Goal: Information Seeking & Learning: Find specific page/section

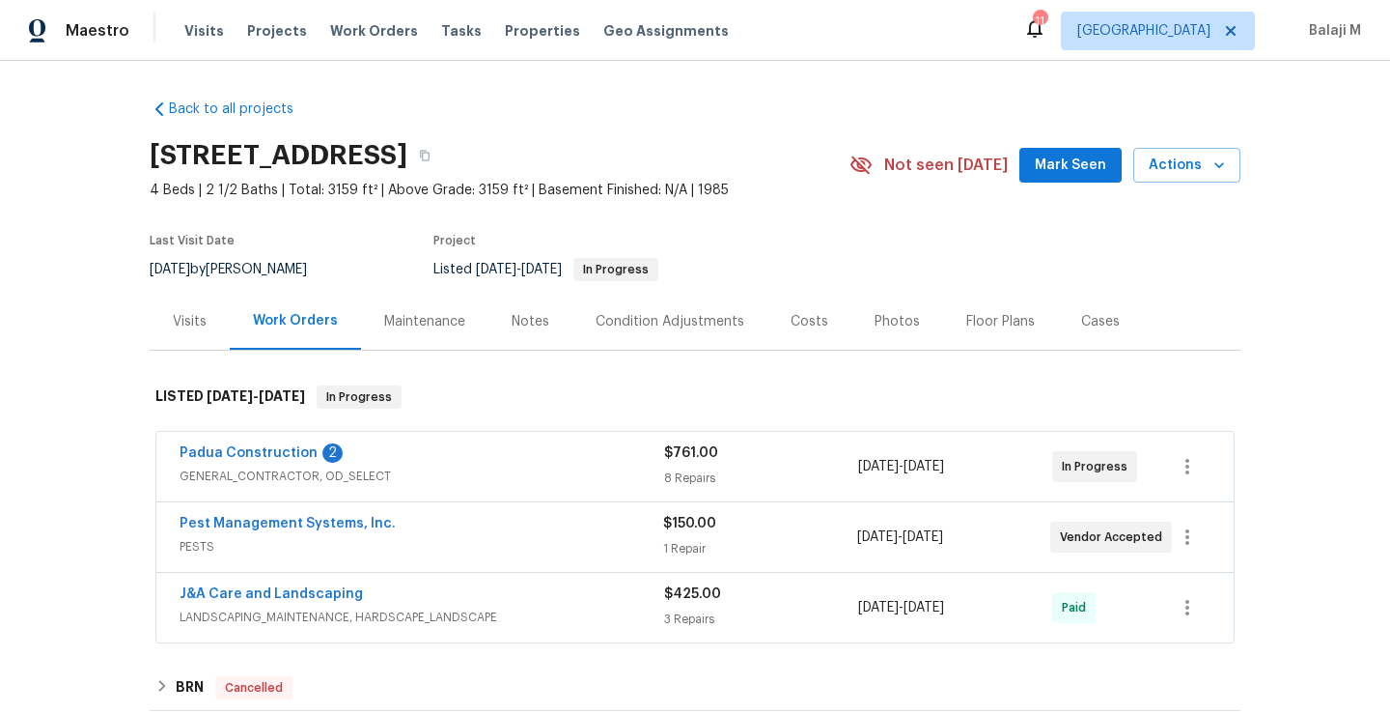
click at [430, 344] on div "Maintenance" at bounding box center [424, 321] width 127 height 57
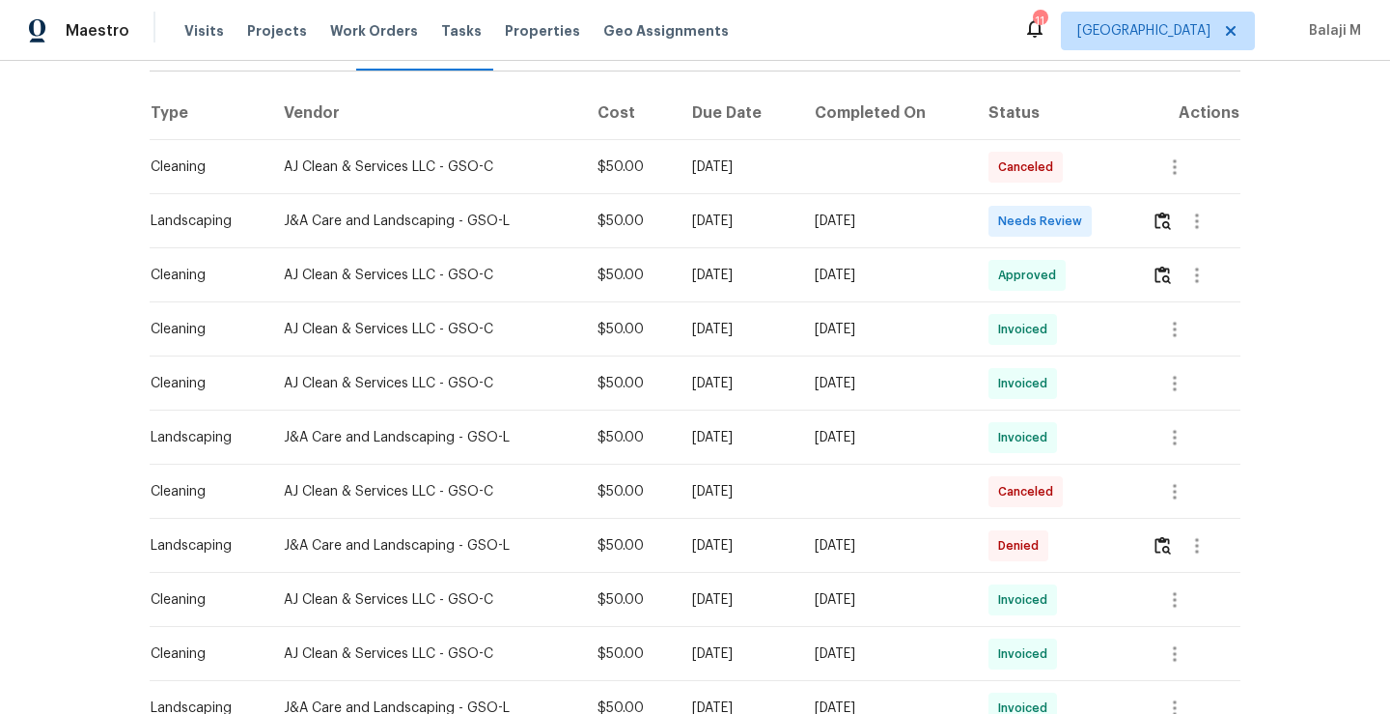
scroll to position [297, 0]
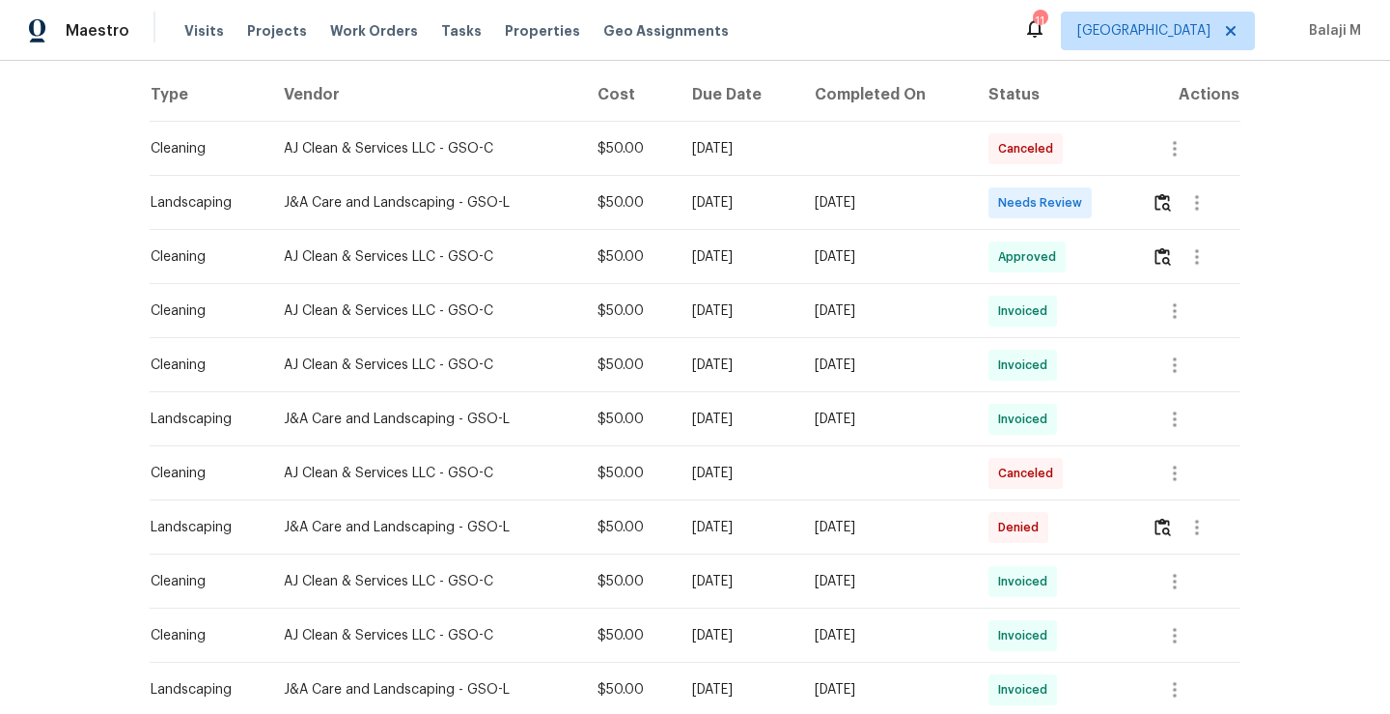
click at [872, 408] on td "Wed, Aug 27 2025" at bounding box center [887, 419] width 174 height 54
click at [870, 444] on td "Wed, Aug 27 2025" at bounding box center [887, 419] width 174 height 54
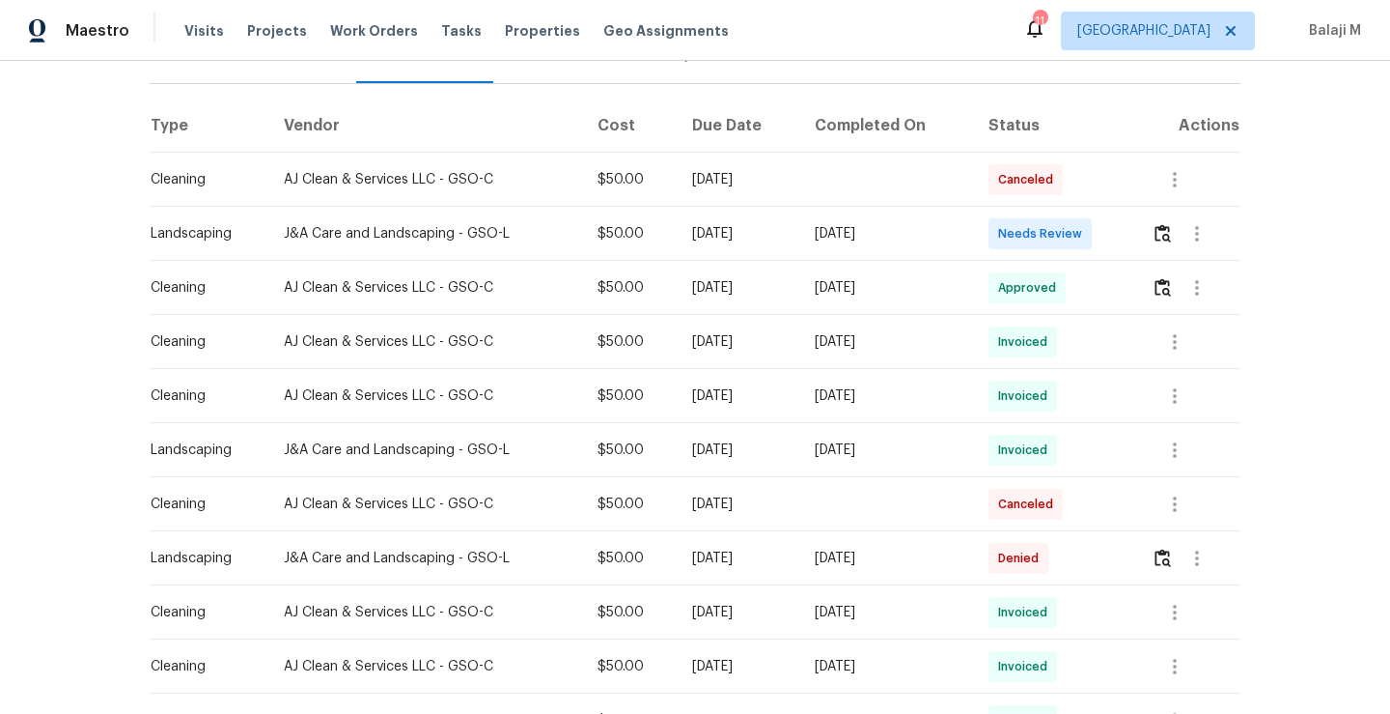
scroll to position [268, 0]
click at [858, 460] on td "Wed, Aug 27 2025" at bounding box center [887, 448] width 174 height 54
click at [1172, 462] on button "button" at bounding box center [1175, 448] width 46 height 46
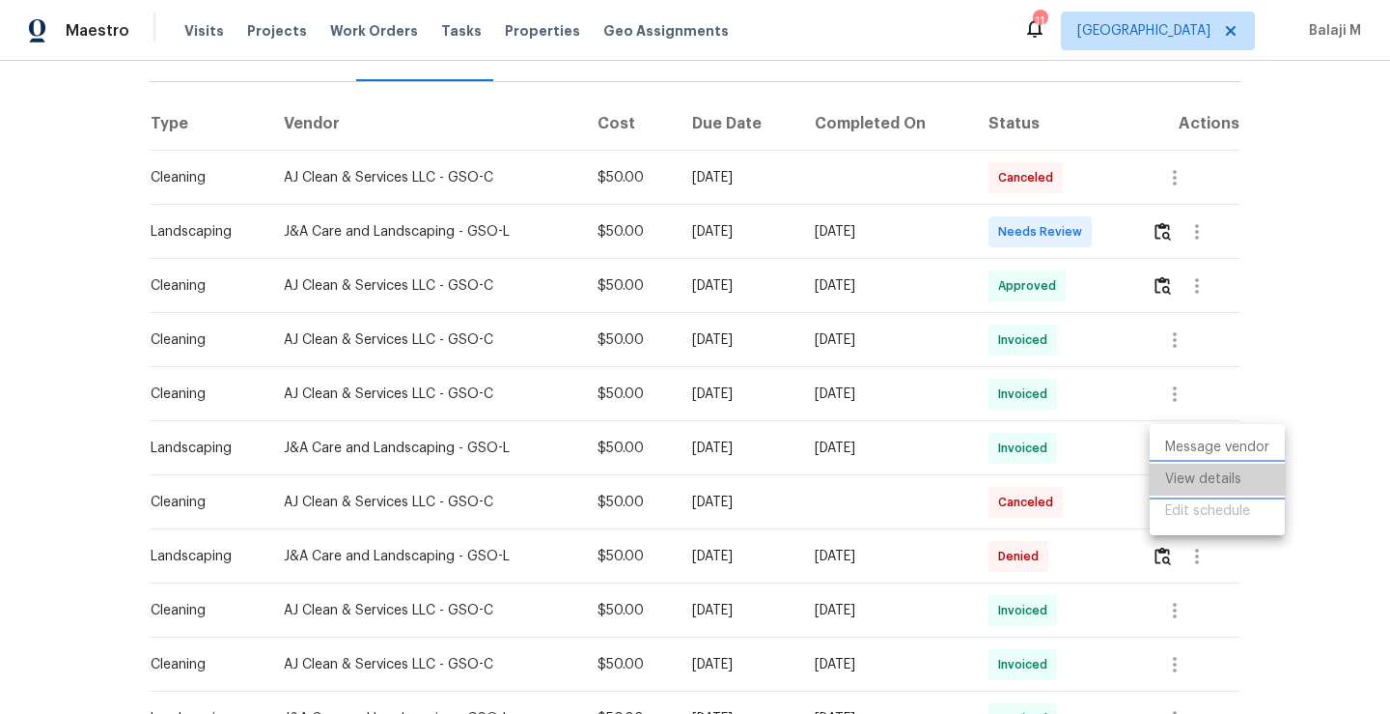
click at [1175, 477] on li "View details" at bounding box center [1217, 479] width 135 height 32
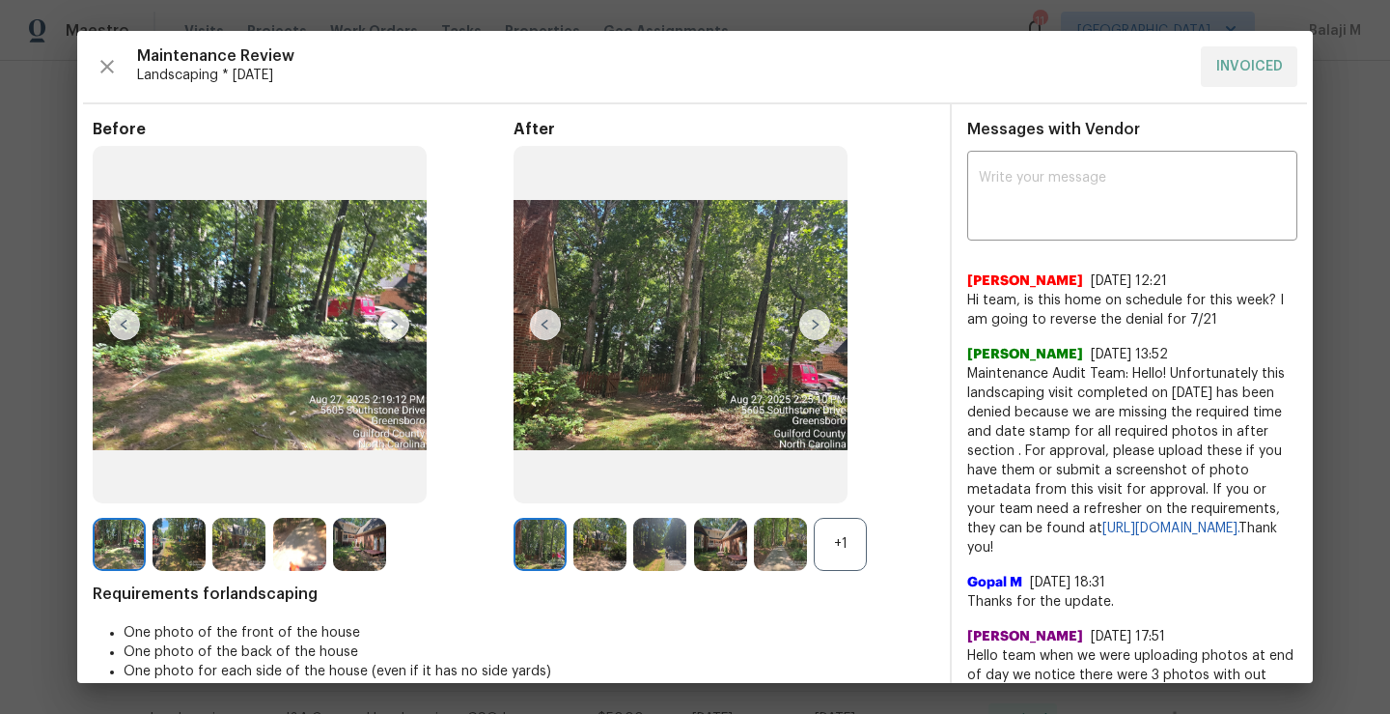
click at [836, 544] on div "+1" at bounding box center [840, 544] width 53 height 53
click at [604, 551] on img at bounding box center [600, 544] width 53 height 53
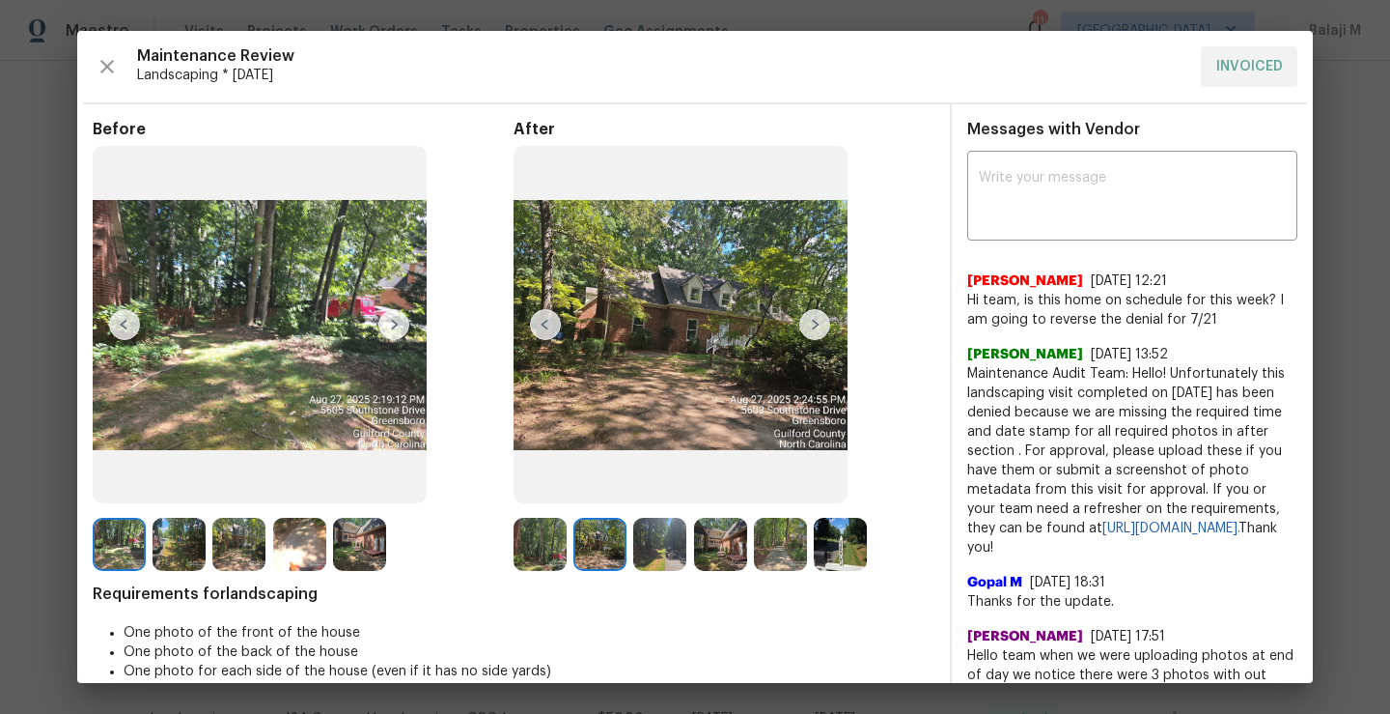
click at [658, 552] on img at bounding box center [659, 544] width 53 height 53
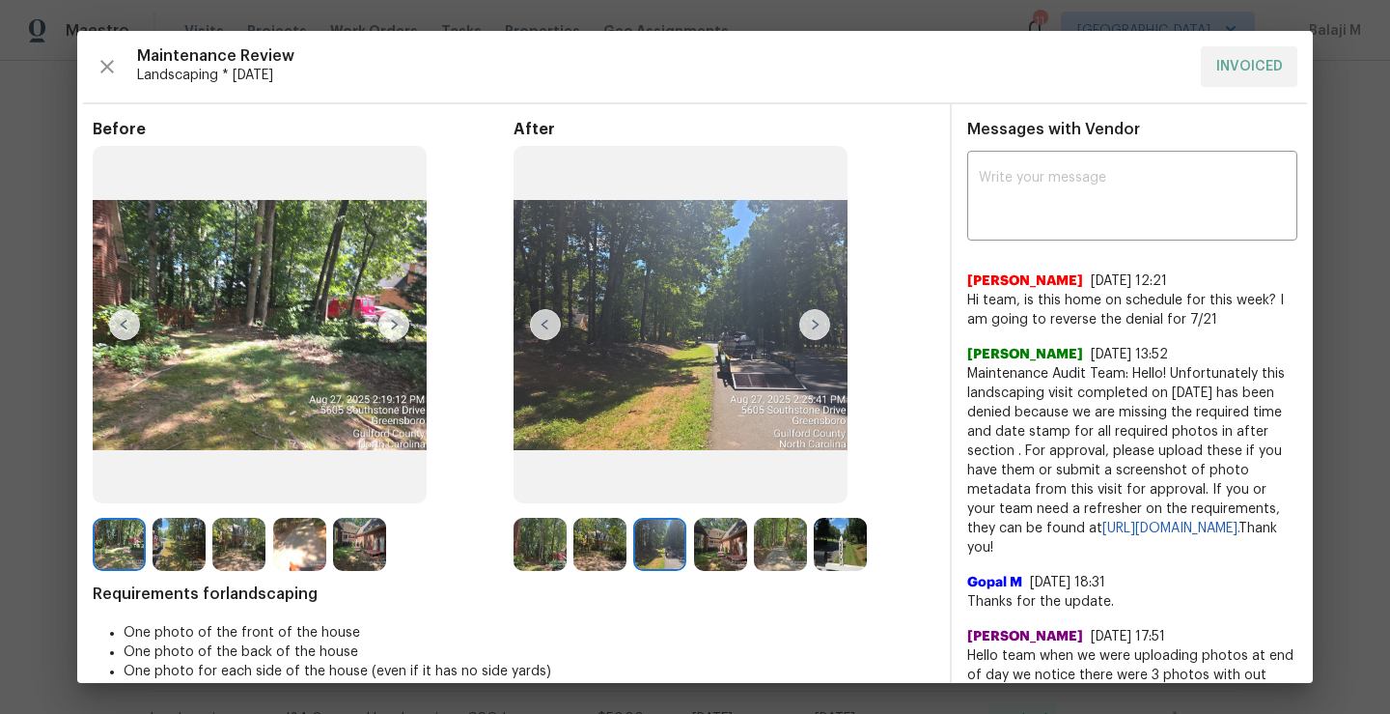
click at [722, 550] on img at bounding box center [720, 544] width 53 height 53
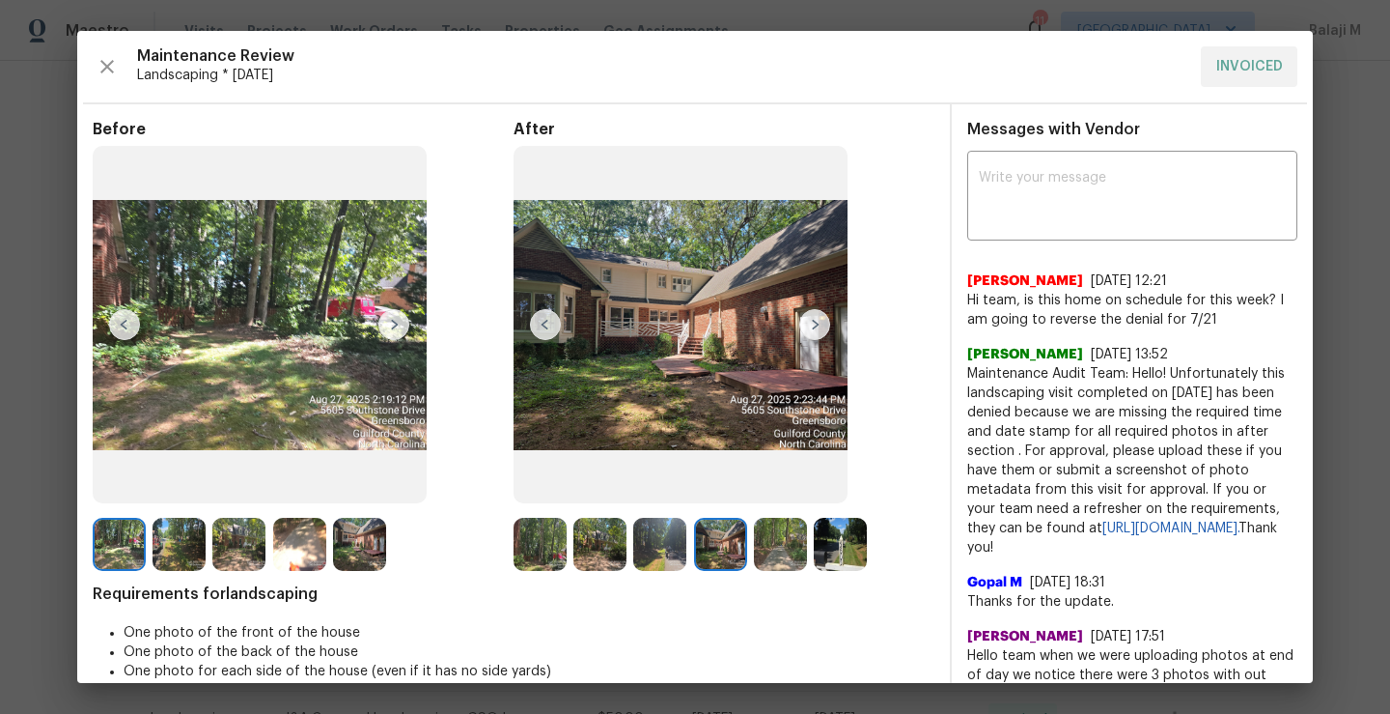
click at [772, 554] on img at bounding box center [780, 544] width 53 height 53
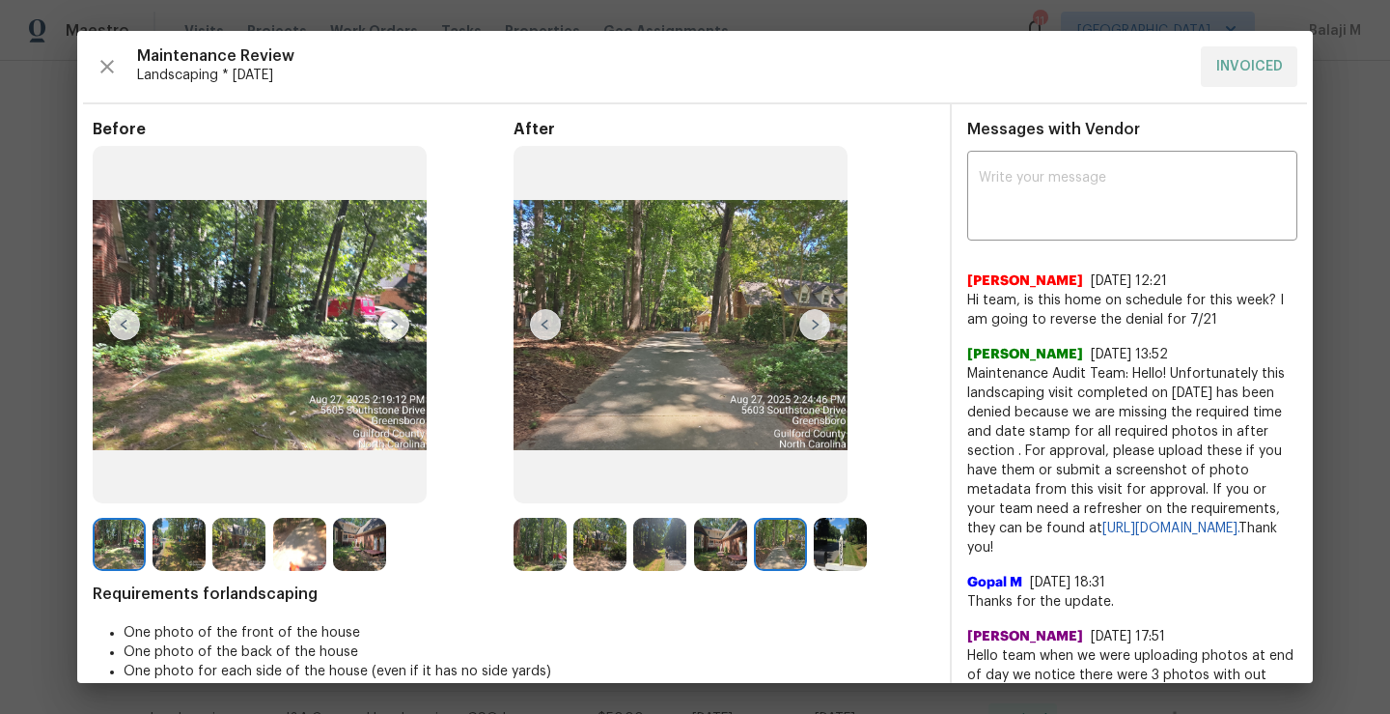
click at [836, 553] on img at bounding box center [840, 544] width 53 height 53
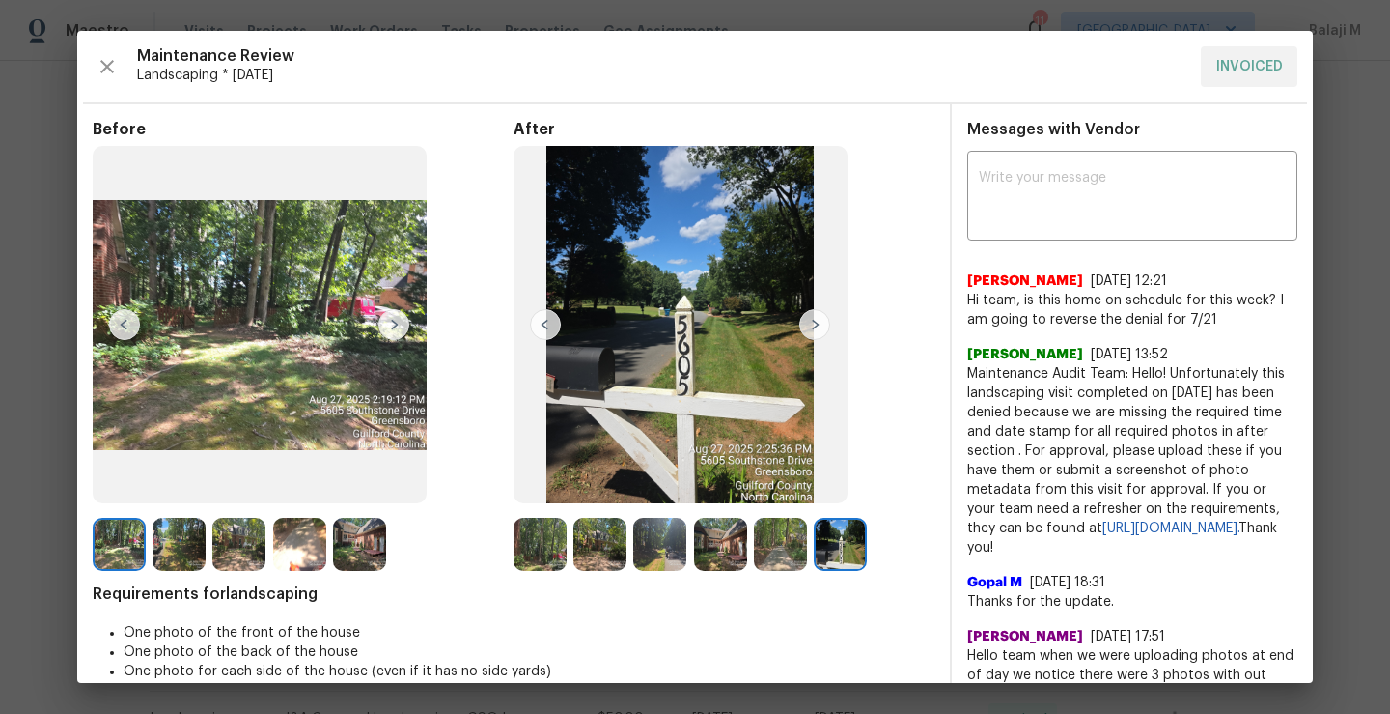
click at [769, 556] on img at bounding box center [780, 544] width 53 height 53
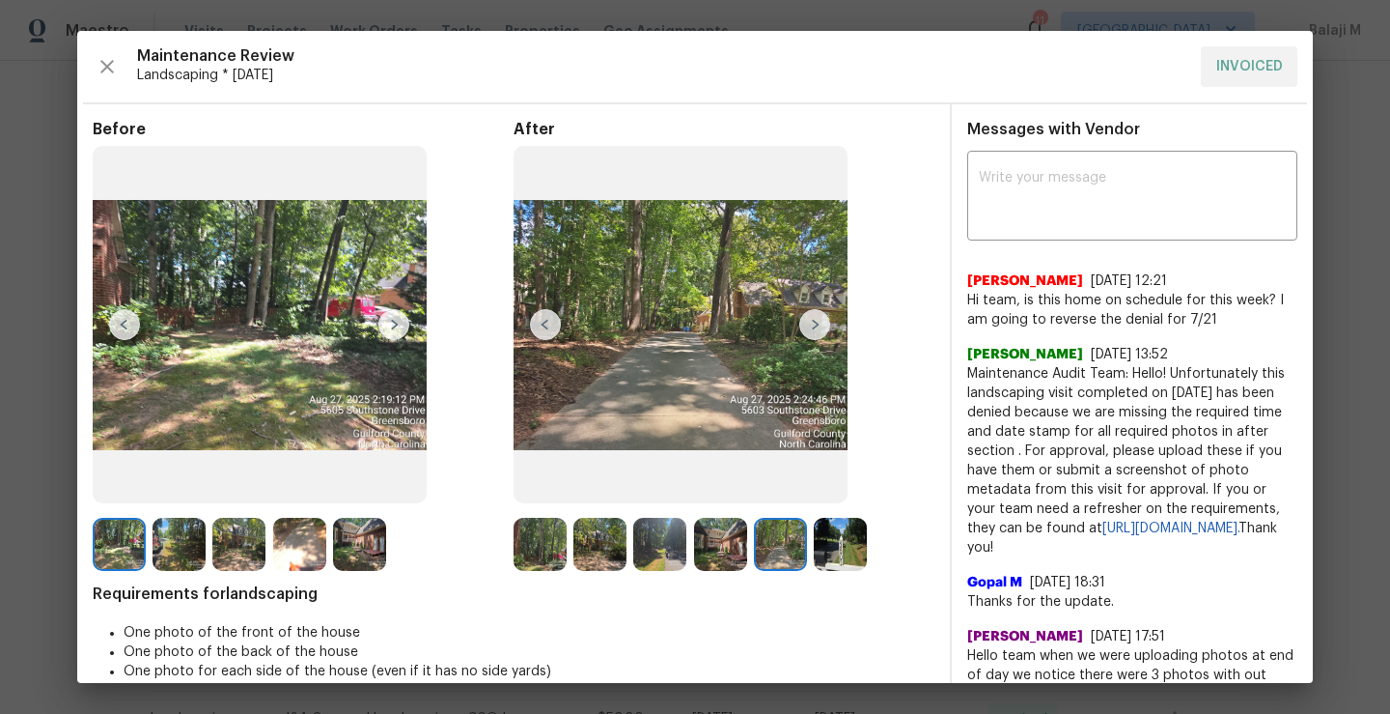
click at [716, 552] on img at bounding box center [720, 544] width 53 height 53
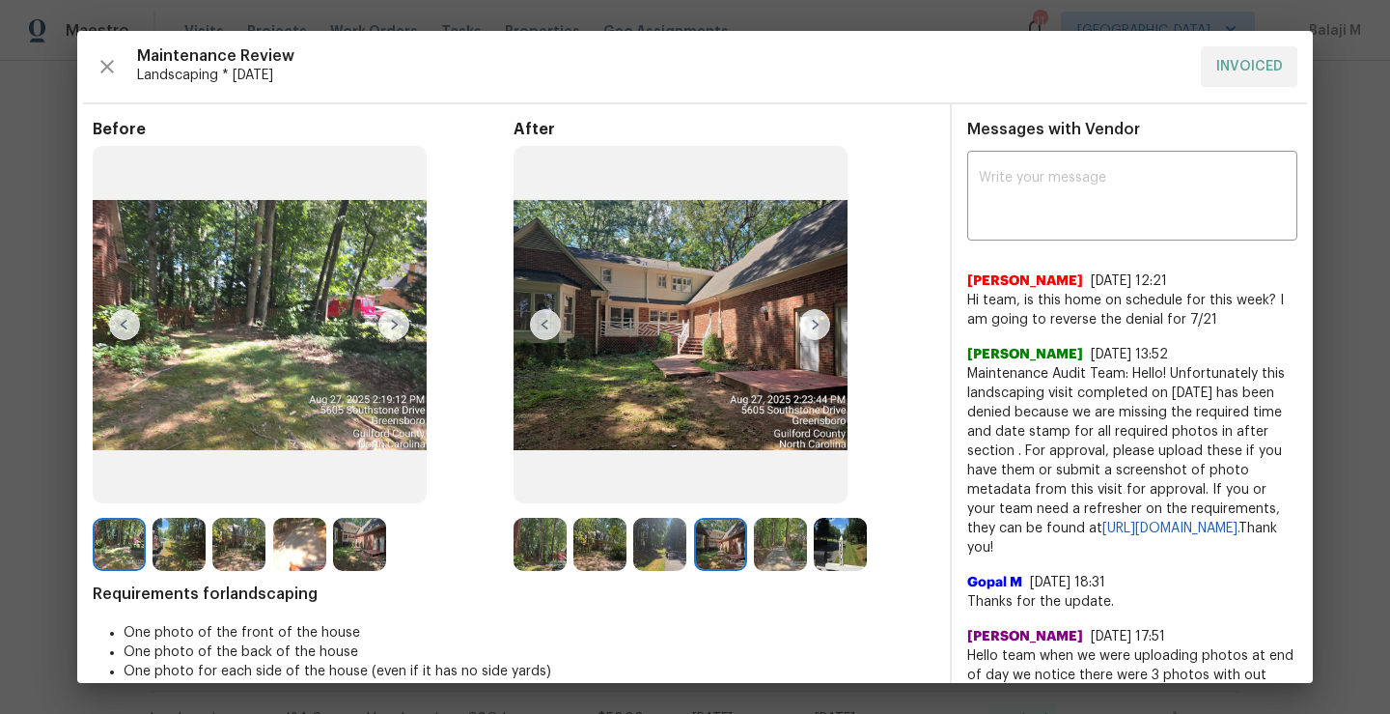
click at [633, 555] on img at bounding box center [659, 544] width 53 height 53
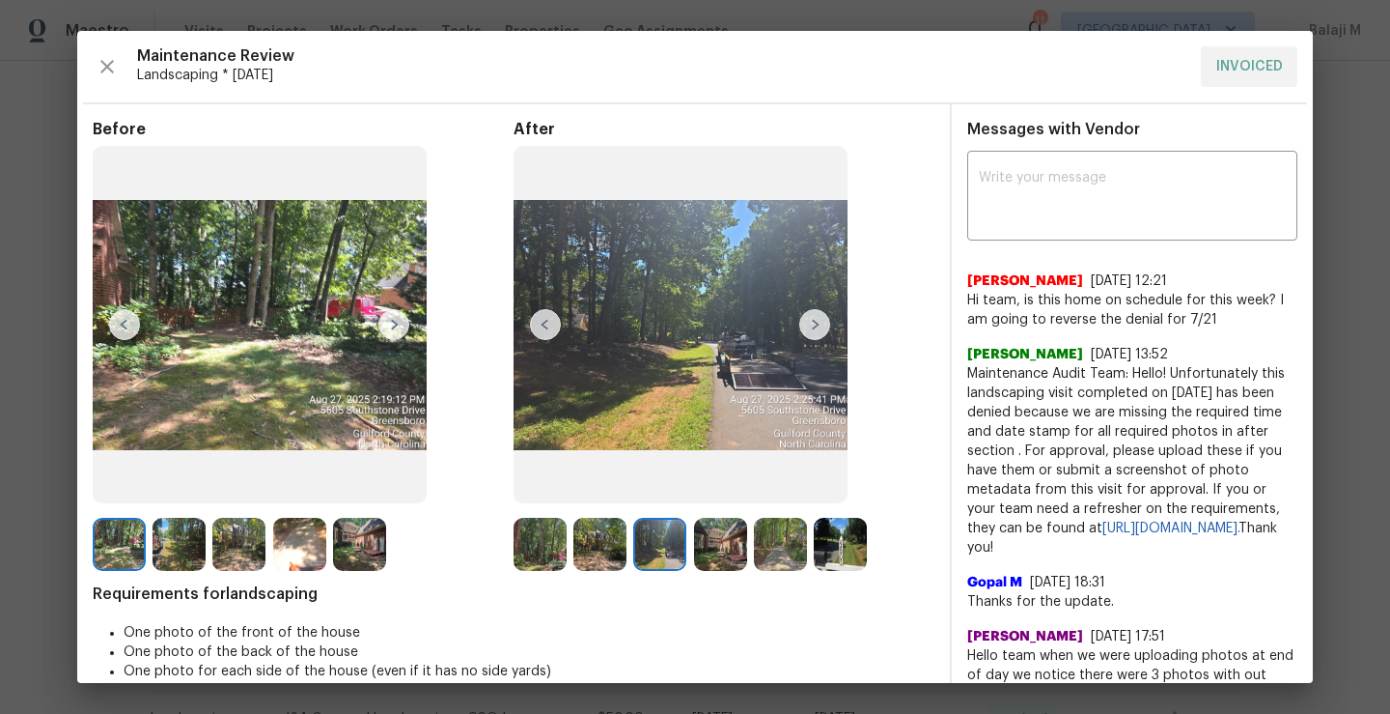
click at [636, 554] on img at bounding box center [659, 544] width 53 height 53
click at [644, 548] on img at bounding box center [659, 544] width 53 height 53
click at [378, 559] on img at bounding box center [359, 544] width 53 height 53
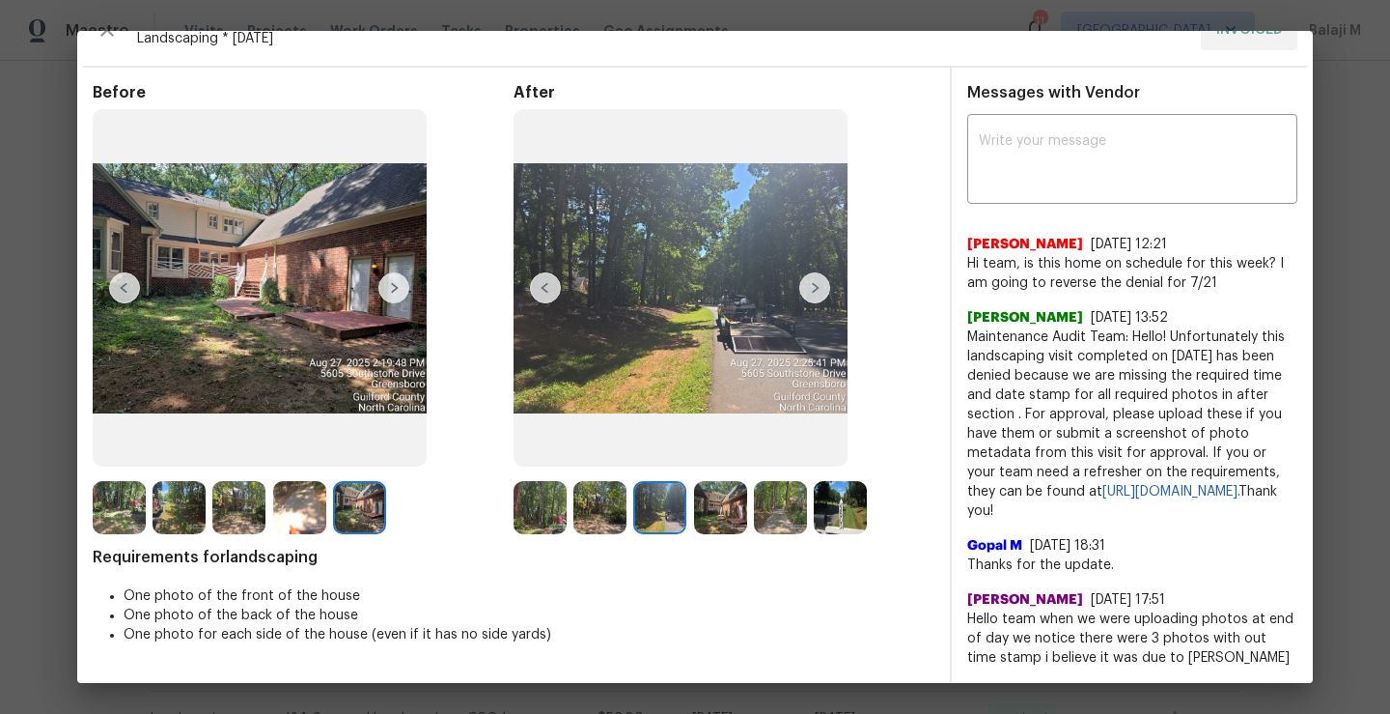
scroll to position [50, 0]
click at [309, 501] on img at bounding box center [299, 507] width 53 height 53
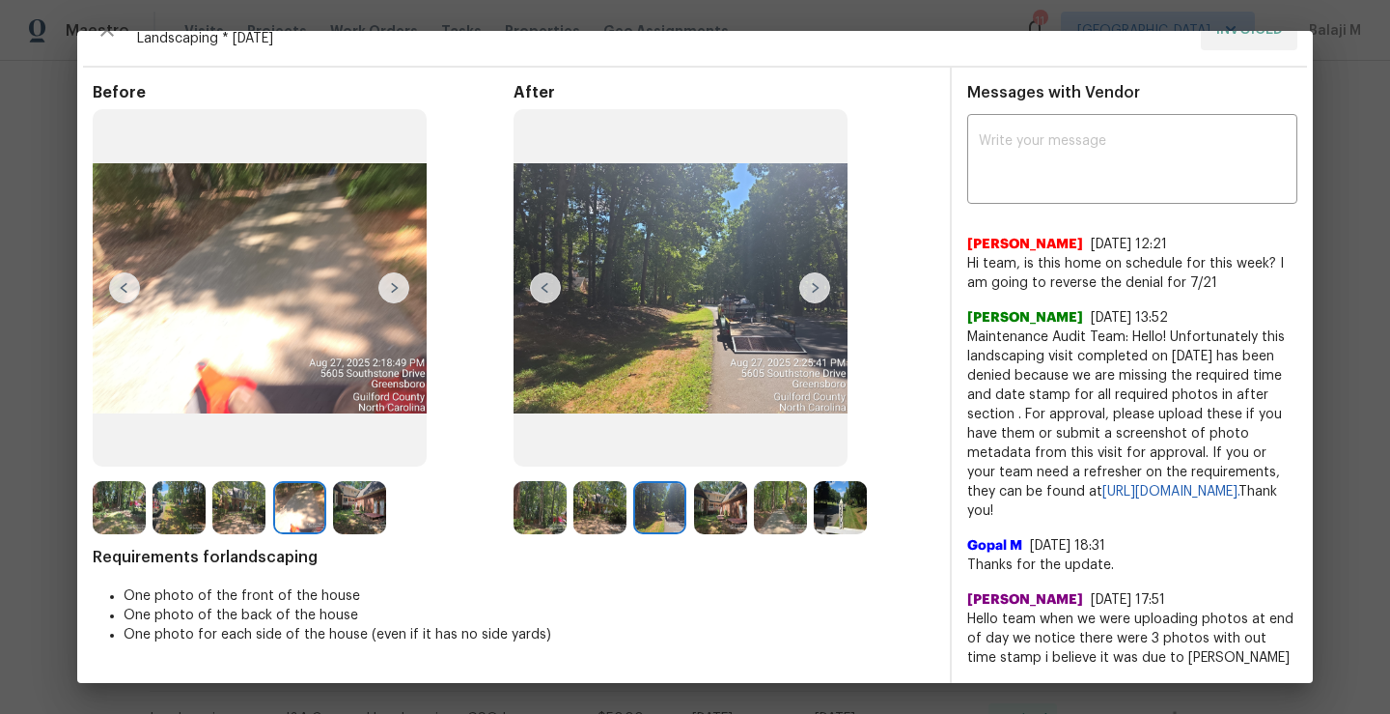
click at [608, 493] on img at bounding box center [600, 507] width 53 height 53
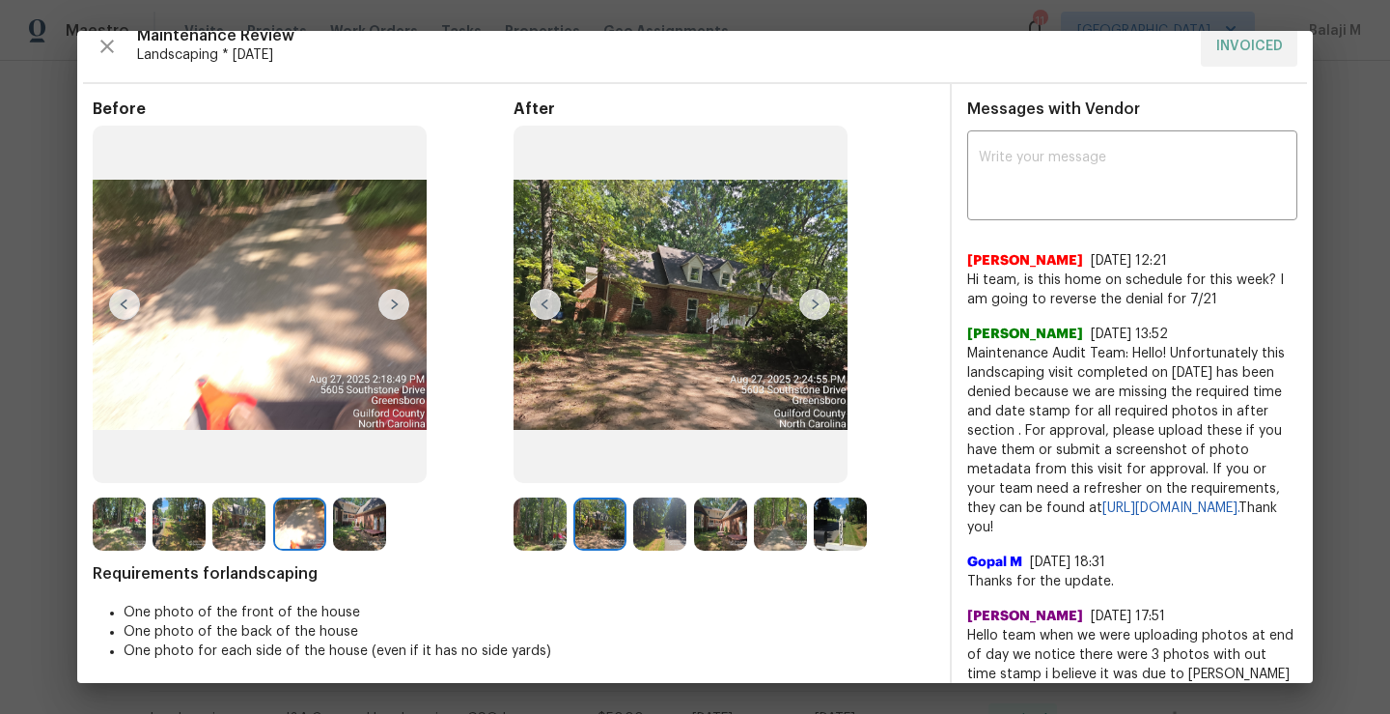
scroll to position [30, 0]
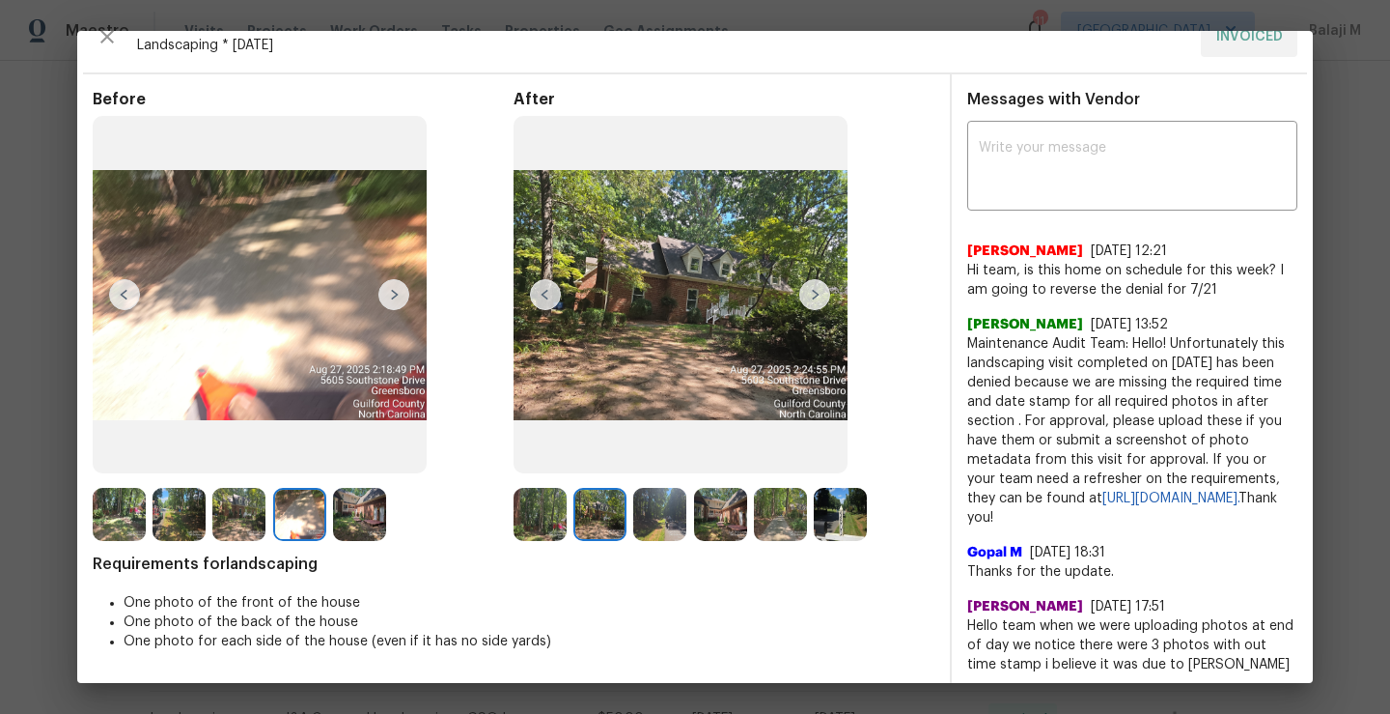
click at [633, 503] on img at bounding box center [659, 514] width 53 height 53
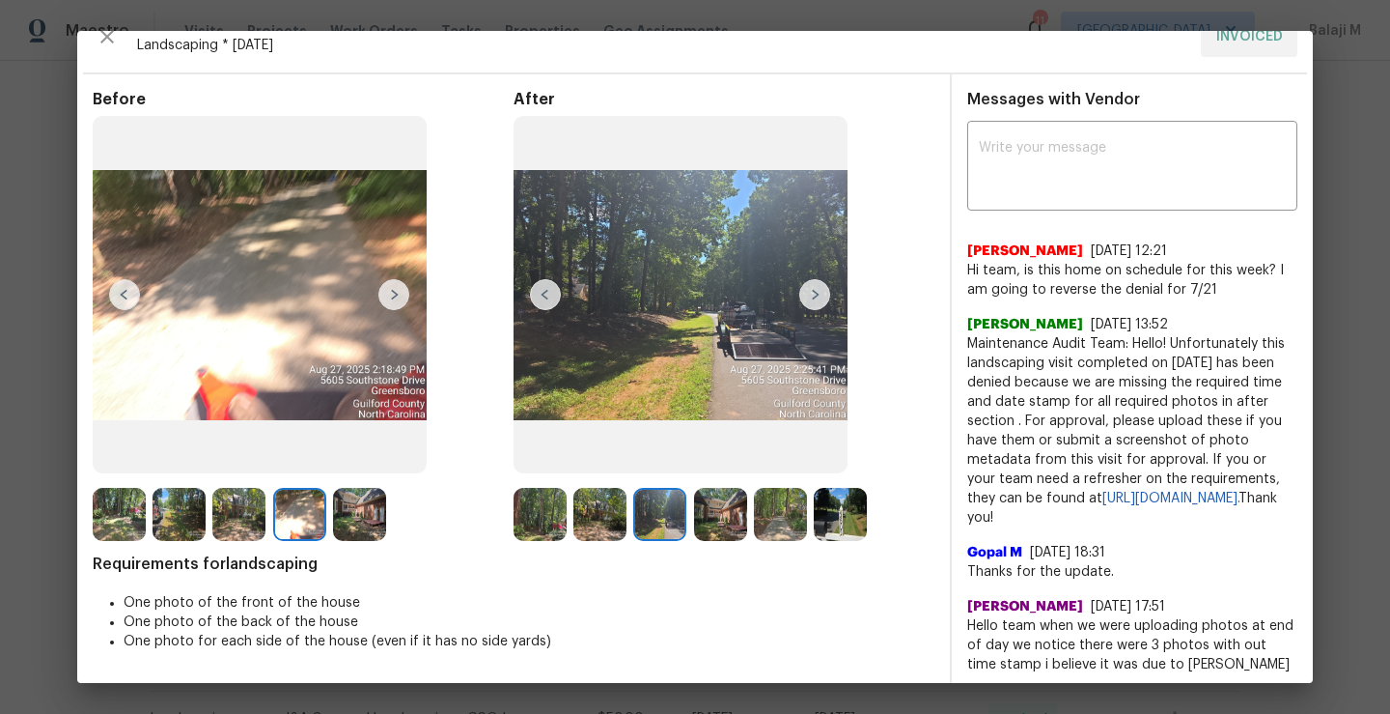
click at [546, 290] on img at bounding box center [545, 294] width 31 height 31
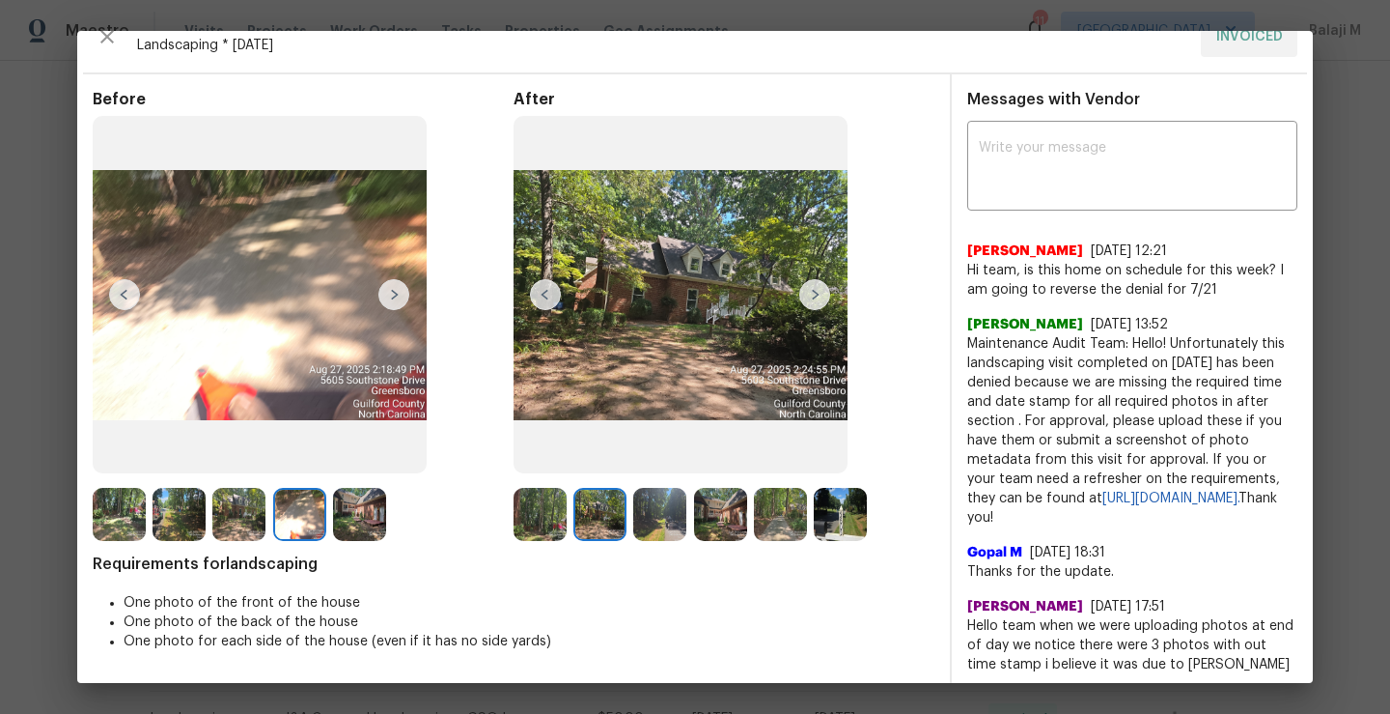
click at [349, 525] on img at bounding box center [359, 514] width 53 height 53
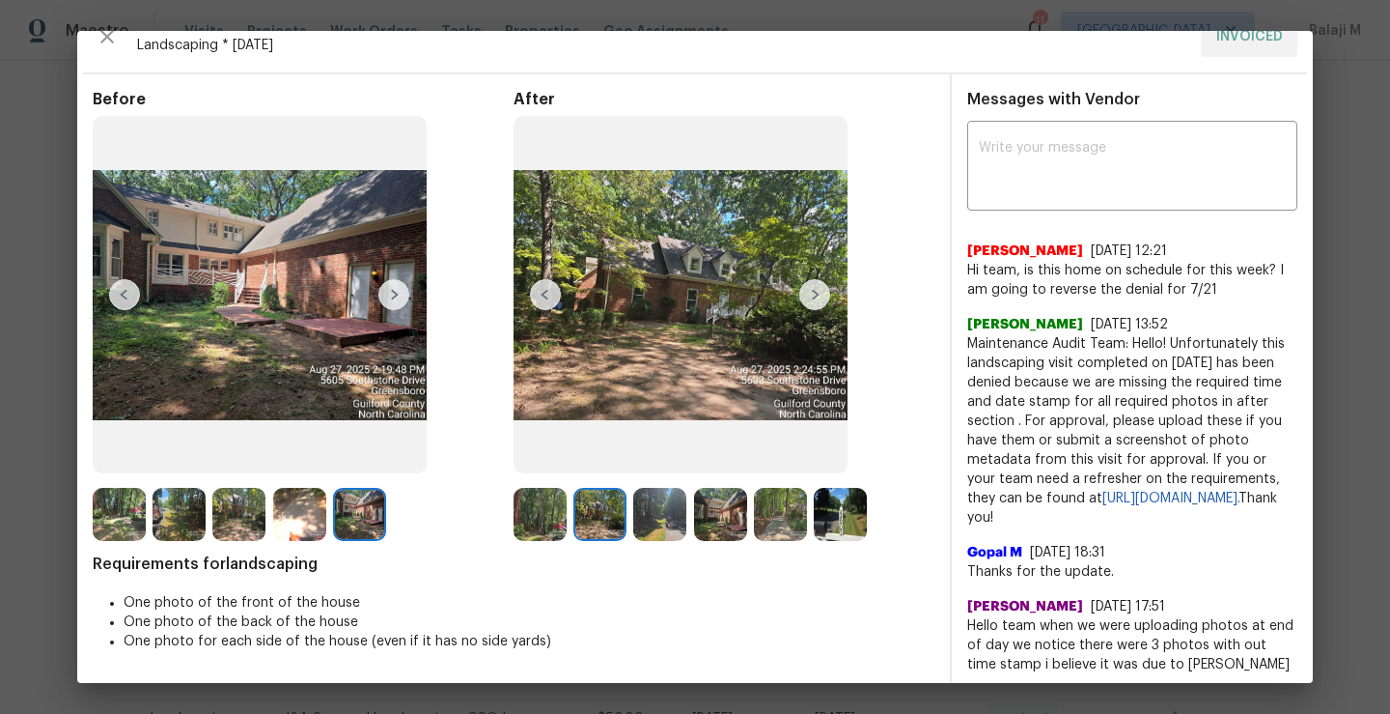
click at [126, 523] on img at bounding box center [119, 514] width 53 height 53
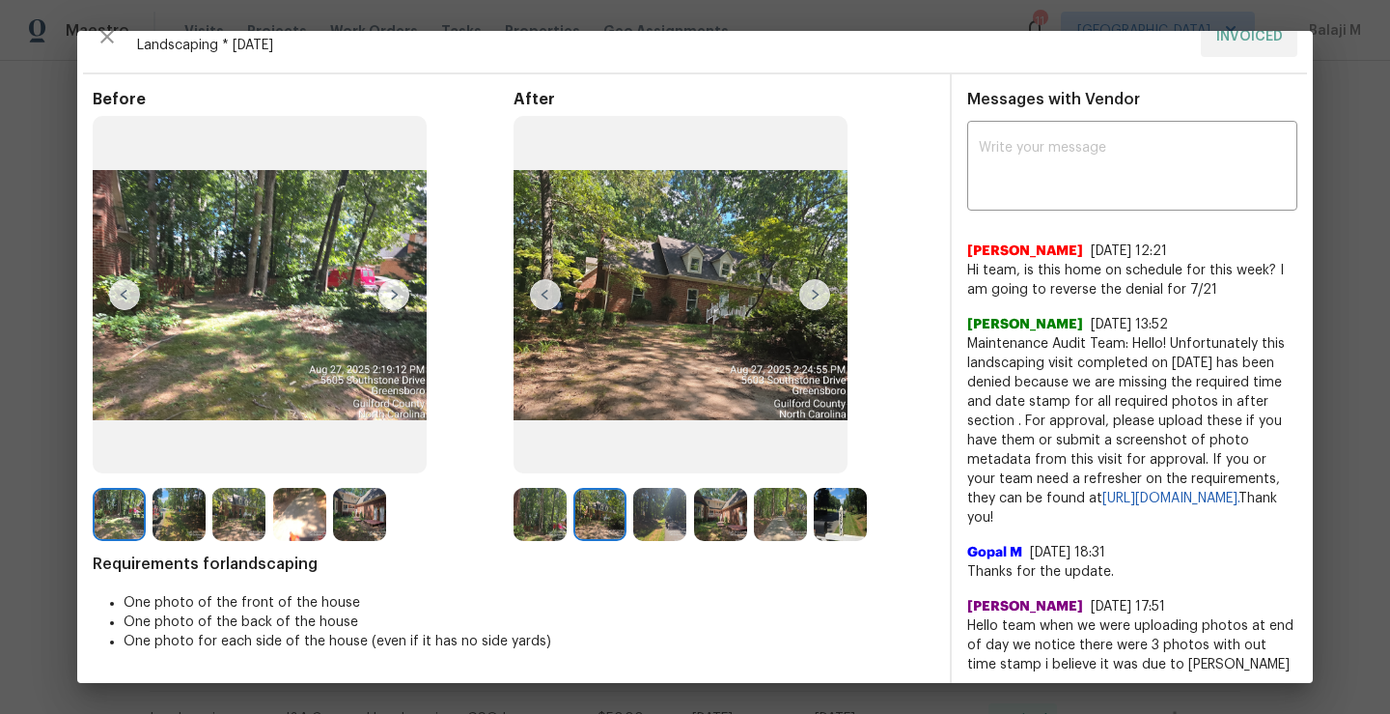
click at [152, 519] on div at bounding box center [123, 514] width 60 height 53
click at [158, 521] on img at bounding box center [179, 514] width 53 height 53
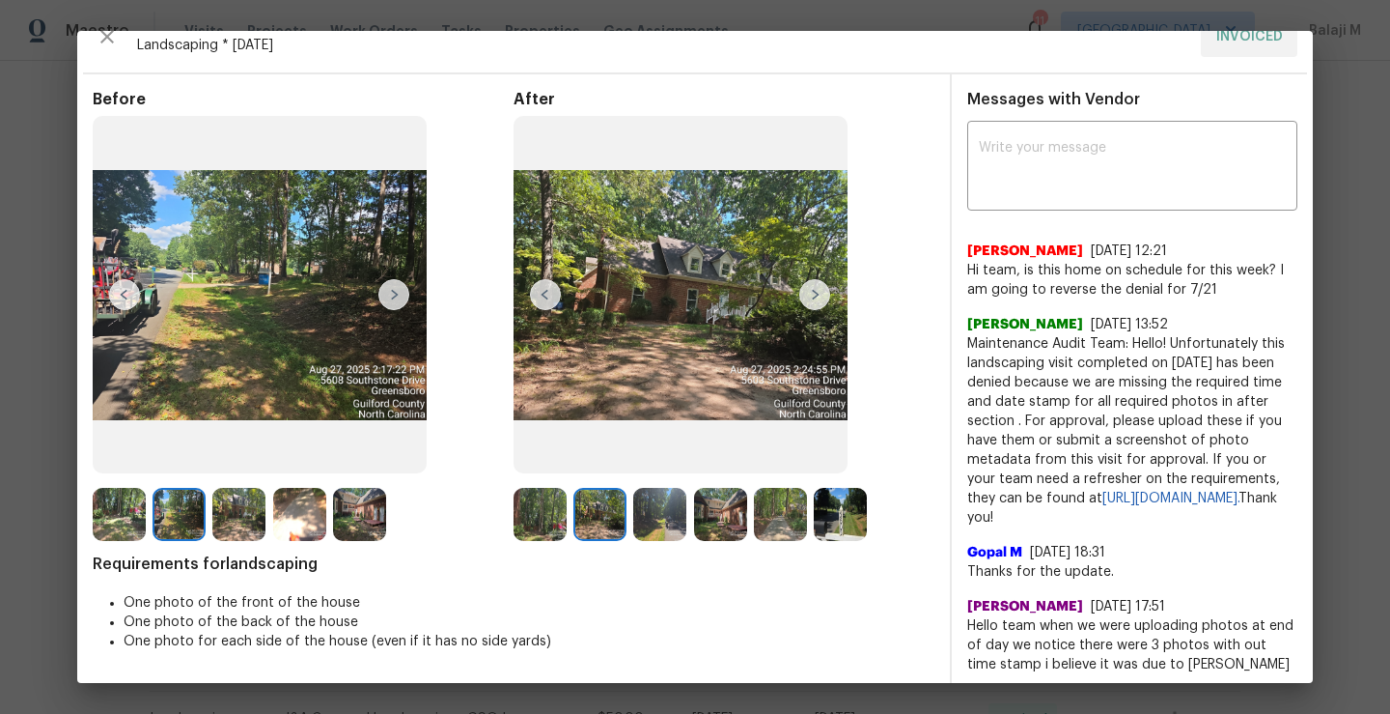
click at [225, 523] on img at bounding box center [238, 514] width 53 height 53
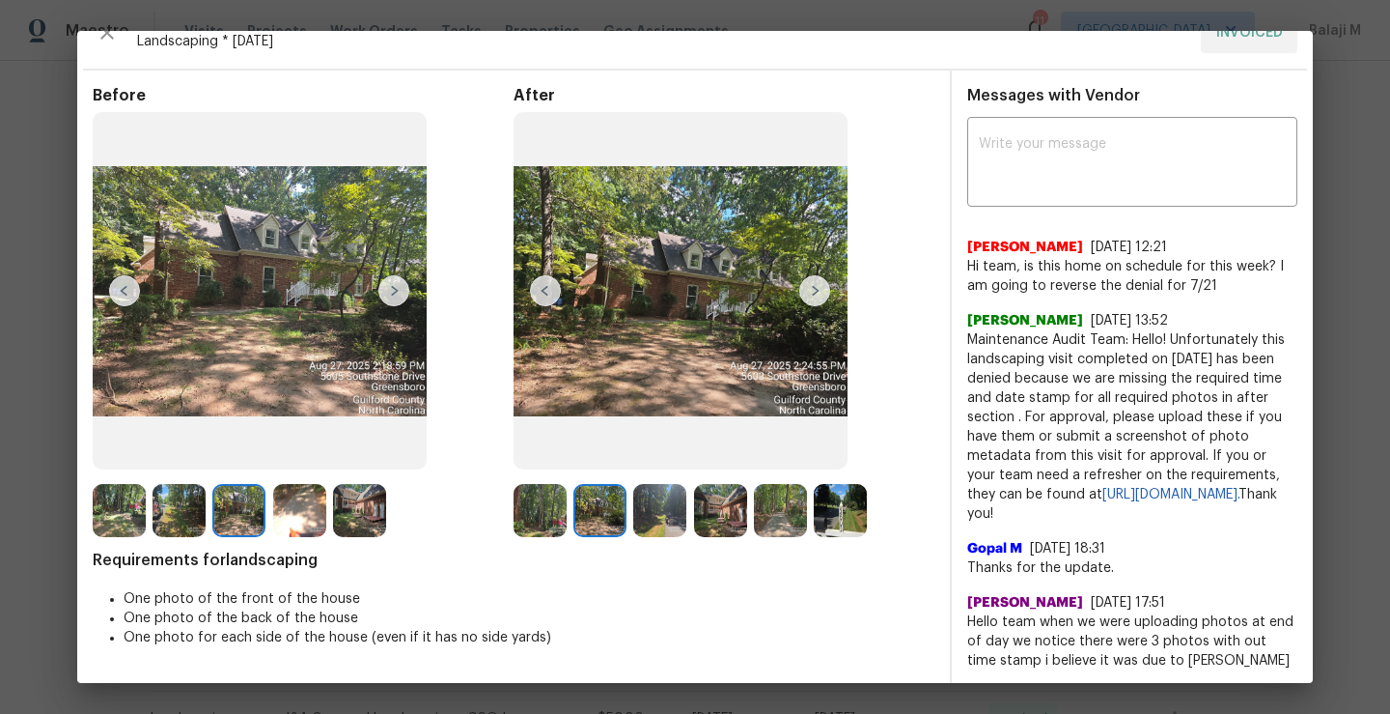
scroll to position [0, 0]
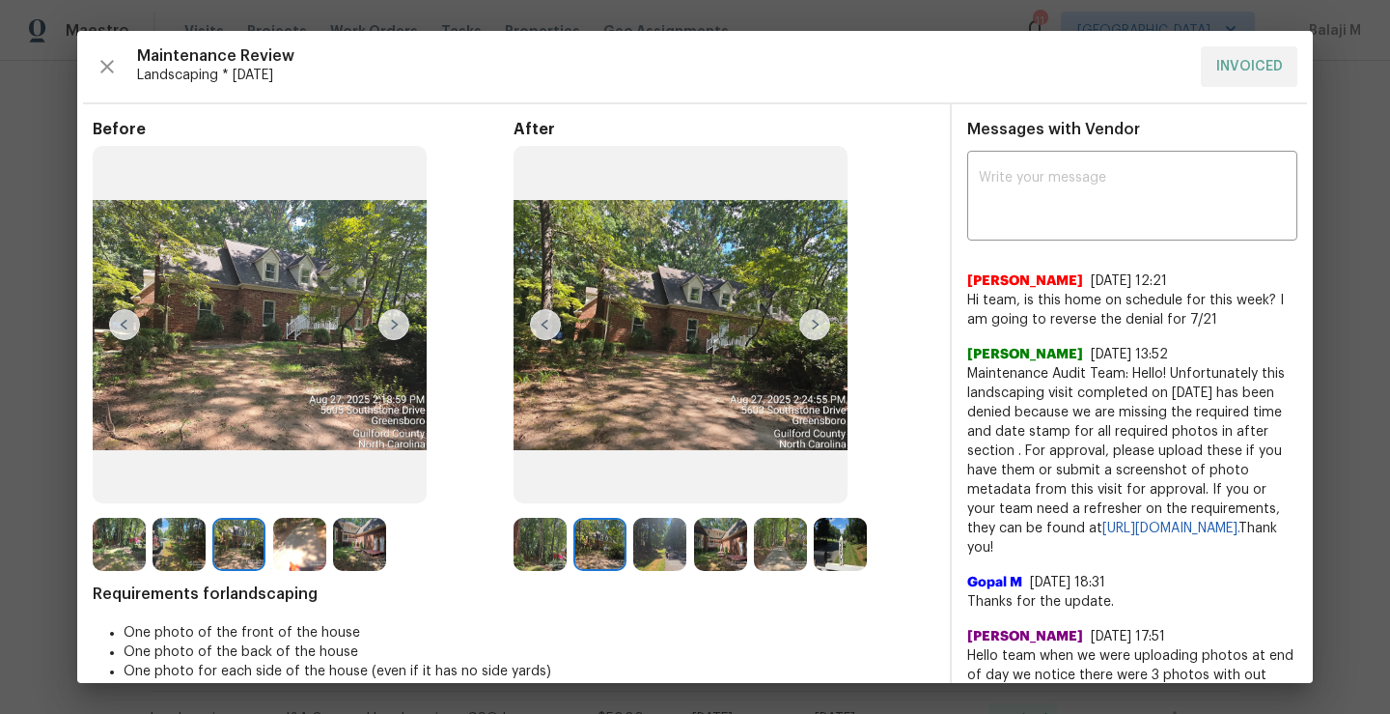
click at [800, 329] on img at bounding box center [815, 324] width 31 height 31
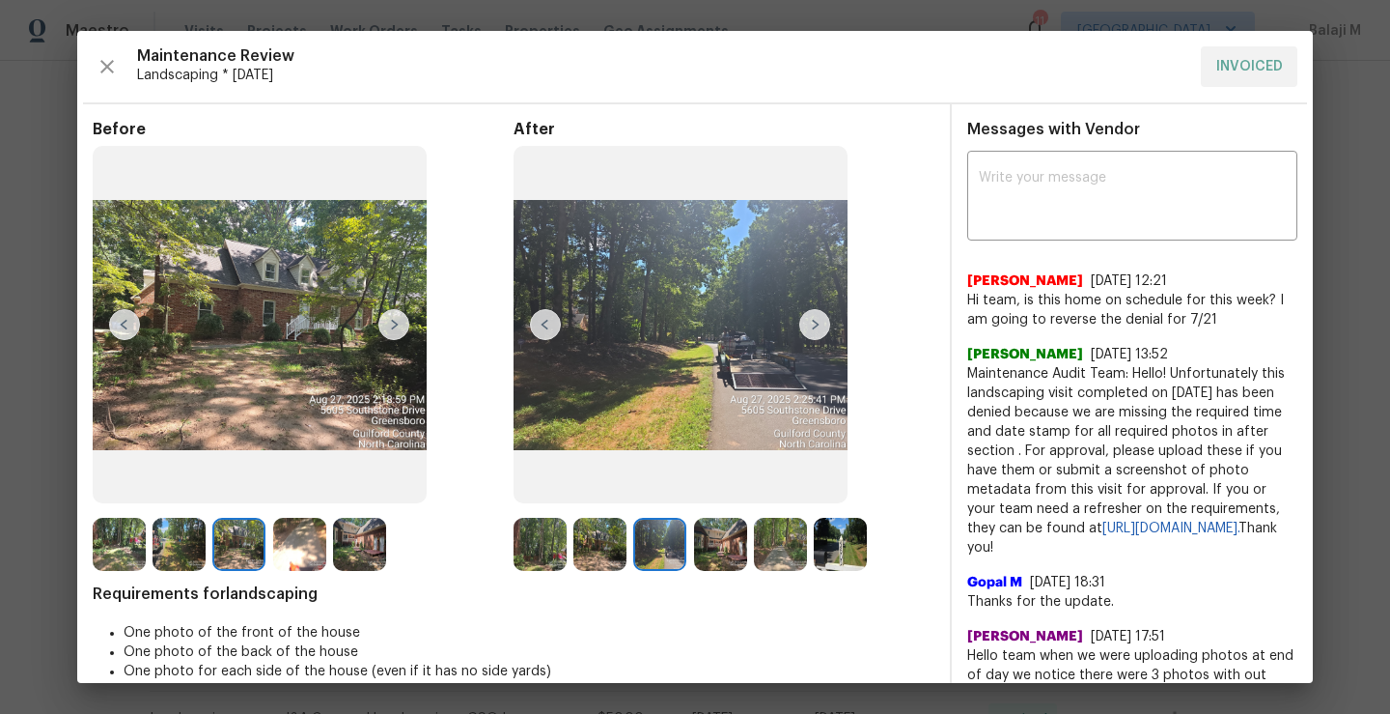
click at [805, 325] on img at bounding box center [815, 324] width 31 height 31
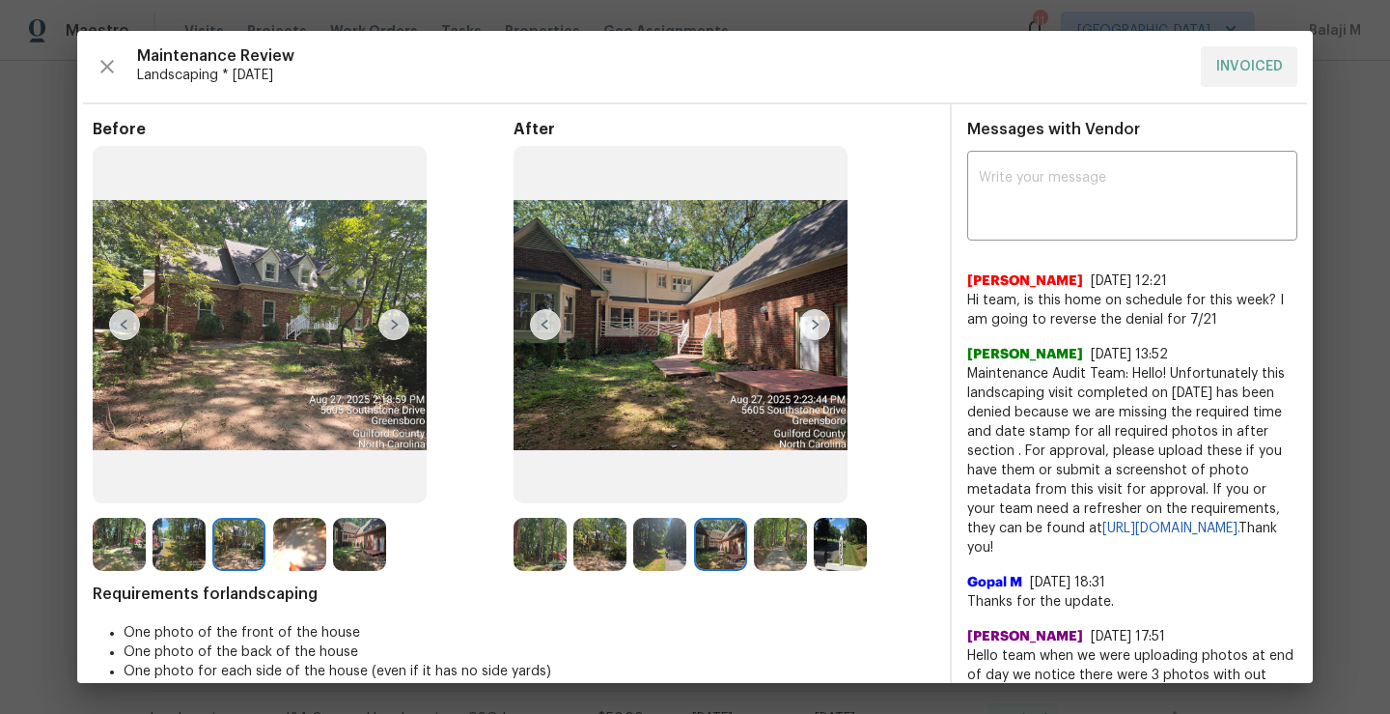
click at [769, 552] on img at bounding box center [780, 544] width 53 height 53
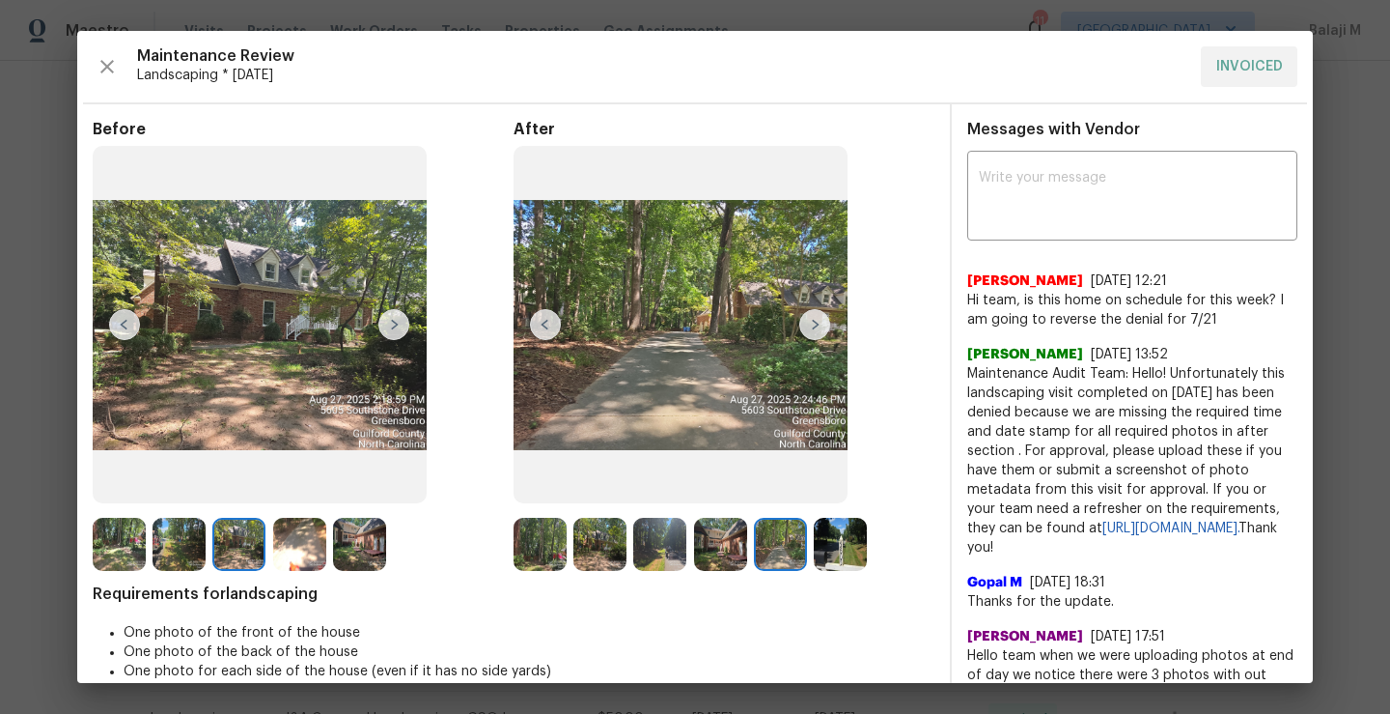
click at [849, 556] on img at bounding box center [840, 544] width 53 height 53
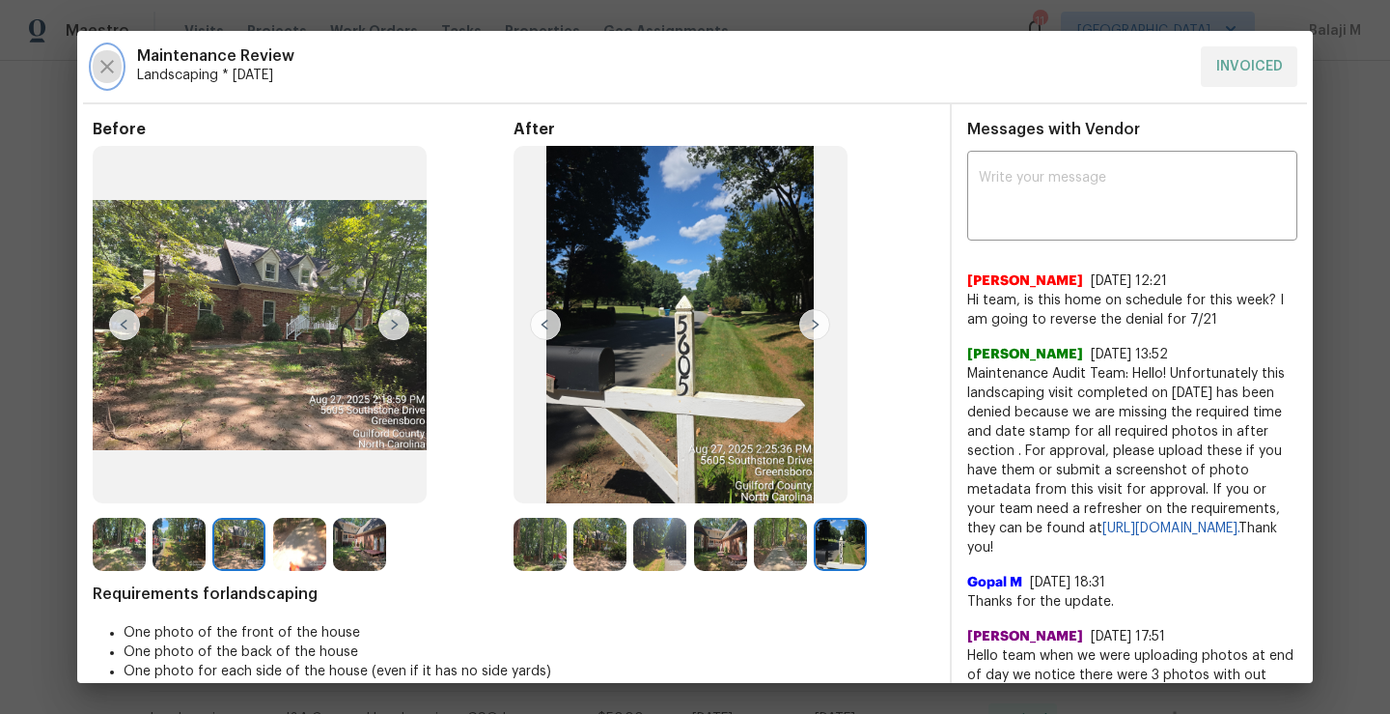
click at [115, 66] on icon "button" at bounding box center [107, 66] width 23 height 23
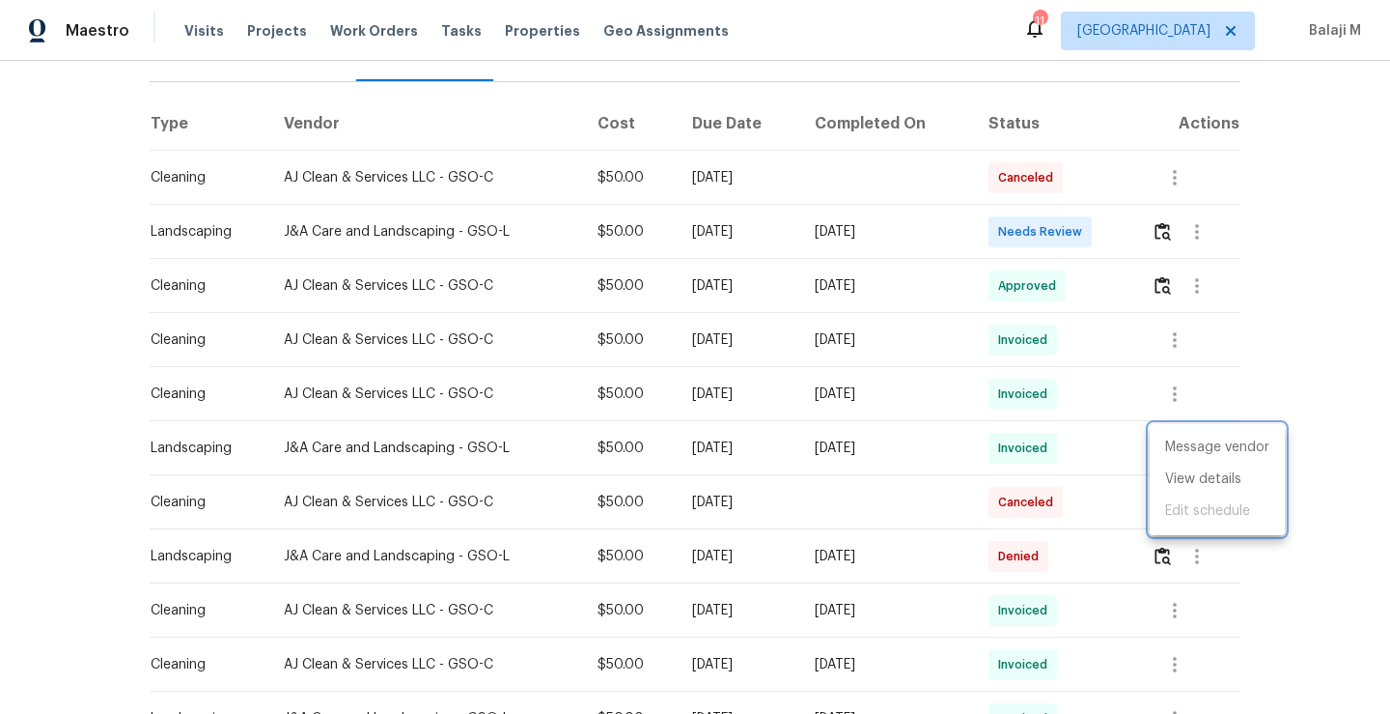
click at [1153, 237] on div at bounding box center [695, 357] width 1390 height 714
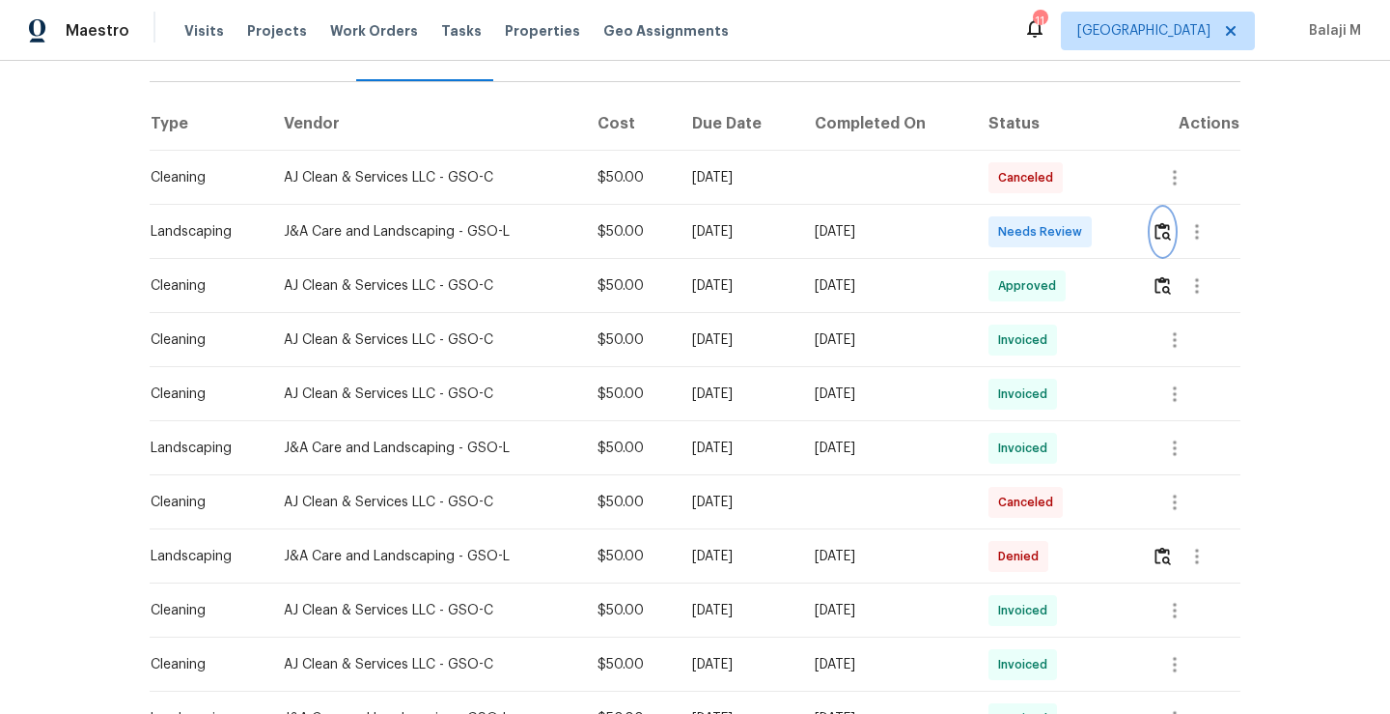
click at [1165, 230] on img "button" at bounding box center [1163, 231] width 16 height 18
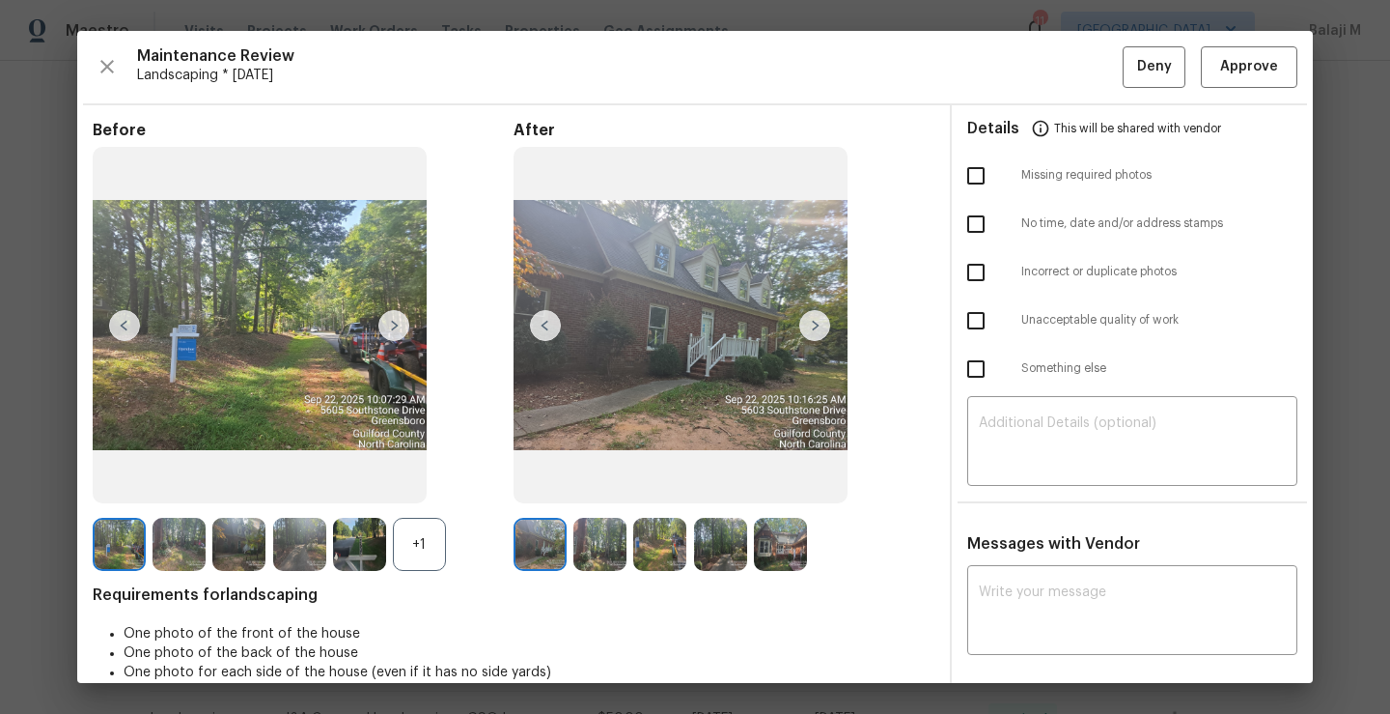
click at [598, 555] on img at bounding box center [600, 544] width 53 height 53
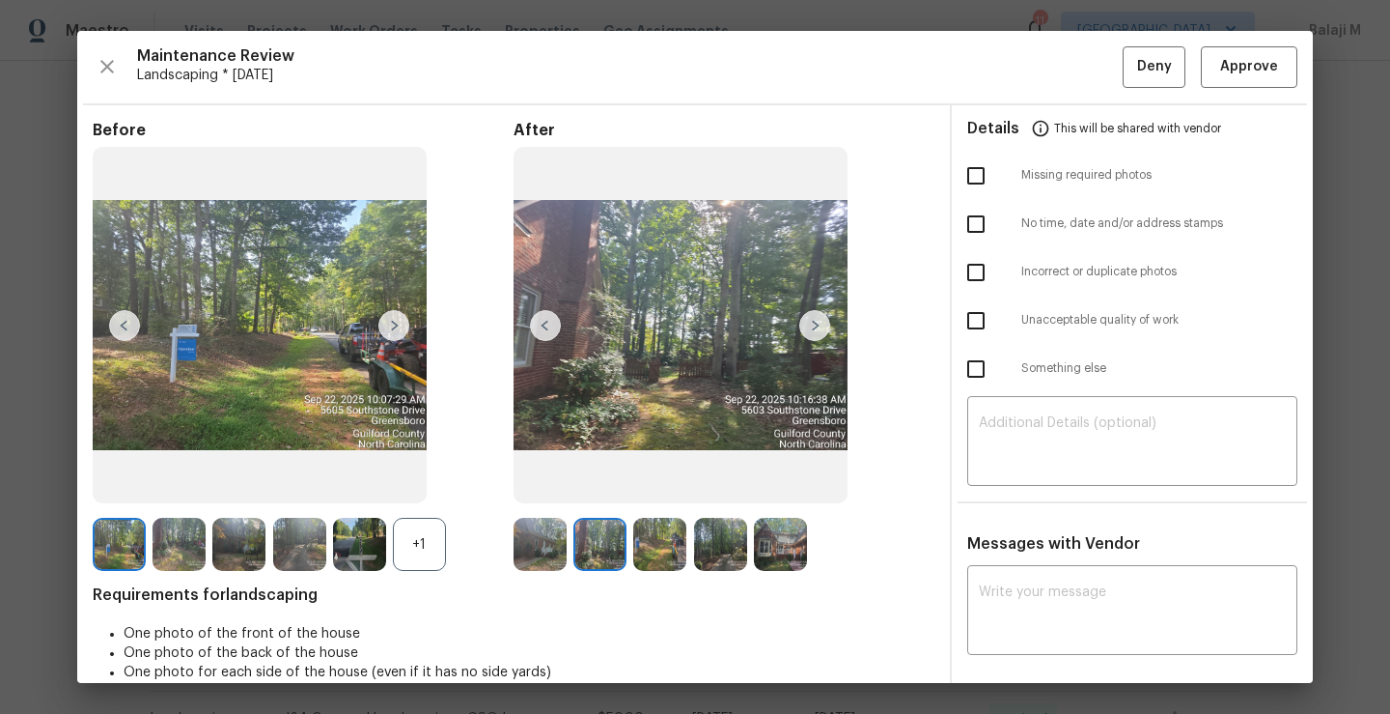
click at [660, 556] on img at bounding box center [659, 544] width 53 height 53
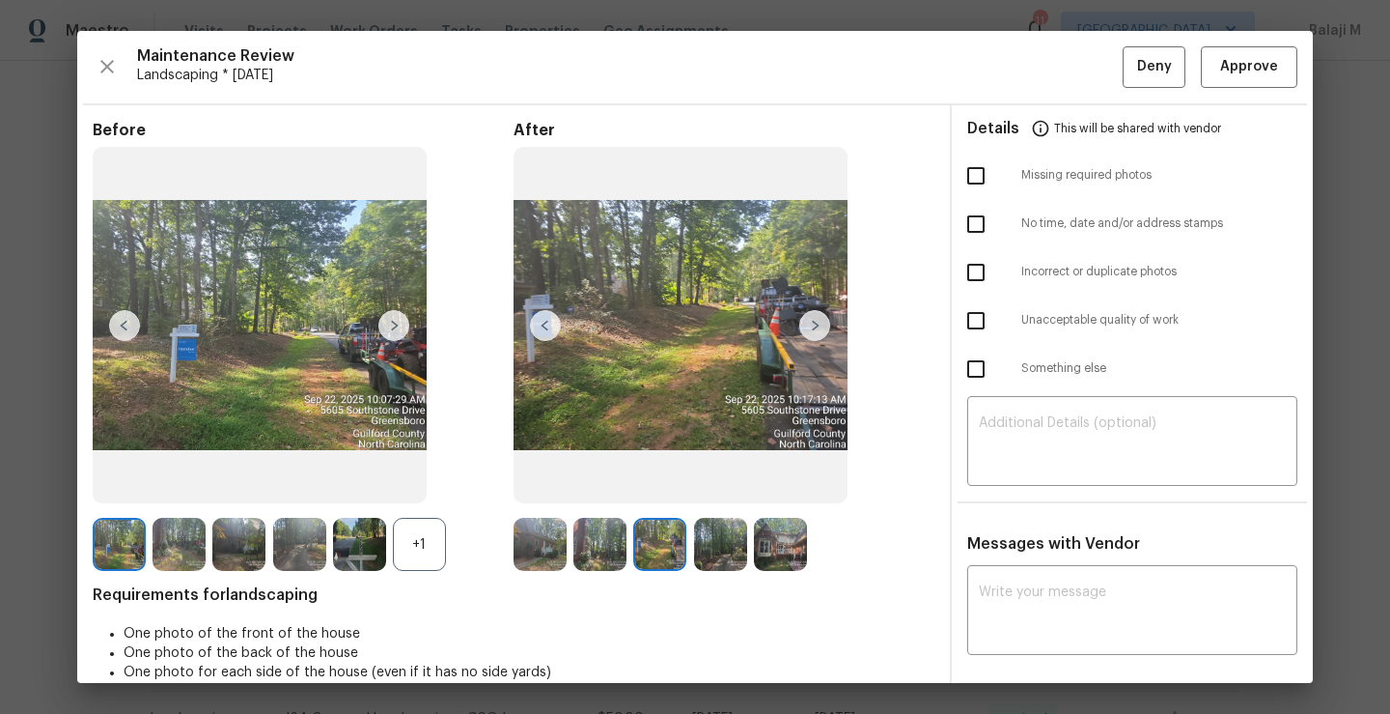
click at [660, 556] on img at bounding box center [659, 544] width 53 height 53
click at [706, 554] on img at bounding box center [720, 544] width 53 height 53
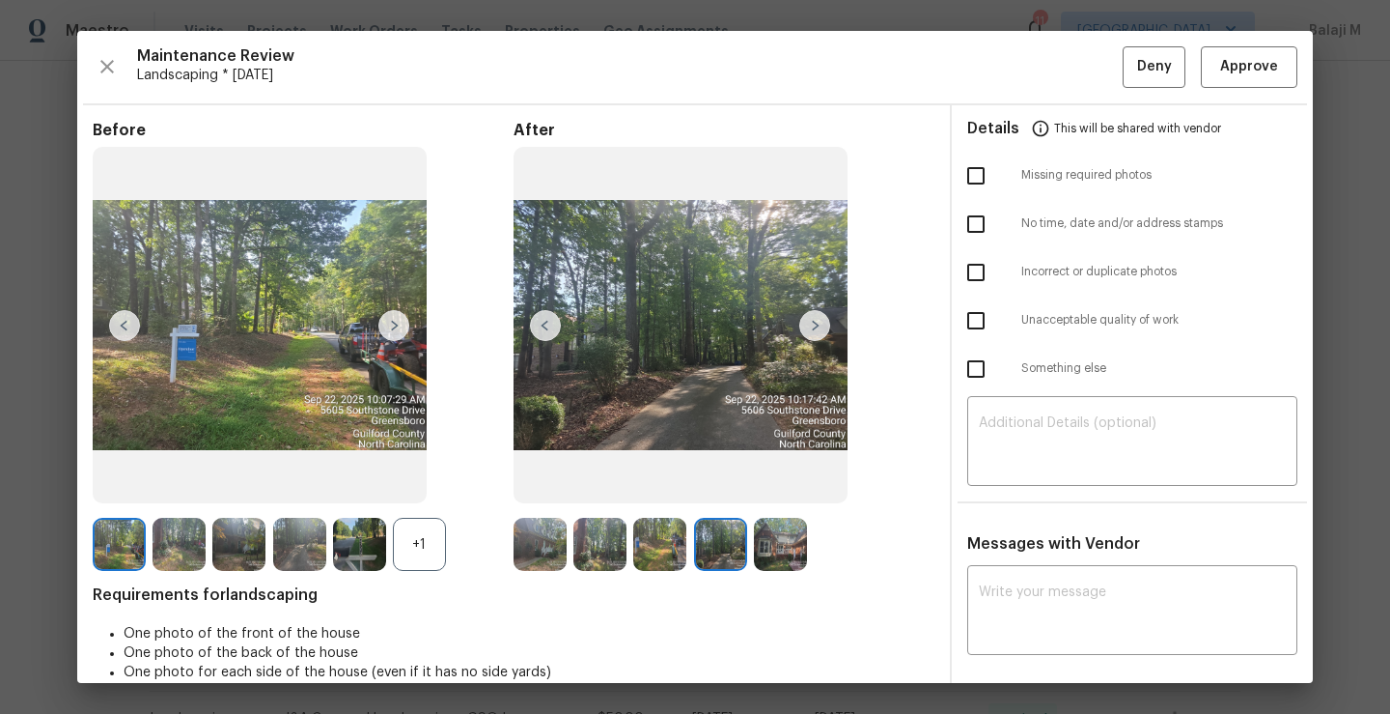
click at [781, 557] on img at bounding box center [780, 544] width 53 height 53
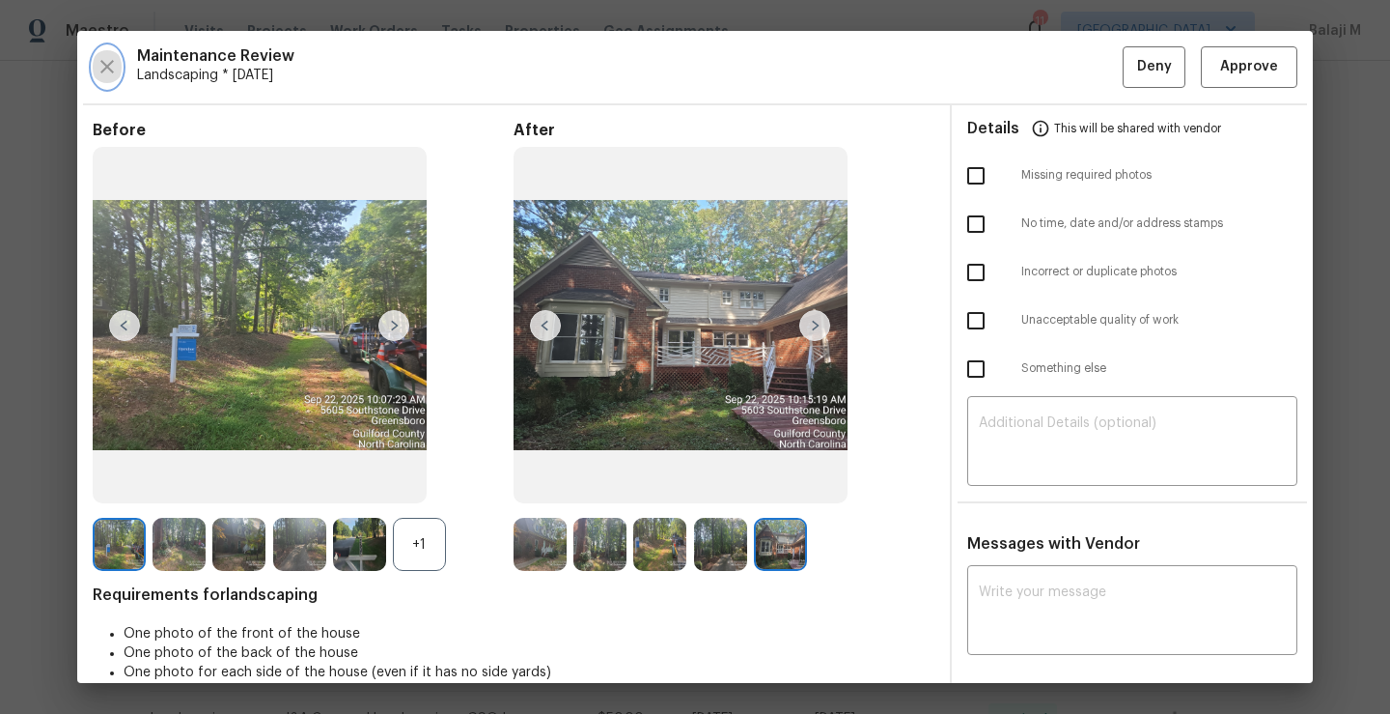
click at [107, 70] on icon "button" at bounding box center [107, 66] width 23 height 23
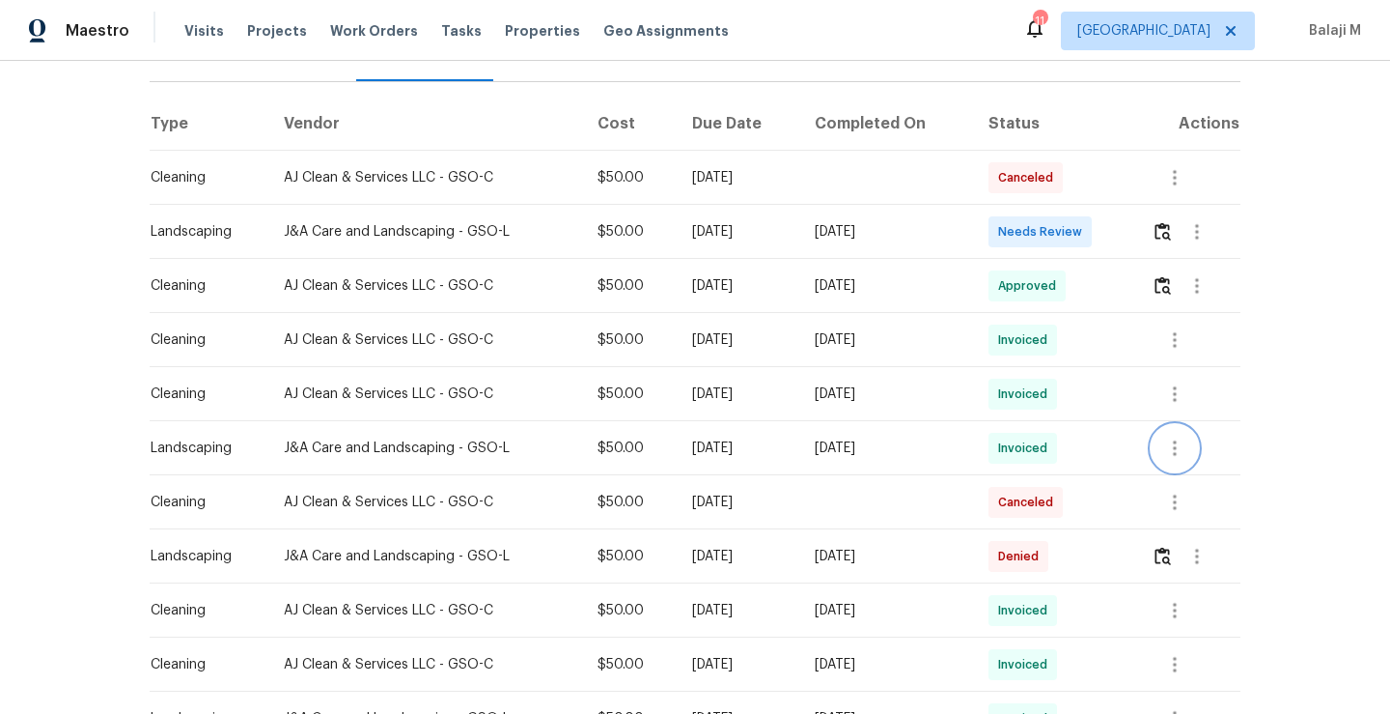
click at [1173, 442] on icon "button" at bounding box center [1175, 447] width 4 height 15
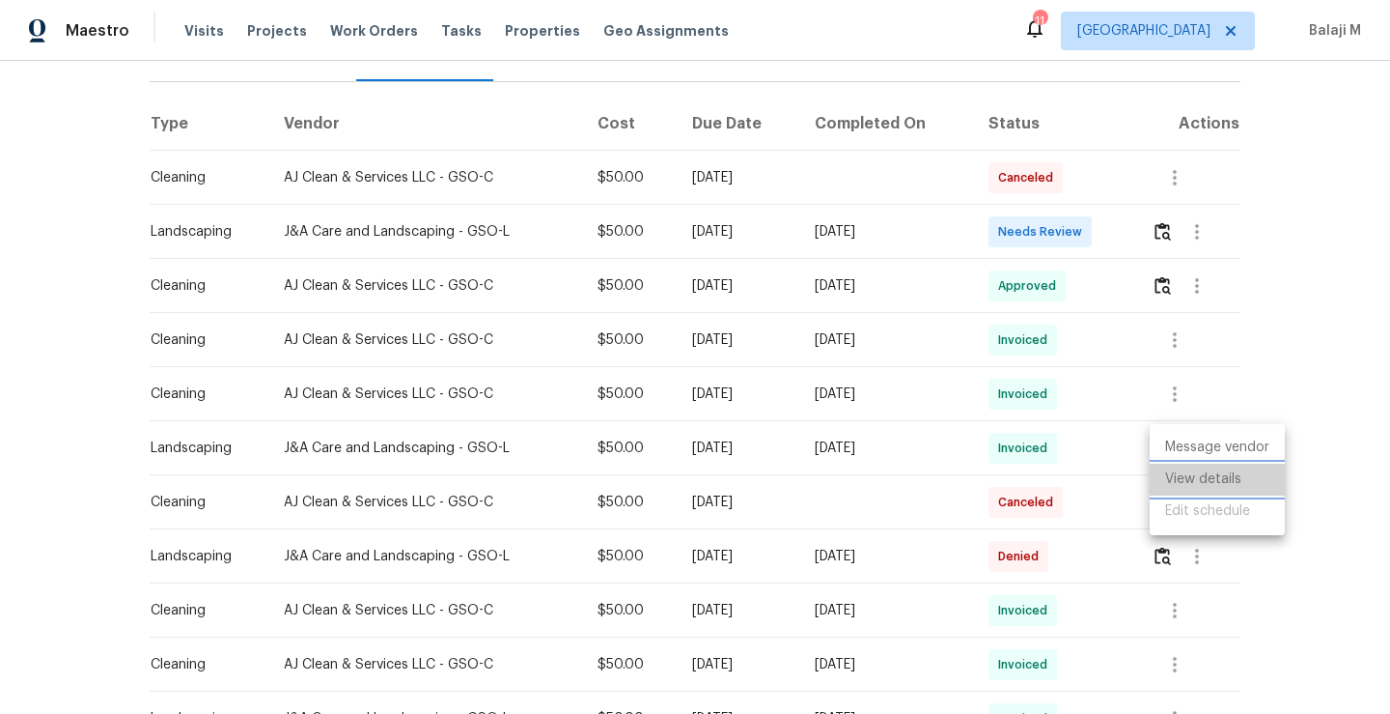
click at [1209, 489] on li "View details" at bounding box center [1217, 479] width 135 height 32
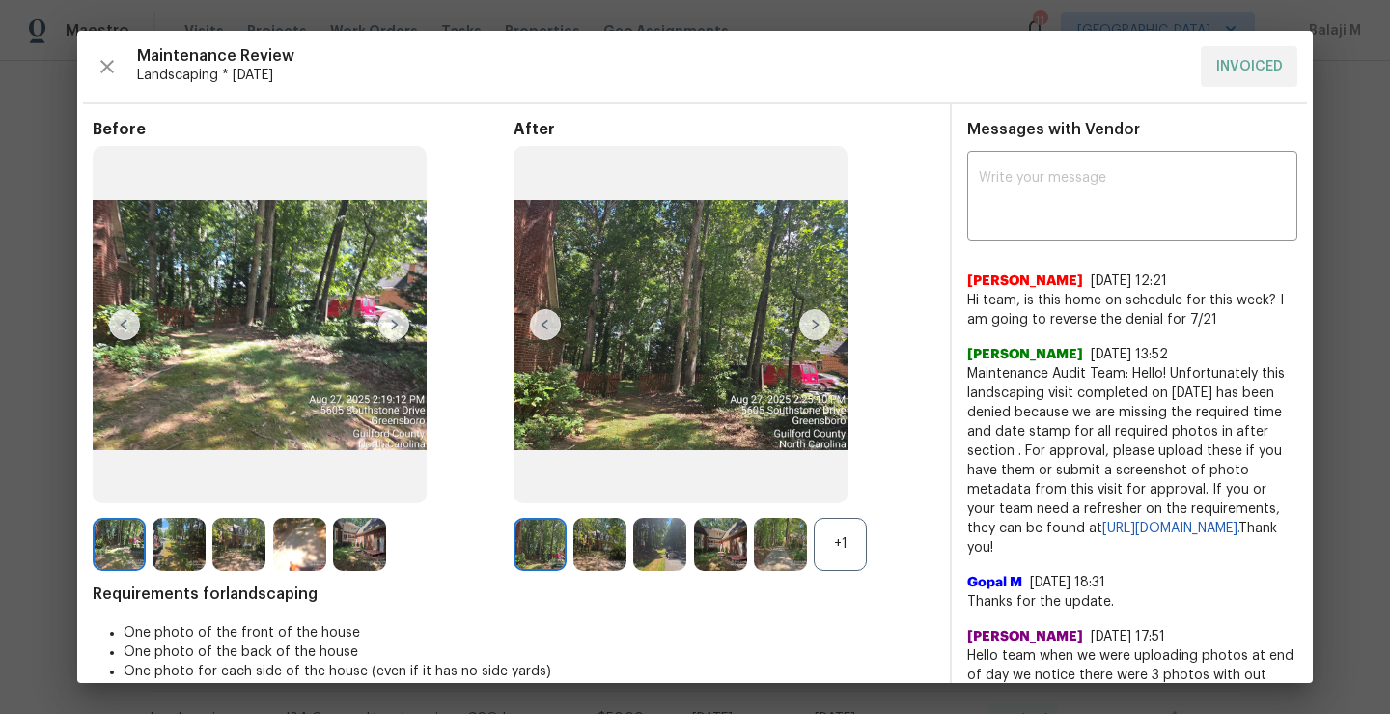
click at [833, 541] on div "+1" at bounding box center [840, 544] width 53 height 53
click at [850, 527] on img at bounding box center [840, 544] width 53 height 53
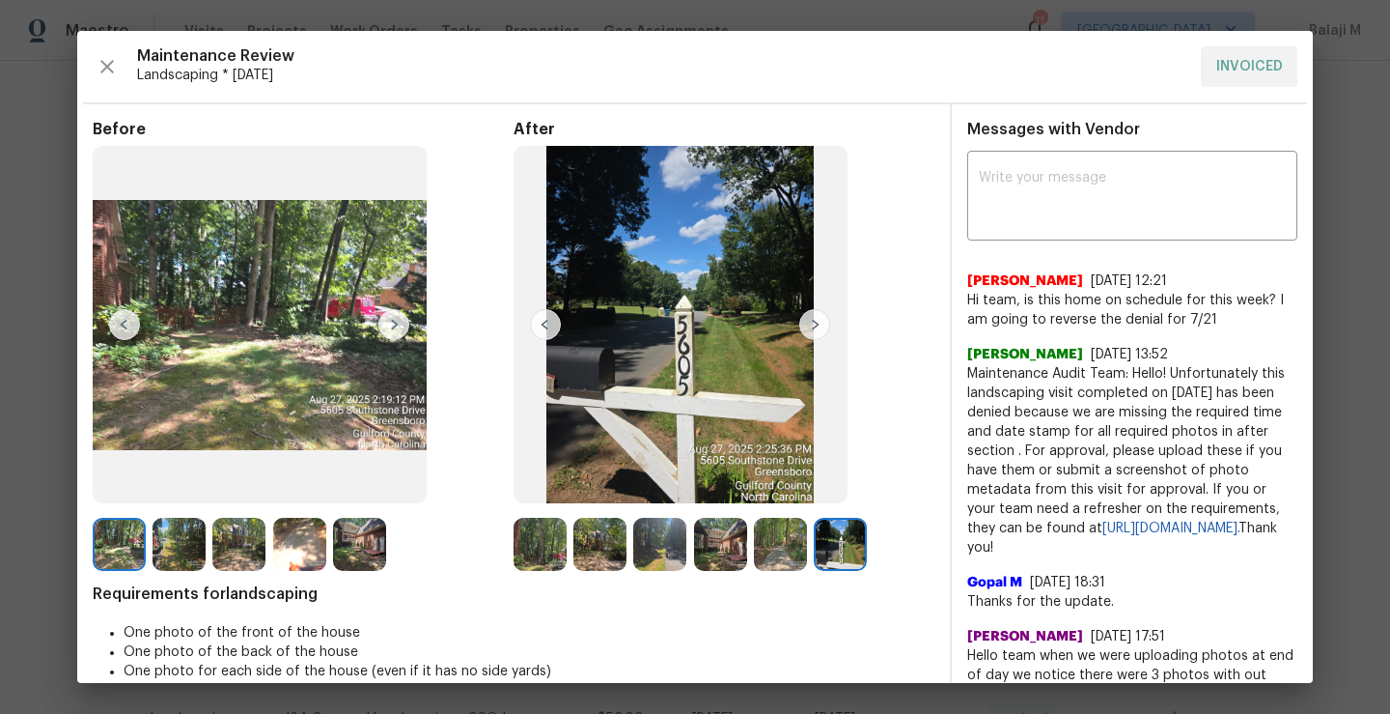
click at [780, 548] on img at bounding box center [780, 544] width 53 height 53
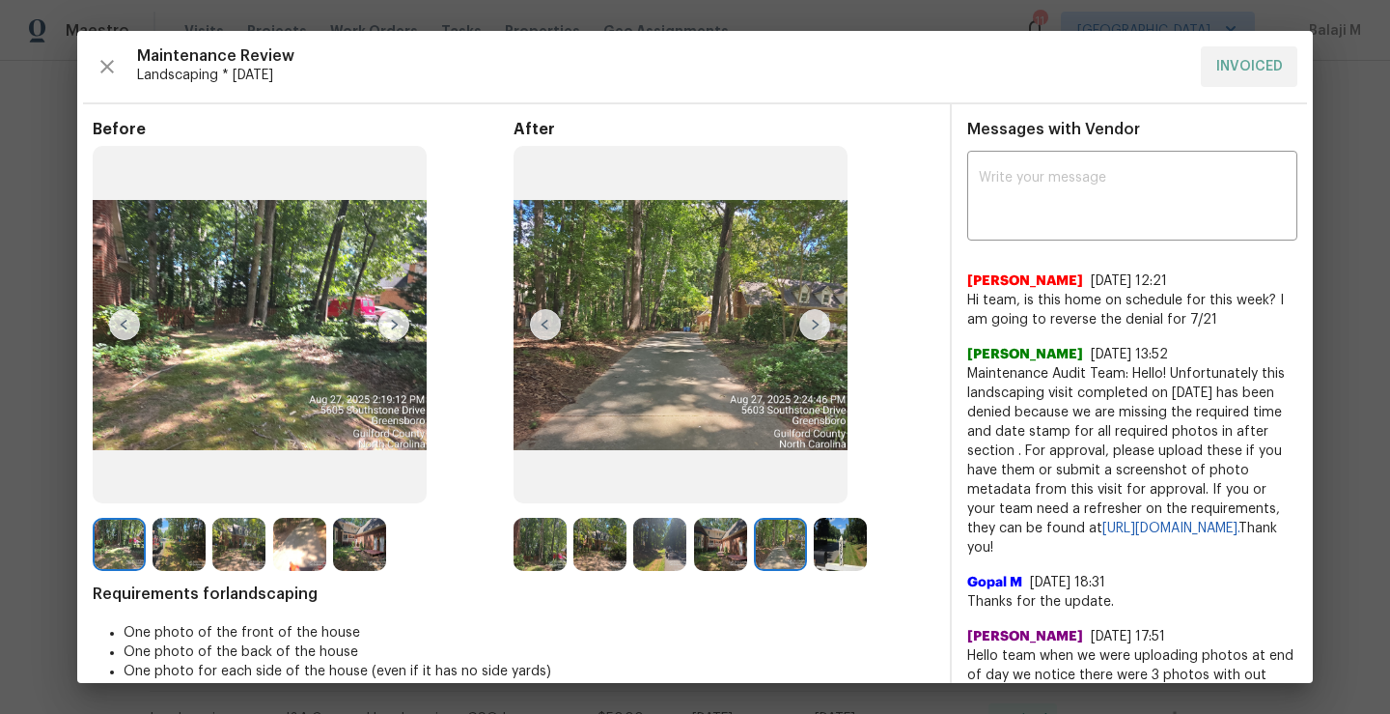
click at [715, 546] on img at bounding box center [720, 544] width 53 height 53
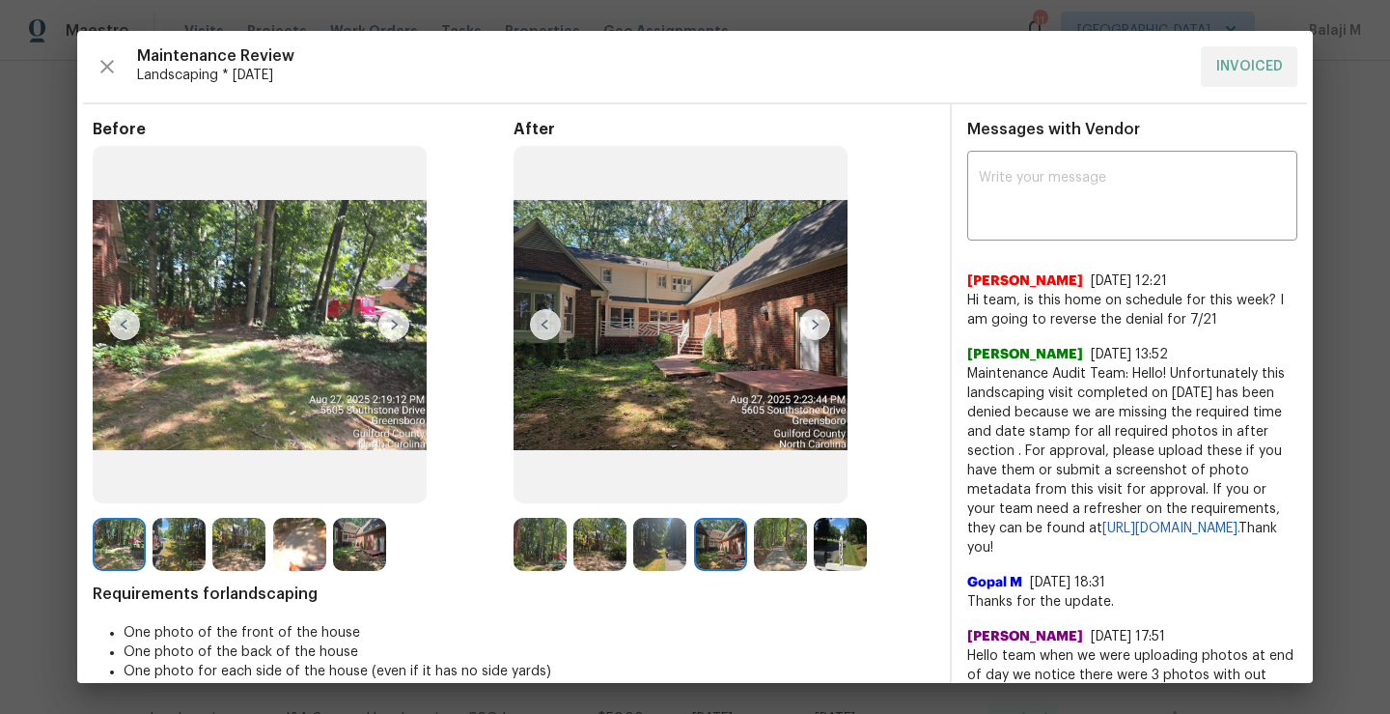
click at [660, 547] on img at bounding box center [659, 544] width 53 height 53
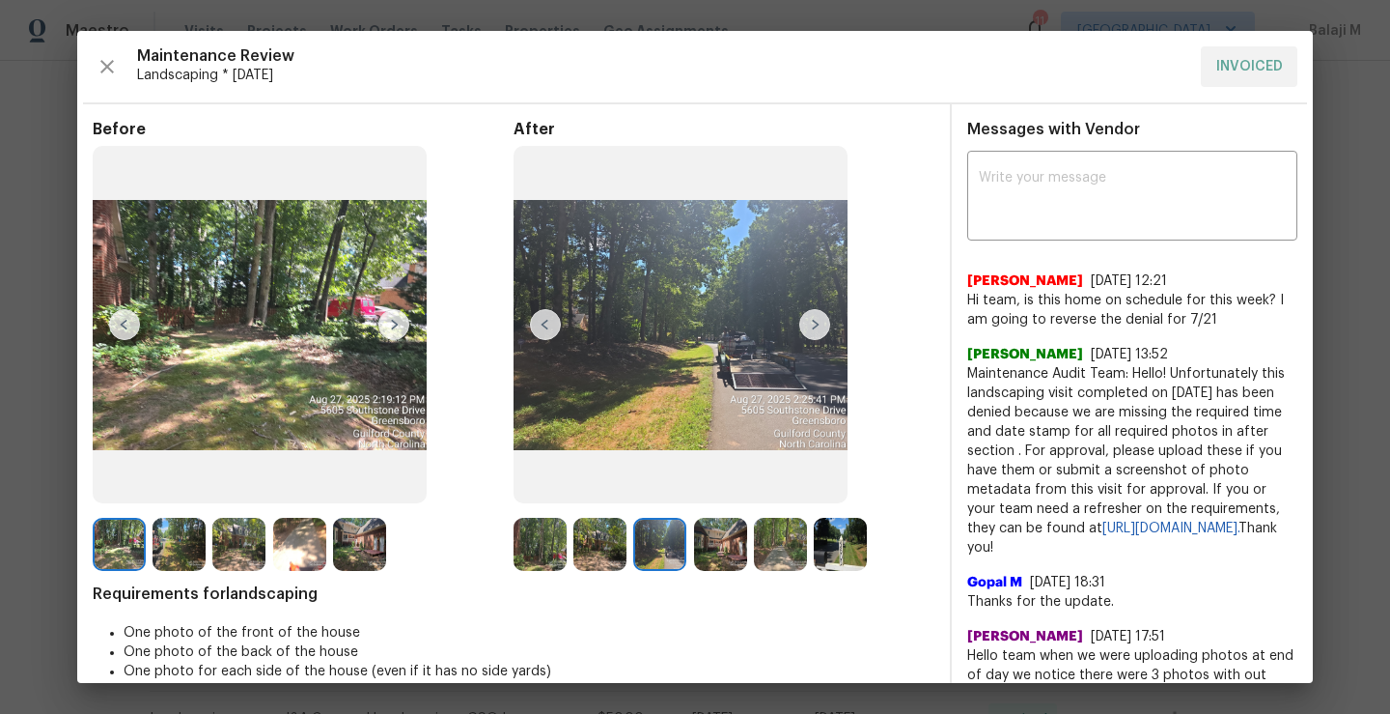
click at [597, 554] on img at bounding box center [600, 544] width 53 height 53
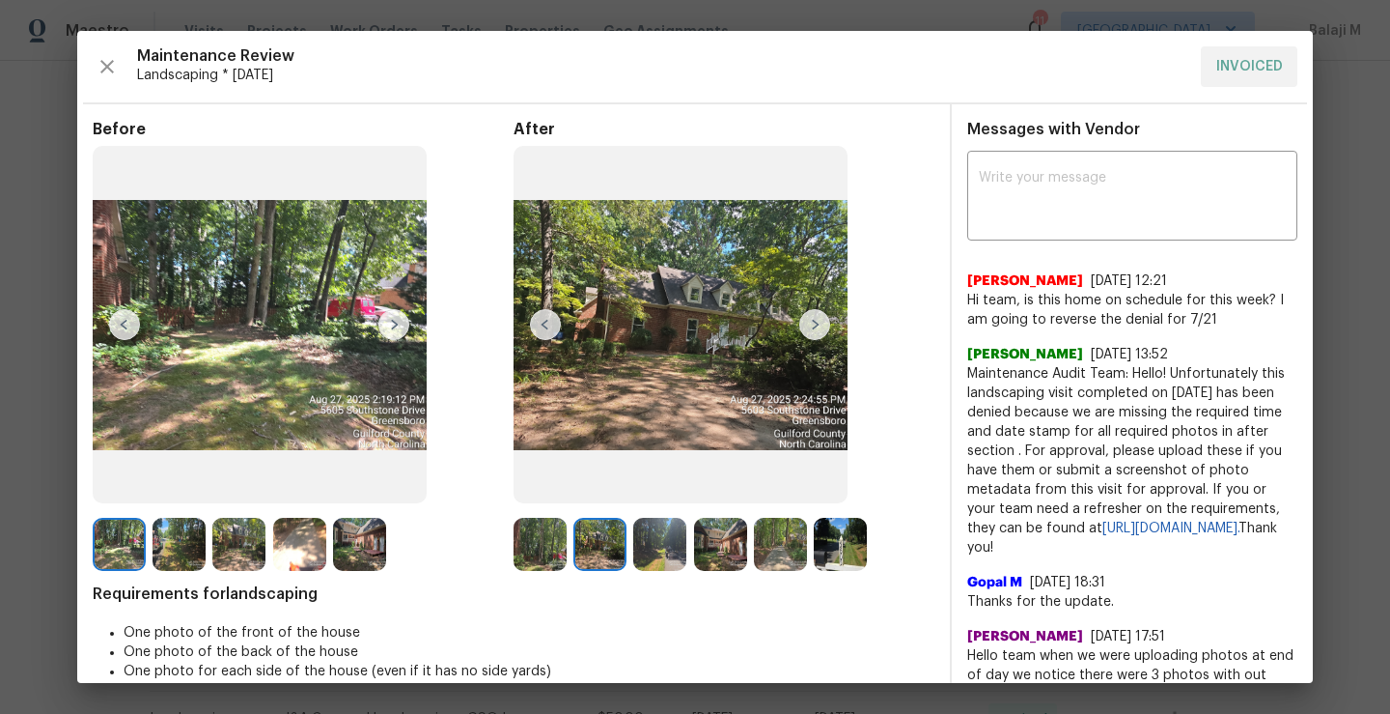
click at [519, 540] on img at bounding box center [540, 544] width 53 height 53
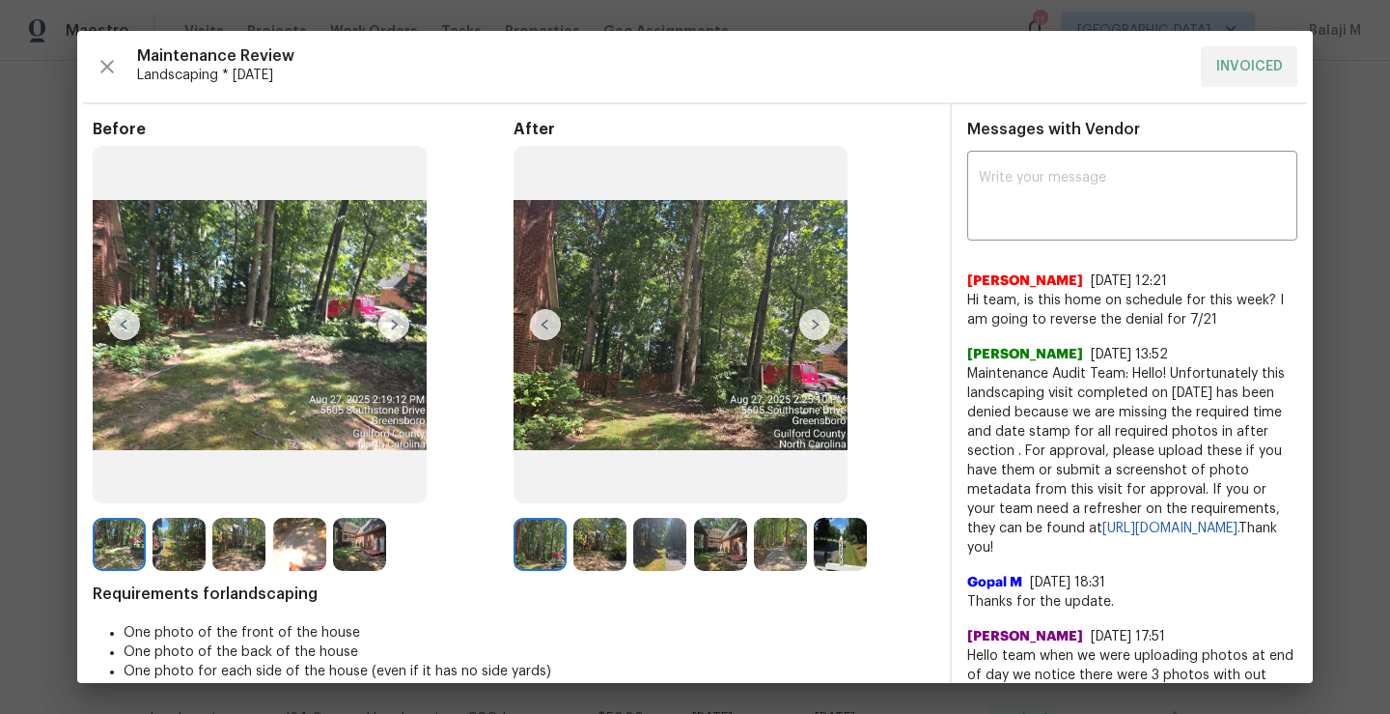
click at [526, 552] on img at bounding box center [540, 544] width 53 height 53
click at [543, 551] on img at bounding box center [540, 544] width 53 height 53
click at [106, 61] on icon "button" at bounding box center [107, 66] width 23 height 23
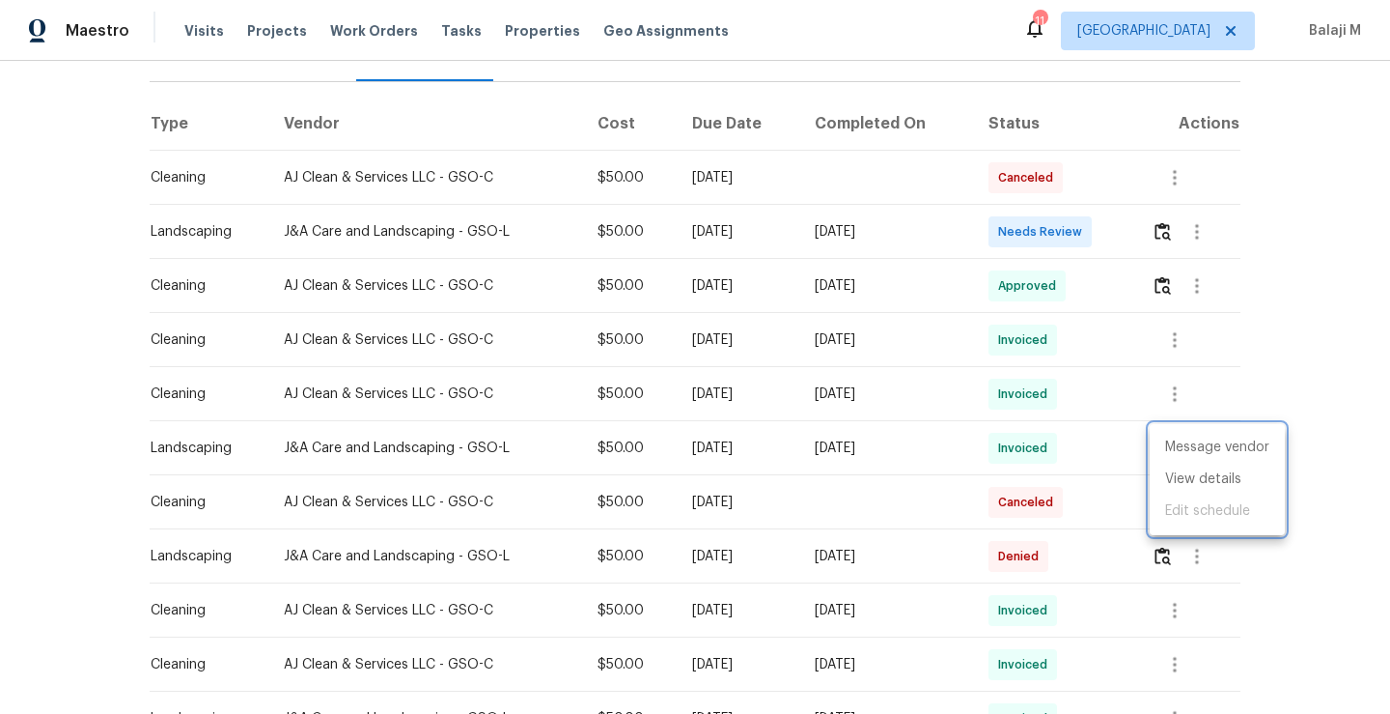
click at [1158, 571] on div at bounding box center [695, 357] width 1390 height 714
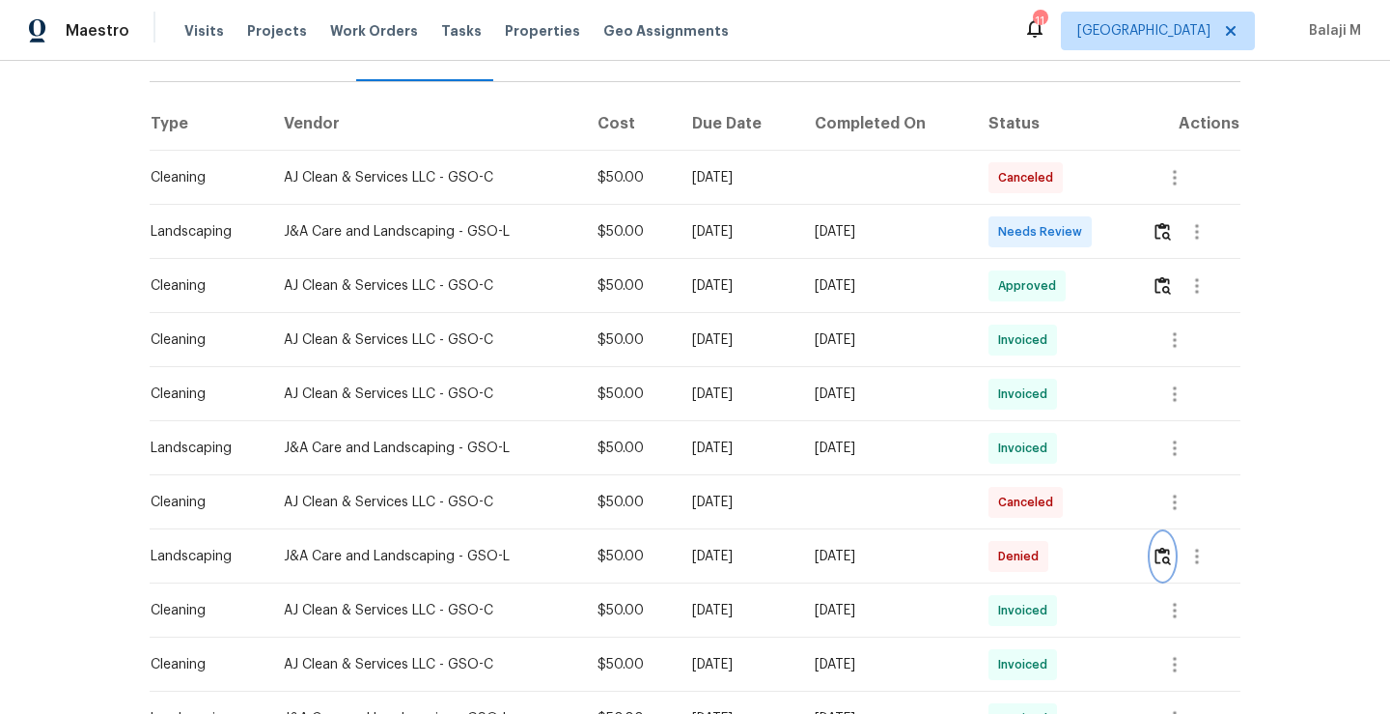
click at [1167, 558] on img "button" at bounding box center [1163, 556] width 16 height 18
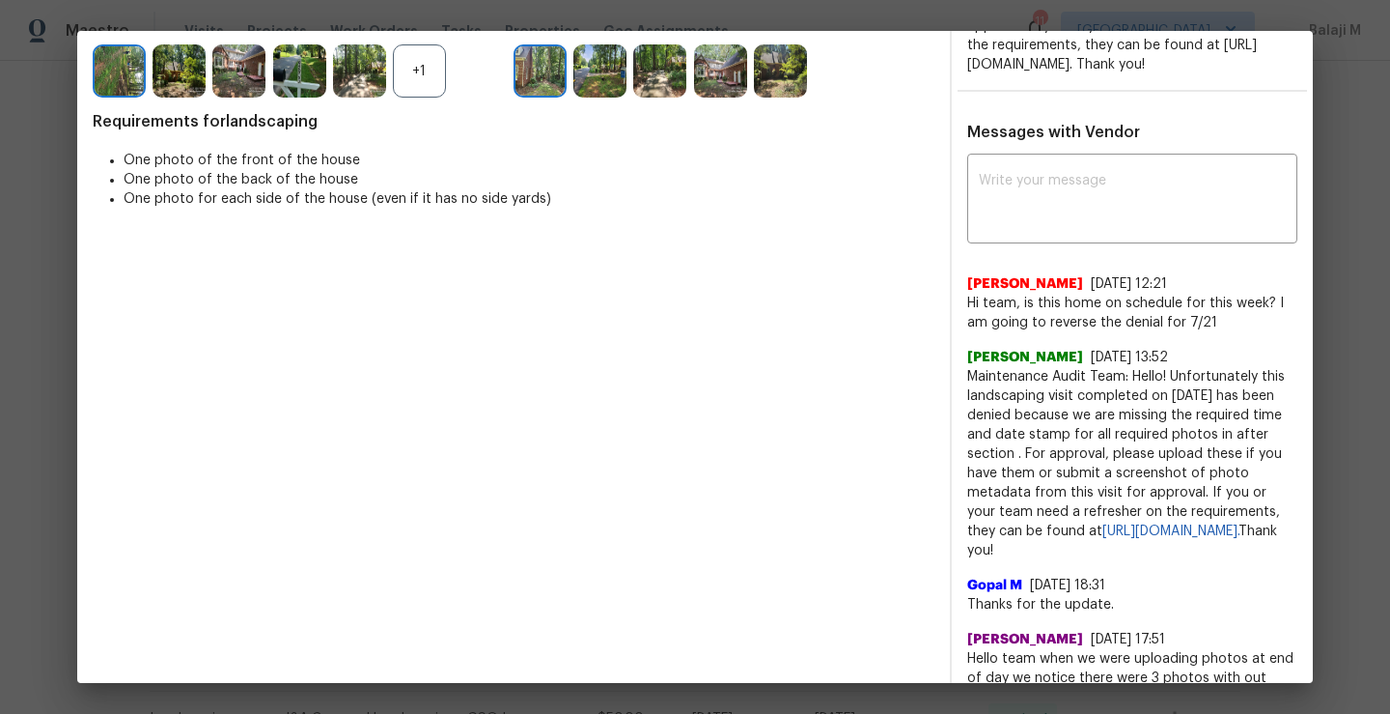
scroll to position [550, 0]
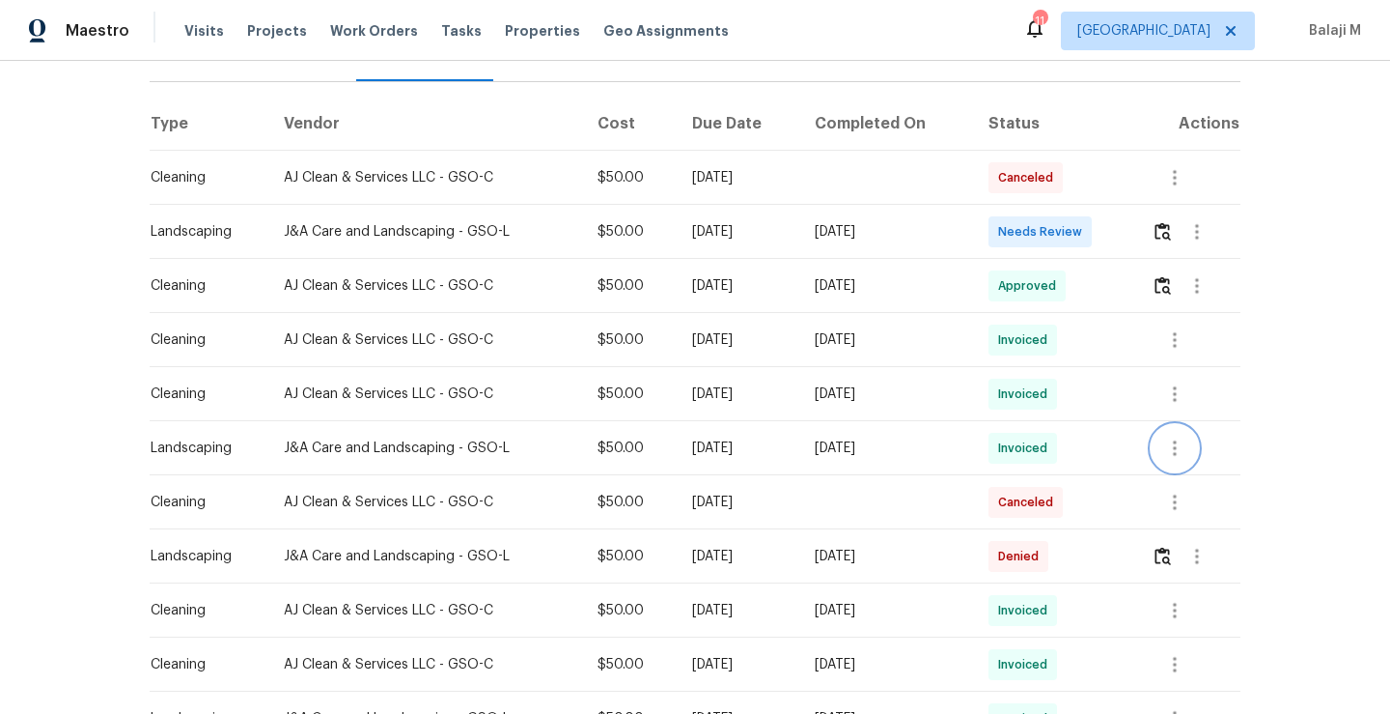
click at [1171, 458] on icon "button" at bounding box center [1175, 447] width 23 height 23
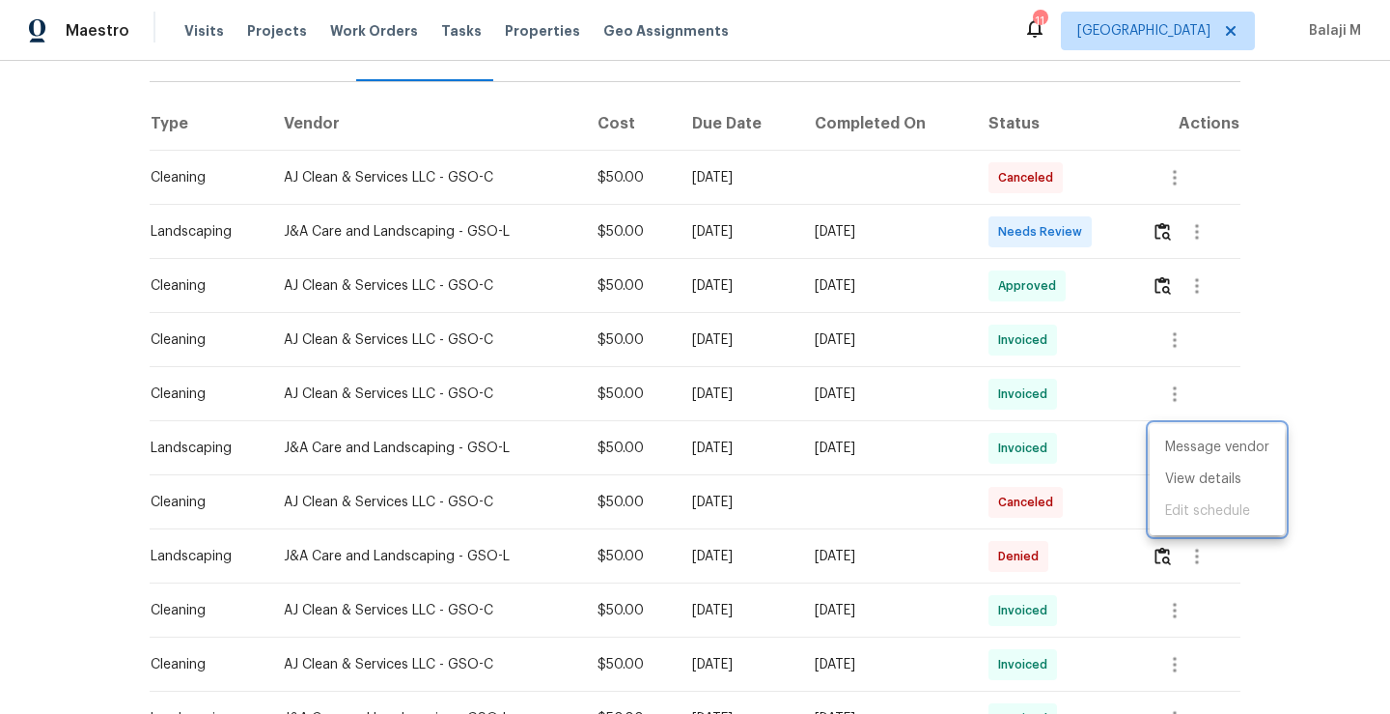
click at [840, 445] on div at bounding box center [695, 357] width 1390 height 714
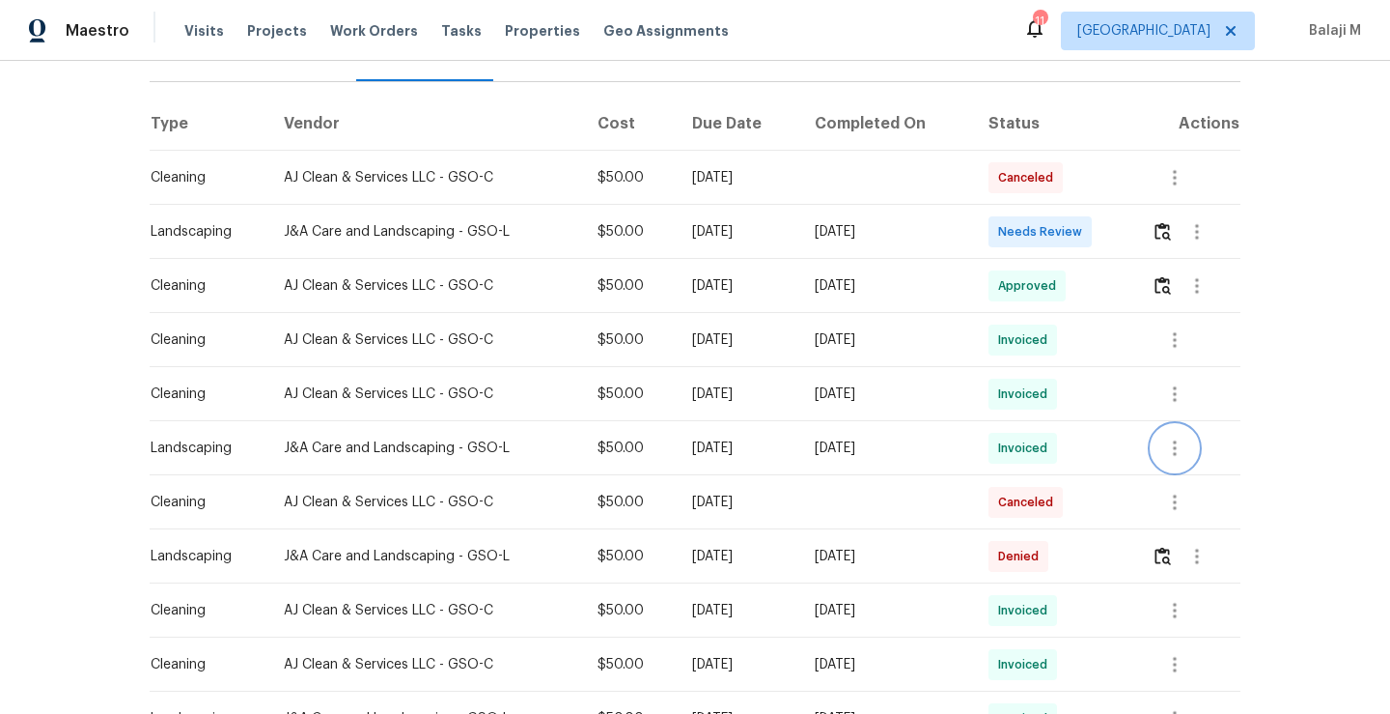
scroll to position [256, 0]
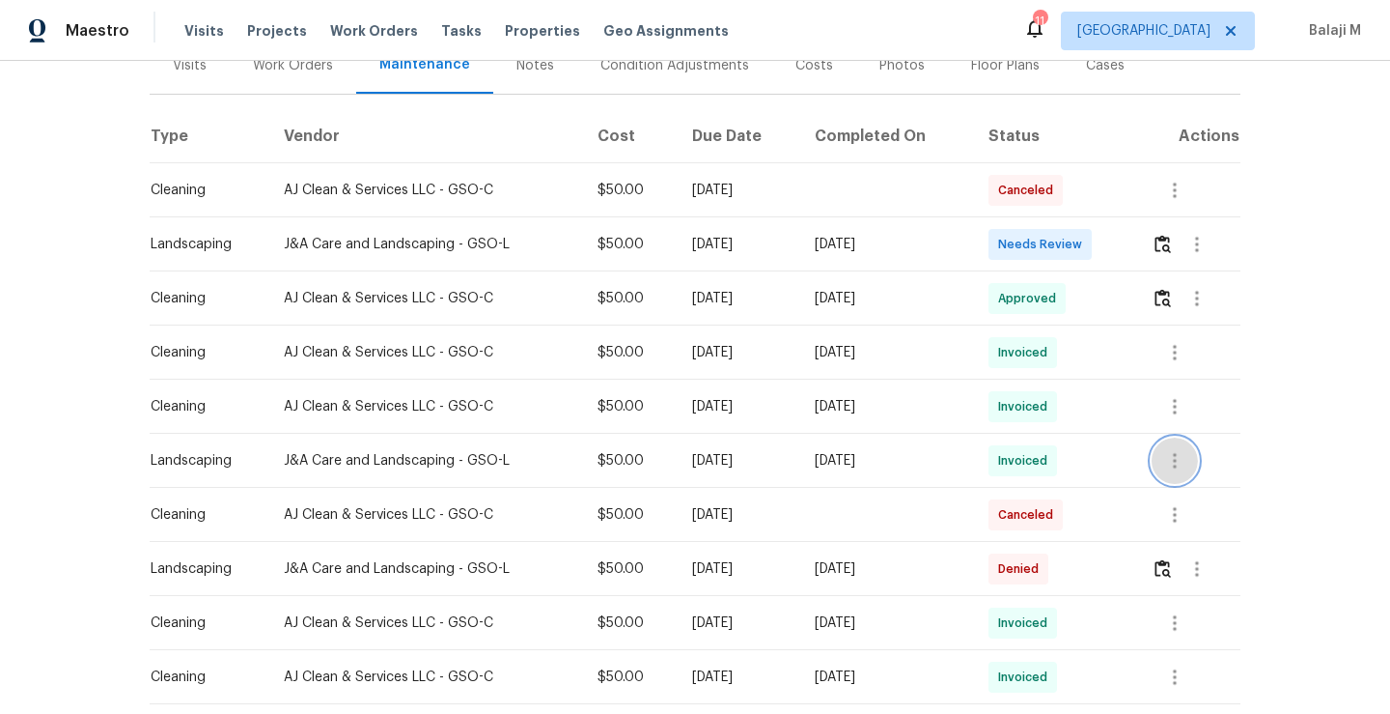
click at [1178, 455] on icon "button" at bounding box center [1175, 460] width 23 height 23
click at [1196, 495] on li "View details" at bounding box center [1217, 492] width 135 height 32
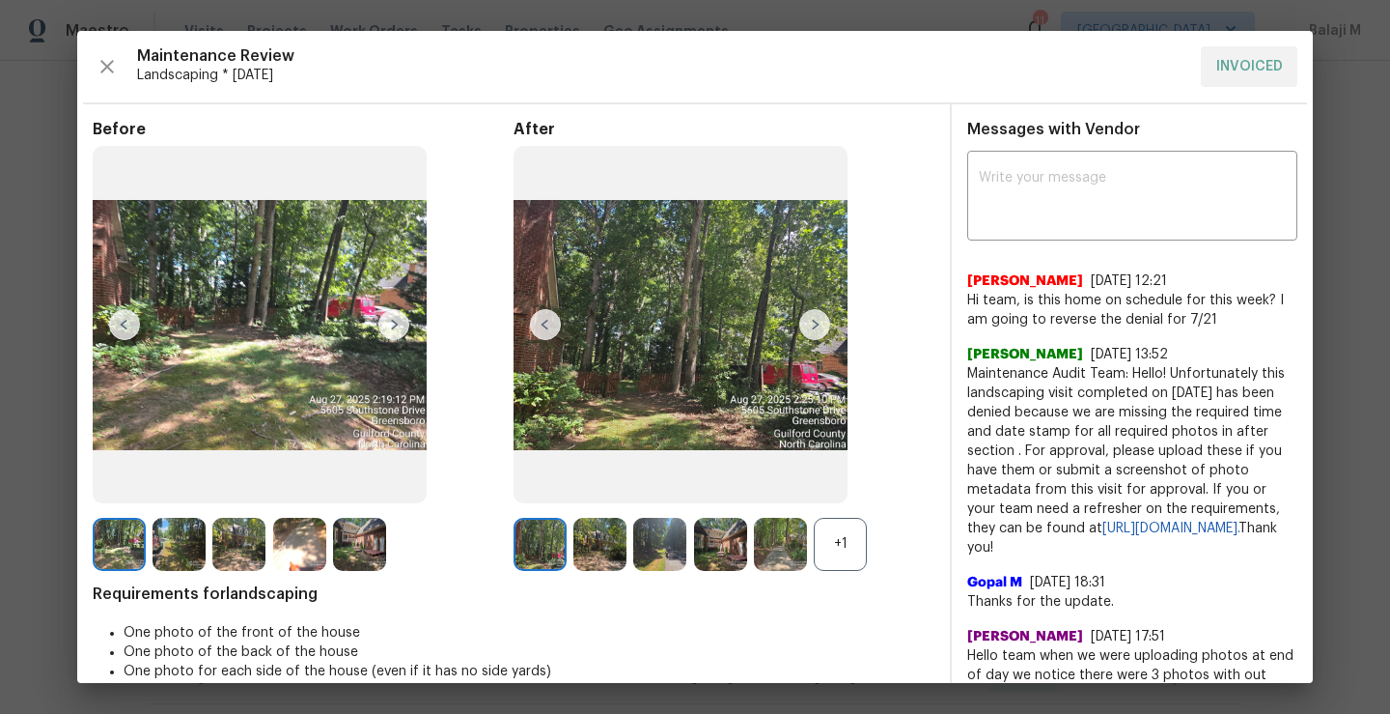
click at [519, 551] on img at bounding box center [540, 544] width 53 height 53
click at [829, 545] on div "+1" at bounding box center [840, 544] width 53 height 53
click at [504, 524] on div at bounding box center [303, 544] width 421 height 53
click at [542, 554] on img at bounding box center [540, 544] width 53 height 53
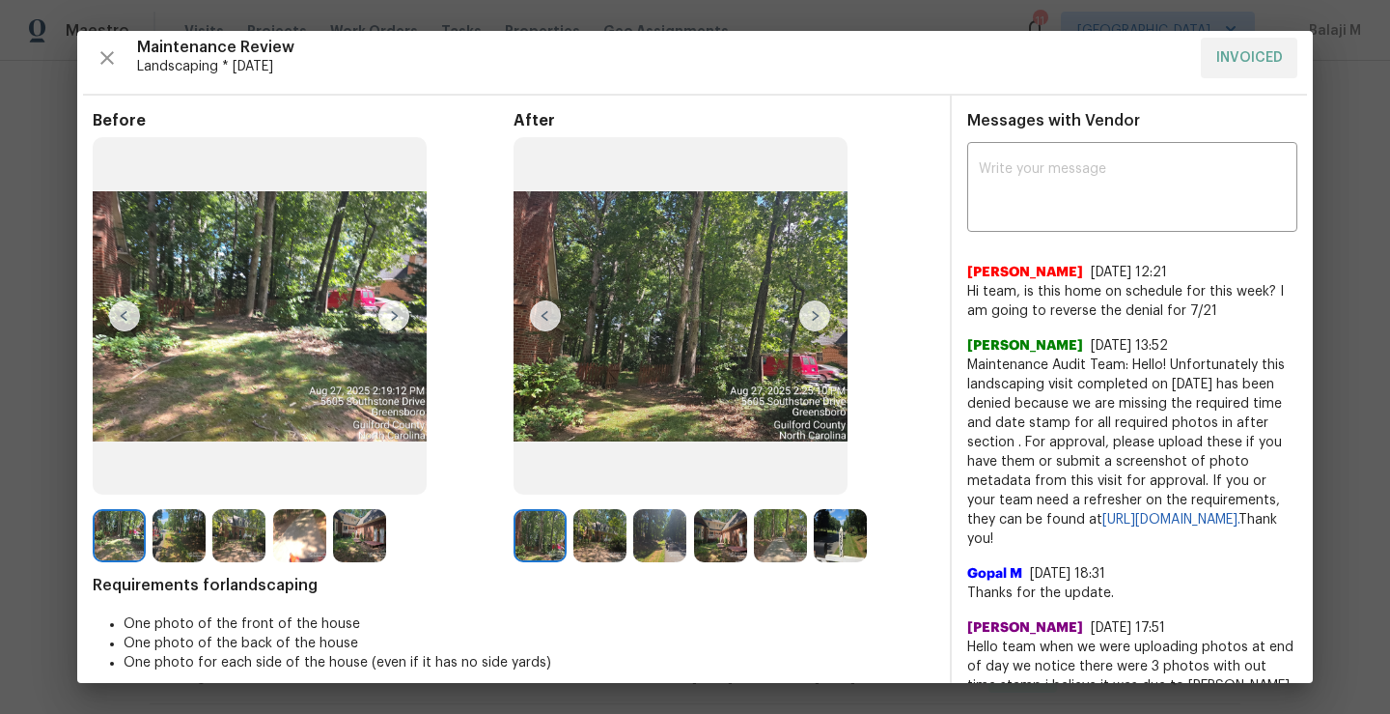
scroll to position [0, 0]
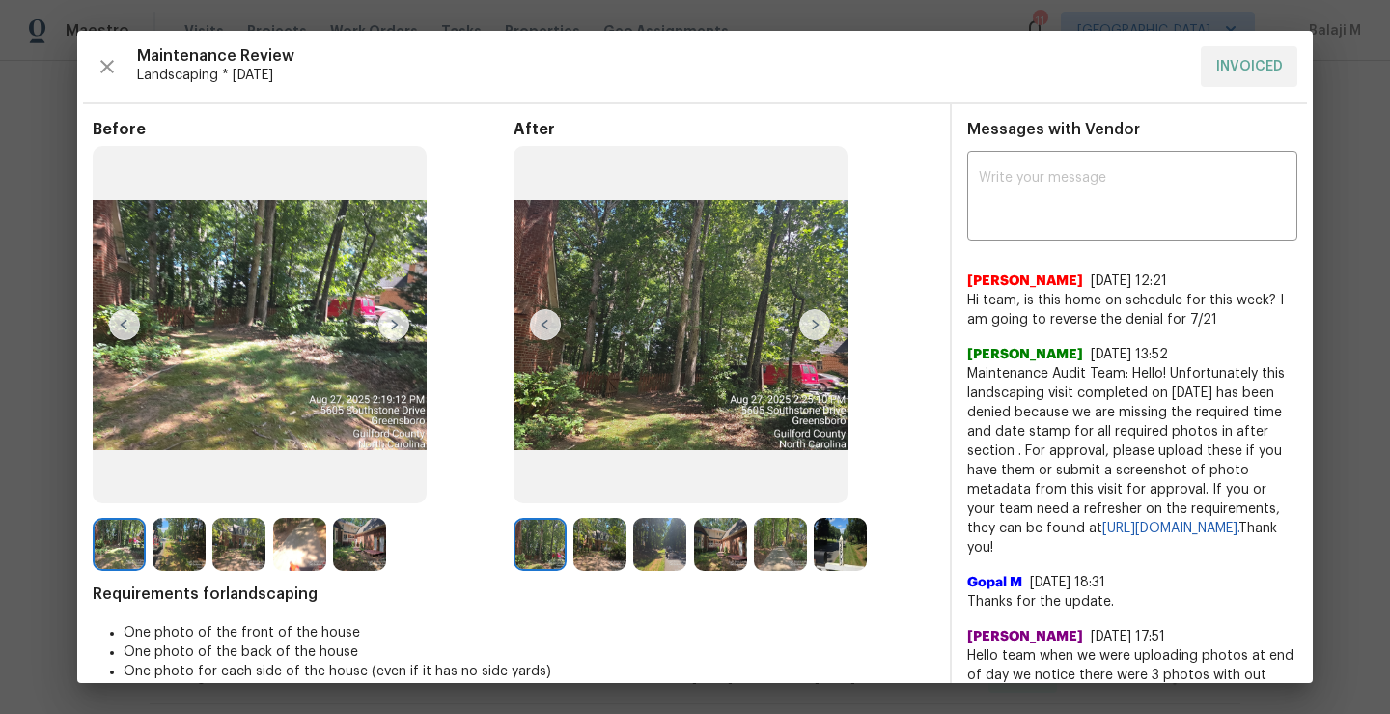
click at [540, 552] on img at bounding box center [540, 544] width 53 height 53
click at [613, 552] on img at bounding box center [600, 544] width 53 height 53
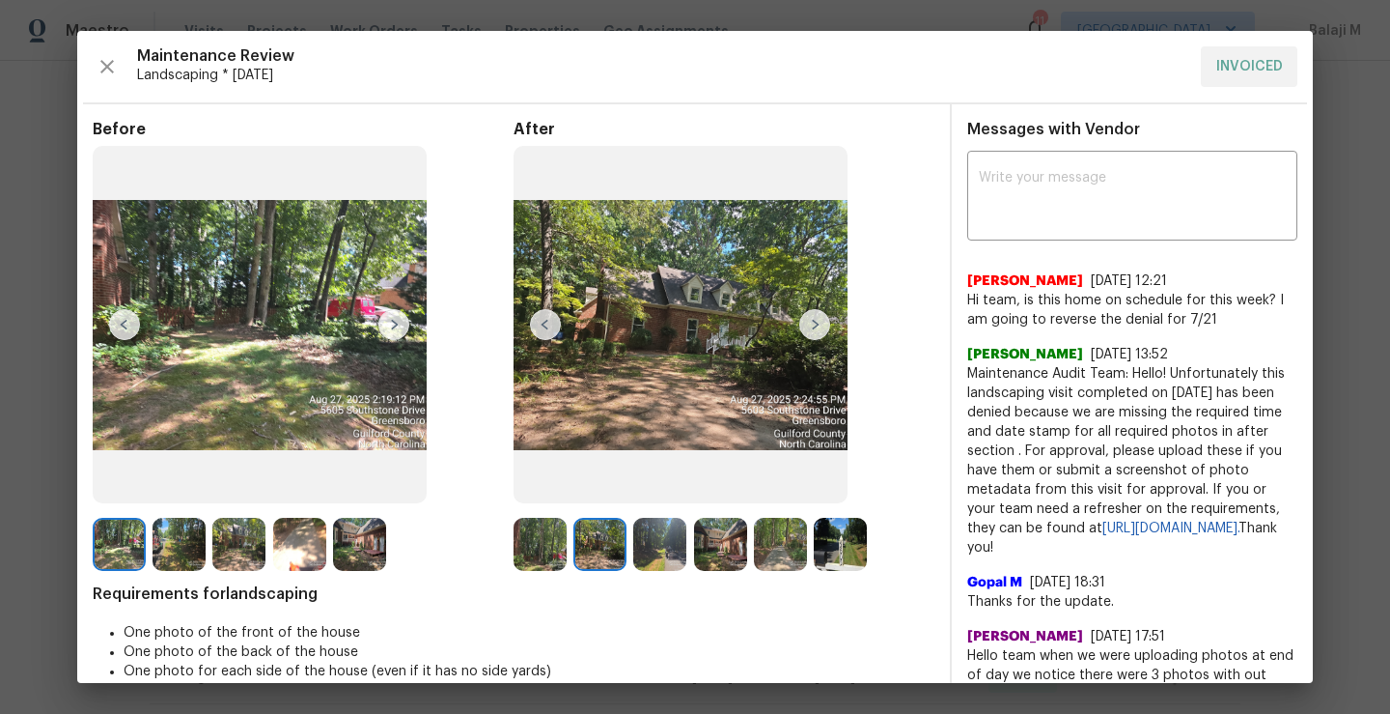
click at [643, 552] on img at bounding box center [659, 544] width 53 height 53
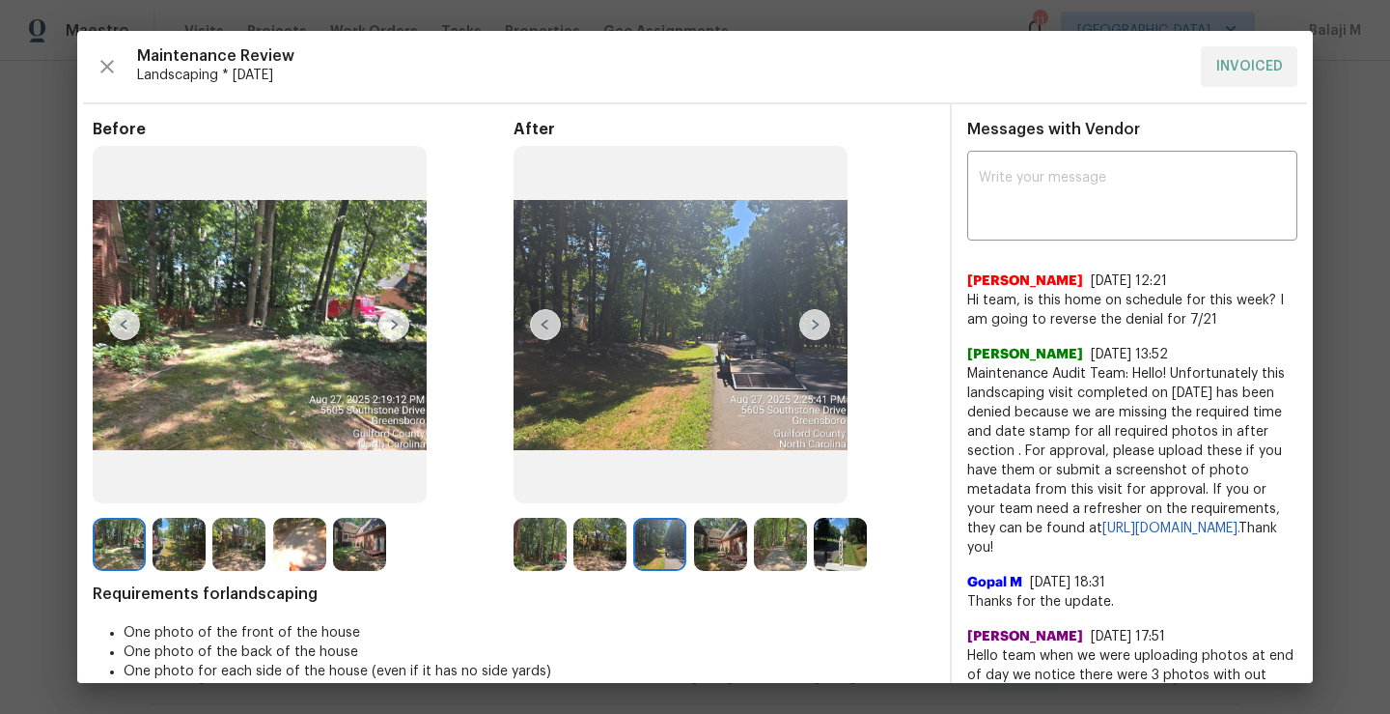
click at [704, 558] on img at bounding box center [720, 544] width 53 height 53
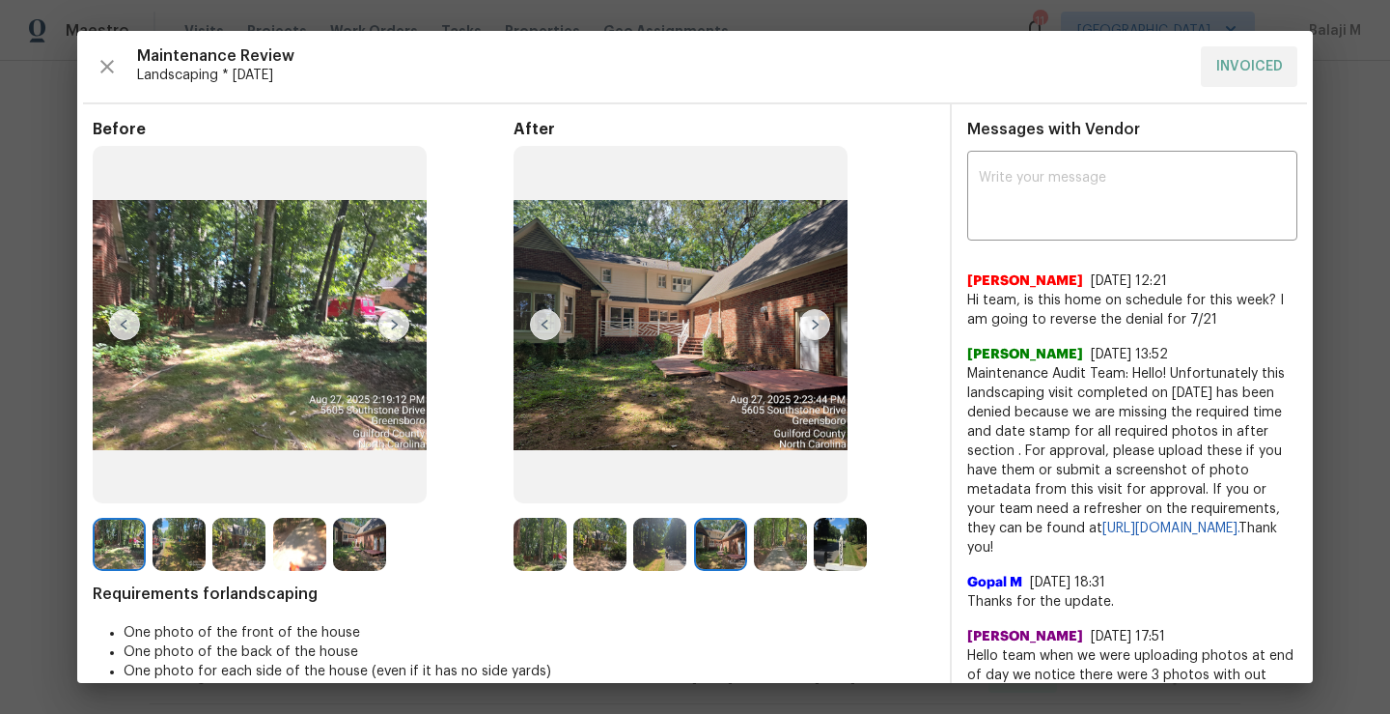
click at [759, 560] on img at bounding box center [780, 544] width 53 height 53
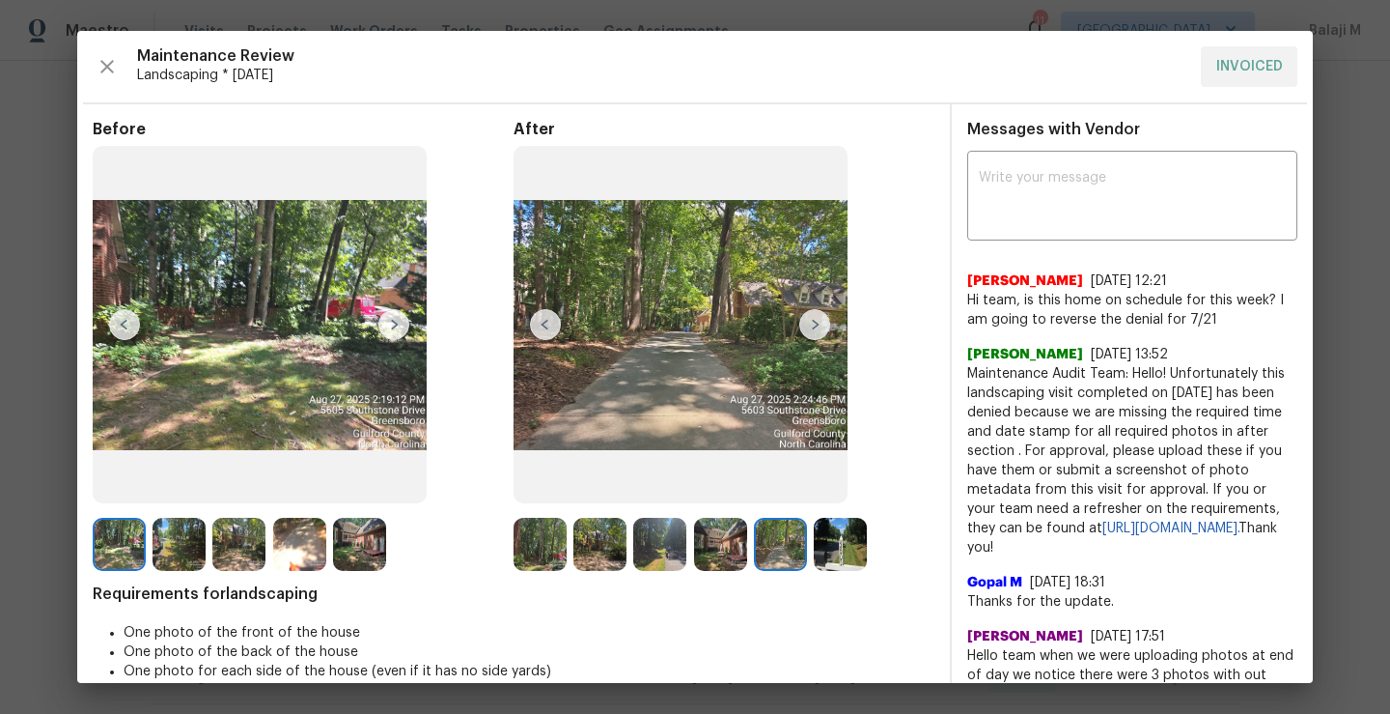
click at [786, 527] on img at bounding box center [780, 544] width 53 height 53
click at [828, 550] on img at bounding box center [840, 544] width 53 height 53
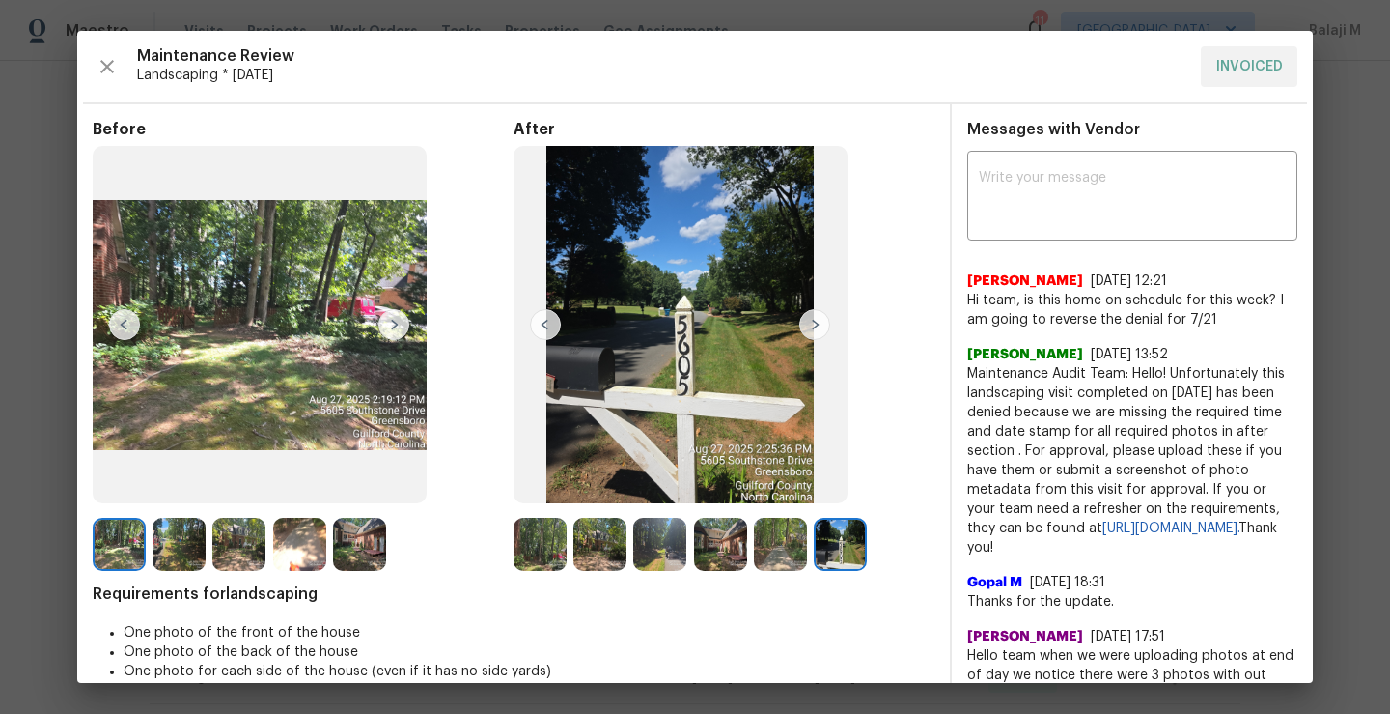
click at [532, 563] on img at bounding box center [540, 544] width 53 height 53
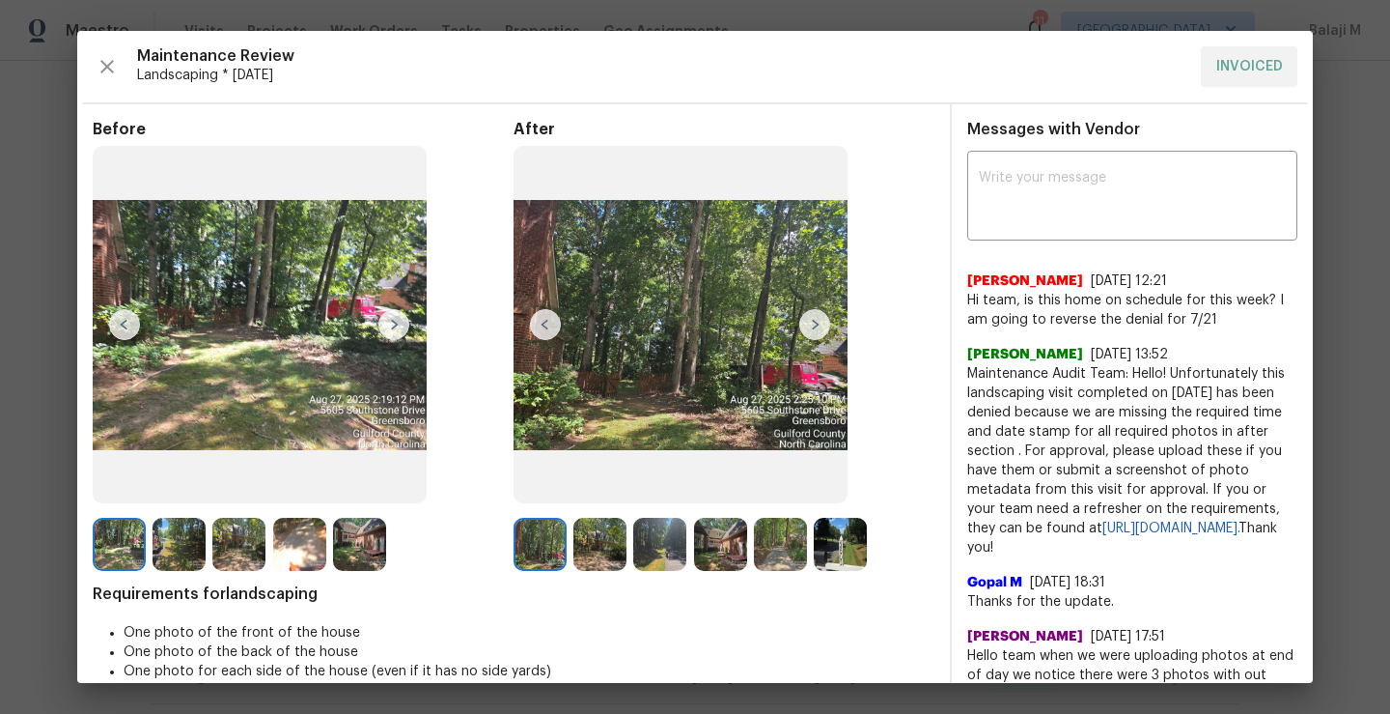
click at [612, 563] on img at bounding box center [600, 544] width 53 height 53
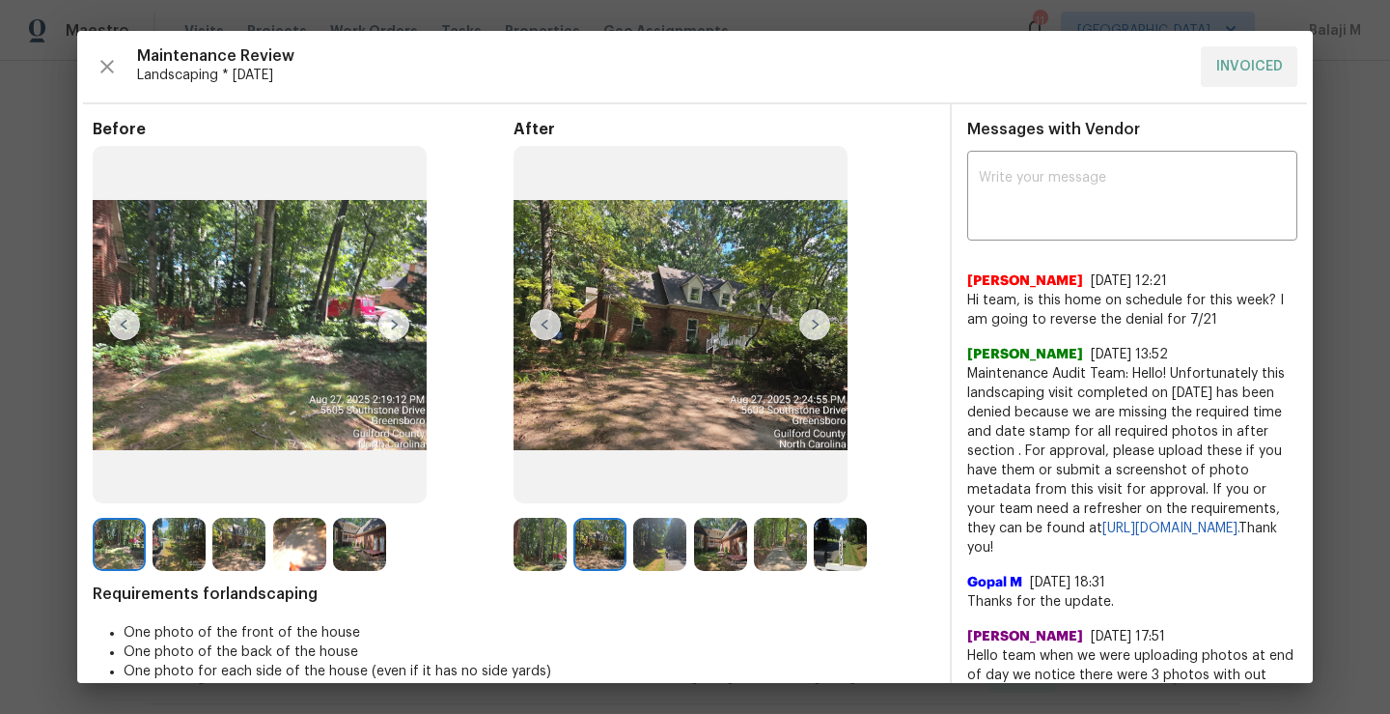
click at [647, 555] on img at bounding box center [659, 544] width 53 height 53
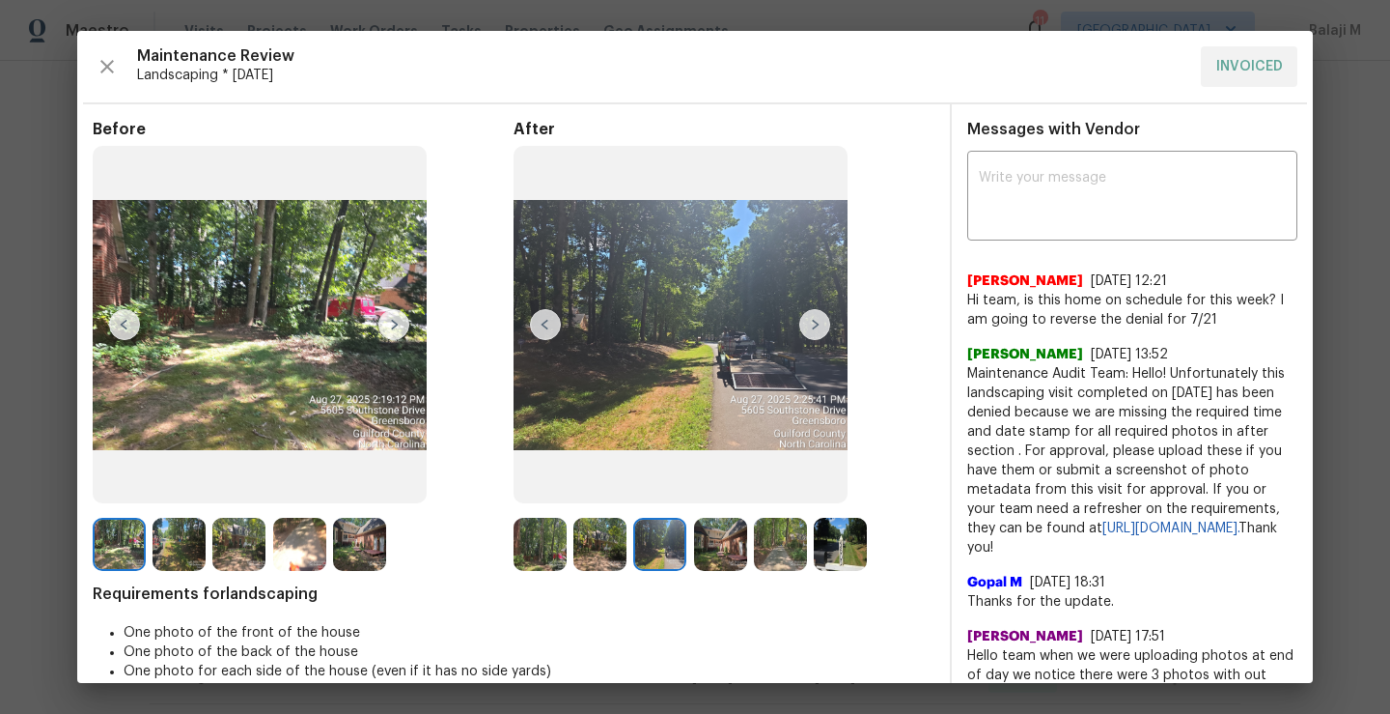
click at [789, 547] on img at bounding box center [780, 544] width 53 height 53
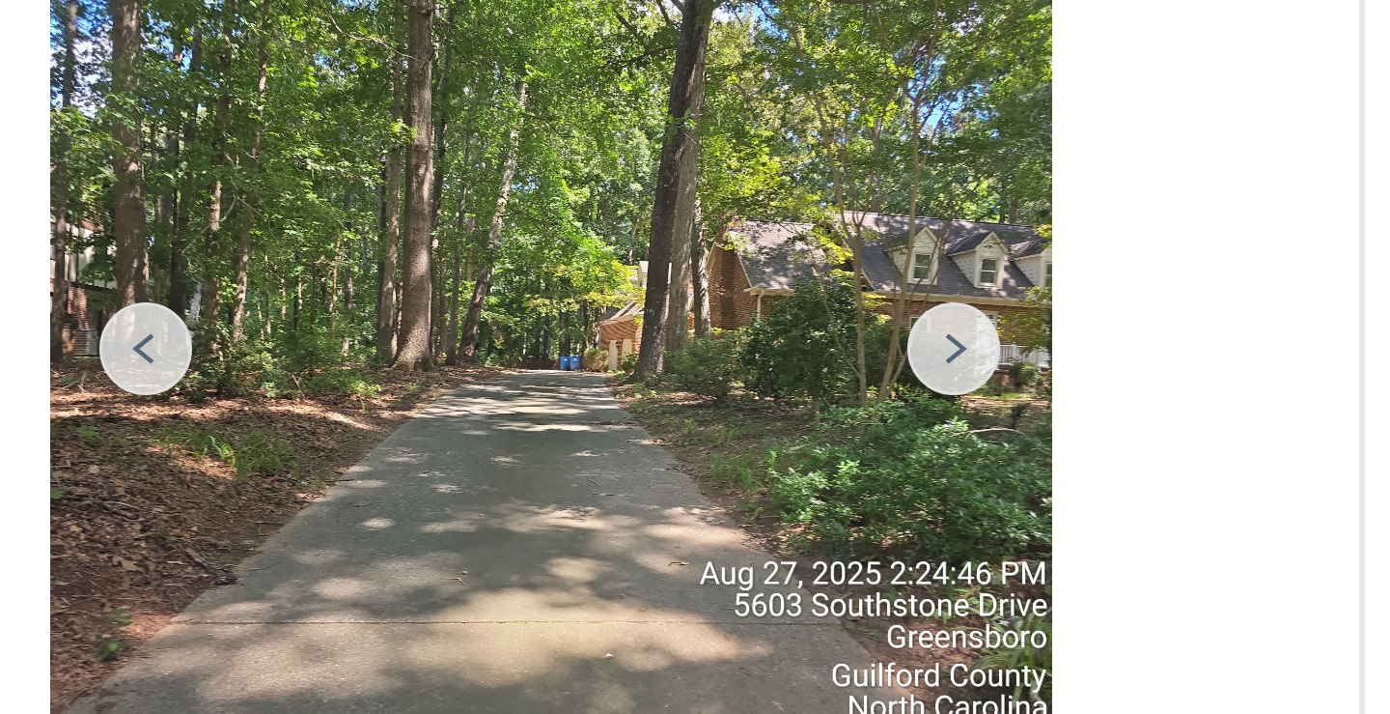
click at [804, 334] on img at bounding box center [815, 324] width 31 height 31
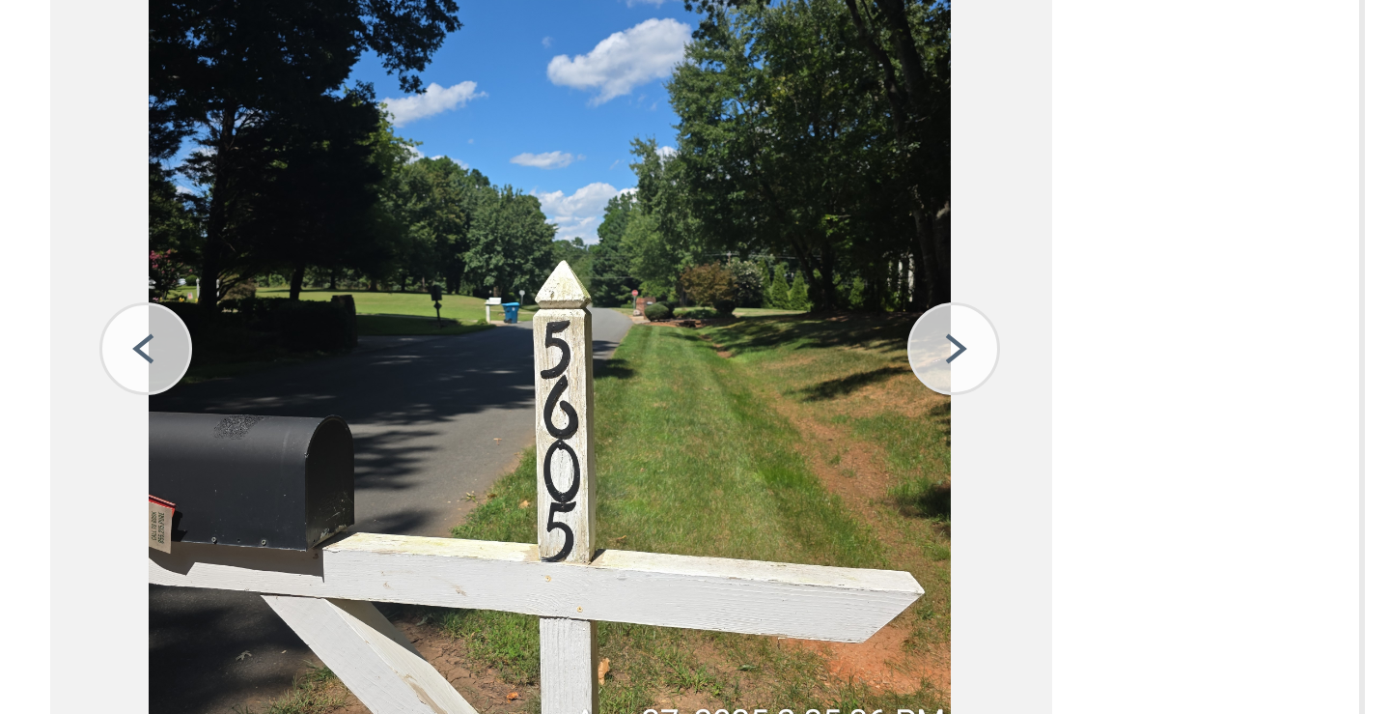
click at [804, 334] on img at bounding box center [815, 324] width 31 height 31
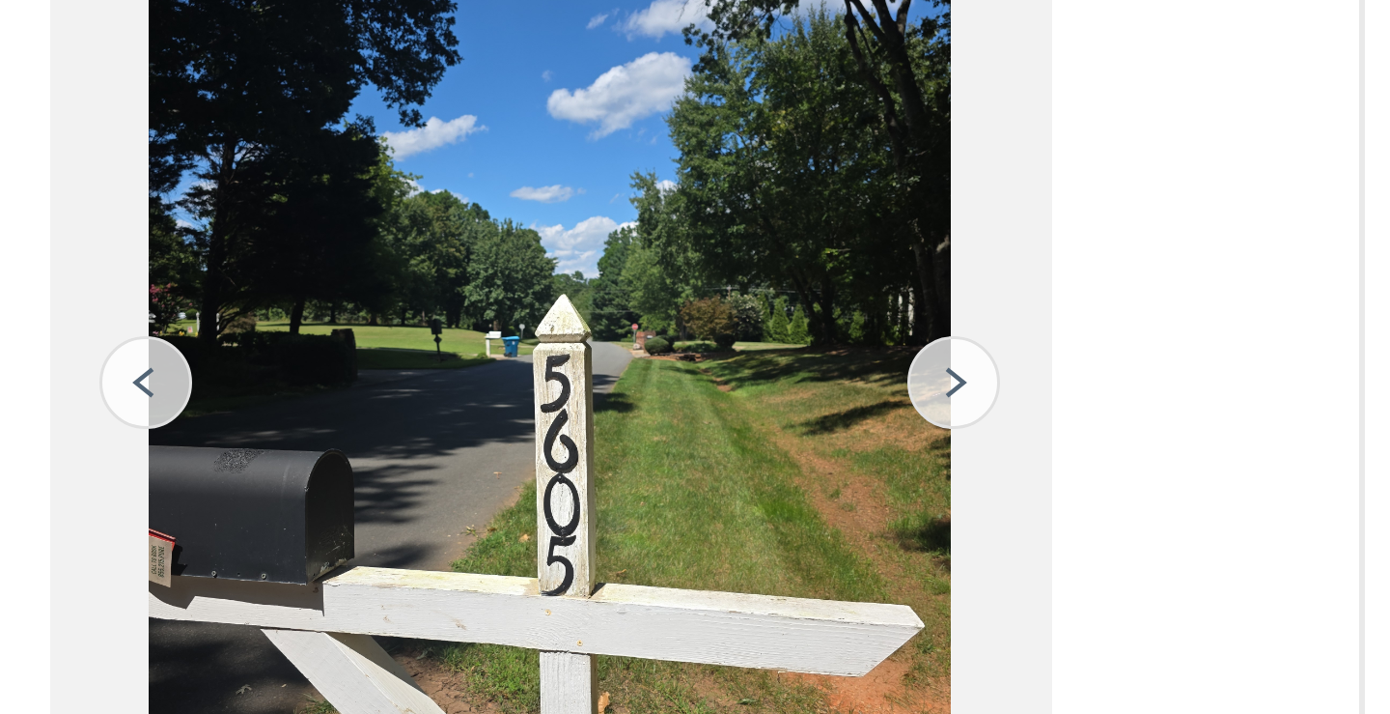
click at [547, 324] on img at bounding box center [545, 324] width 31 height 31
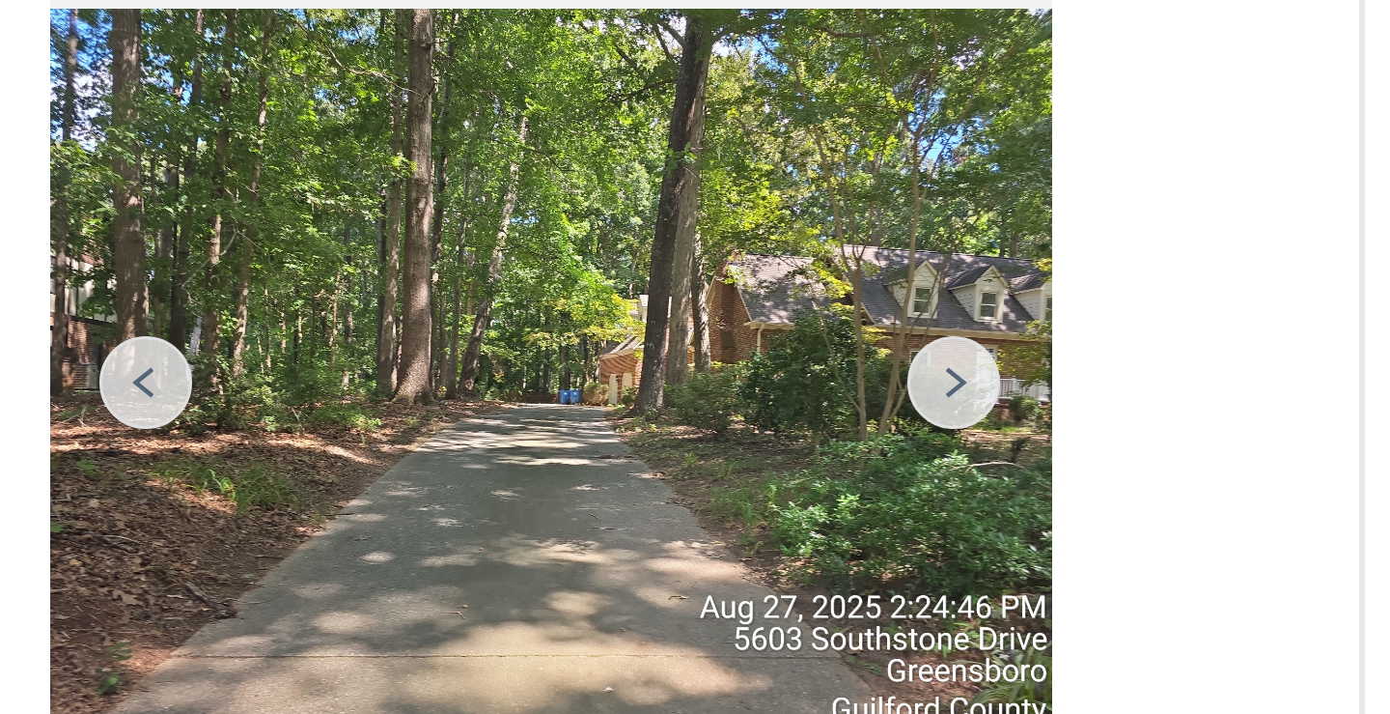
click at [547, 324] on img at bounding box center [545, 324] width 31 height 31
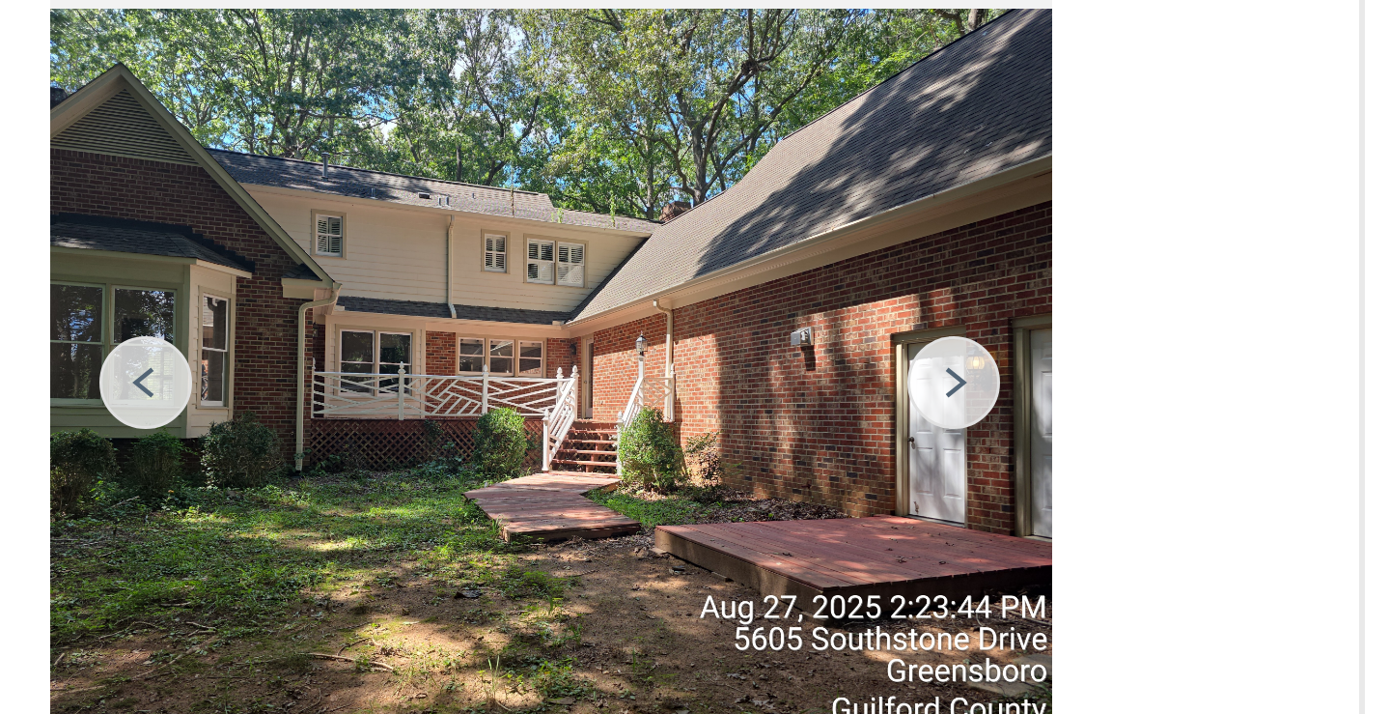
click at [545, 323] on img at bounding box center [545, 324] width 31 height 31
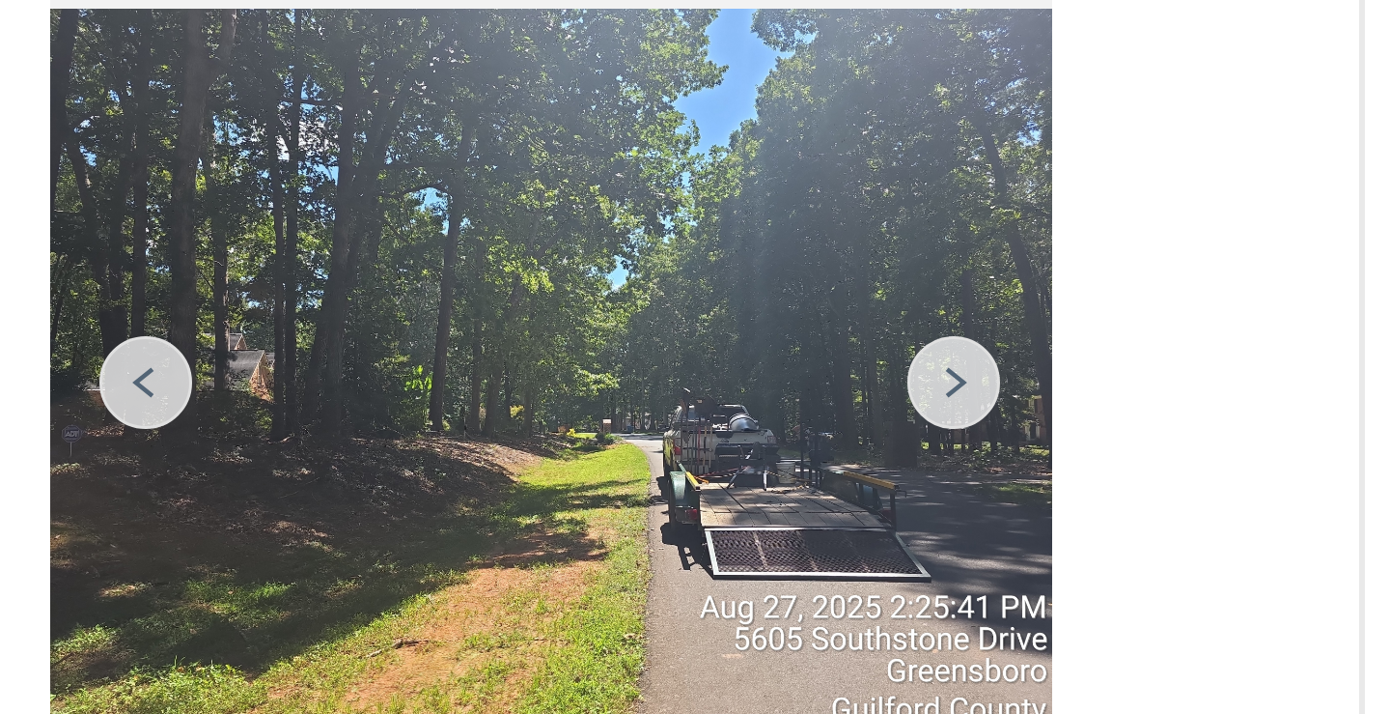
click at [547, 312] on img at bounding box center [545, 324] width 31 height 31
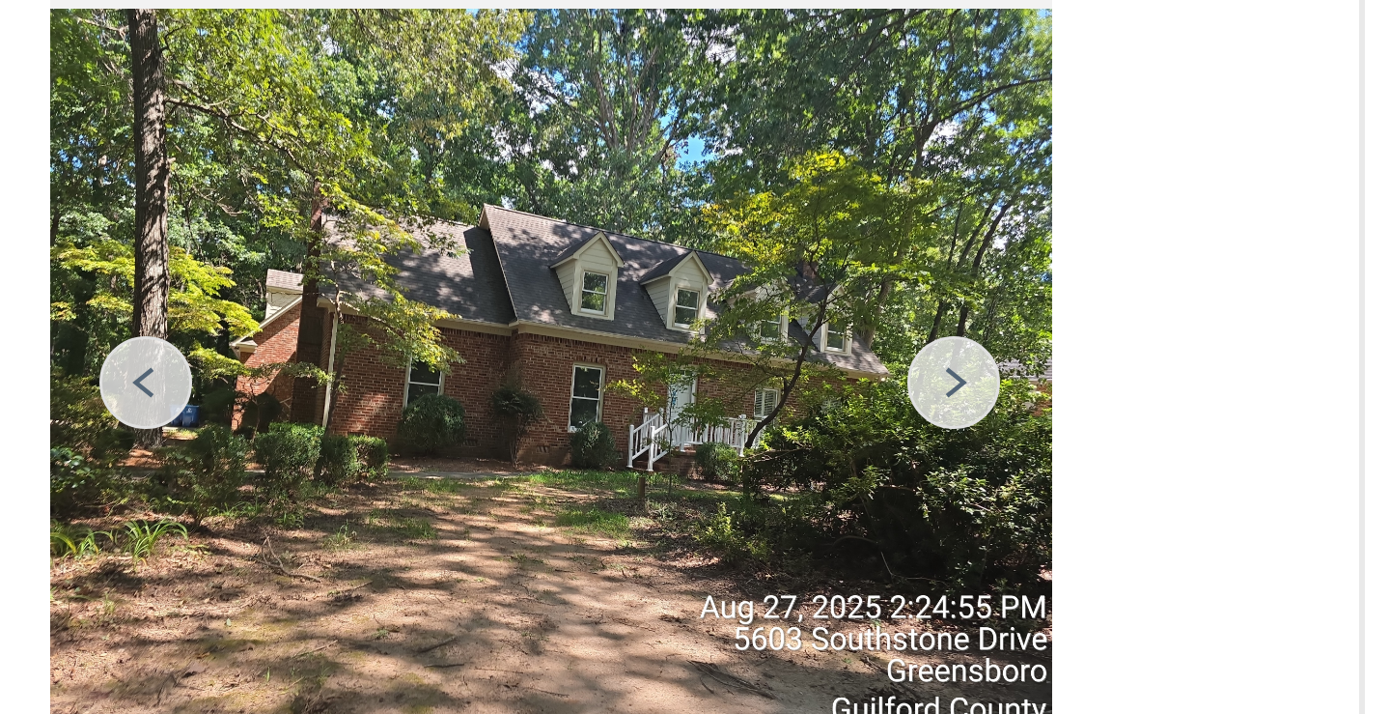
click at [868, 310] on div "After" at bounding box center [724, 345] width 421 height 451
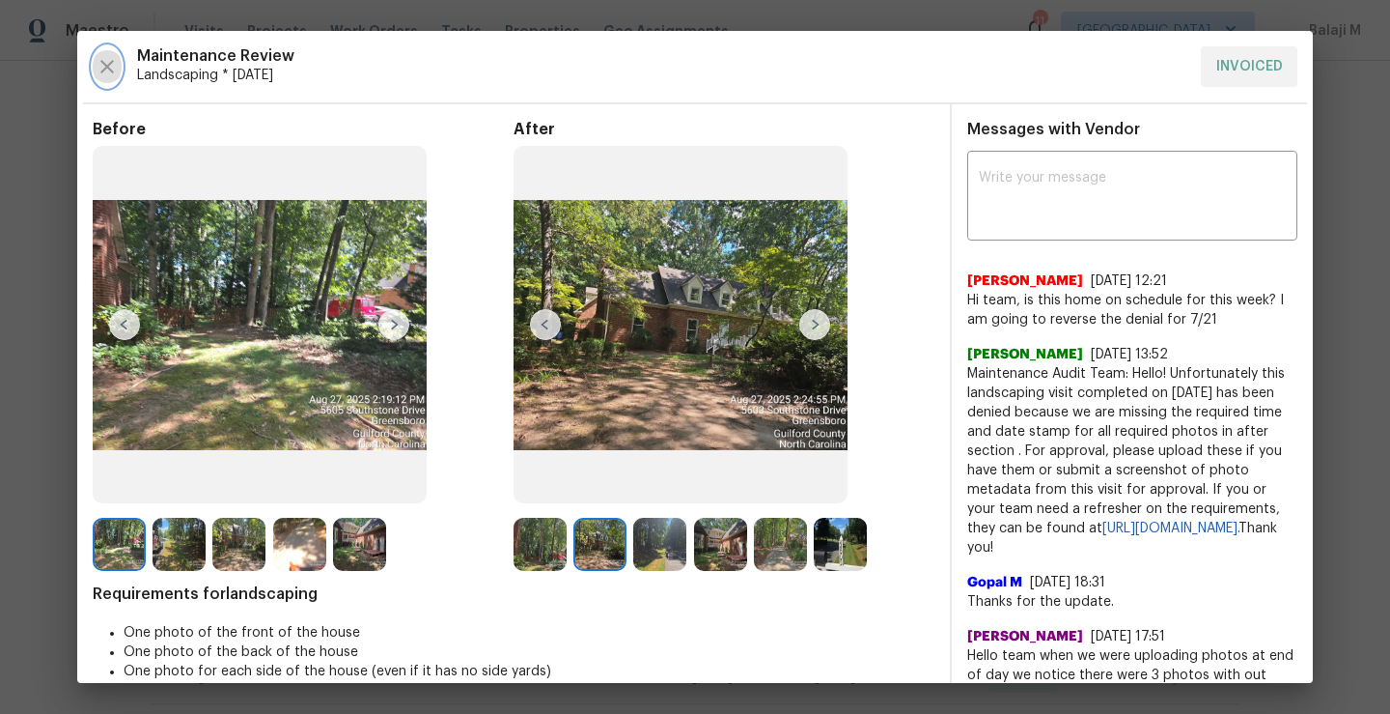
click at [112, 68] on icon "button" at bounding box center [107, 66] width 23 height 23
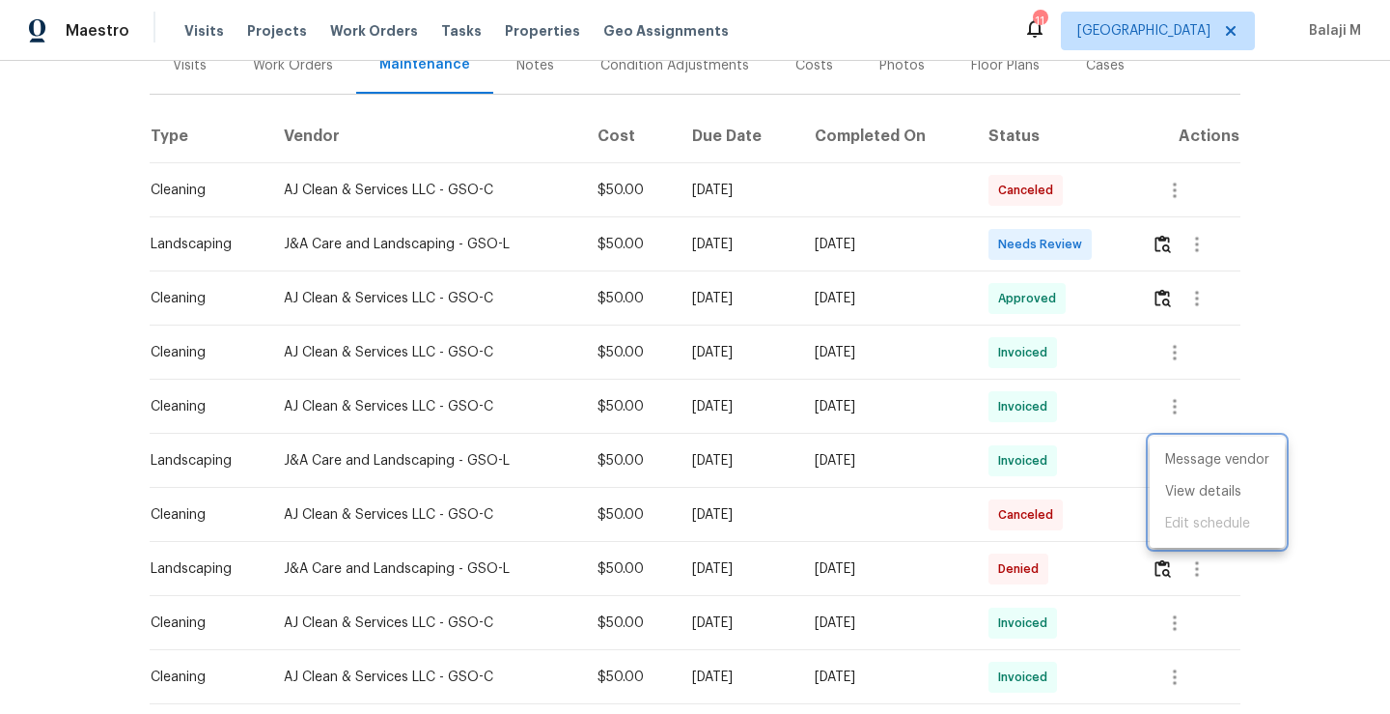
drag, startPoint x: 268, startPoint y: 459, endPoint x: 404, endPoint y: 461, distance: 135.2
click at [407, 461] on div at bounding box center [695, 357] width 1390 height 714
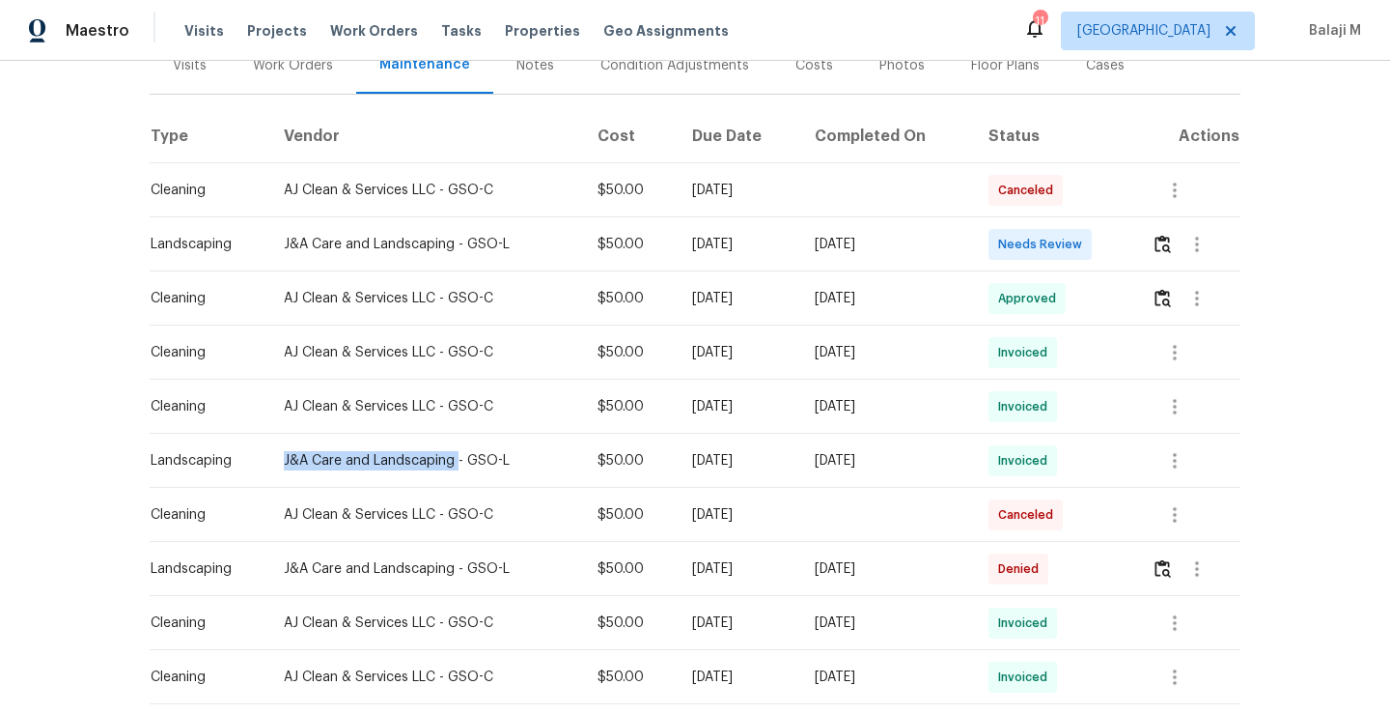
drag, startPoint x: 270, startPoint y: 459, endPoint x: 446, endPoint y: 464, distance: 175.8
click at [446, 464] on td "J&A Care and Landscaping - GSO-L" at bounding box center [425, 461] width 314 height 54
copy div "J&A Care and Landscaping"
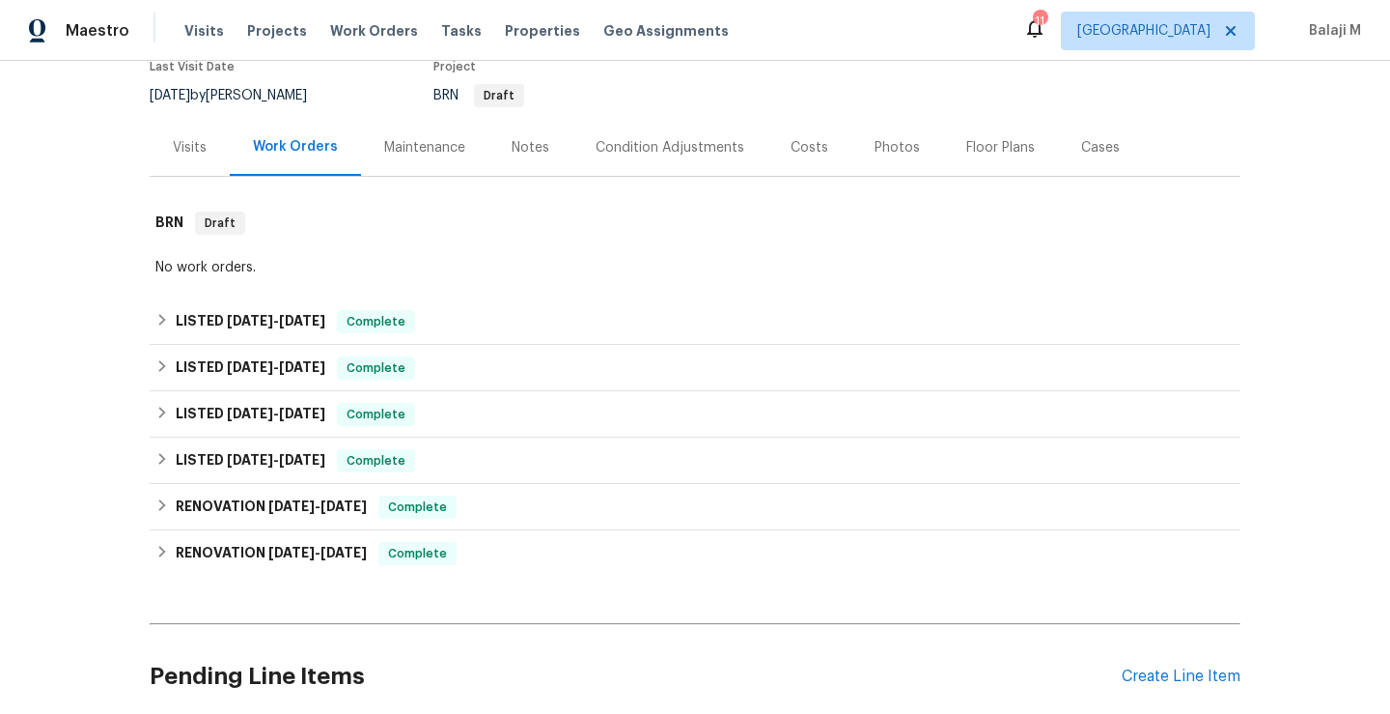
scroll to position [200, 0]
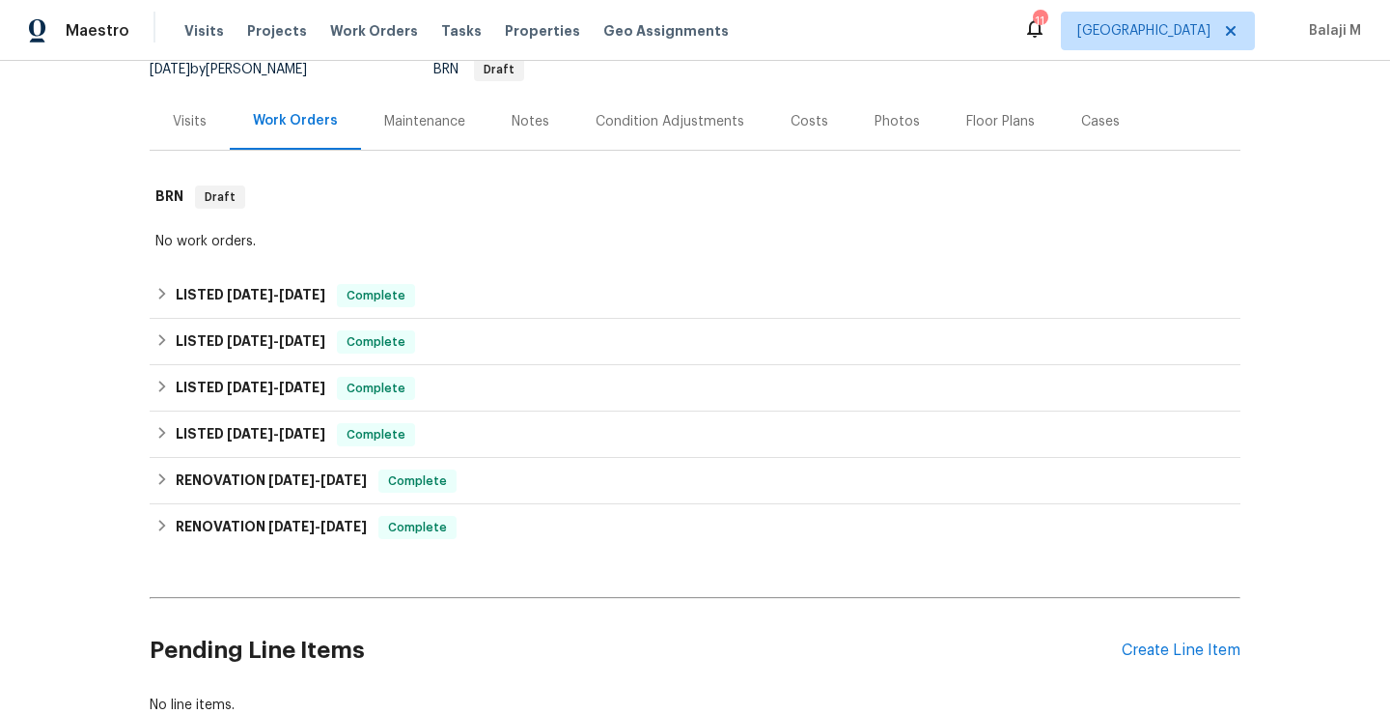
click at [429, 113] on div "Maintenance" at bounding box center [424, 121] width 81 height 19
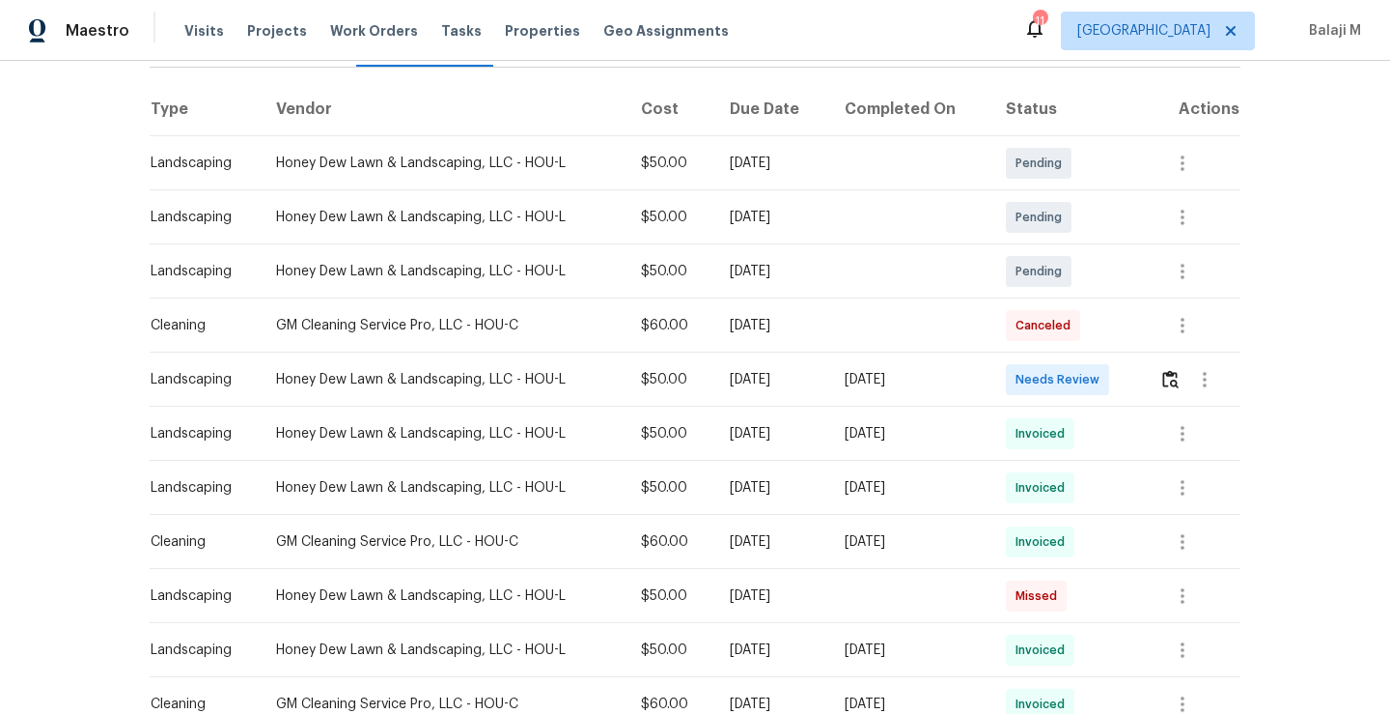
scroll to position [369, 0]
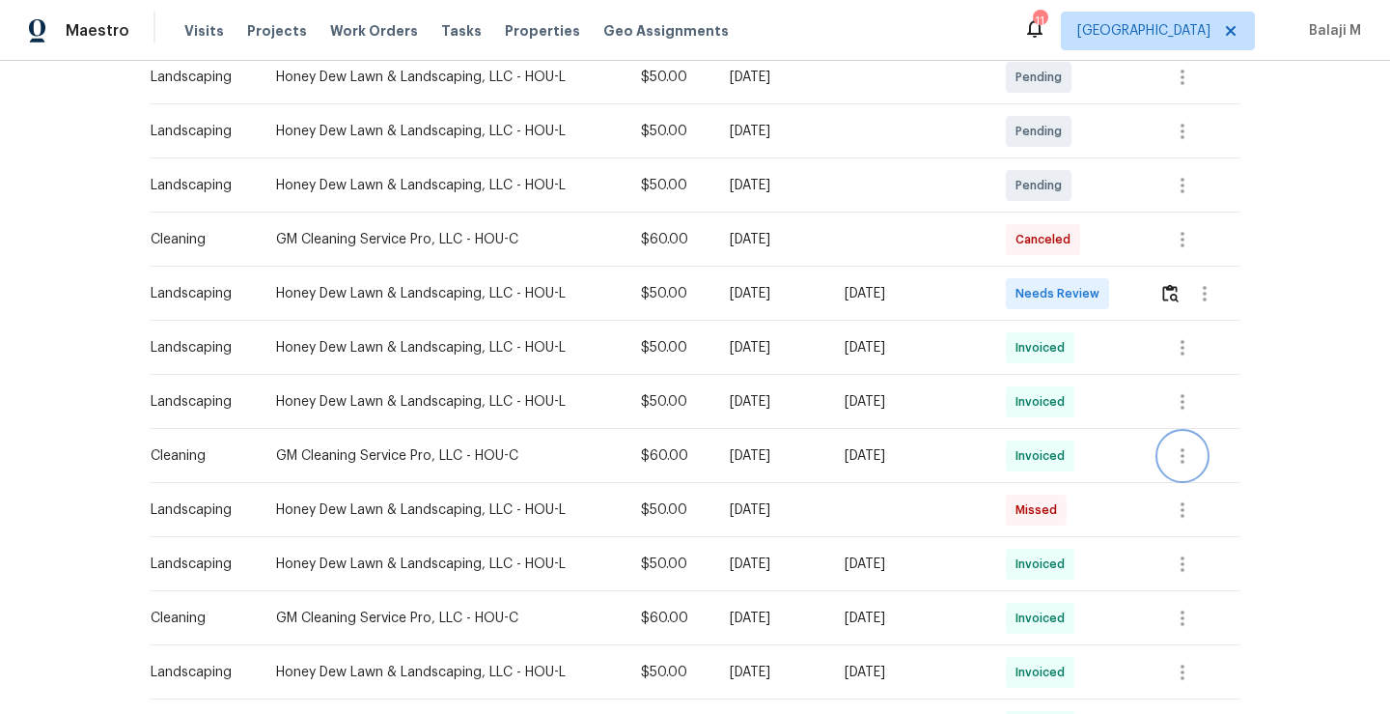
click at [1181, 463] on icon "button" at bounding box center [1183, 455] width 4 height 15
click at [1185, 489] on li "View details" at bounding box center [1224, 487] width 135 height 32
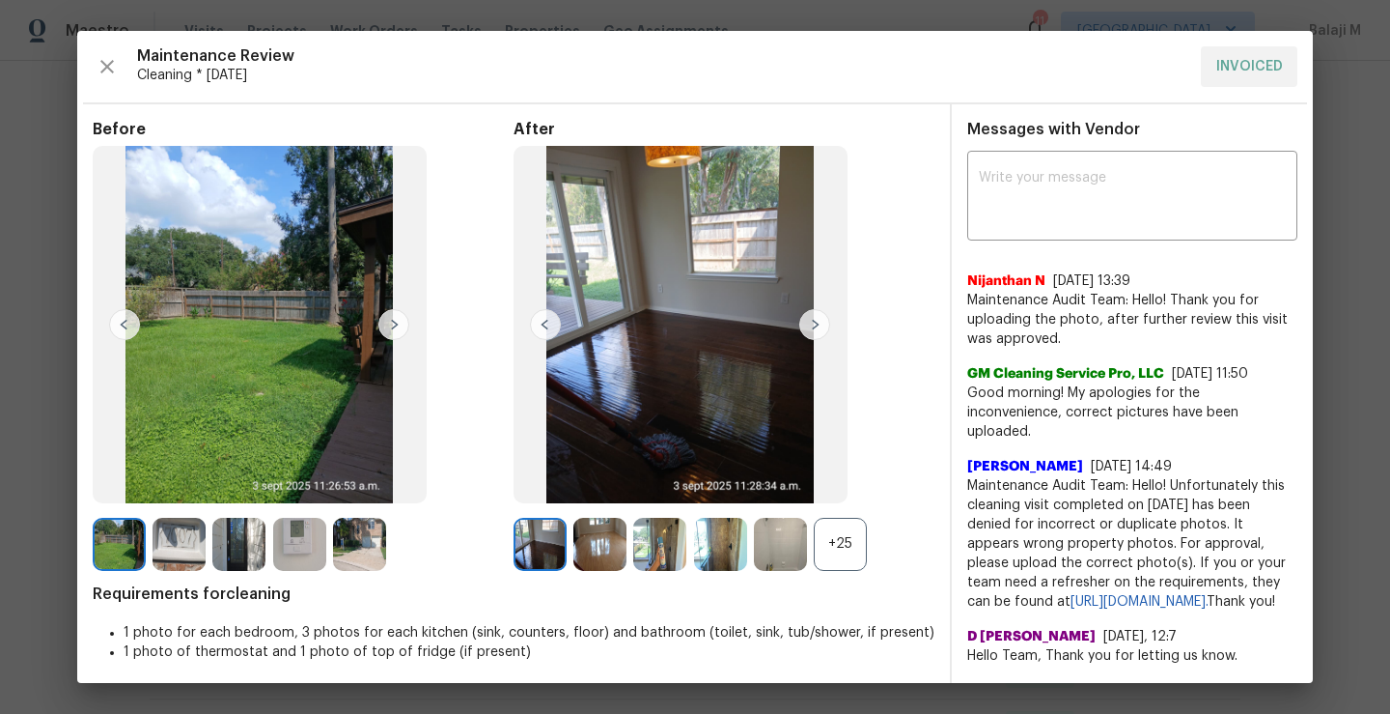
click at [824, 551] on div "+25" at bounding box center [840, 544] width 53 height 53
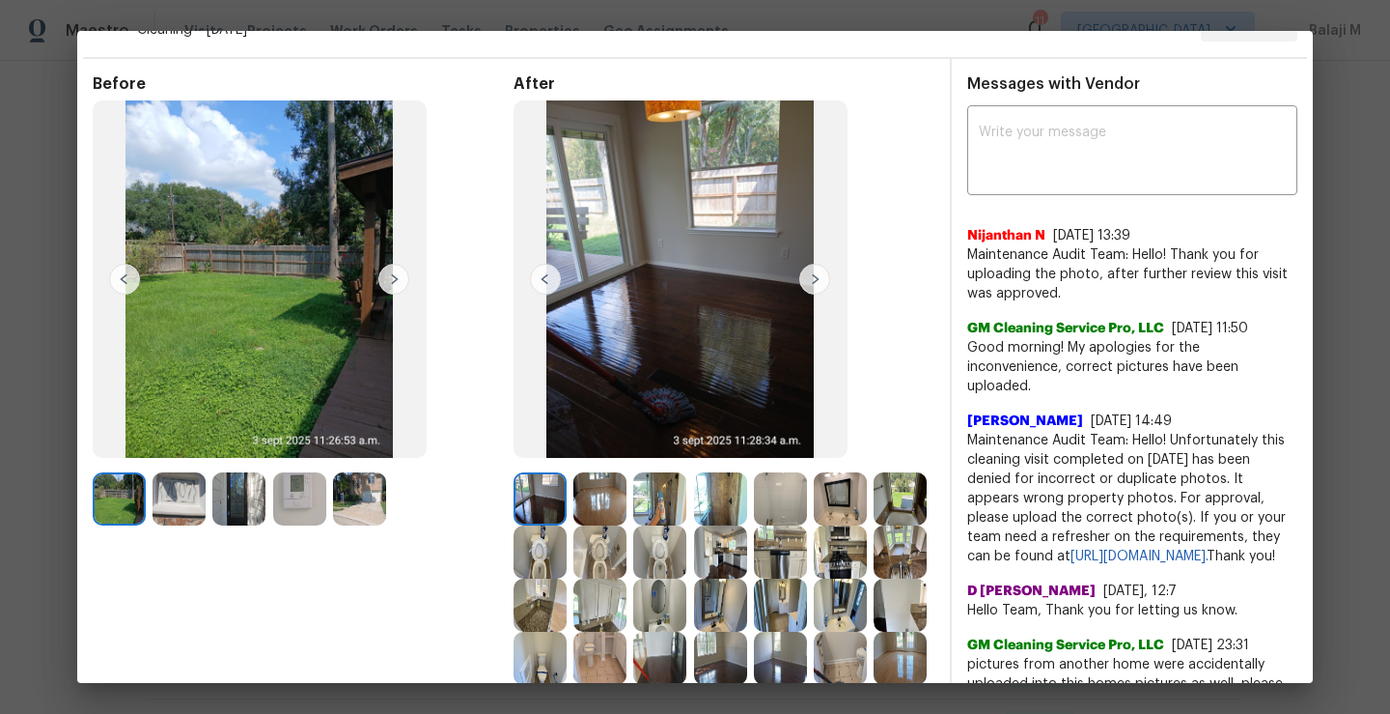
scroll to position [25, 0]
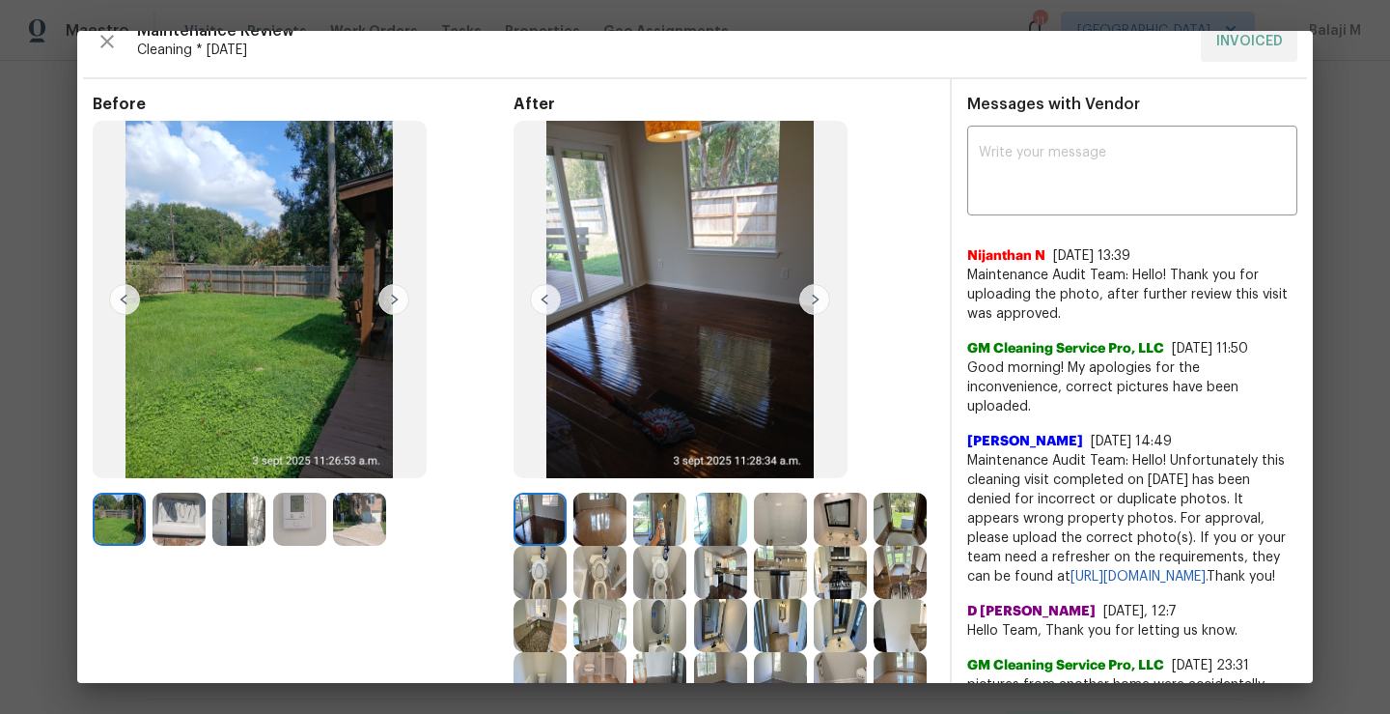
click at [804, 299] on img at bounding box center [815, 299] width 31 height 31
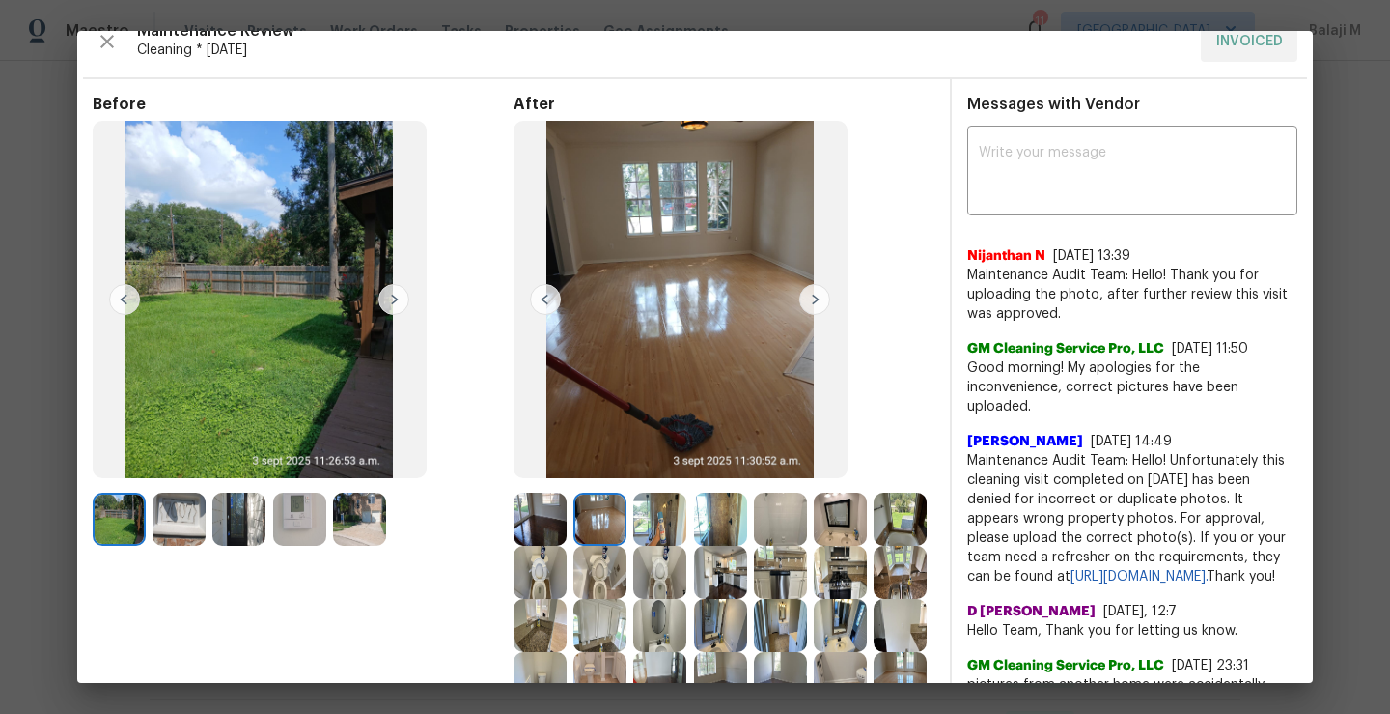
click at [596, 520] on img at bounding box center [600, 518] width 53 height 53
click at [646, 520] on img at bounding box center [659, 518] width 53 height 53
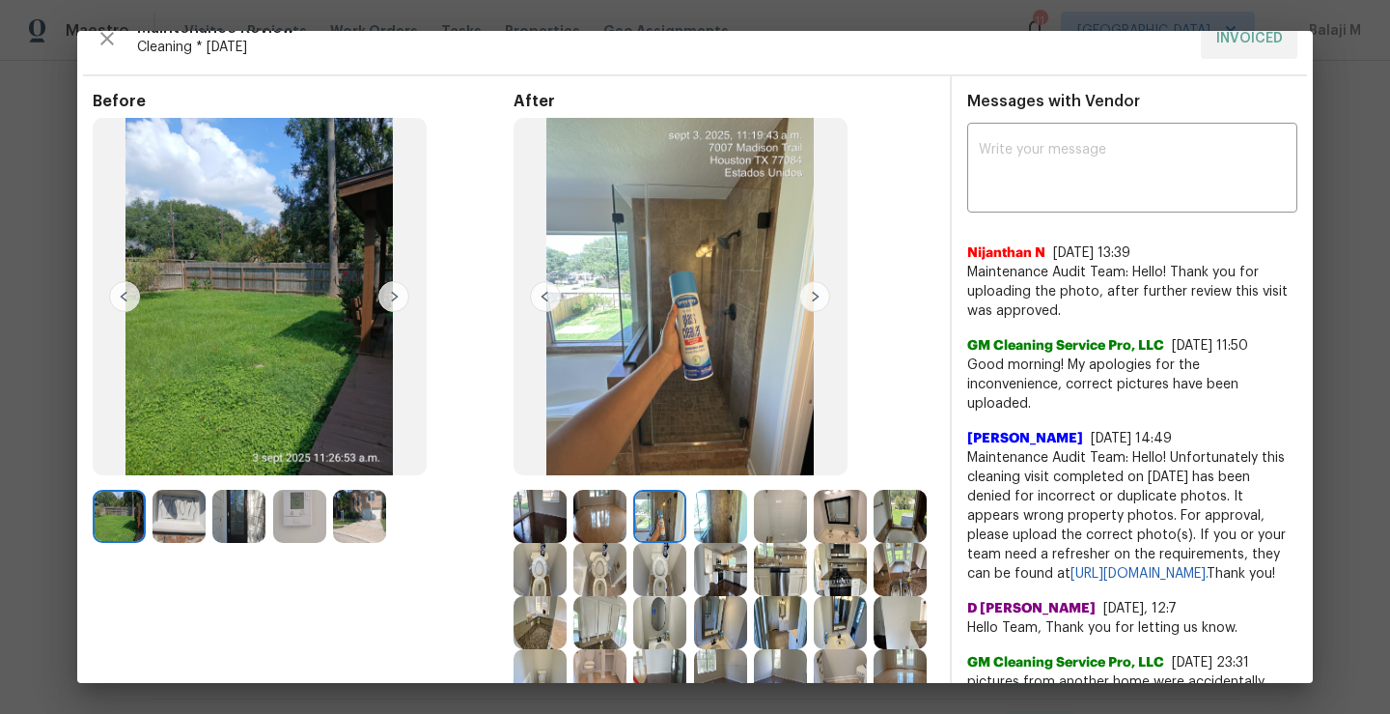
scroll to position [16, 0]
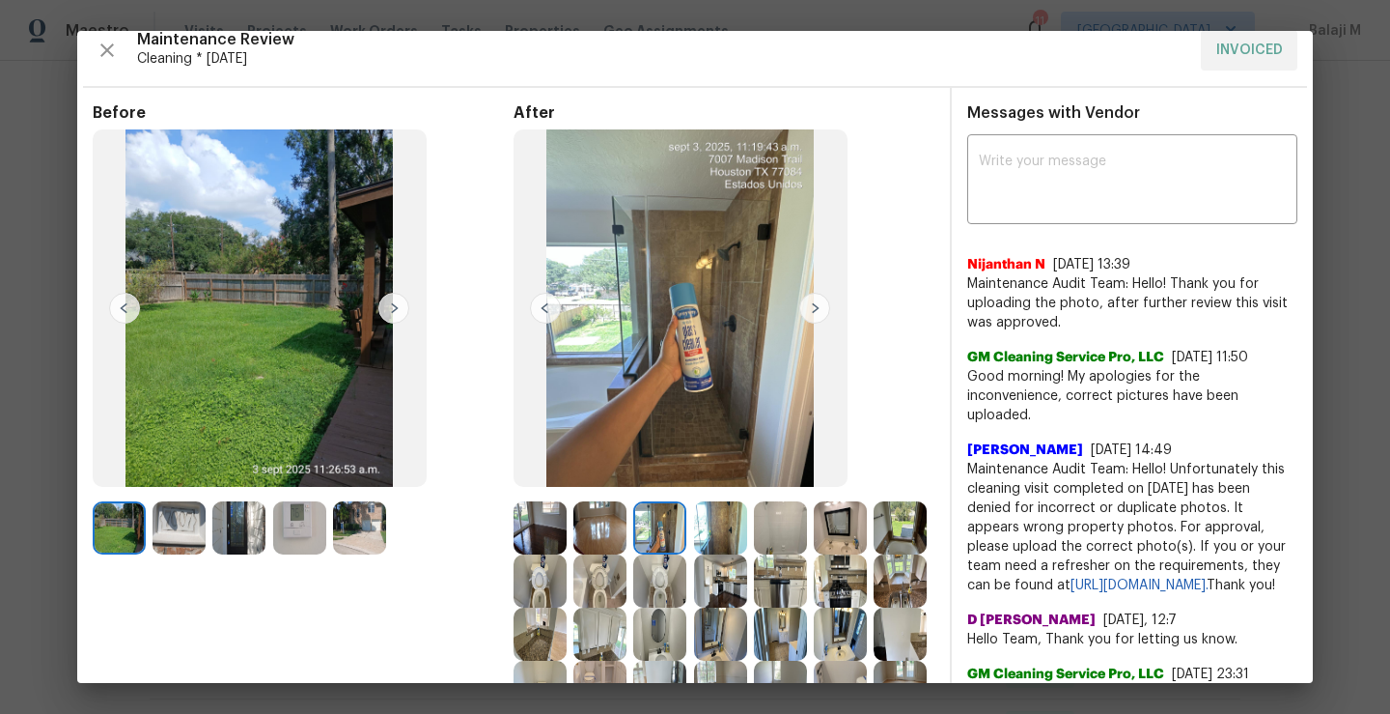
click at [703, 536] on img at bounding box center [720, 527] width 53 height 53
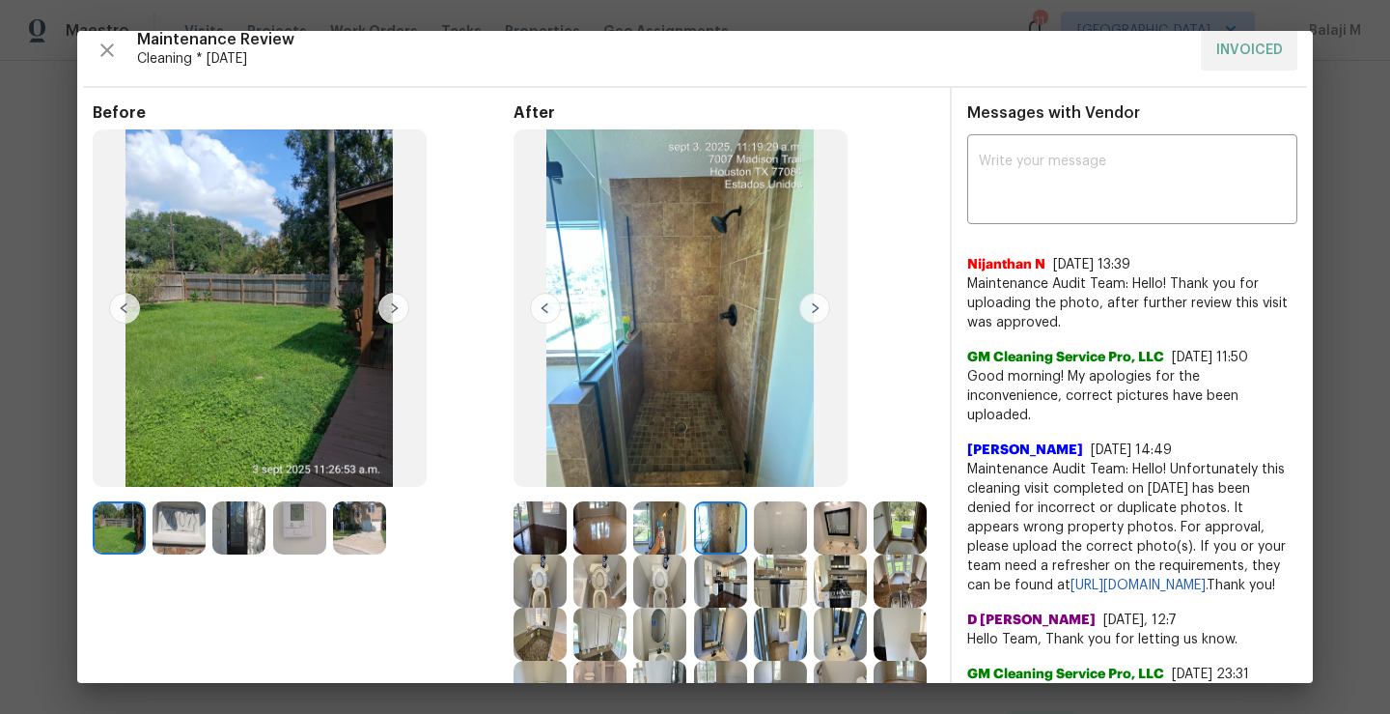
click at [776, 533] on img at bounding box center [780, 527] width 53 height 53
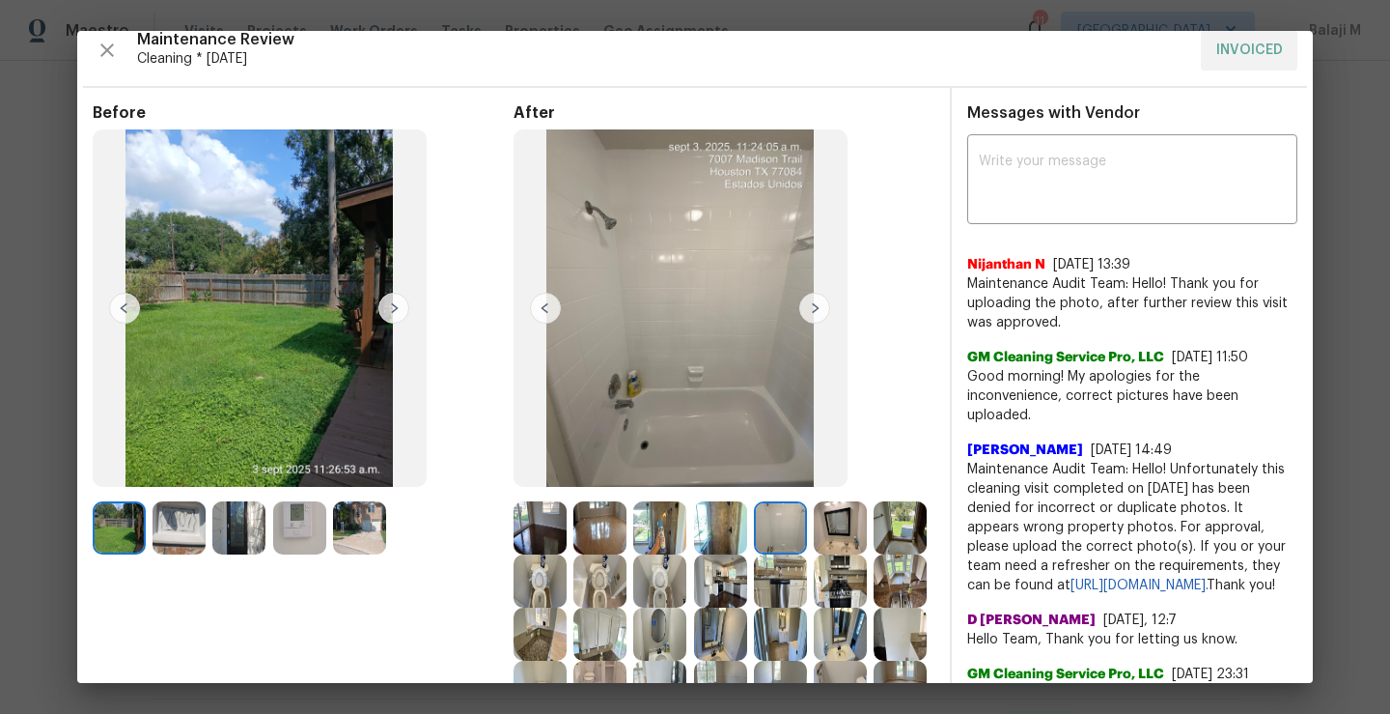
click at [776, 533] on img at bounding box center [780, 527] width 53 height 53
click at [817, 533] on img at bounding box center [840, 527] width 53 height 53
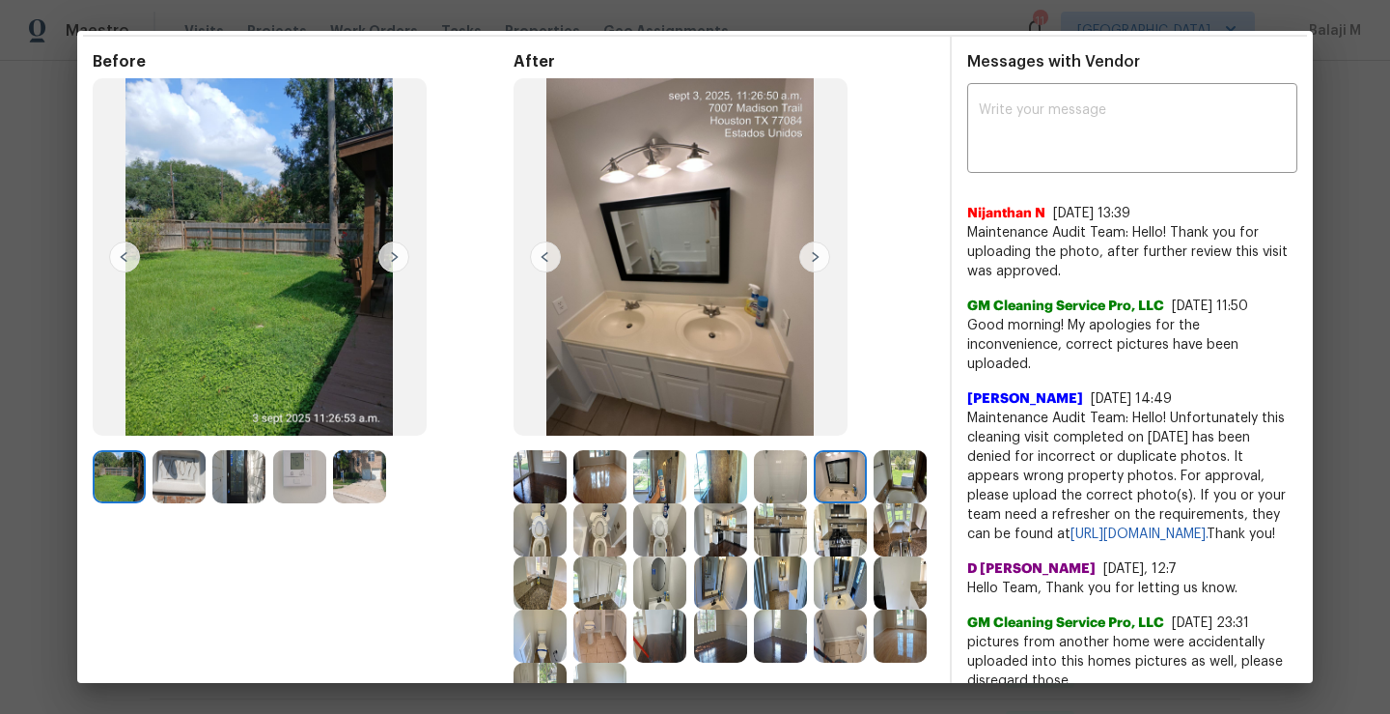
scroll to position [126, 0]
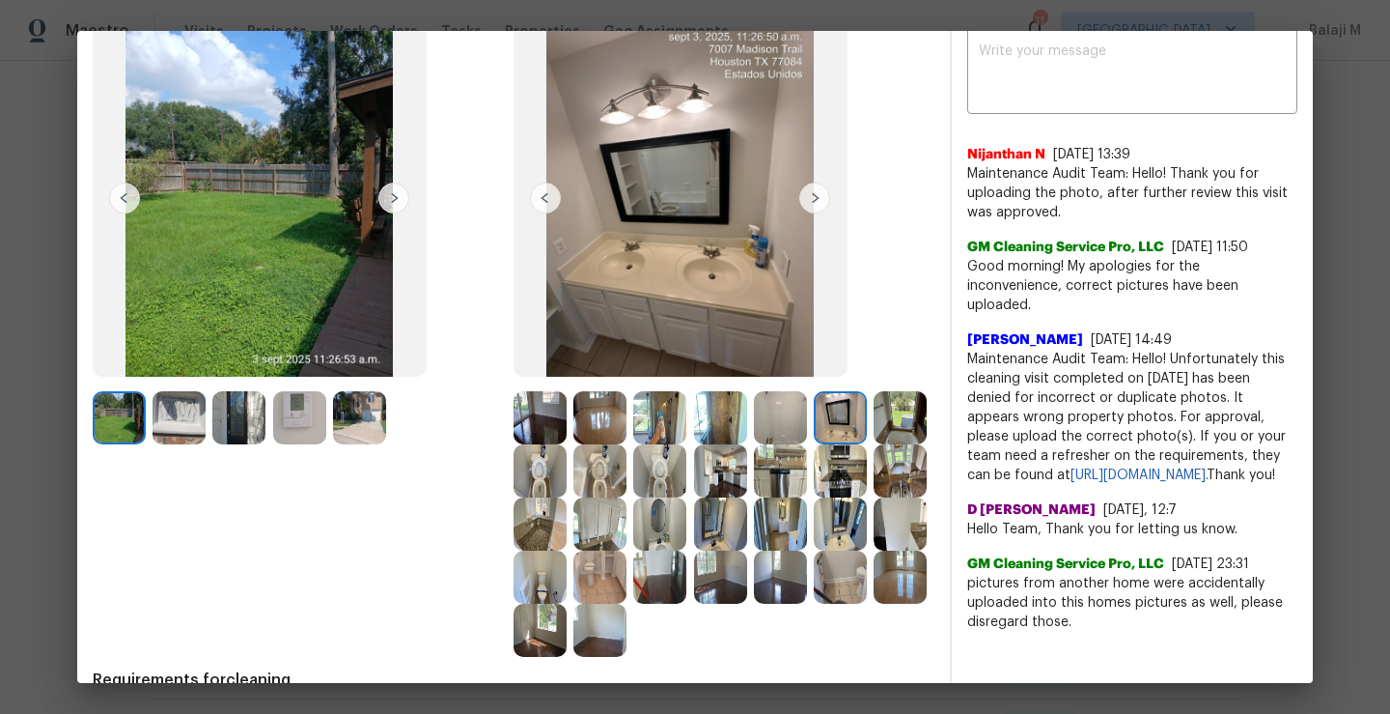
click at [874, 444] on img at bounding box center [900, 417] width 53 height 53
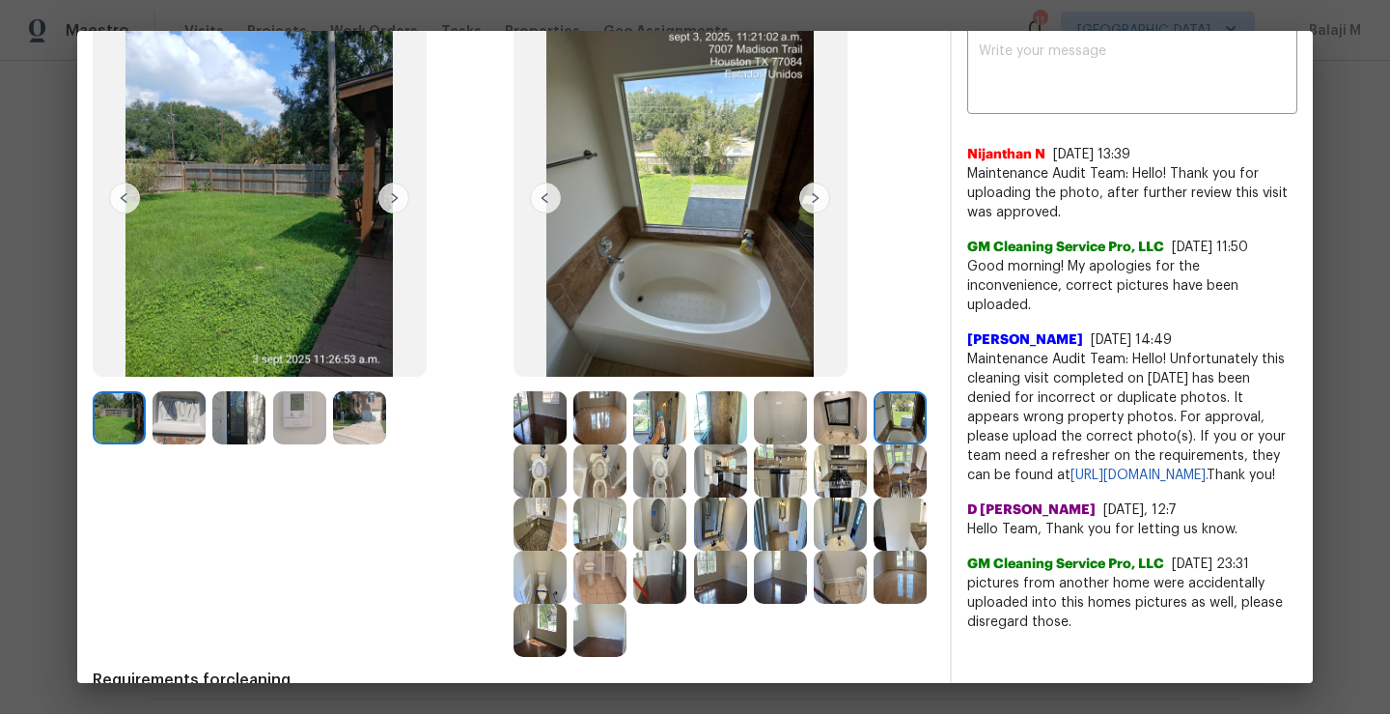
click at [874, 444] on div at bounding box center [904, 417] width 60 height 53
click at [567, 484] on img at bounding box center [540, 470] width 53 height 53
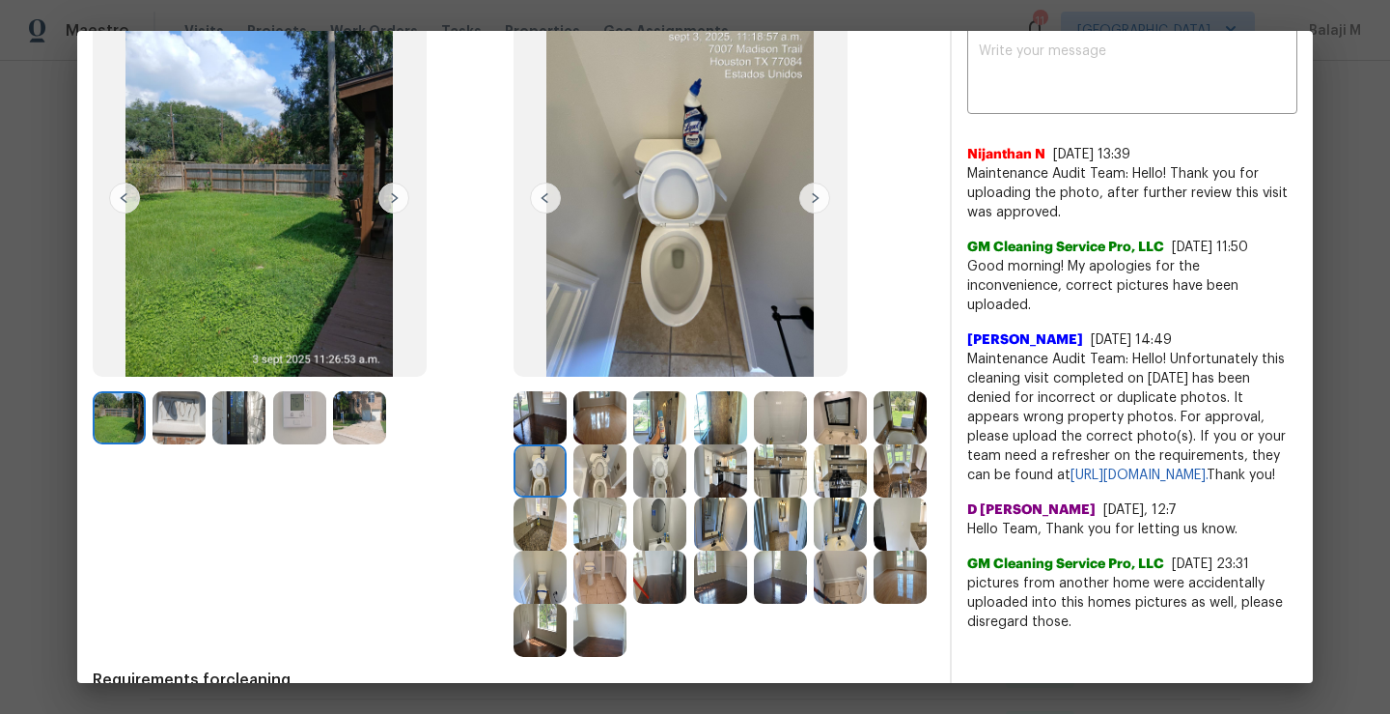
click at [567, 500] on img at bounding box center [540, 523] width 53 height 53
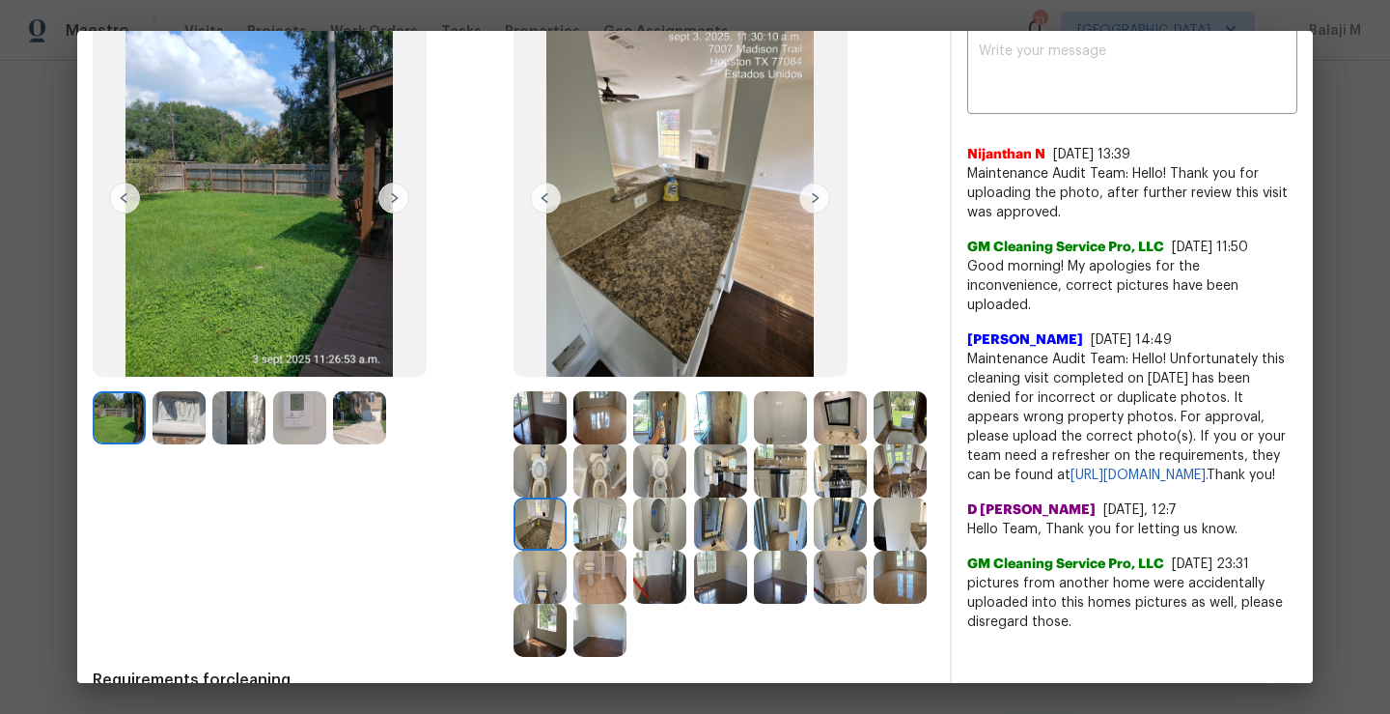
click at [627, 464] on img at bounding box center [600, 470] width 53 height 53
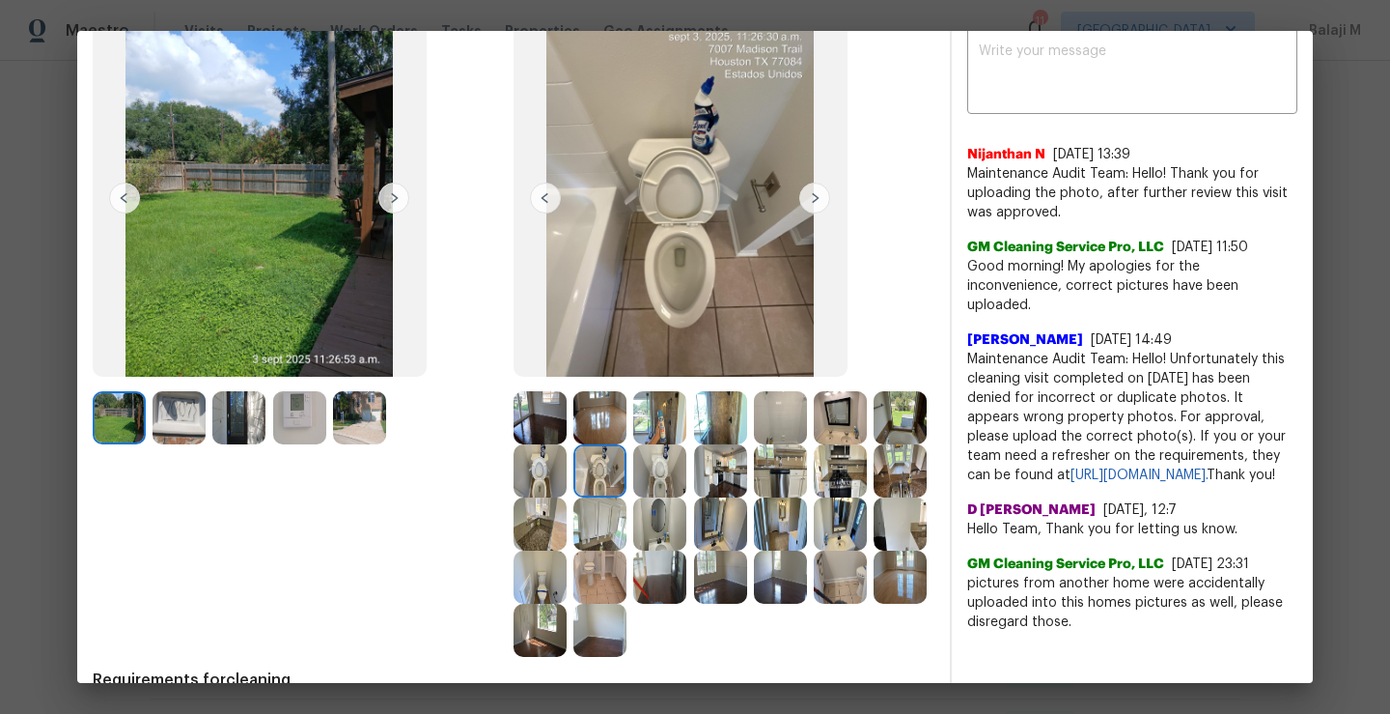
click at [687, 471] on img at bounding box center [659, 470] width 53 height 53
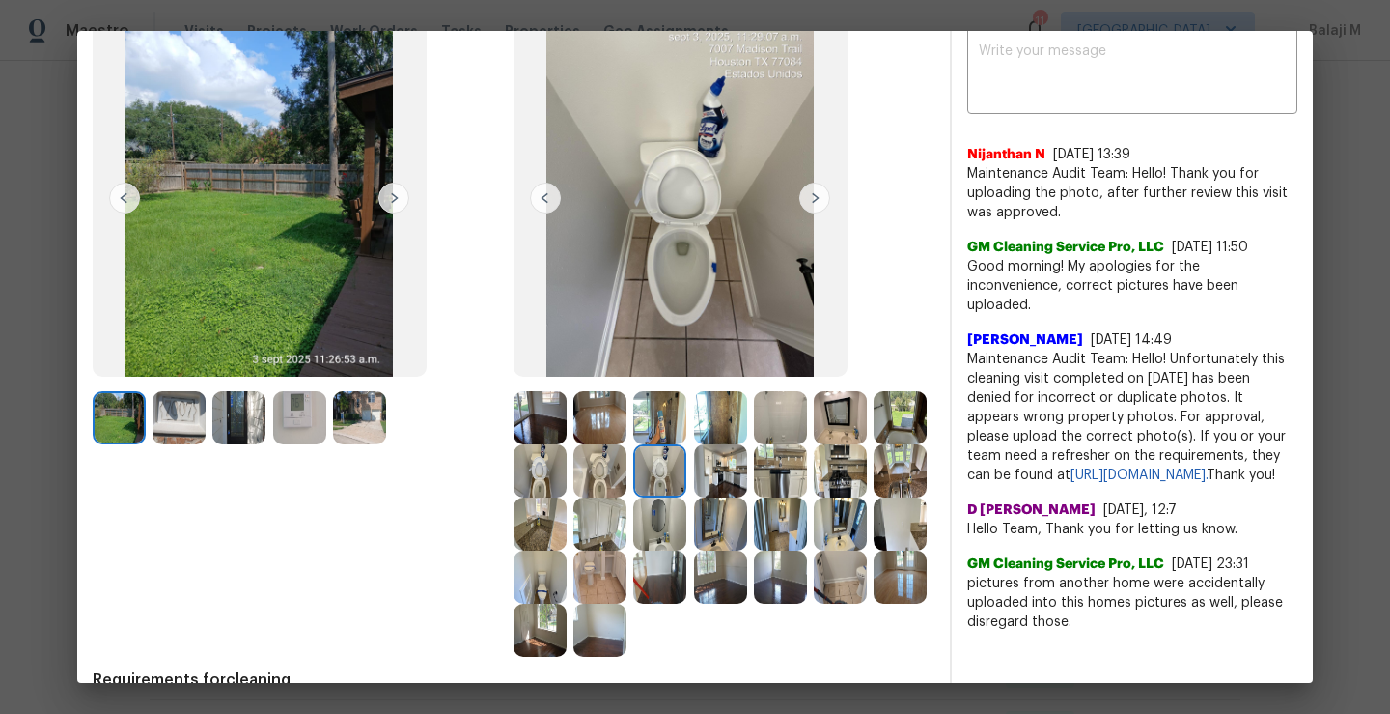
click at [747, 475] on img at bounding box center [720, 470] width 53 height 53
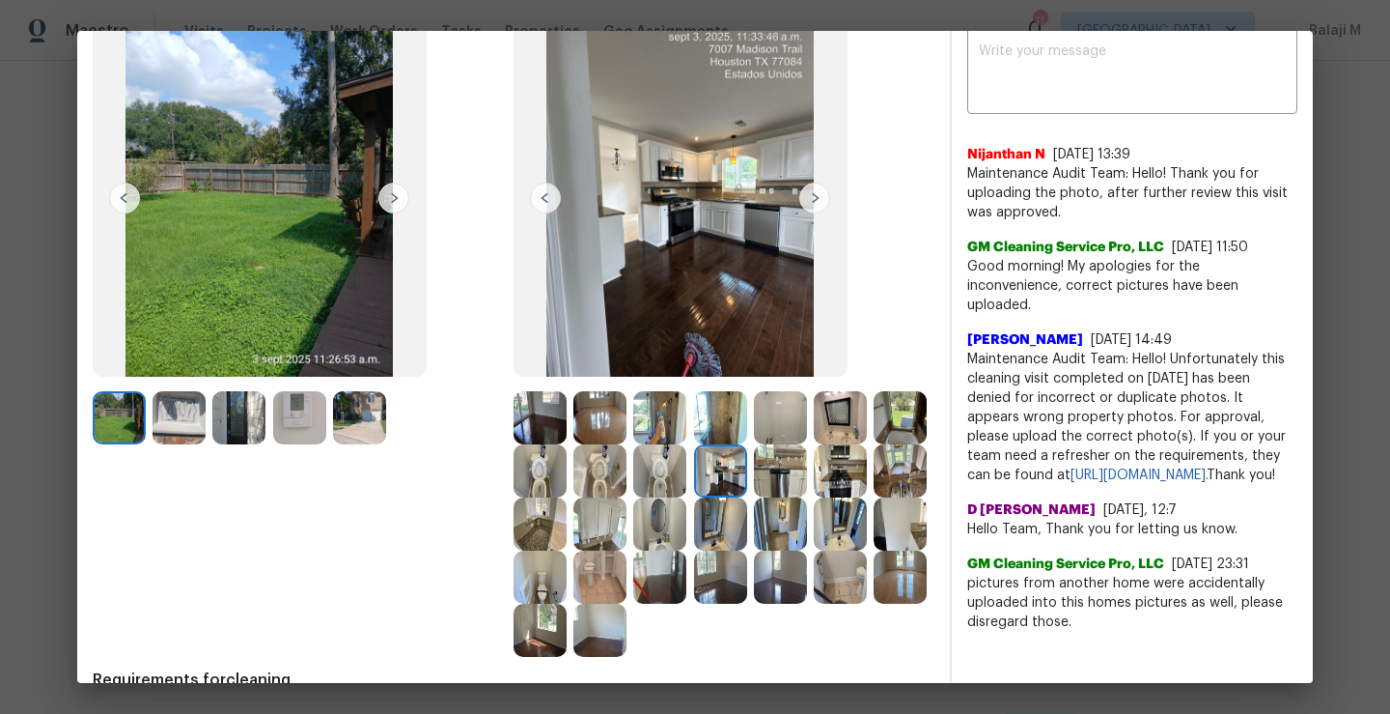
click at [747, 474] on img at bounding box center [720, 470] width 53 height 53
click at [807, 484] on img at bounding box center [780, 470] width 53 height 53
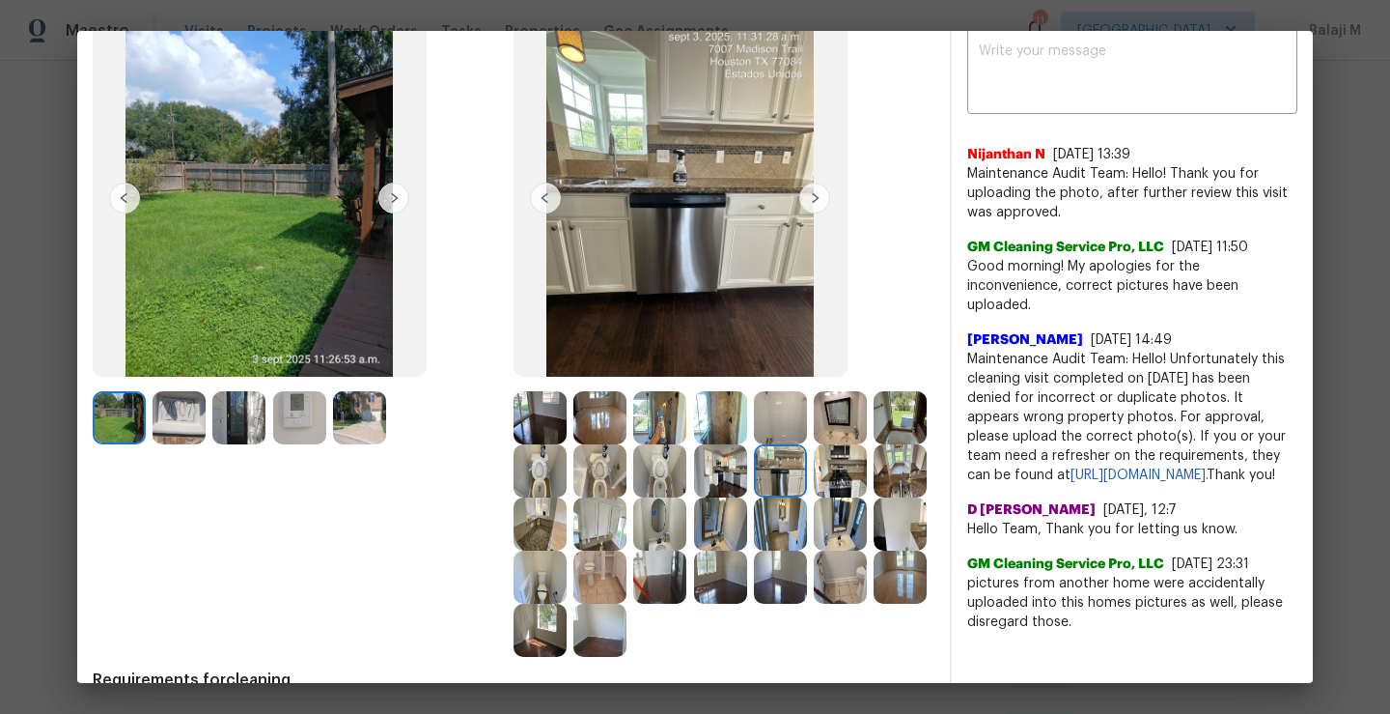
click at [814, 497] on img at bounding box center [840, 470] width 53 height 53
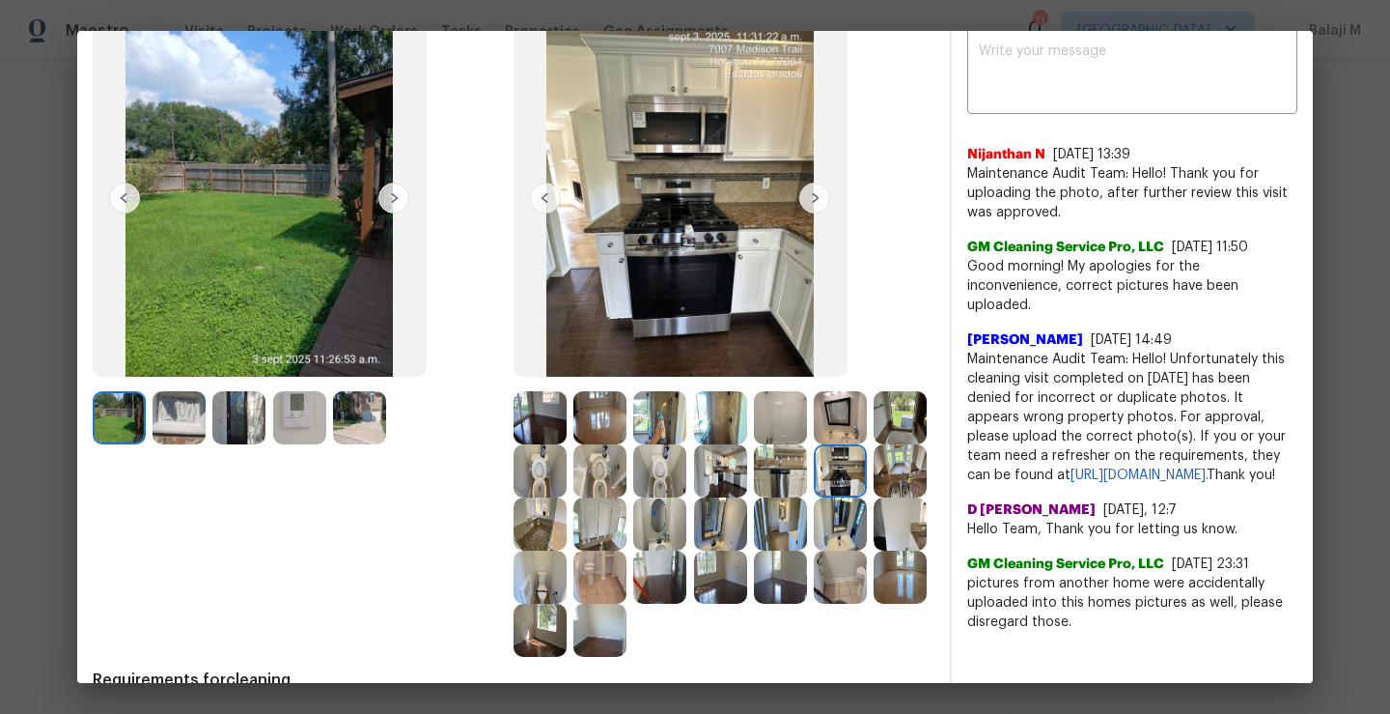
click at [874, 497] on img at bounding box center [900, 470] width 53 height 53
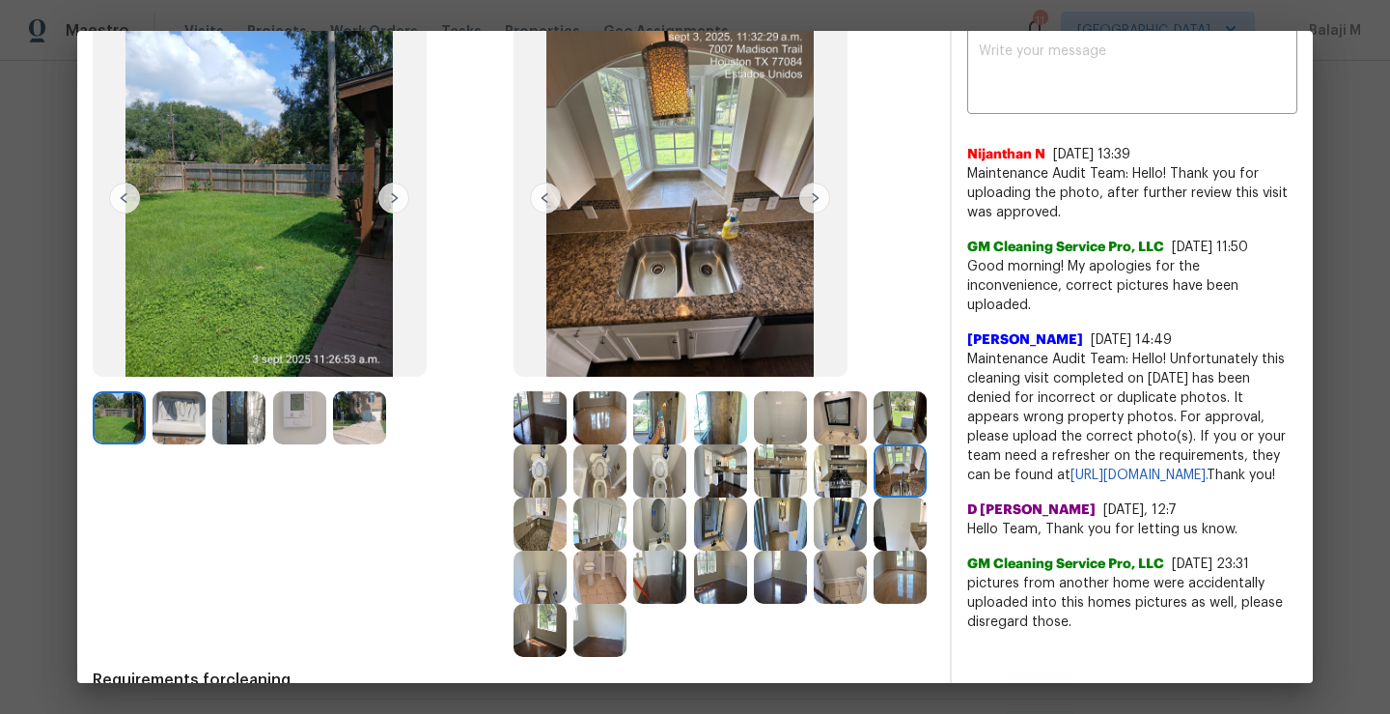
click at [567, 527] on img at bounding box center [540, 523] width 53 height 53
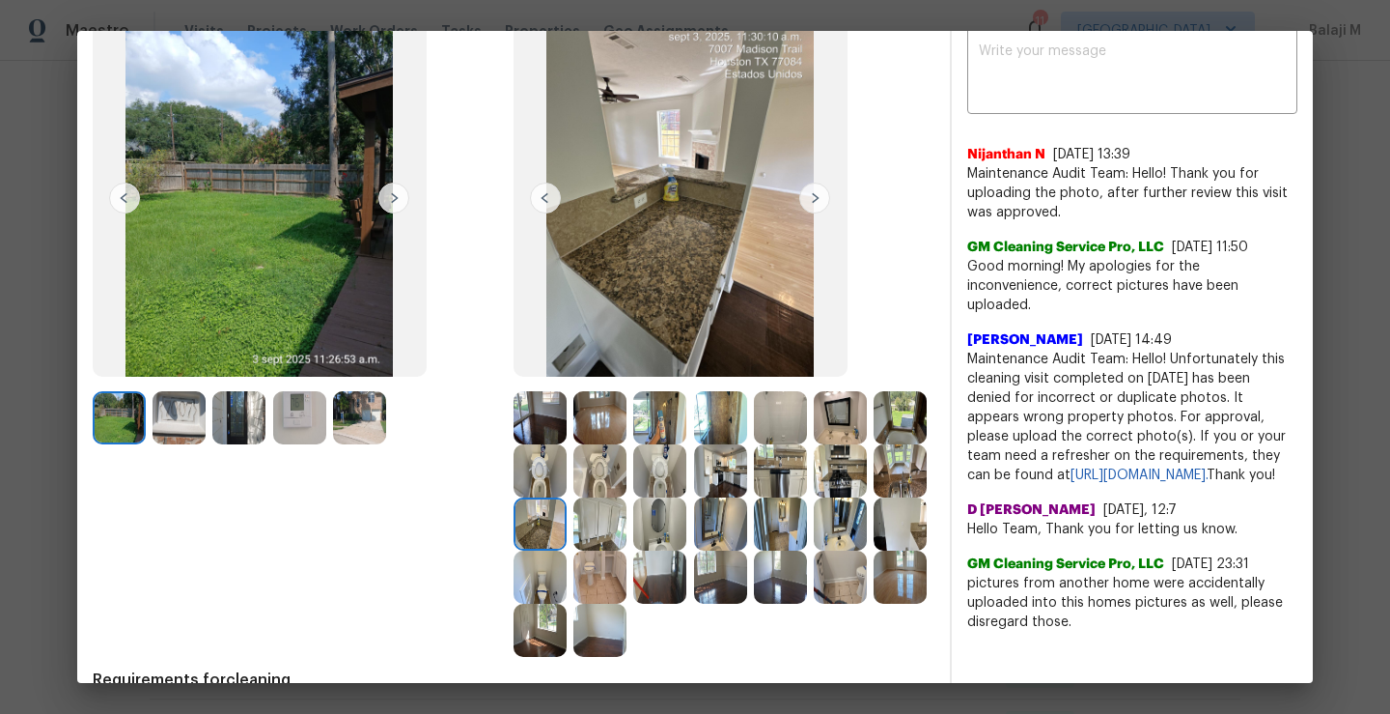
click at [627, 529] on img at bounding box center [600, 523] width 53 height 53
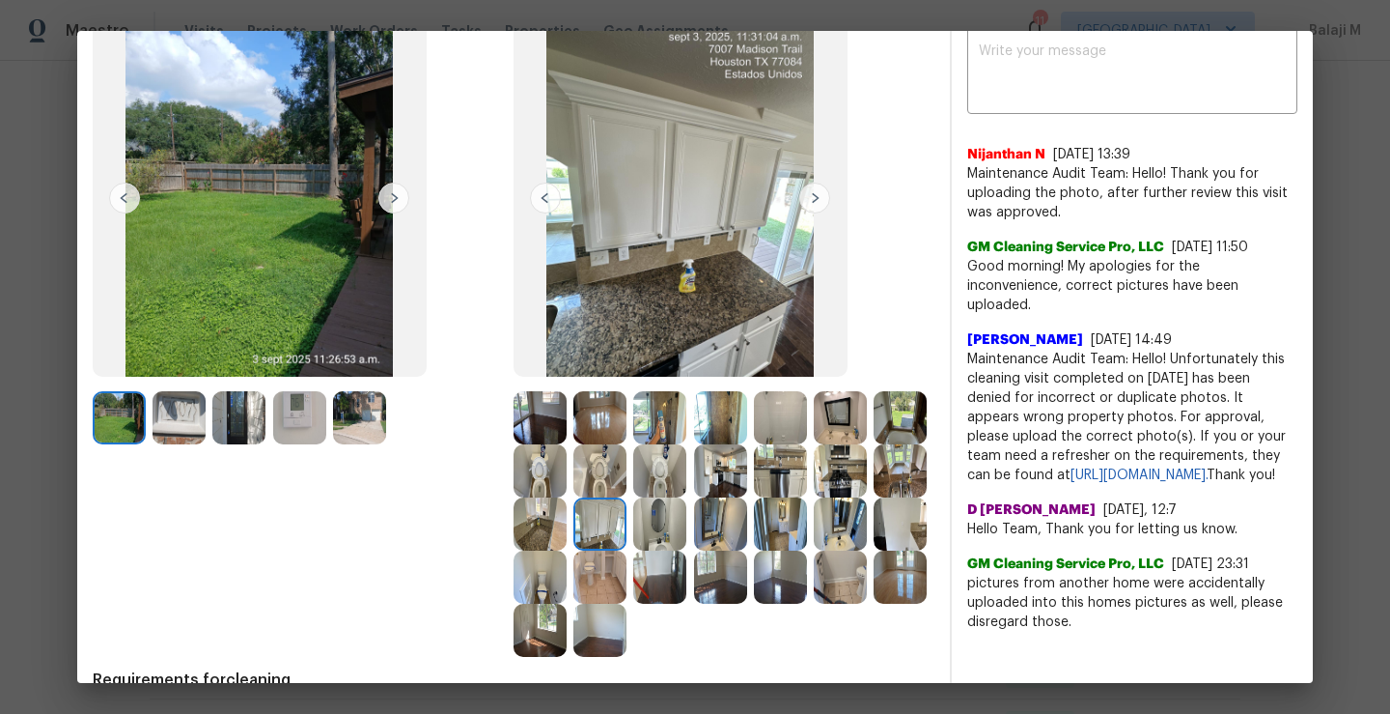
click at [687, 526] on img at bounding box center [659, 523] width 53 height 53
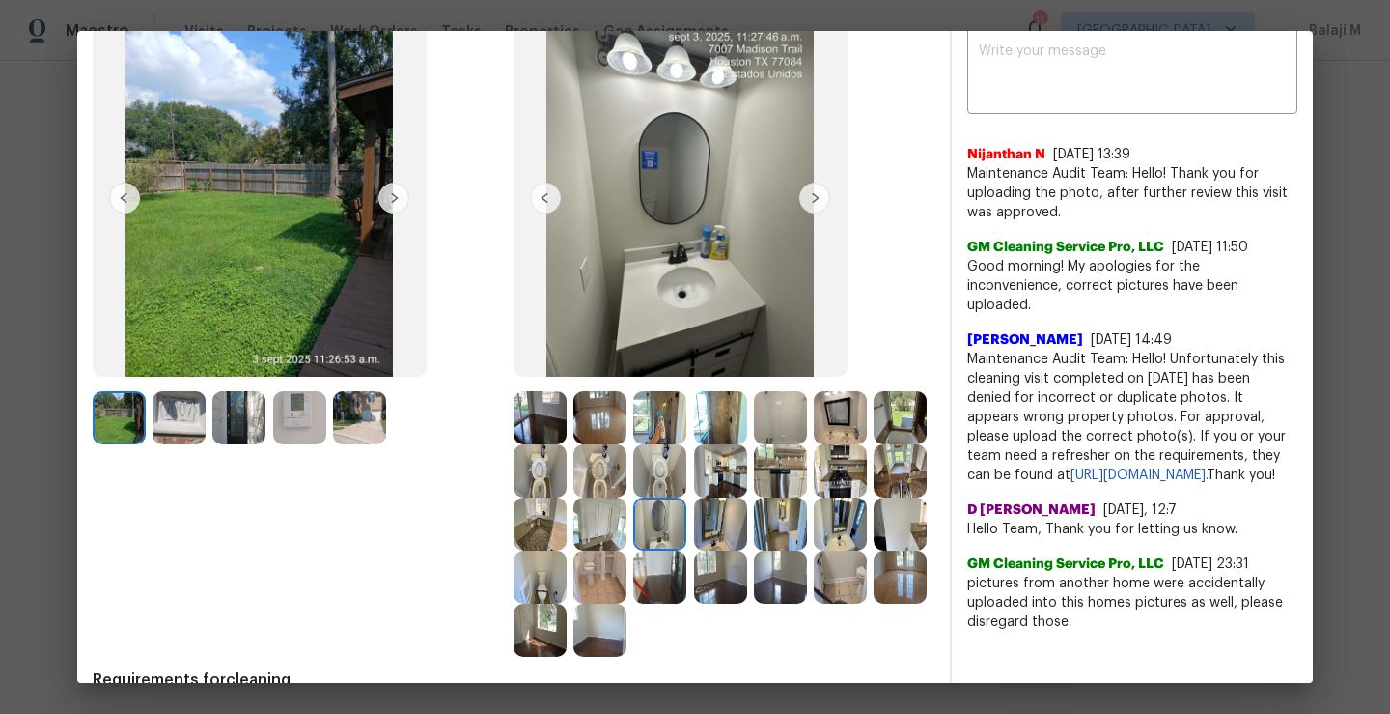
click at [747, 524] on img at bounding box center [720, 523] width 53 height 53
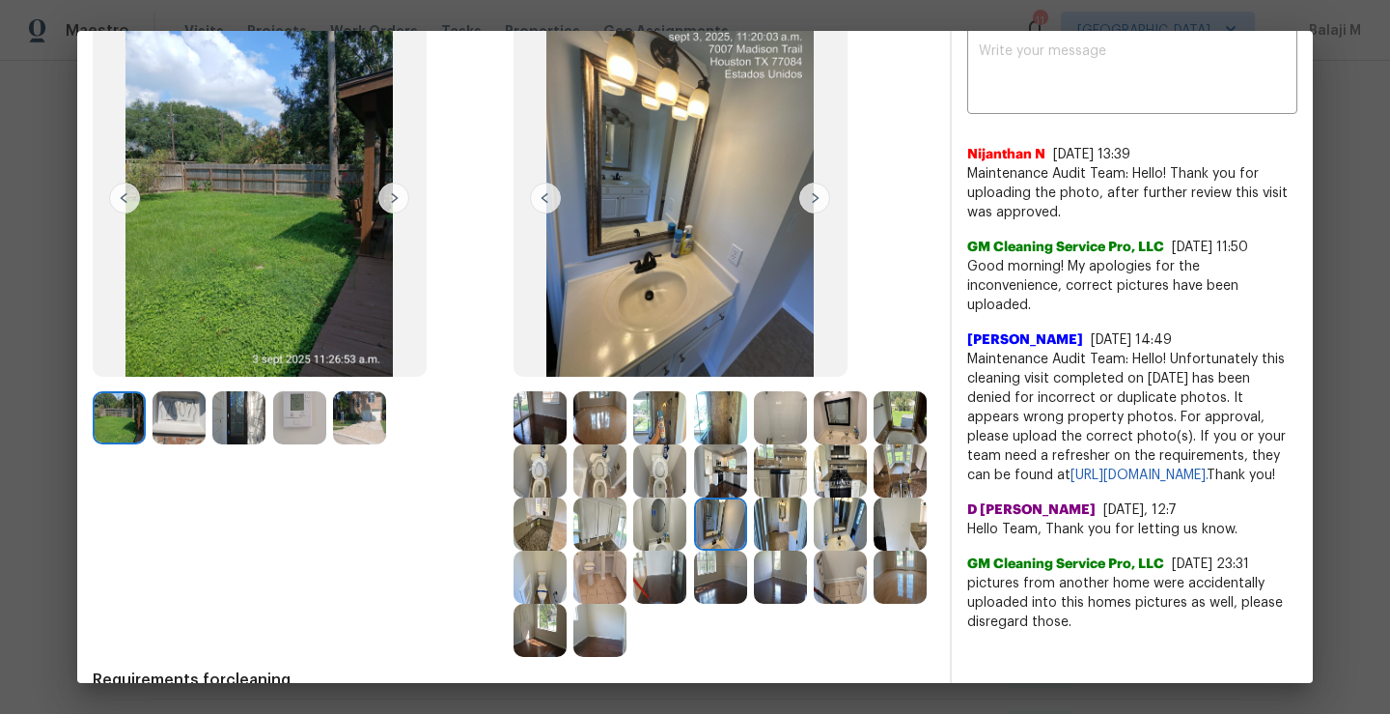
click at [754, 550] on img at bounding box center [780, 523] width 53 height 53
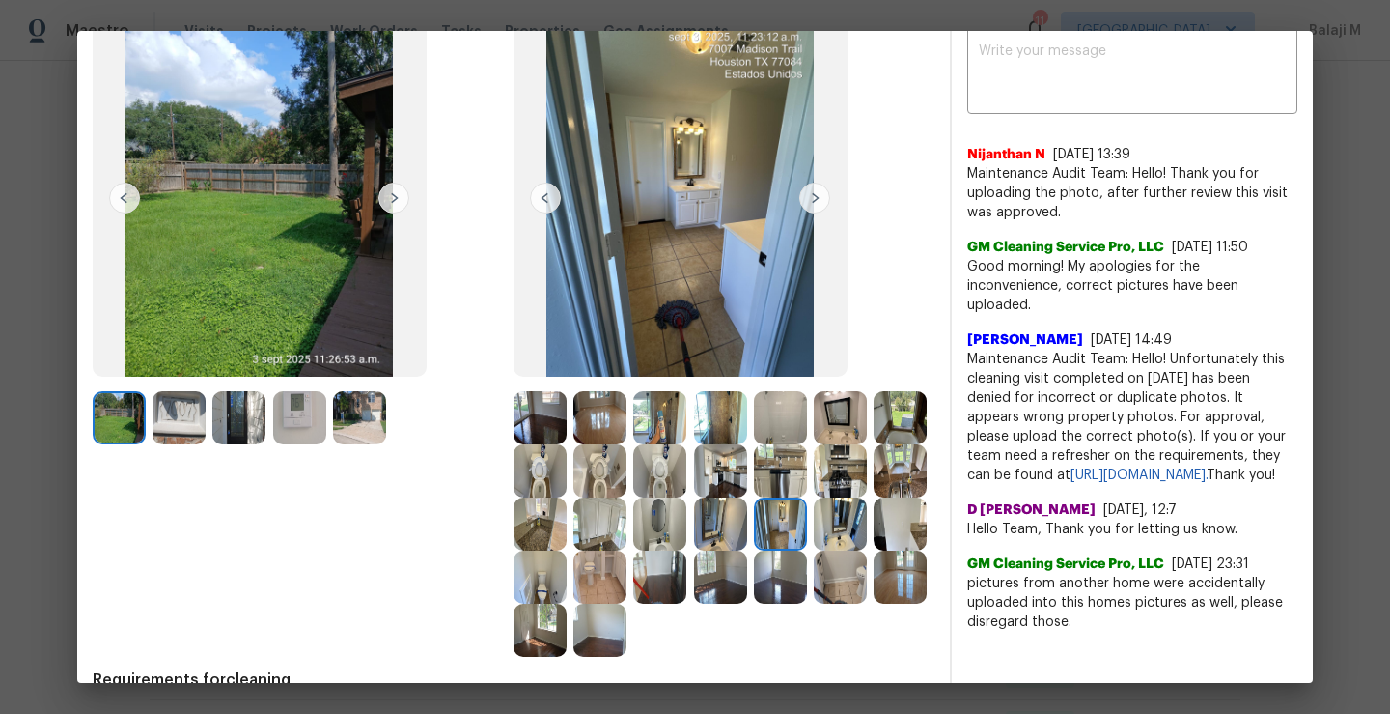
click at [814, 550] on img at bounding box center [840, 523] width 53 height 53
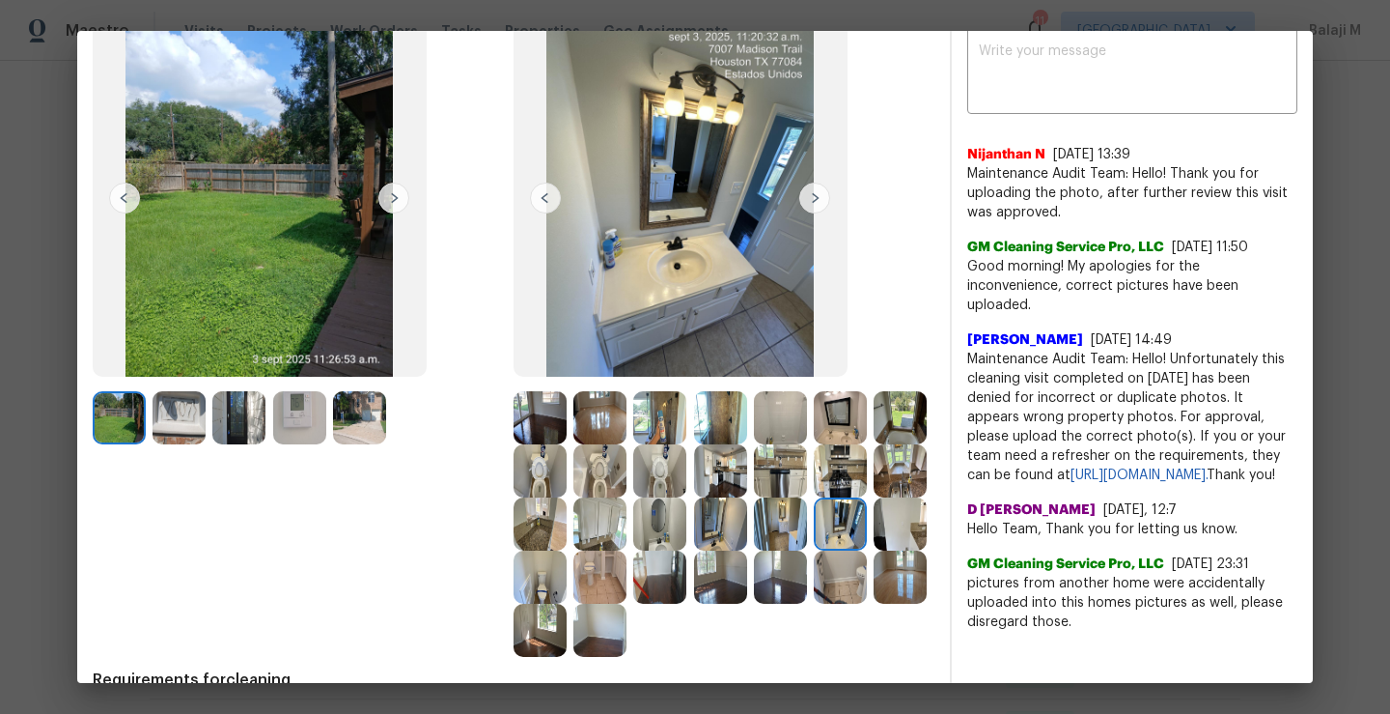
click at [814, 604] on img at bounding box center [840, 576] width 53 height 53
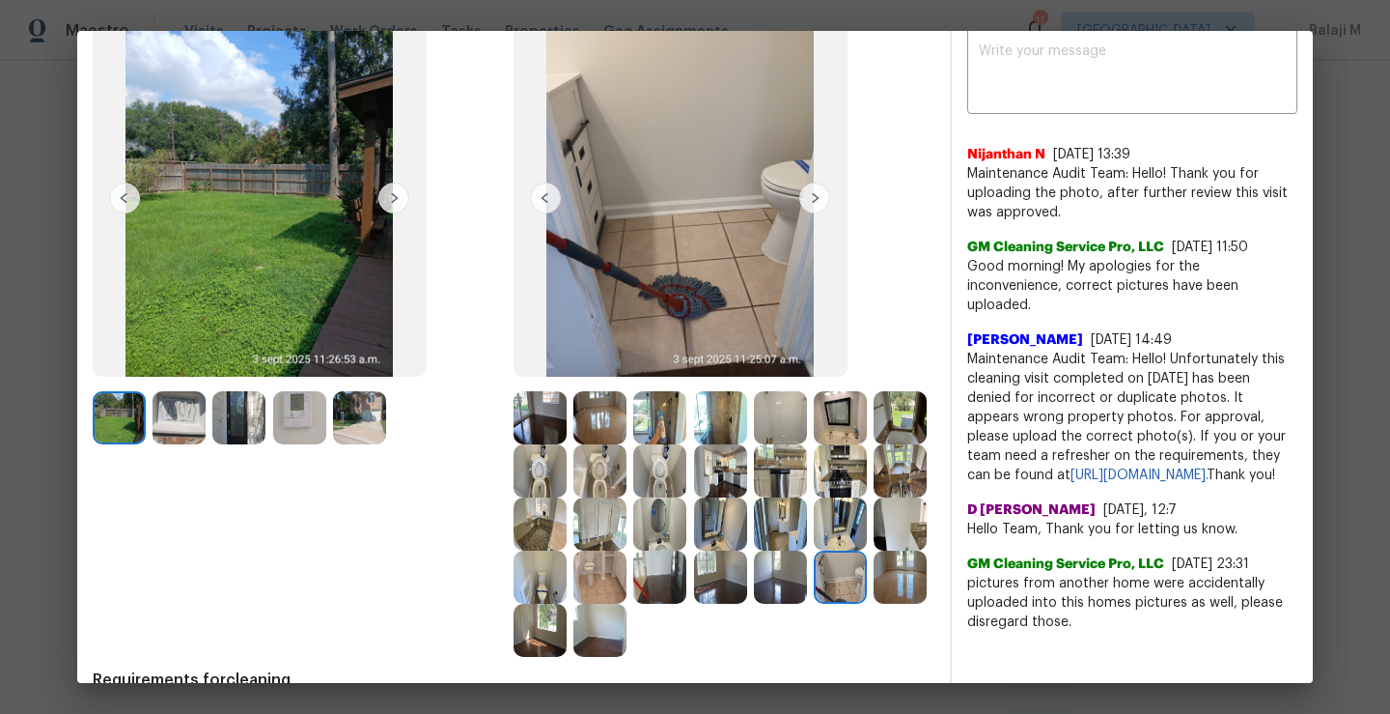
click at [874, 550] on img at bounding box center [900, 523] width 53 height 53
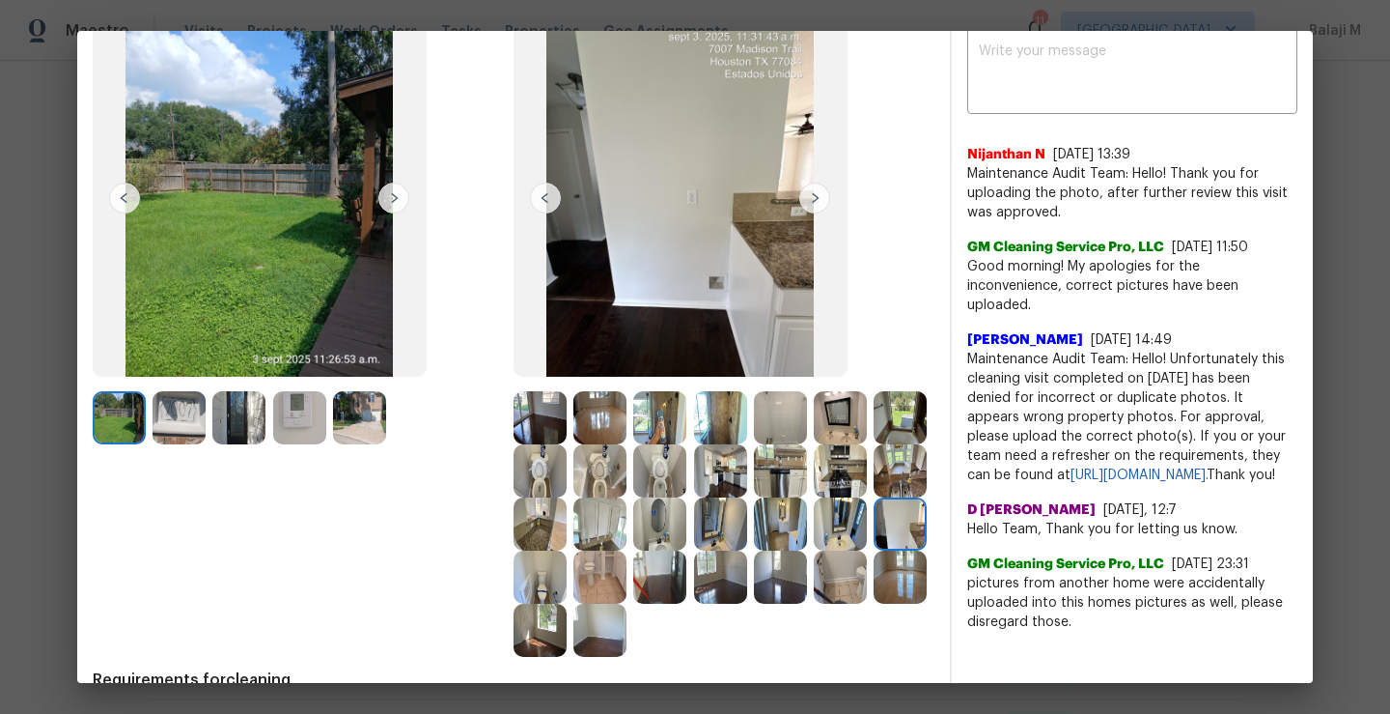
click at [874, 550] on img at bounding box center [900, 523] width 53 height 53
click at [567, 596] on img at bounding box center [540, 576] width 53 height 53
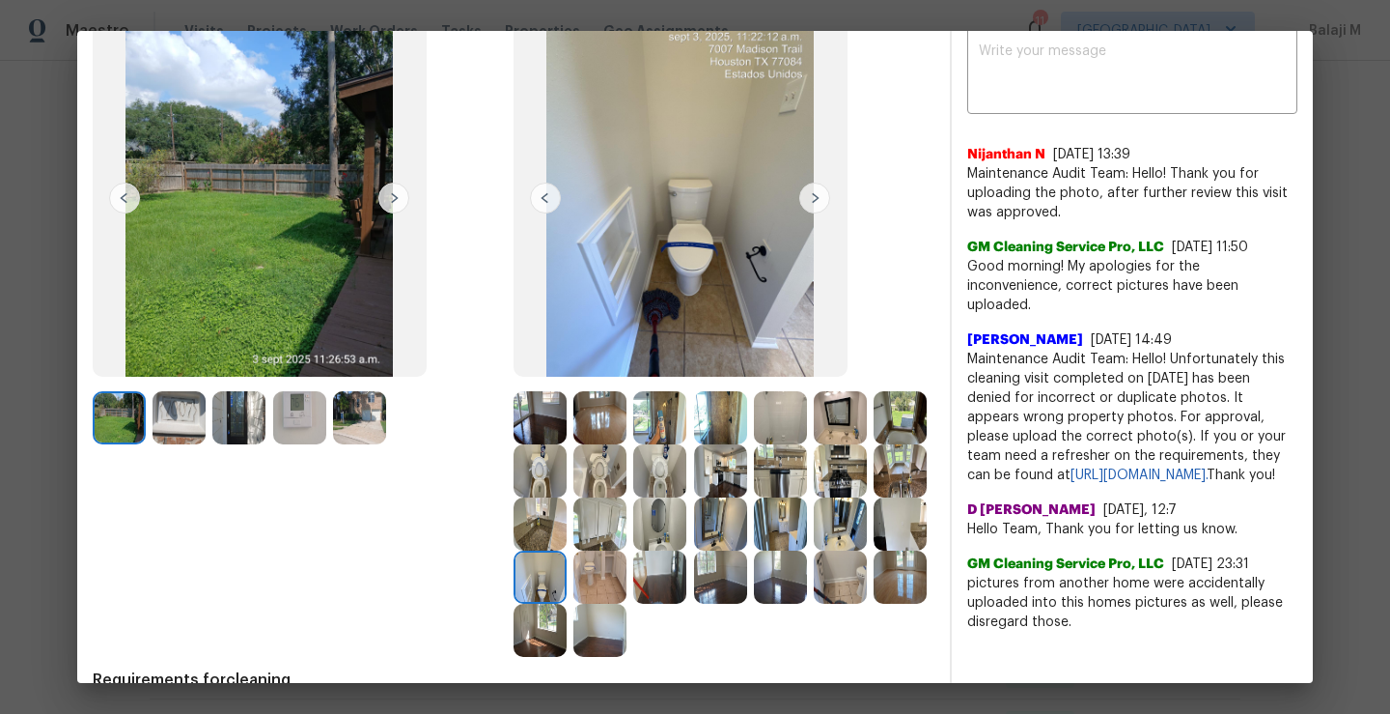
click at [627, 591] on img at bounding box center [600, 576] width 53 height 53
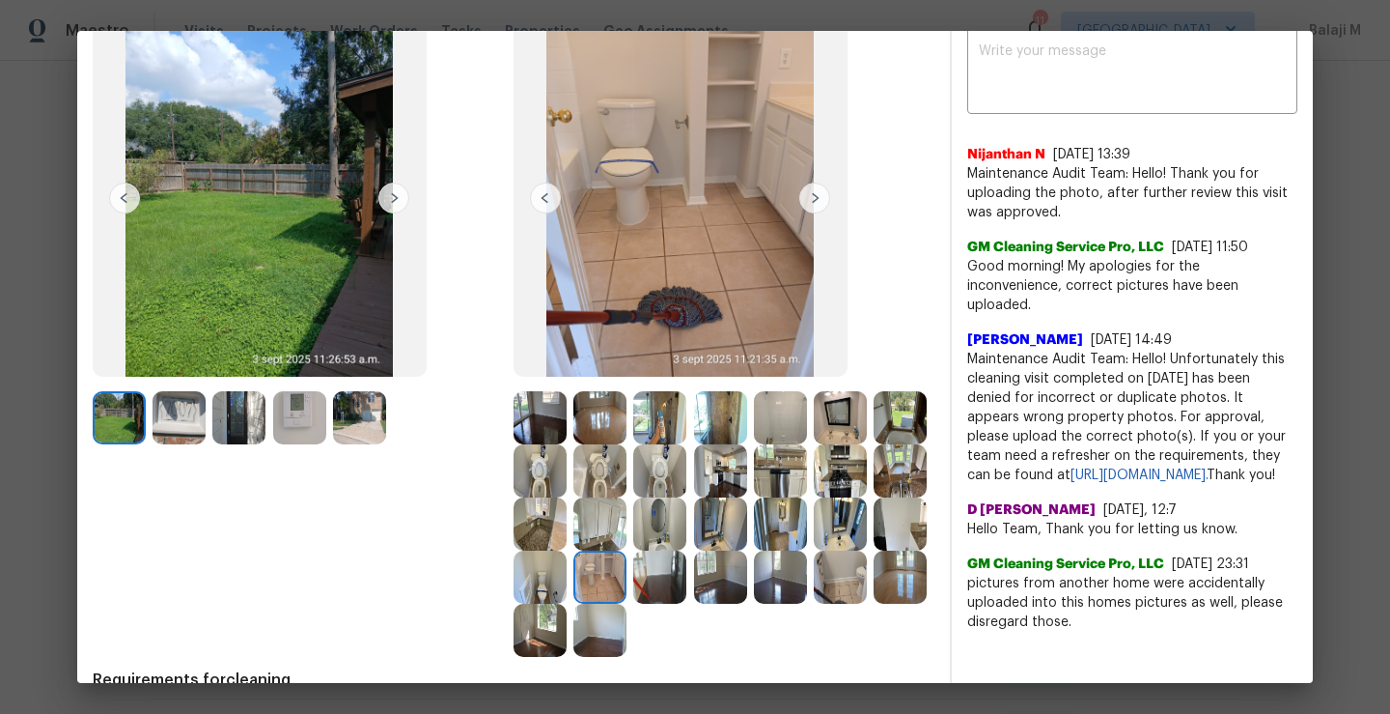
click at [687, 594] on img at bounding box center [659, 576] width 53 height 53
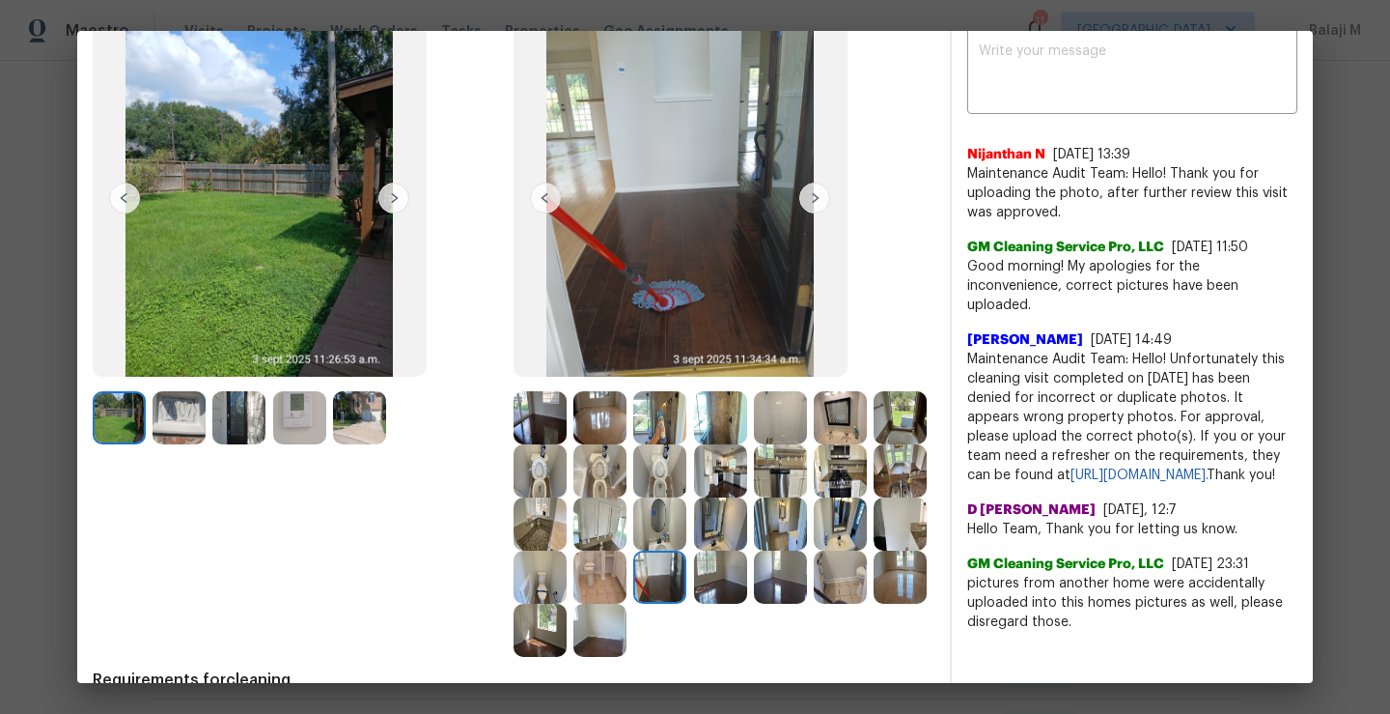
click at [694, 604] on img at bounding box center [720, 576] width 53 height 53
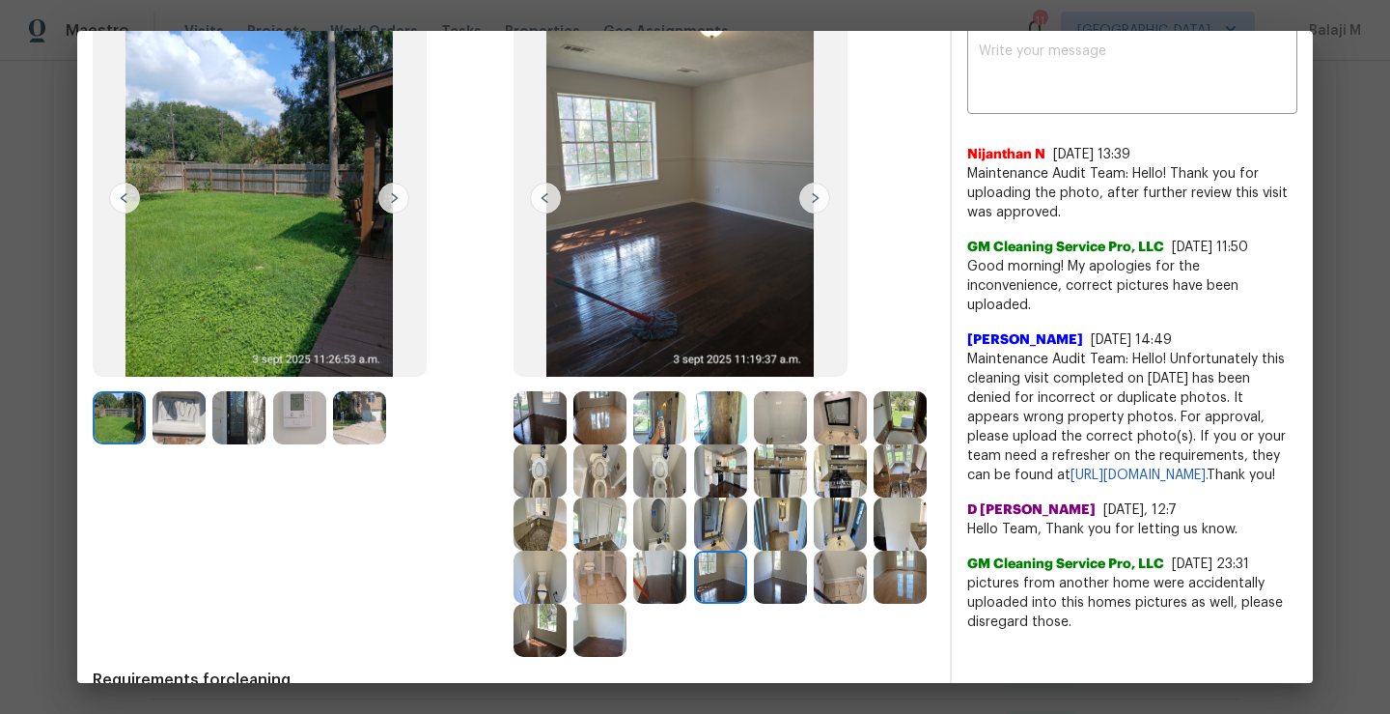
click at [754, 604] on img at bounding box center [780, 576] width 53 height 53
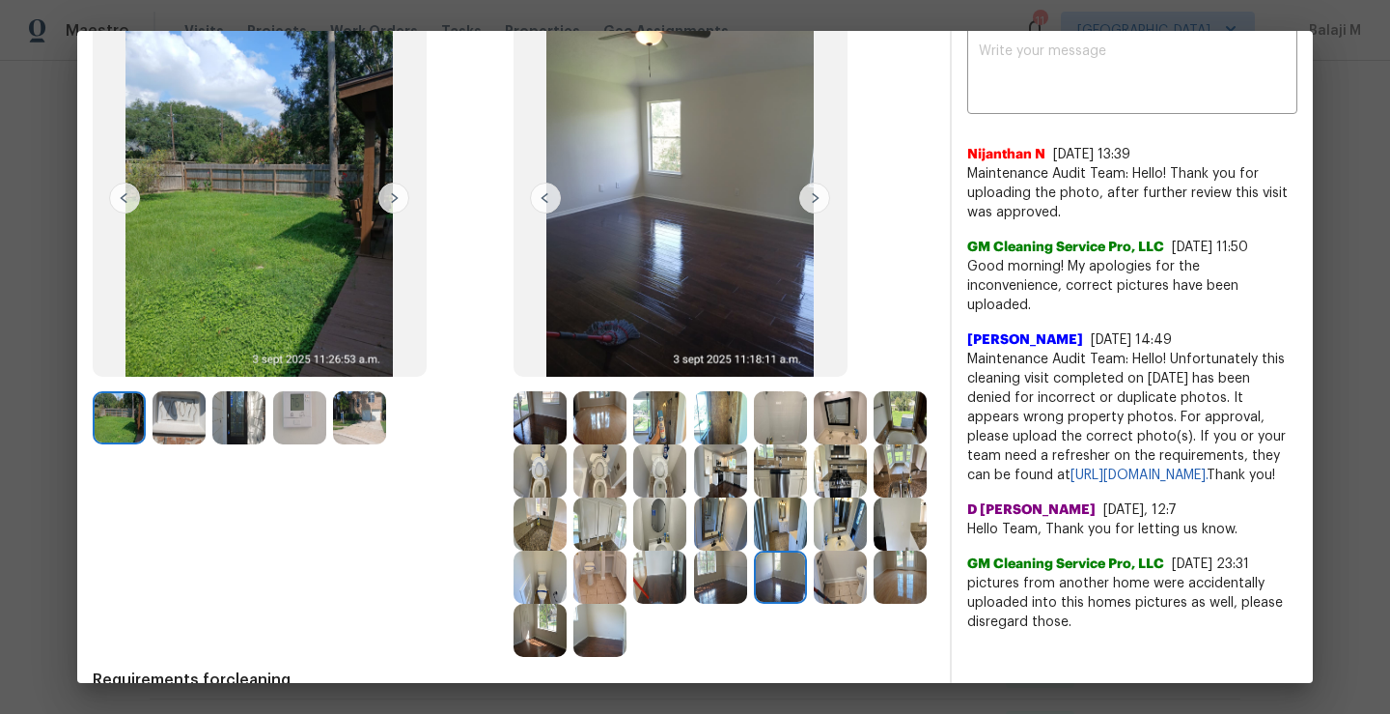
click at [814, 604] on img at bounding box center [840, 576] width 53 height 53
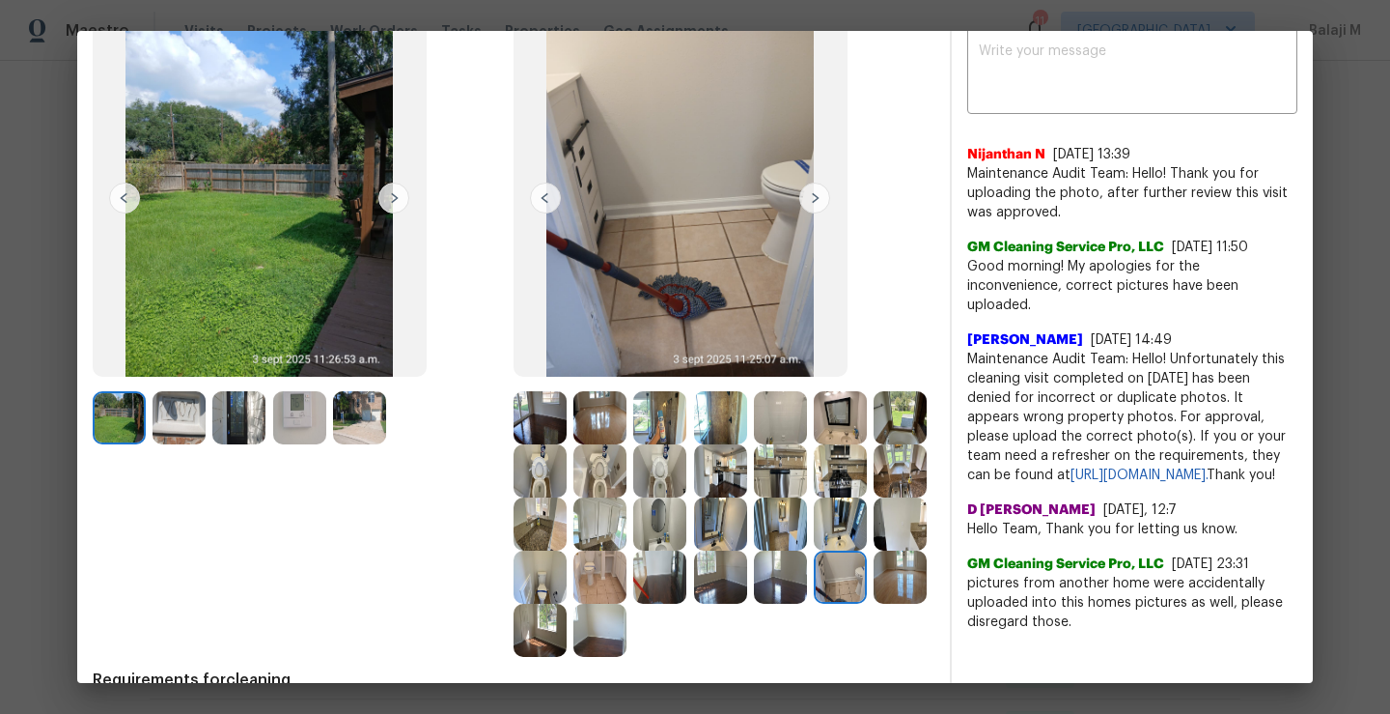
click at [874, 604] on img at bounding box center [900, 576] width 53 height 53
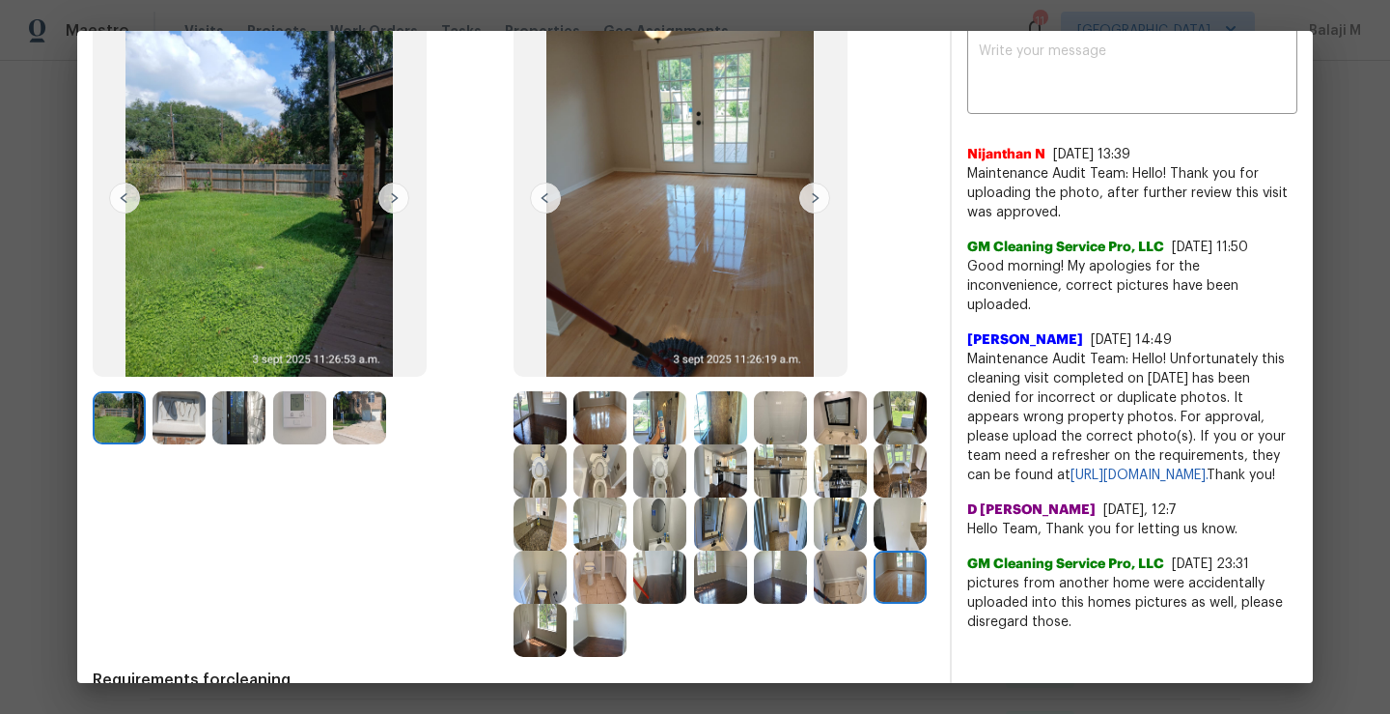
click at [567, 638] on img at bounding box center [540, 630] width 53 height 53
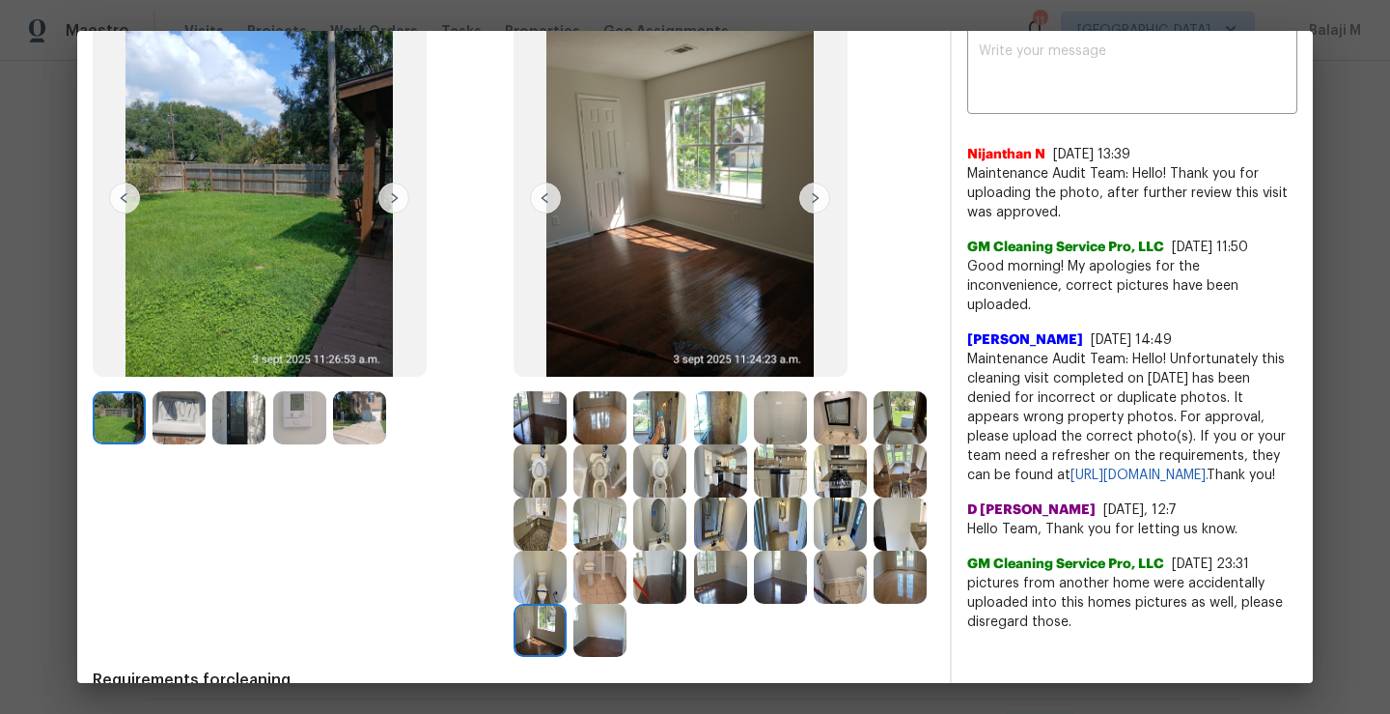
click at [627, 641] on img at bounding box center [600, 630] width 53 height 53
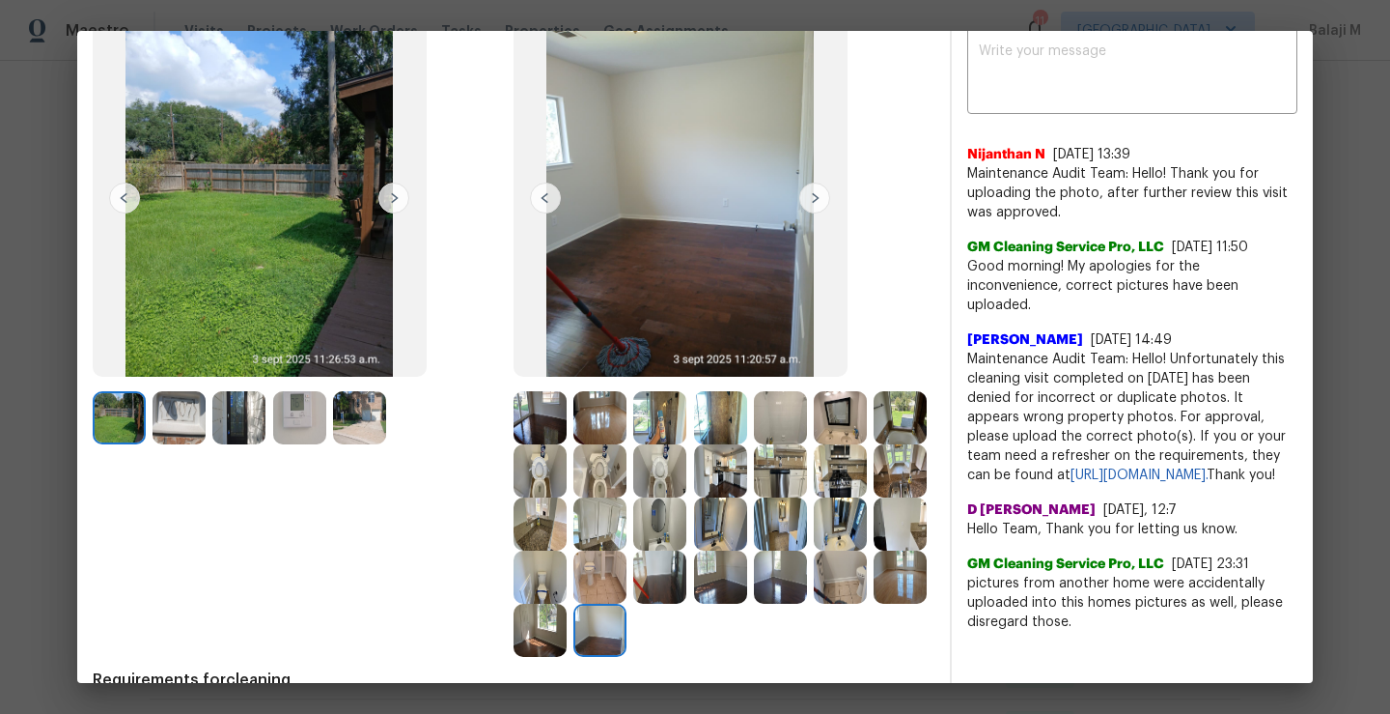
click at [567, 648] on img at bounding box center [540, 630] width 53 height 53
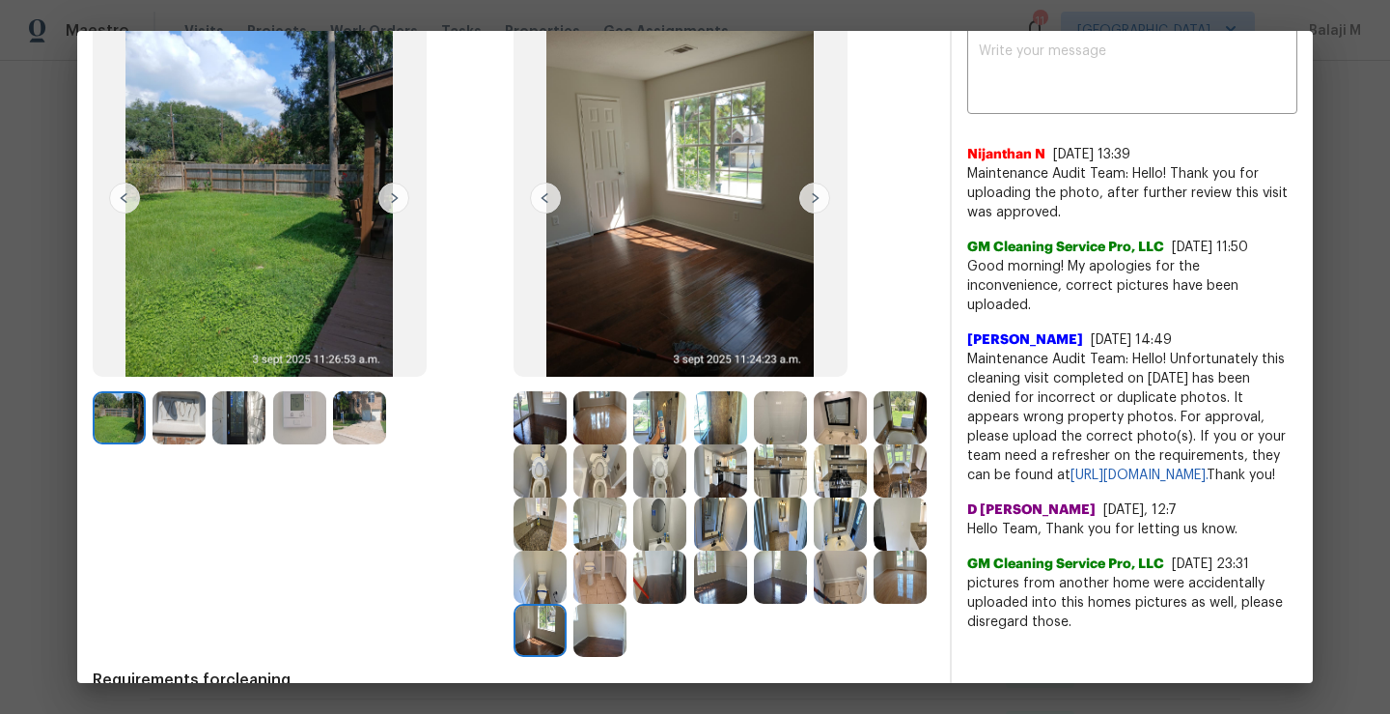
click at [627, 635] on img at bounding box center [600, 630] width 53 height 53
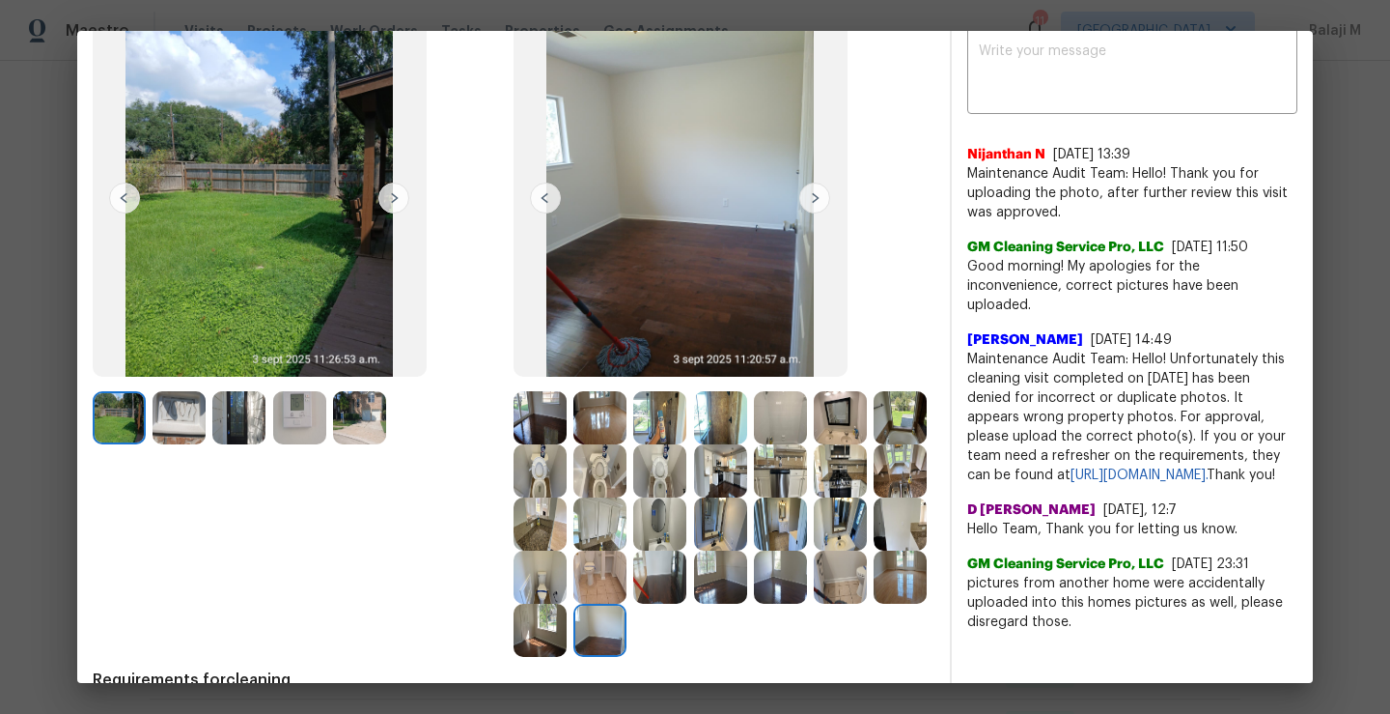
click at [567, 635] on img at bounding box center [540, 630] width 53 height 53
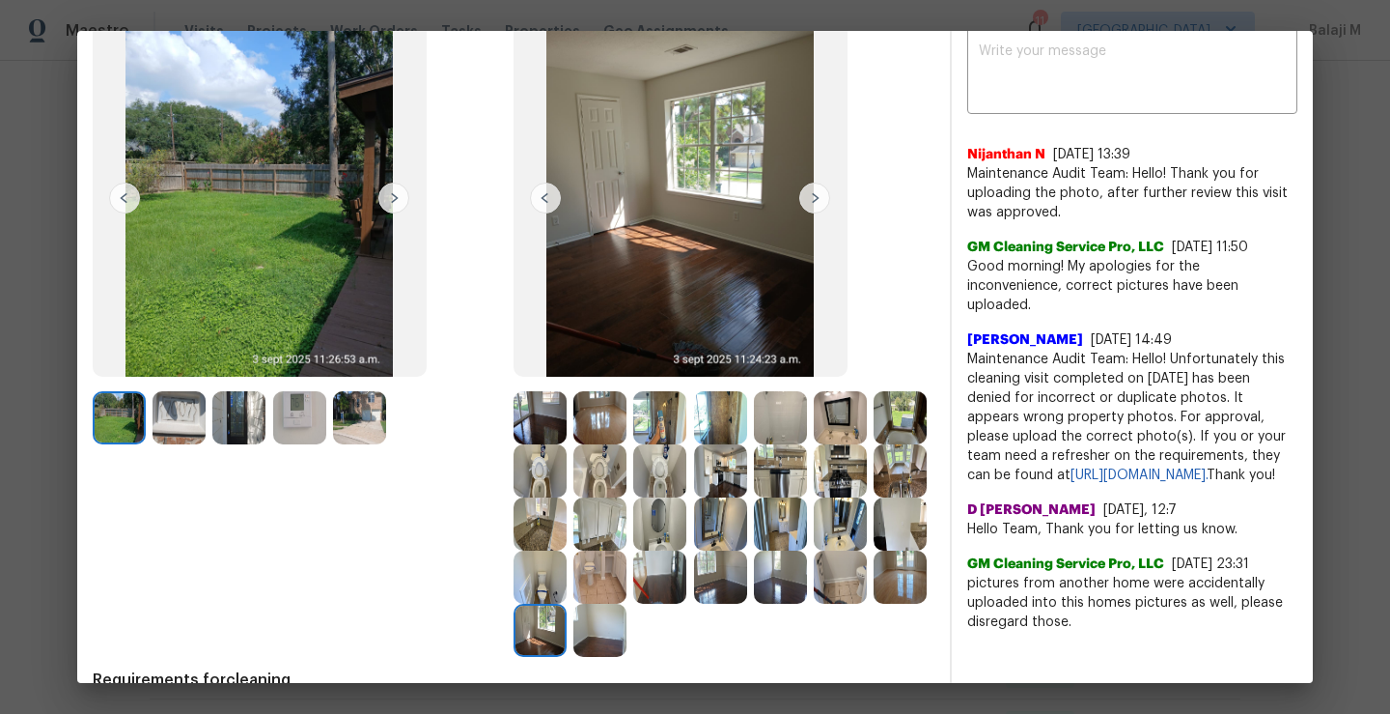
click at [874, 604] on img at bounding box center [900, 576] width 53 height 53
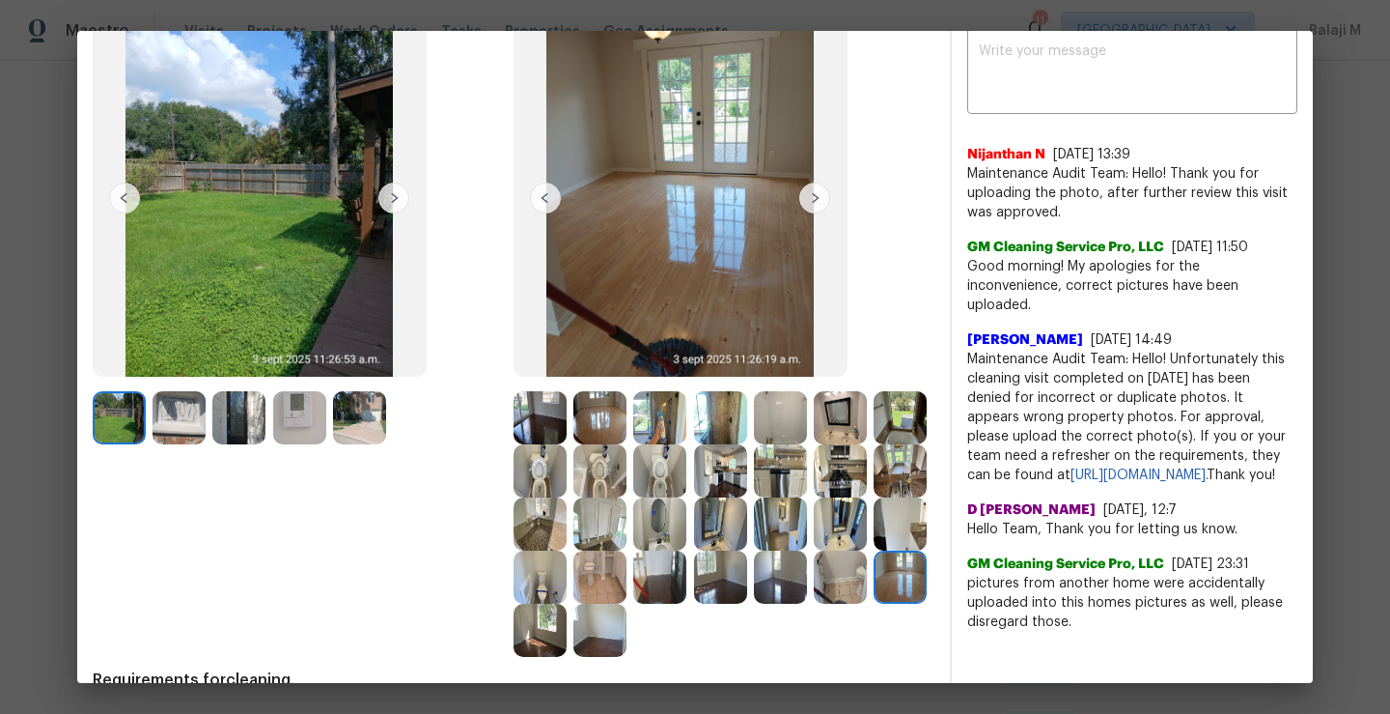
click at [814, 604] on img at bounding box center [840, 576] width 53 height 53
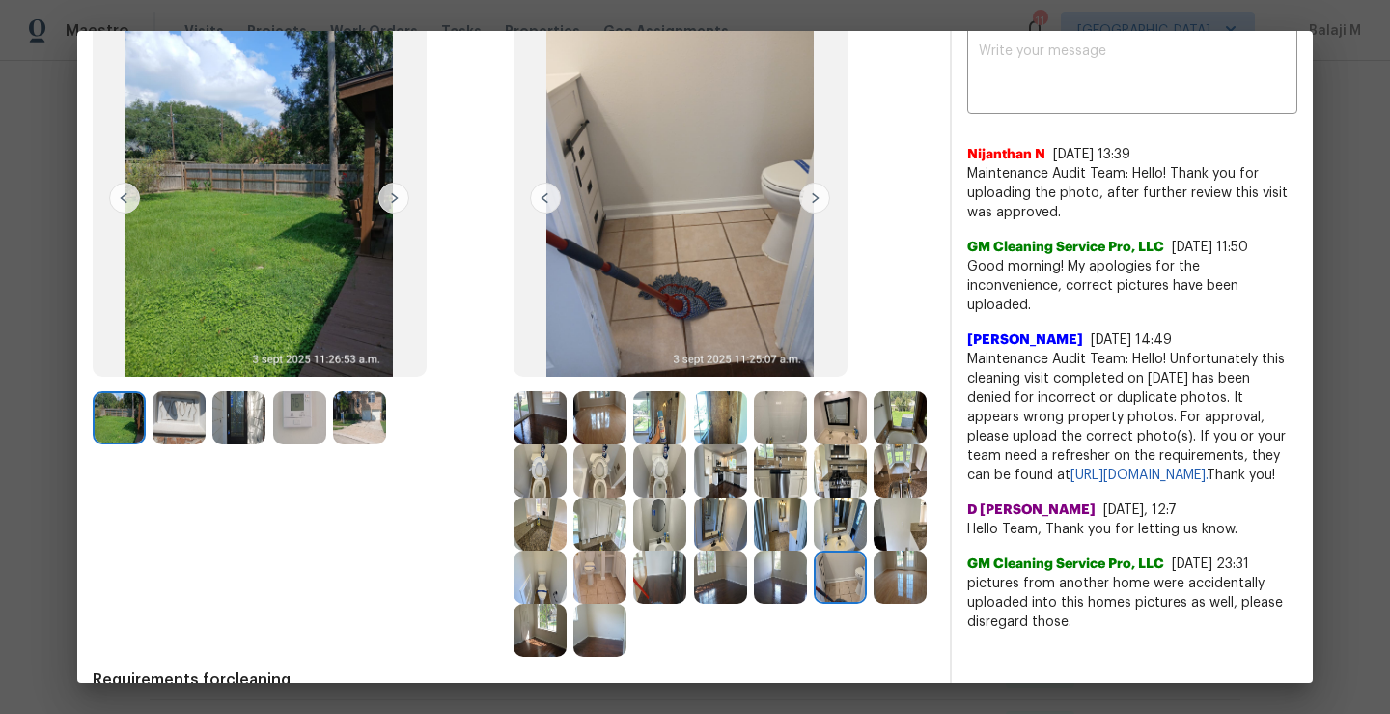
click at [754, 604] on img at bounding box center [780, 576] width 53 height 53
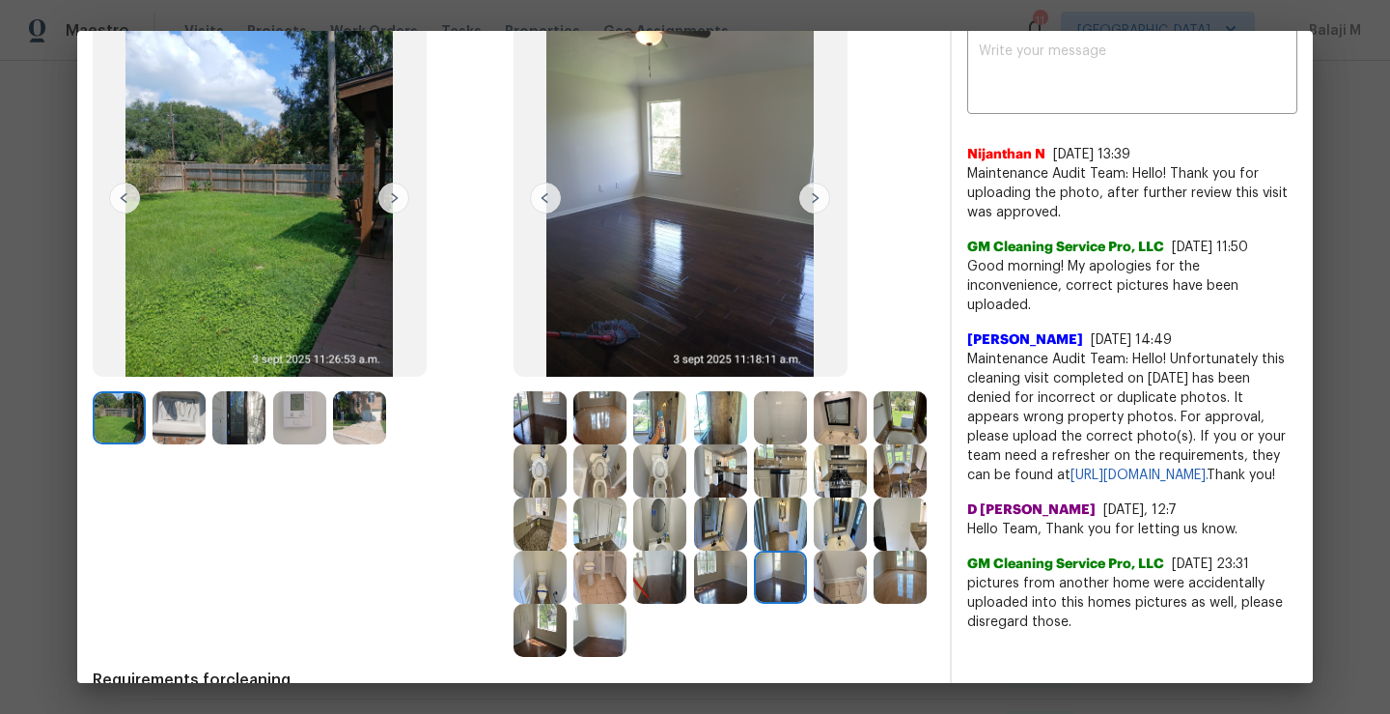
click at [694, 604] on img at bounding box center [720, 576] width 53 height 53
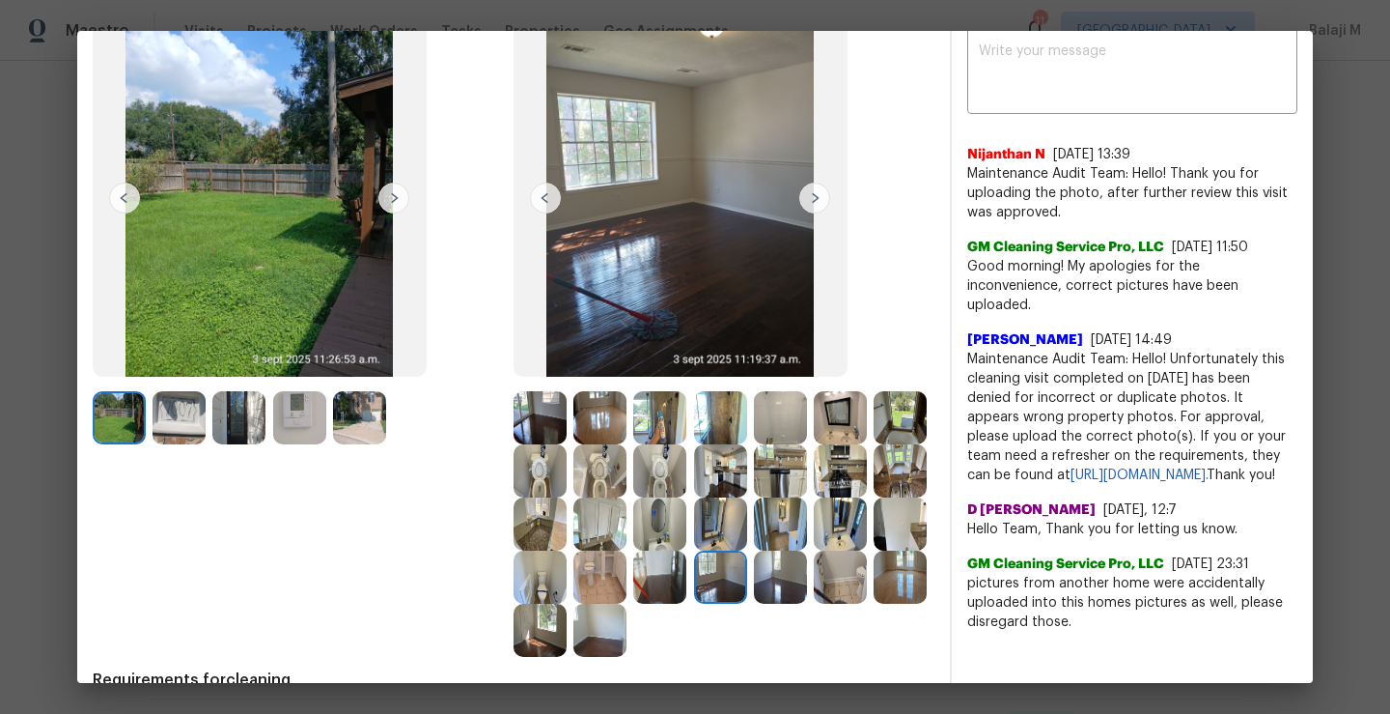
click at [754, 550] on img at bounding box center [780, 523] width 53 height 53
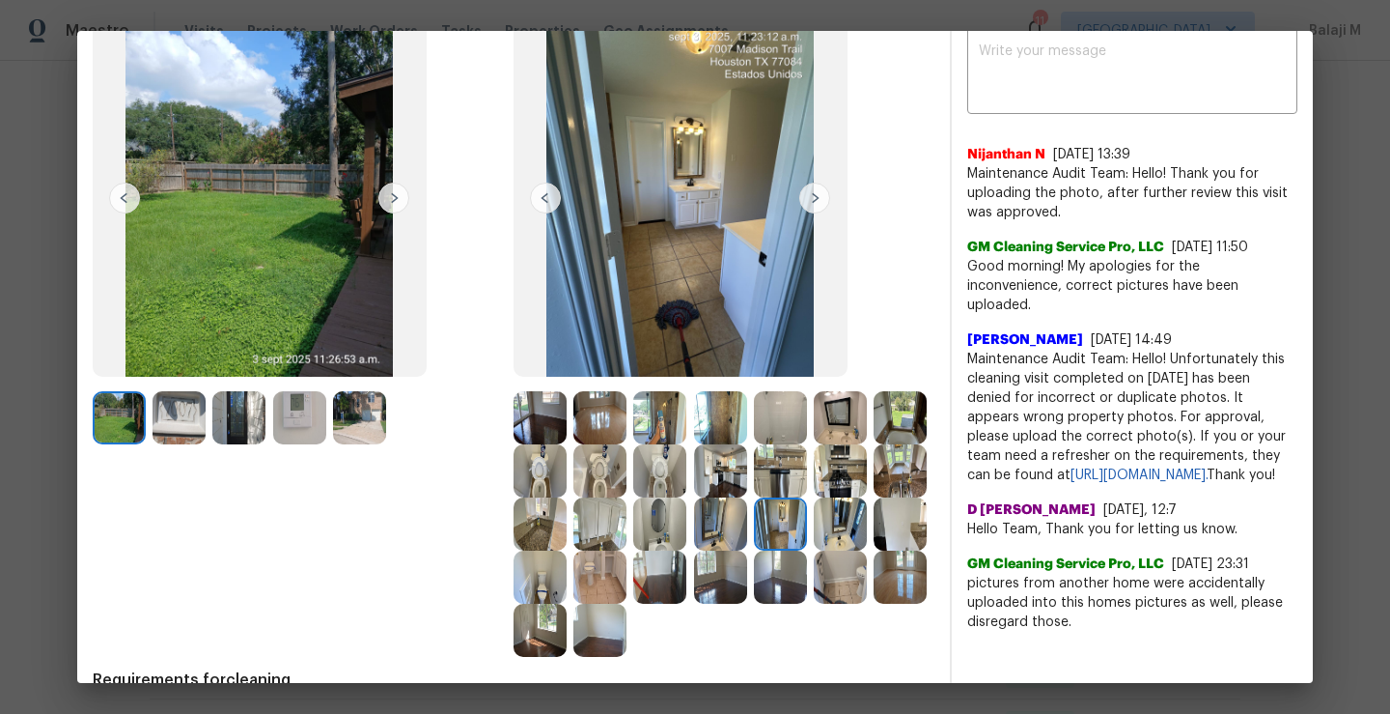
click at [814, 550] on img at bounding box center [840, 523] width 53 height 53
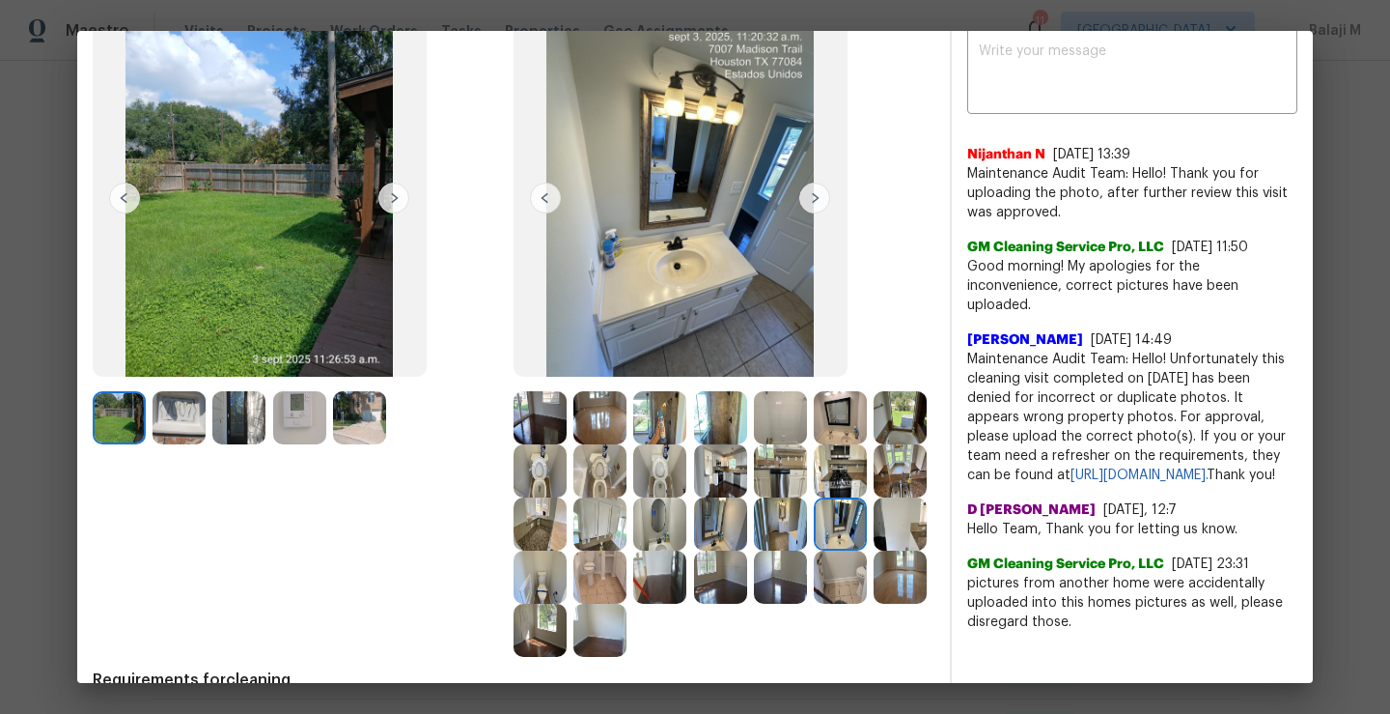
click at [814, 550] on div at bounding box center [844, 523] width 60 height 53
click at [874, 550] on img at bounding box center [900, 523] width 53 height 53
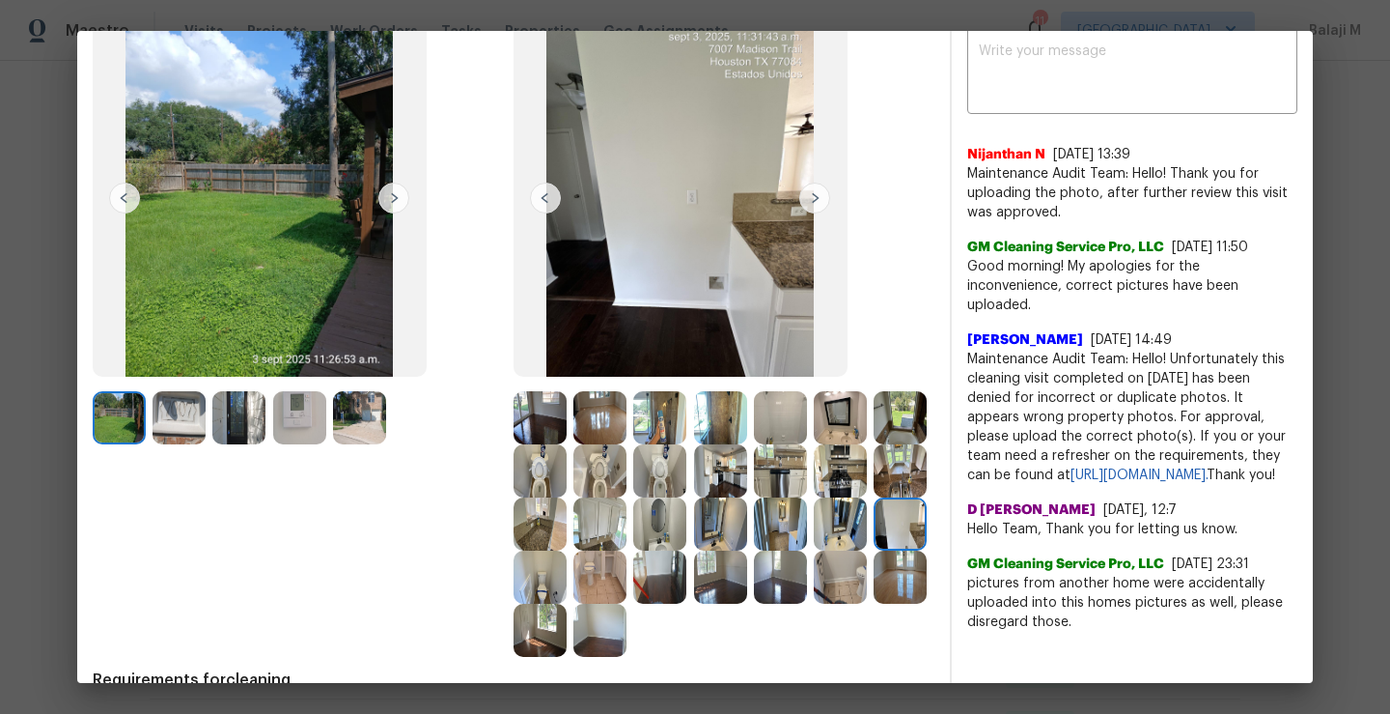
click at [567, 587] on img at bounding box center [540, 576] width 53 height 53
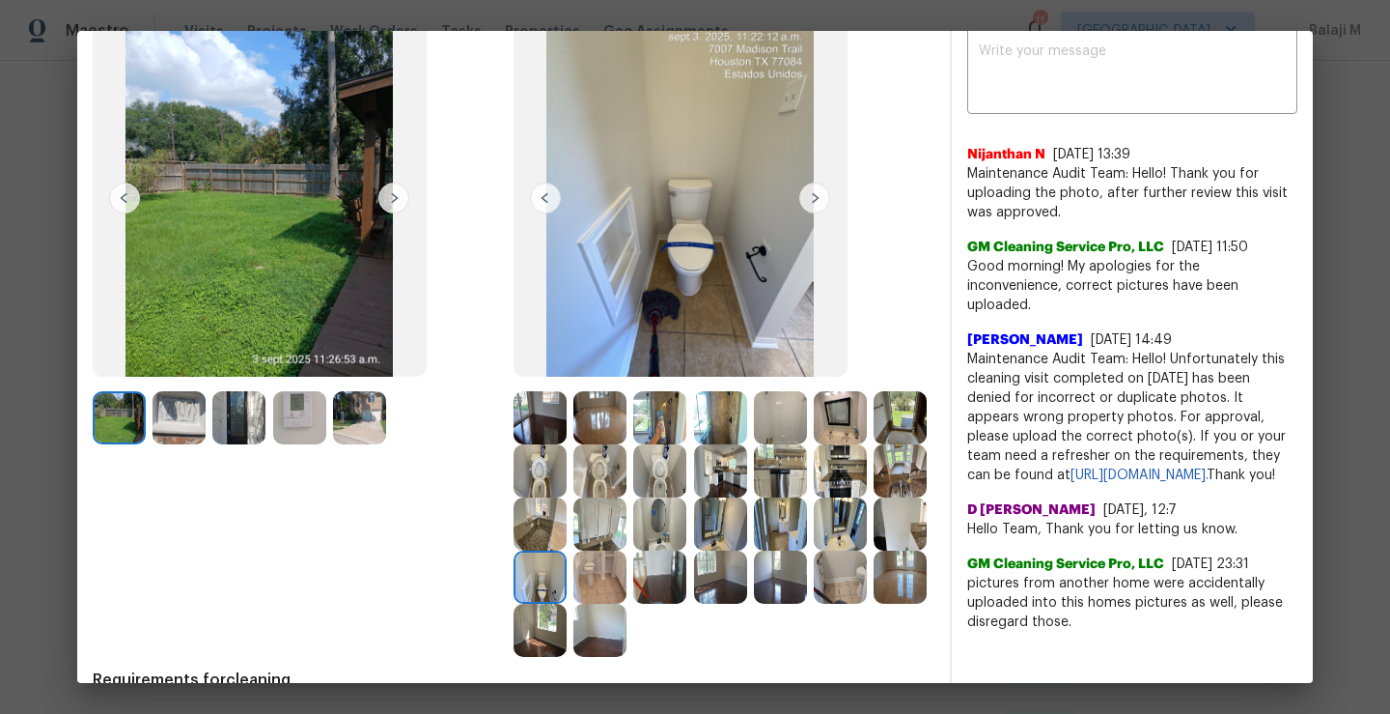
click at [567, 580] on img at bounding box center [540, 576] width 53 height 53
click at [627, 580] on img at bounding box center [600, 576] width 53 height 53
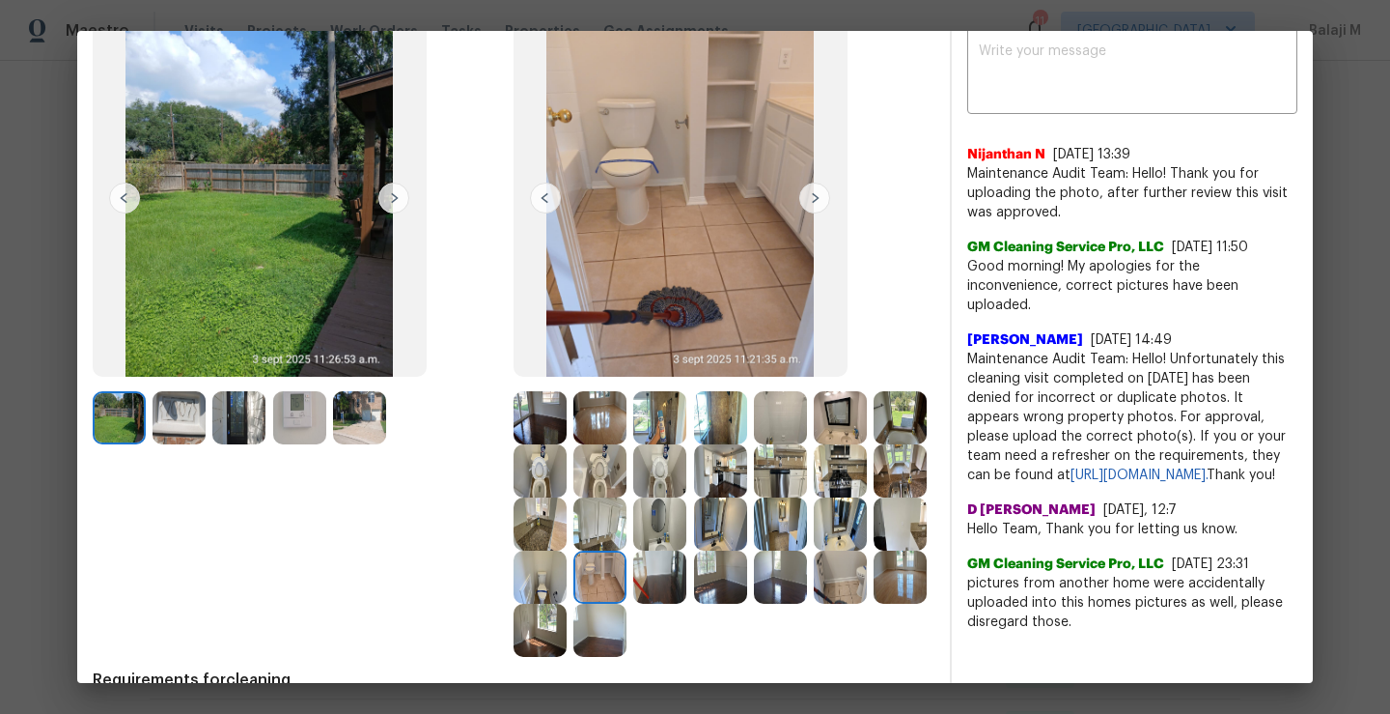
click at [687, 580] on img at bounding box center [659, 576] width 53 height 53
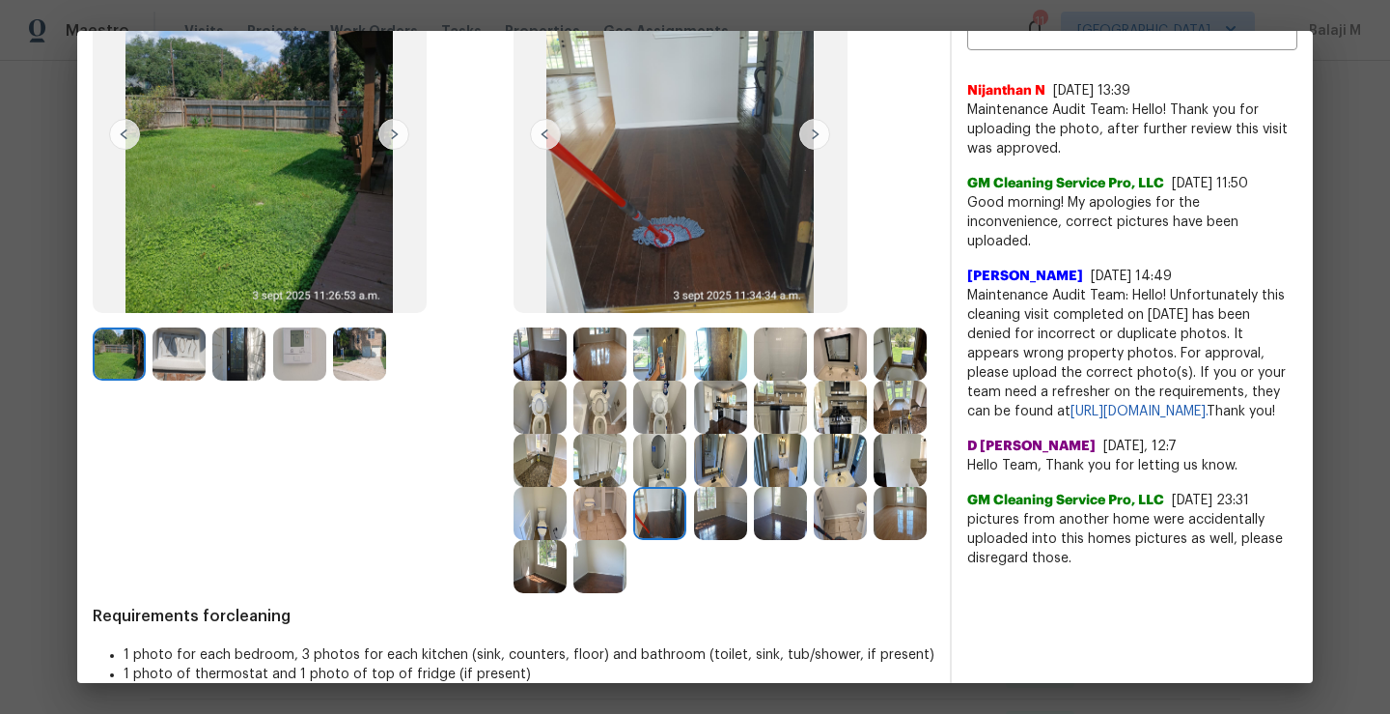
scroll to position [219, 0]
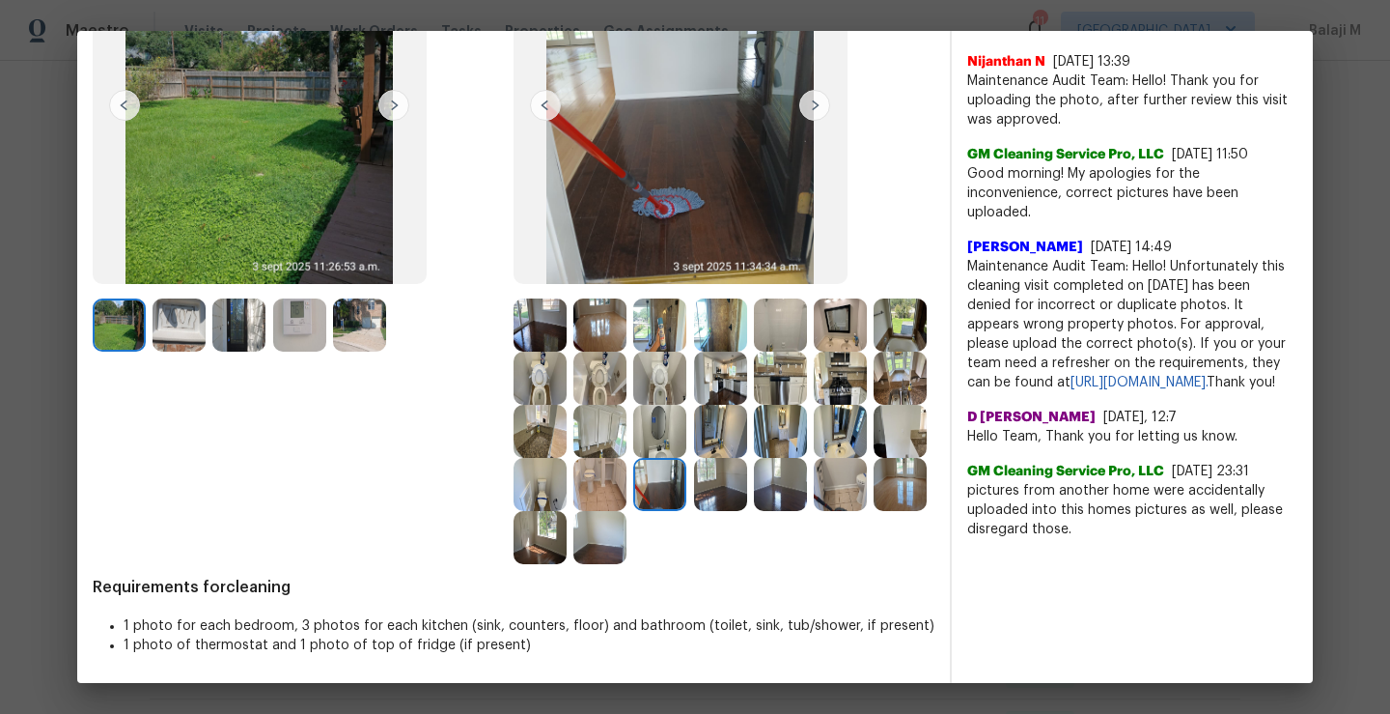
click at [662, 590] on span "Requirements for cleaning" at bounding box center [514, 586] width 842 height 19
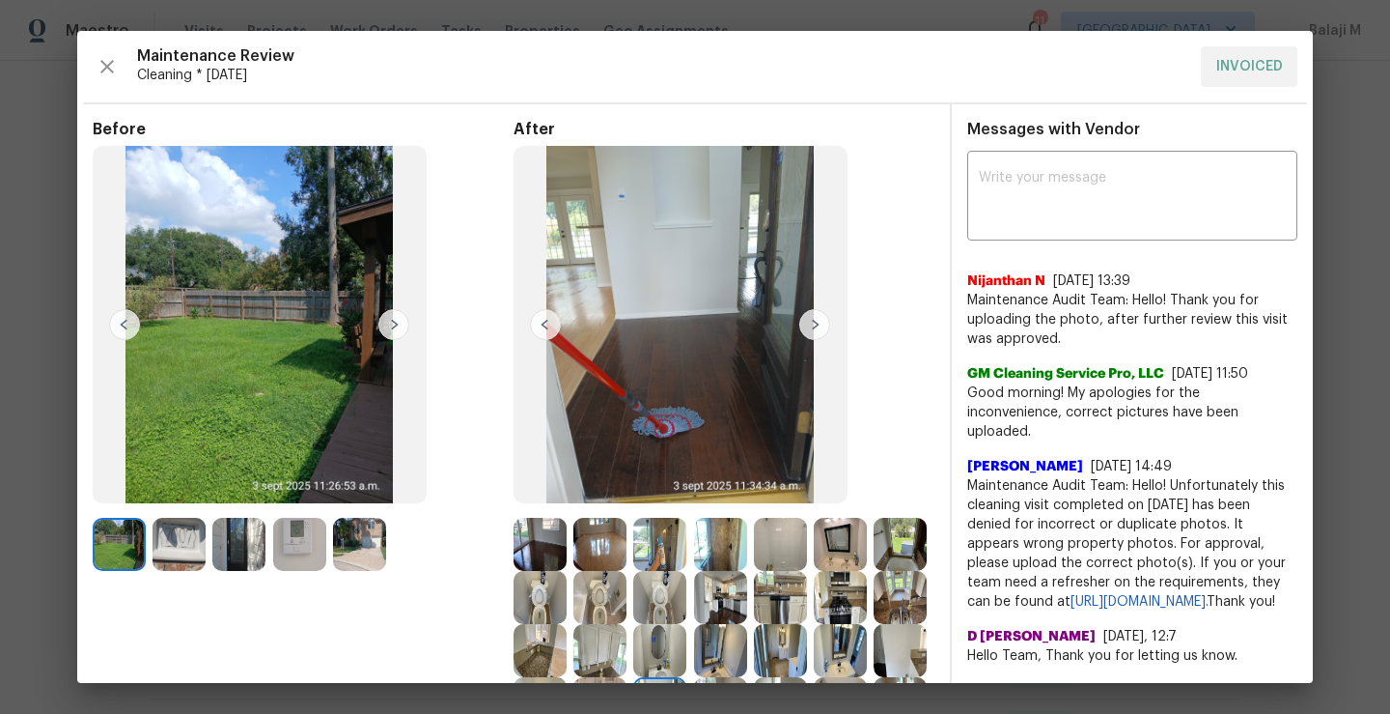
scroll to position [135, 0]
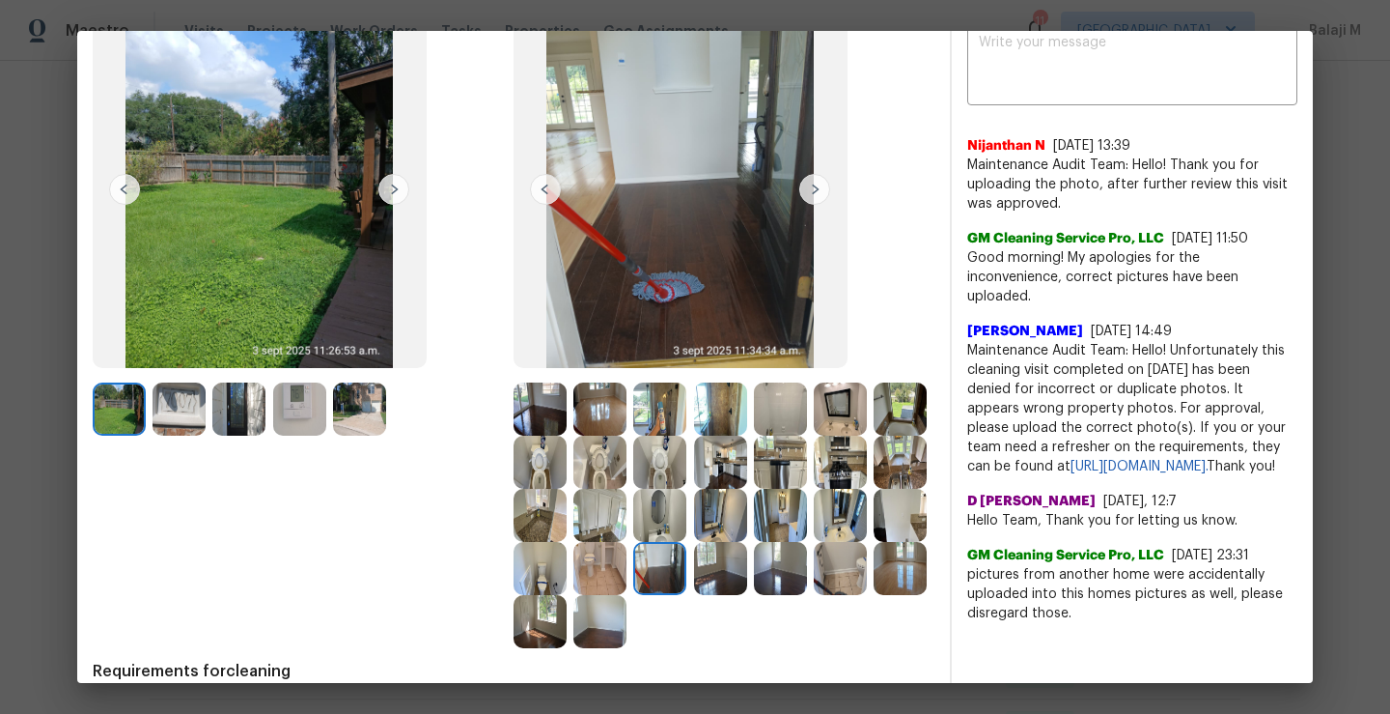
click at [627, 522] on img at bounding box center [600, 515] width 53 height 53
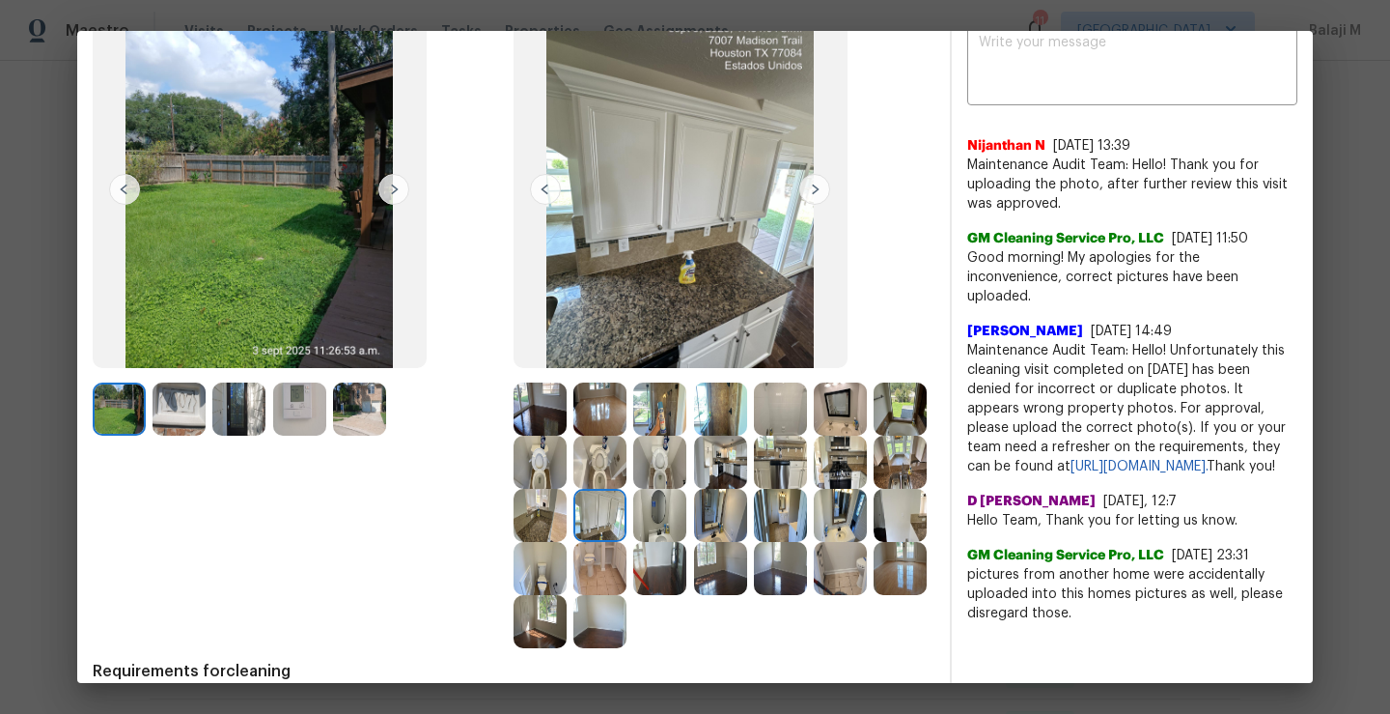
click at [687, 522] on img at bounding box center [659, 515] width 53 height 53
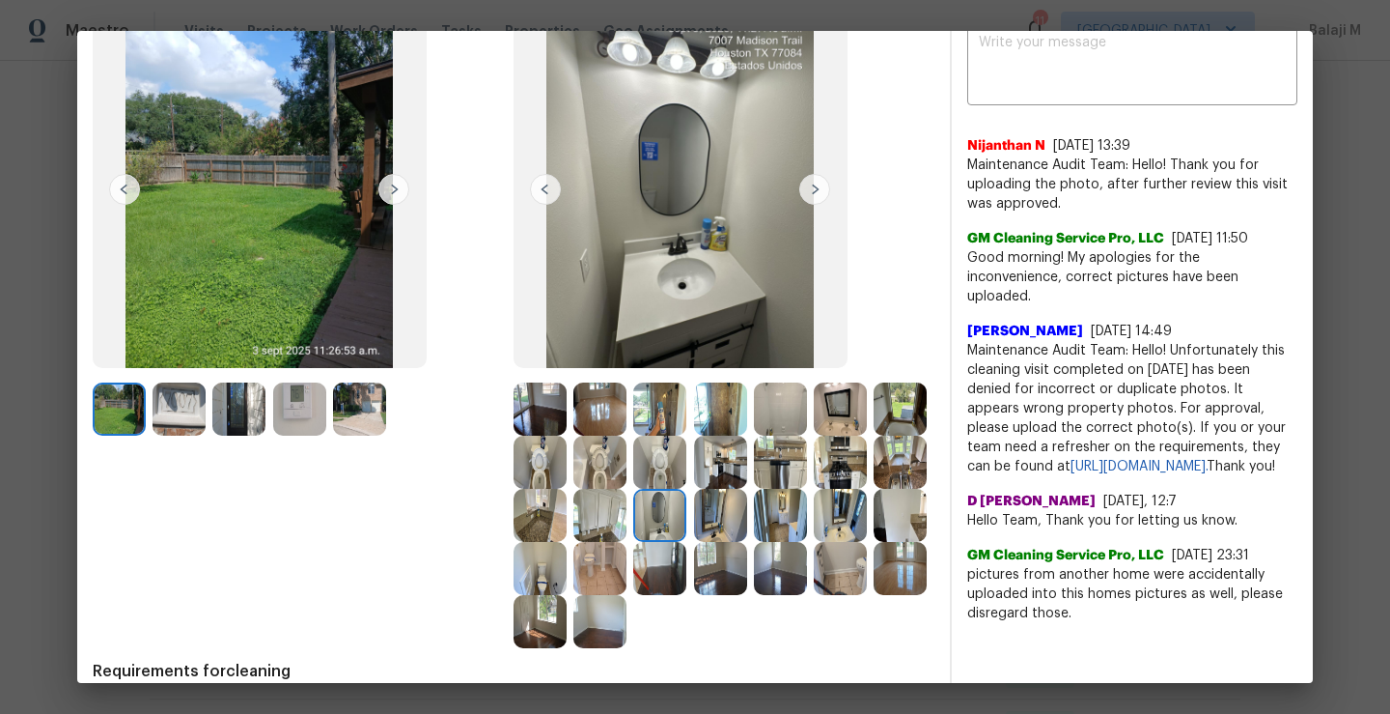
click at [693, 522] on div at bounding box center [663, 515] width 60 height 53
click at [814, 489] on img at bounding box center [840, 461] width 53 height 53
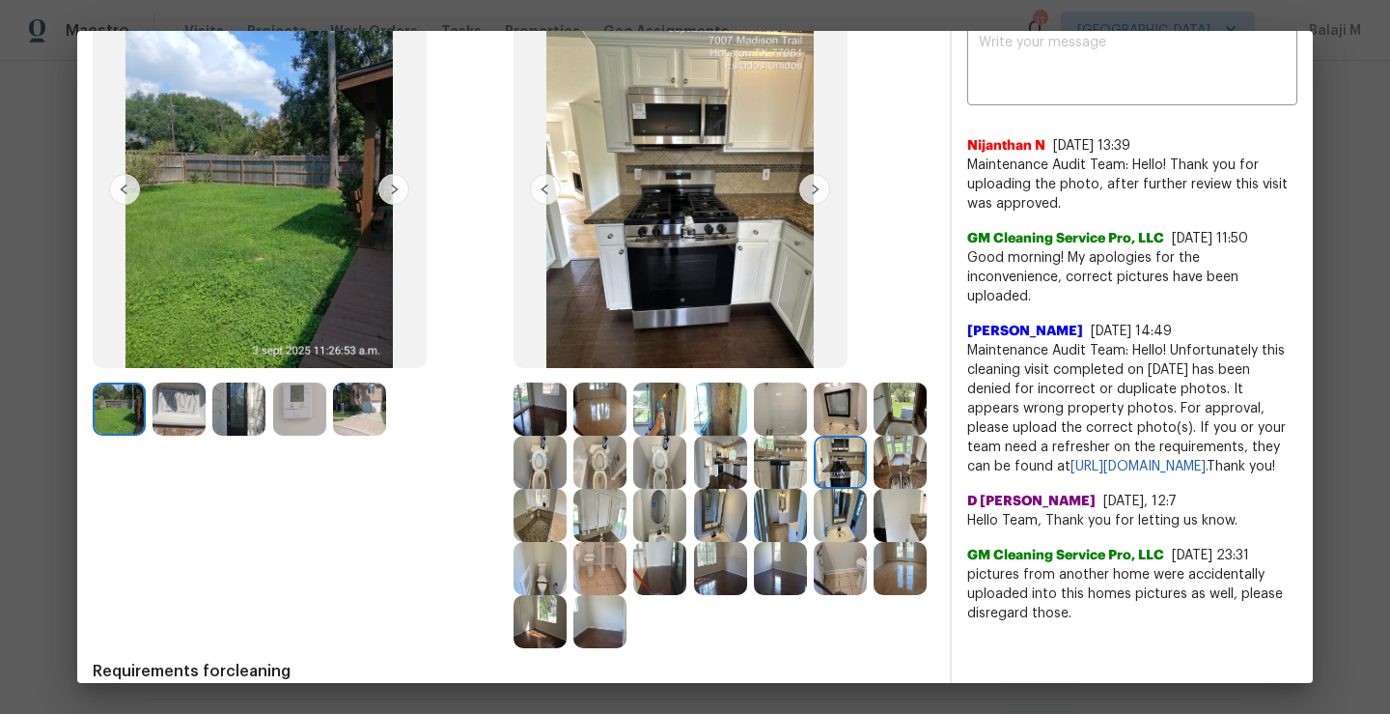
click at [874, 489] on img at bounding box center [900, 461] width 53 height 53
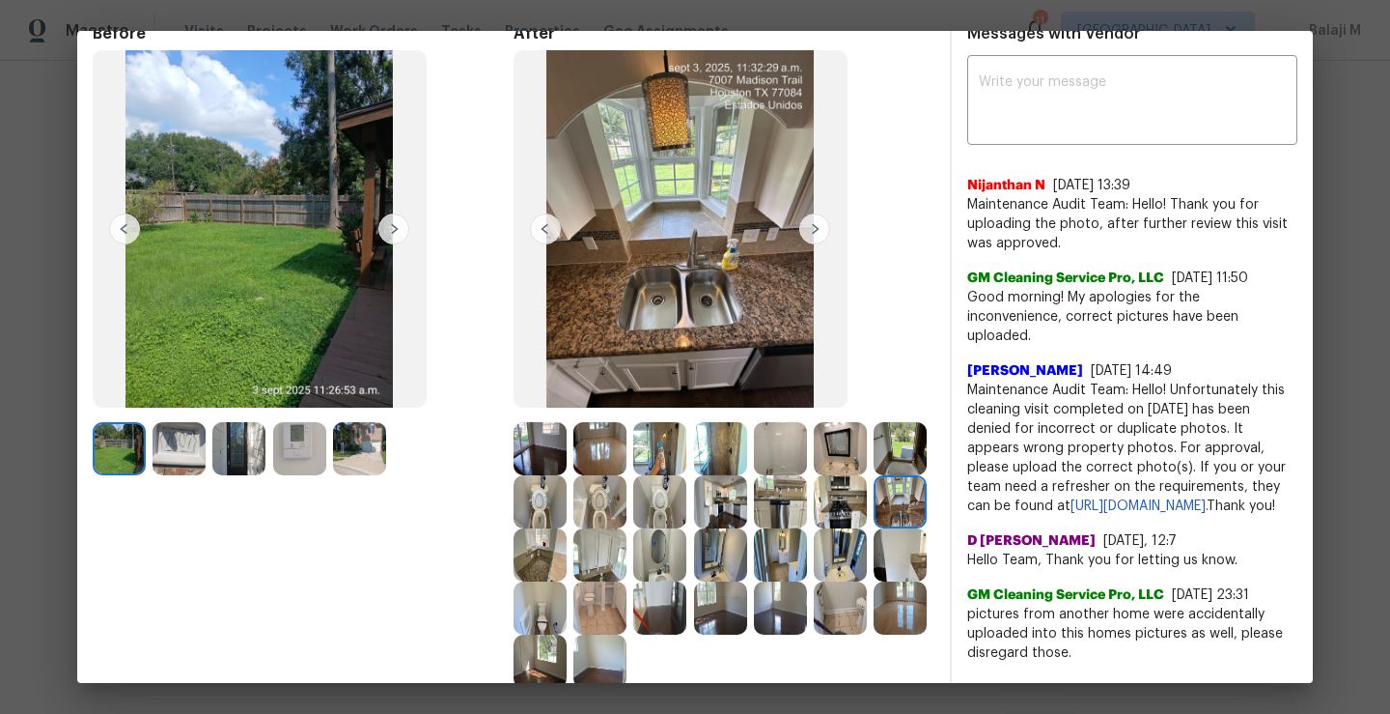
scroll to position [0, 0]
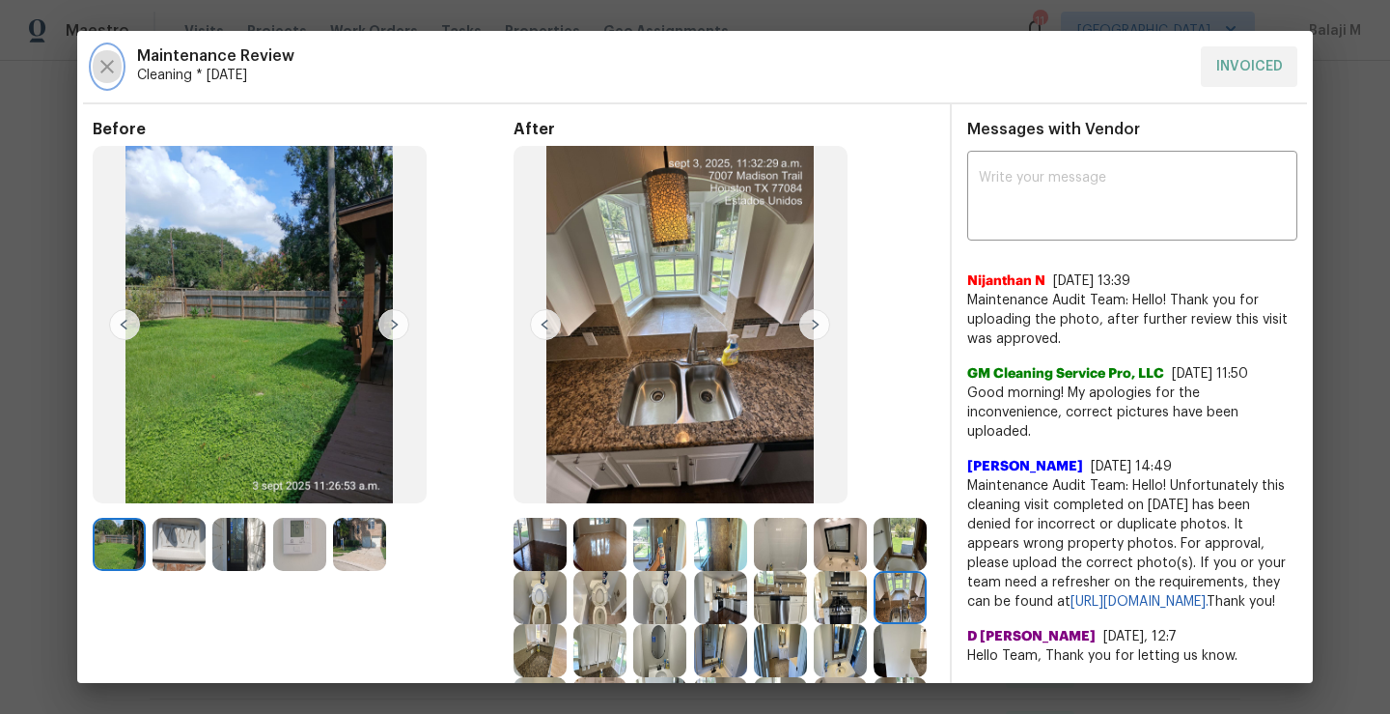
click at [103, 63] on icon "button" at bounding box center [107, 67] width 14 height 14
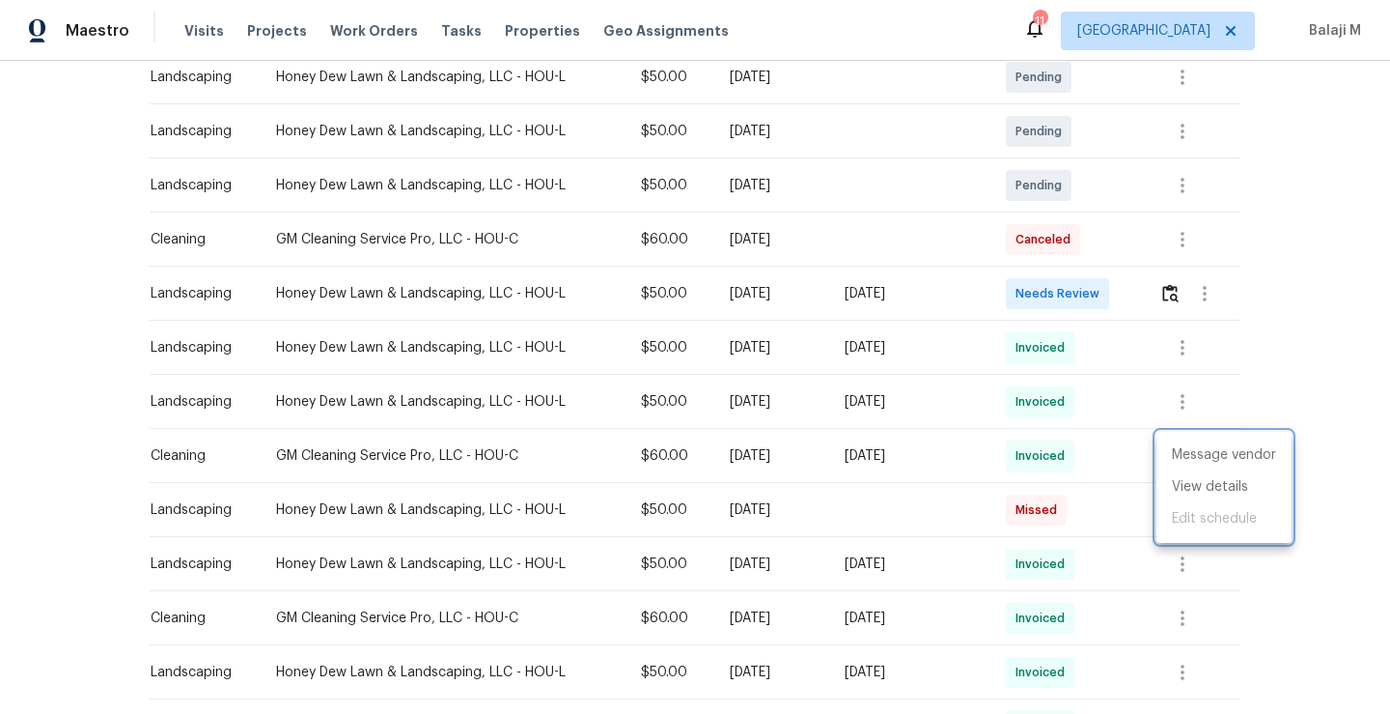
drag, startPoint x: 266, startPoint y: 455, endPoint x: 459, endPoint y: 450, distance: 193.2
click at [459, 451] on div at bounding box center [695, 357] width 1390 height 714
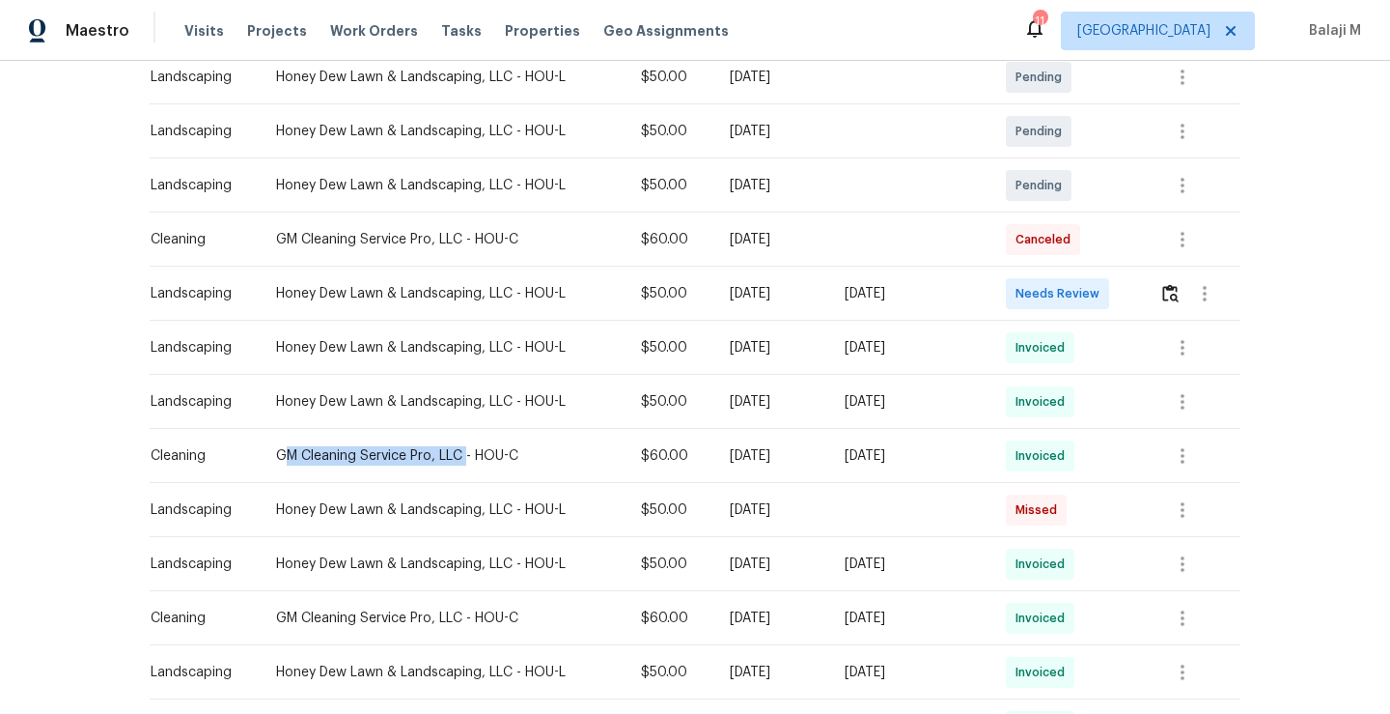
drag, startPoint x: 269, startPoint y: 457, endPoint x: 456, endPoint y: 458, distance: 186.4
click at [456, 458] on div "GM Cleaning Service Pro, LLC - HOU-C" at bounding box center [443, 455] width 334 height 19
drag, startPoint x: 267, startPoint y: 453, endPoint x: 457, endPoint y: 452, distance: 190.2
click at [457, 452] on div "GM Cleaning Service Pro, LLC - HOU-C" at bounding box center [443, 455] width 334 height 19
copy div "GM Cleaning Service Pro, LLC"
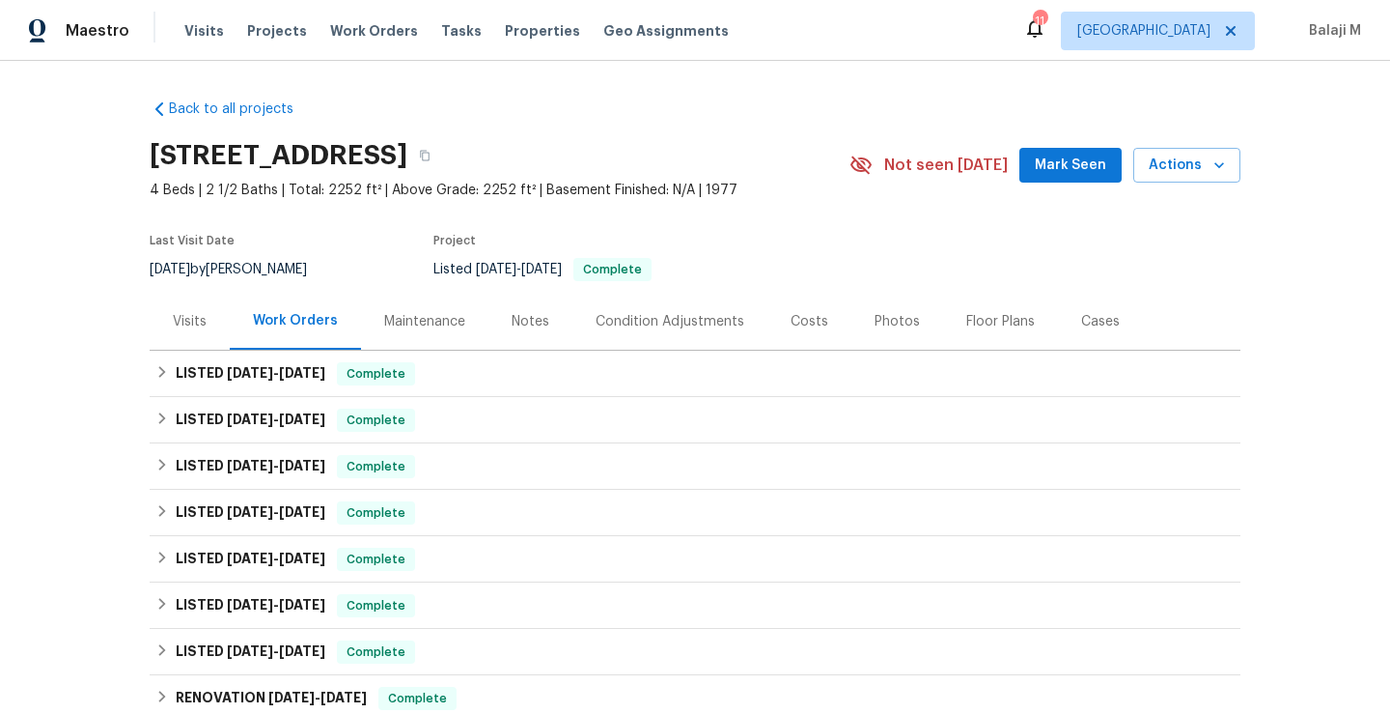
click at [438, 326] on div "Maintenance" at bounding box center [424, 321] width 81 height 19
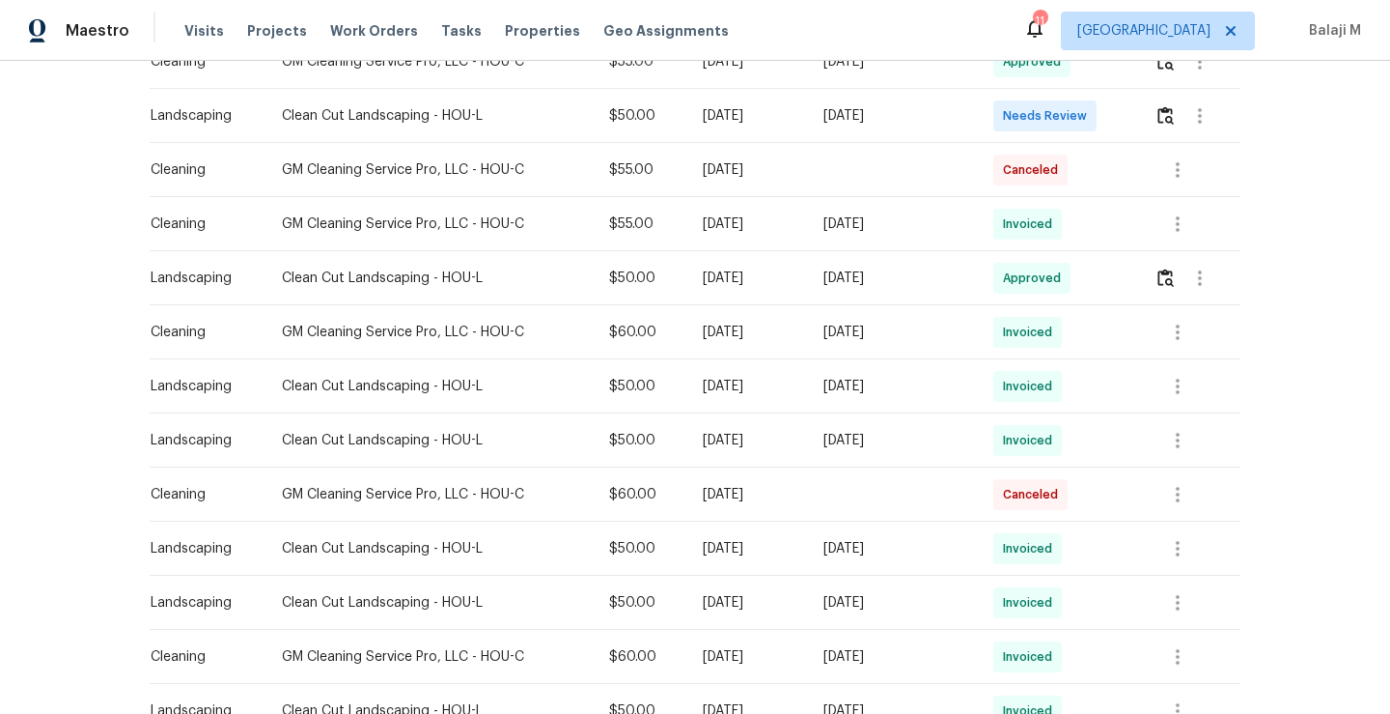
scroll to position [548, 0]
click at [1172, 321] on icon "button" at bounding box center [1177, 330] width 23 height 23
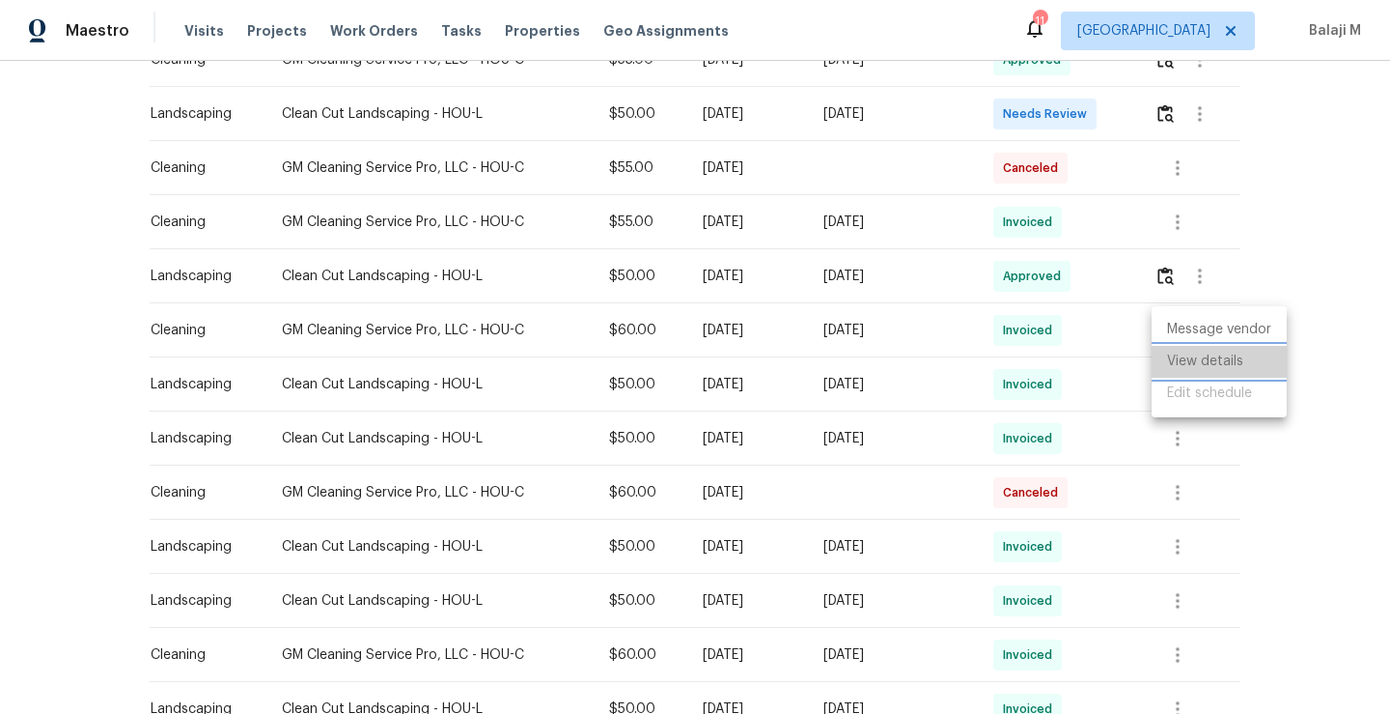
click at [1178, 352] on li "View details" at bounding box center [1219, 362] width 135 height 32
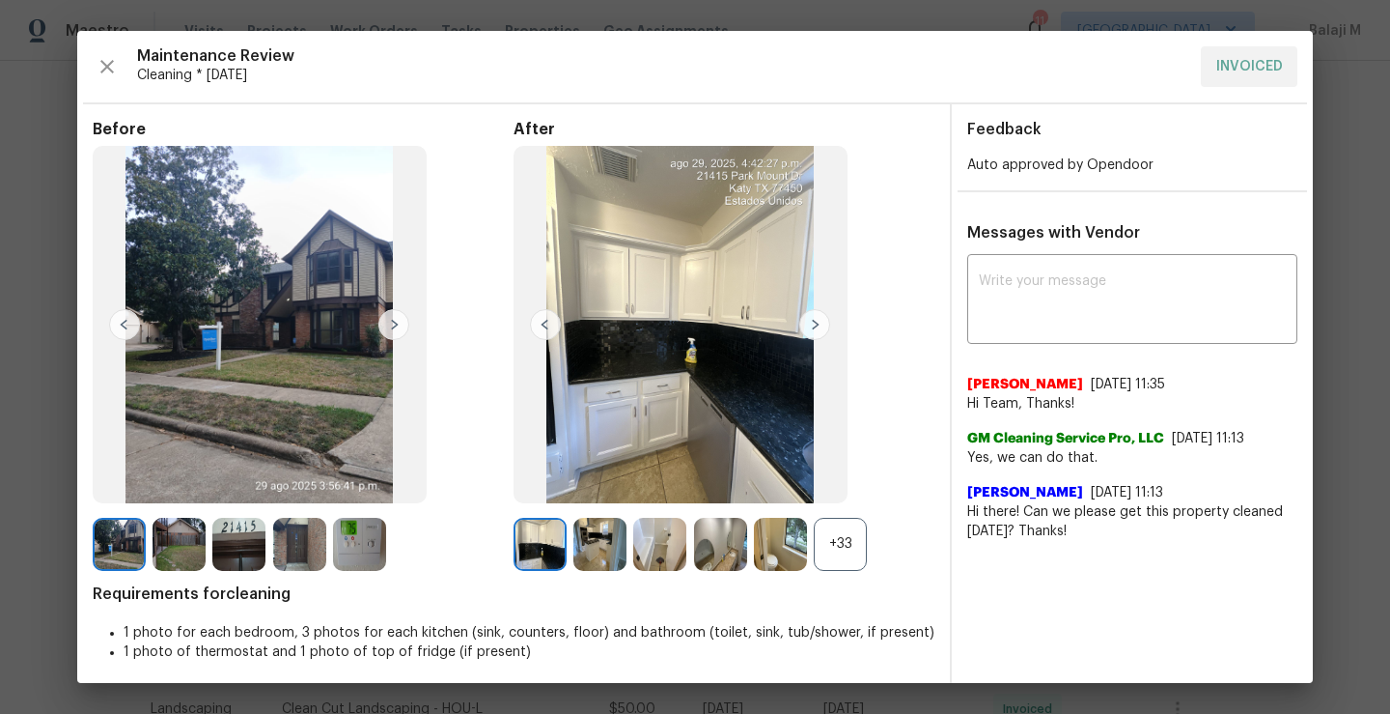
click at [824, 511] on div "After +33" at bounding box center [724, 345] width 421 height 451
click at [828, 561] on div "+33" at bounding box center [840, 544] width 53 height 53
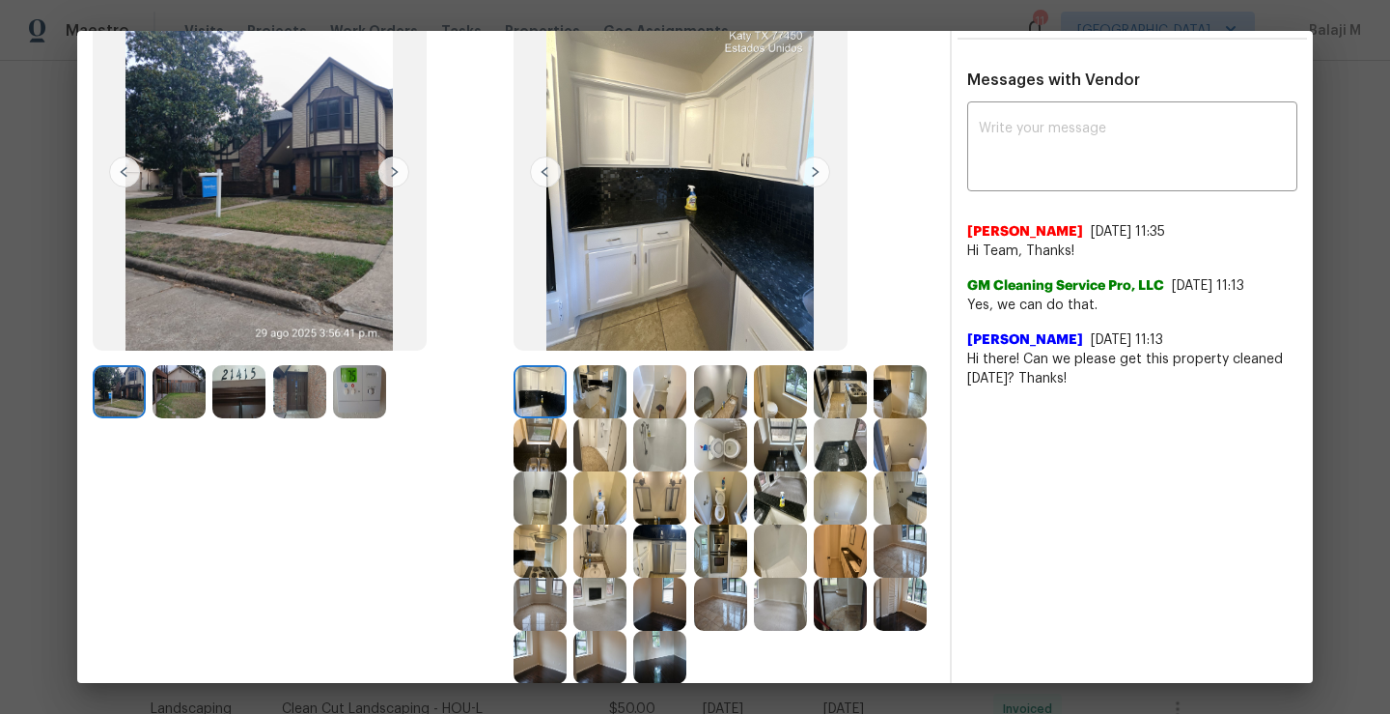
scroll to position [174, 0]
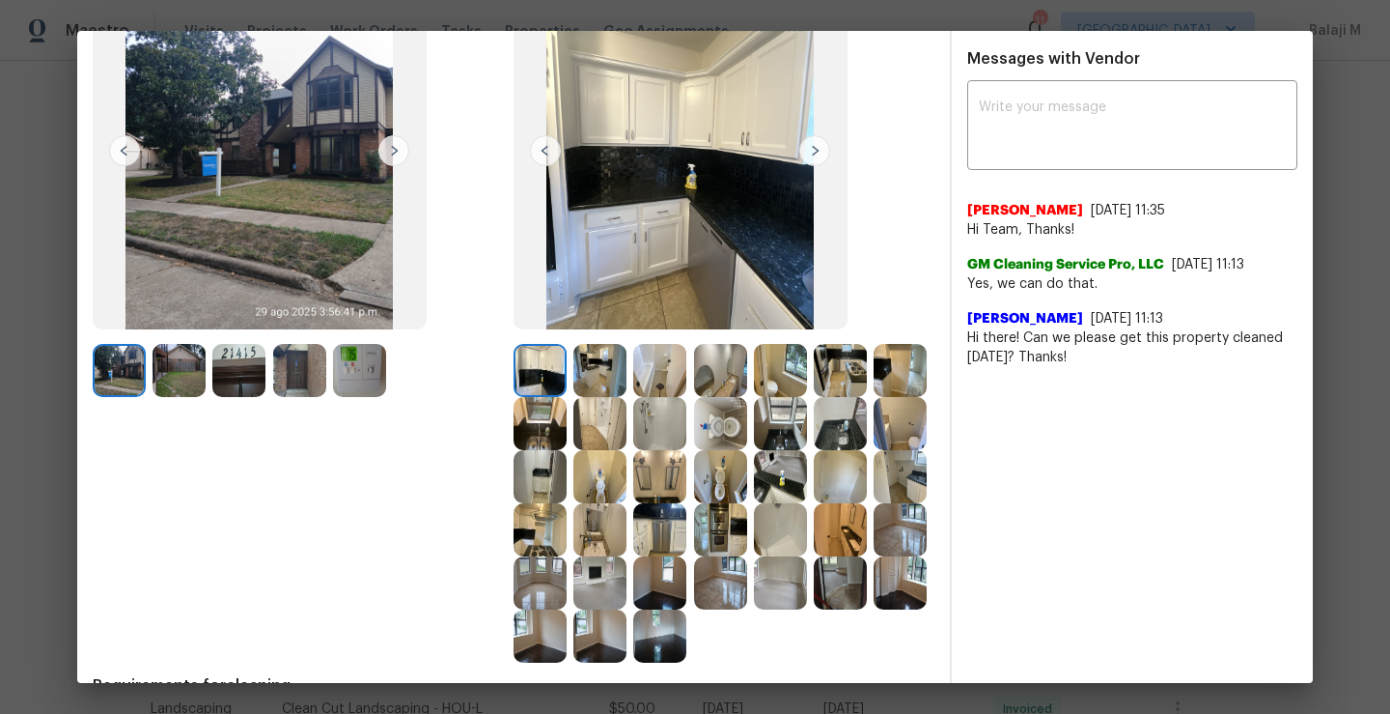
click at [583, 380] on img at bounding box center [600, 370] width 53 height 53
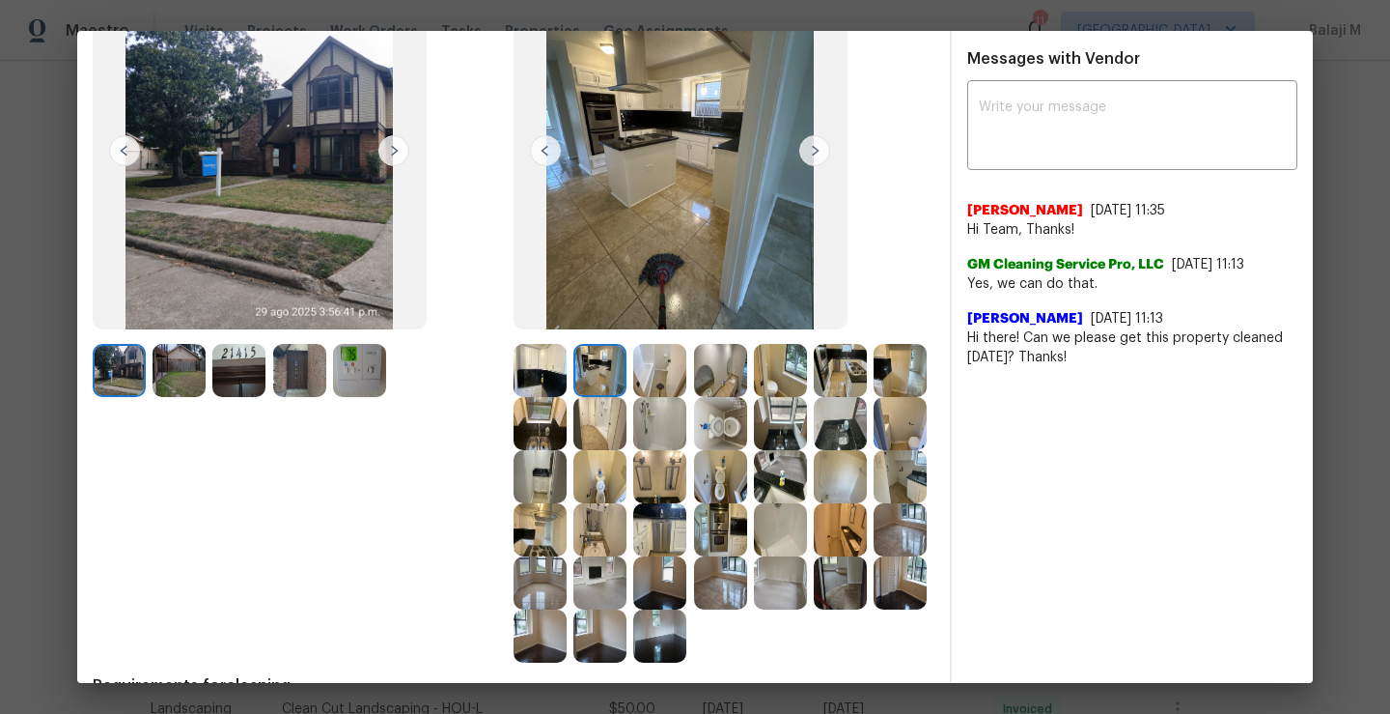
click at [646, 366] on img at bounding box center [659, 370] width 53 height 53
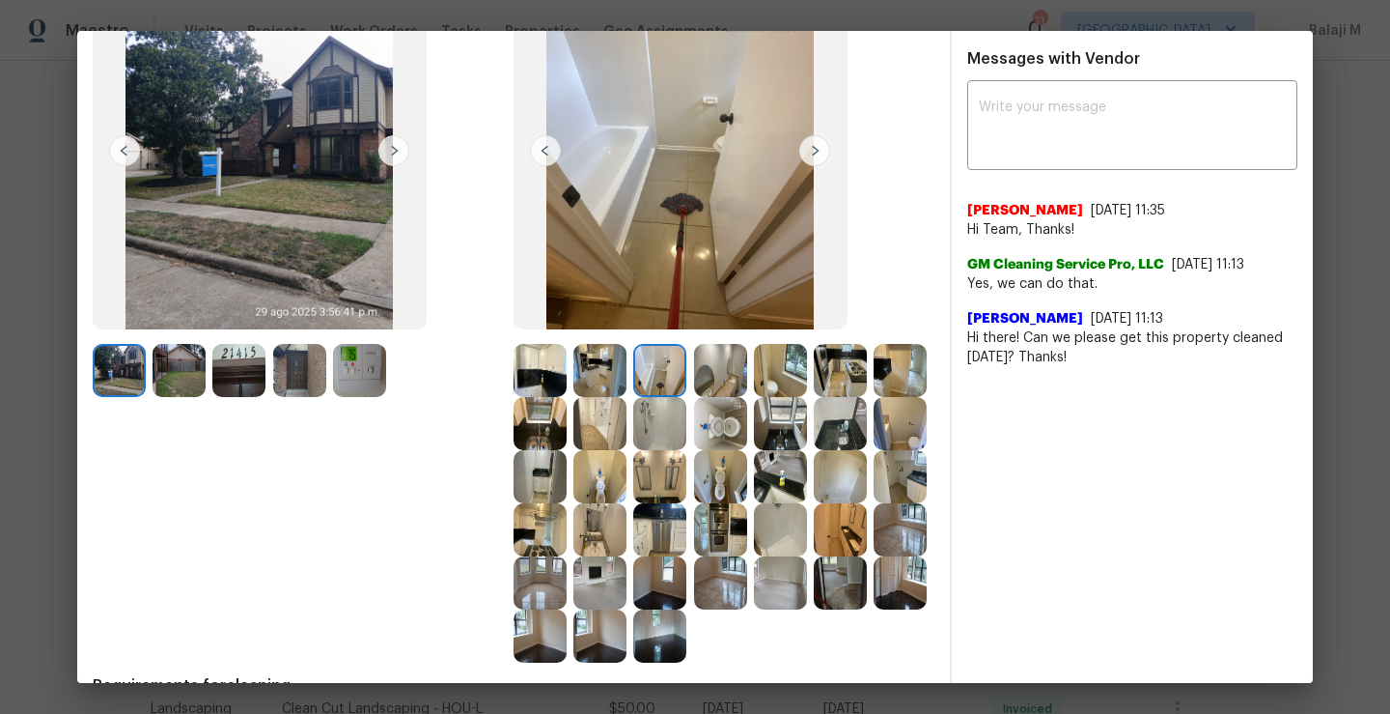
click at [654, 366] on img at bounding box center [659, 370] width 53 height 53
click at [701, 369] on img at bounding box center [720, 370] width 53 height 53
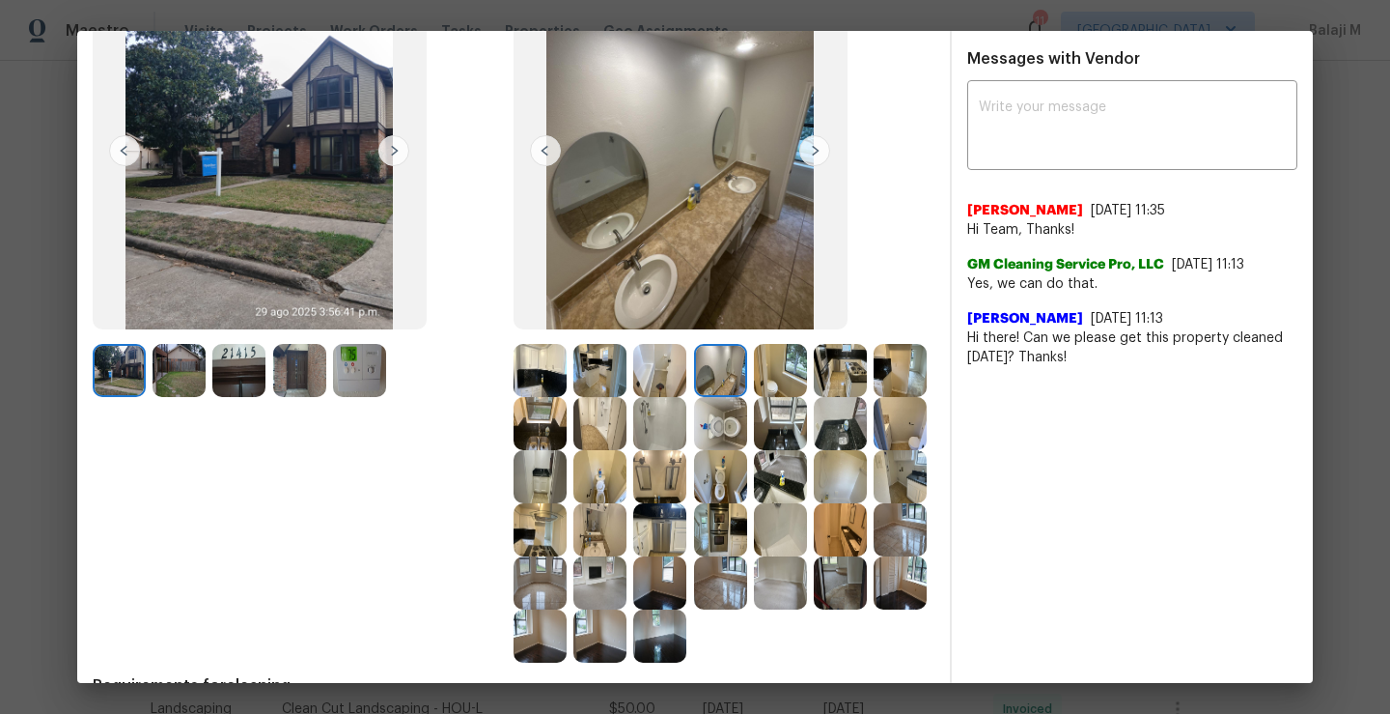
click at [768, 368] on img at bounding box center [780, 370] width 53 height 53
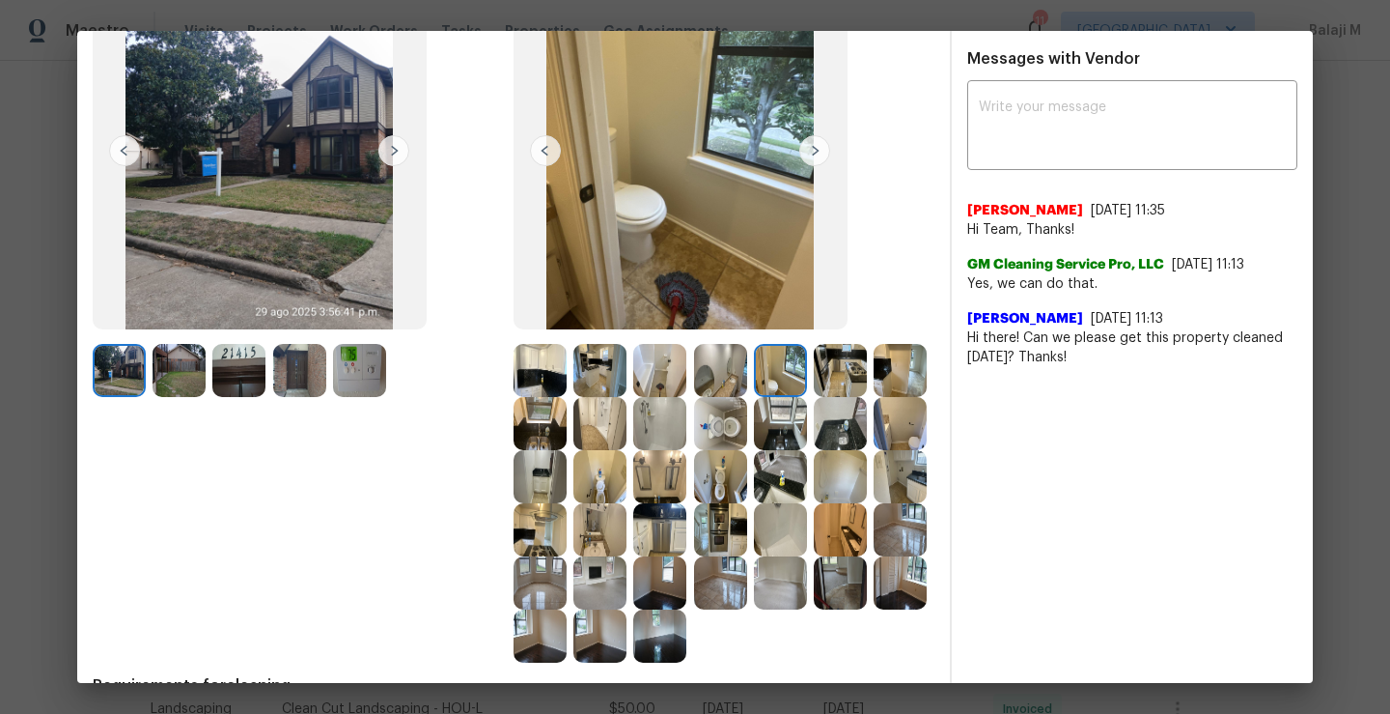
click at [814, 367] on img at bounding box center [840, 370] width 53 height 53
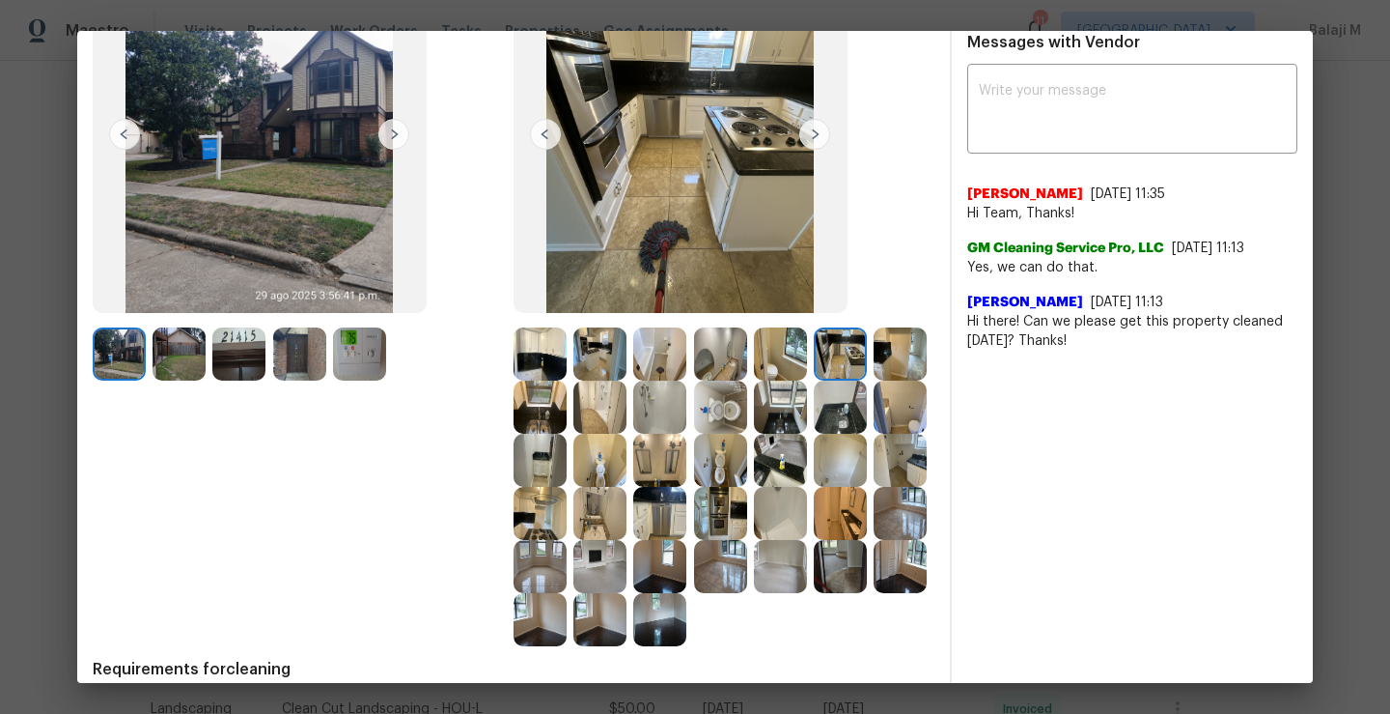
scroll to position [176, 0]
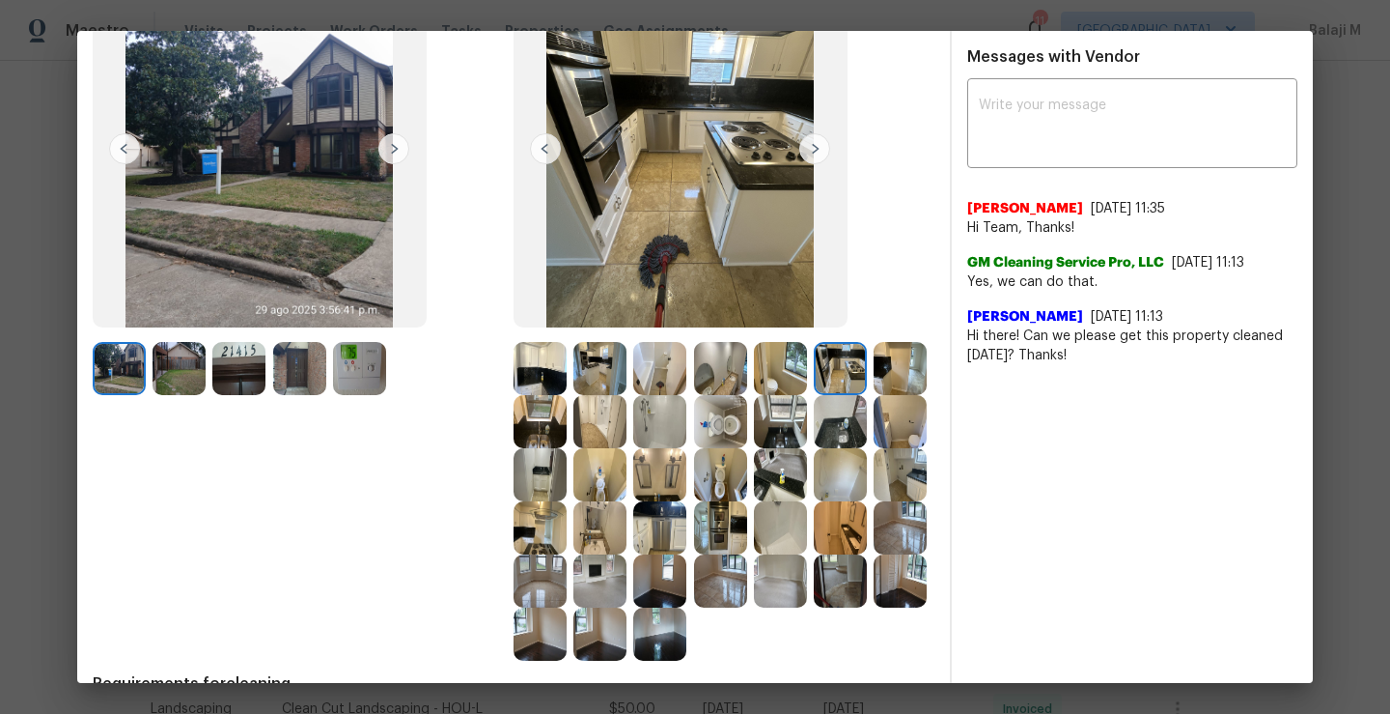
click at [833, 367] on img at bounding box center [840, 368] width 53 height 53
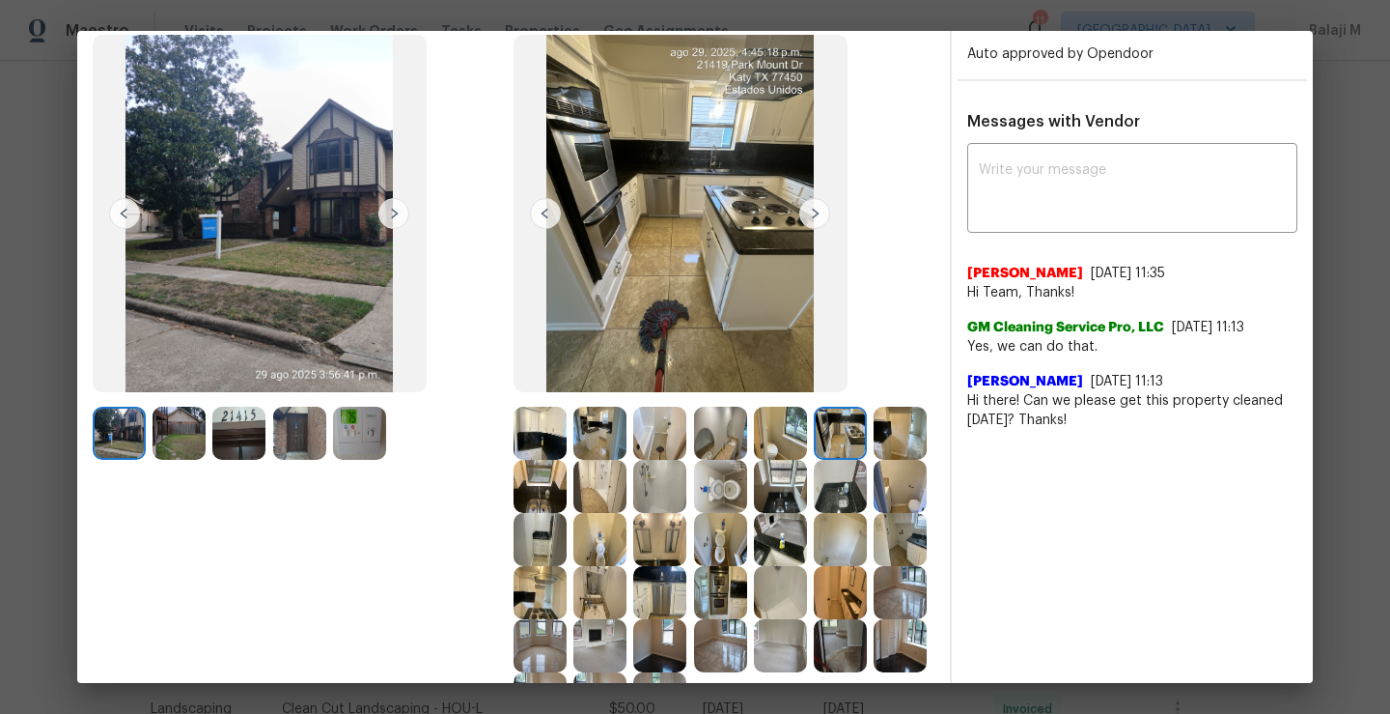
scroll to position [142, 0]
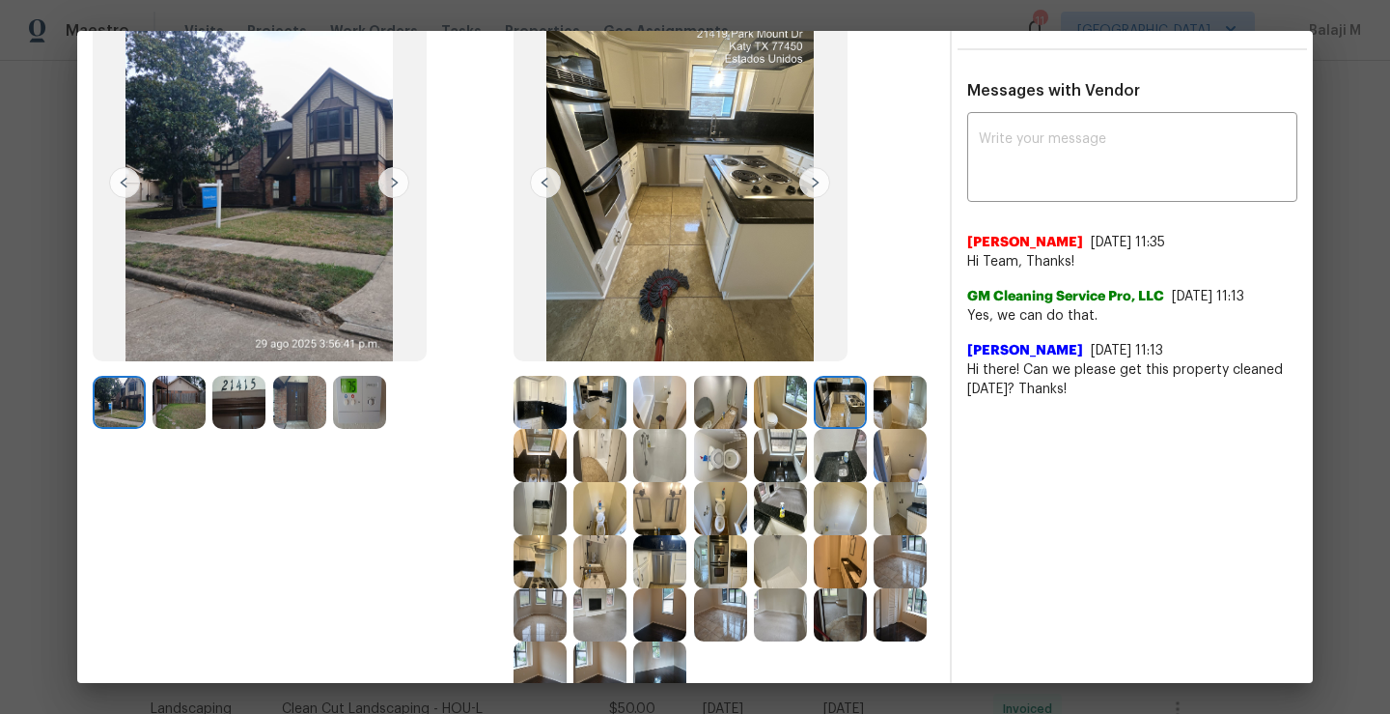
click at [874, 429] on img at bounding box center [900, 402] width 53 height 53
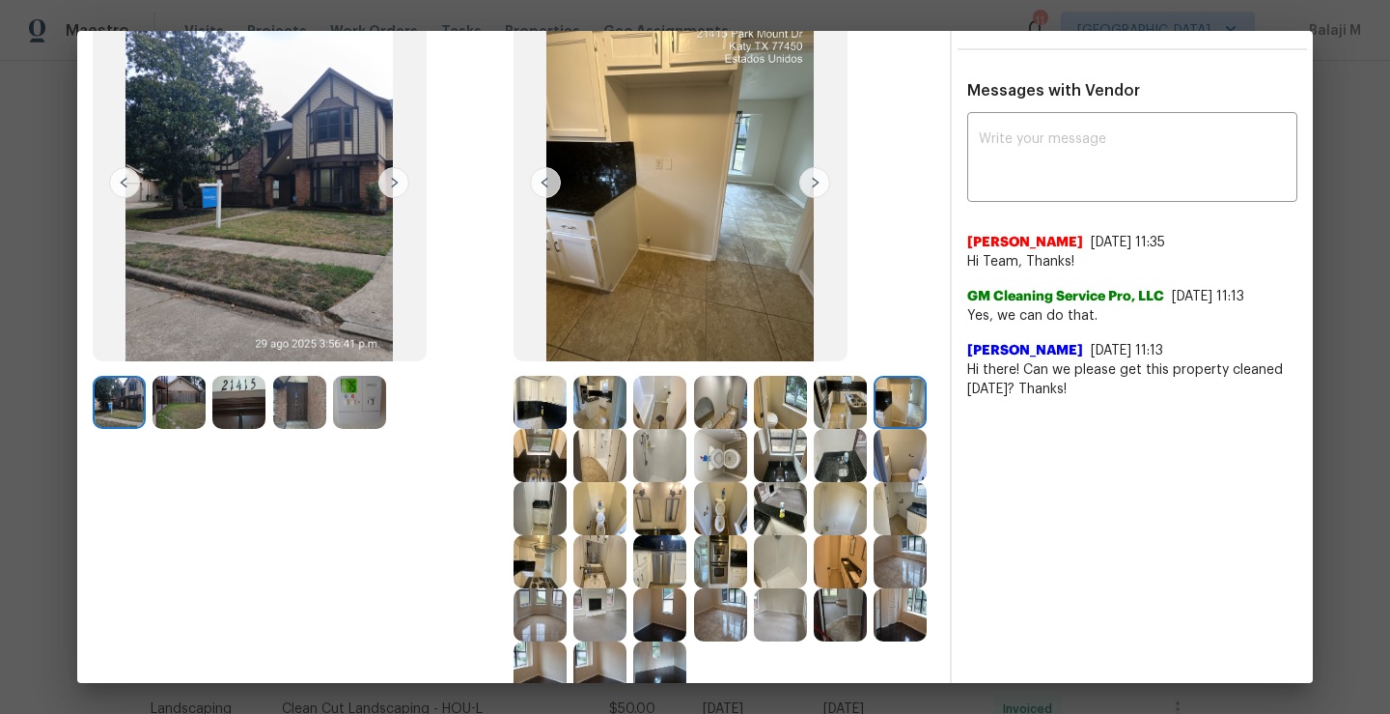
click at [567, 454] on img at bounding box center [540, 455] width 53 height 53
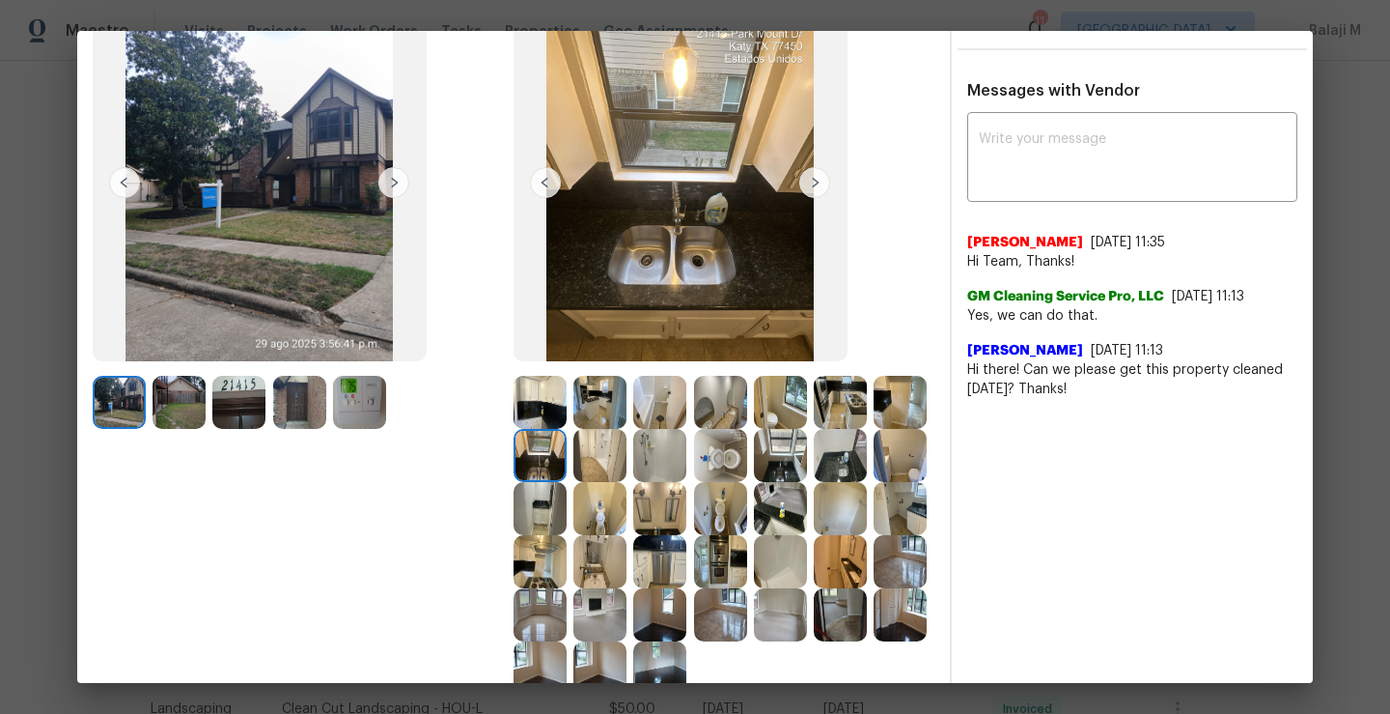
click at [627, 459] on img at bounding box center [600, 455] width 53 height 53
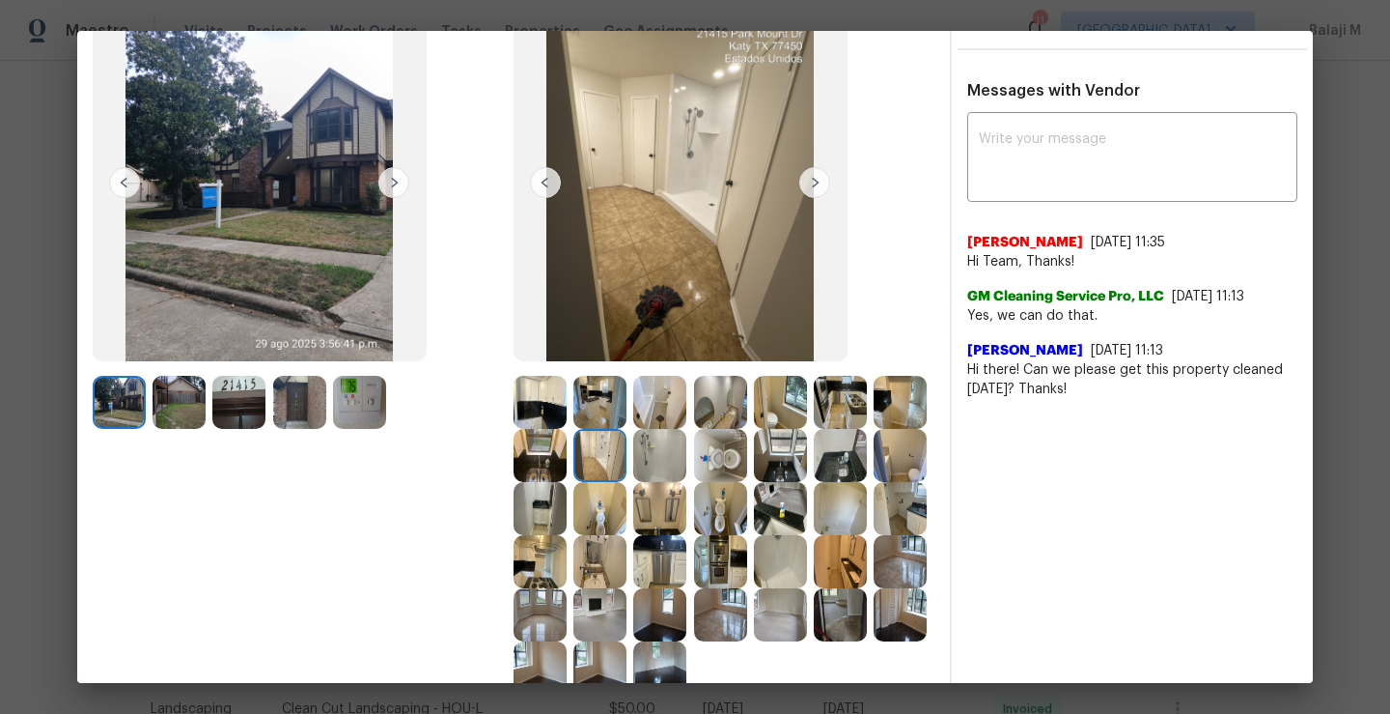
click at [627, 458] on img at bounding box center [600, 455] width 53 height 53
click at [687, 461] on img at bounding box center [659, 455] width 53 height 53
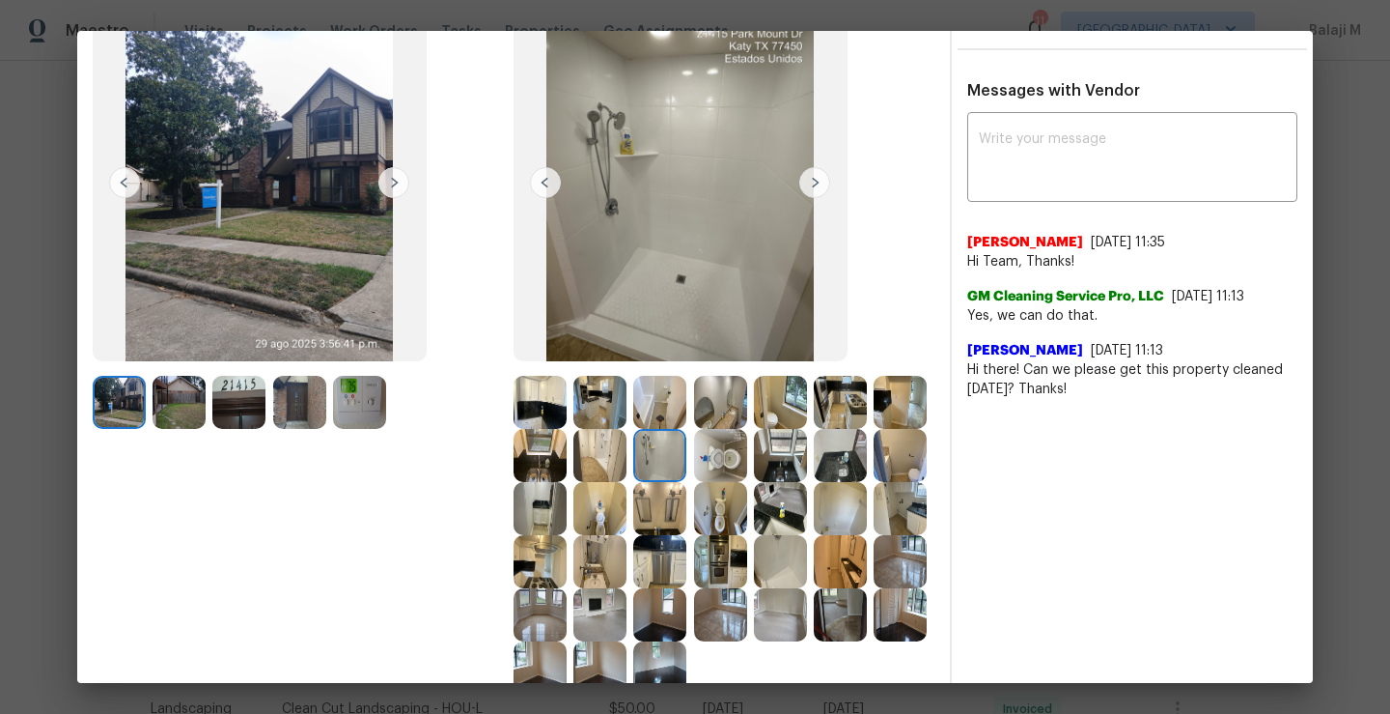
click at [747, 458] on img at bounding box center [720, 455] width 53 height 53
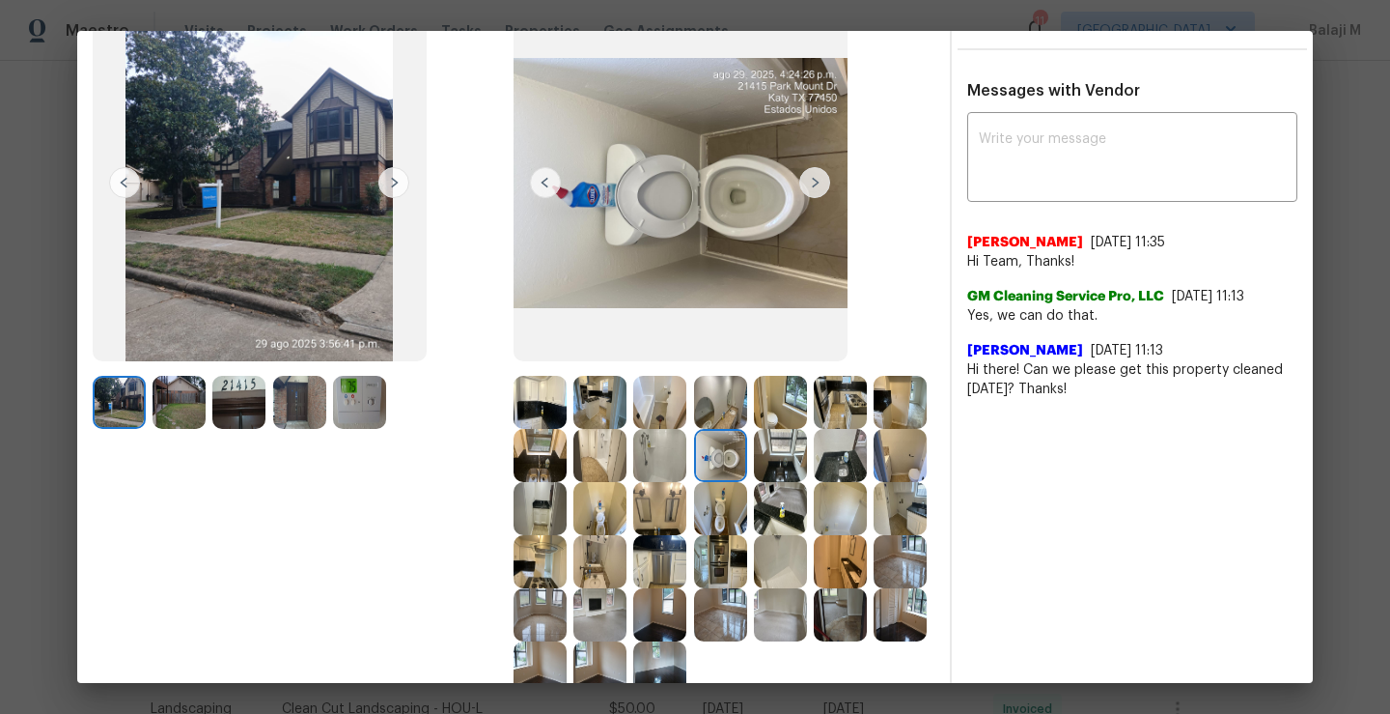
click at [807, 468] on img at bounding box center [780, 455] width 53 height 53
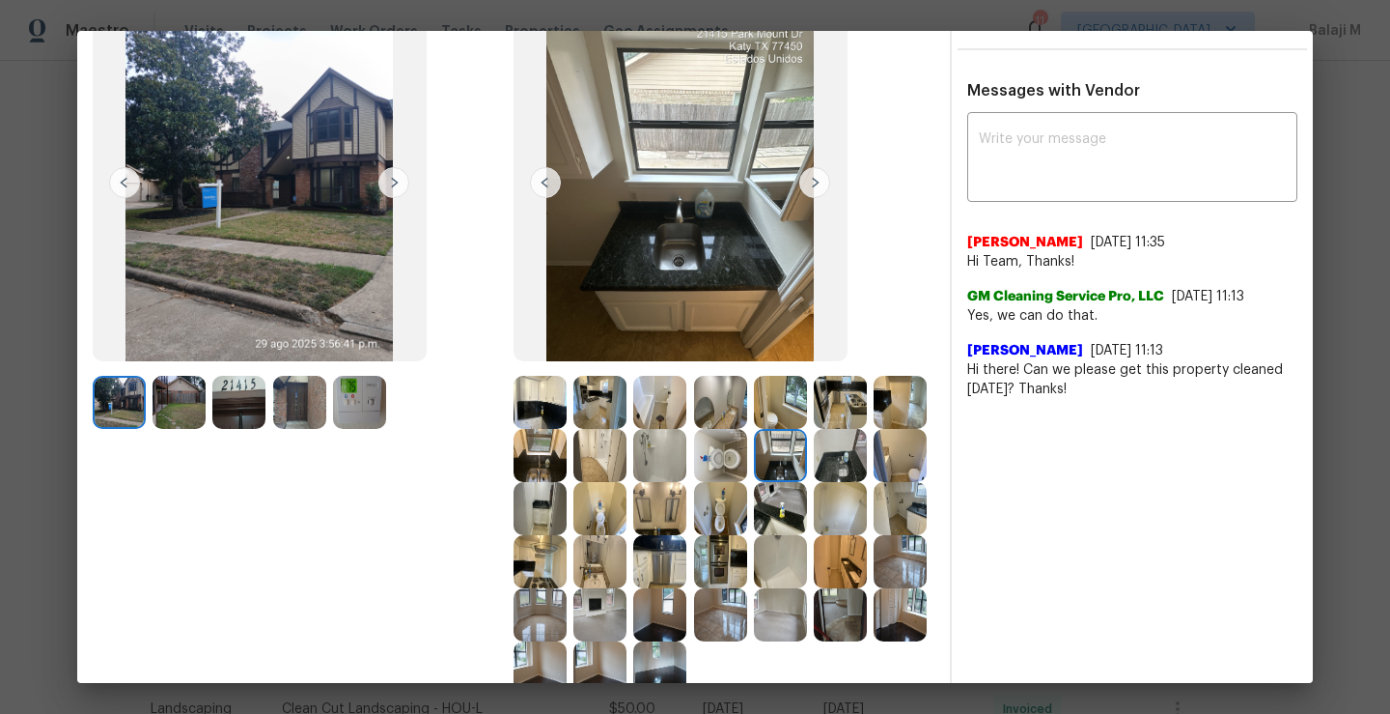
click at [814, 482] on img at bounding box center [840, 455] width 53 height 53
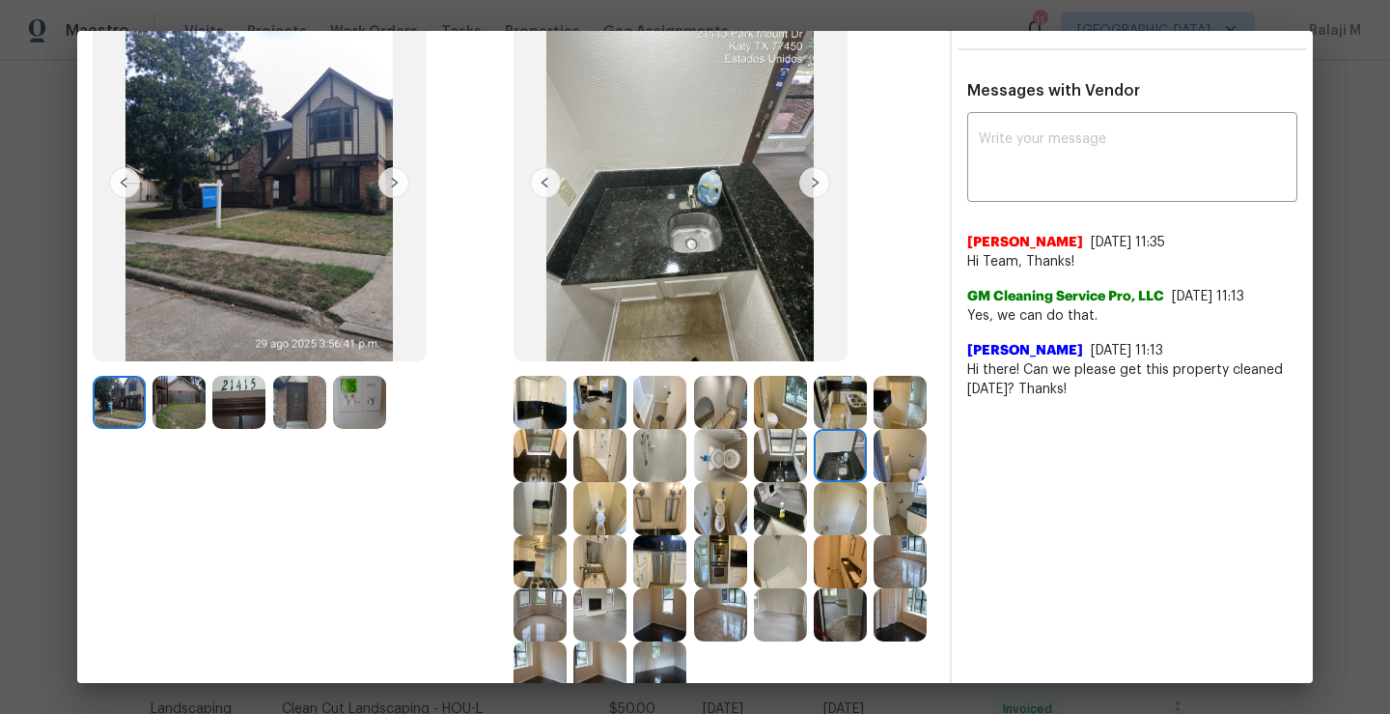
click at [814, 482] on img at bounding box center [840, 455] width 53 height 53
click at [874, 482] on img at bounding box center [900, 455] width 53 height 53
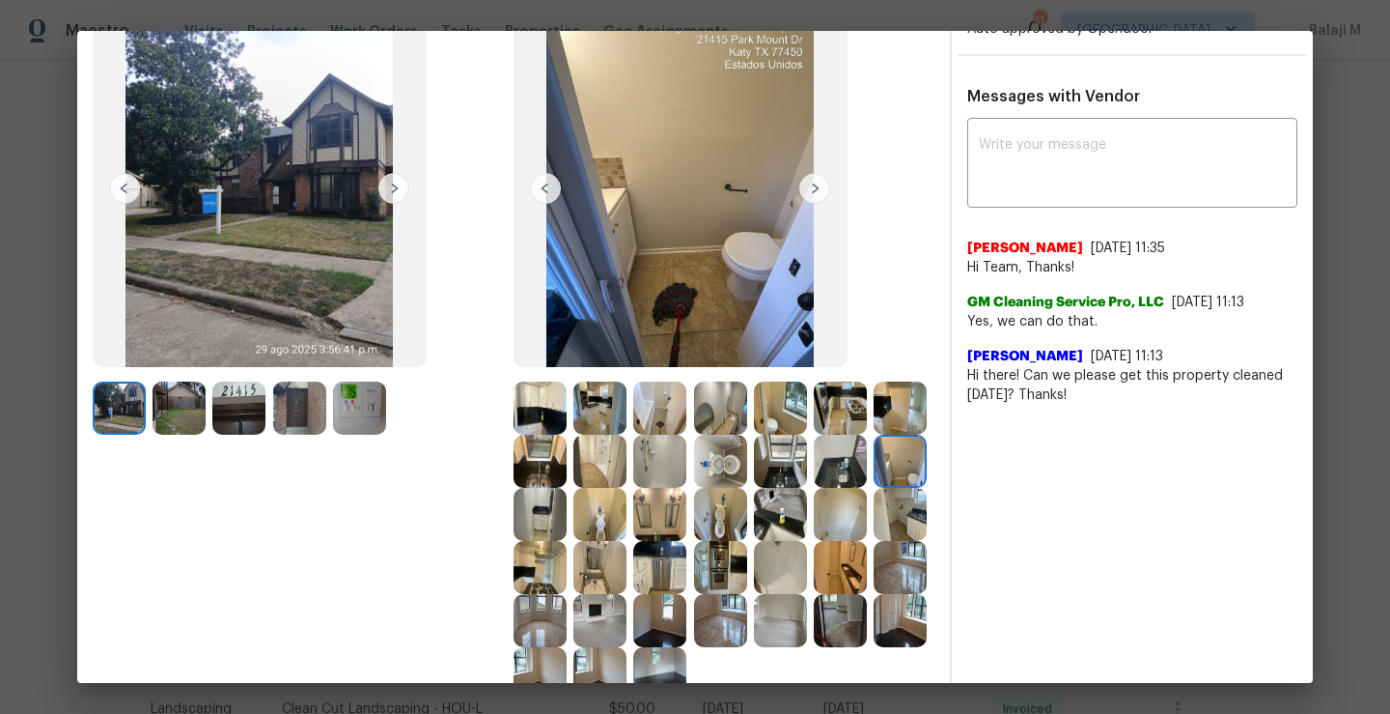
scroll to position [141, 0]
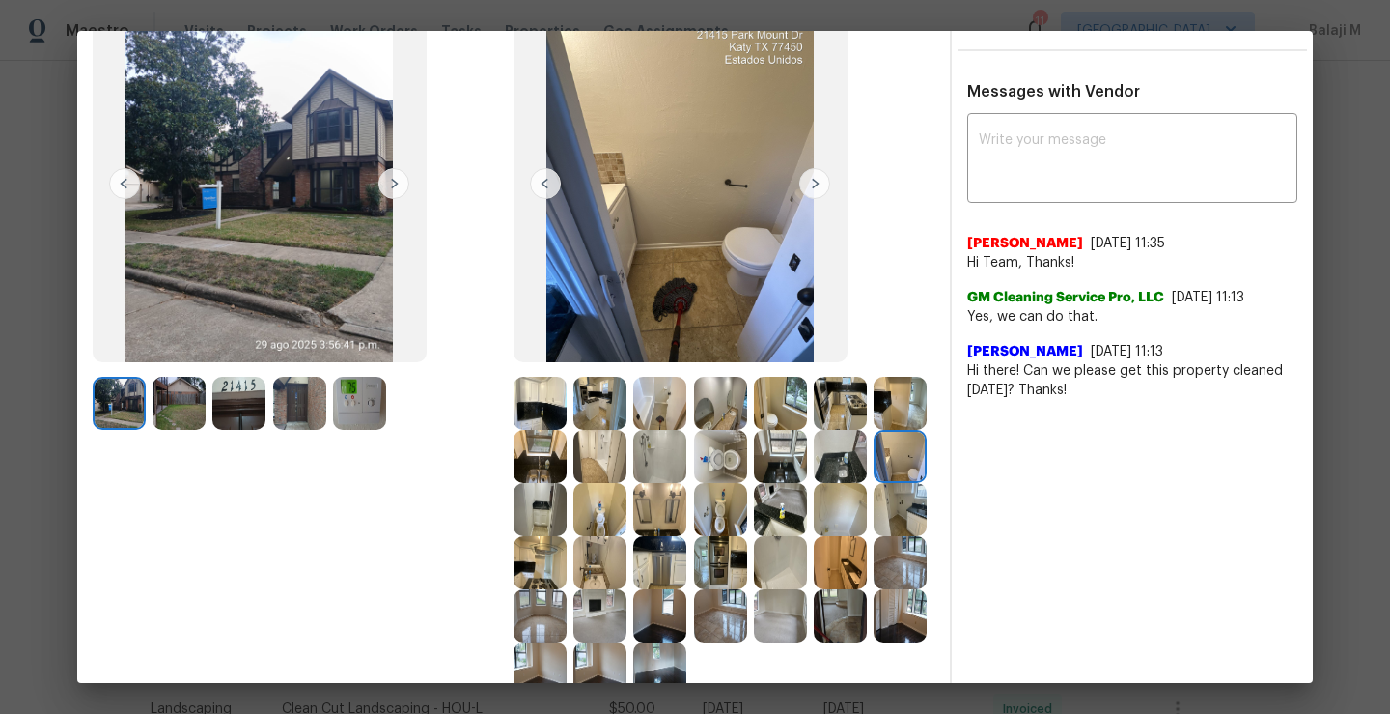
click at [567, 488] on img at bounding box center [540, 509] width 53 height 53
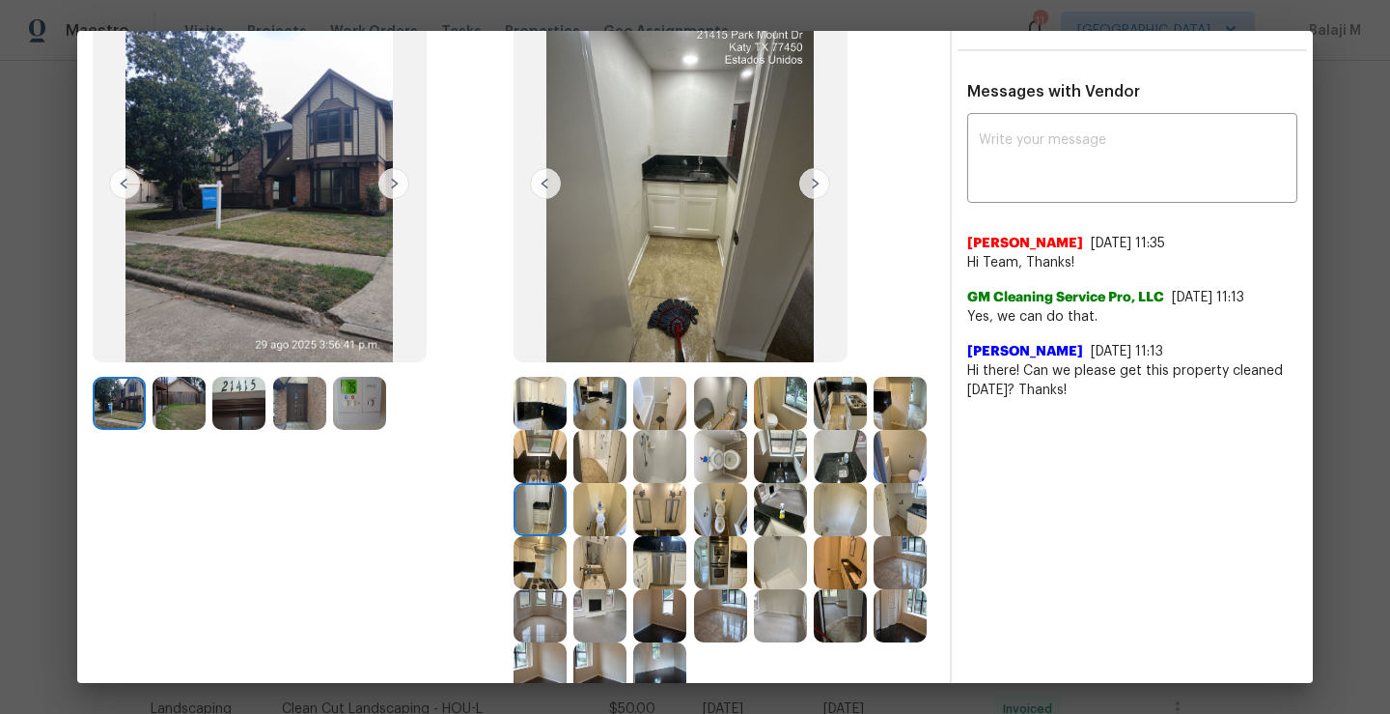
click at [567, 512] on img at bounding box center [540, 509] width 53 height 53
click at [627, 518] on img at bounding box center [600, 509] width 53 height 53
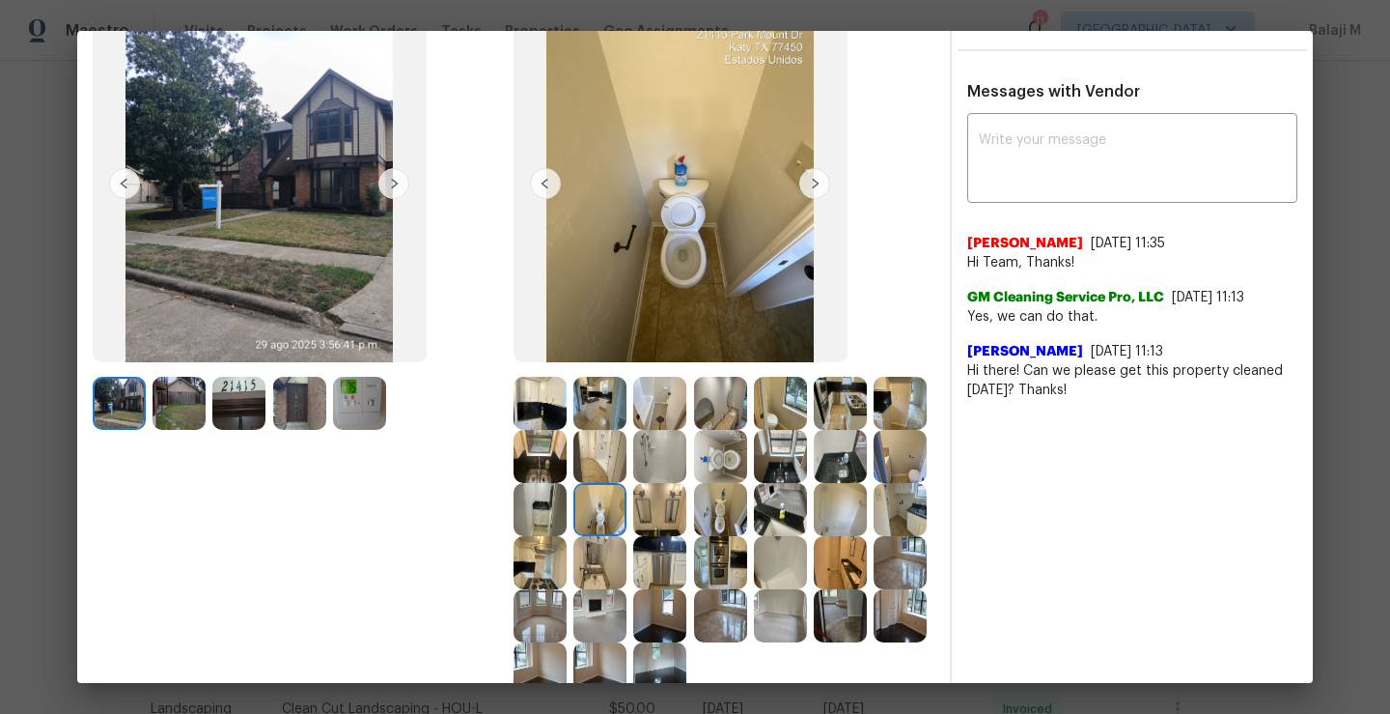
click at [687, 518] on img at bounding box center [659, 509] width 53 height 53
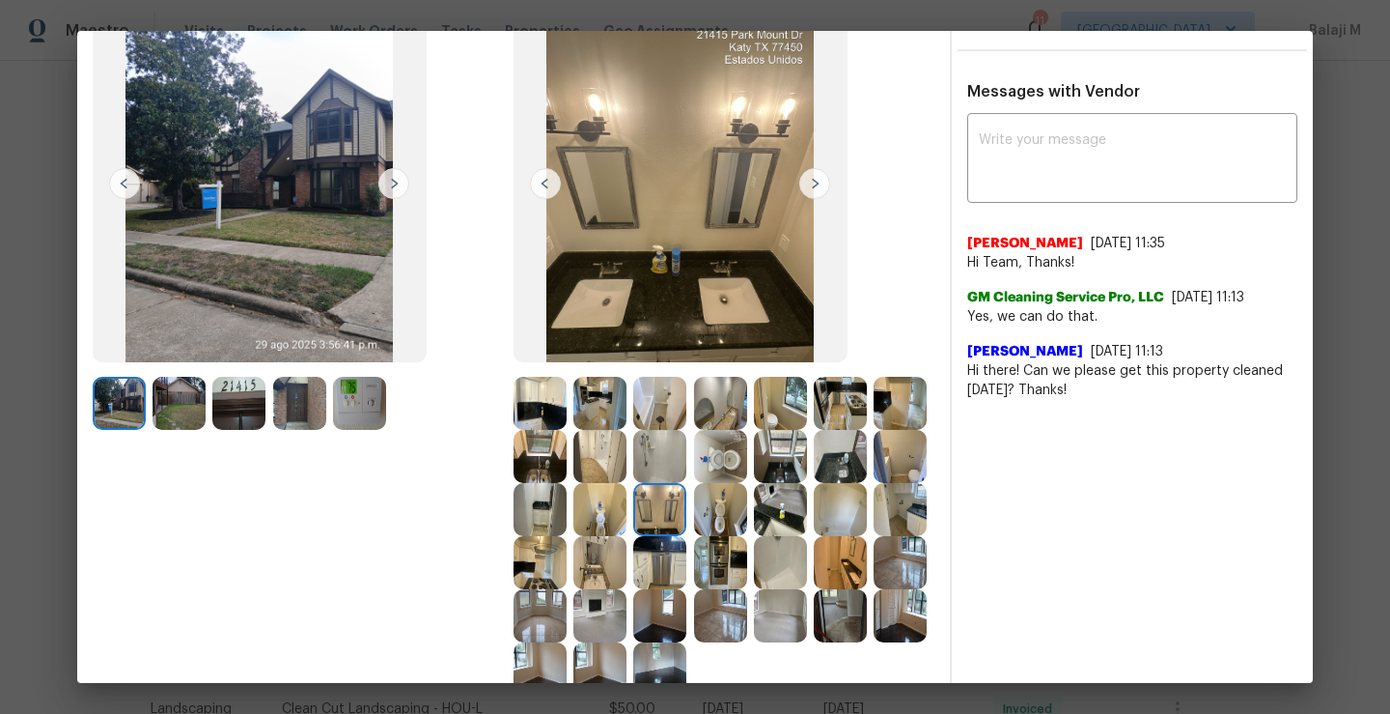
click at [747, 519] on img at bounding box center [720, 509] width 53 height 53
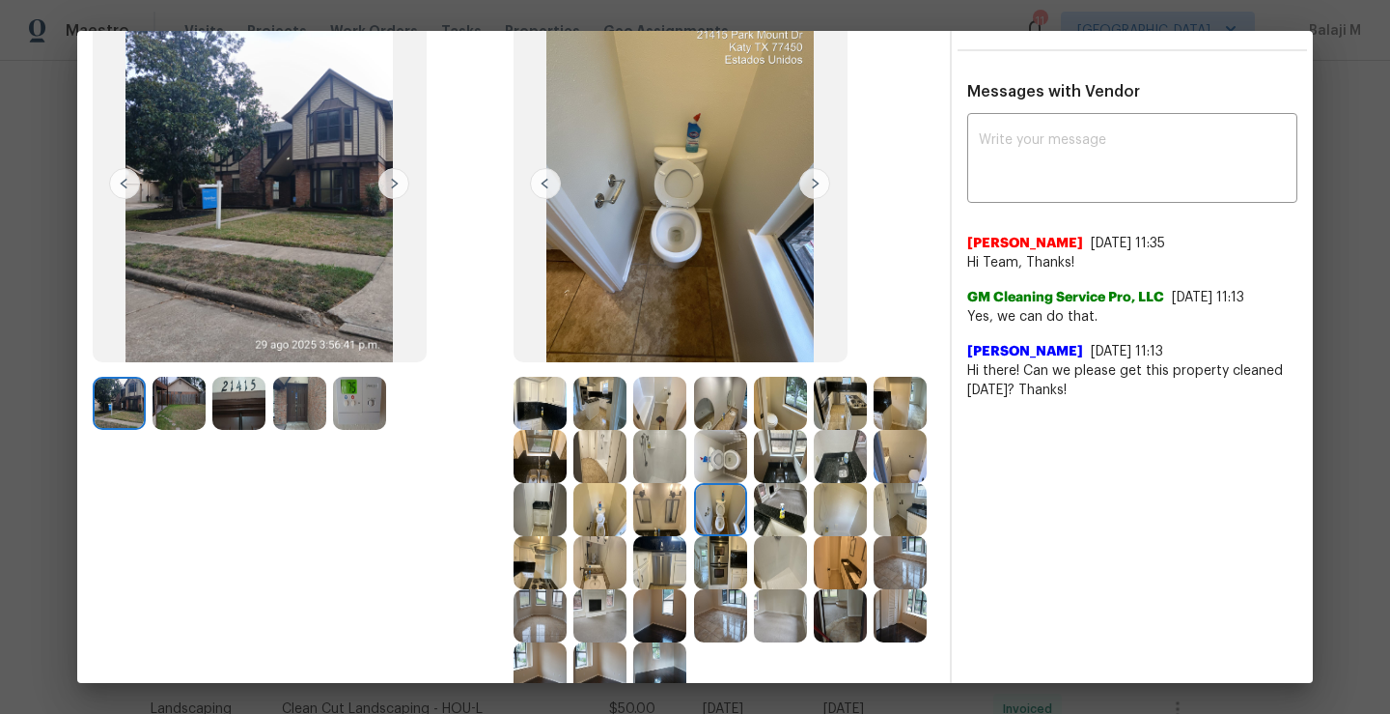
click at [747, 510] on img at bounding box center [720, 509] width 53 height 53
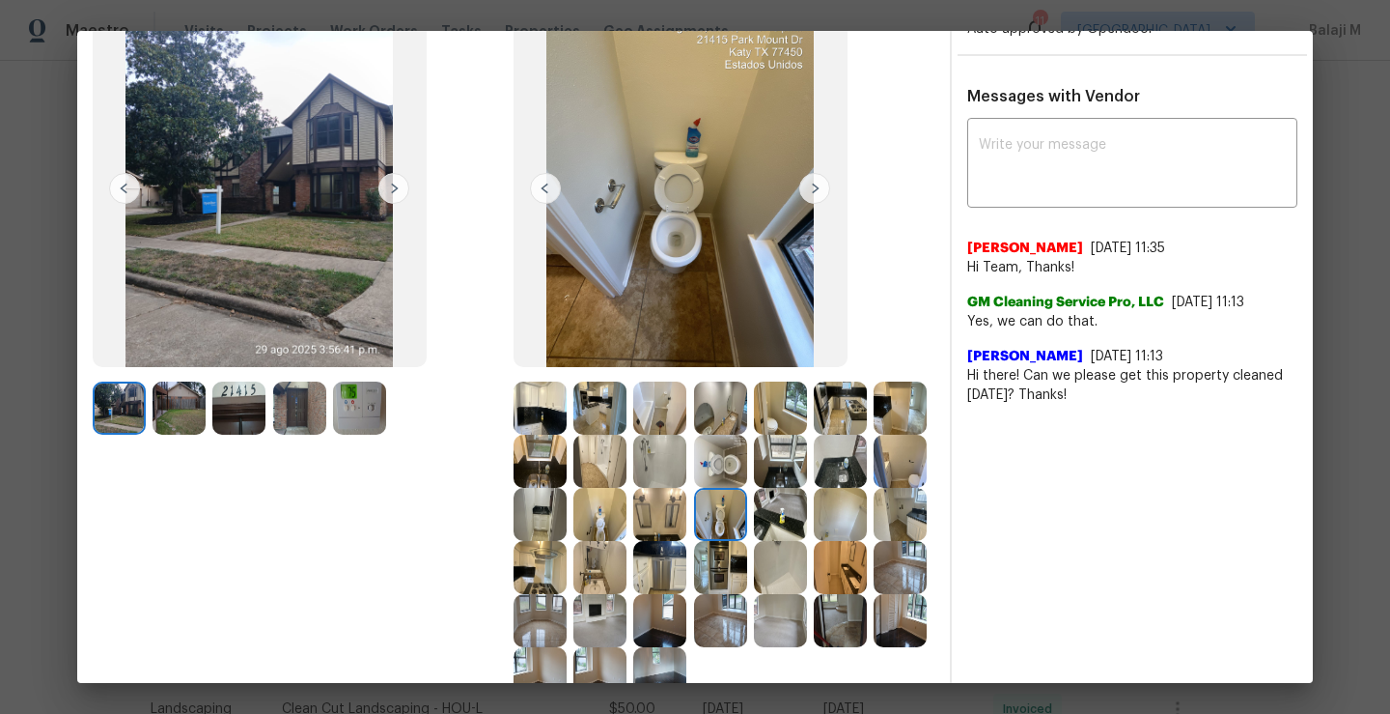
scroll to position [150, 0]
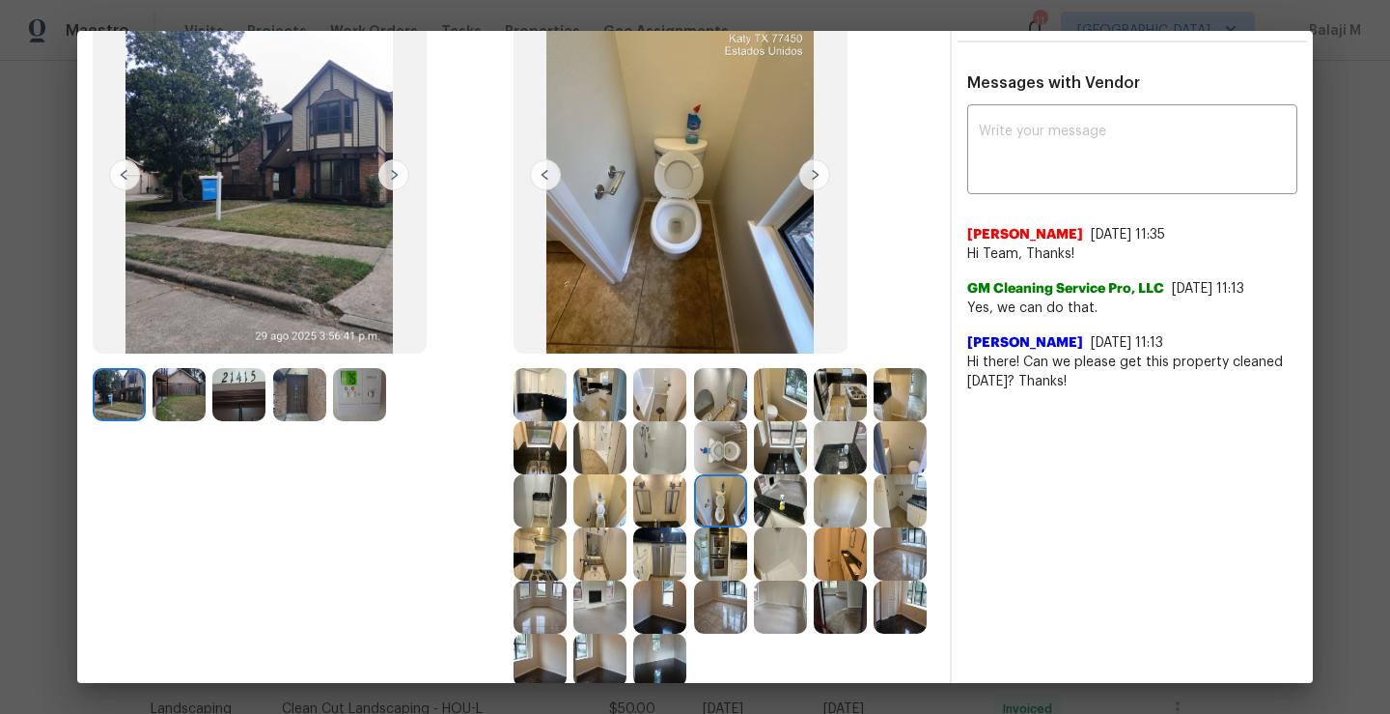
click at [747, 510] on img at bounding box center [720, 500] width 53 height 53
click at [754, 527] on img at bounding box center [780, 500] width 53 height 53
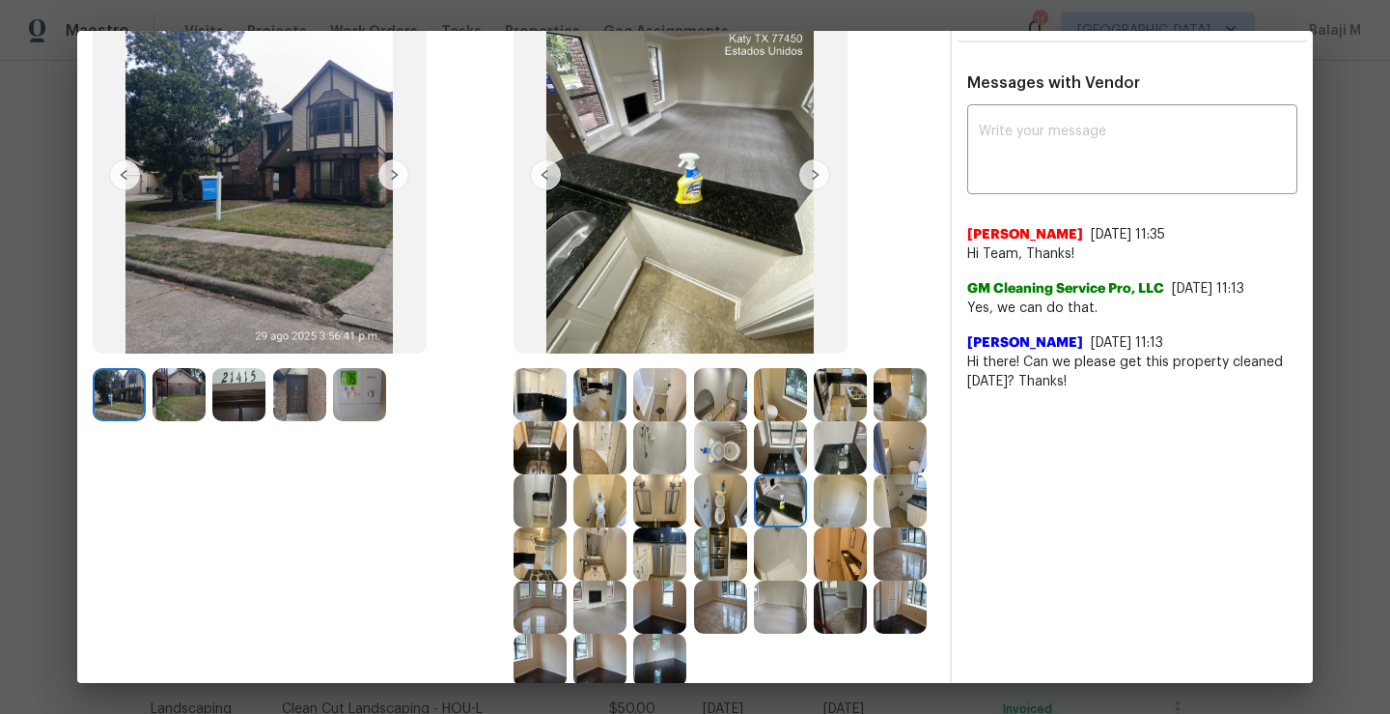
click at [814, 527] on img at bounding box center [840, 500] width 53 height 53
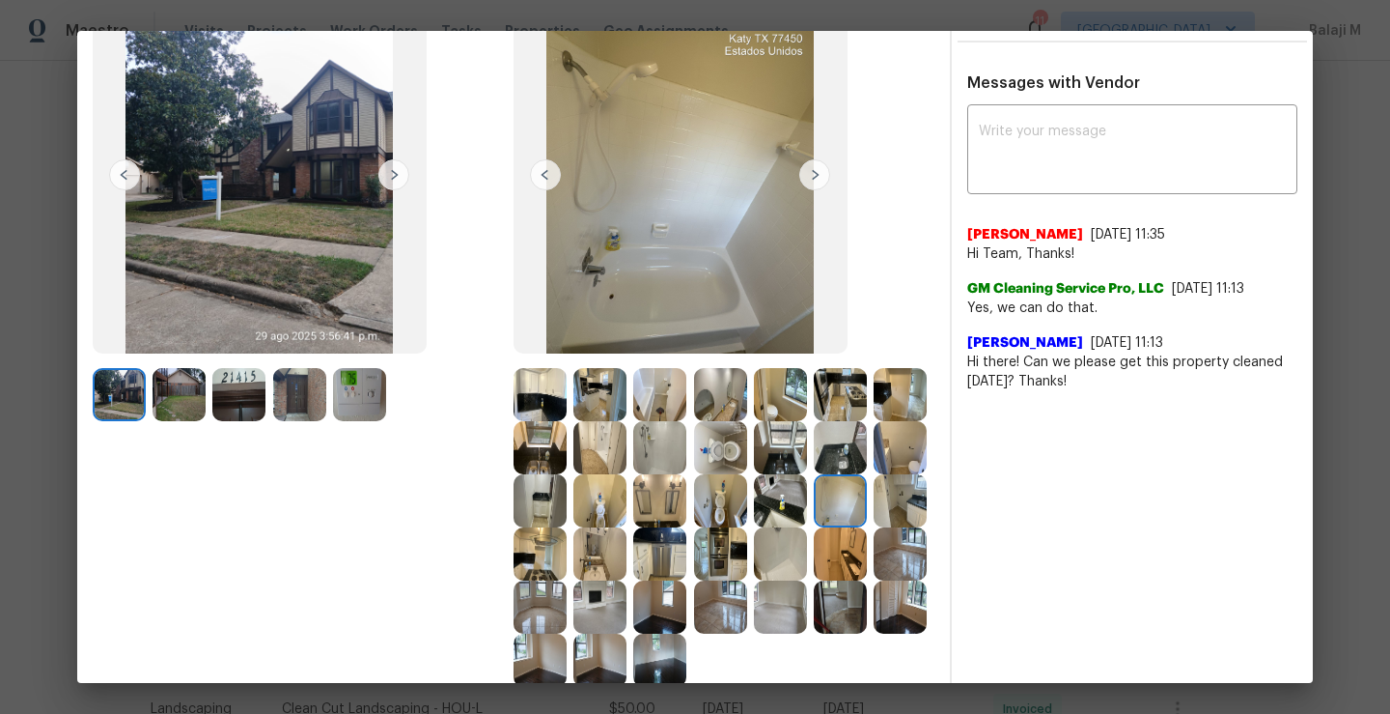
click at [754, 527] on img at bounding box center [780, 500] width 53 height 53
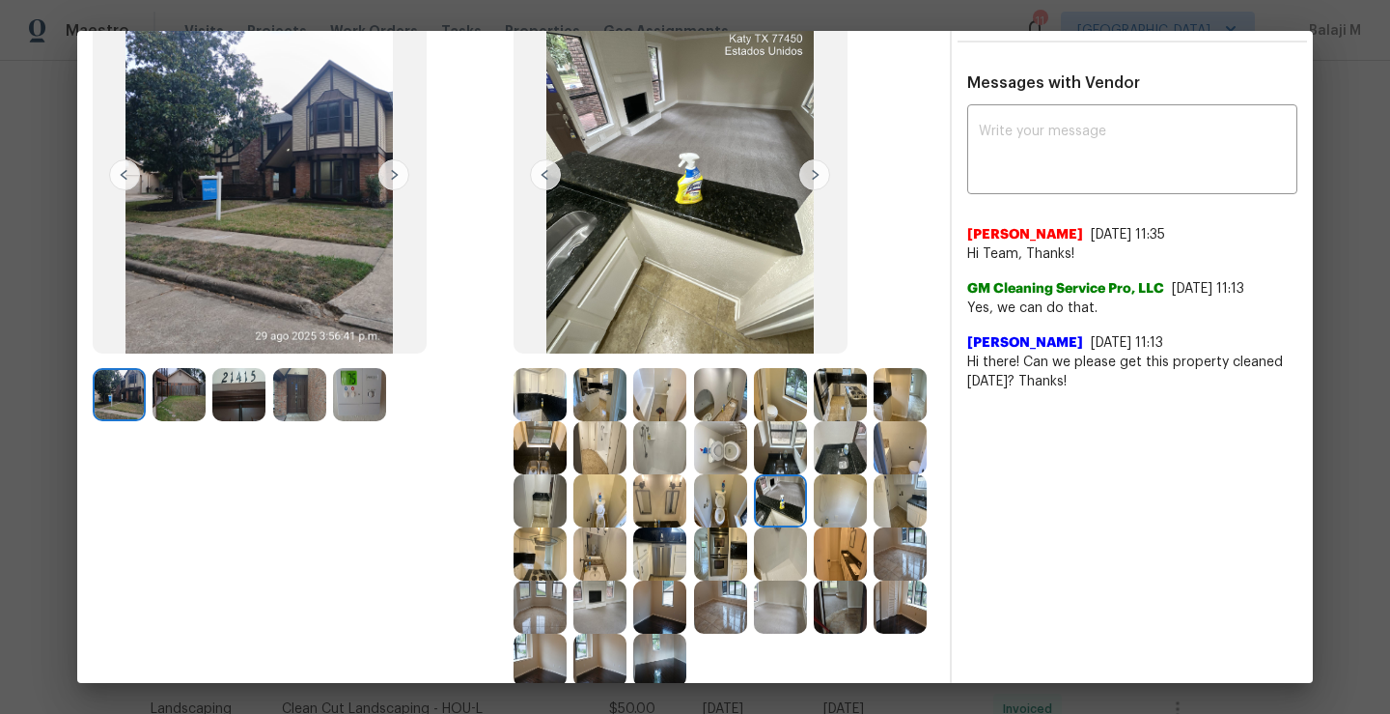
click at [754, 527] on img at bounding box center [780, 500] width 53 height 53
click at [814, 527] on img at bounding box center [840, 500] width 53 height 53
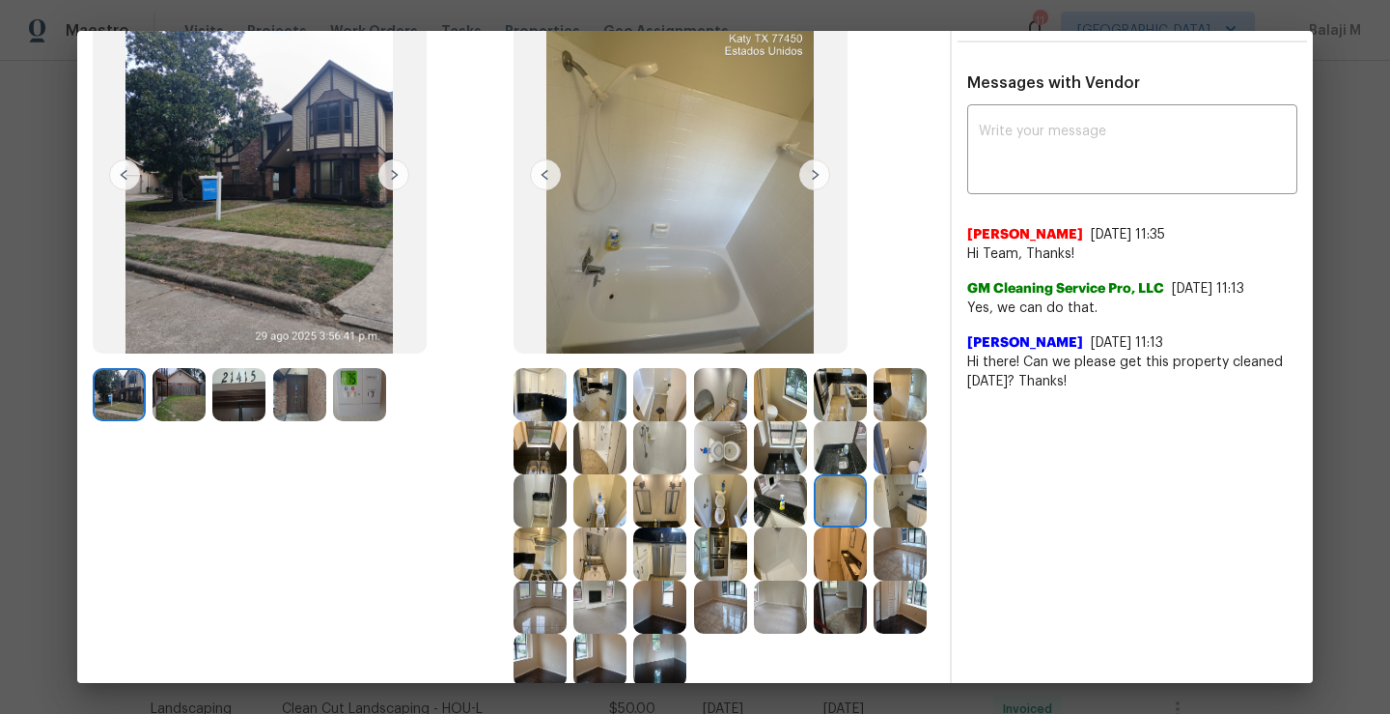
click at [874, 527] on img at bounding box center [900, 500] width 53 height 53
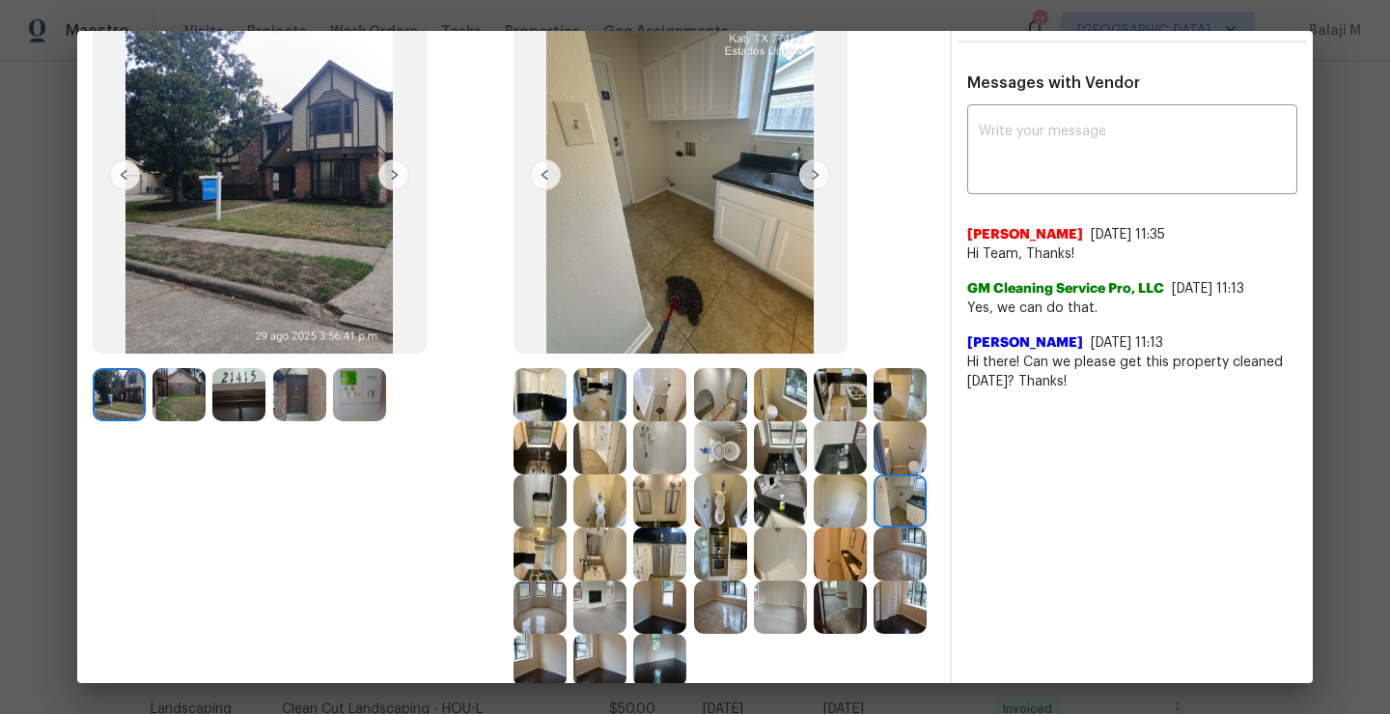
click at [567, 563] on img at bounding box center [540, 553] width 53 height 53
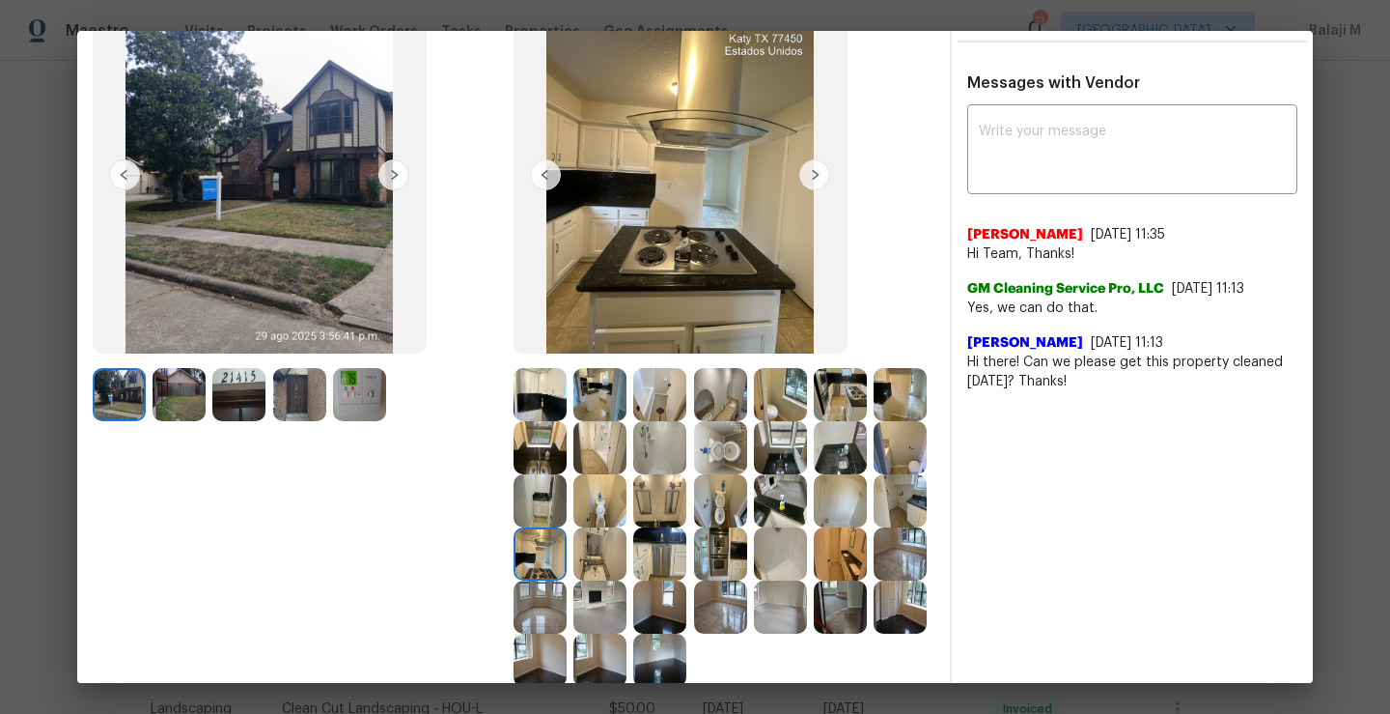
click at [567, 568] on img at bounding box center [540, 553] width 53 height 53
click at [627, 564] on img at bounding box center [600, 553] width 53 height 53
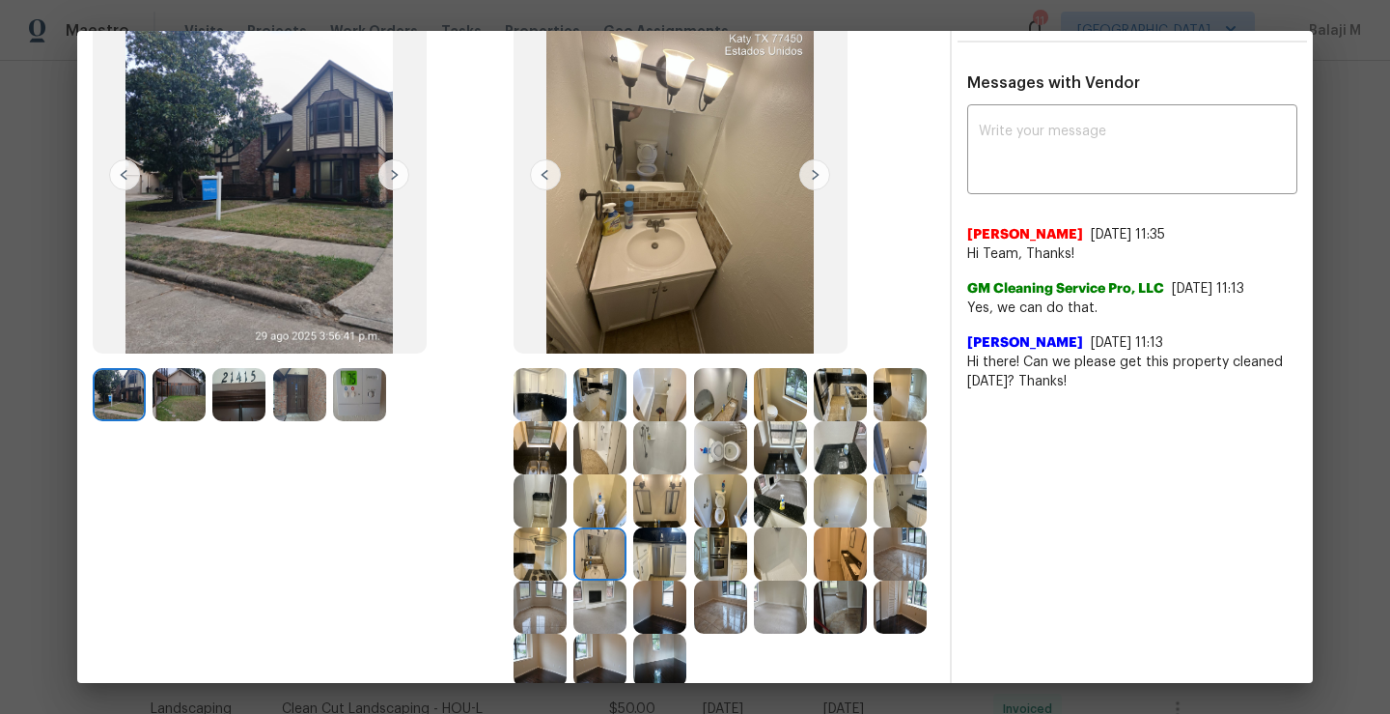
click at [687, 560] on img at bounding box center [659, 553] width 53 height 53
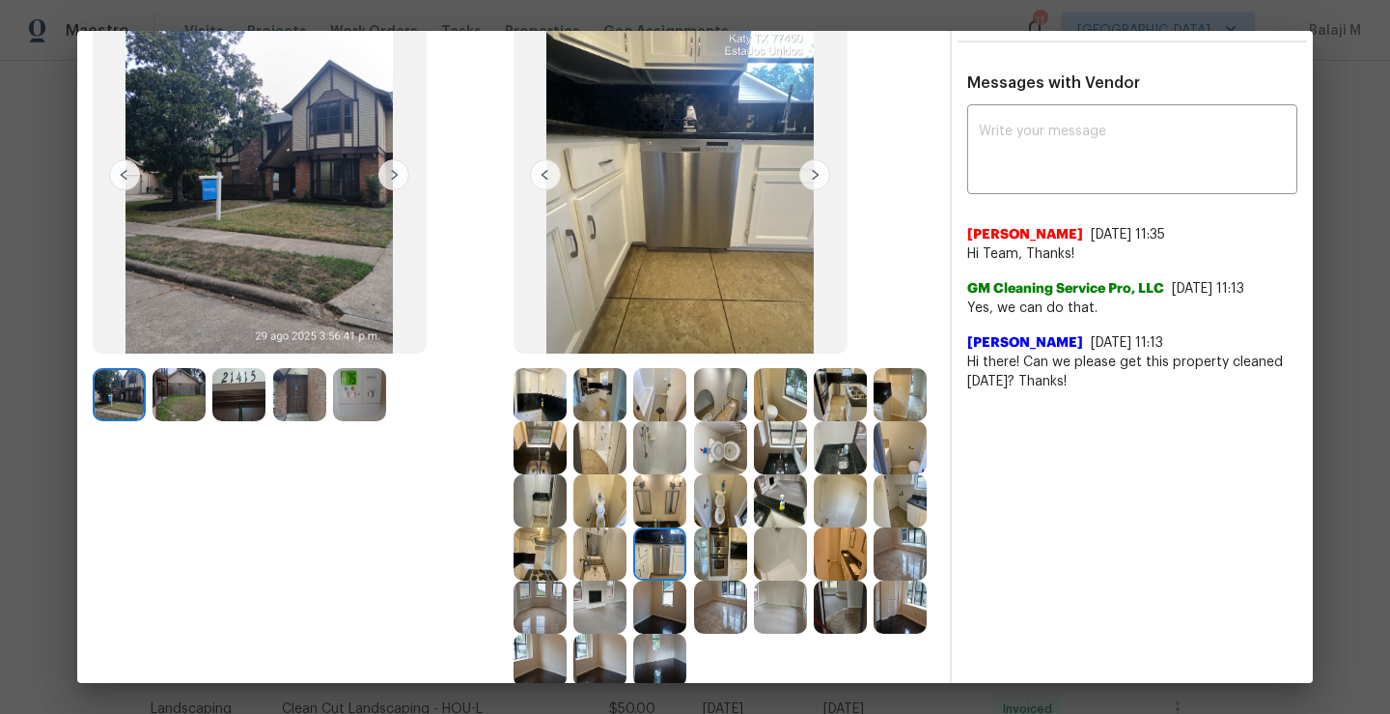
click at [694, 580] on img at bounding box center [720, 553] width 53 height 53
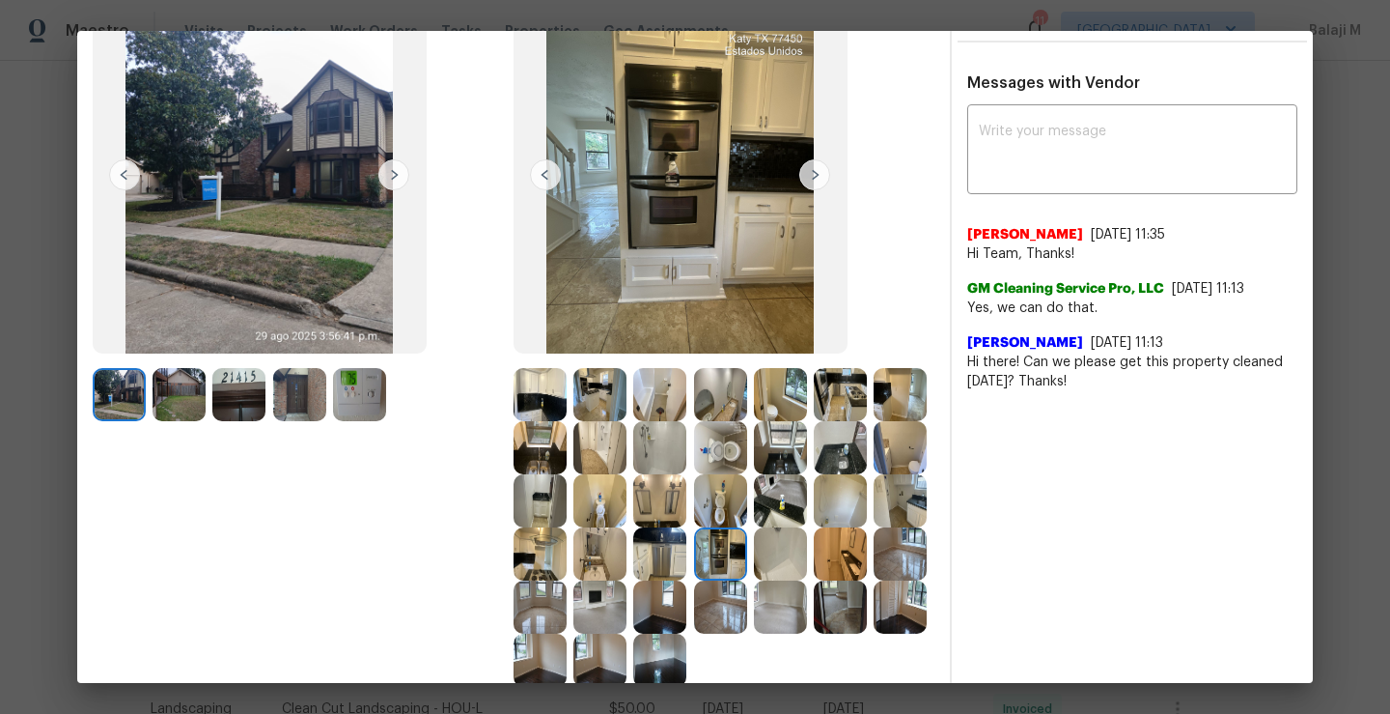
click at [754, 580] on img at bounding box center [780, 553] width 53 height 53
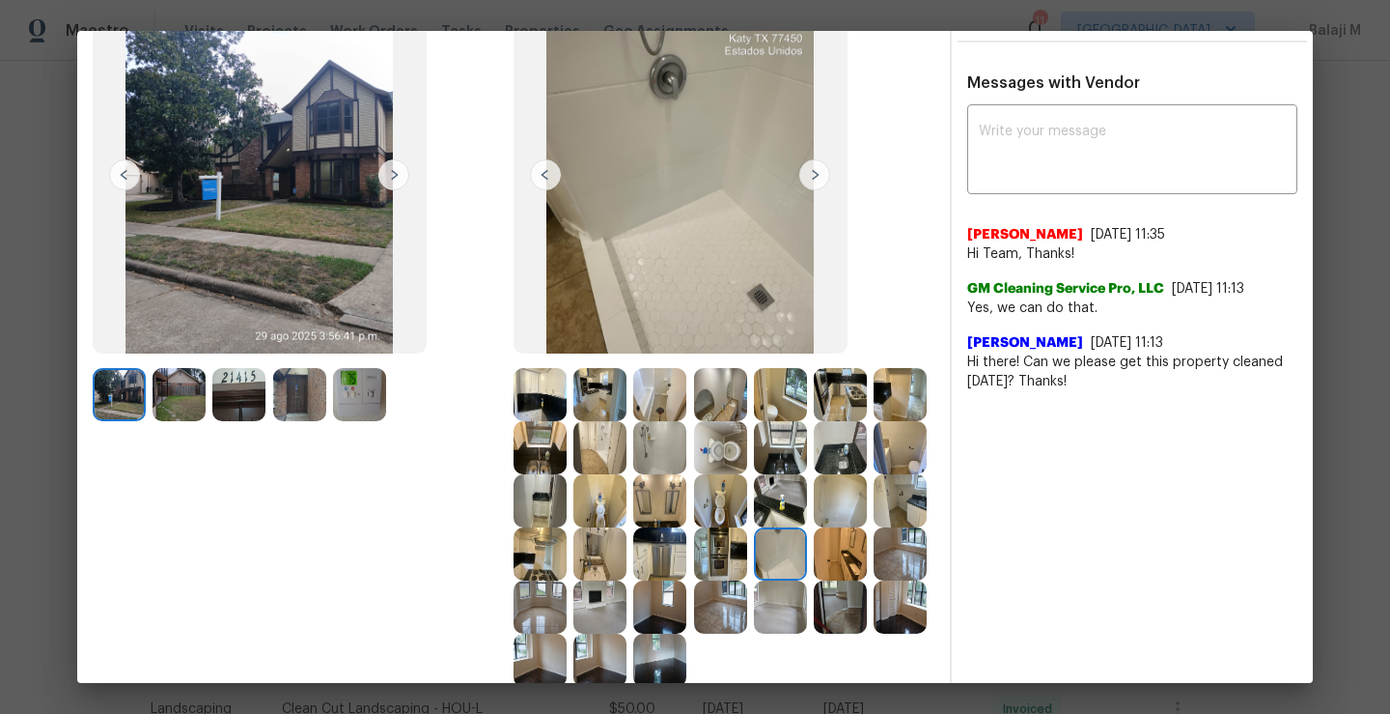
click at [814, 580] on img at bounding box center [840, 553] width 53 height 53
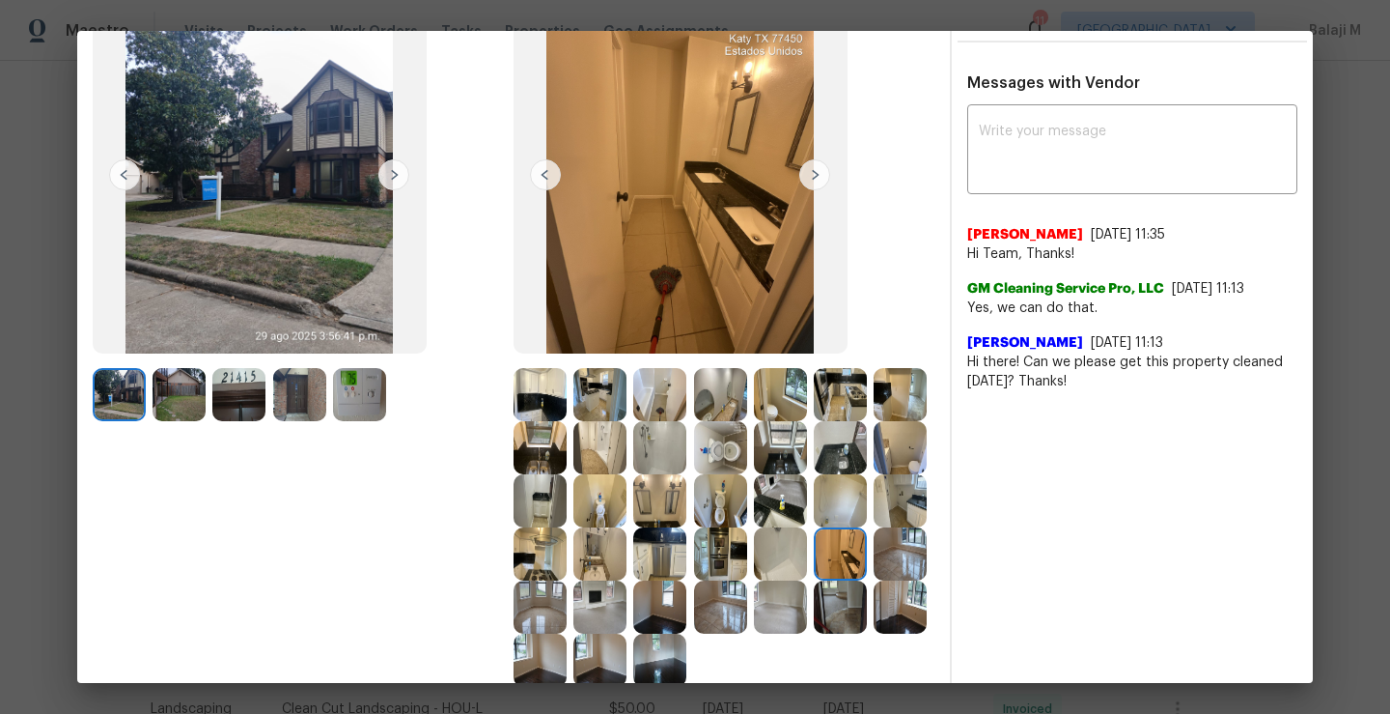
click at [814, 580] on img at bounding box center [840, 553] width 53 height 53
click at [874, 580] on img at bounding box center [900, 553] width 53 height 53
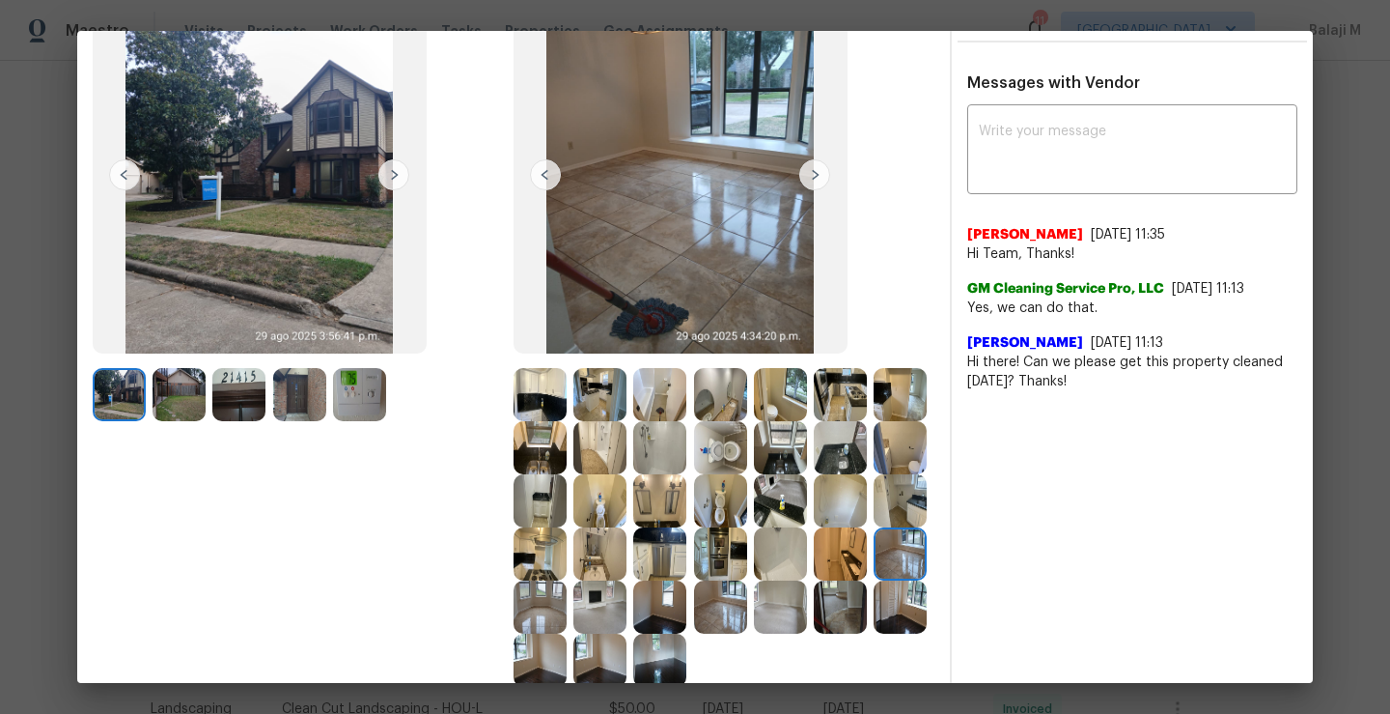
click at [874, 580] on div at bounding box center [904, 553] width 60 height 53
click at [567, 608] on img at bounding box center [540, 606] width 53 height 53
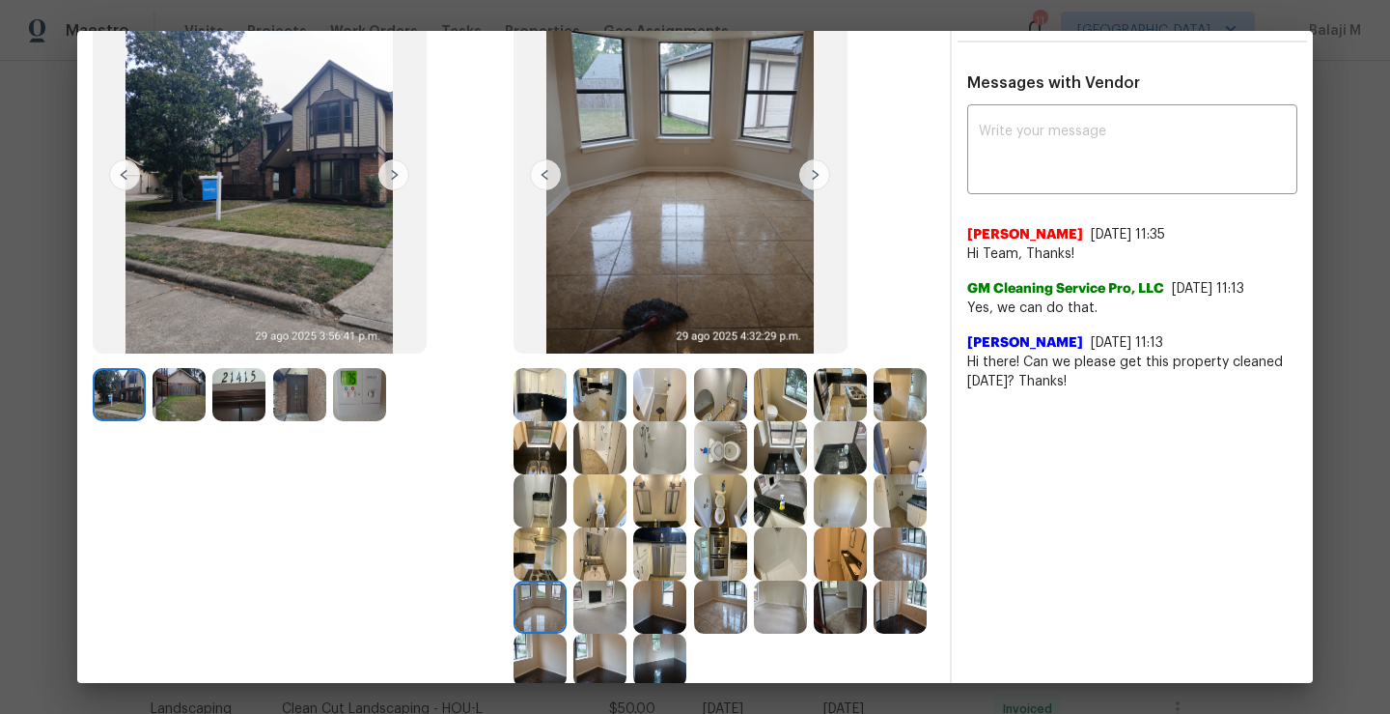
click at [627, 605] on img at bounding box center [600, 606] width 53 height 53
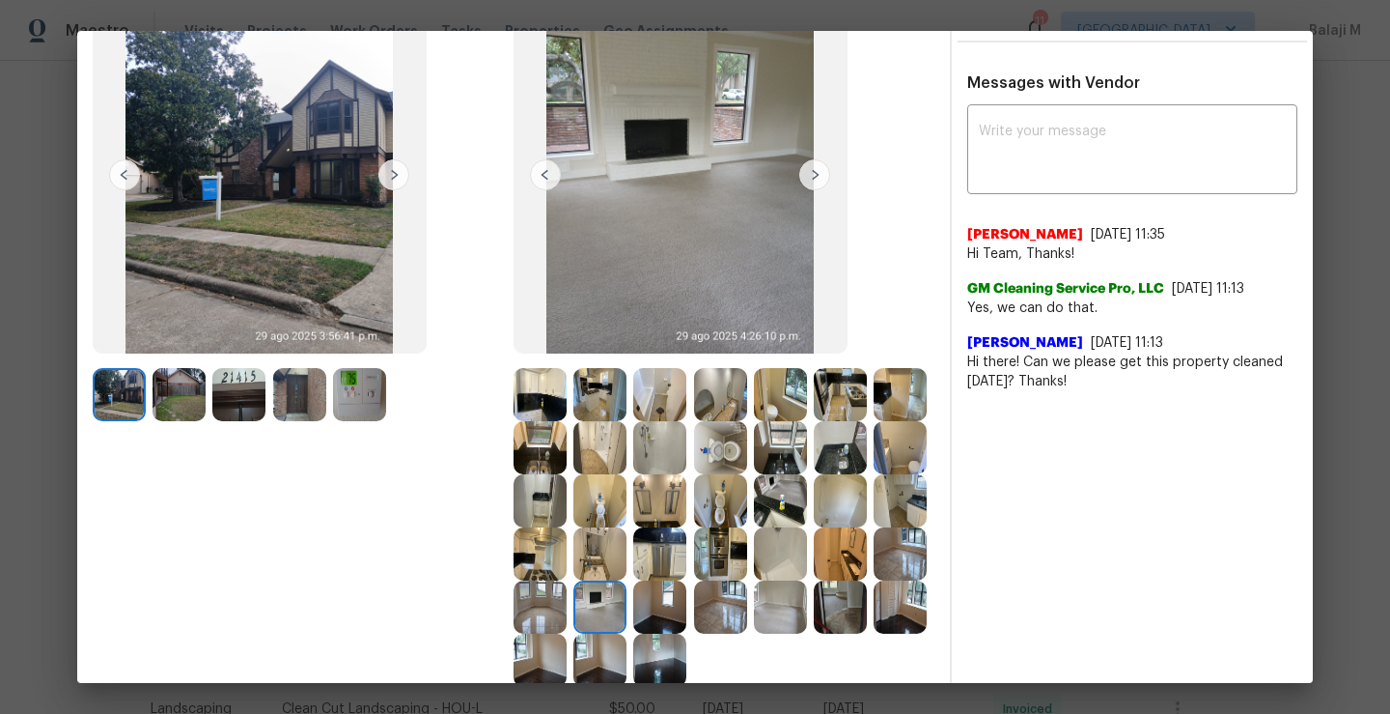
click at [627, 605] on img at bounding box center [600, 606] width 53 height 53
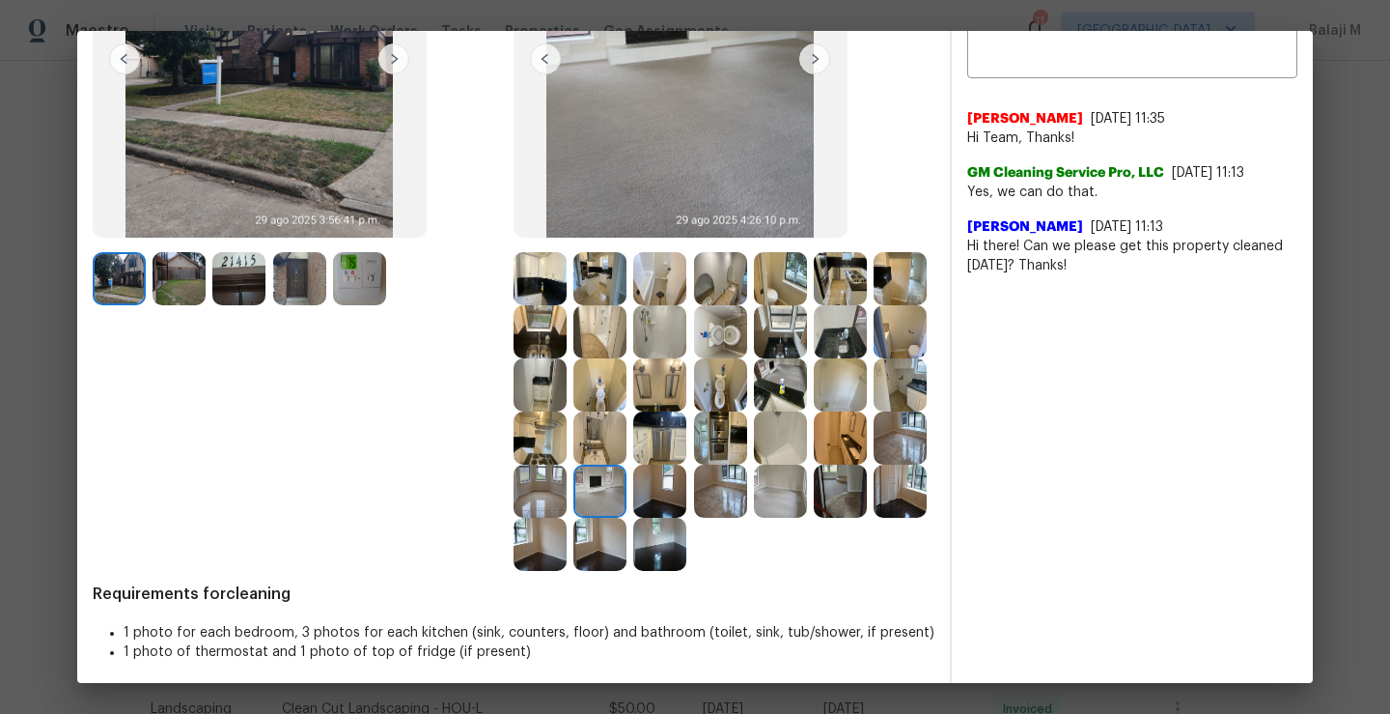
scroll to position [296, 0]
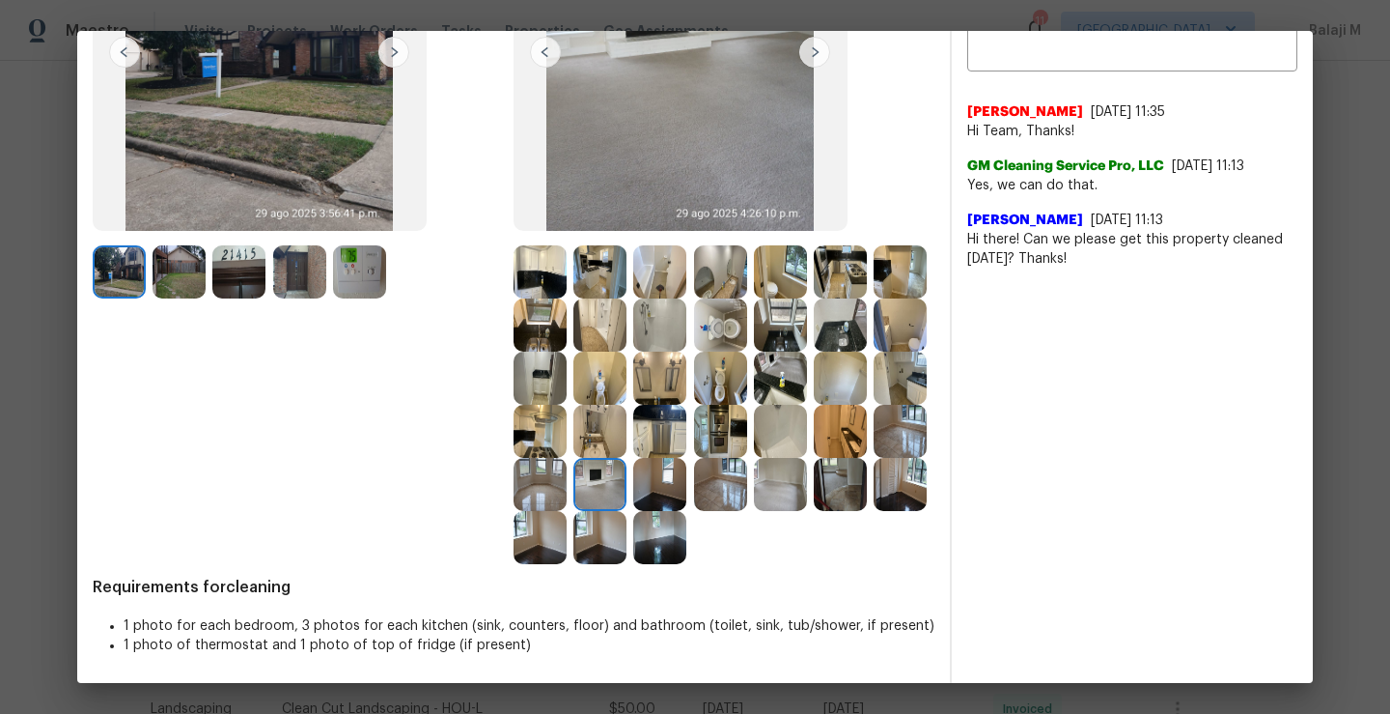
click at [633, 511] on img at bounding box center [659, 484] width 53 height 53
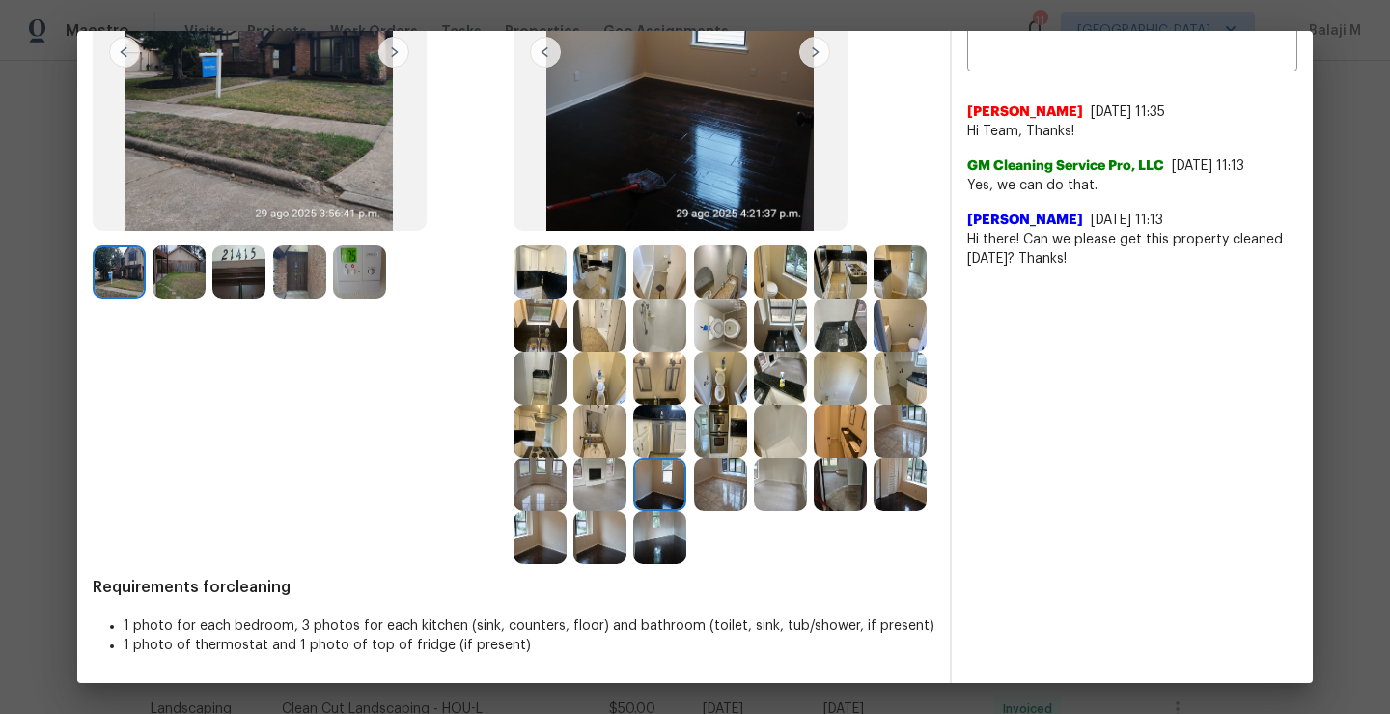
scroll to position [285, 0]
click at [694, 511] on img at bounding box center [720, 484] width 53 height 53
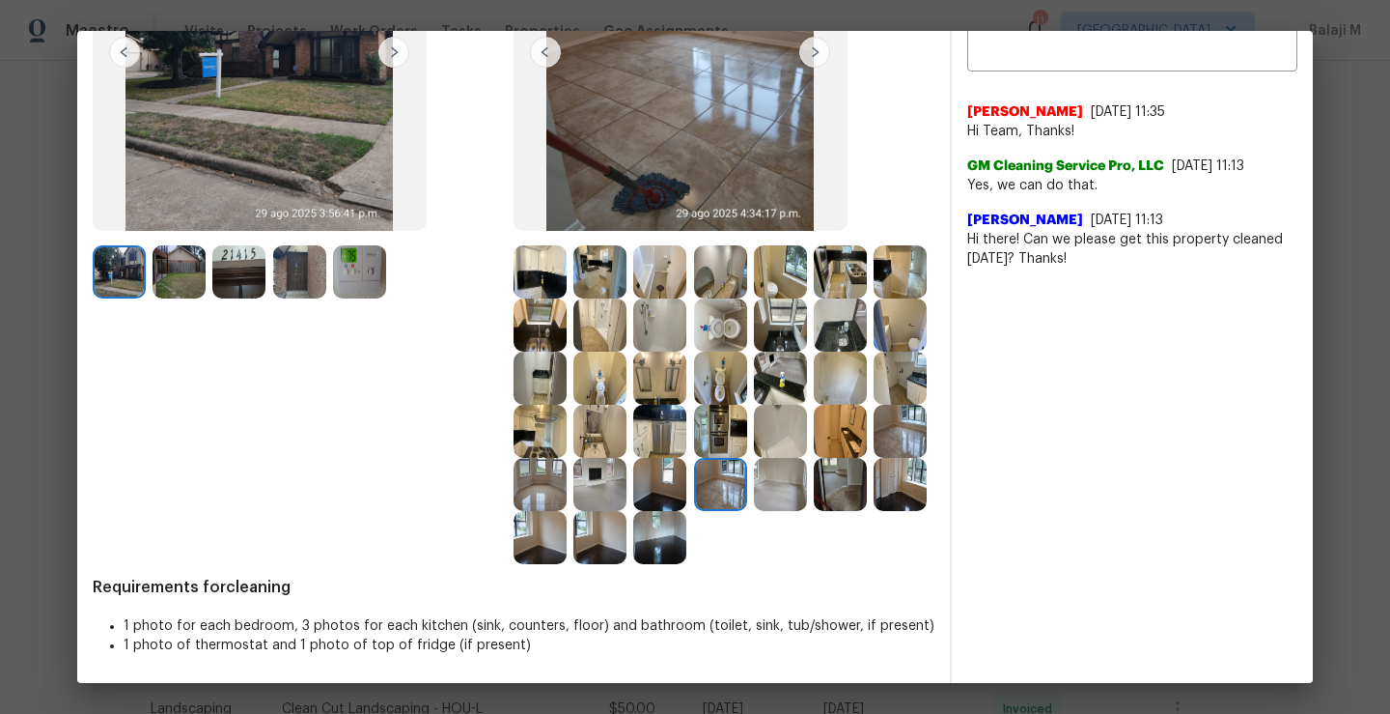
click at [754, 511] on img at bounding box center [780, 484] width 53 height 53
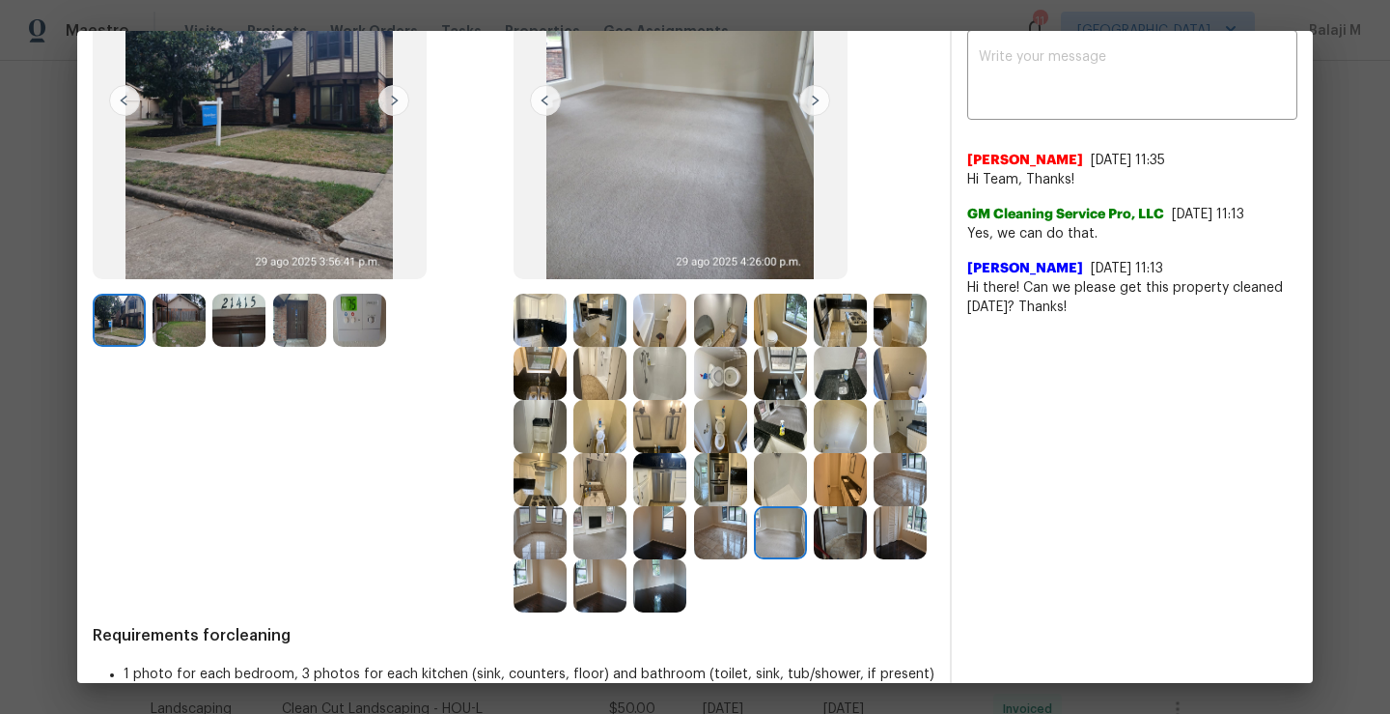
scroll to position [244, 0]
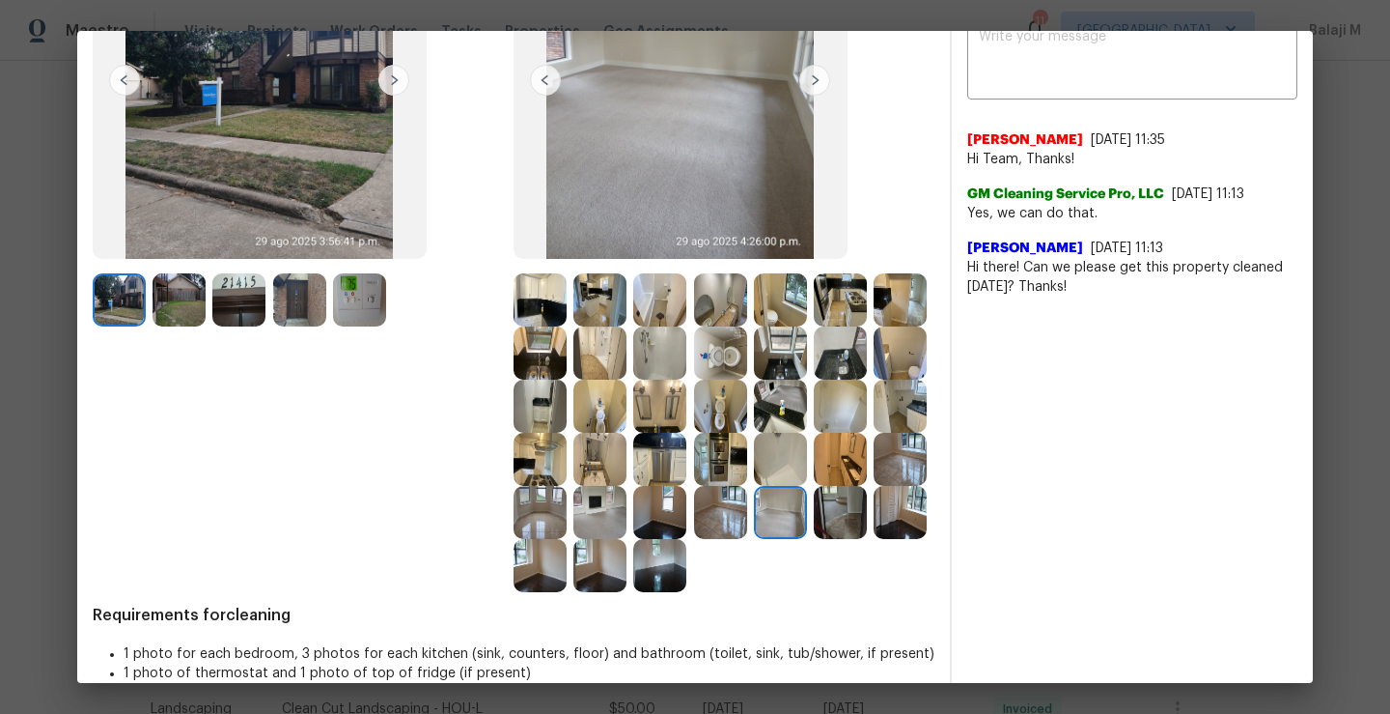
click at [814, 539] on img at bounding box center [840, 512] width 53 height 53
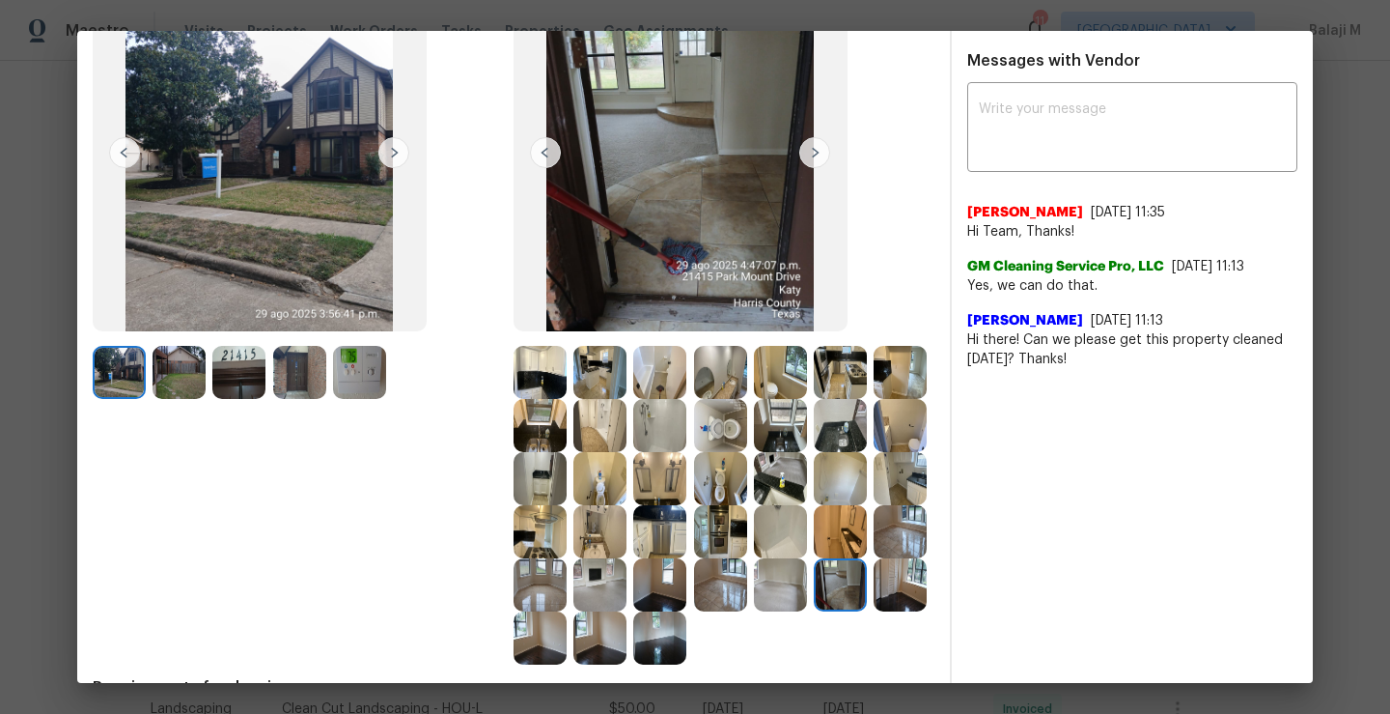
scroll to position [178, 0]
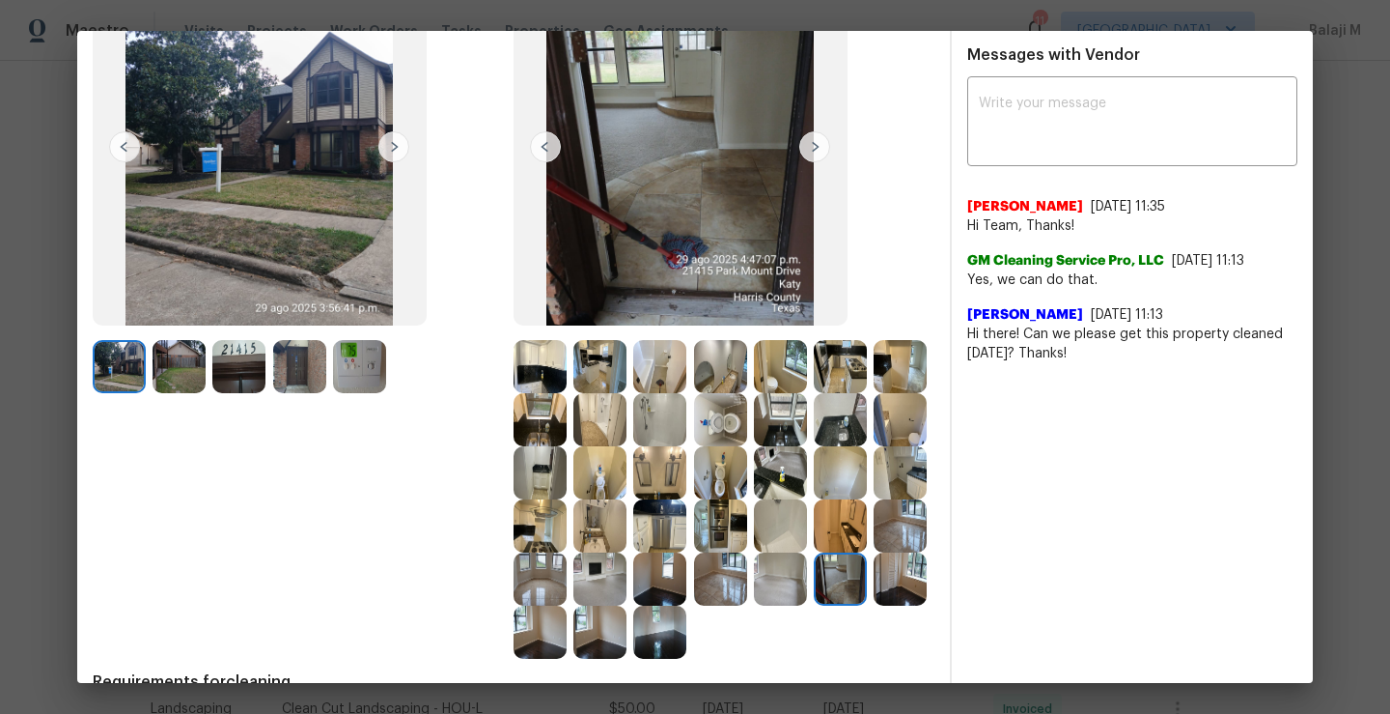
click at [567, 581] on img at bounding box center [540, 578] width 53 height 53
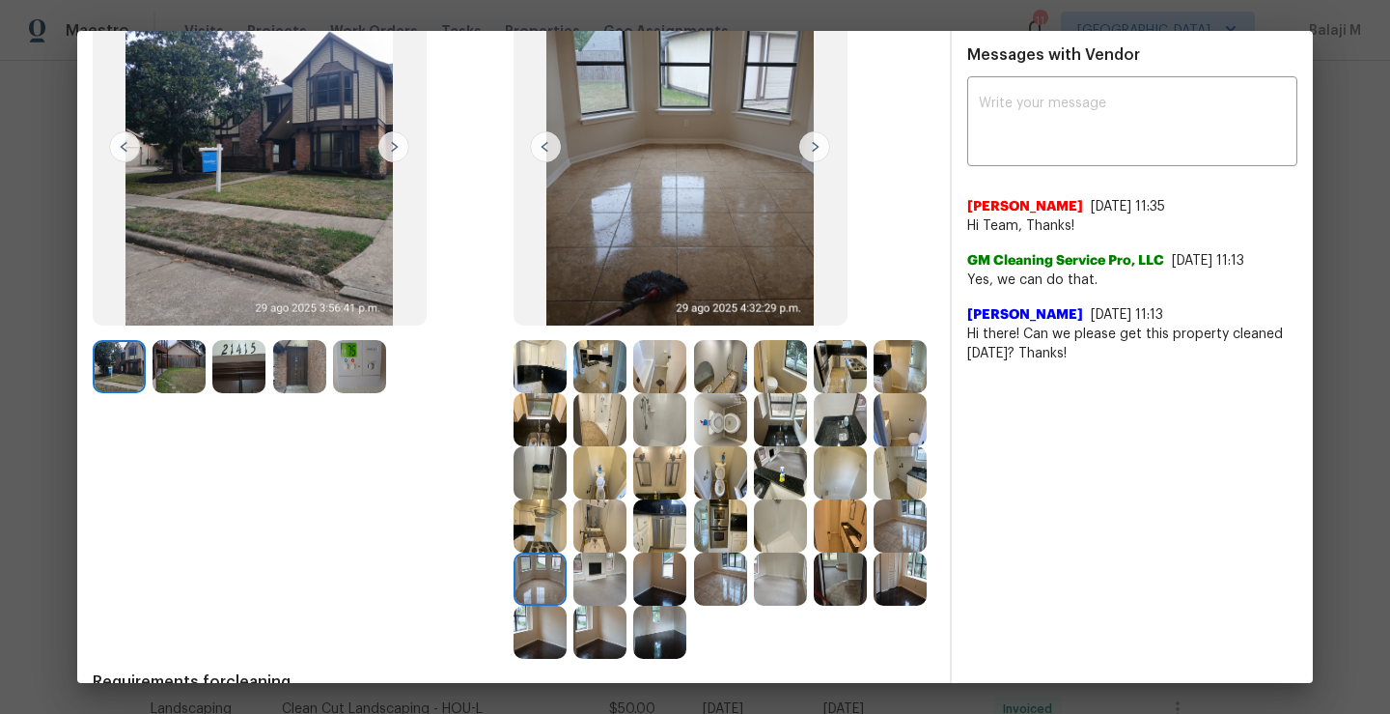
click at [567, 581] on img at bounding box center [540, 578] width 53 height 53
click at [627, 582] on img at bounding box center [600, 578] width 53 height 53
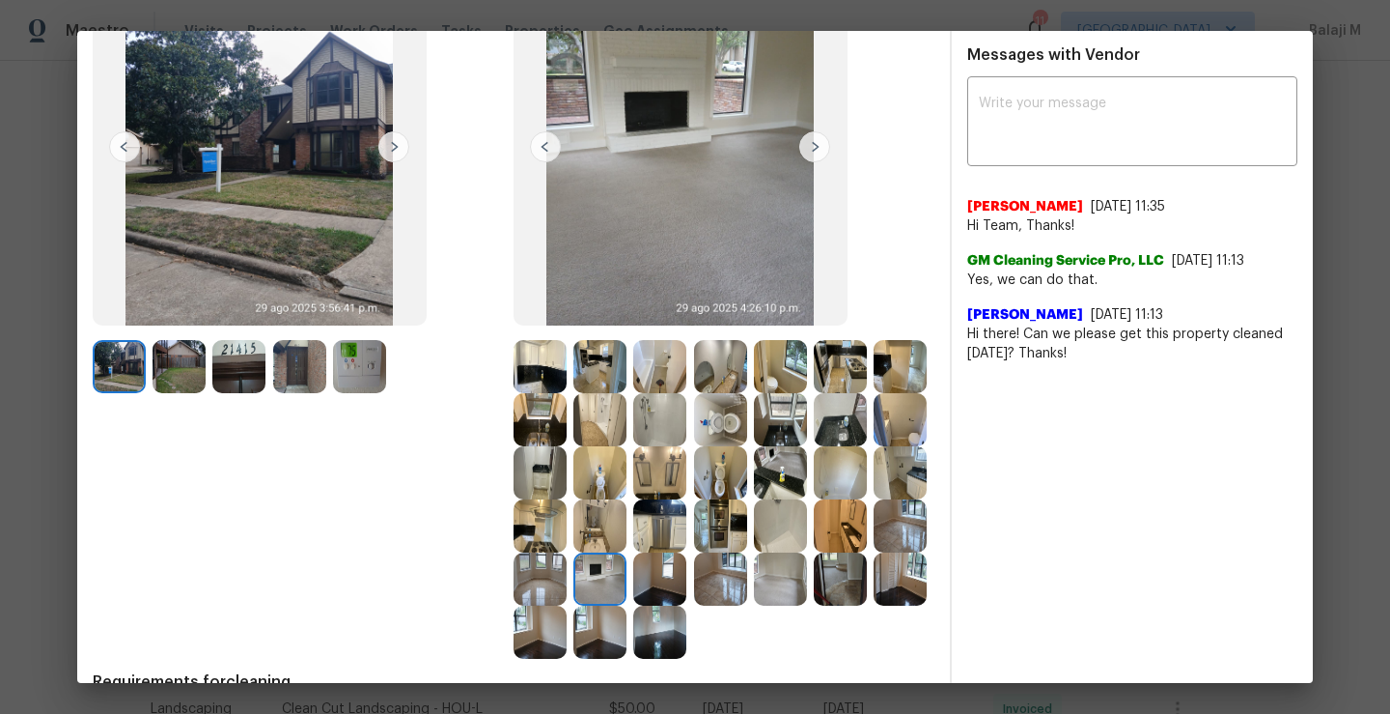
click at [633, 605] on img at bounding box center [659, 578] width 53 height 53
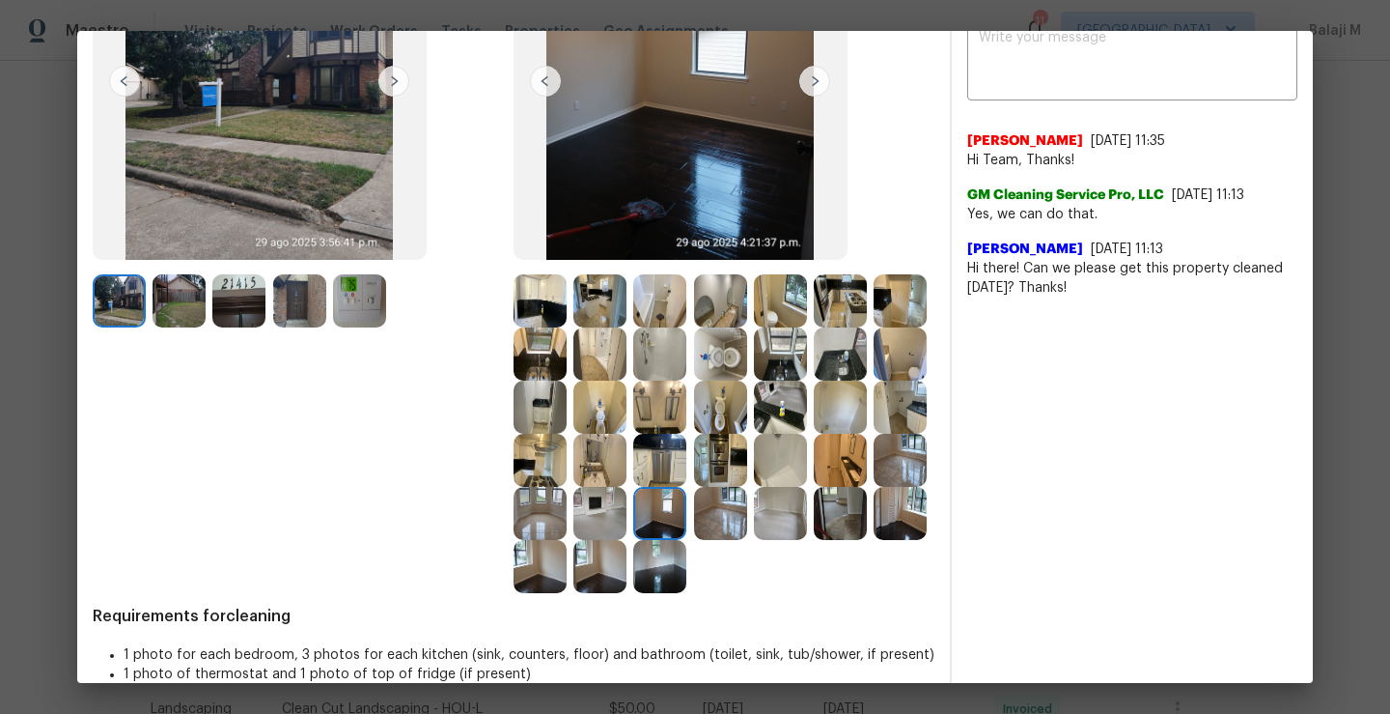
scroll to position [249, 0]
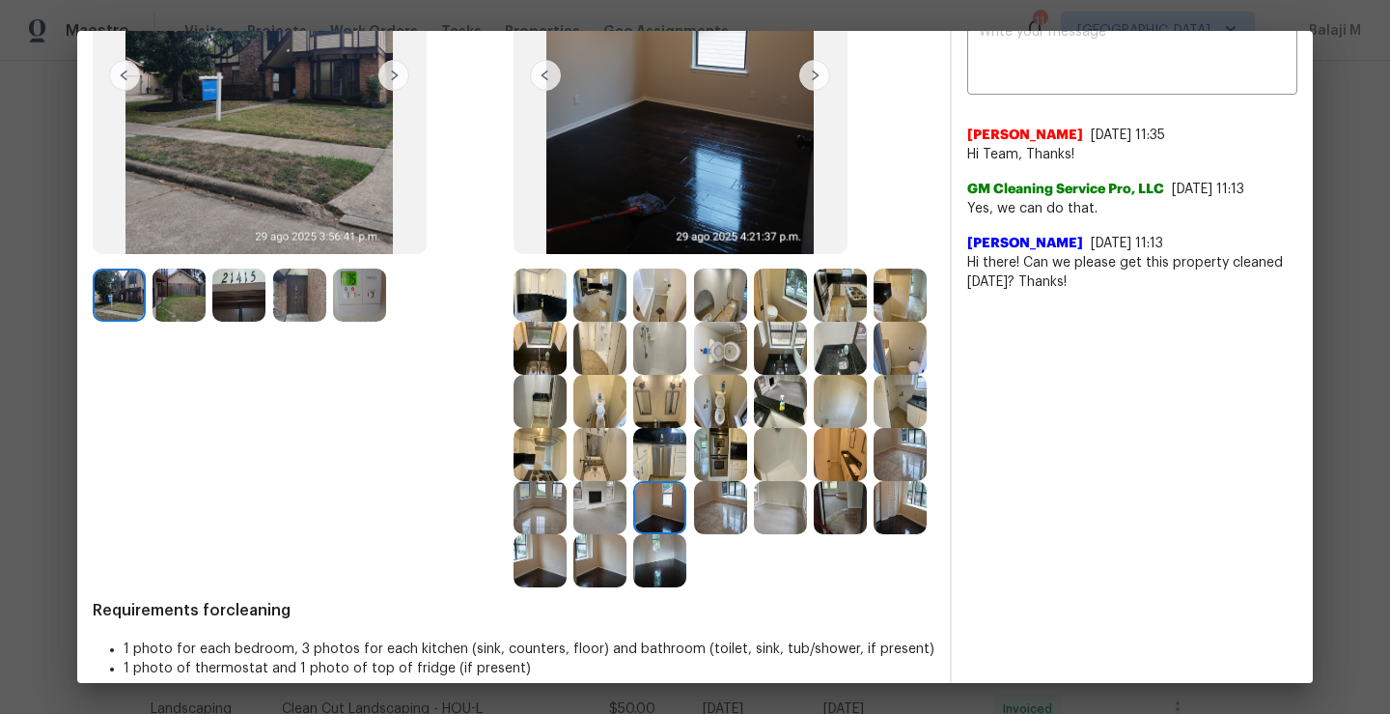
click at [754, 534] on img at bounding box center [780, 507] width 53 height 53
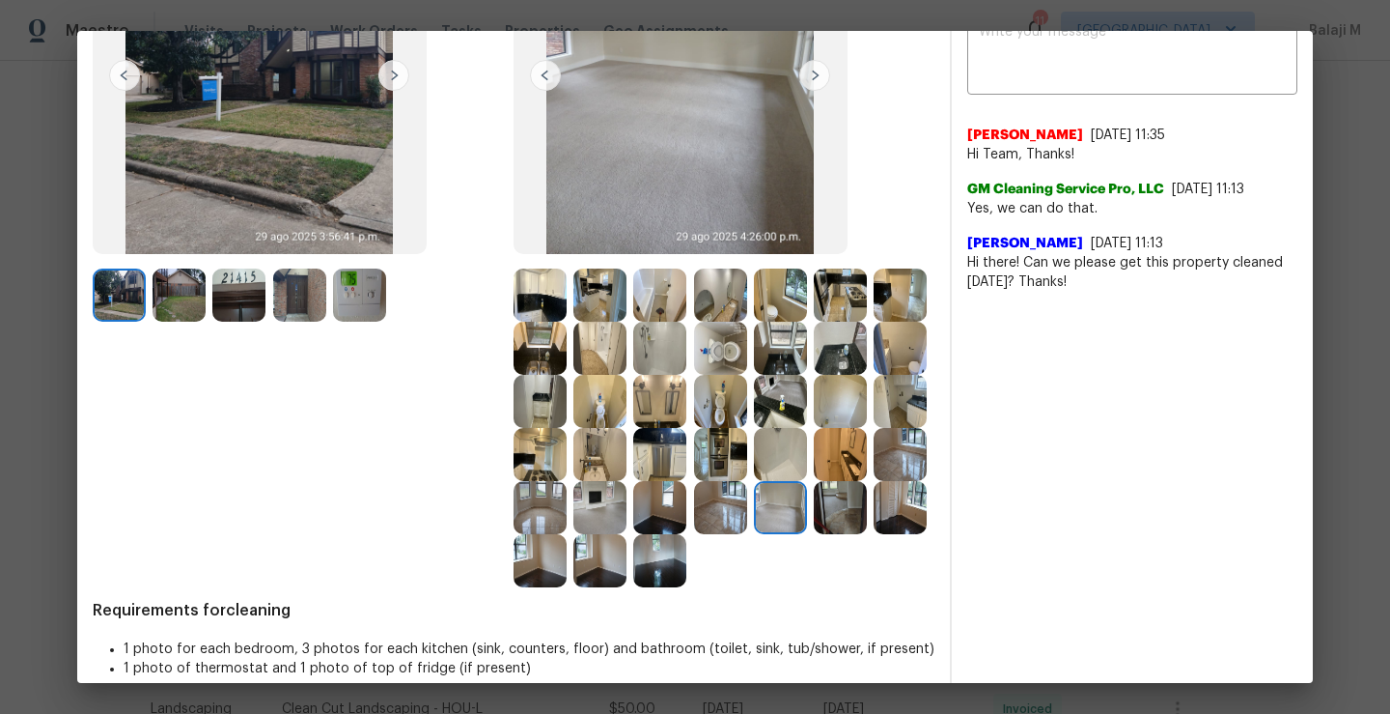
click at [814, 534] on img at bounding box center [840, 507] width 53 height 53
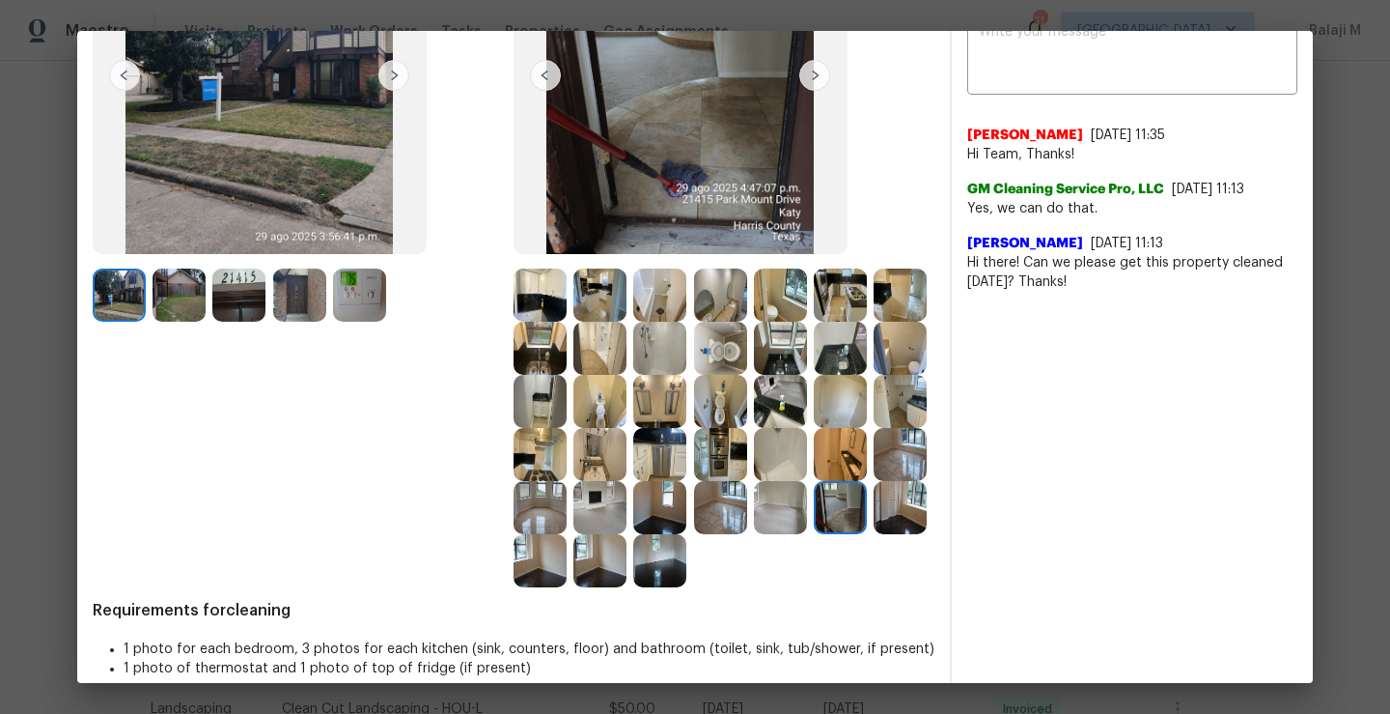
click at [874, 534] on img at bounding box center [900, 507] width 53 height 53
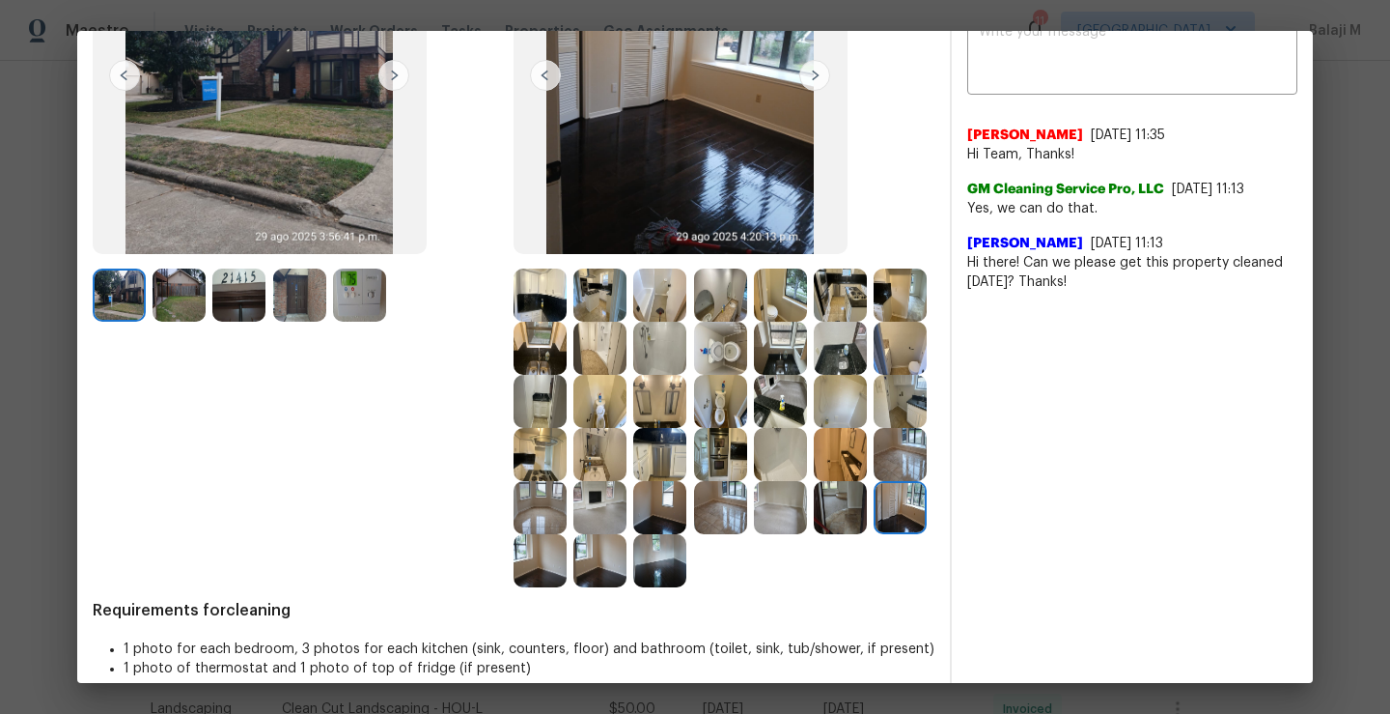
click at [567, 561] on img at bounding box center [540, 560] width 53 height 53
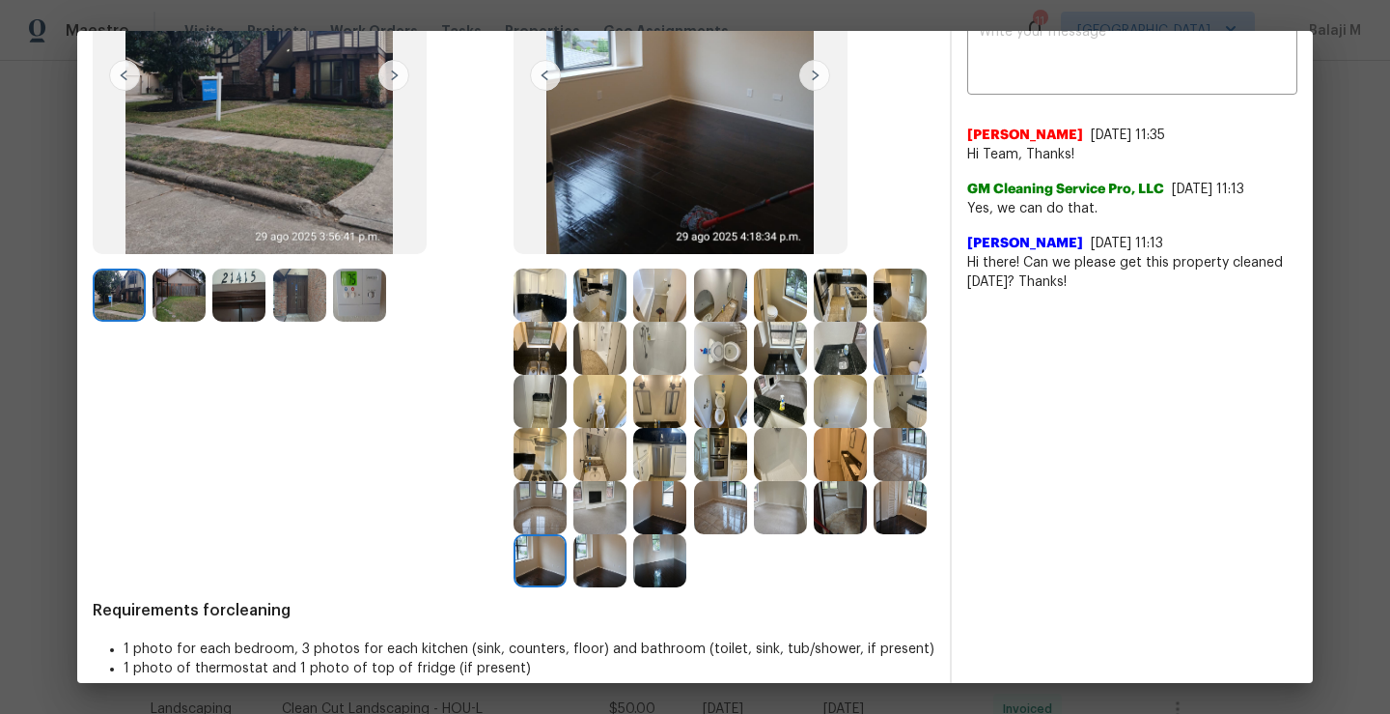
click at [874, 534] on img at bounding box center [900, 507] width 53 height 53
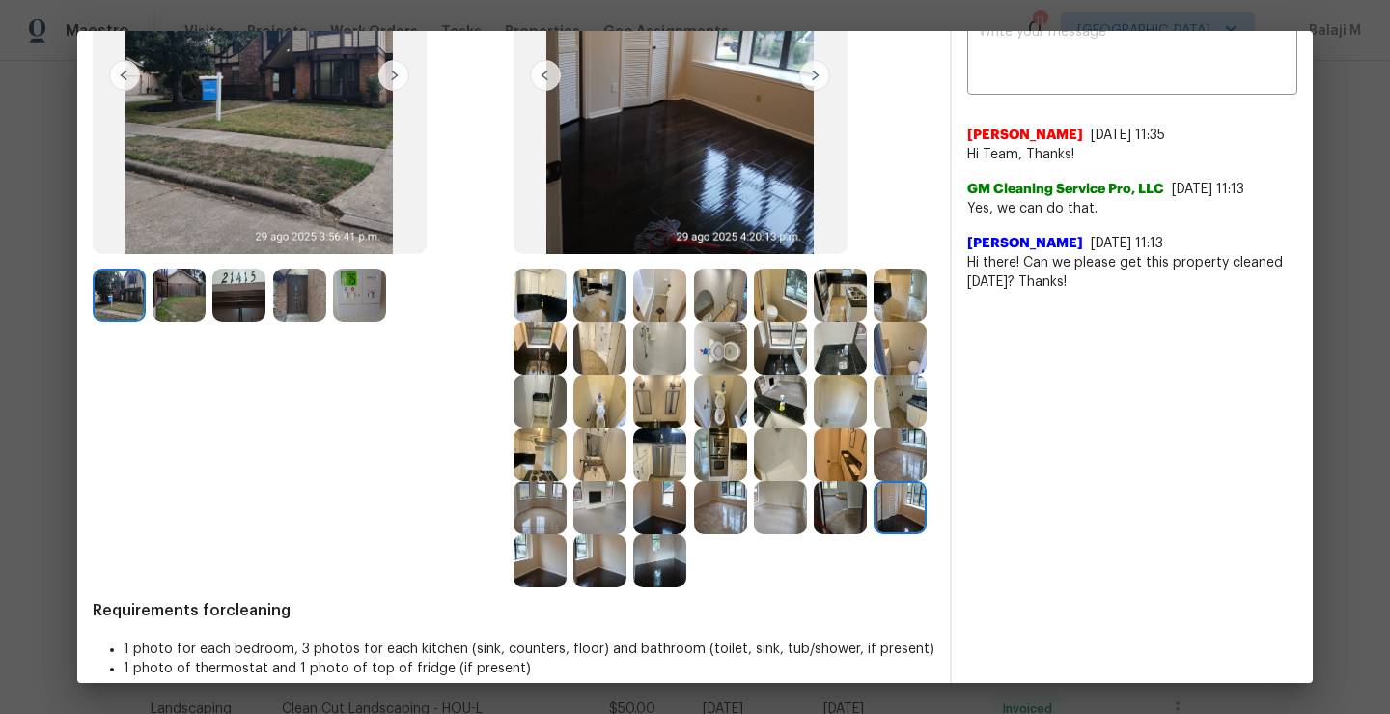
click at [574, 587] on img at bounding box center [600, 560] width 53 height 53
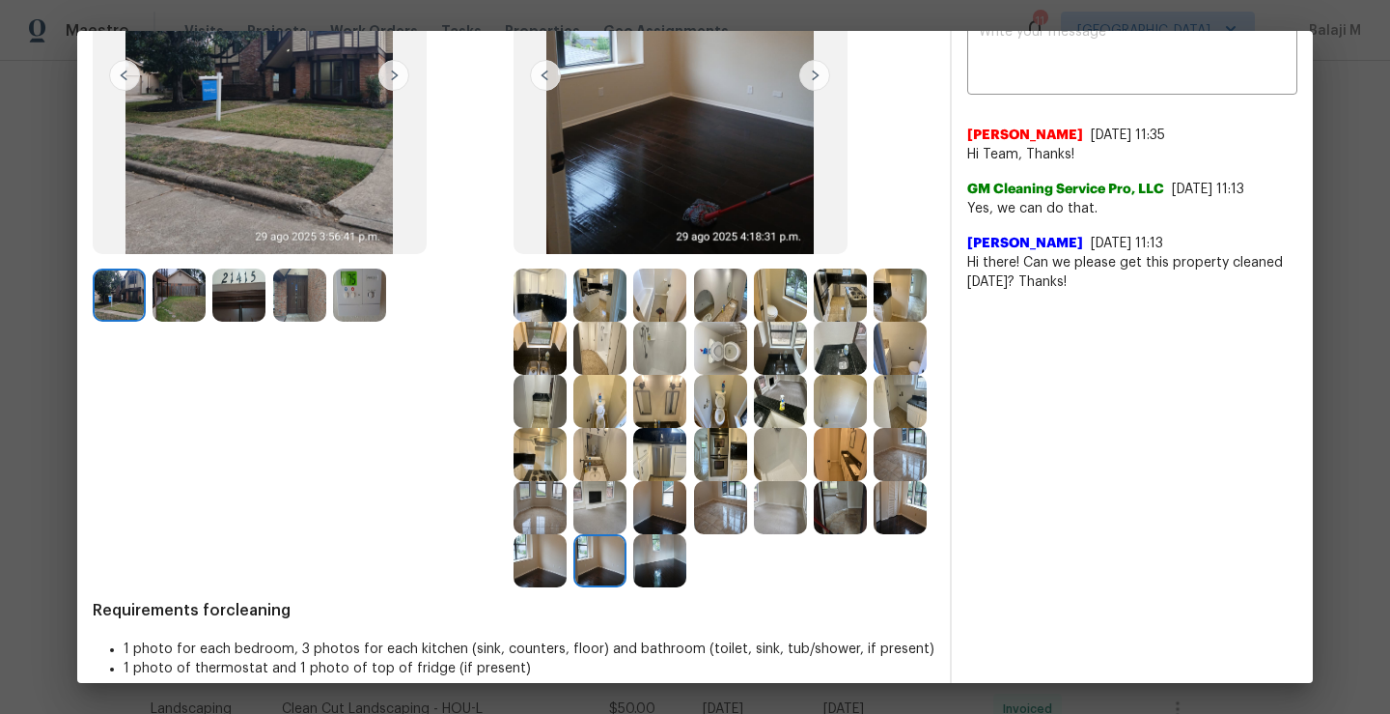
click at [633, 587] on img at bounding box center [659, 560] width 53 height 53
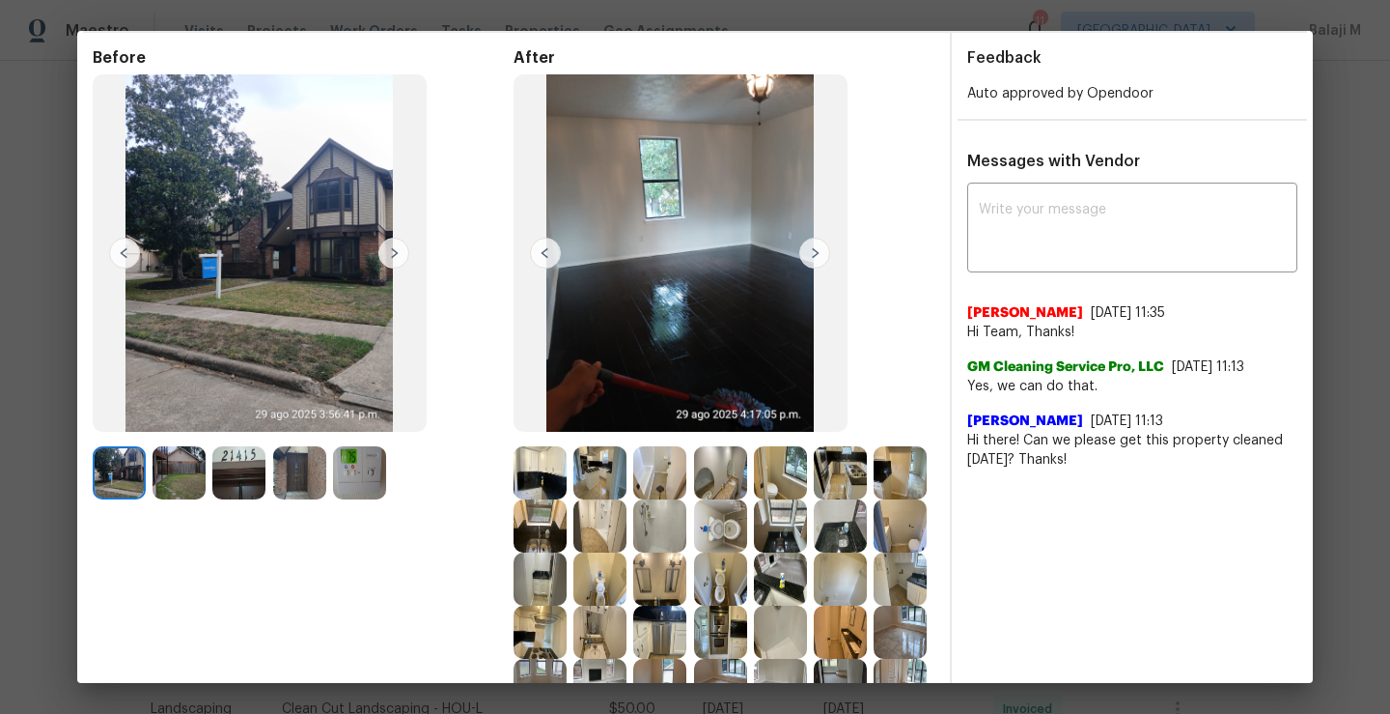
scroll to position [0, 0]
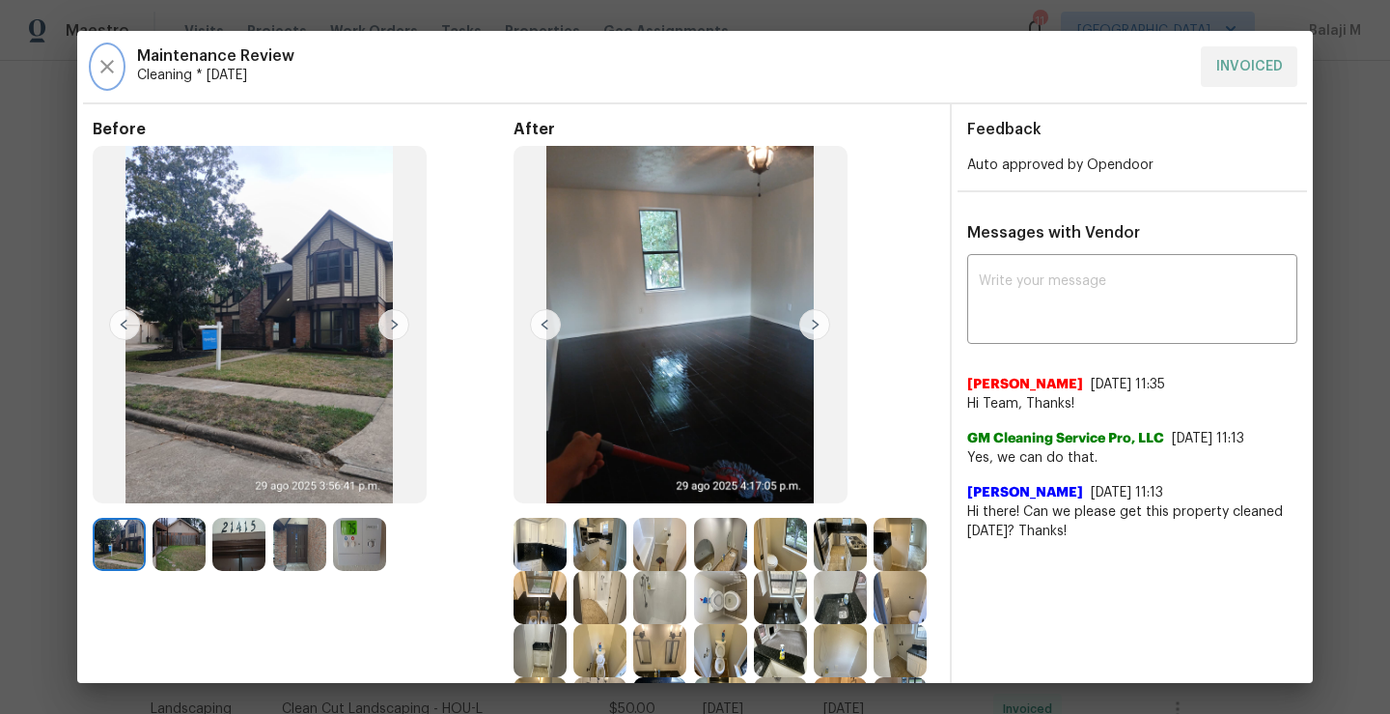
click at [111, 62] on icon "button" at bounding box center [107, 67] width 14 height 14
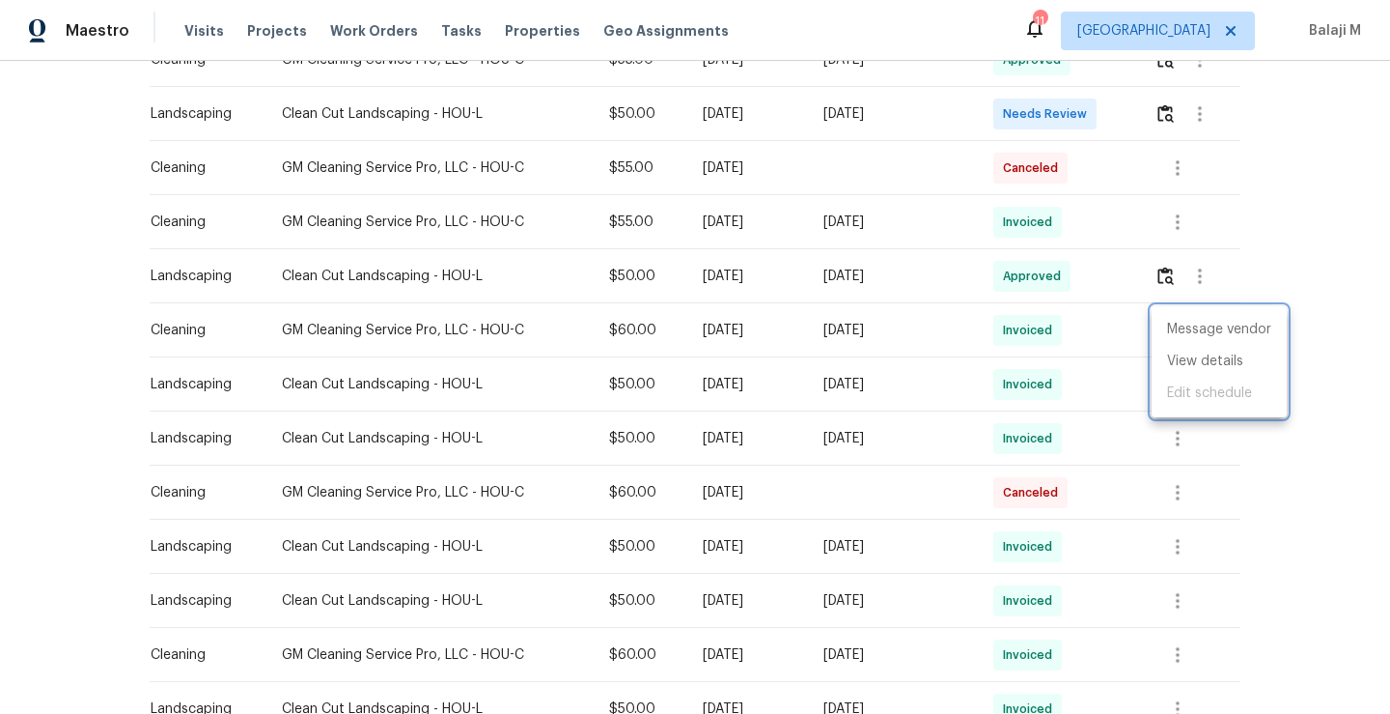
click at [977, 344] on div at bounding box center [695, 357] width 1390 height 714
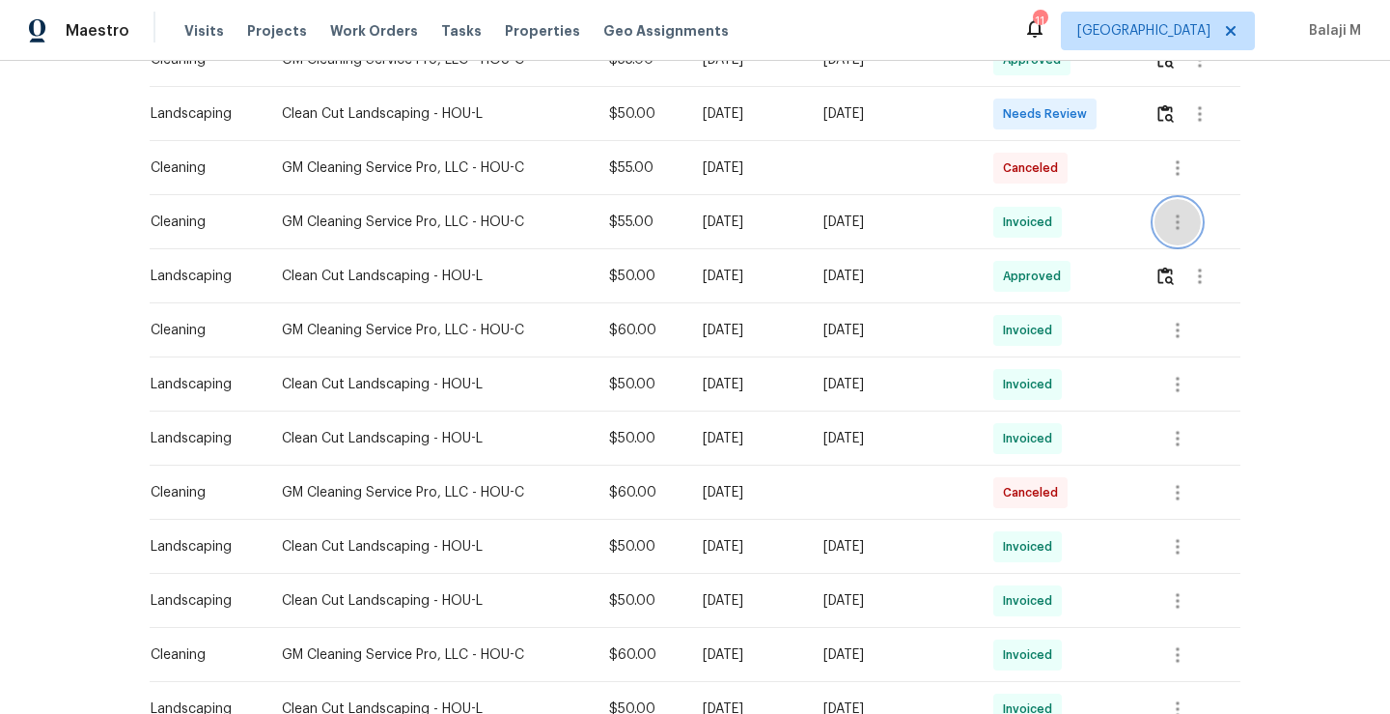
click at [1183, 221] on icon "button" at bounding box center [1177, 222] width 23 height 23
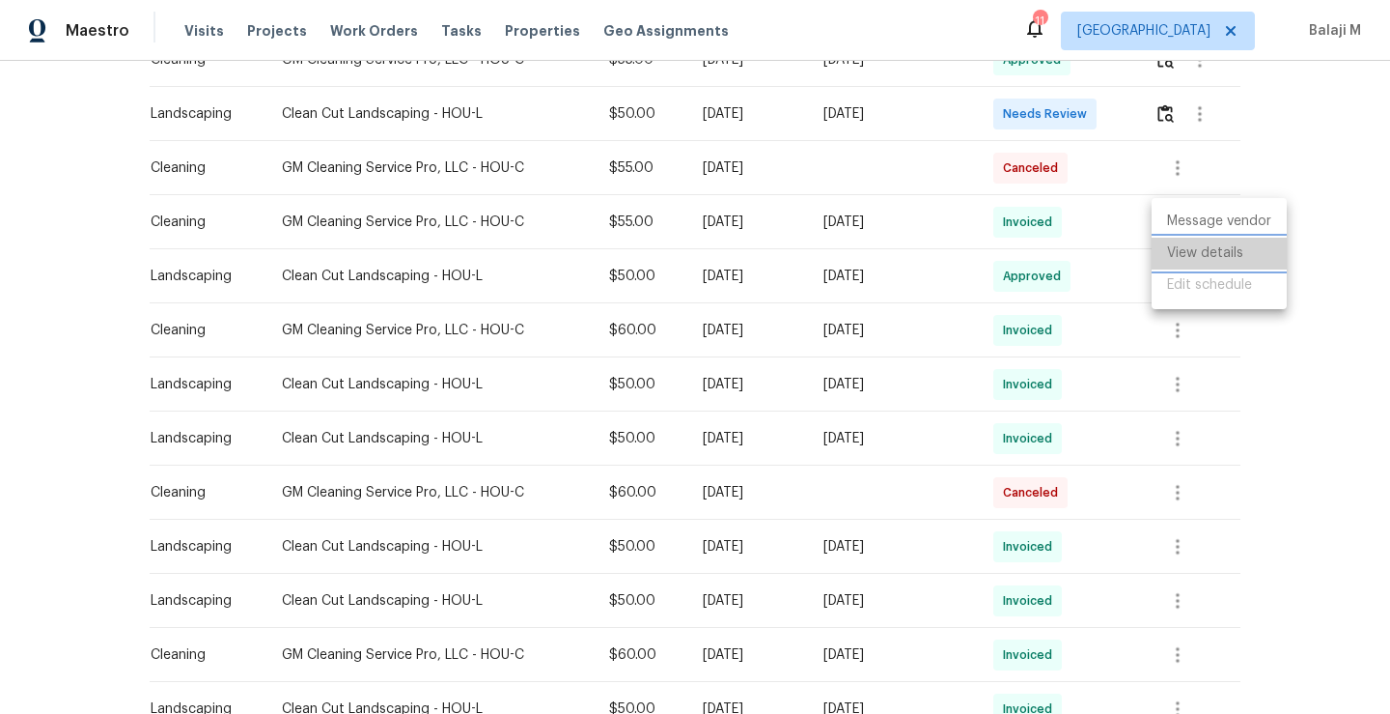
click at [1183, 251] on li "View details" at bounding box center [1219, 254] width 135 height 32
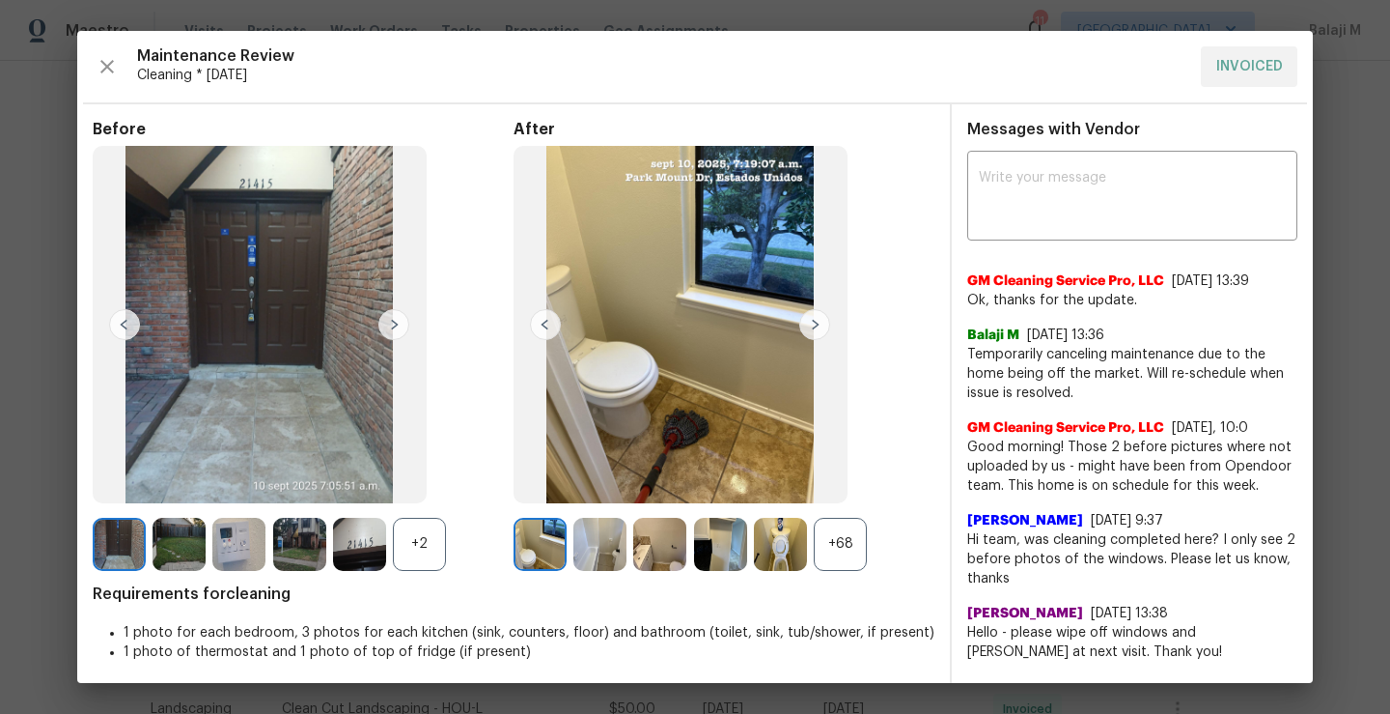
scroll to position [7, 0]
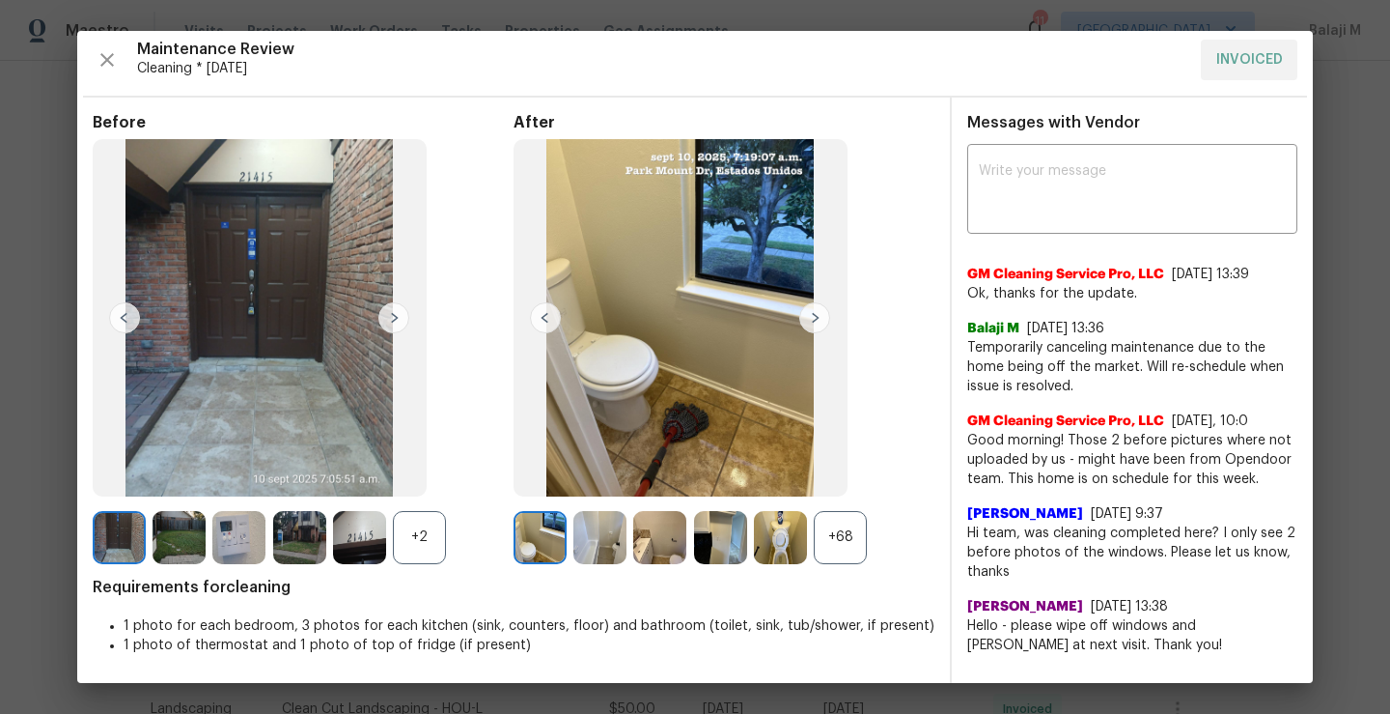
click at [853, 532] on div "+68" at bounding box center [840, 537] width 53 height 53
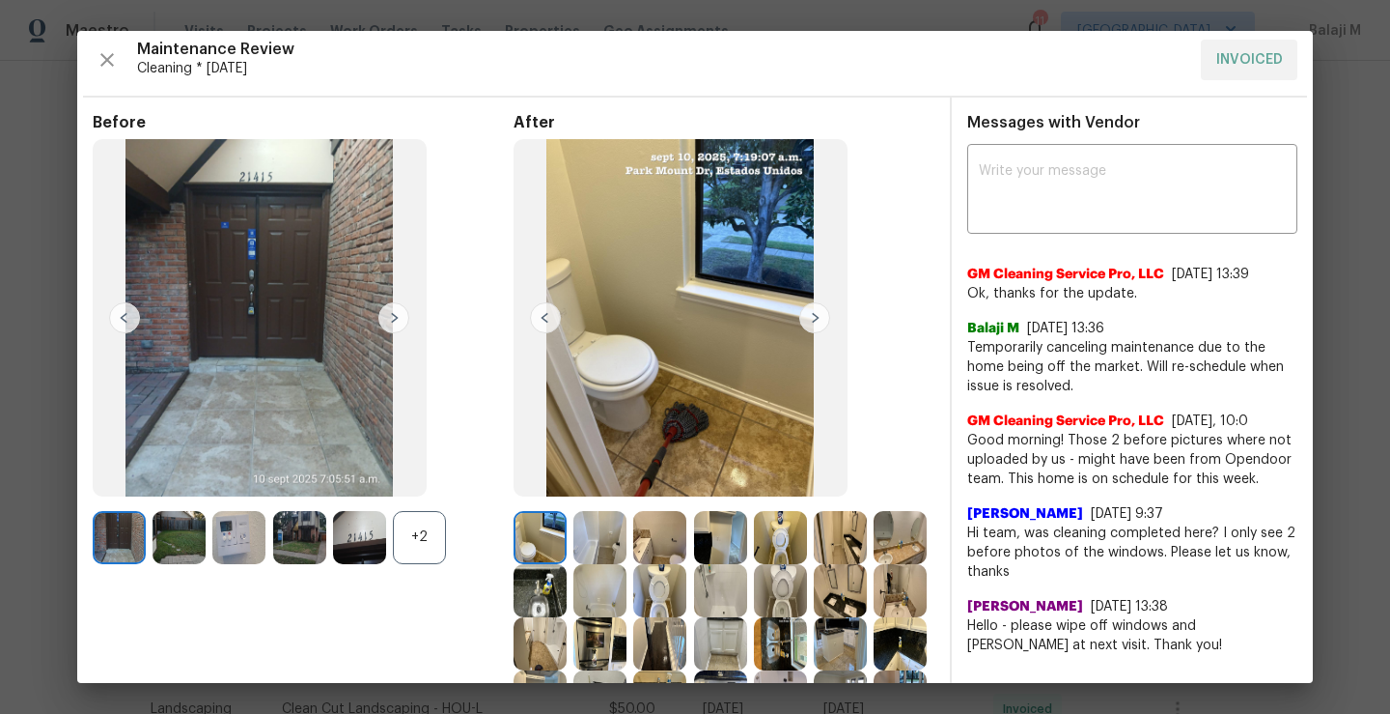
click at [563, 534] on div at bounding box center [544, 537] width 60 height 53
click at [610, 538] on img at bounding box center [600, 537] width 53 height 53
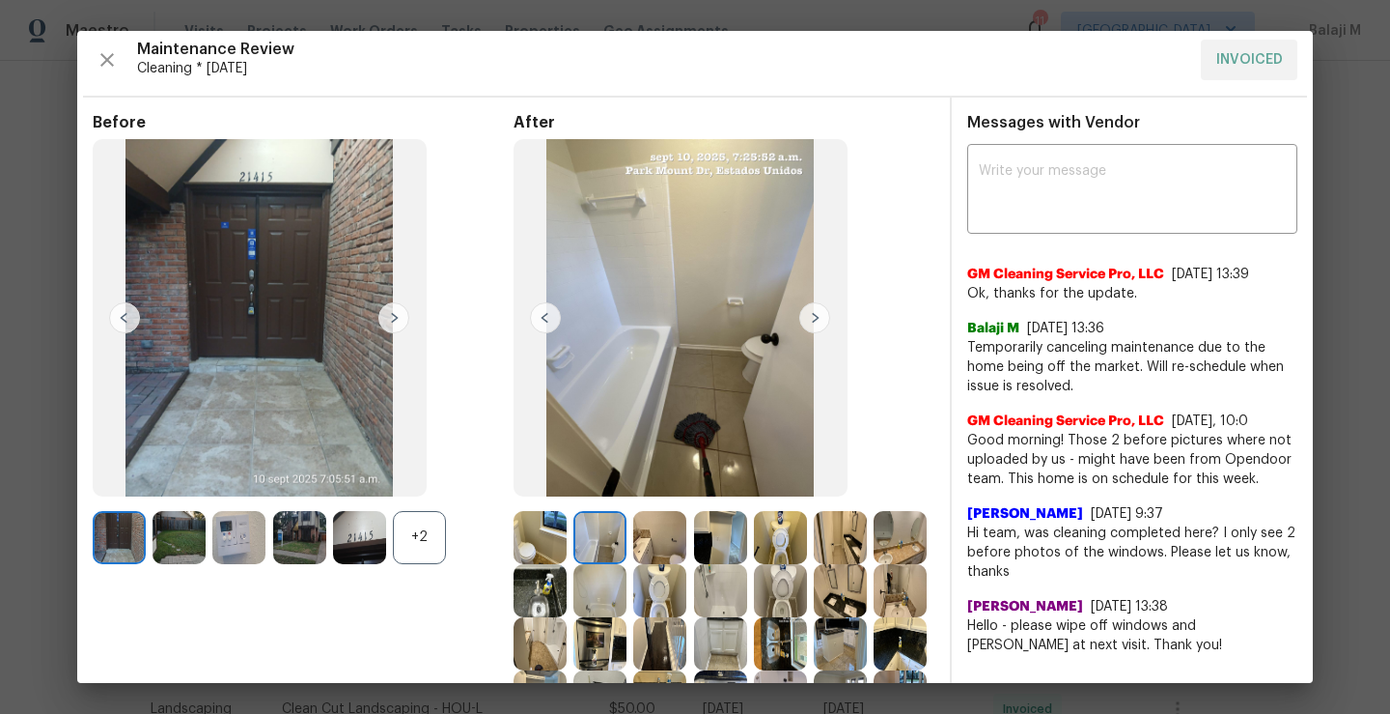
click at [646, 544] on img at bounding box center [659, 537] width 53 height 53
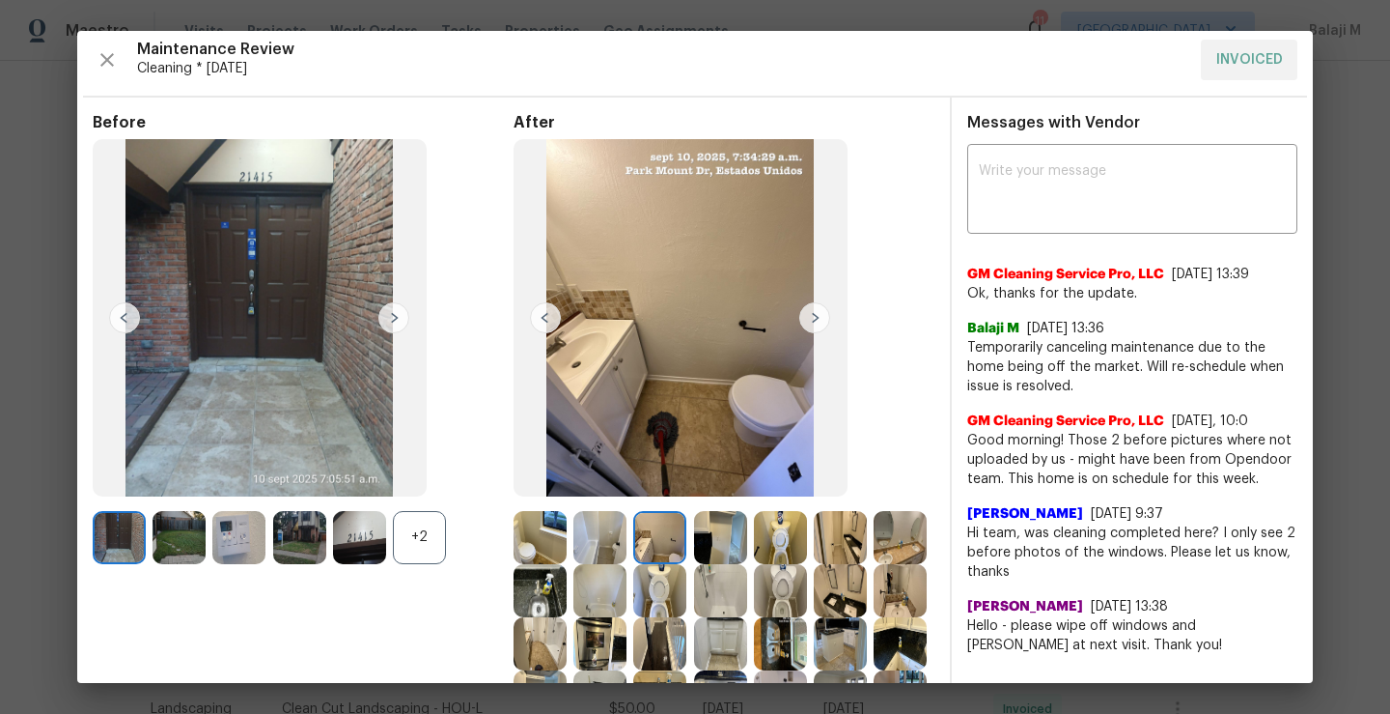
click at [694, 545] on img at bounding box center [720, 537] width 53 height 53
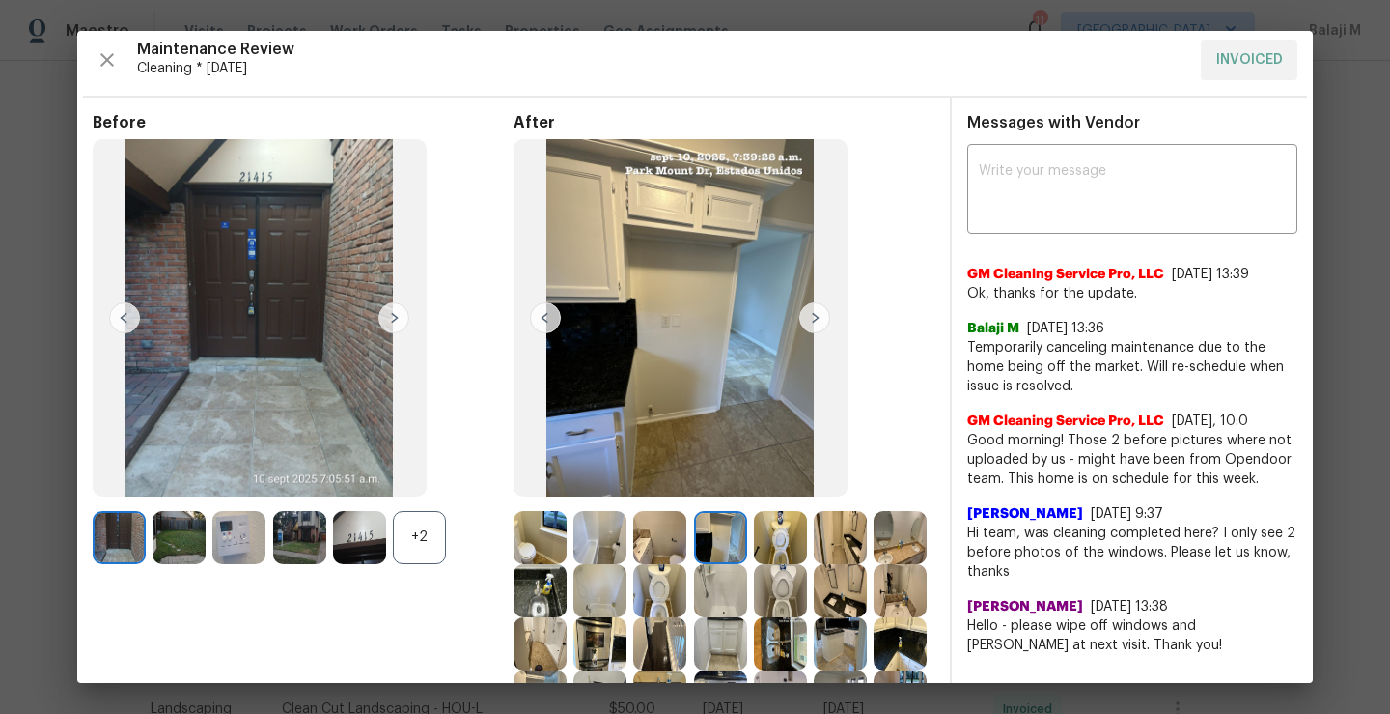
click at [754, 552] on img at bounding box center [780, 537] width 53 height 53
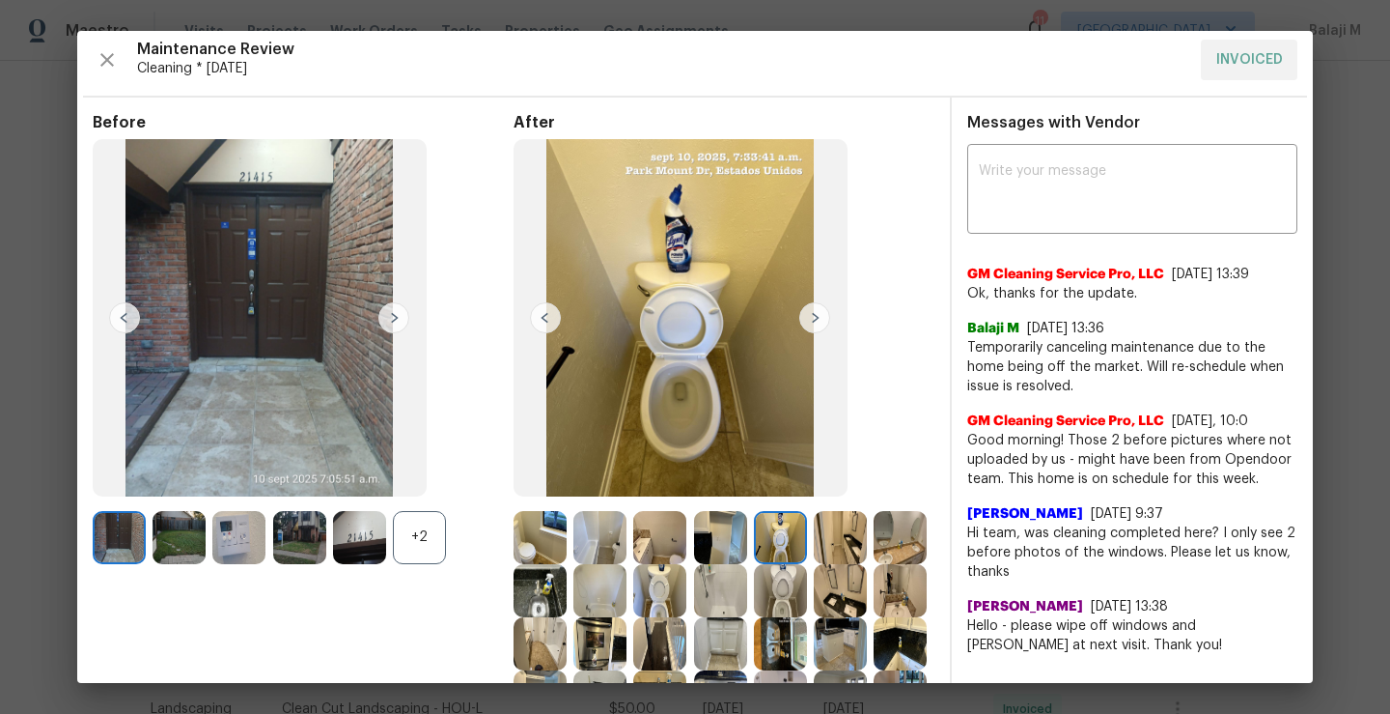
click at [759, 549] on img at bounding box center [780, 537] width 53 height 53
click at [814, 538] on img at bounding box center [840, 537] width 53 height 53
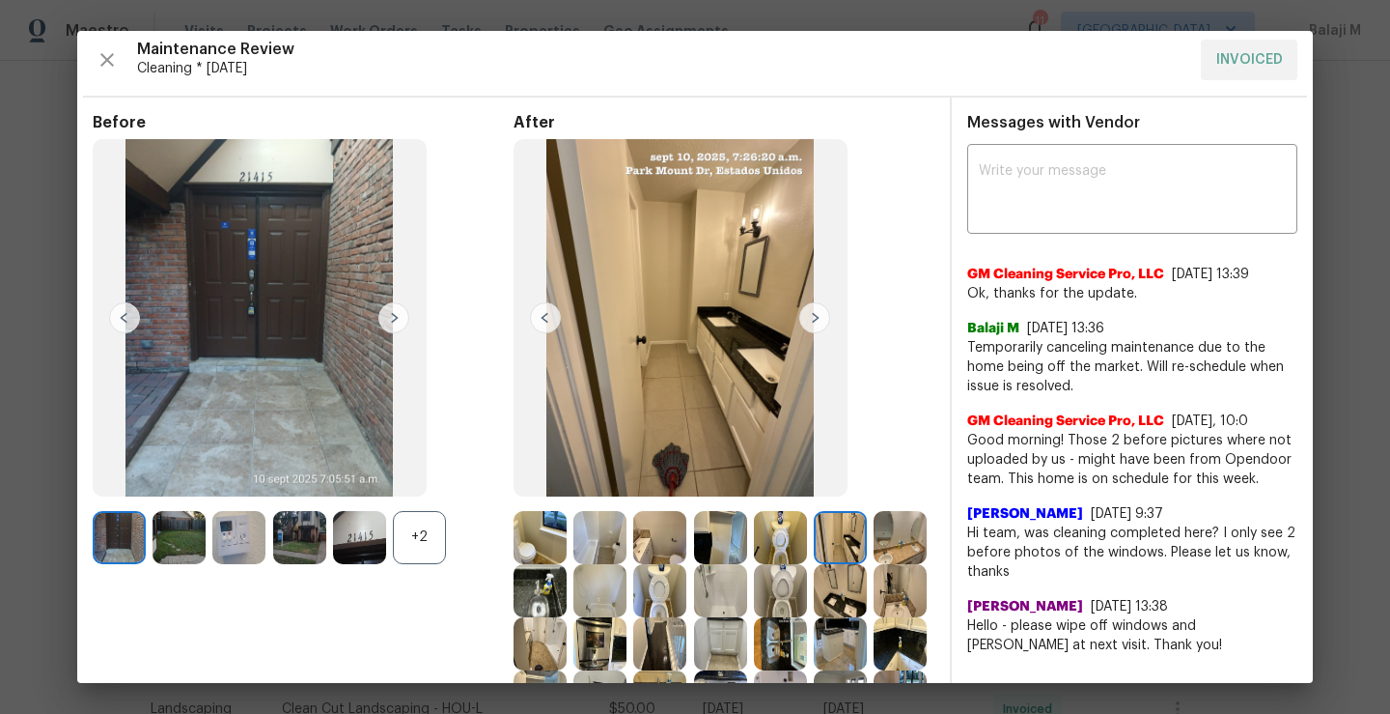
click at [874, 564] on img at bounding box center [900, 537] width 53 height 53
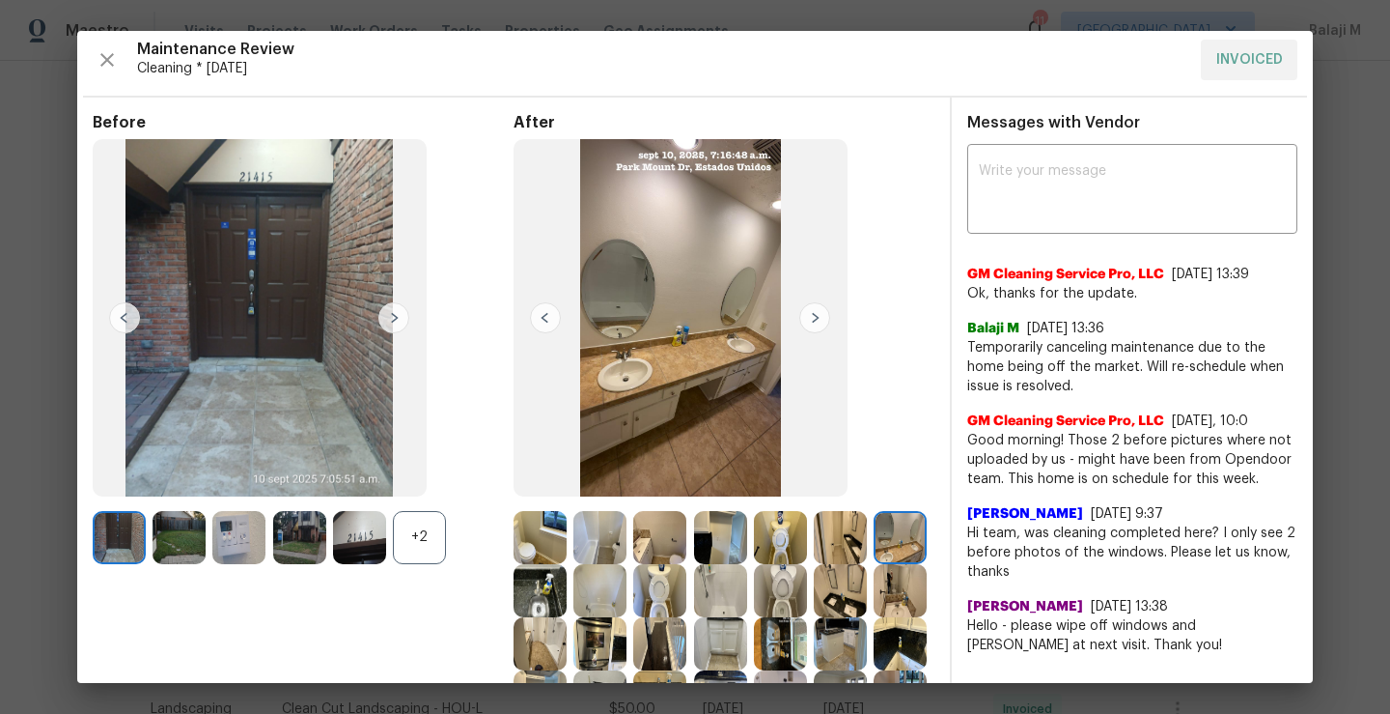
click at [567, 600] on img at bounding box center [540, 590] width 53 height 53
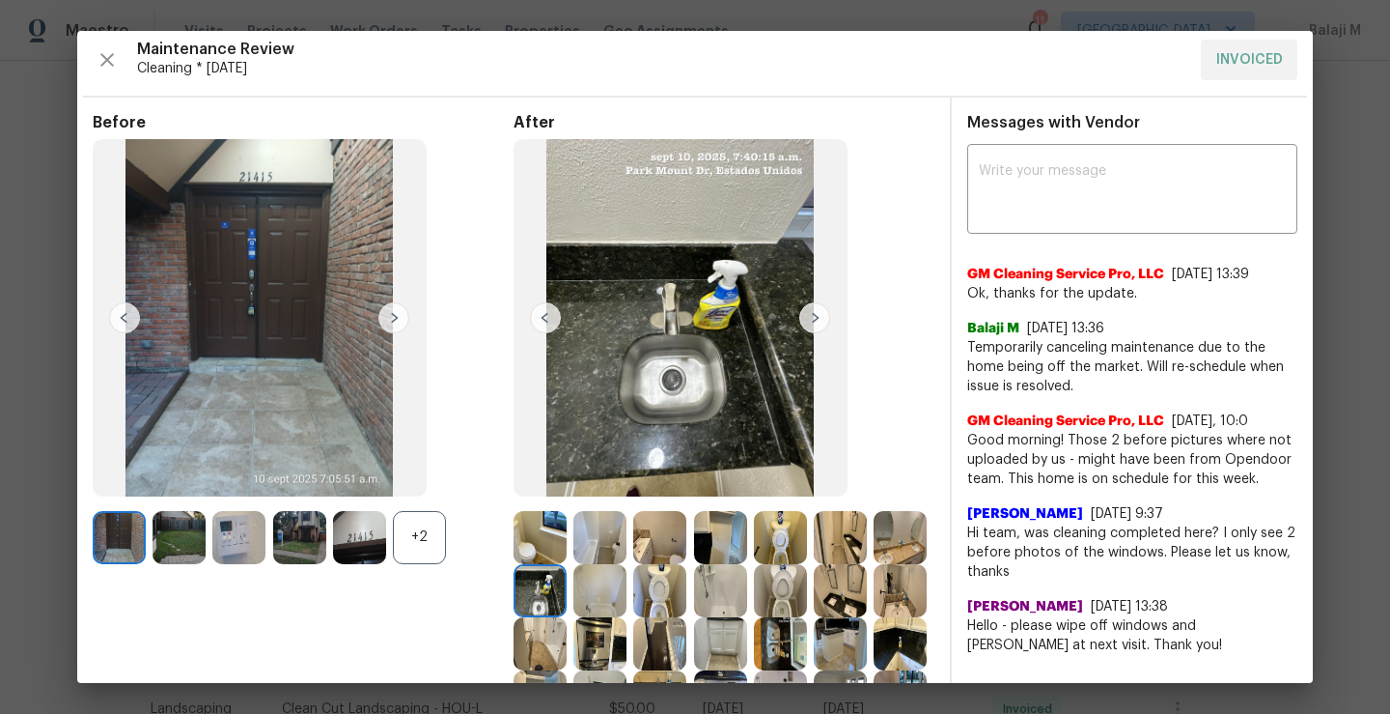
click at [627, 593] on img at bounding box center [600, 590] width 53 height 53
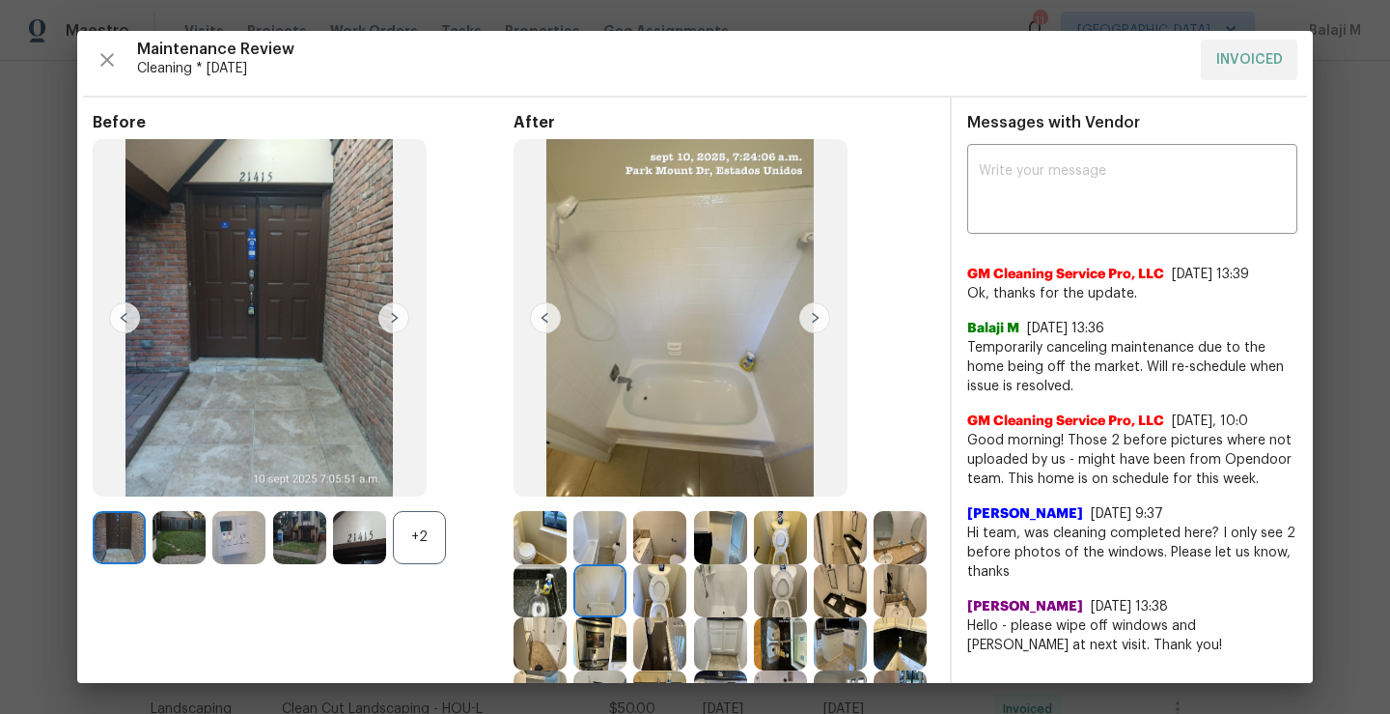
click at [687, 590] on img at bounding box center [659, 590] width 53 height 53
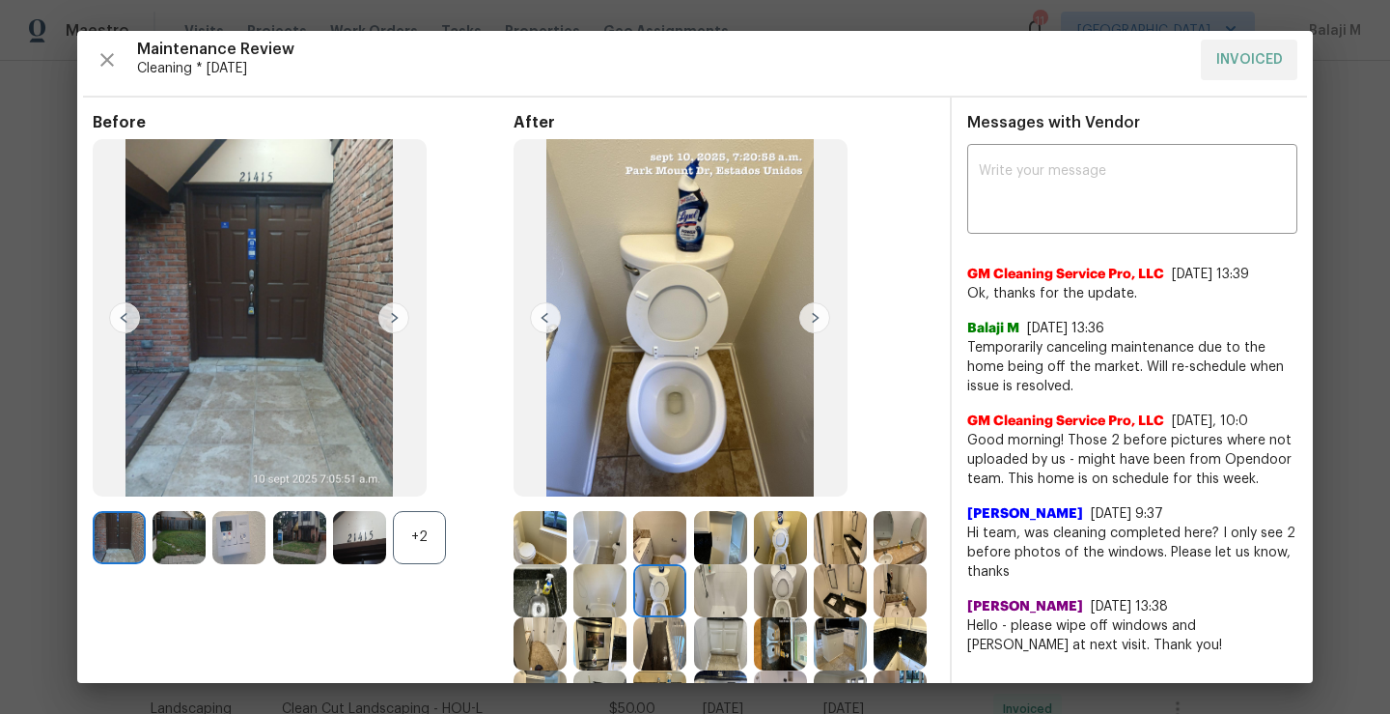
click at [747, 591] on img at bounding box center [720, 590] width 53 height 53
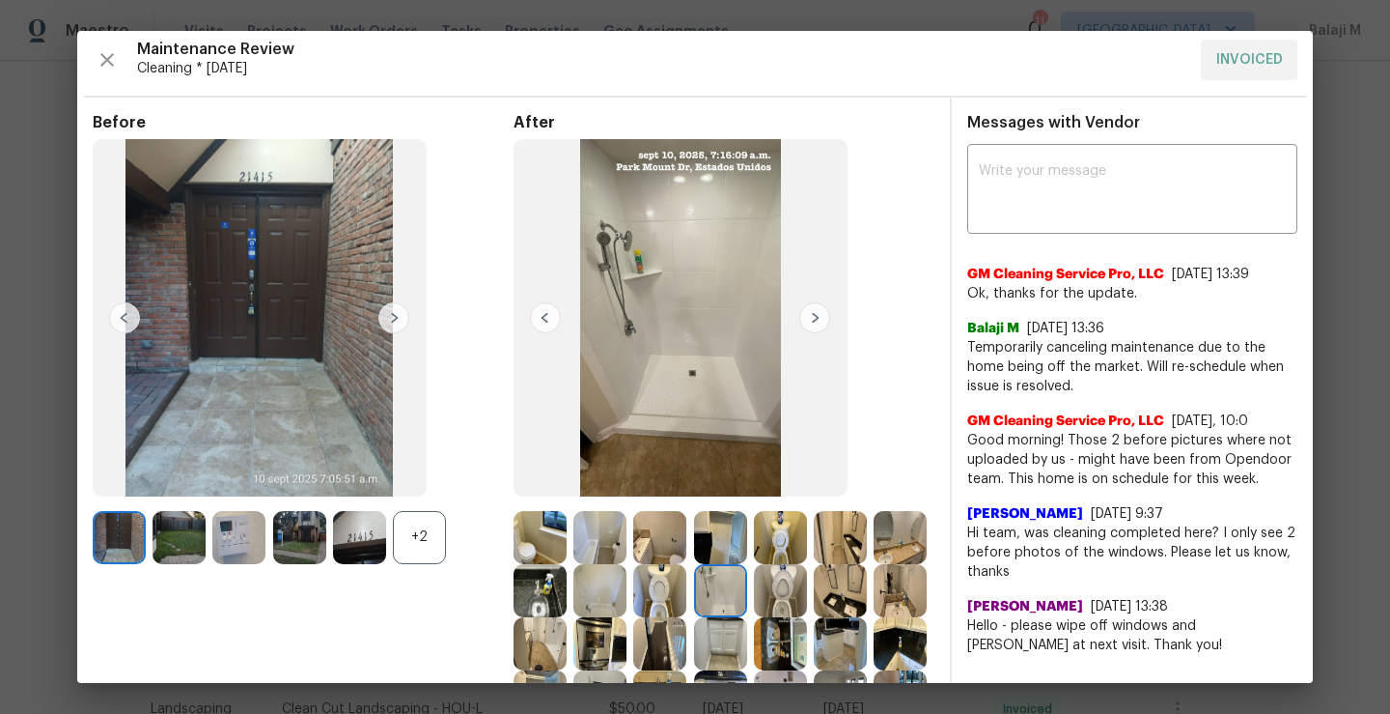
click at [807, 596] on img at bounding box center [780, 590] width 53 height 53
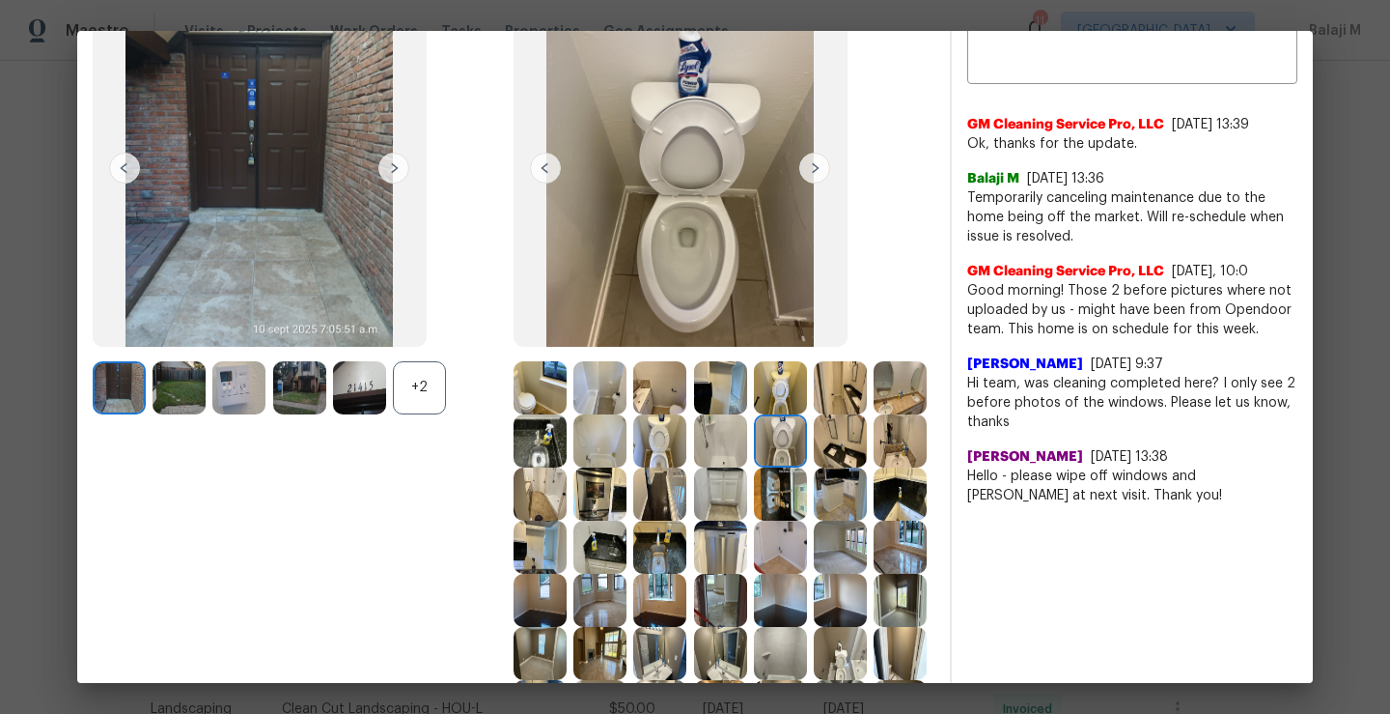
scroll to position [164, 0]
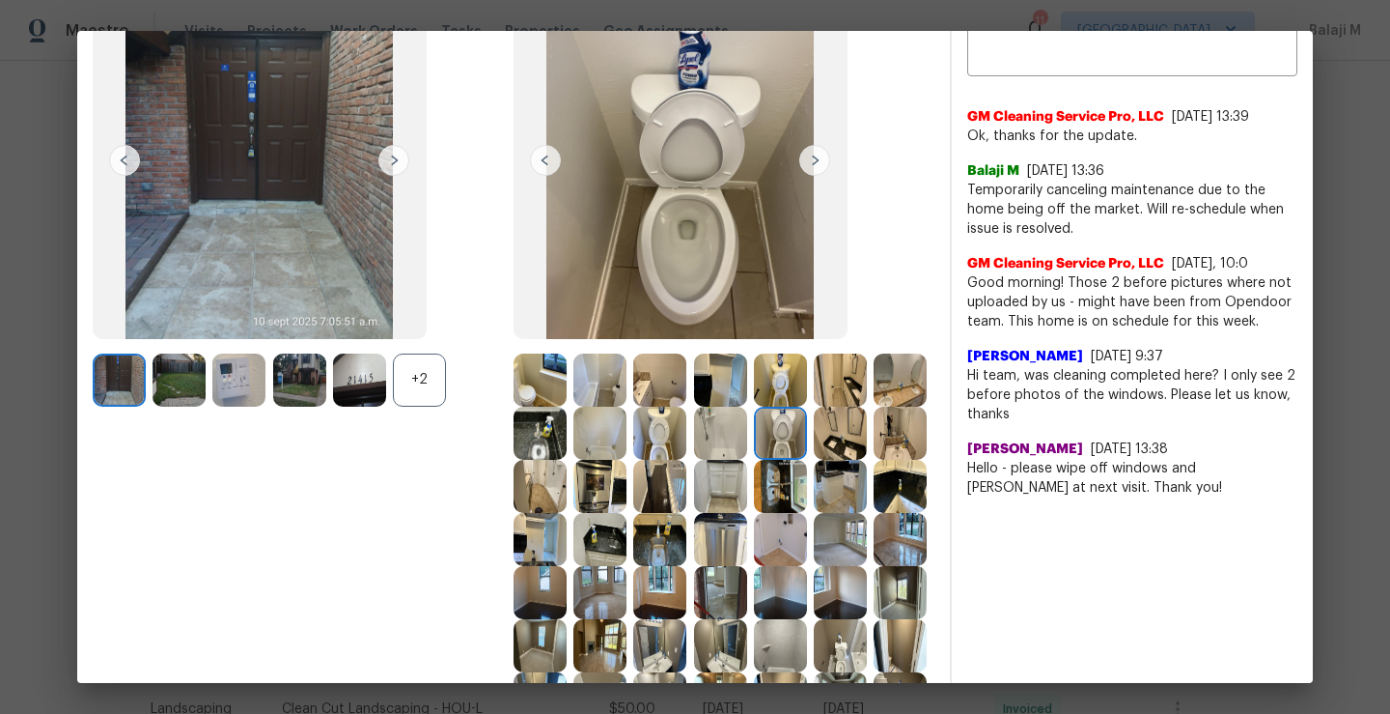
click at [814, 460] on img at bounding box center [840, 433] width 53 height 53
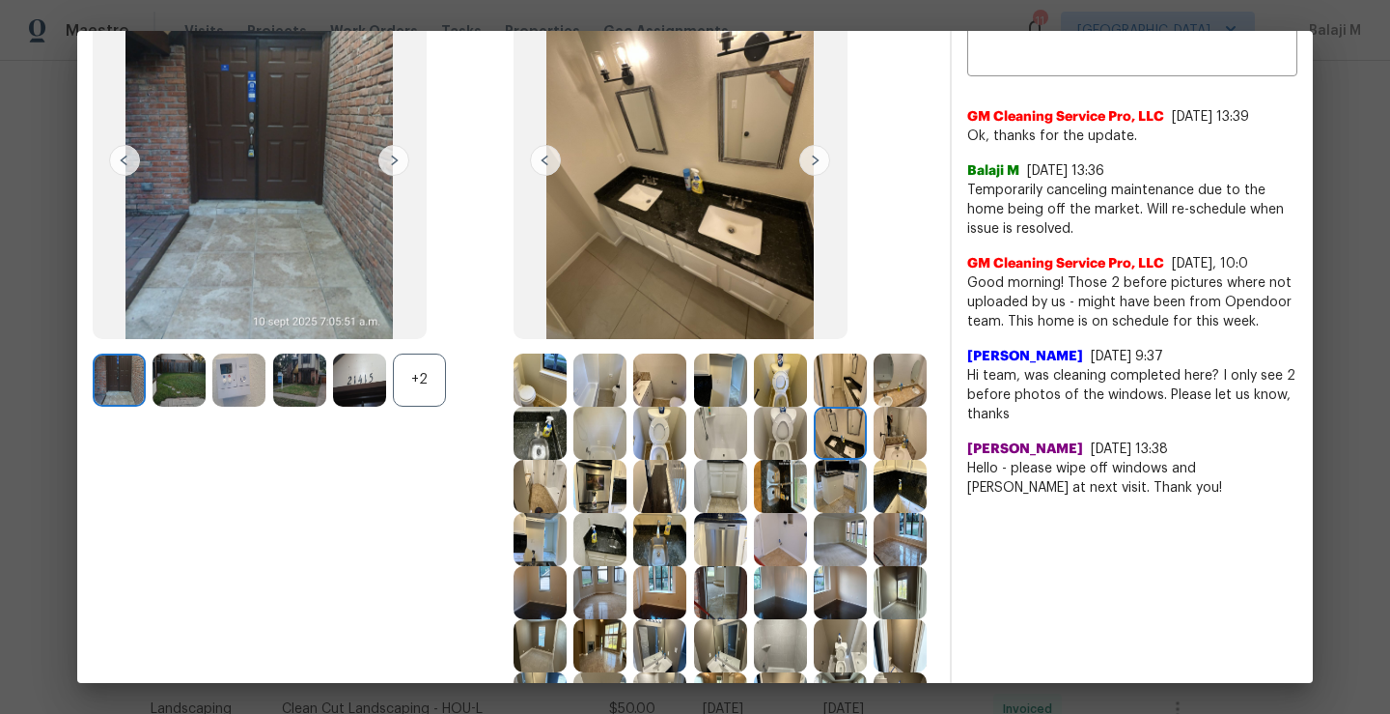
click at [874, 460] on img at bounding box center [900, 433] width 53 height 53
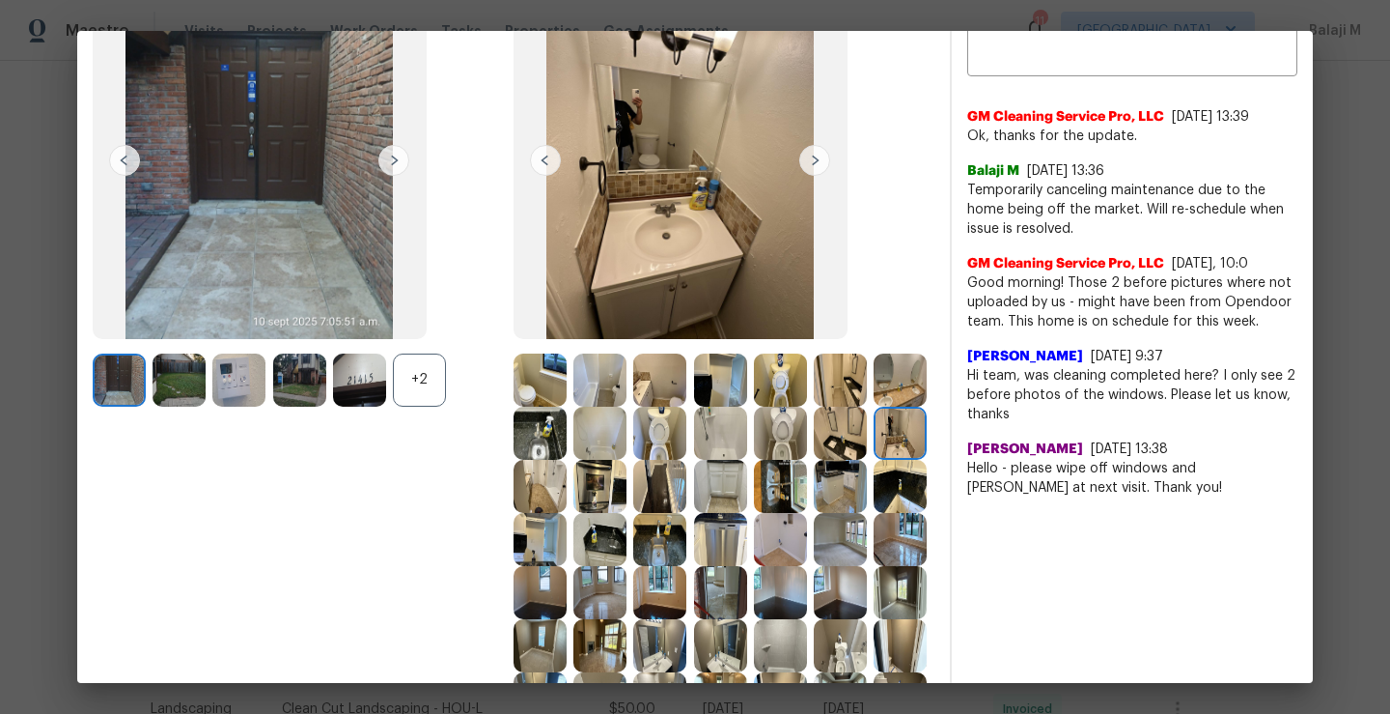
click at [567, 491] on img at bounding box center [540, 486] width 53 height 53
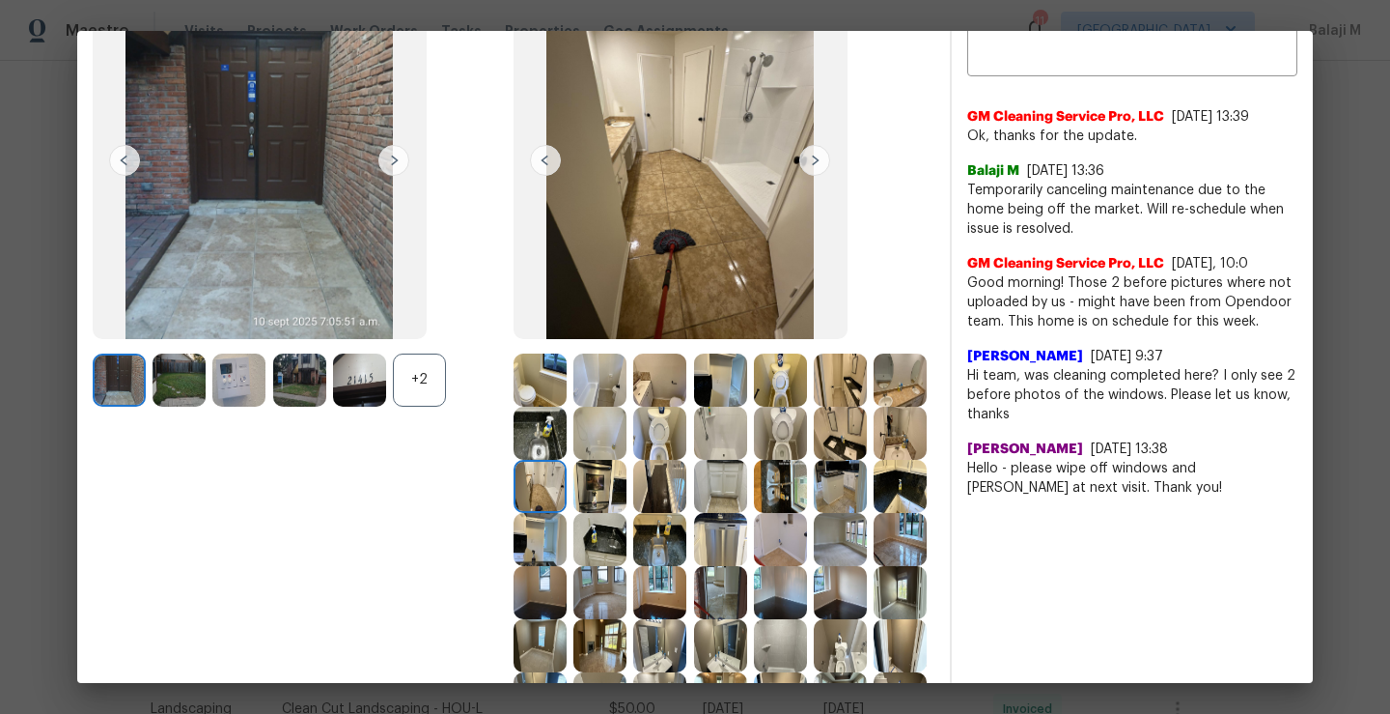
click at [627, 491] on img at bounding box center [600, 486] width 53 height 53
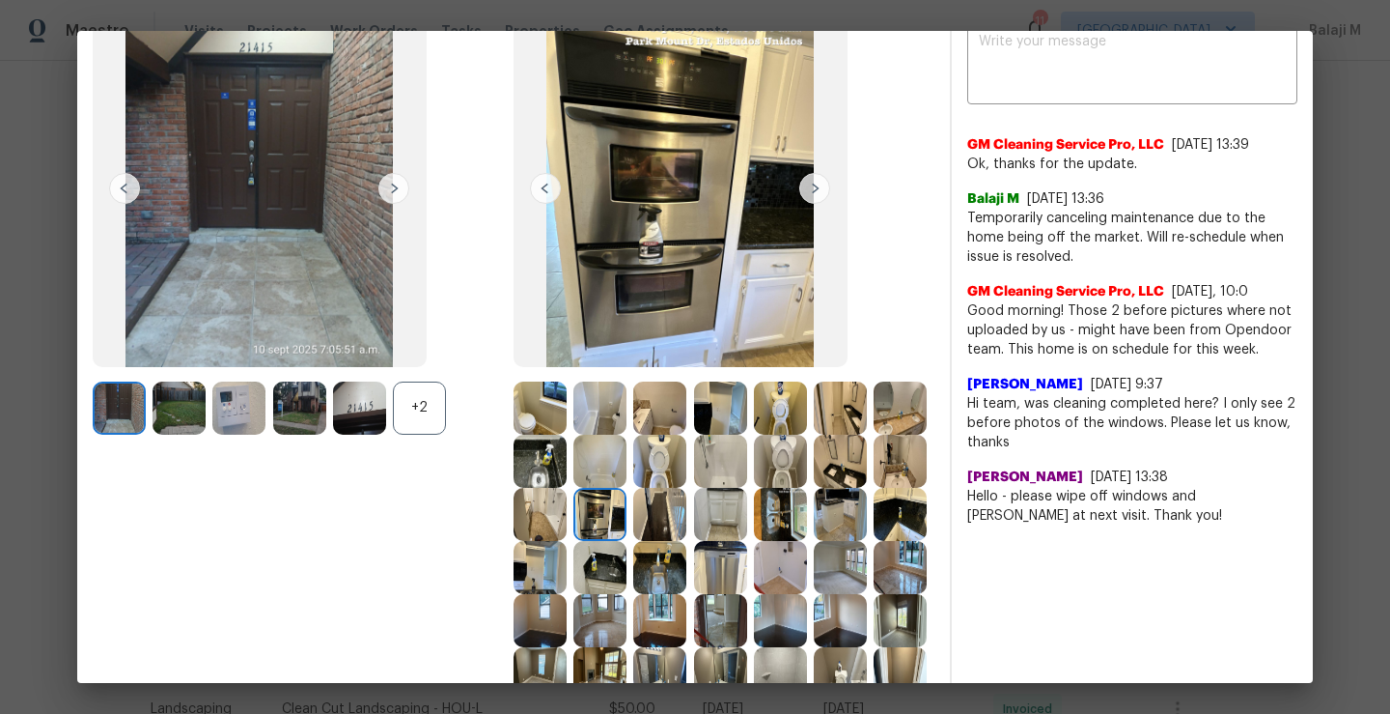
scroll to position [136, 0]
click at [633, 522] on div at bounding box center [604, 514] width 60 height 53
click at [687, 522] on img at bounding box center [659, 514] width 53 height 53
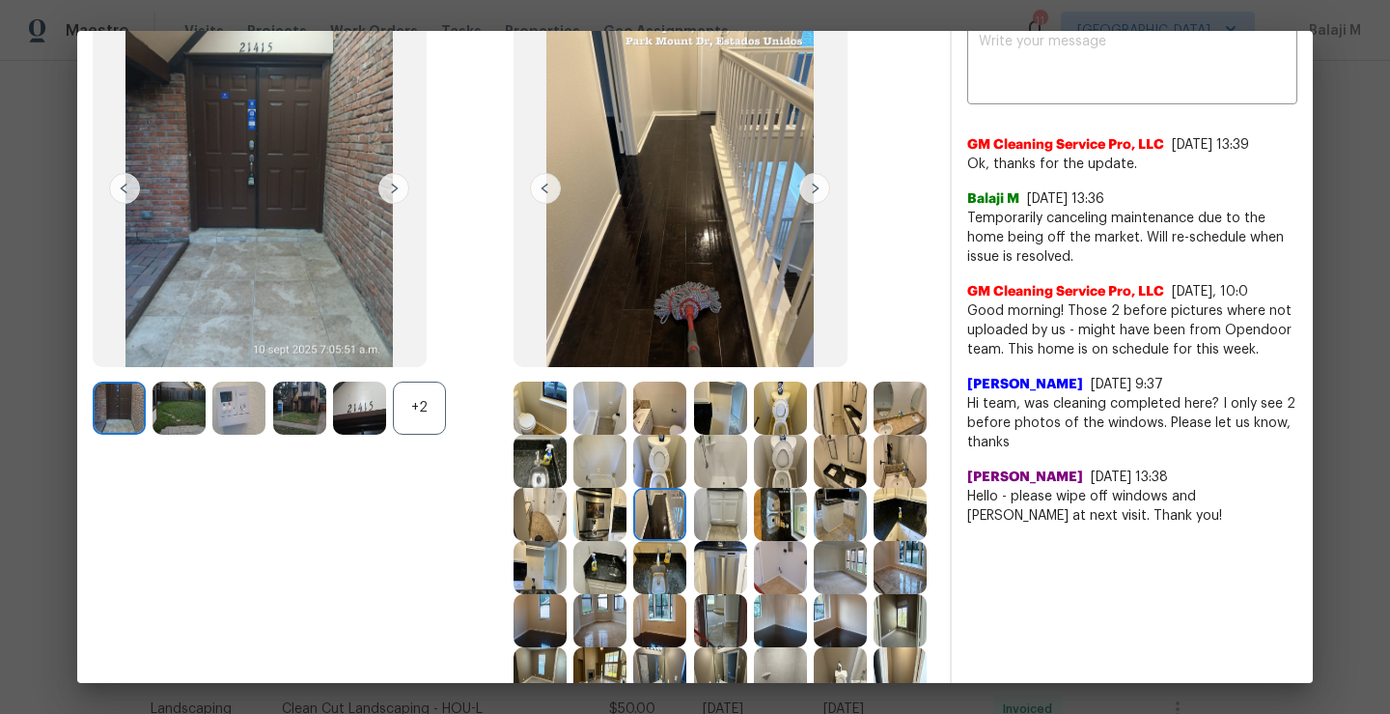
click at [747, 532] on img at bounding box center [720, 514] width 53 height 53
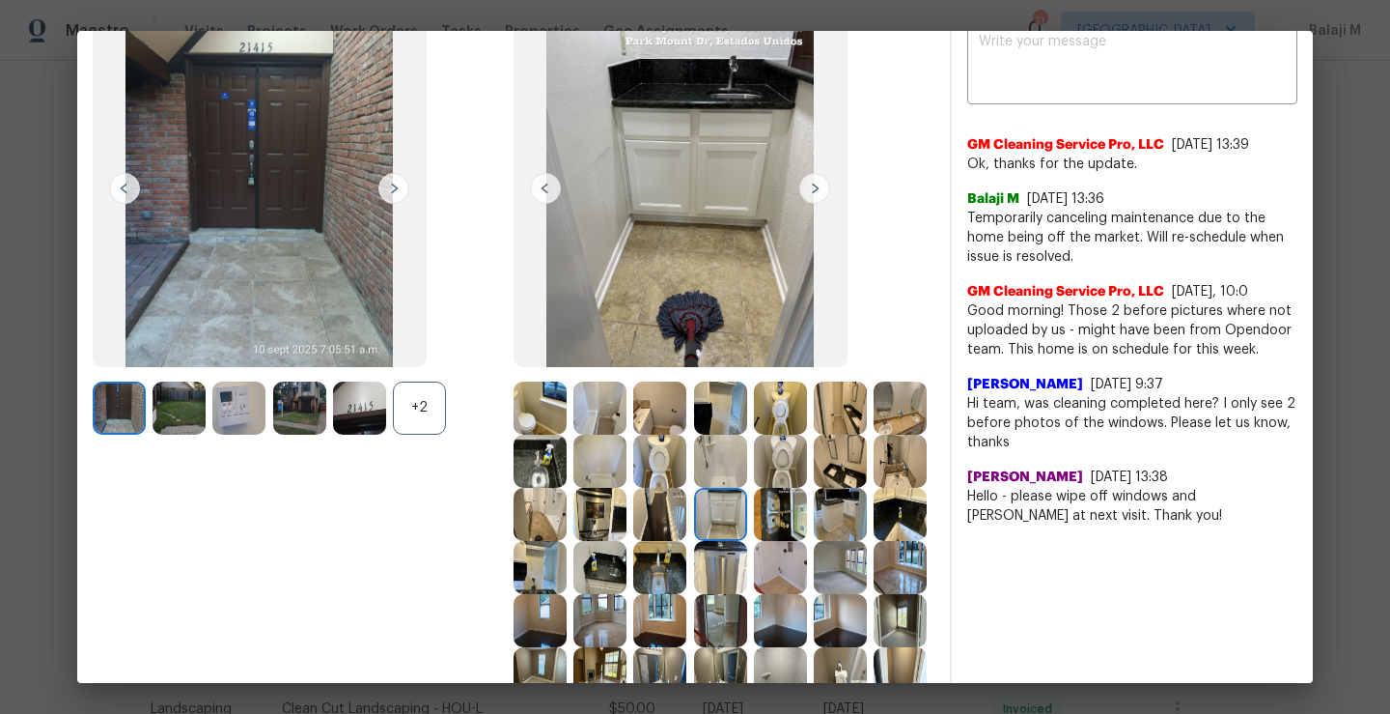
click at [747, 531] on img at bounding box center [720, 514] width 53 height 53
click at [754, 541] on img at bounding box center [780, 514] width 53 height 53
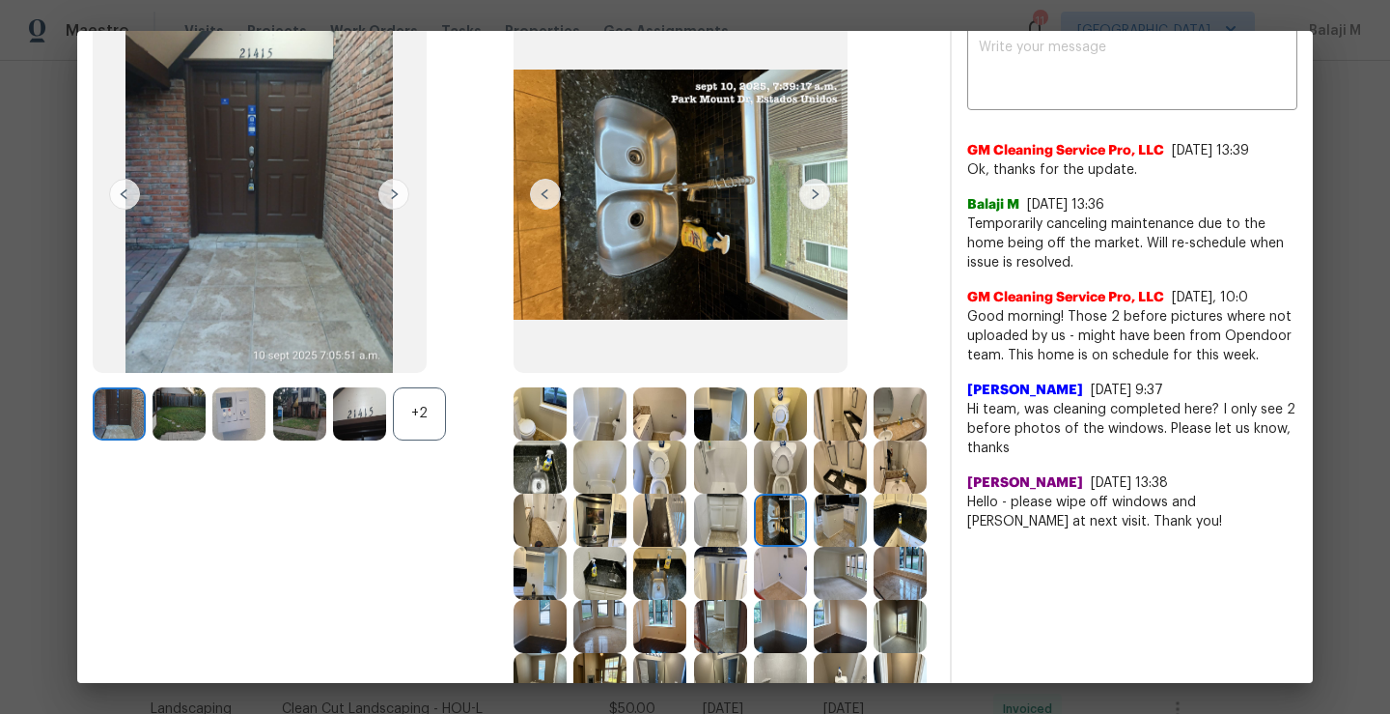
scroll to position [152, 0]
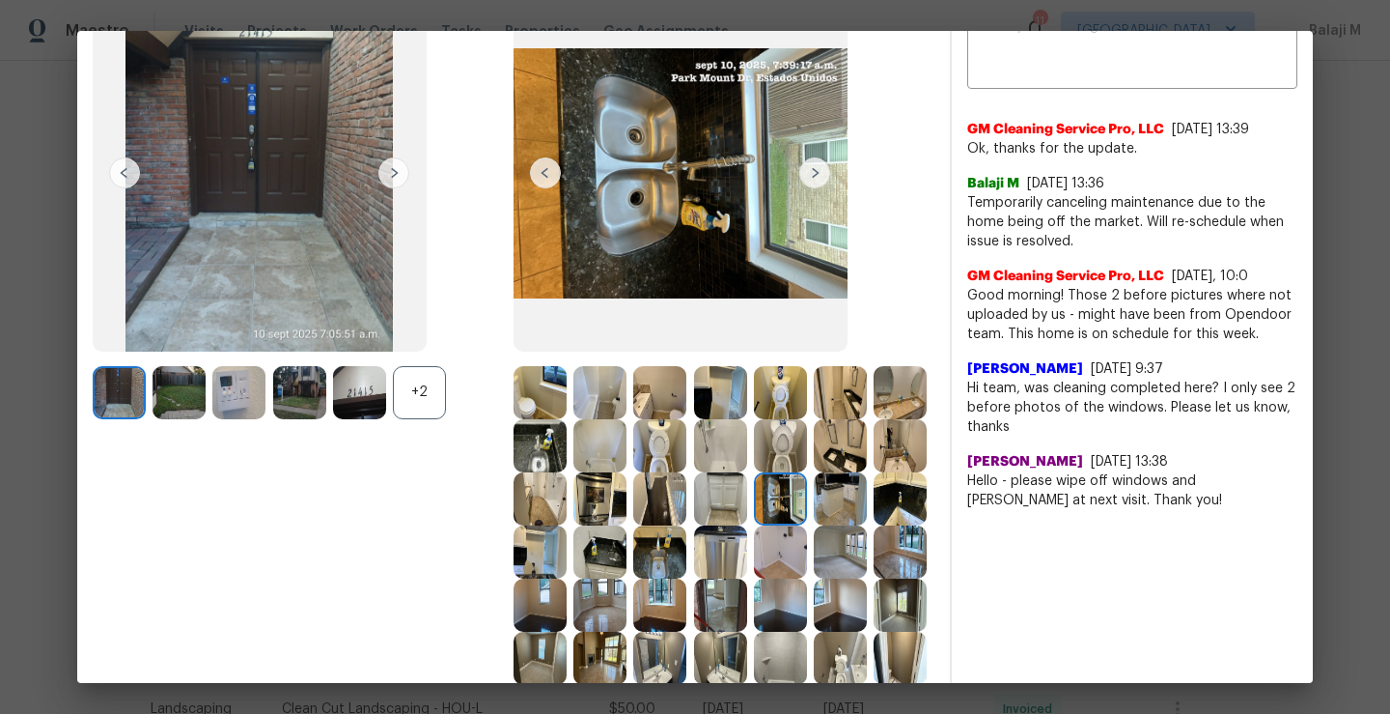
click at [814, 525] on img at bounding box center [840, 498] width 53 height 53
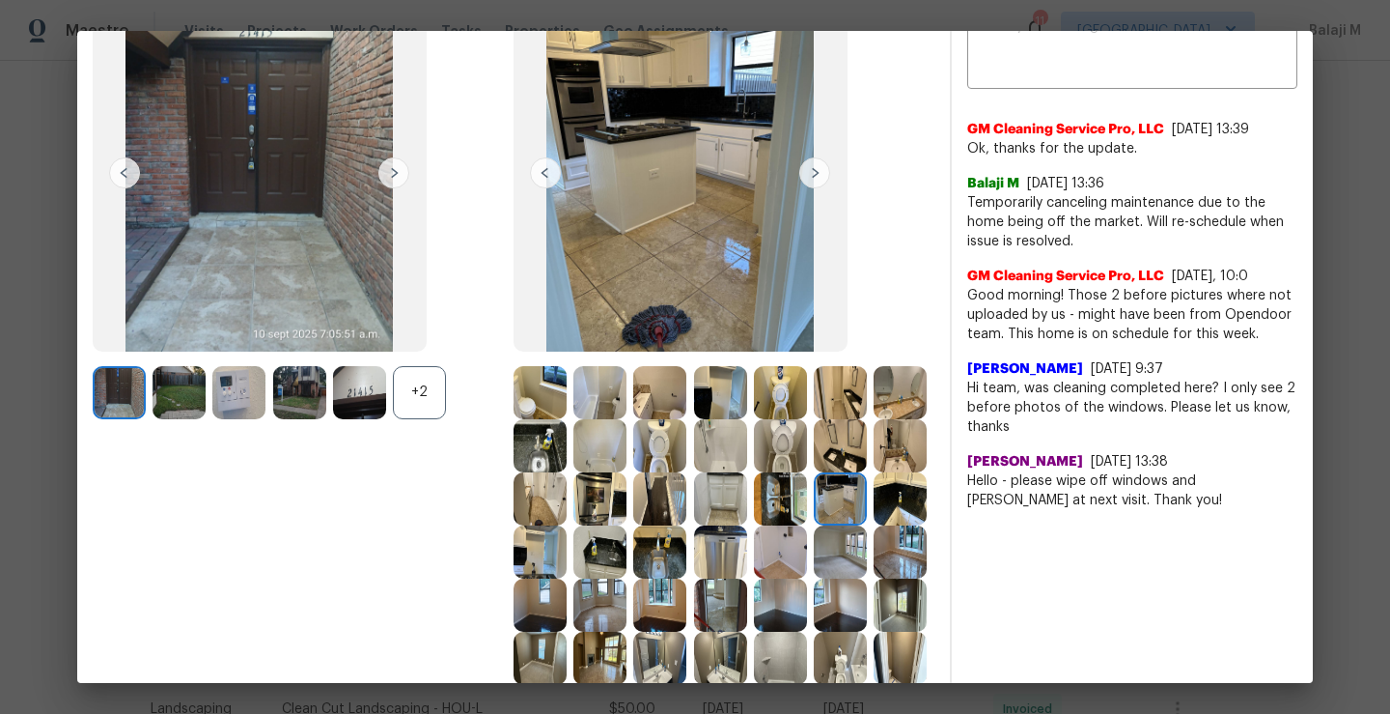
click at [874, 525] on img at bounding box center [900, 498] width 53 height 53
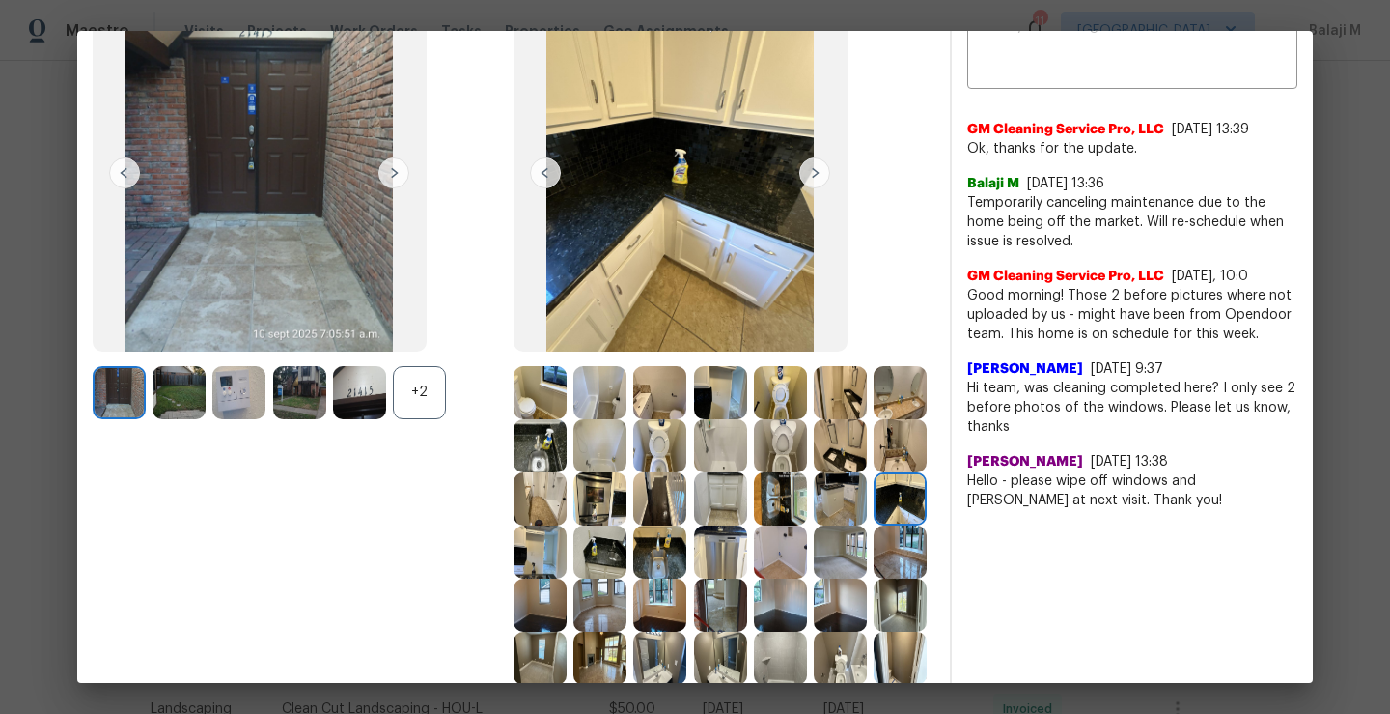
click at [567, 564] on img at bounding box center [540, 551] width 53 height 53
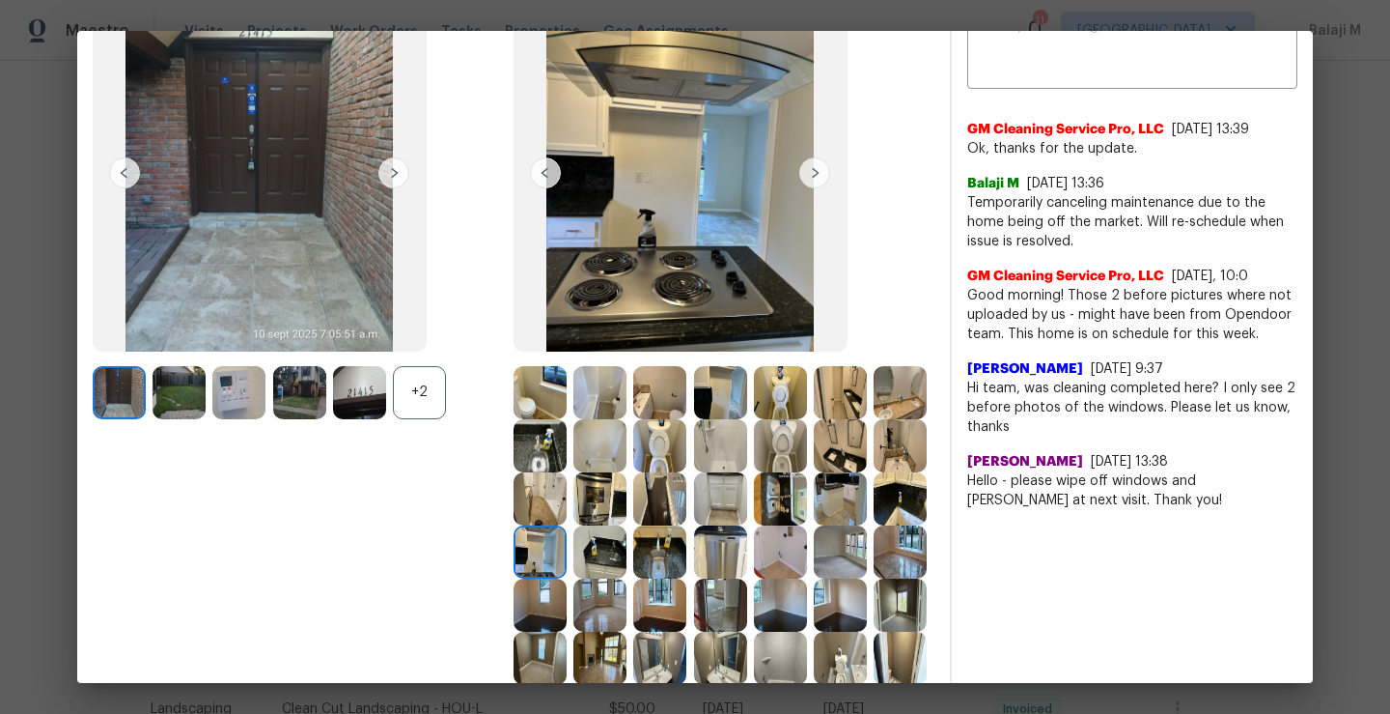
click at [627, 564] on img at bounding box center [600, 551] width 53 height 53
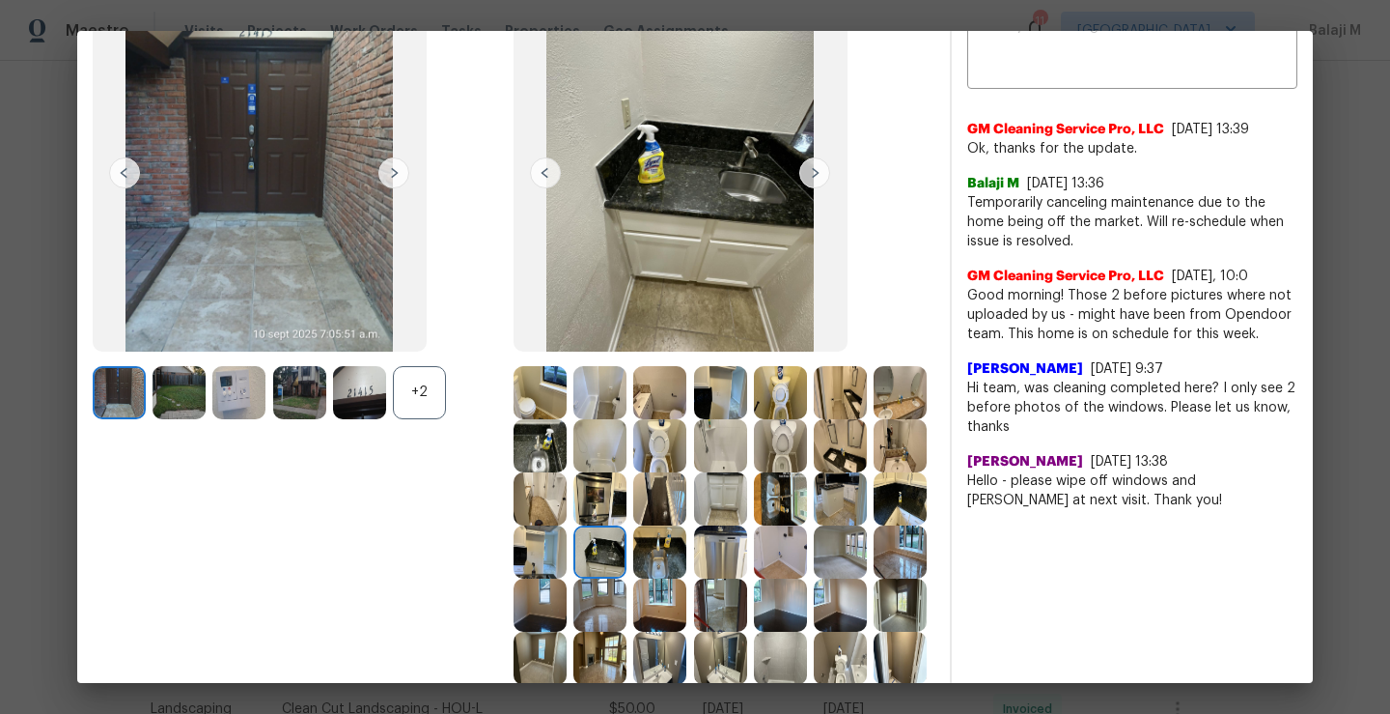
click at [687, 563] on img at bounding box center [659, 551] width 53 height 53
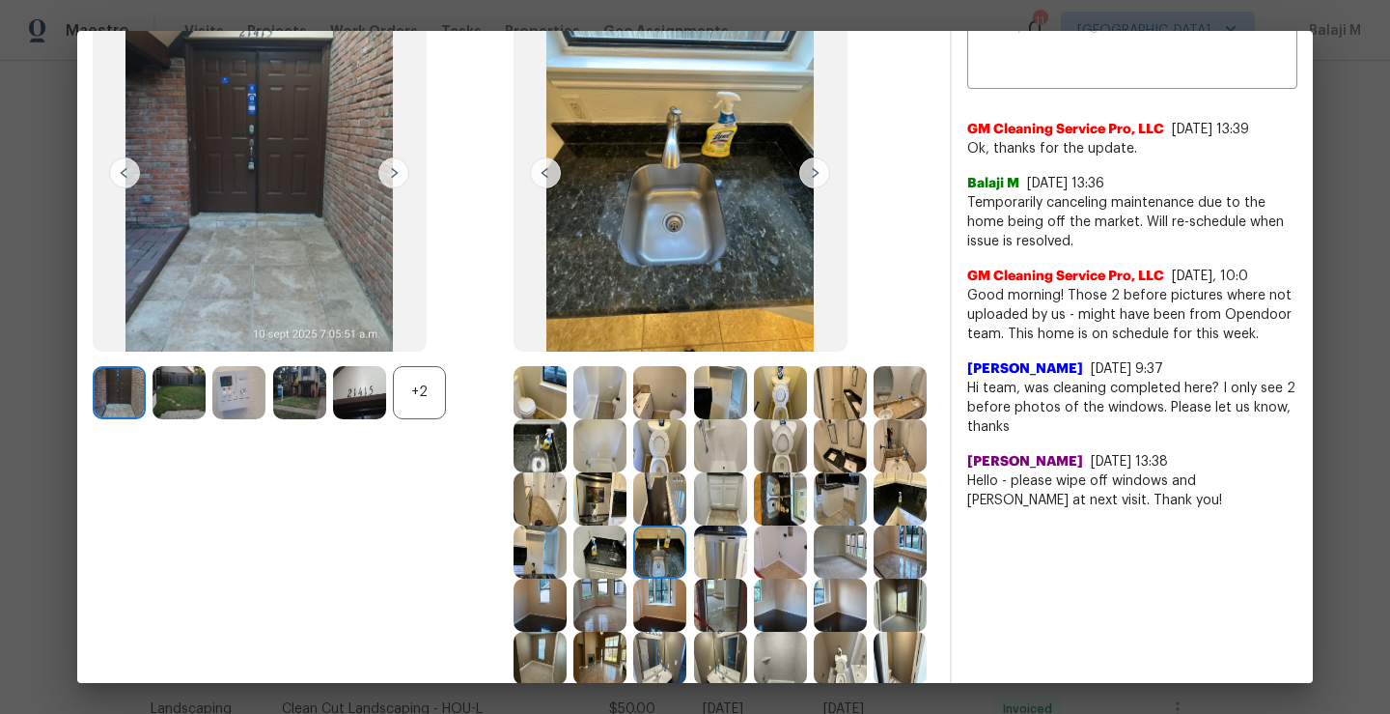
click at [694, 578] on img at bounding box center [720, 551] width 53 height 53
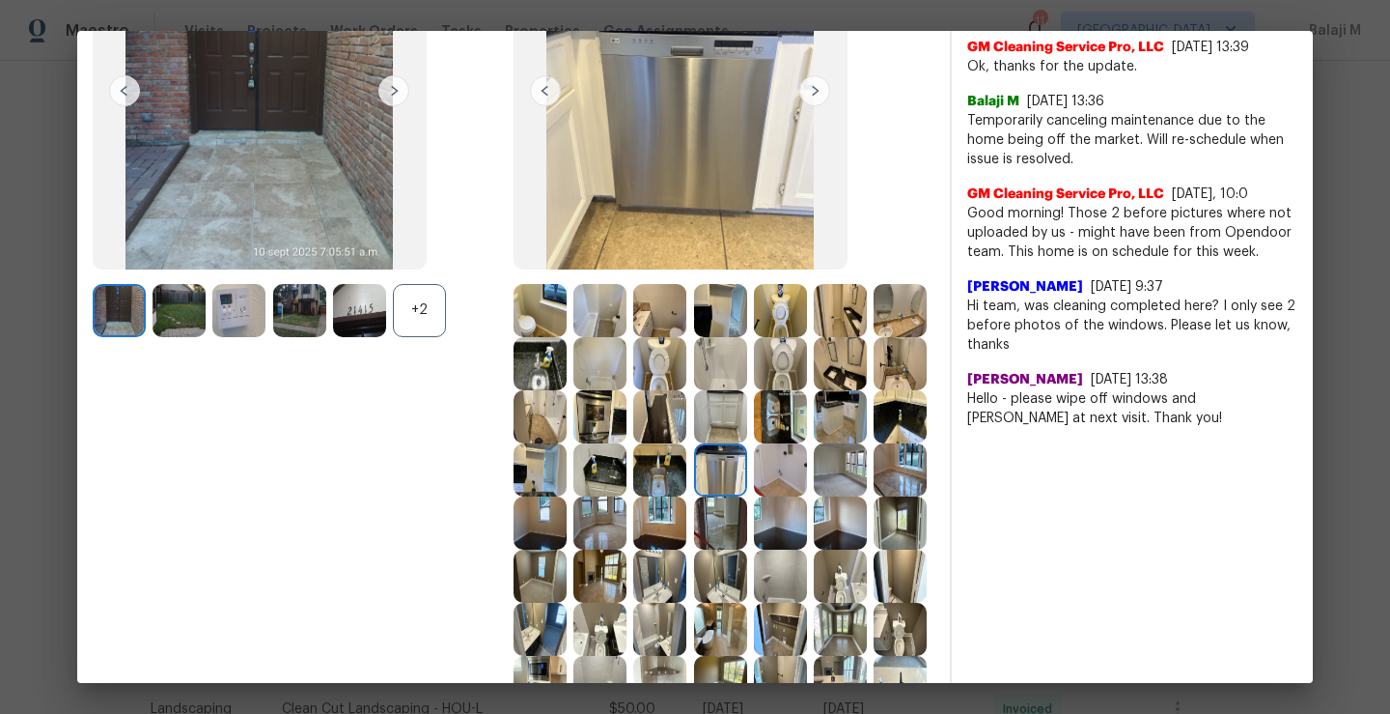
scroll to position [230, 0]
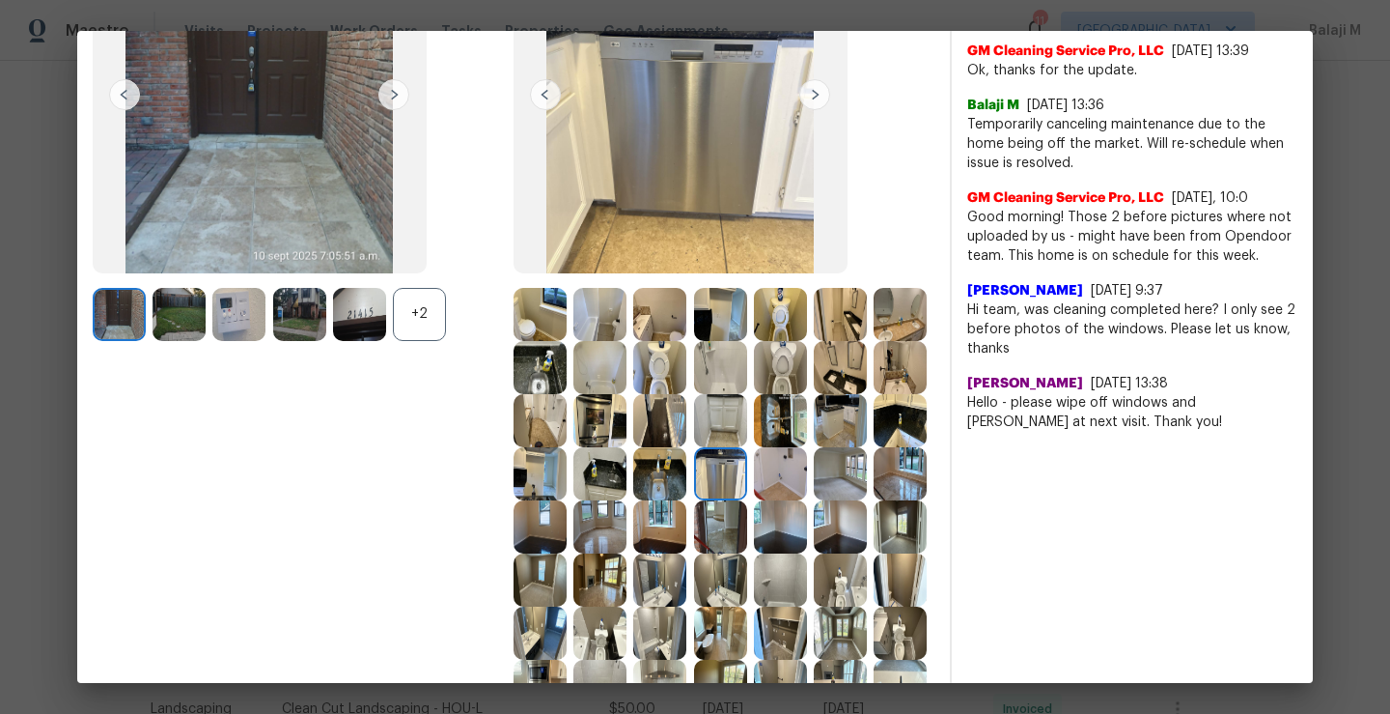
click at [694, 553] on img at bounding box center [720, 526] width 53 height 53
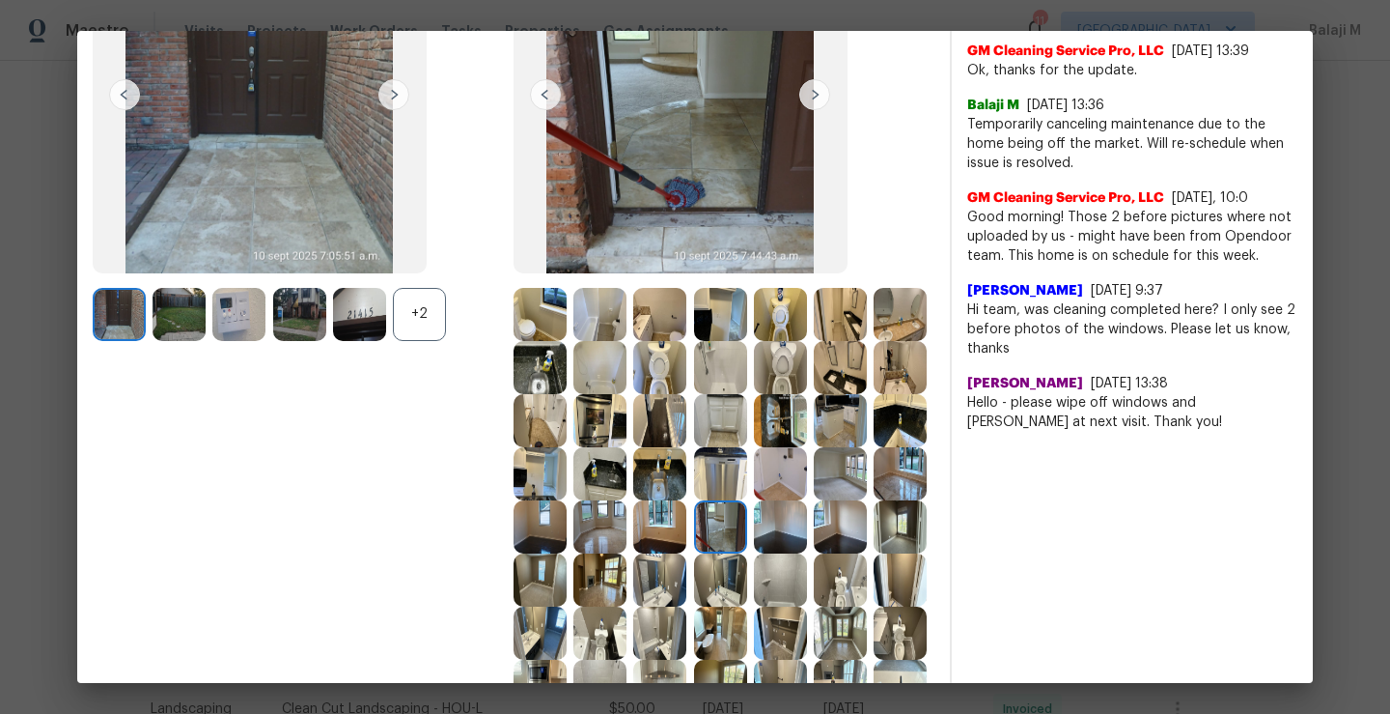
click at [754, 553] on img at bounding box center [780, 526] width 53 height 53
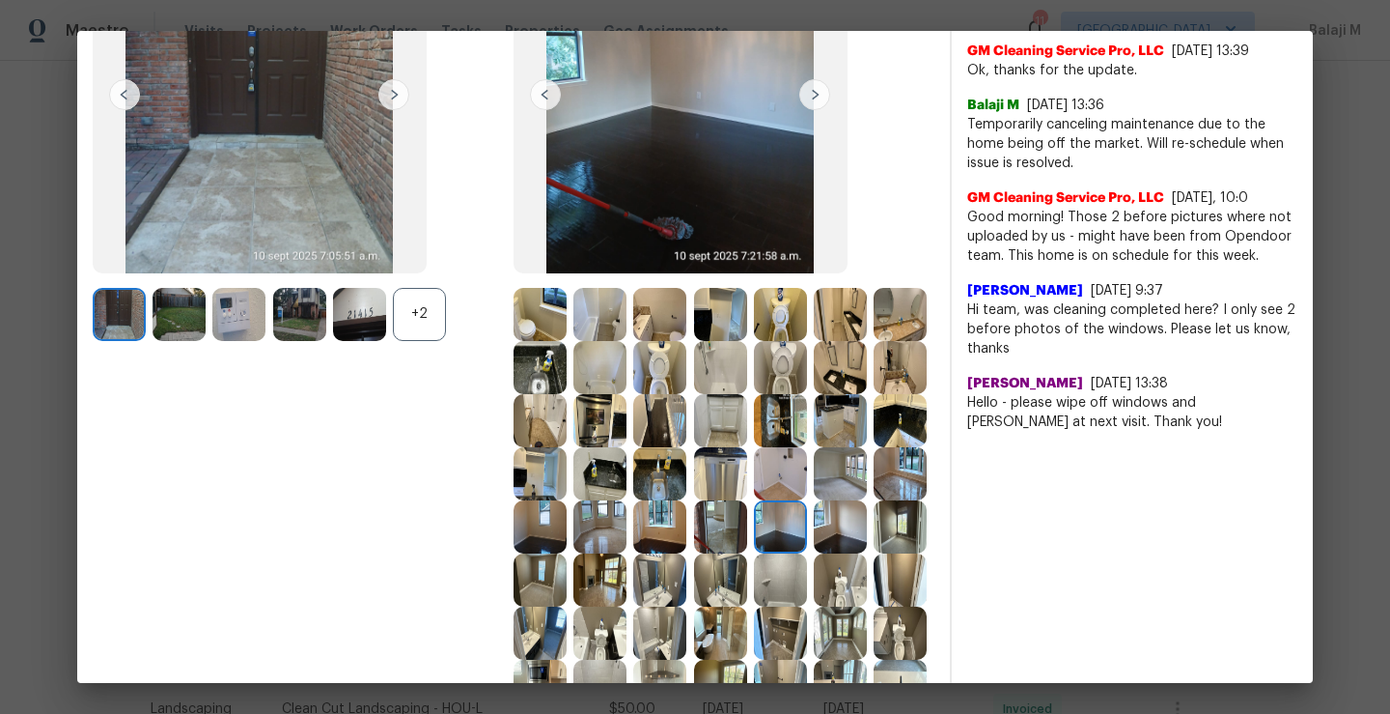
click at [754, 553] on img at bounding box center [780, 526] width 53 height 53
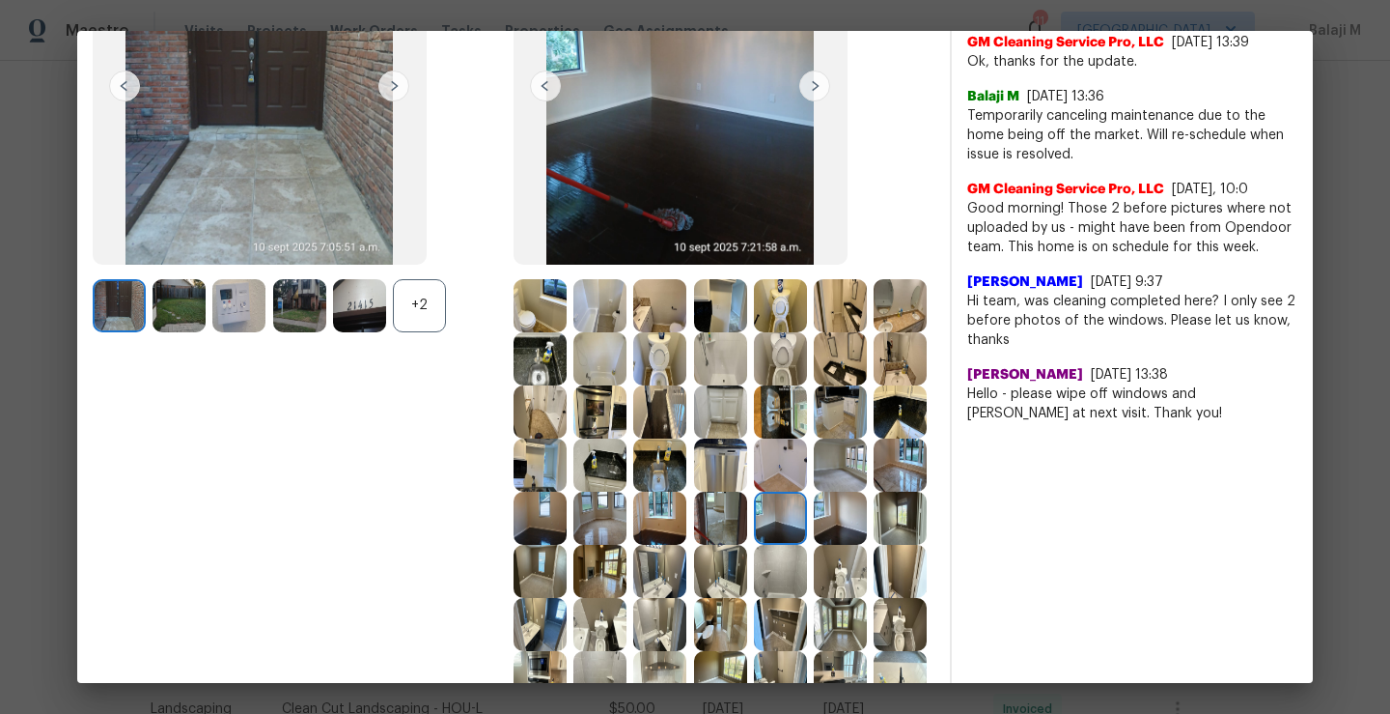
scroll to position [252, 0]
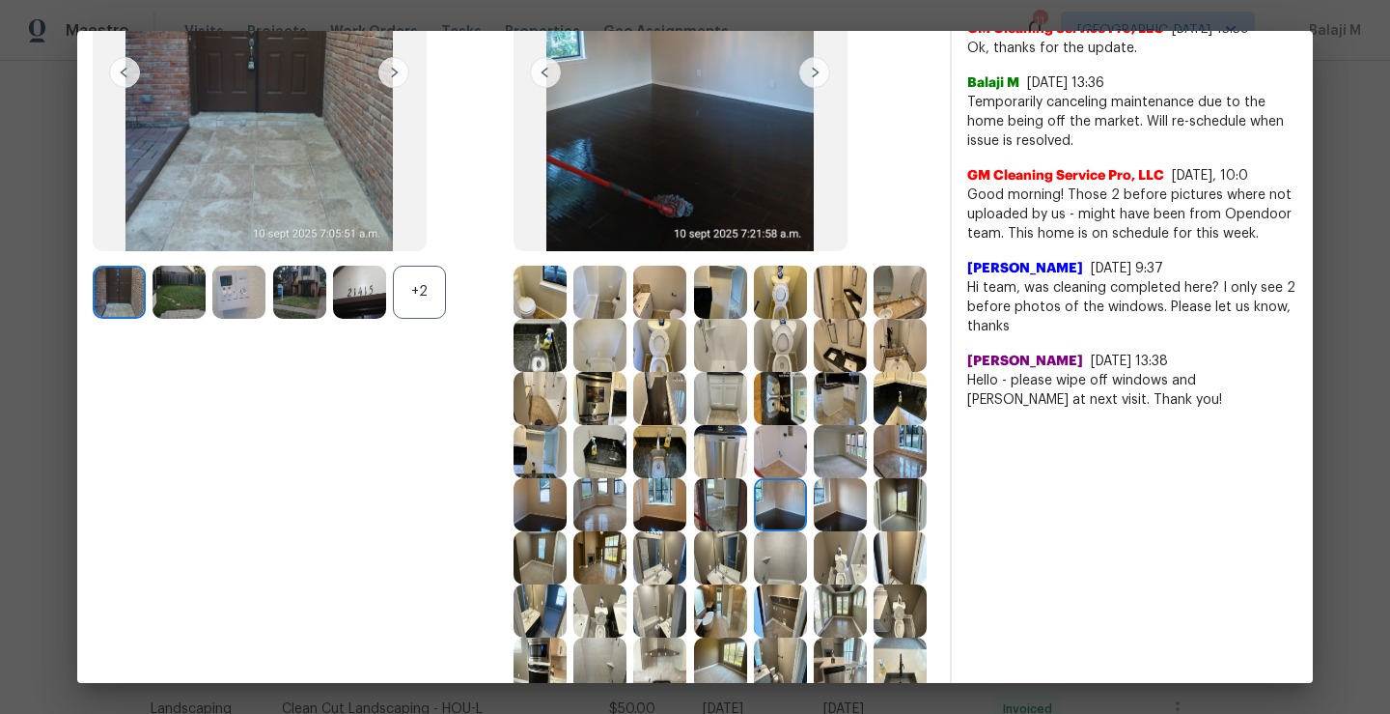
click at [814, 531] on img at bounding box center [840, 504] width 53 height 53
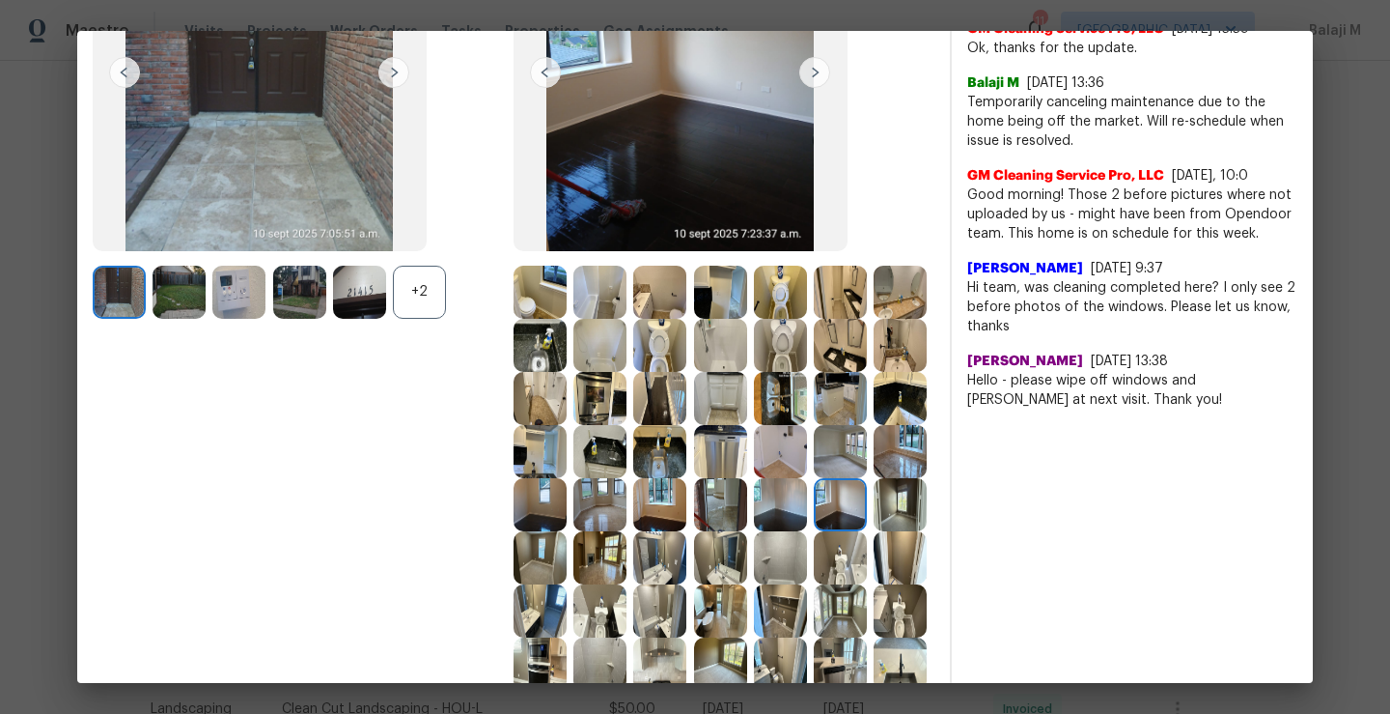
click at [874, 531] on img at bounding box center [900, 504] width 53 height 53
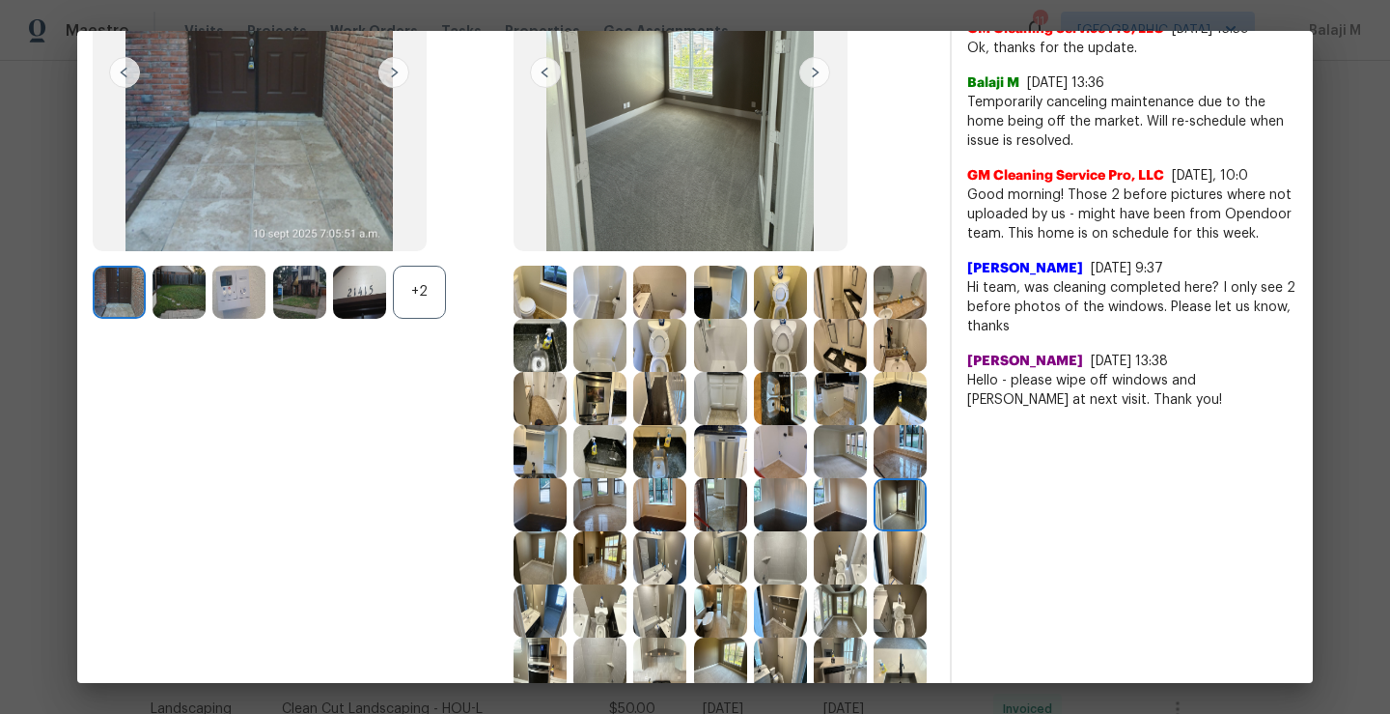
click at [567, 568] on img at bounding box center [540, 557] width 53 height 53
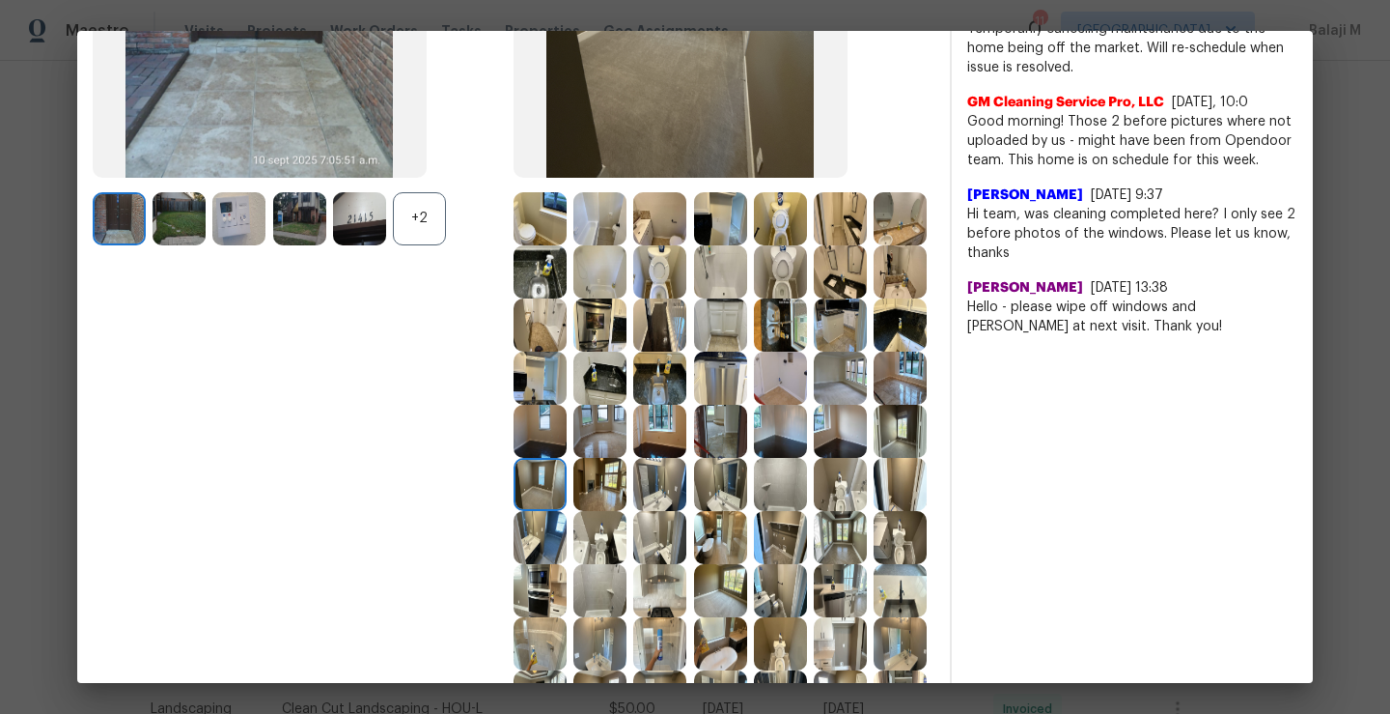
scroll to position [327, 0]
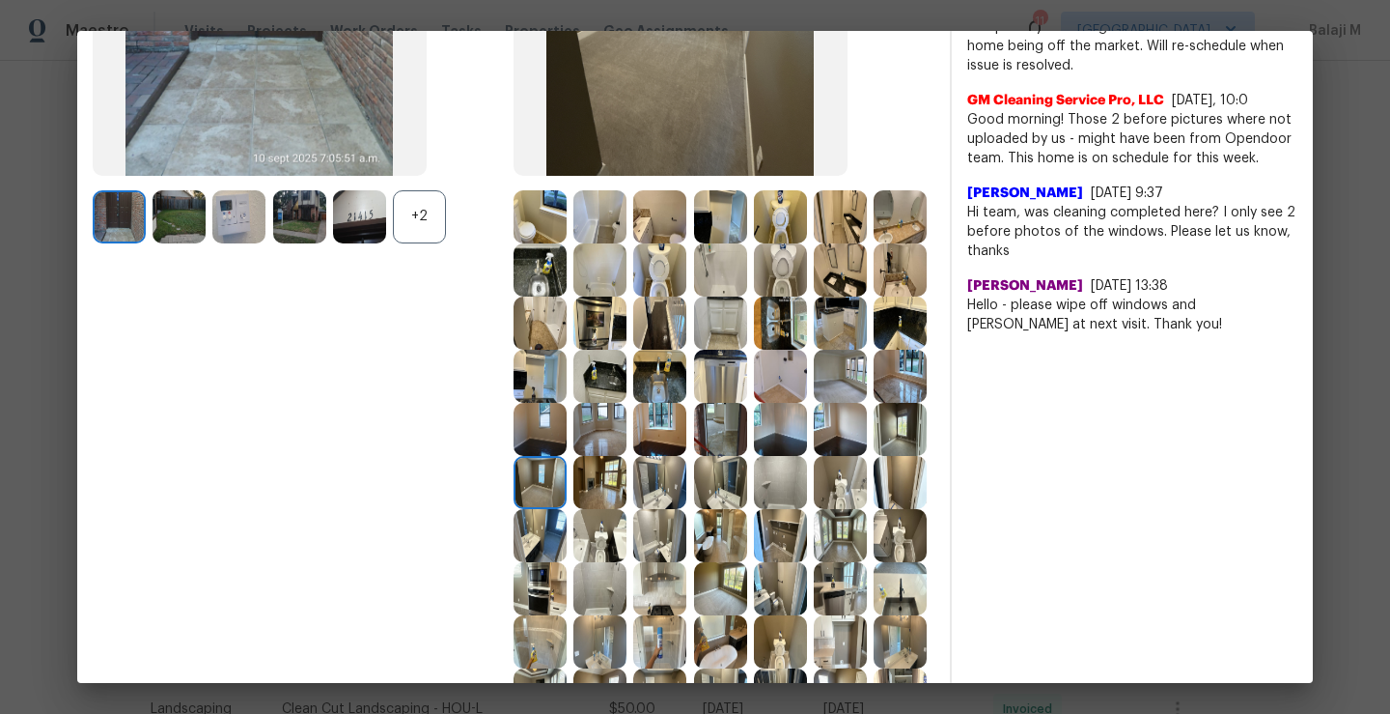
click at [574, 509] on img at bounding box center [600, 482] width 53 height 53
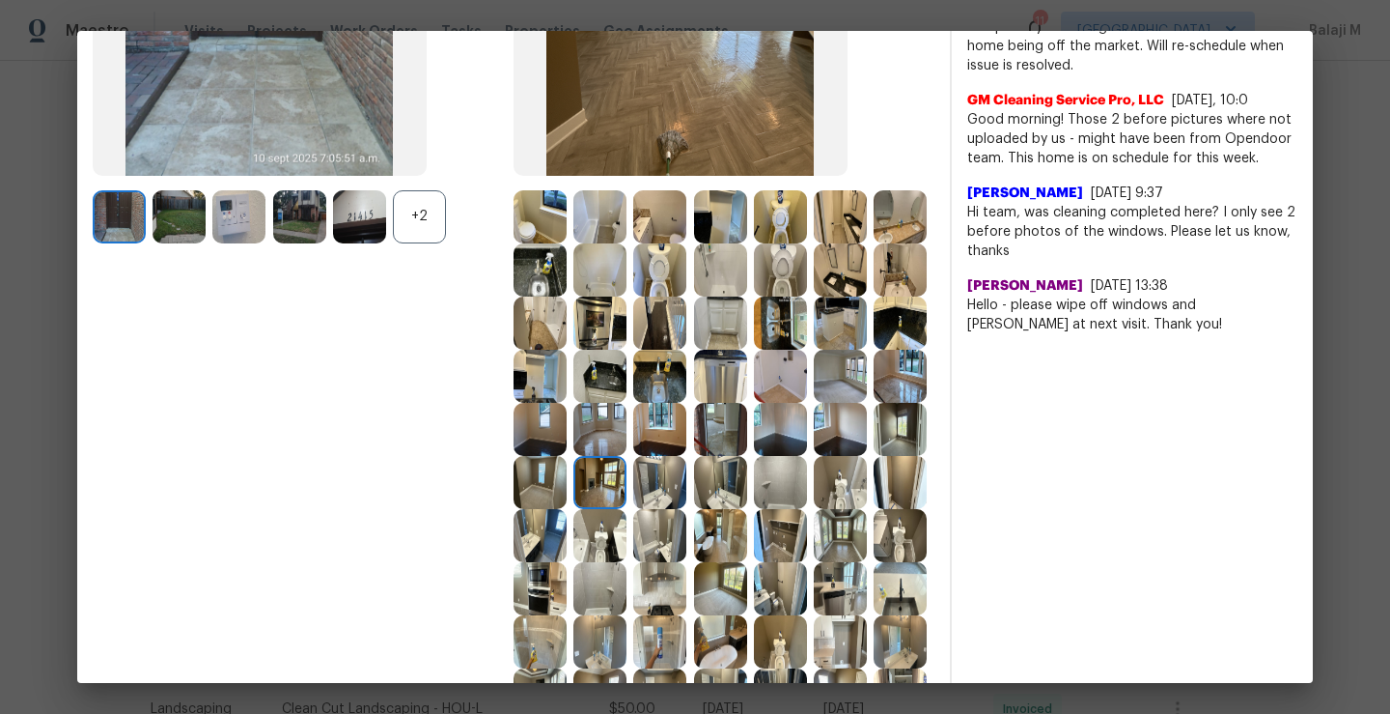
click at [694, 456] on img at bounding box center [720, 429] width 53 height 53
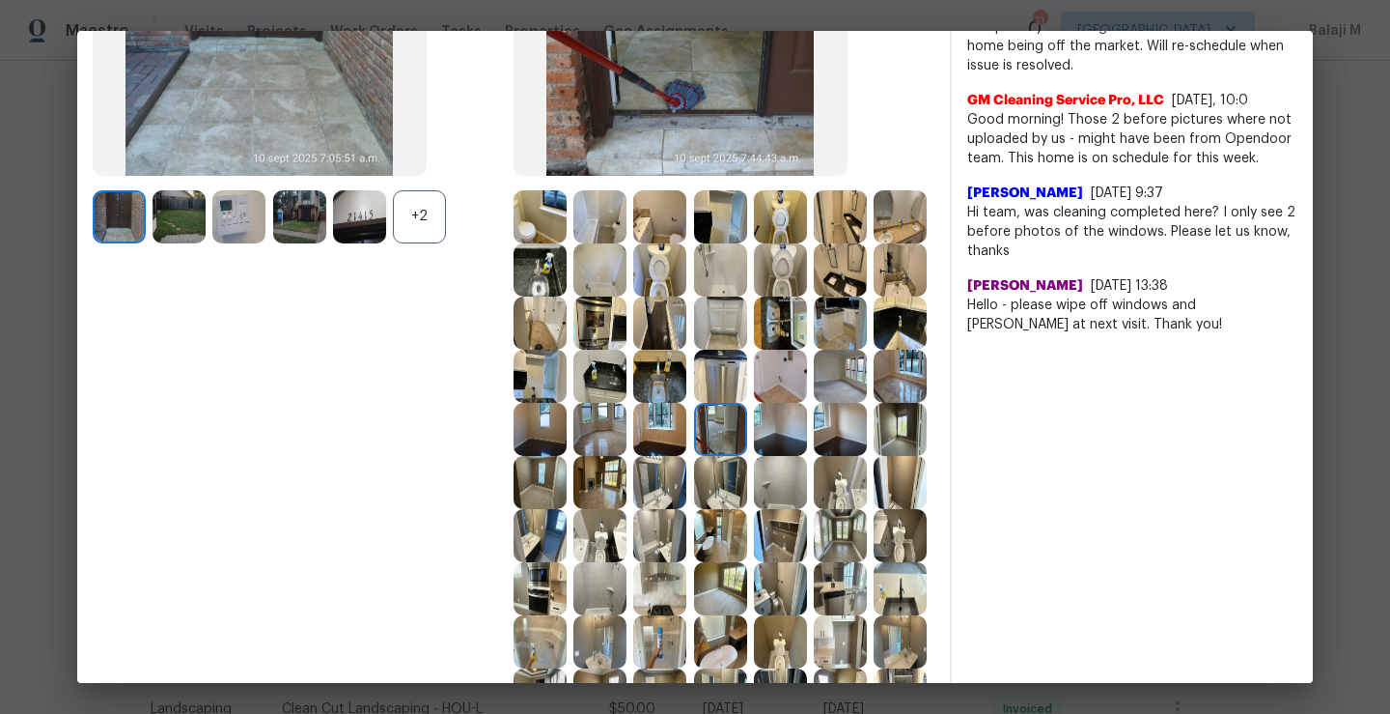
click at [754, 456] on img at bounding box center [780, 429] width 53 height 53
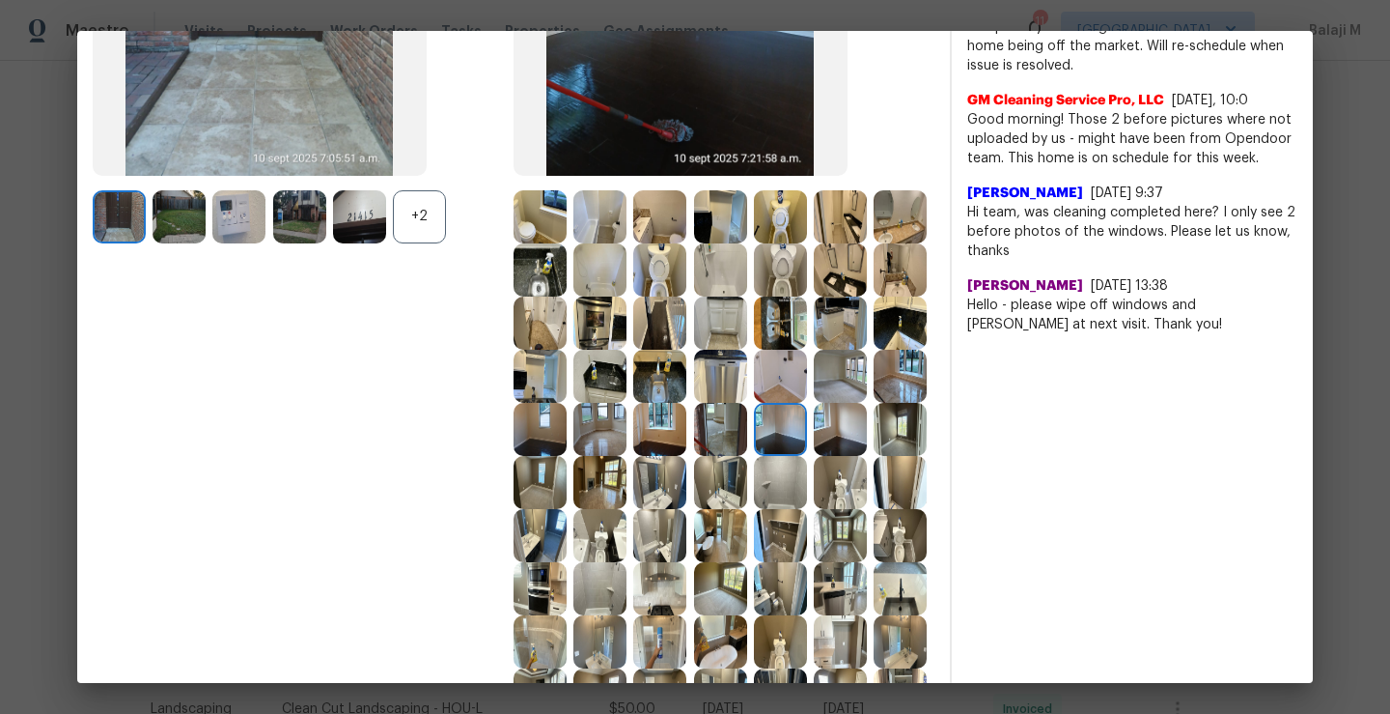
click at [814, 456] on img at bounding box center [840, 429] width 53 height 53
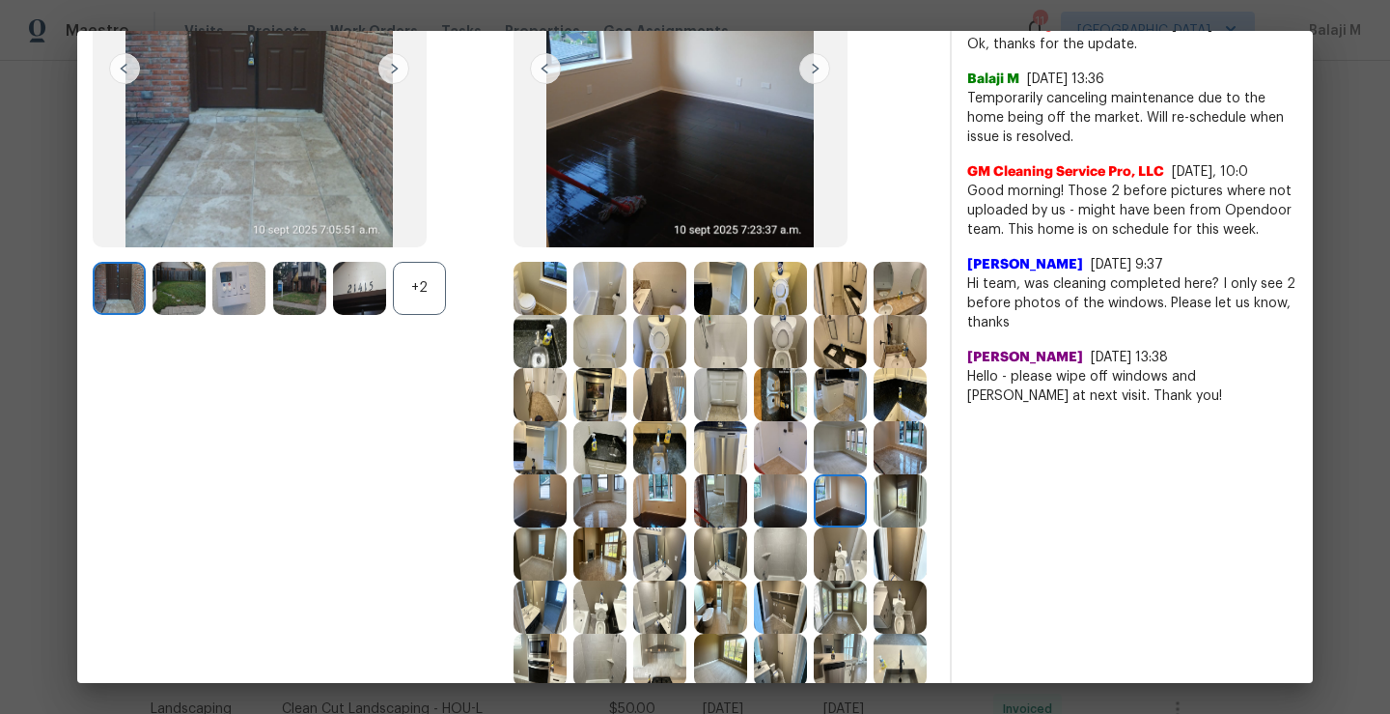
scroll to position [261, 0]
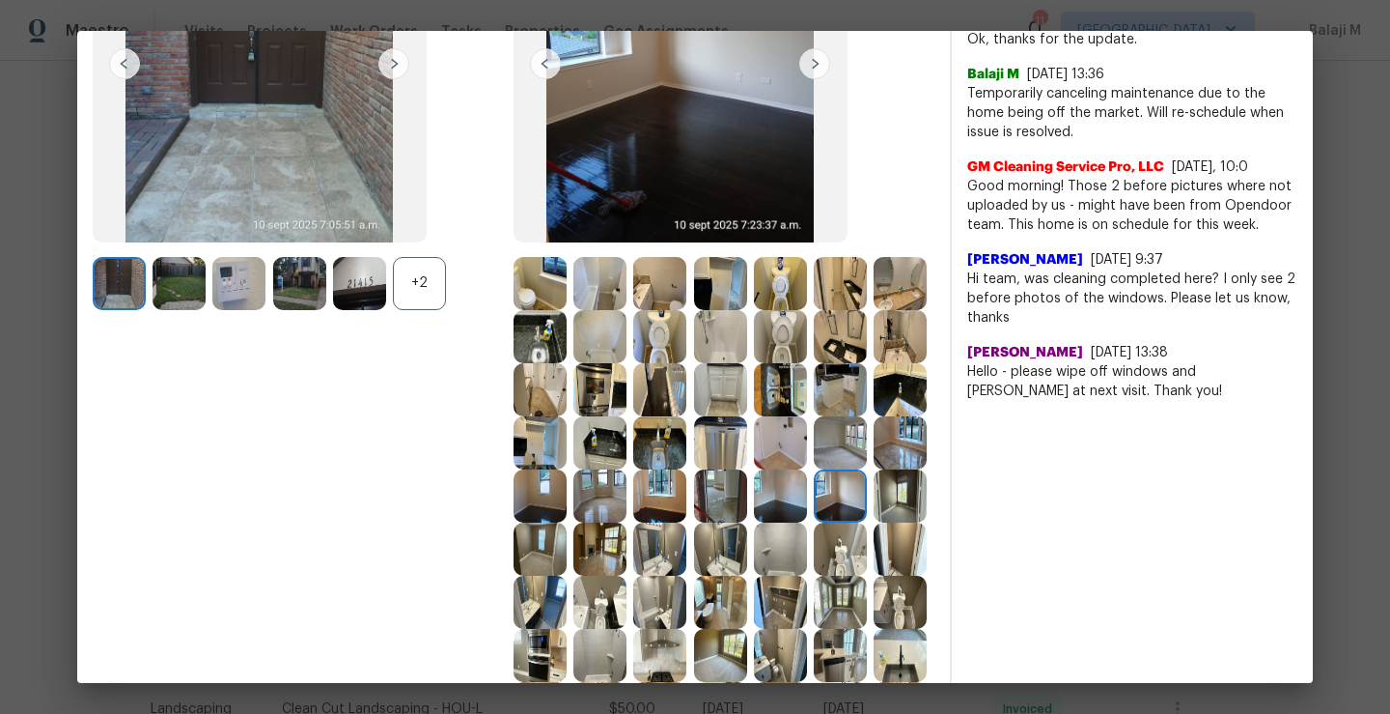
click at [567, 497] on img at bounding box center [540, 495] width 53 height 53
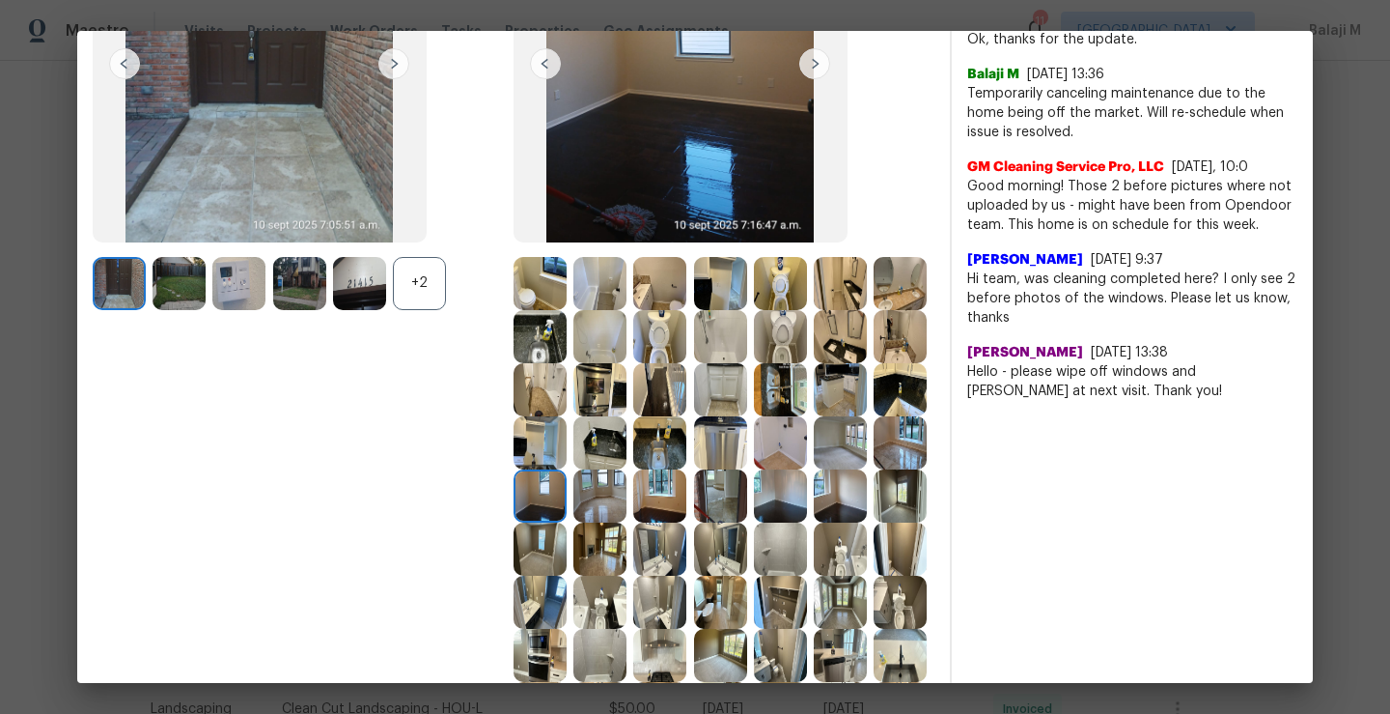
click at [627, 497] on img at bounding box center [600, 495] width 53 height 53
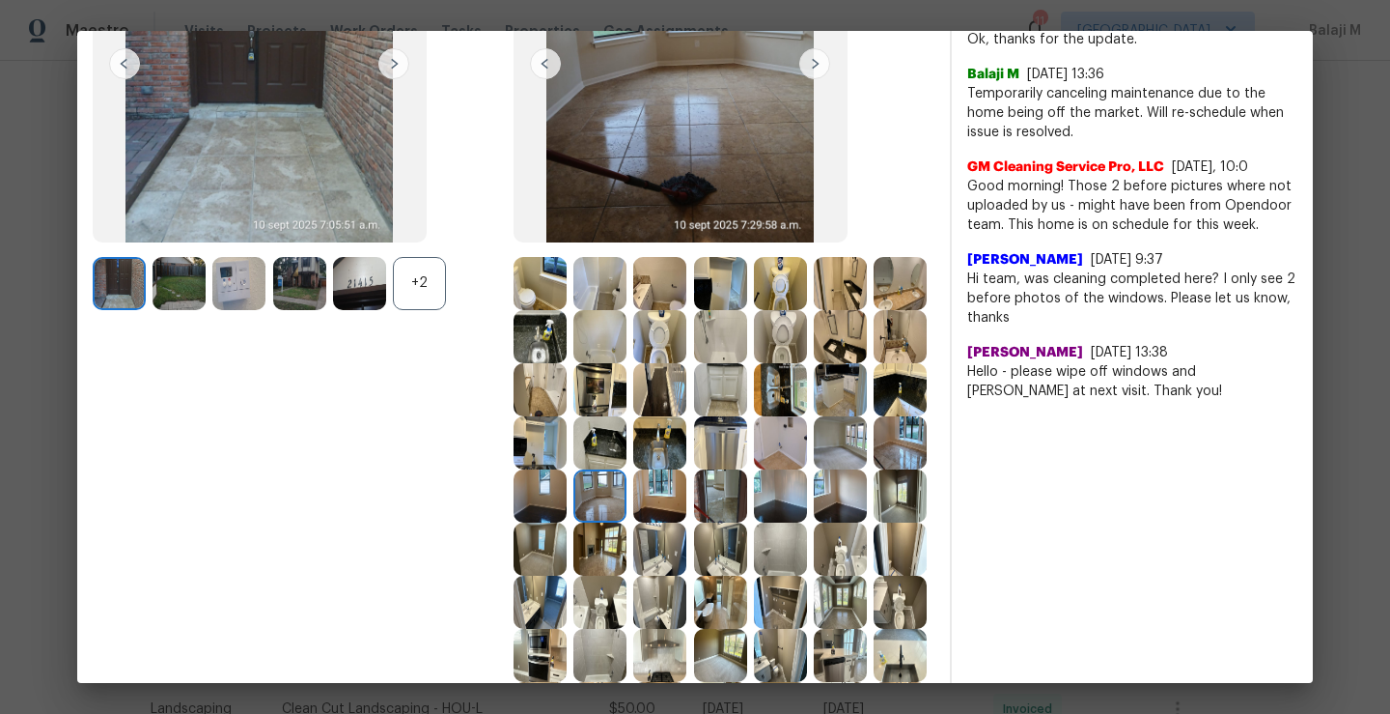
click at [814, 522] on img at bounding box center [840, 495] width 53 height 53
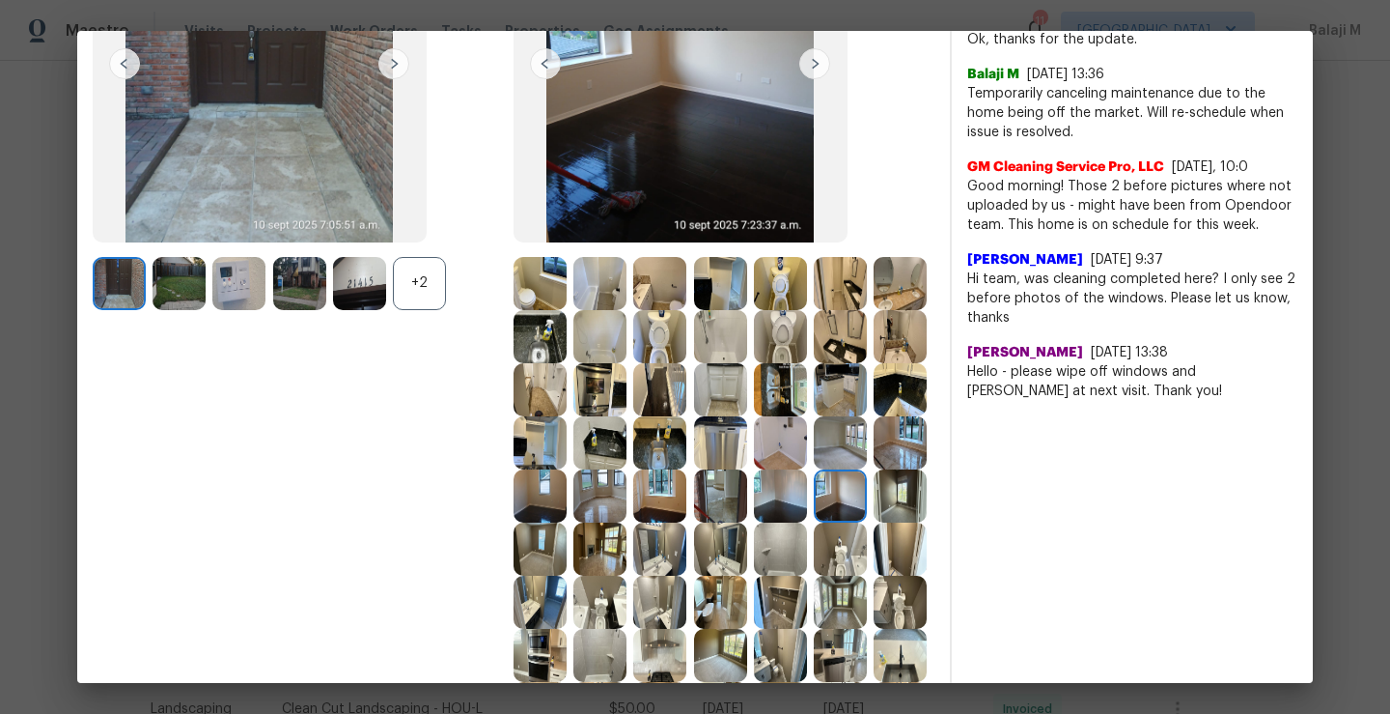
click at [874, 522] on img at bounding box center [900, 495] width 53 height 53
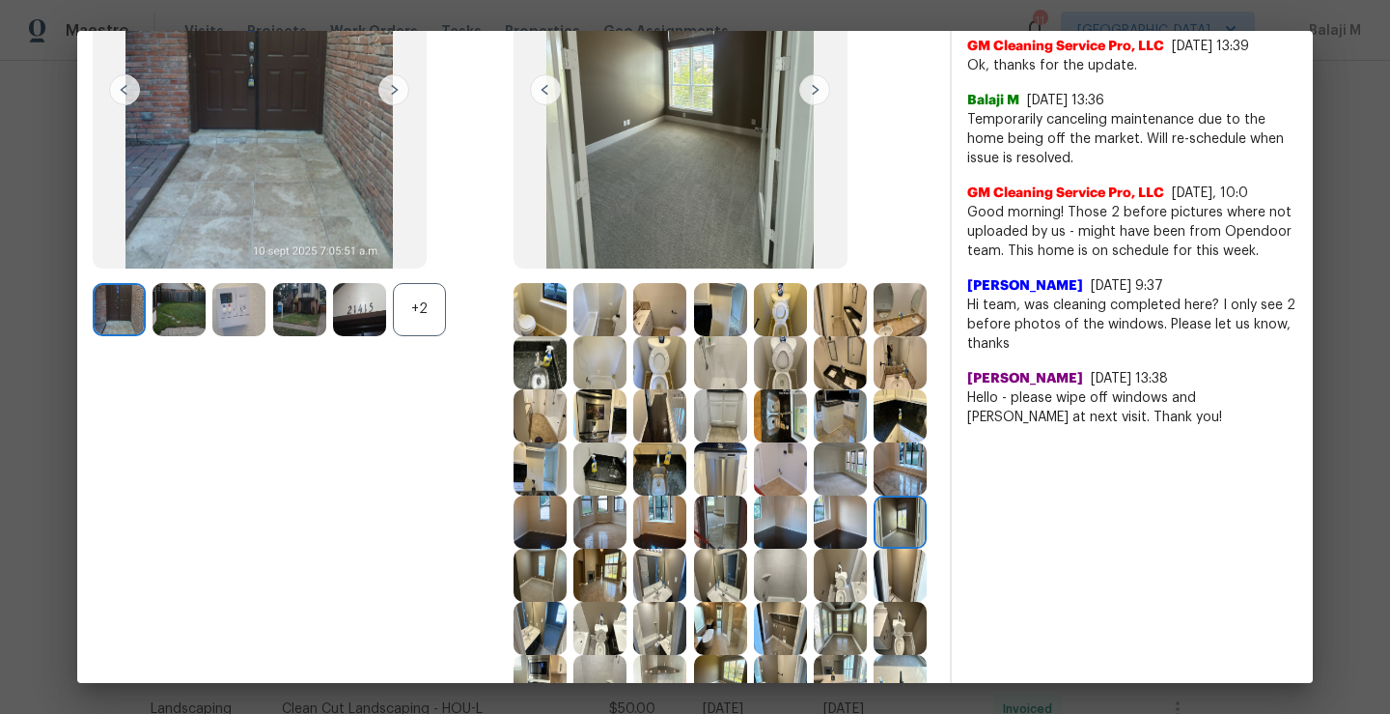
scroll to position [244, 0]
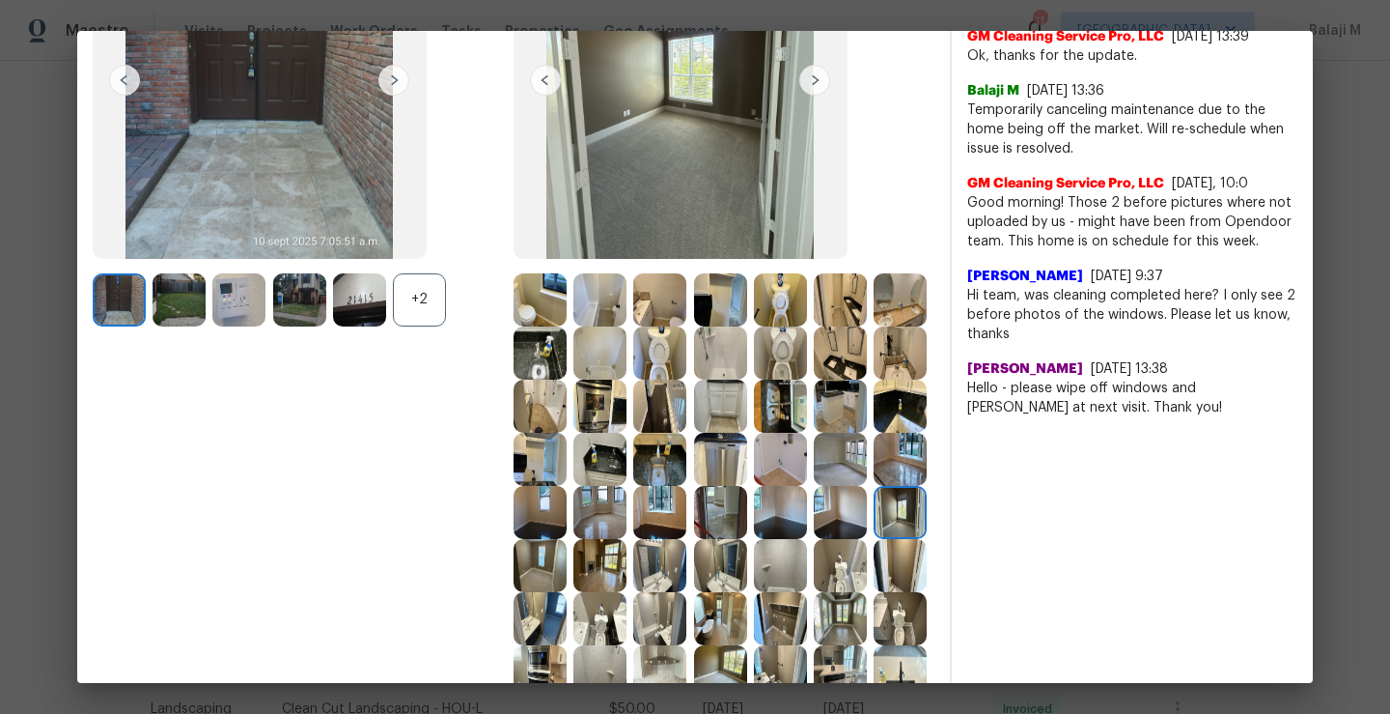
click at [567, 571] on img at bounding box center [540, 565] width 53 height 53
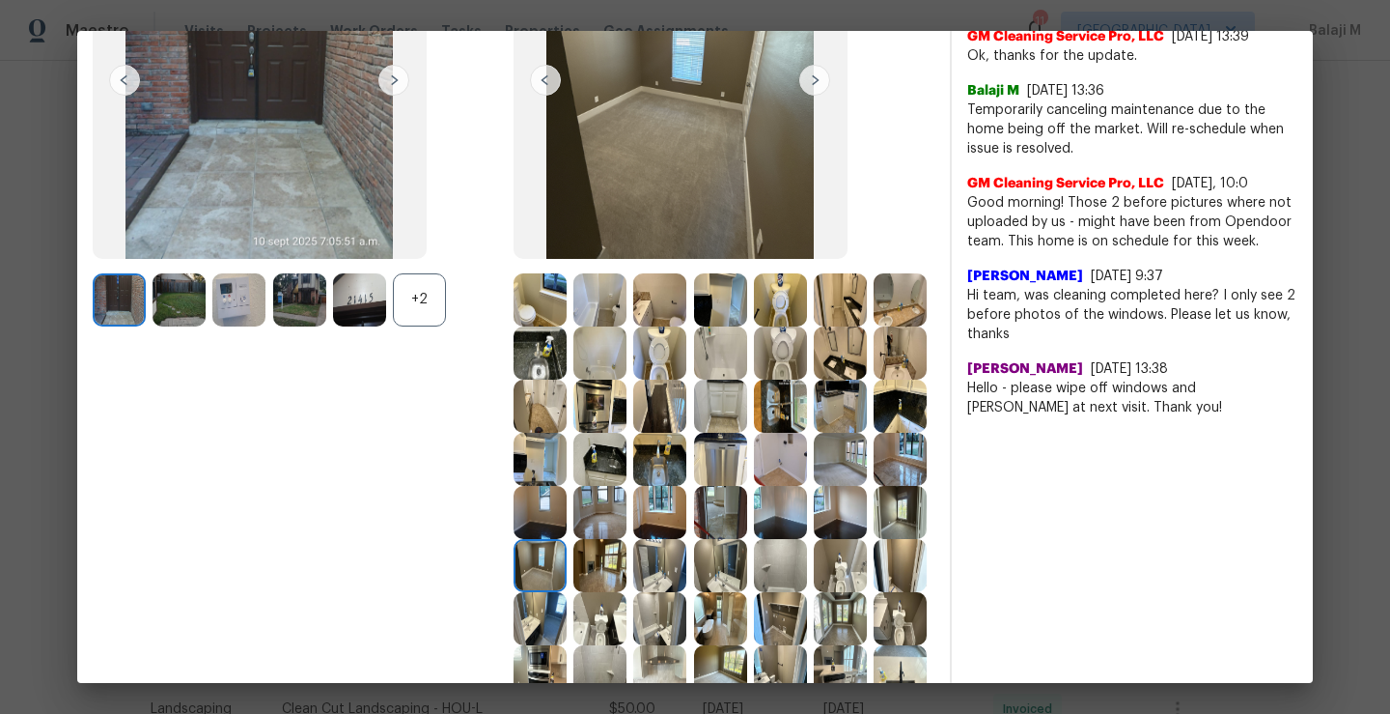
click at [814, 539] on img at bounding box center [840, 512] width 53 height 53
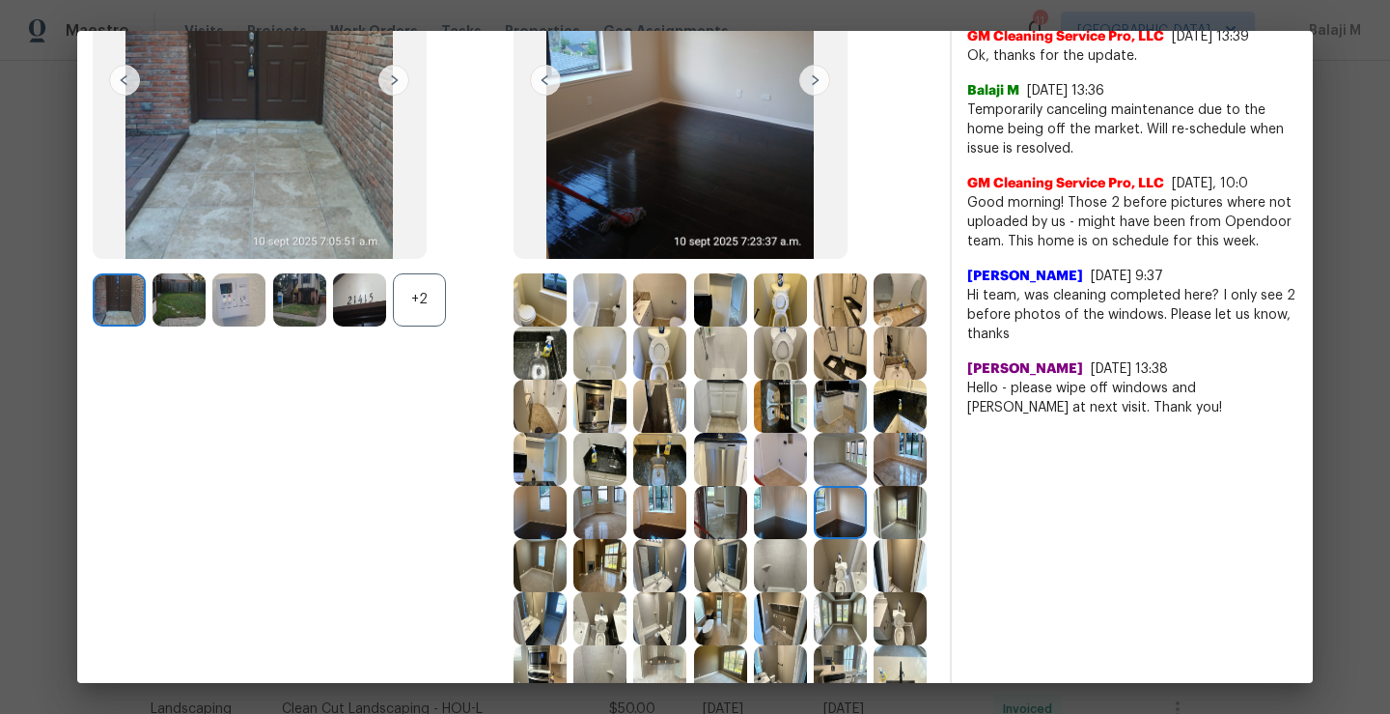
click at [754, 539] on img at bounding box center [780, 512] width 53 height 53
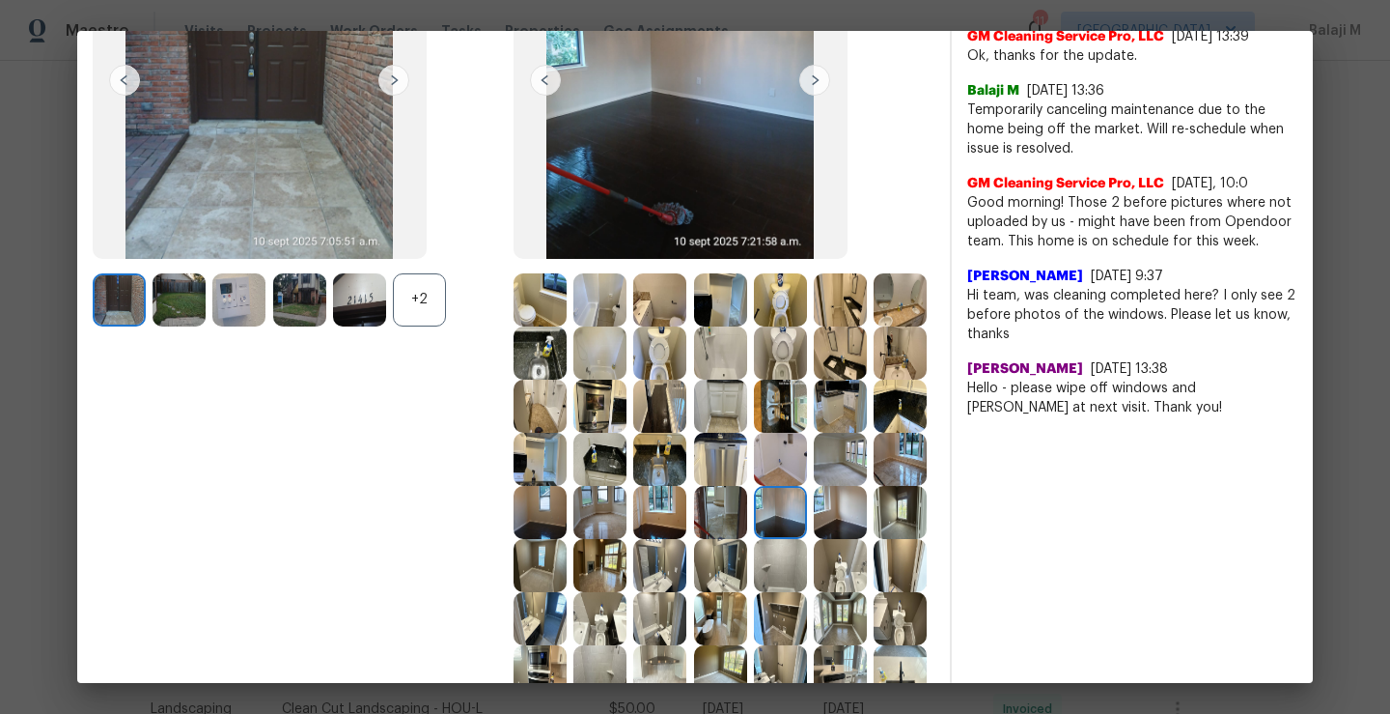
click at [694, 539] on img at bounding box center [720, 512] width 53 height 53
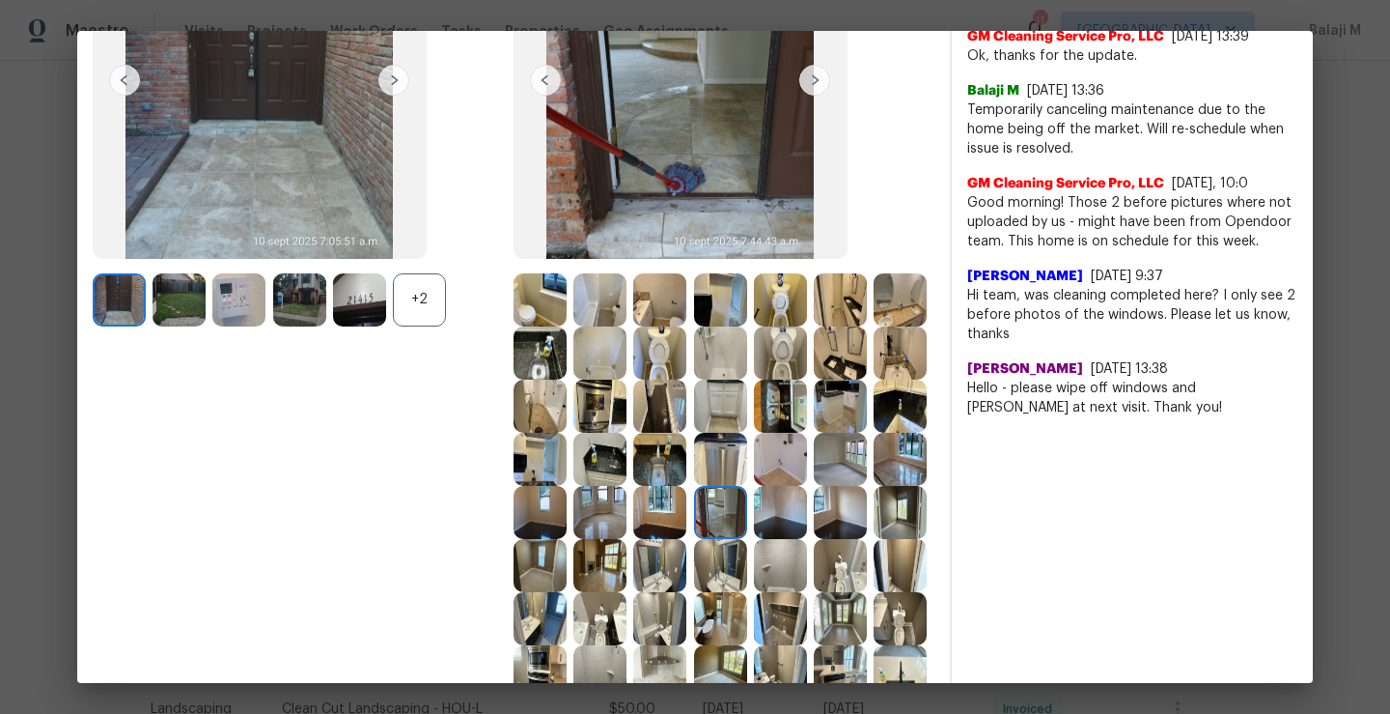
click at [633, 539] on img at bounding box center [659, 512] width 53 height 53
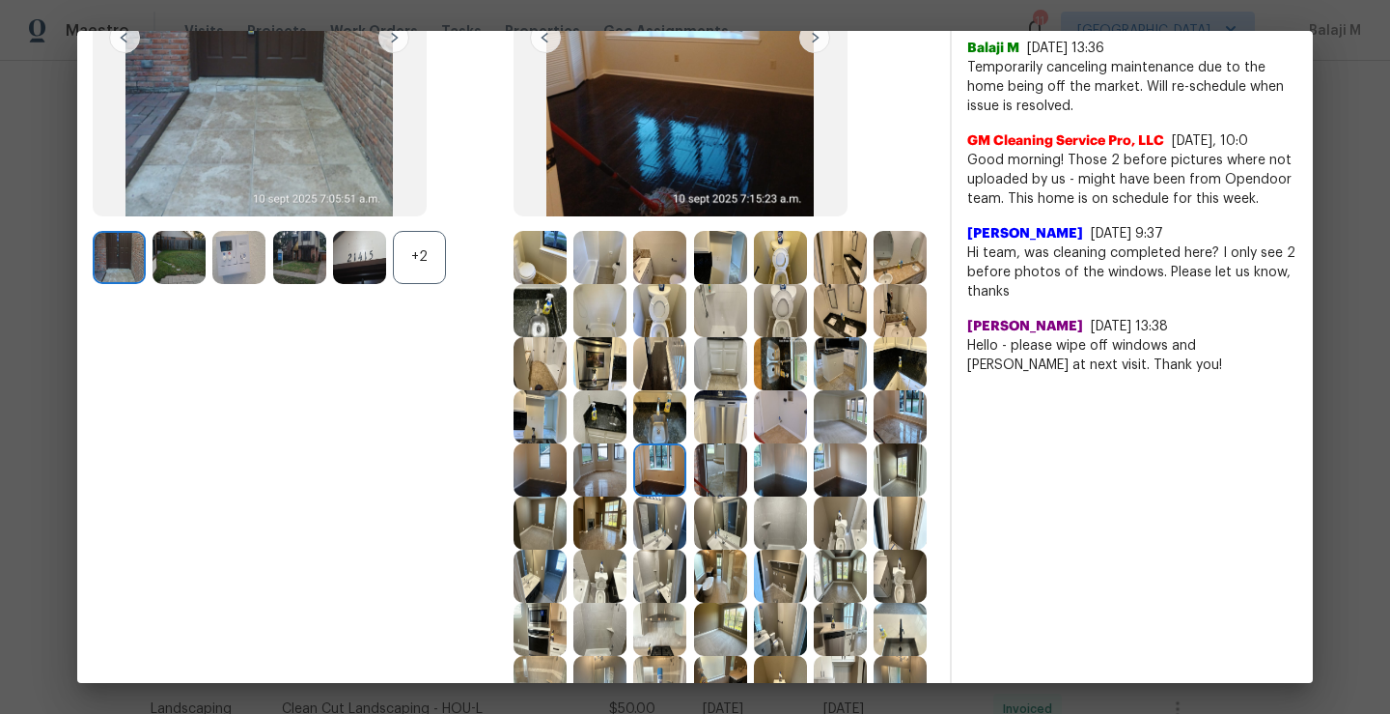
scroll to position [290, 0]
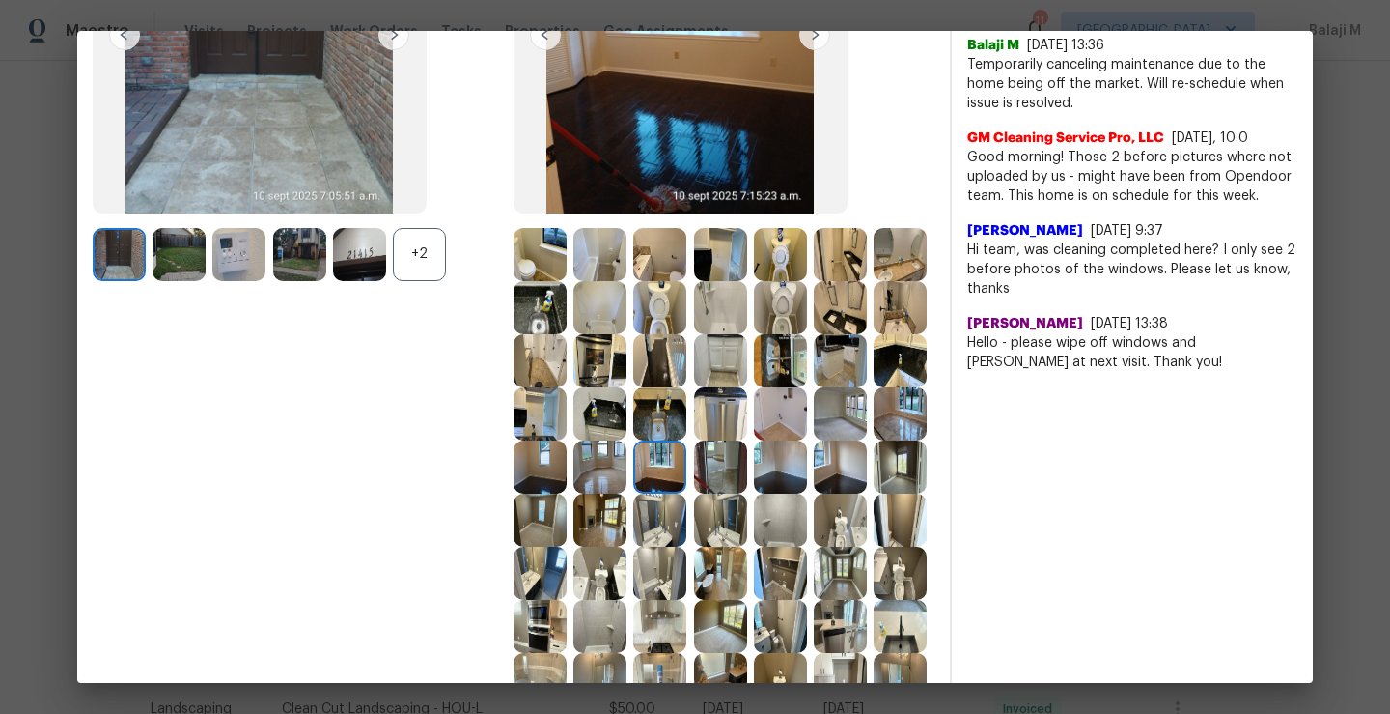
click at [574, 547] on img at bounding box center [600, 519] width 53 height 53
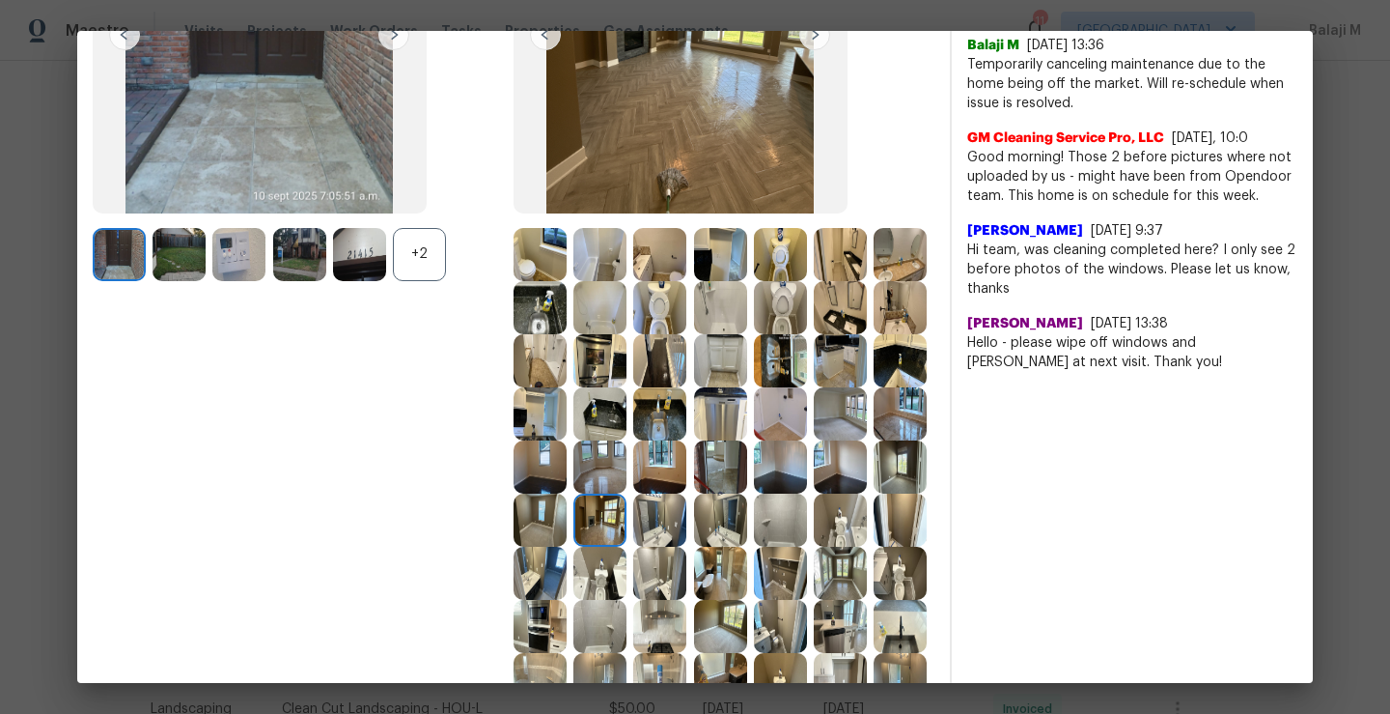
click at [633, 547] on img at bounding box center [659, 519] width 53 height 53
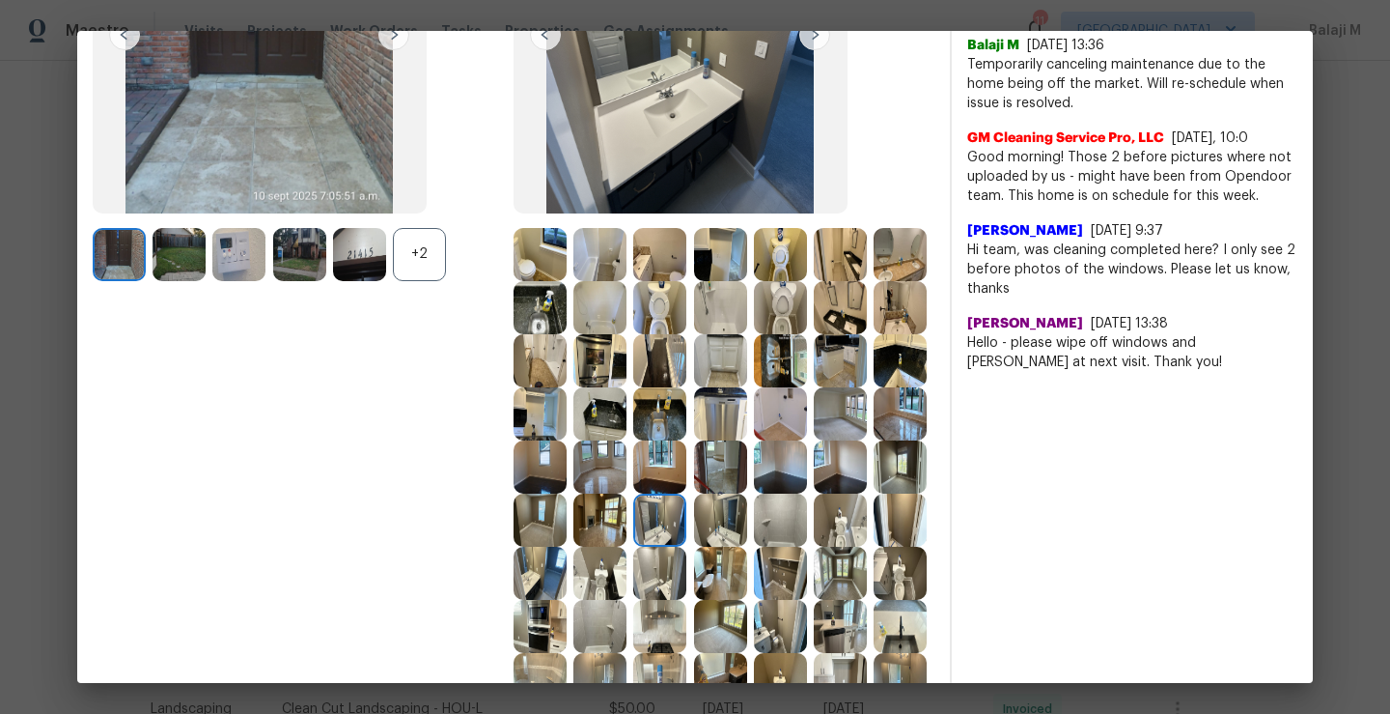
click at [633, 547] on img at bounding box center [659, 519] width 53 height 53
click at [694, 547] on img at bounding box center [720, 519] width 53 height 53
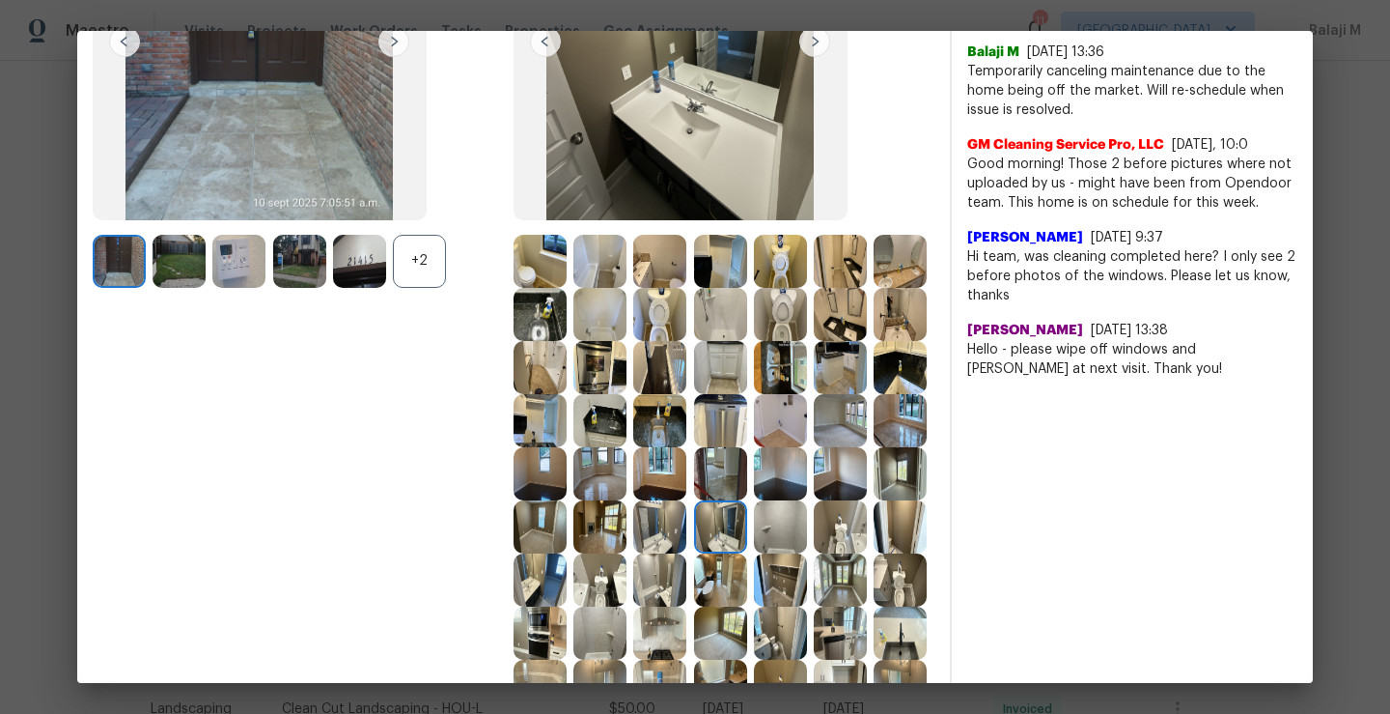
scroll to position [297, 0]
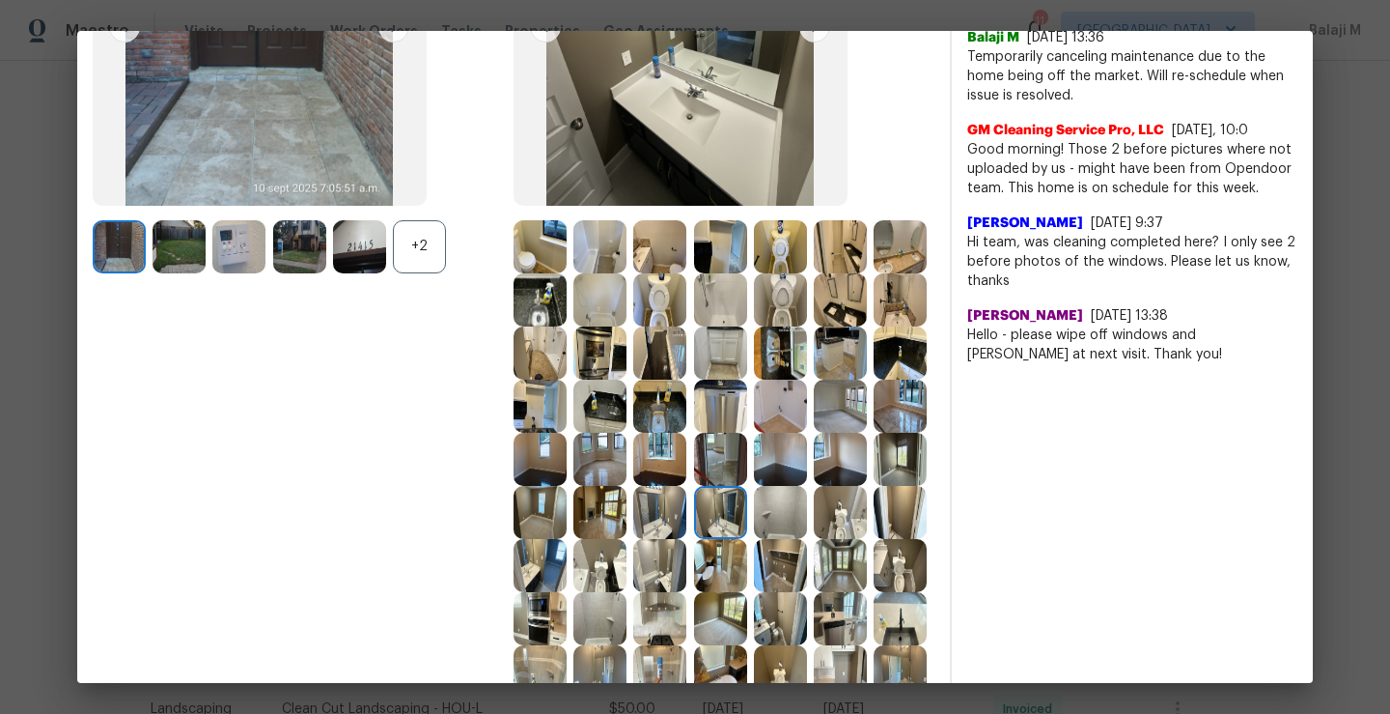
click at [754, 539] on img at bounding box center [780, 512] width 53 height 53
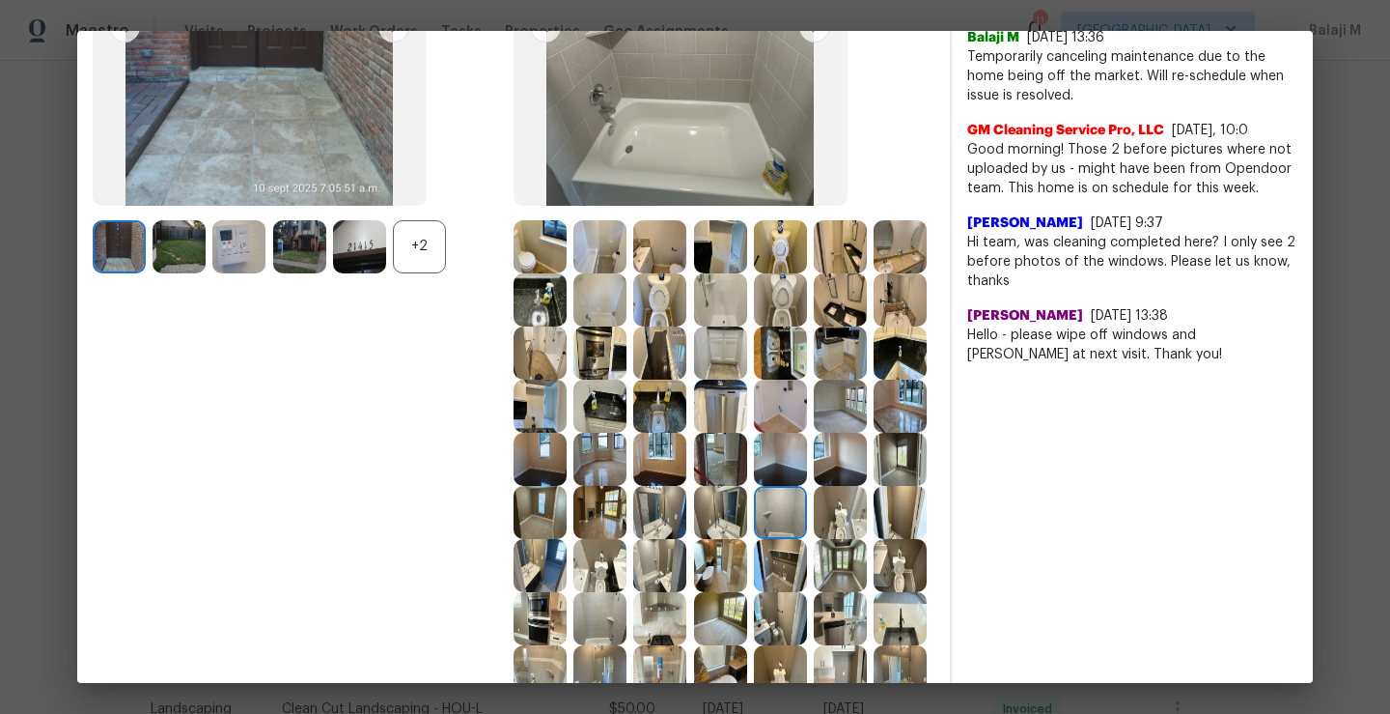
click at [754, 539] on img at bounding box center [780, 512] width 53 height 53
click at [814, 539] on img at bounding box center [840, 512] width 53 height 53
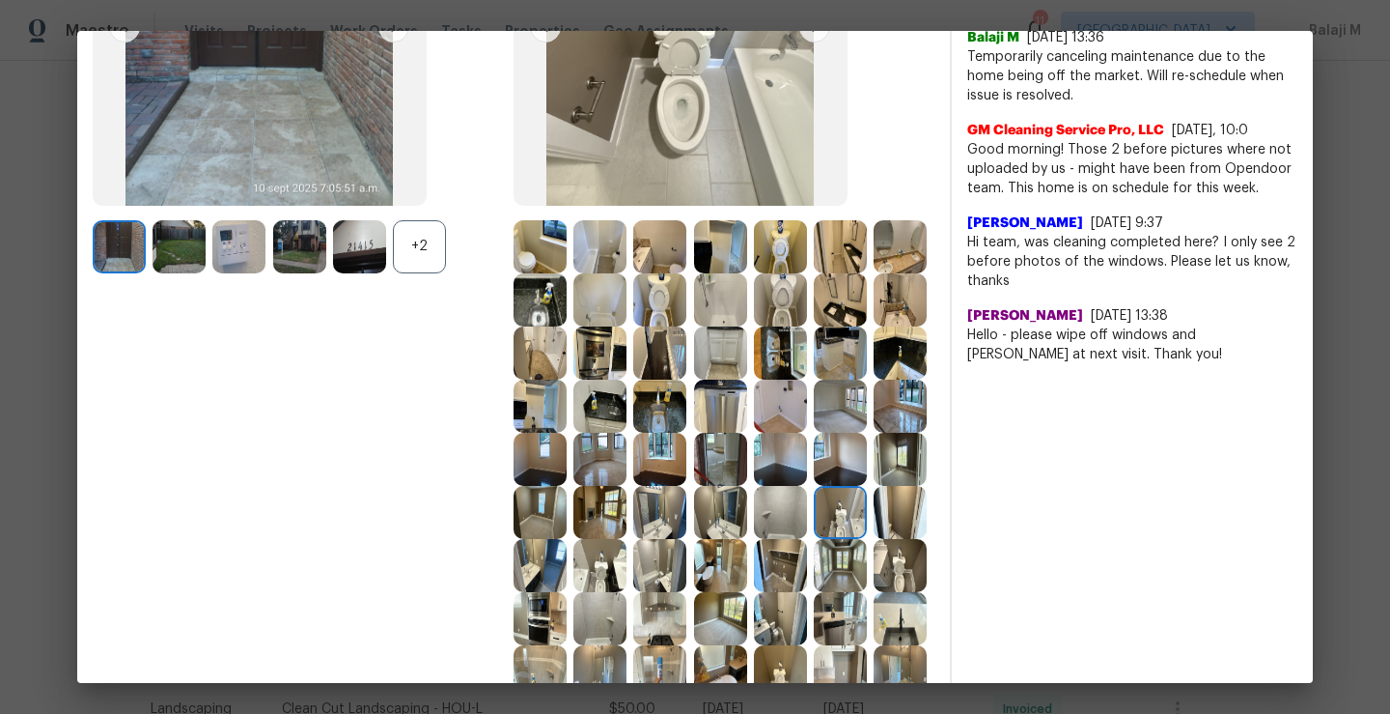
click at [754, 539] on img at bounding box center [780, 512] width 53 height 53
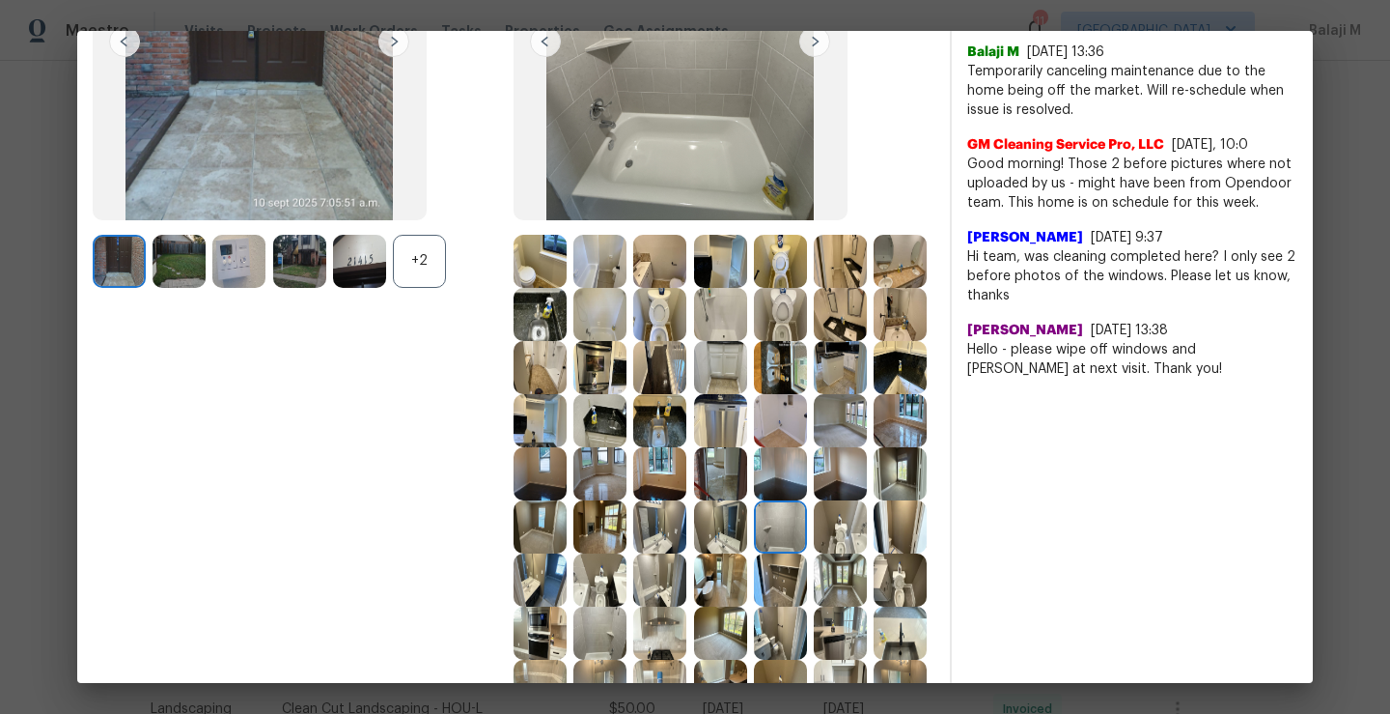
scroll to position [286, 0]
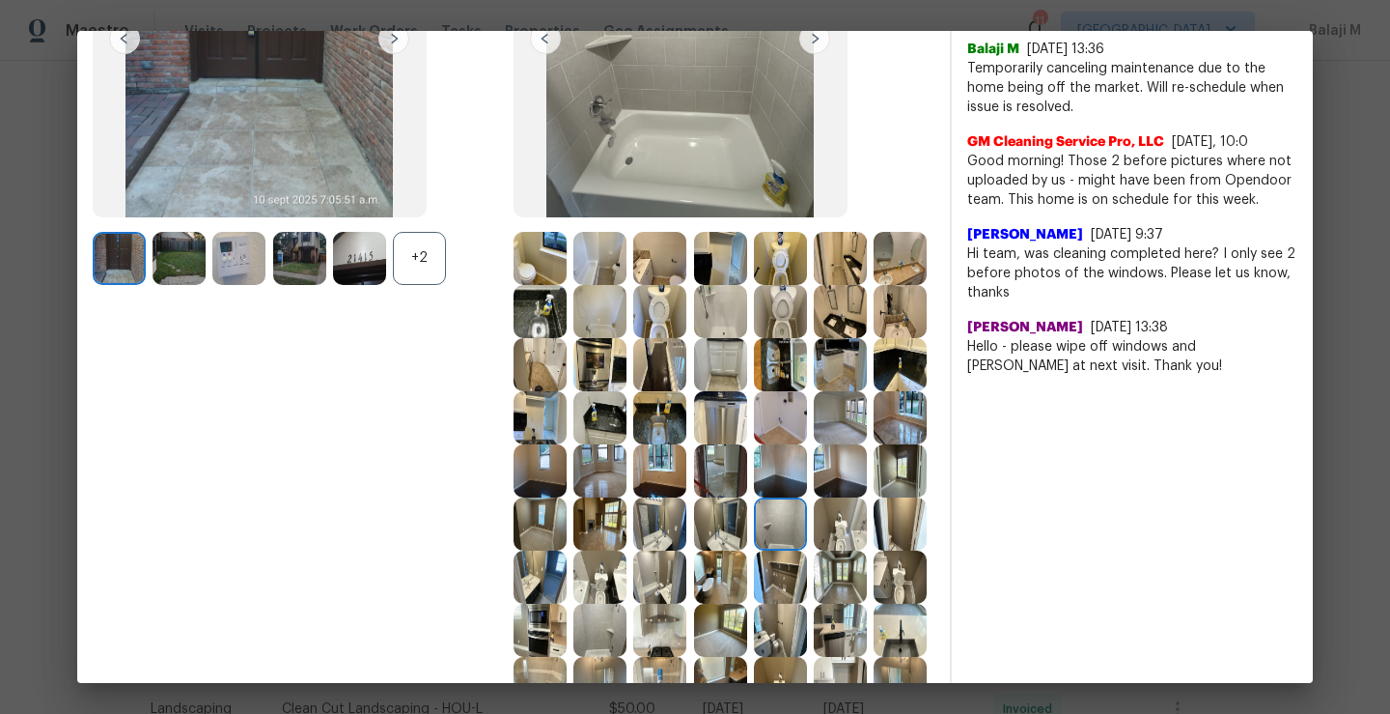
click at [814, 550] on img at bounding box center [840, 523] width 53 height 53
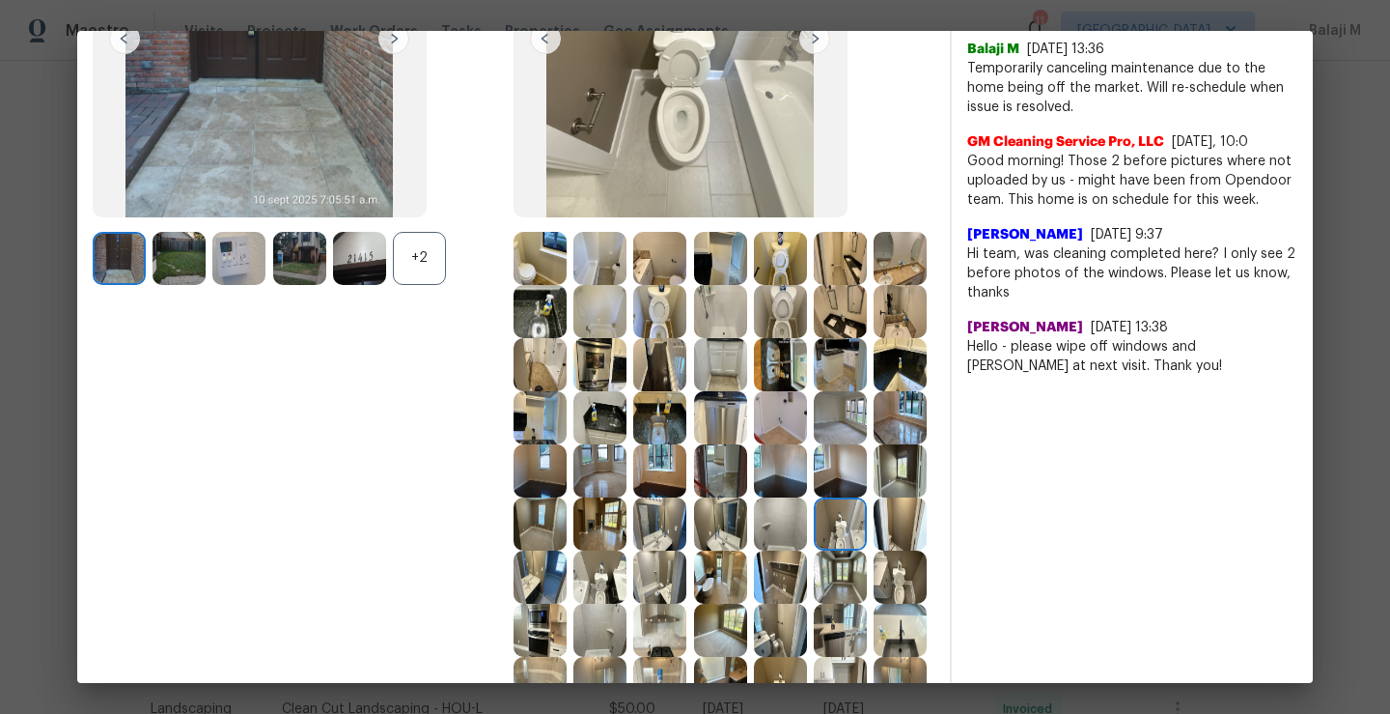
click at [874, 550] on img at bounding box center [900, 523] width 53 height 53
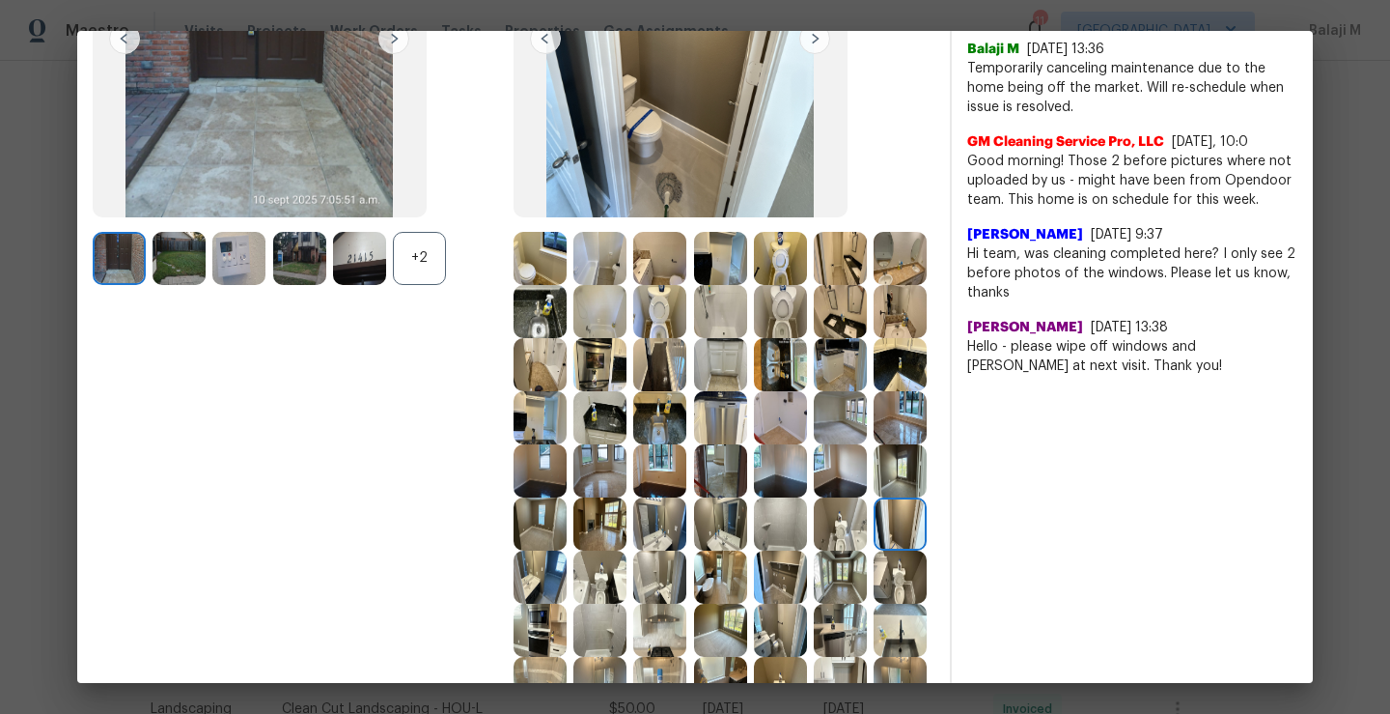
click at [874, 550] on img at bounding box center [900, 523] width 53 height 53
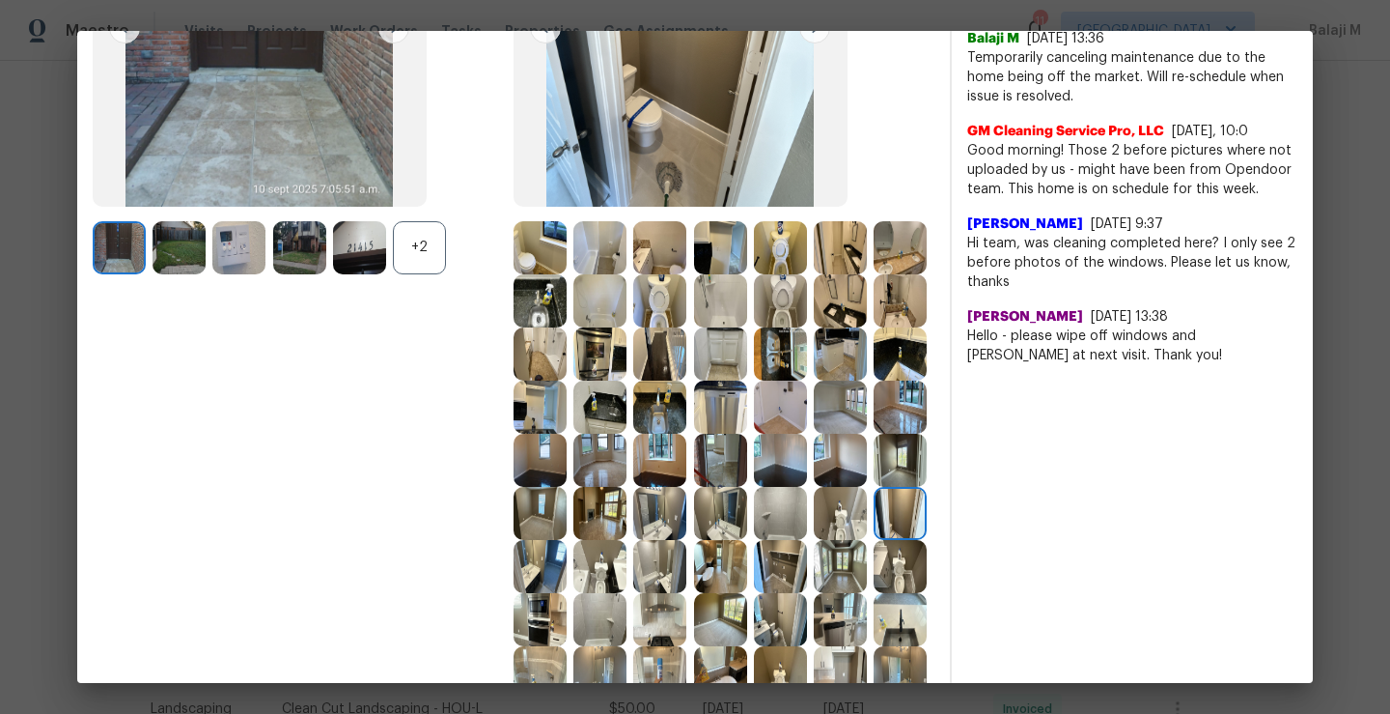
scroll to position [337, 0]
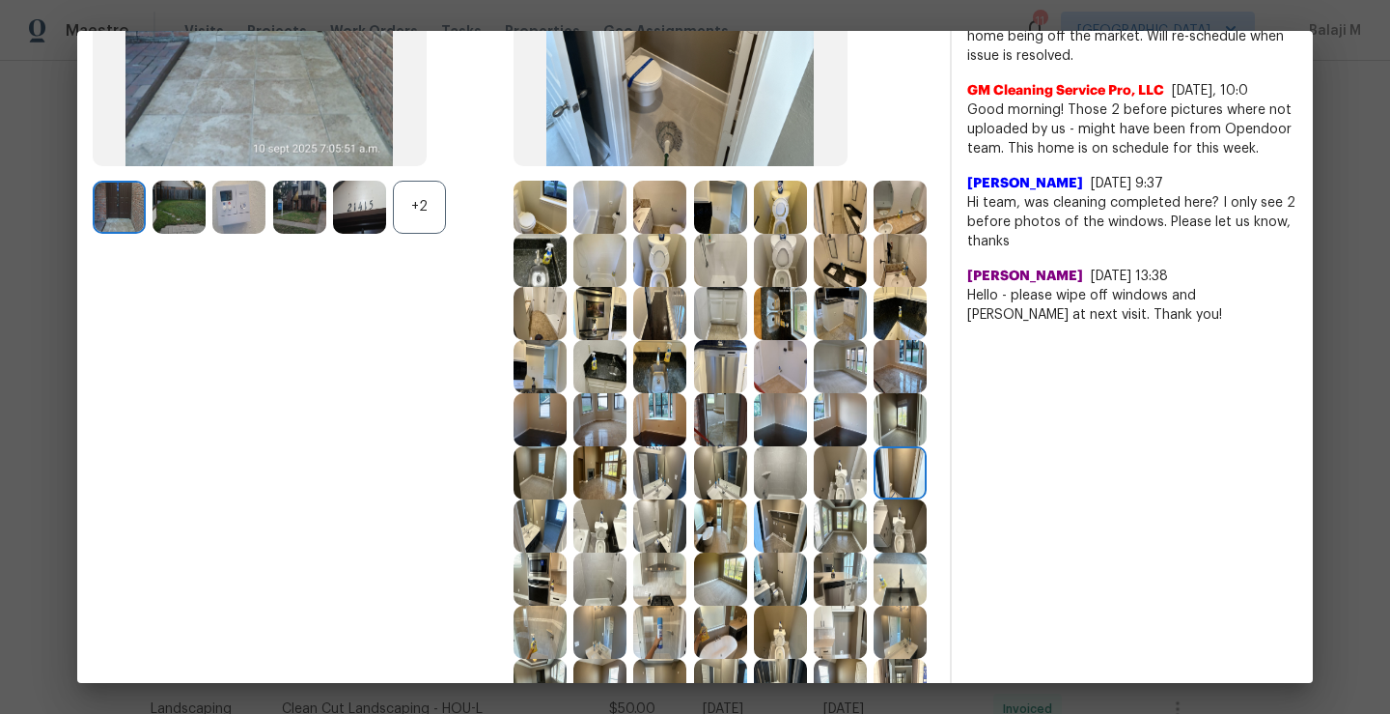
click at [536, 552] on img at bounding box center [540, 525] width 53 height 53
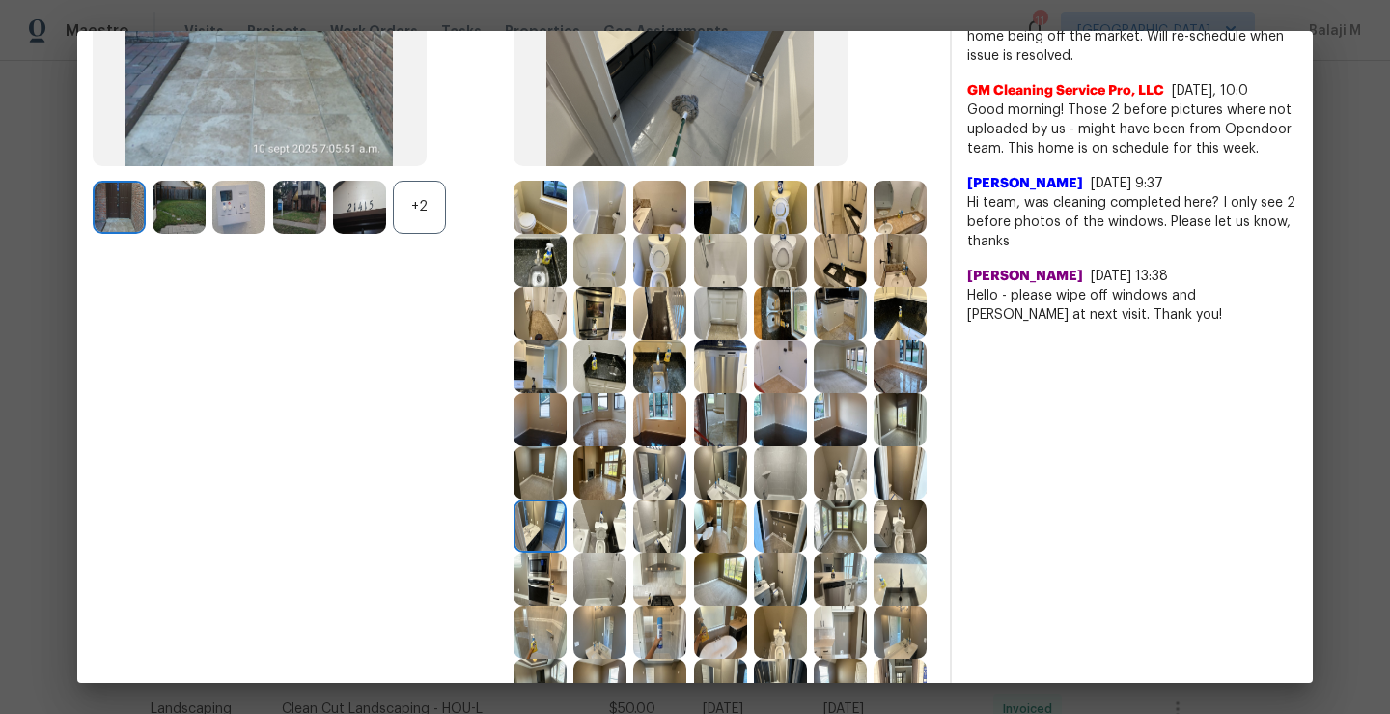
click at [603, 552] on img at bounding box center [600, 525] width 53 height 53
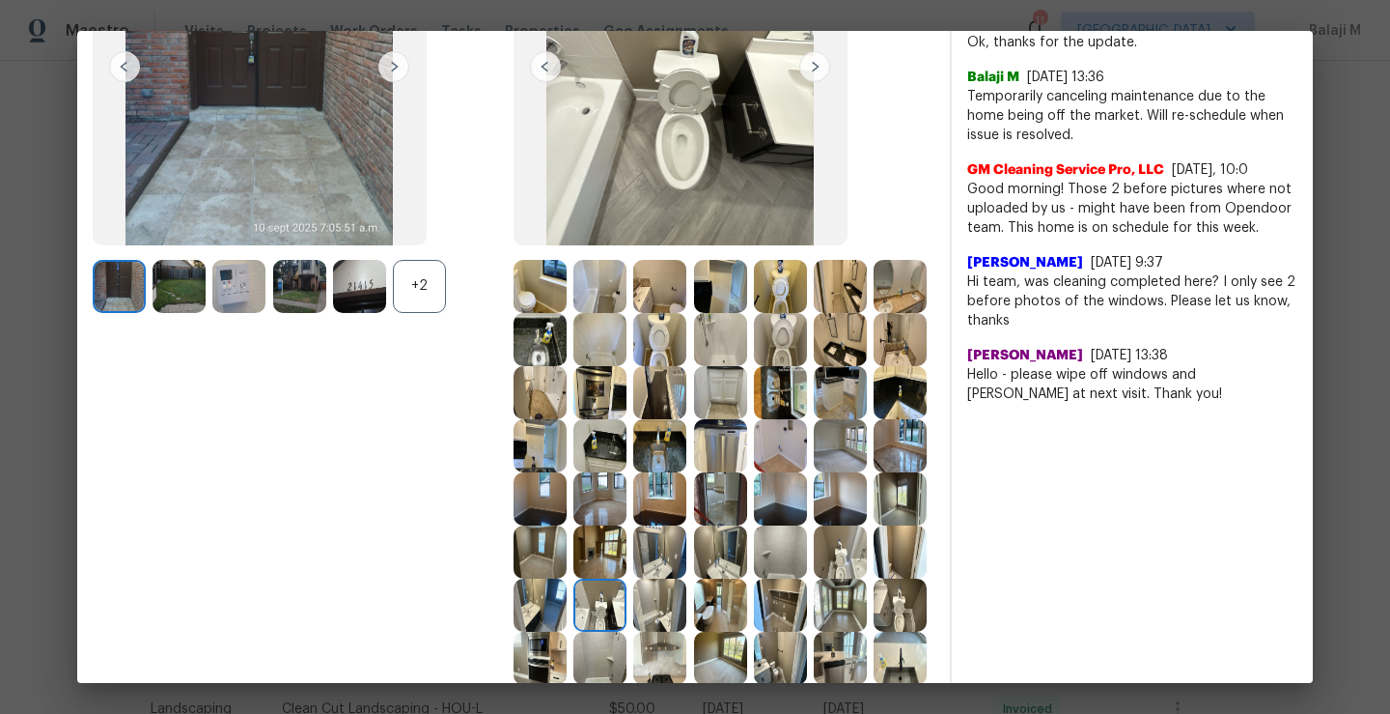
scroll to position [262, 0]
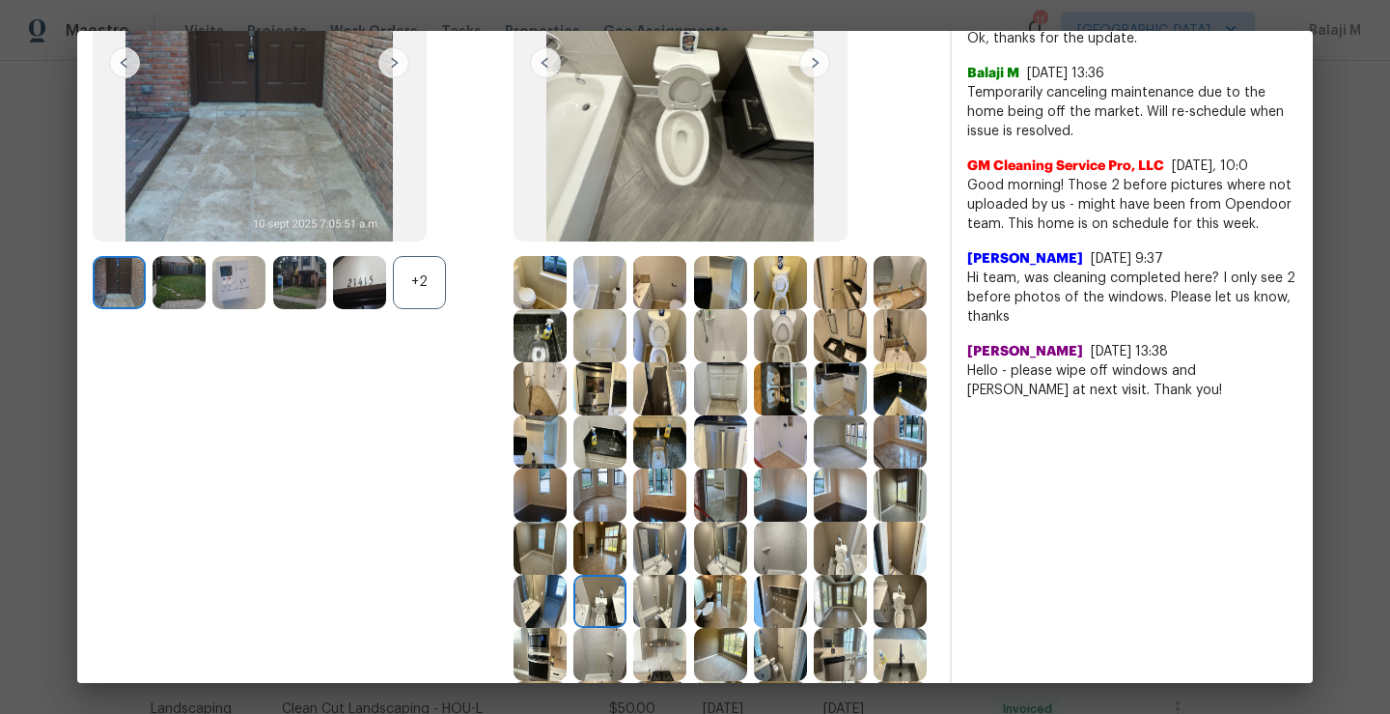
click at [633, 575] on img at bounding box center [659, 547] width 53 height 53
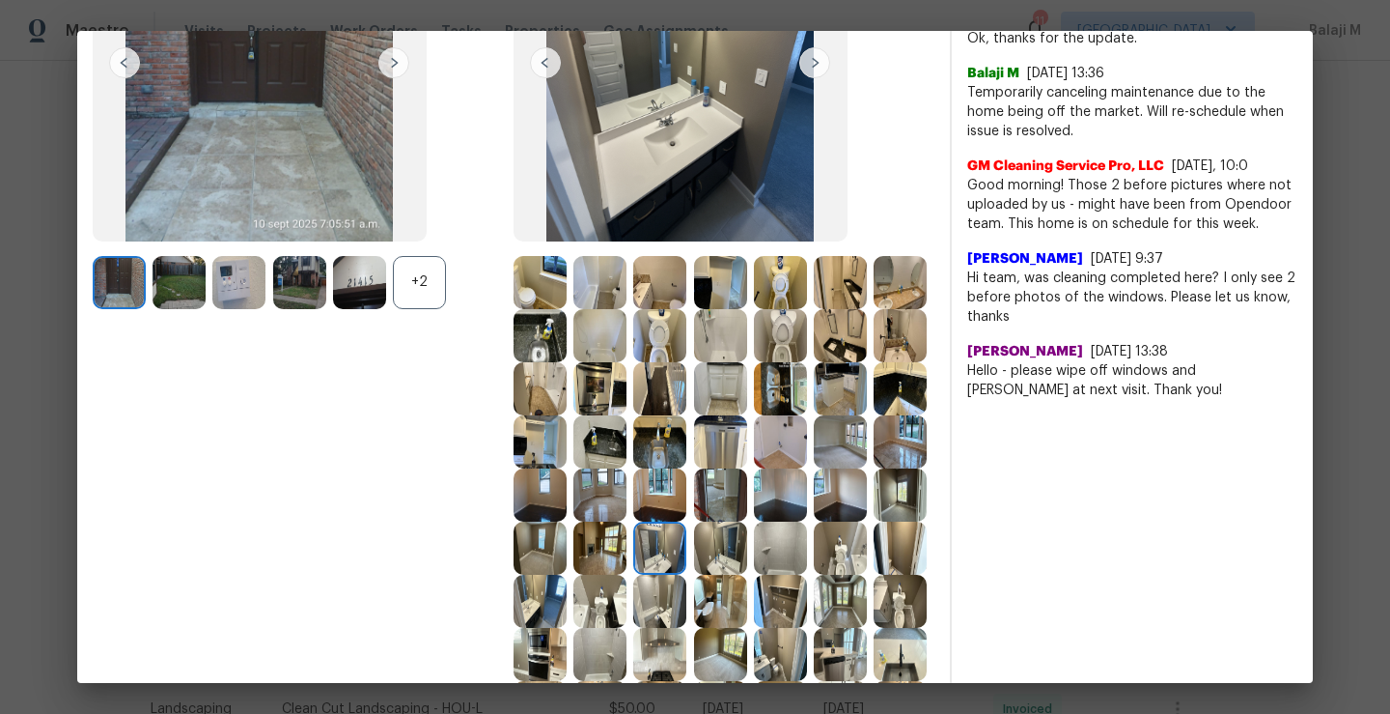
click at [668, 628] on img at bounding box center [659, 601] width 53 height 53
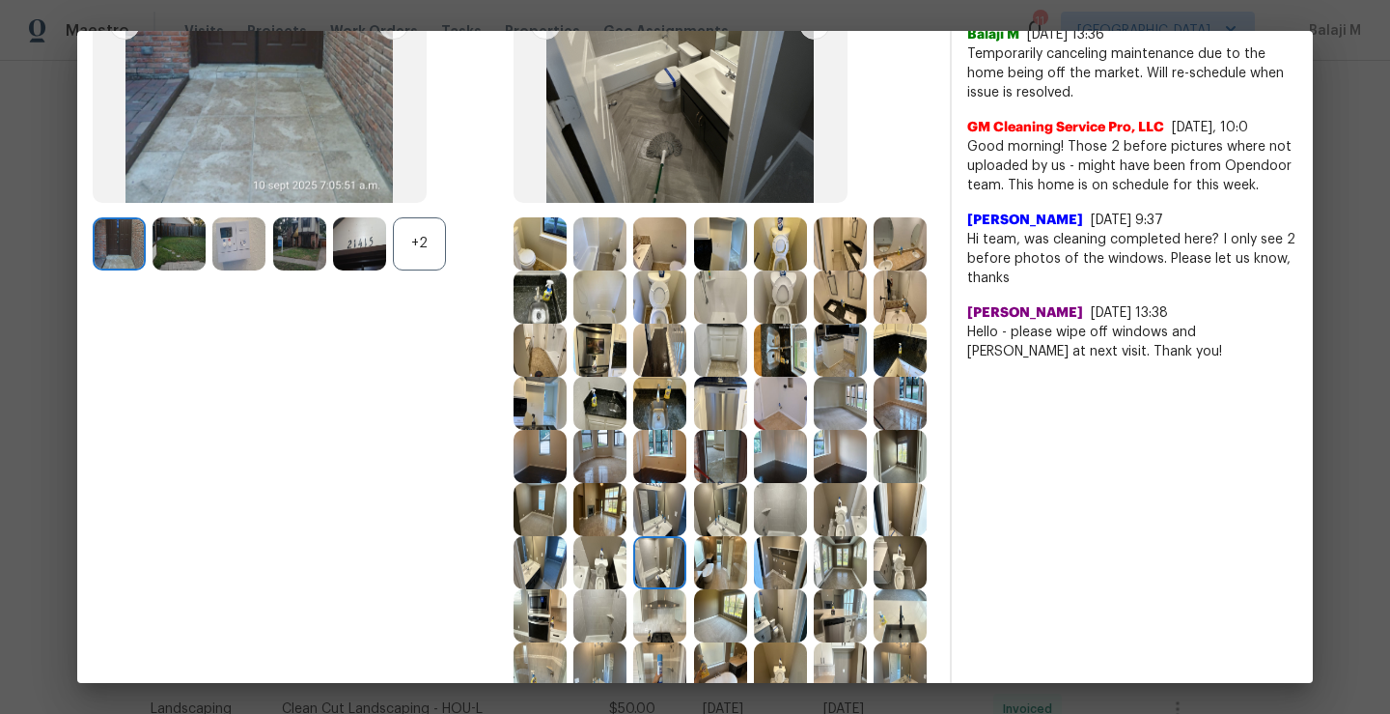
scroll to position [364, 0]
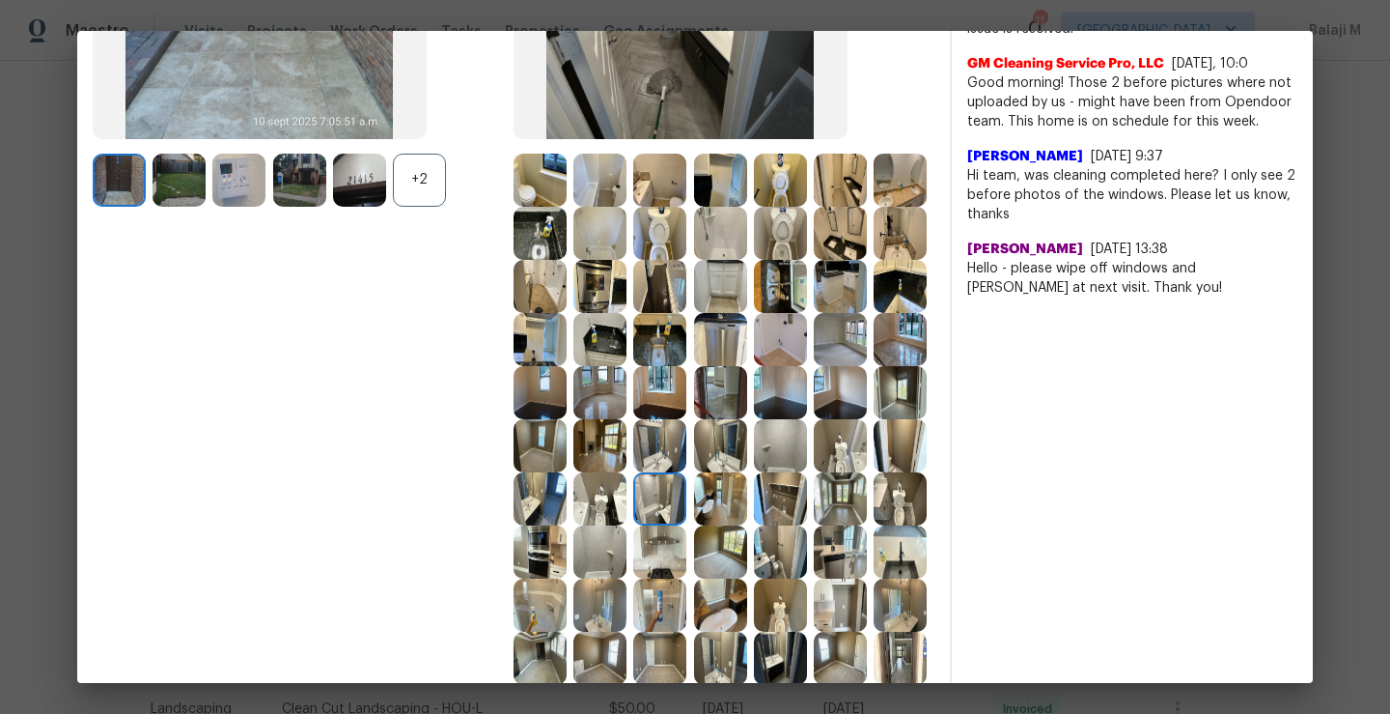
click at [705, 525] on img at bounding box center [720, 498] width 53 height 53
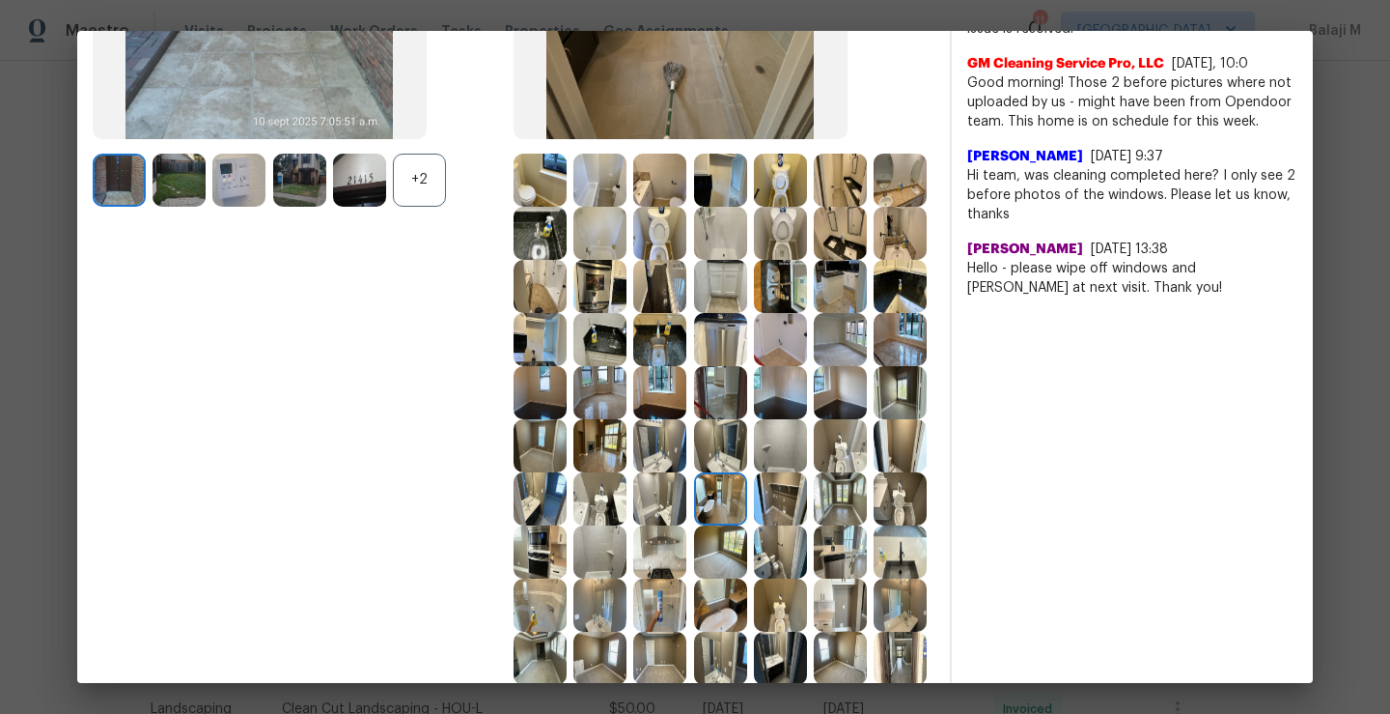
click at [715, 525] on img at bounding box center [720, 498] width 53 height 53
click at [758, 525] on img at bounding box center [780, 498] width 53 height 53
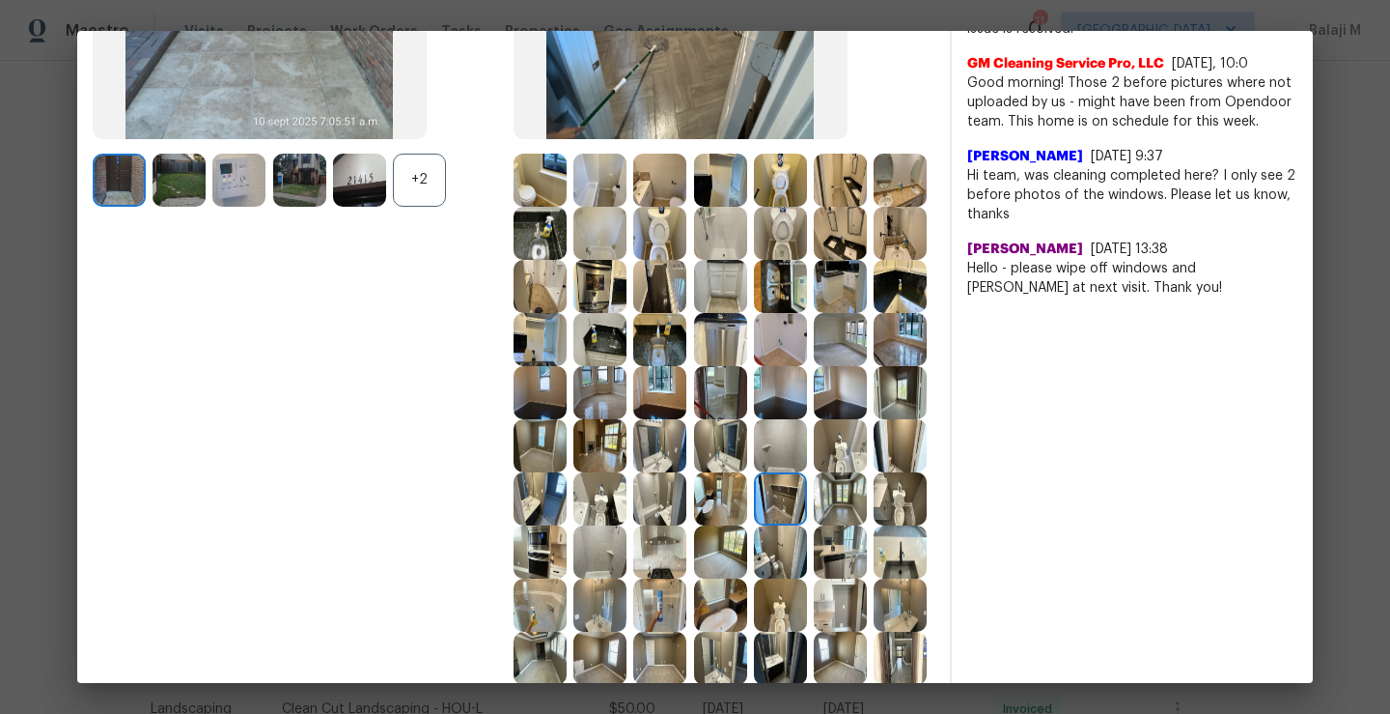
click at [808, 578] on div at bounding box center [784, 551] width 60 height 53
click at [817, 525] on img at bounding box center [840, 498] width 53 height 53
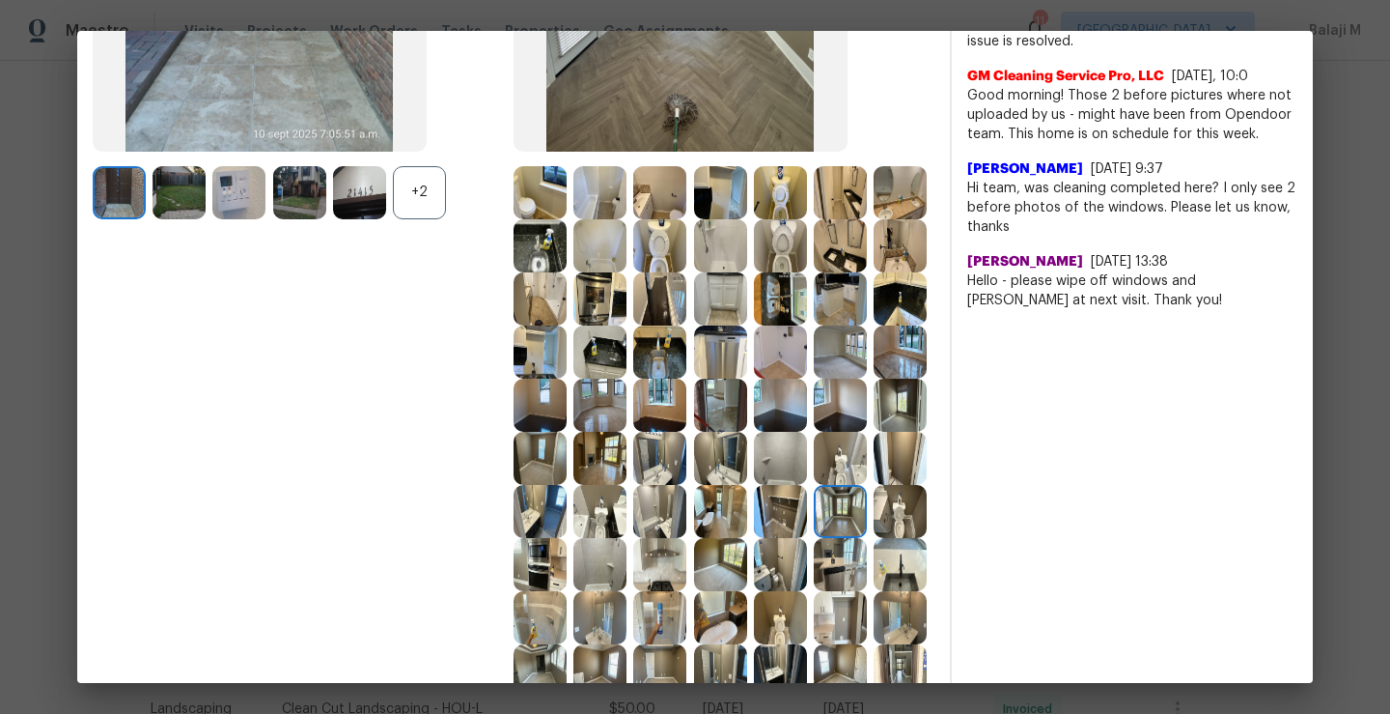
scroll to position [385, 0]
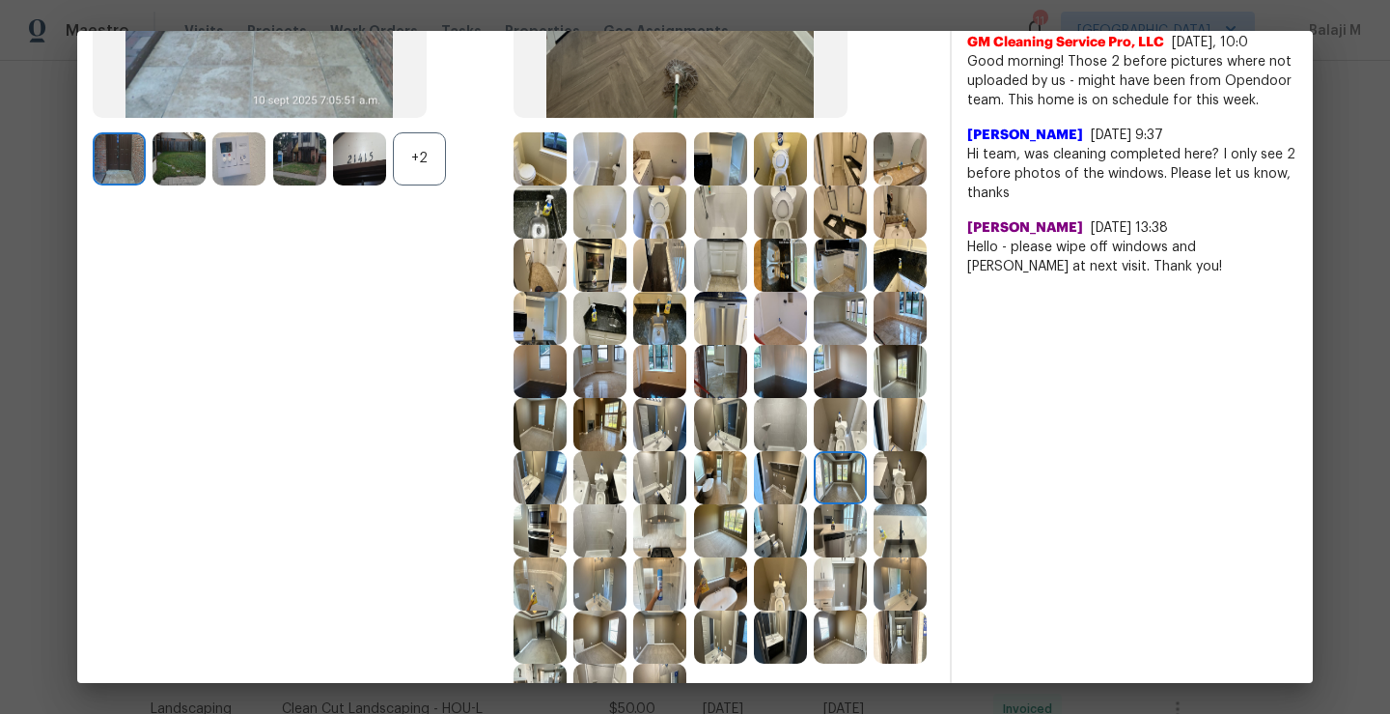
click at [820, 504] on img at bounding box center [840, 477] width 53 height 53
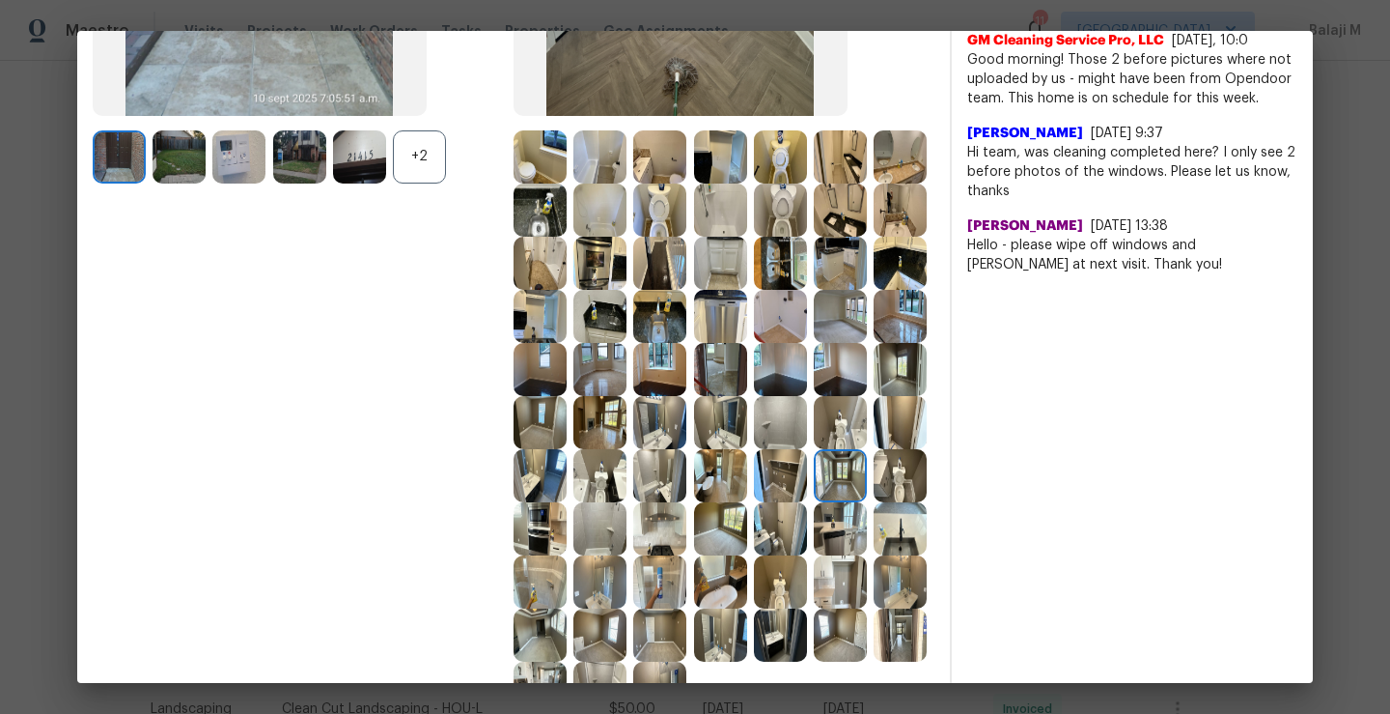
scroll to position [391, 0]
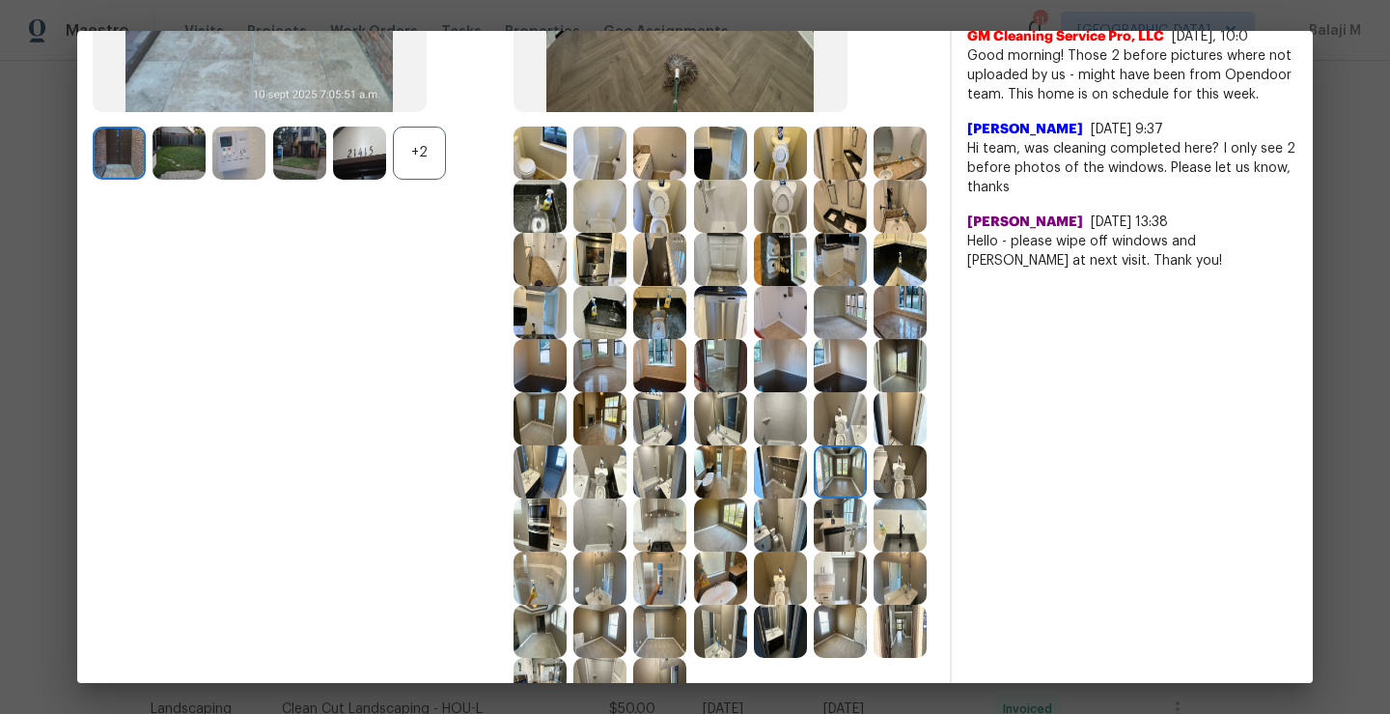
click at [769, 498] on img at bounding box center [780, 471] width 53 height 53
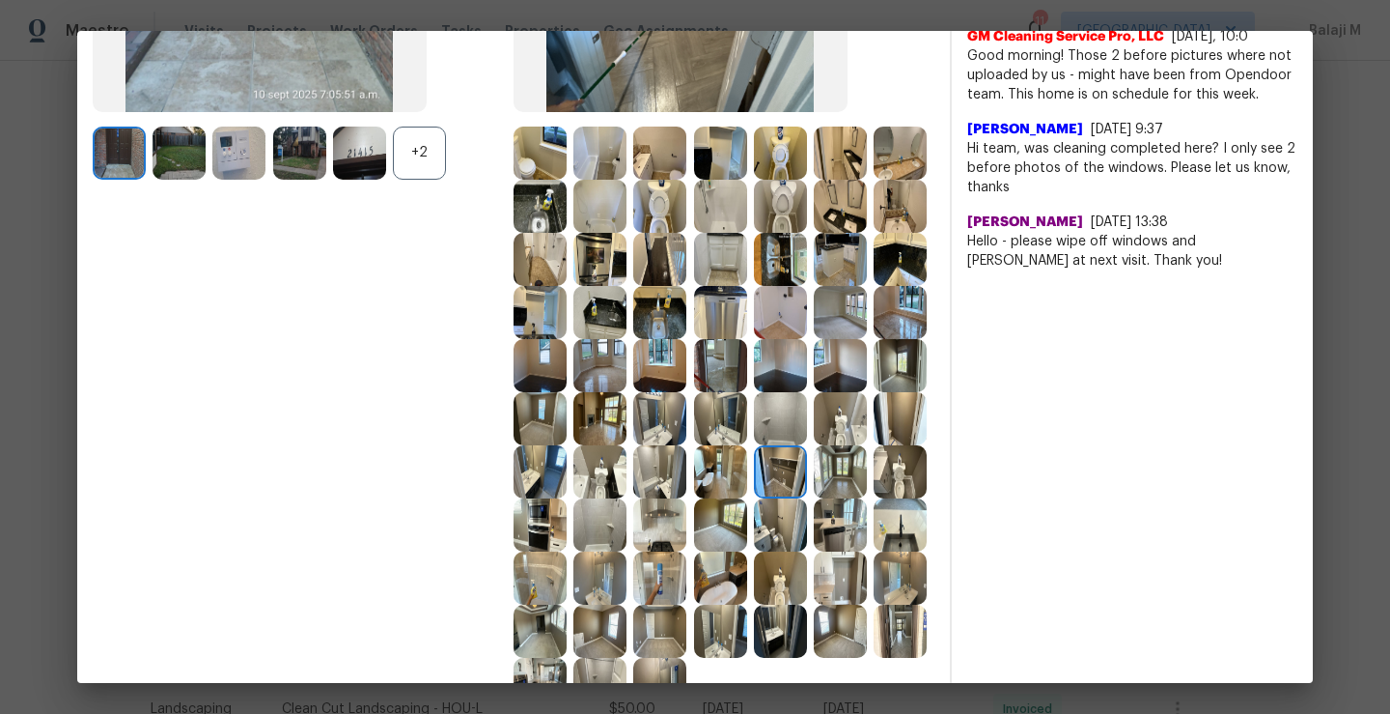
click at [725, 498] on img at bounding box center [720, 471] width 53 height 53
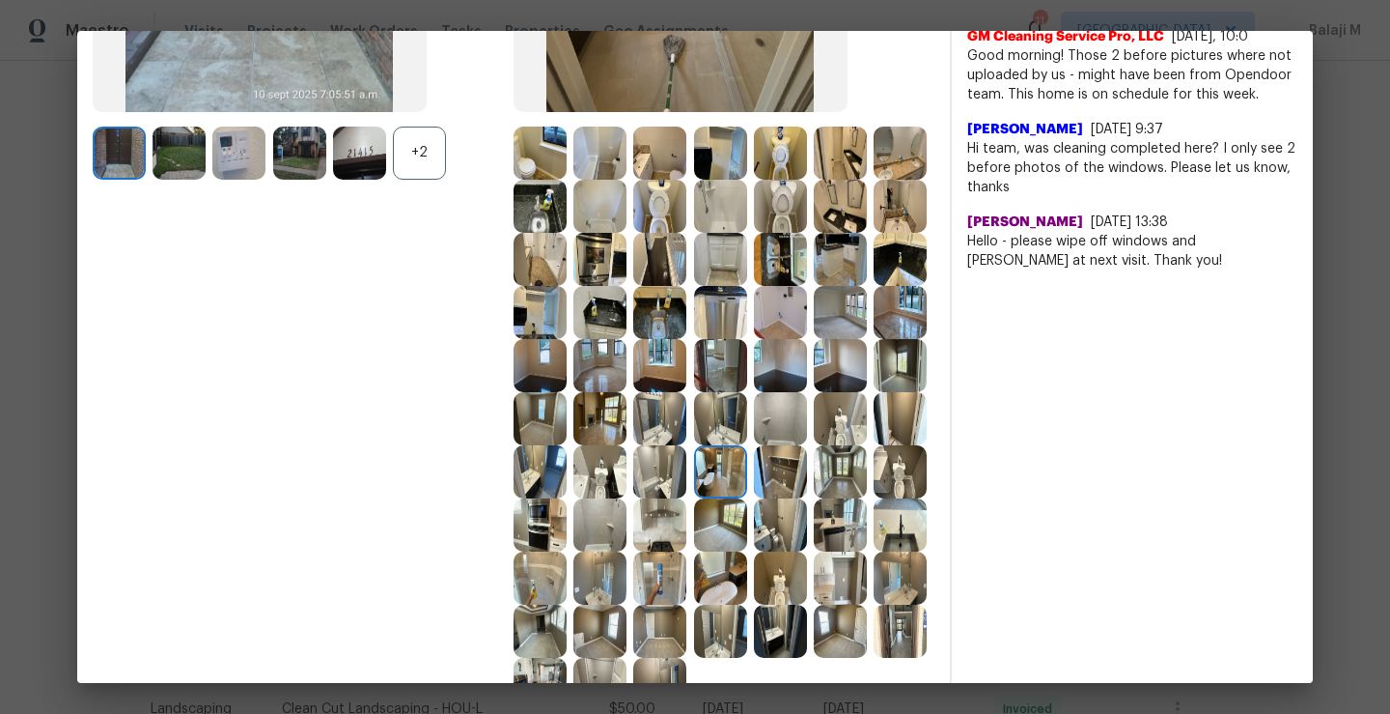
click at [712, 498] on img at bounding box center [720, 471] width 53 height 53
click at [668, 498] on img at bounding box center [659, 471] width 53 height 53
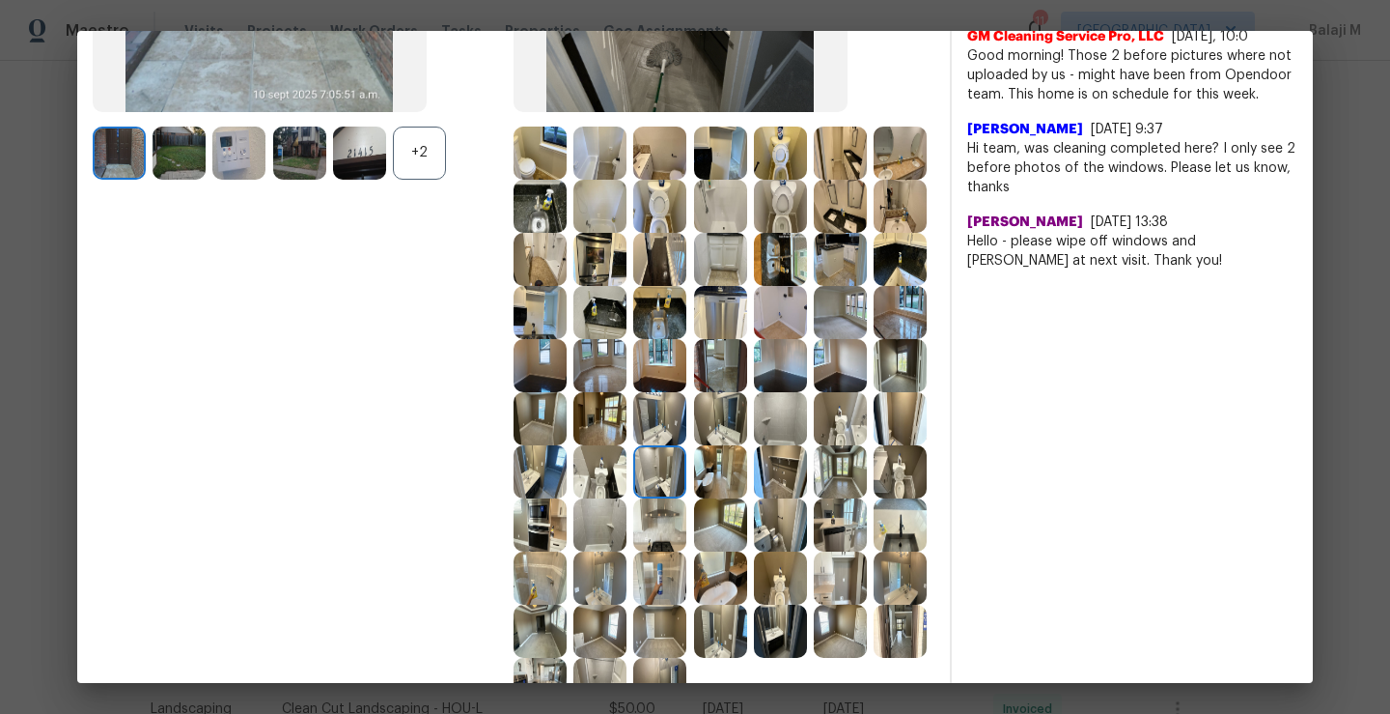
click at [647, 498] on img at bounding box center [659, 471] width 53 height 53
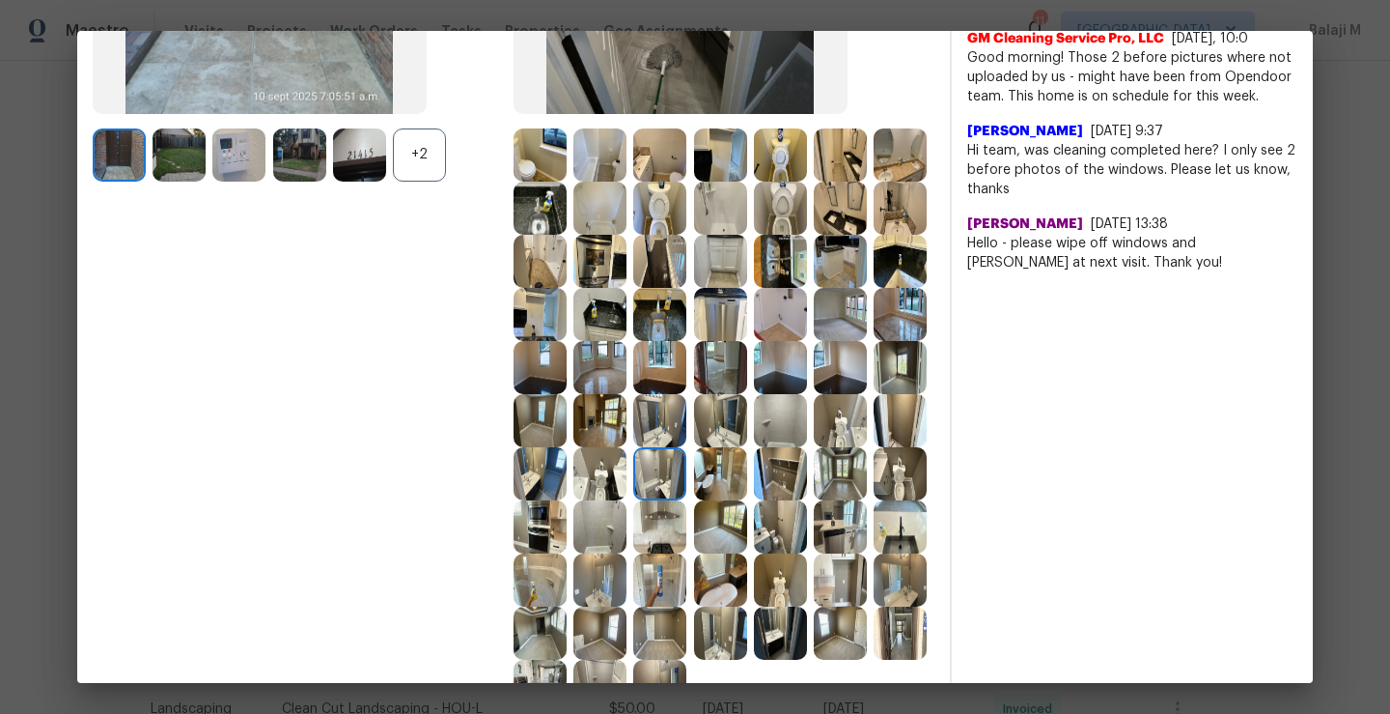
scroll to position [396, 0]
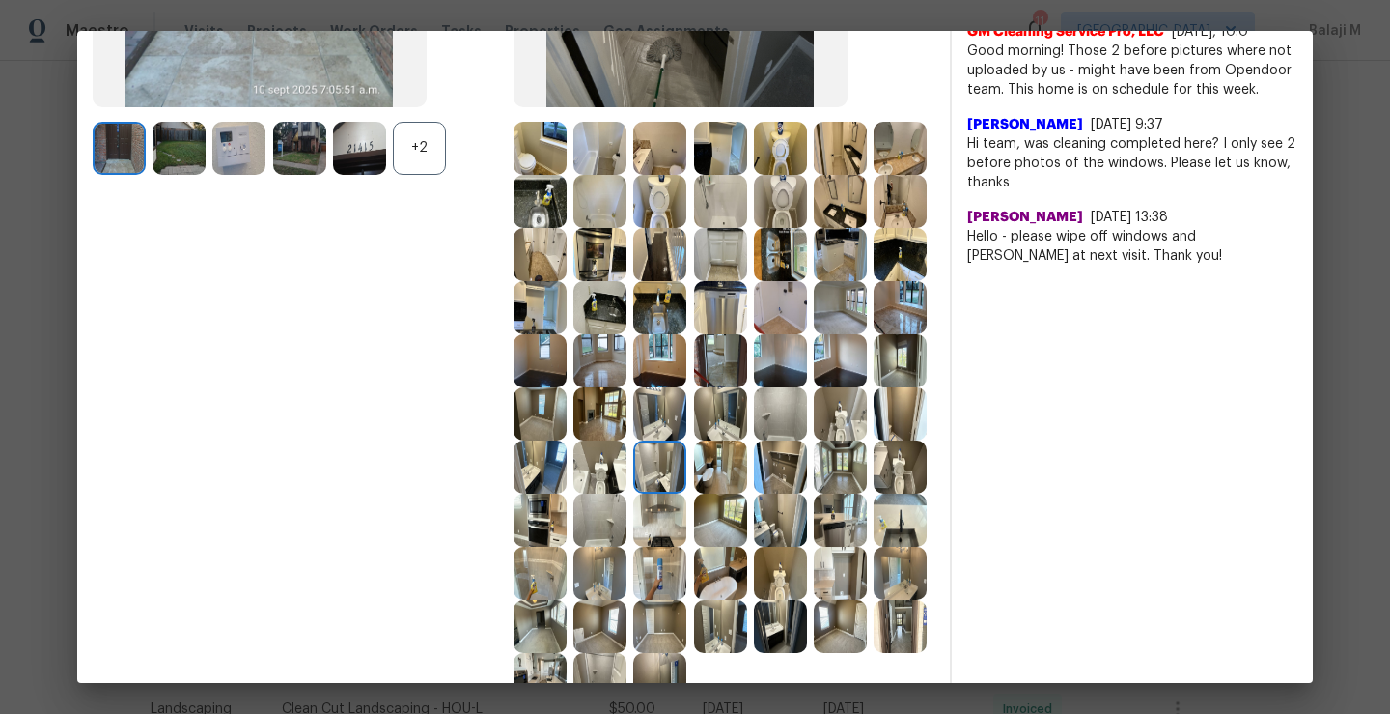
click at [627, 547] on img at bounding box center [600, 519] width 53 height 53
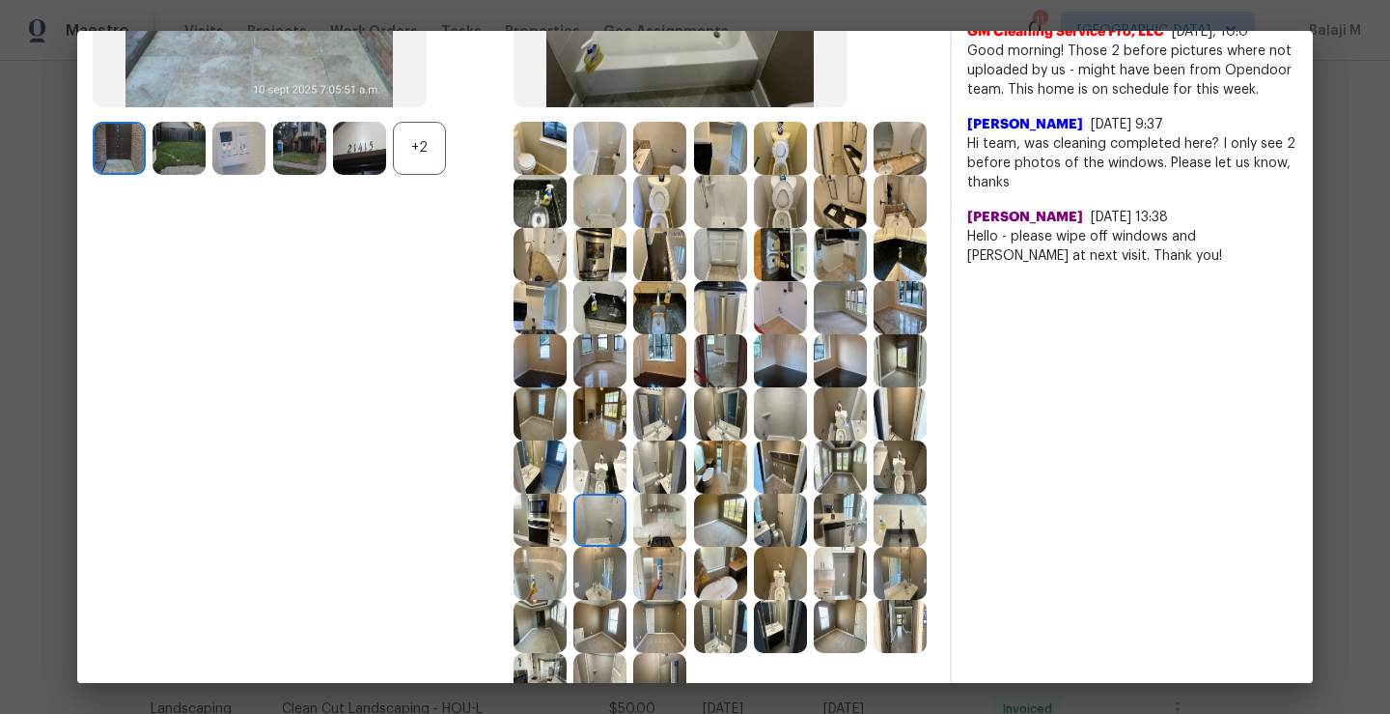
click at [687, 547] on img at bounding box center [659, 519] width 53 height 53
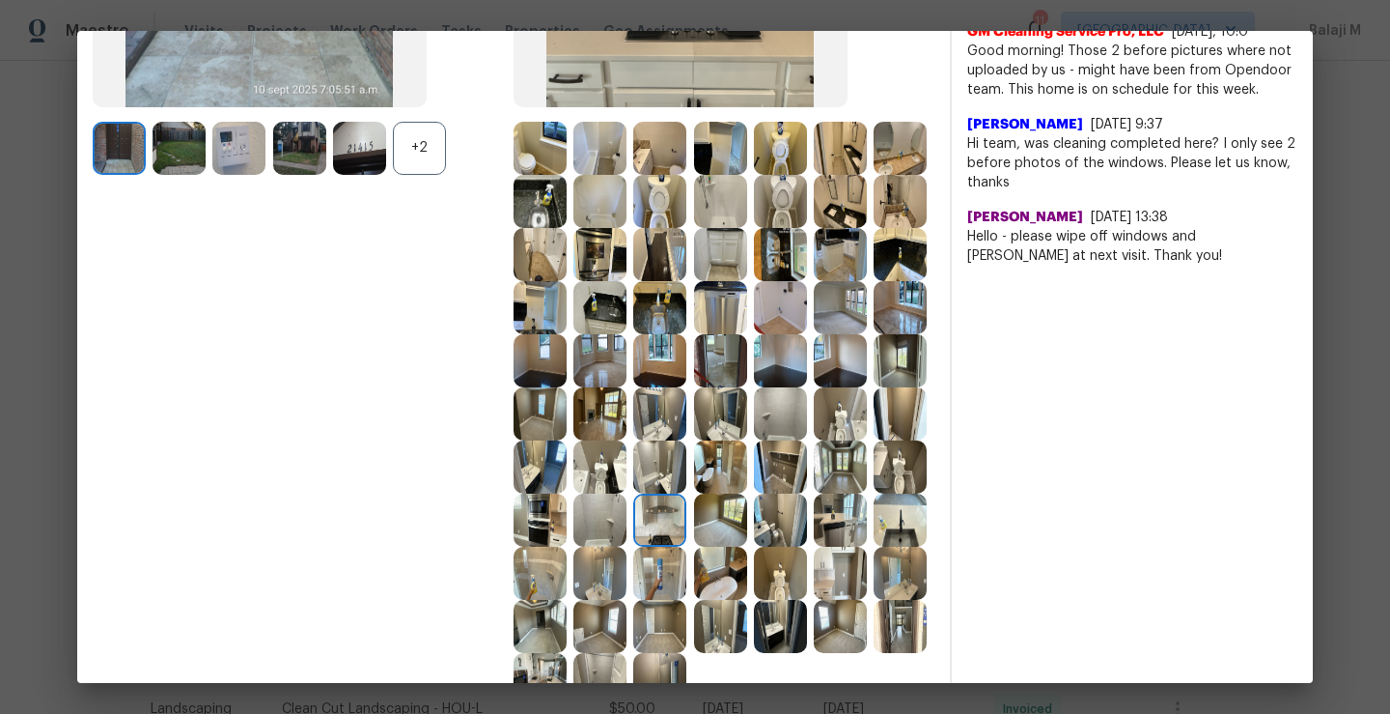
click at [687, 600] on img at bounding box center [659, 573] width 53 height 53
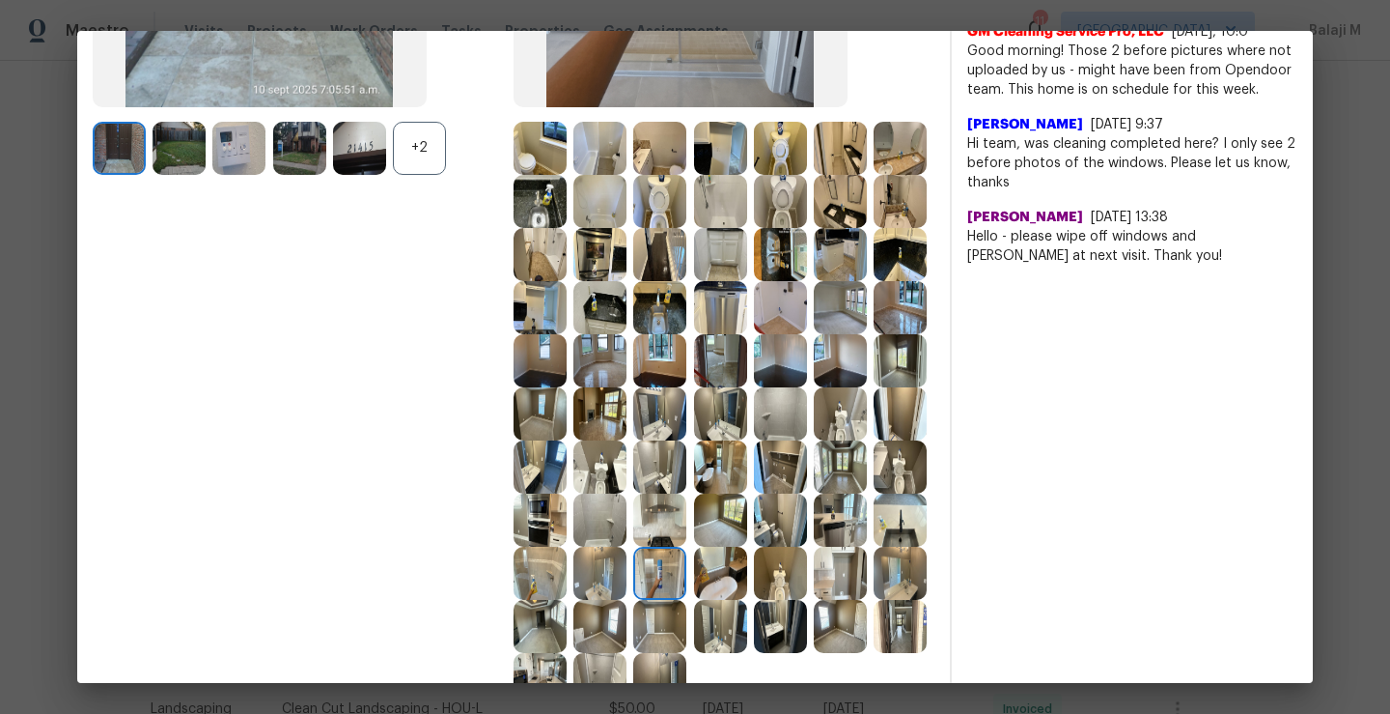
click at [747, 547] on img at bounding box center [720, 519] width 53 height 53
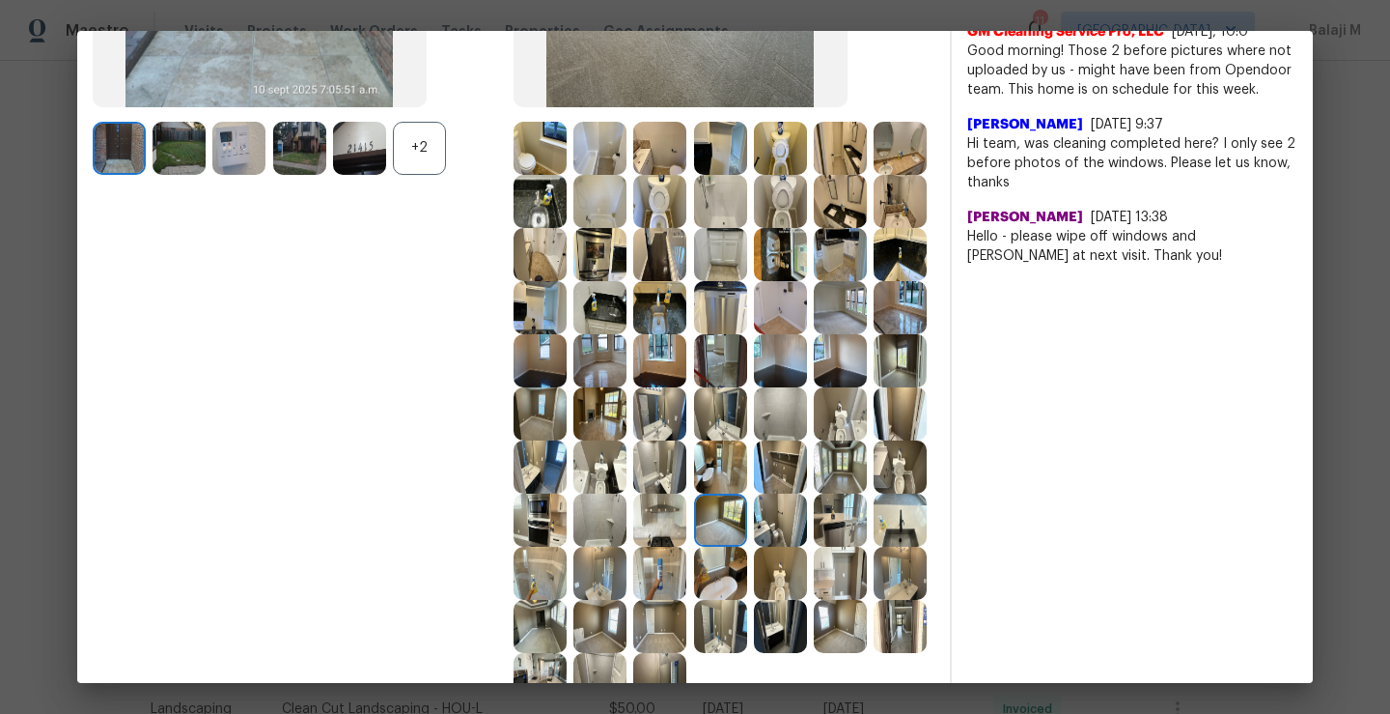
click at [807, 547] on img at bounding box center [780, 519] width 53 height 53
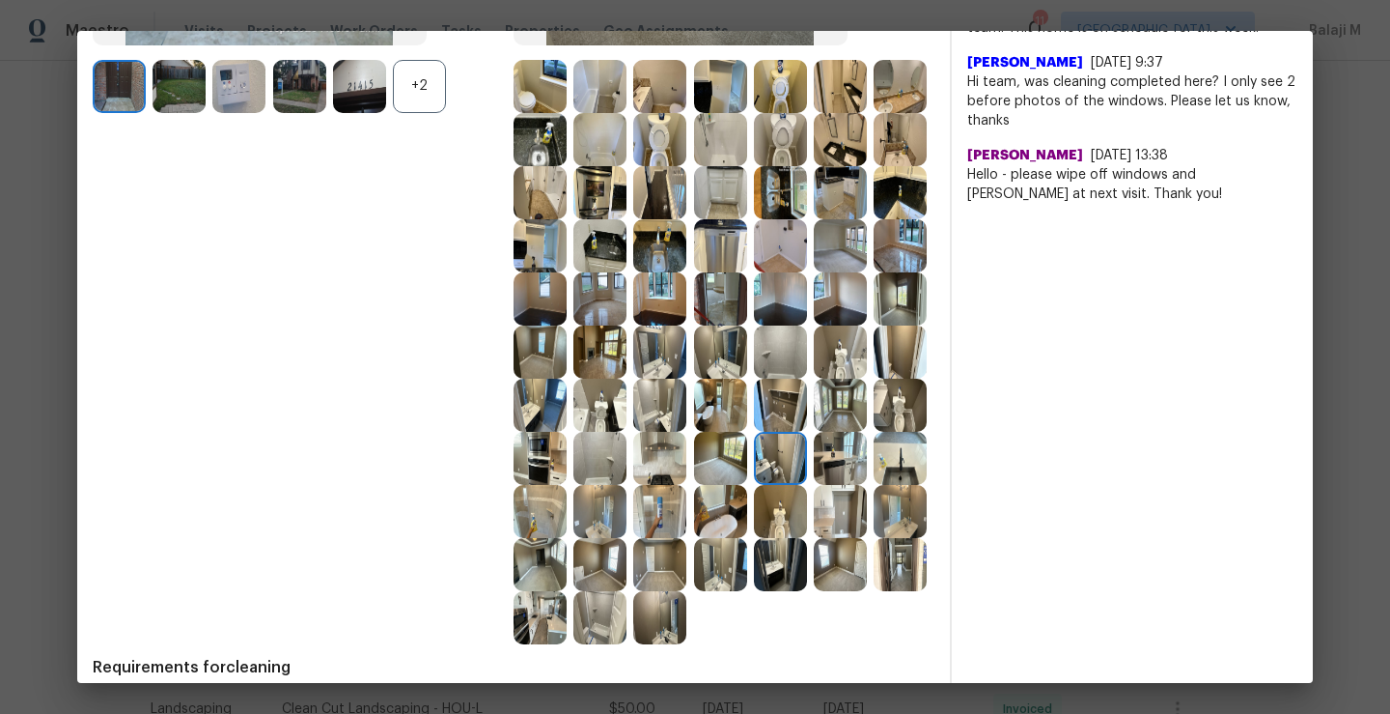
scroll to position [504, 0]
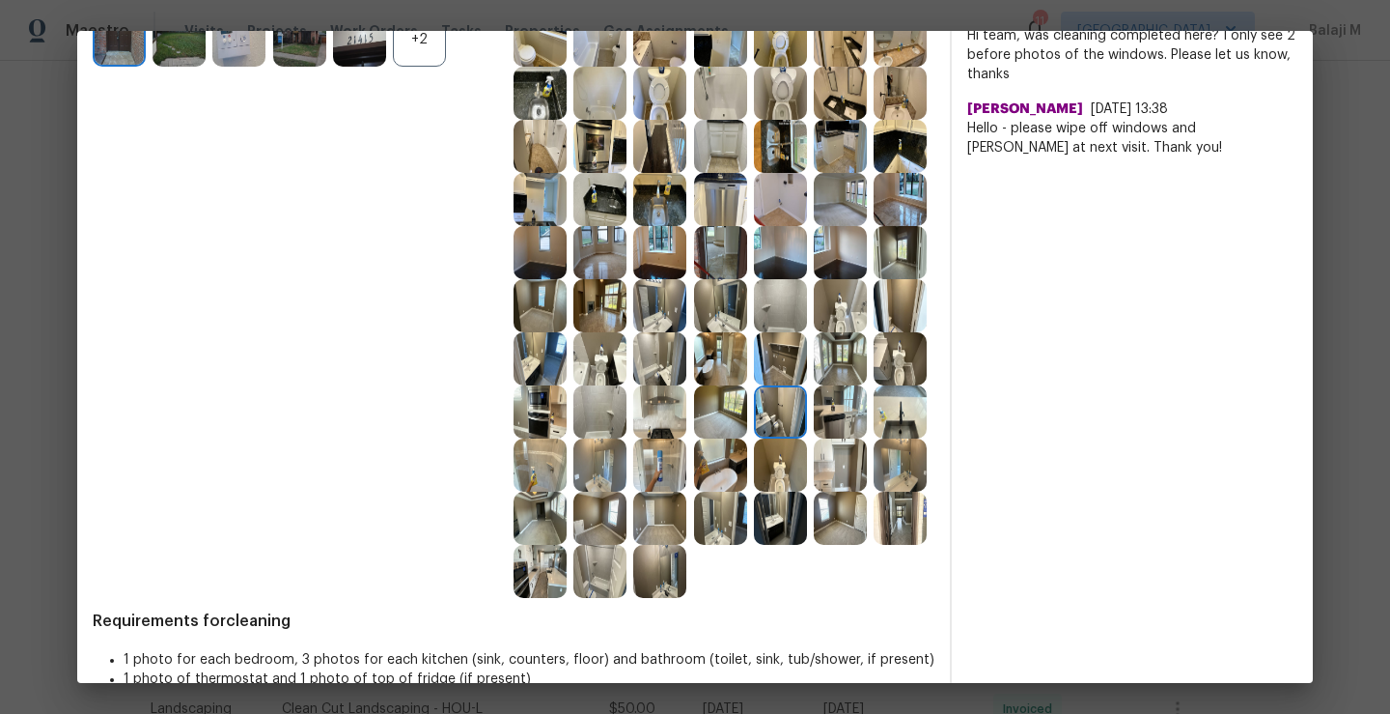
click at [687, 491] on img at bounding box center [659, 464] width 53 height 53
click at [627, 491] on img at bounding box center [600, 464] width 53 height 53
click at [567, 491] on img at bounding box center [540, 464] width 53 height 53
click at [874, 438] on img at bounding box center [900, 411] width 53 height 53
click at [814, 438] on img at bounding box center [840, 411] width 53 height 53
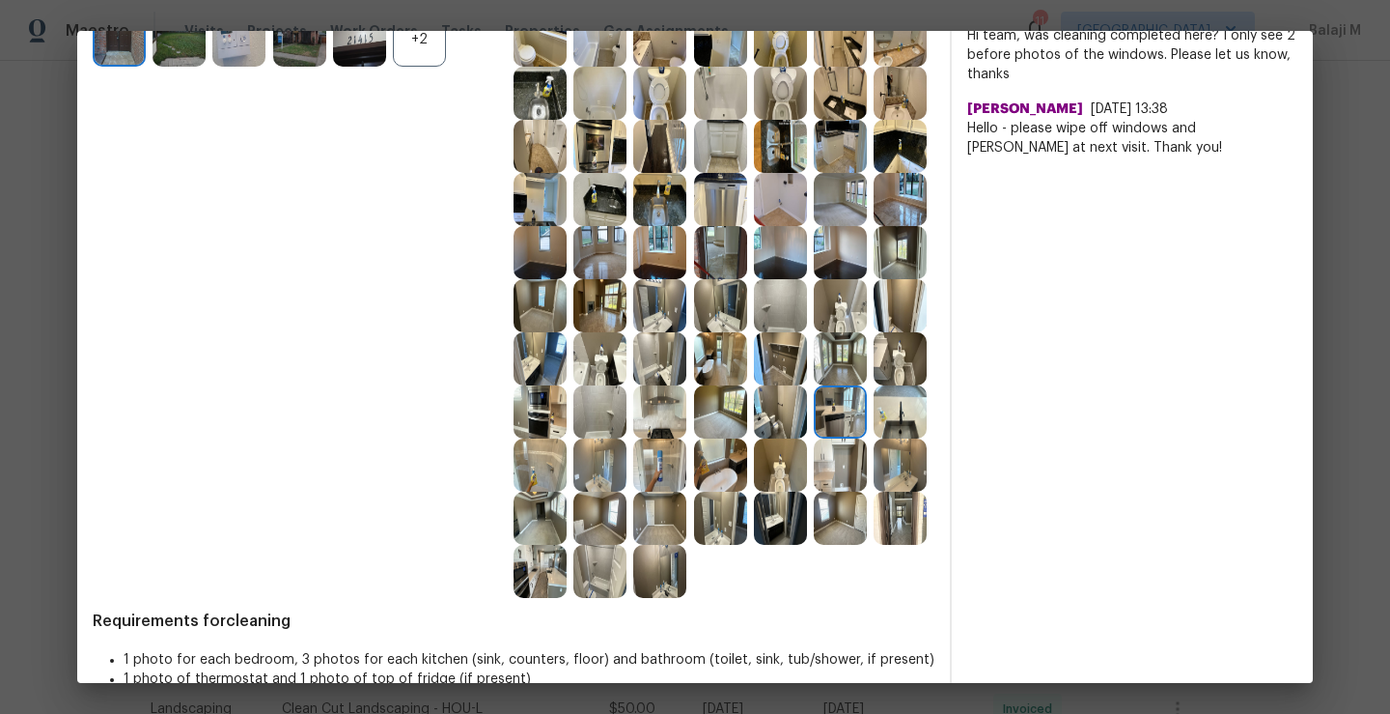
click at [694, 545] on img at bounding box center [720, 517] width 53 height 53
click at [754, 491] on img at bounding box center [780, 464] width 53 height 53
click at [814, 491] on img at bounding box center [840, 464] width 53 height 53
click at [814, 545] on img at bounding box center [840, 517] width 53 height 53
click at [874, 491] on img at bounding box center [900, 464] width 53 height 53
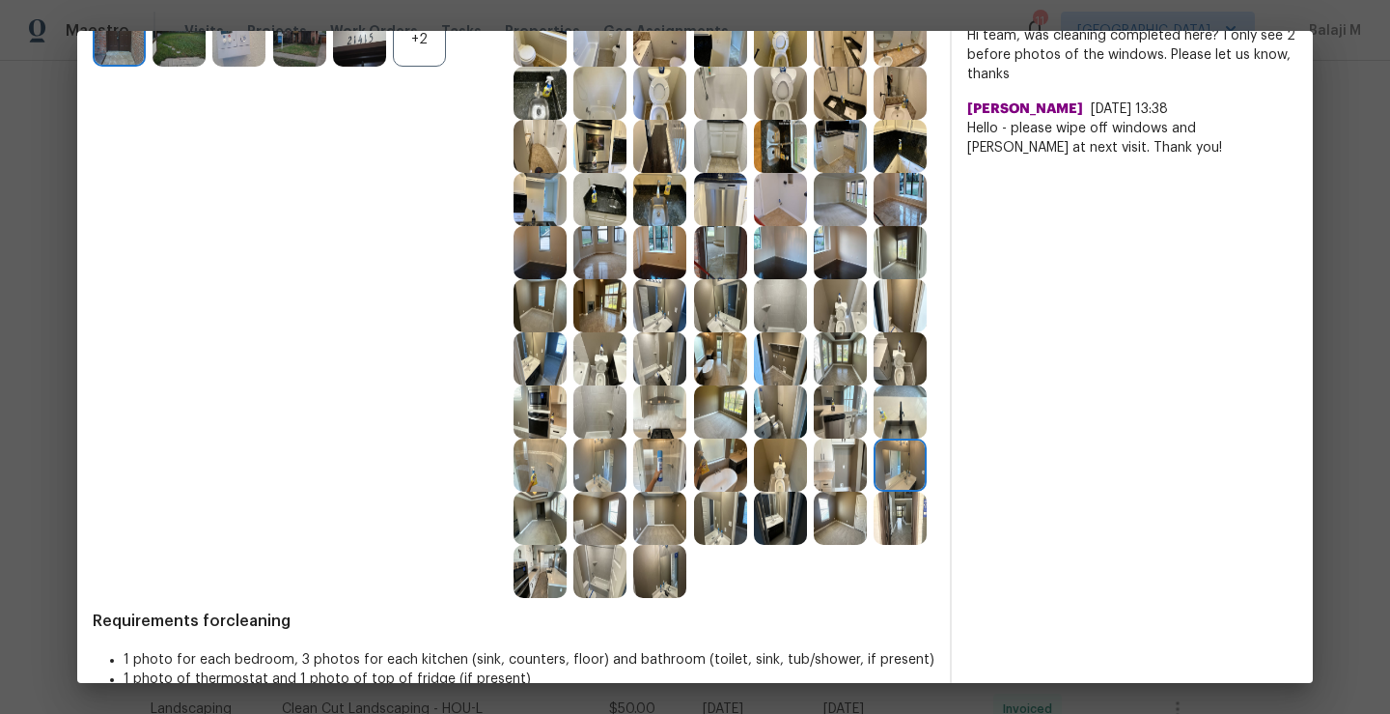
click at [567, 545] on img at bounding box center [540, 517] width 53 height 53
click at [627, 545] on img at bounding box center [600, 517] width 53 height 53
click at [687, 545] on img at bounding box center [659, 517] width 53 height 53
click at [627, 598] on img at bounding box center [600, 571] width 53 height 53
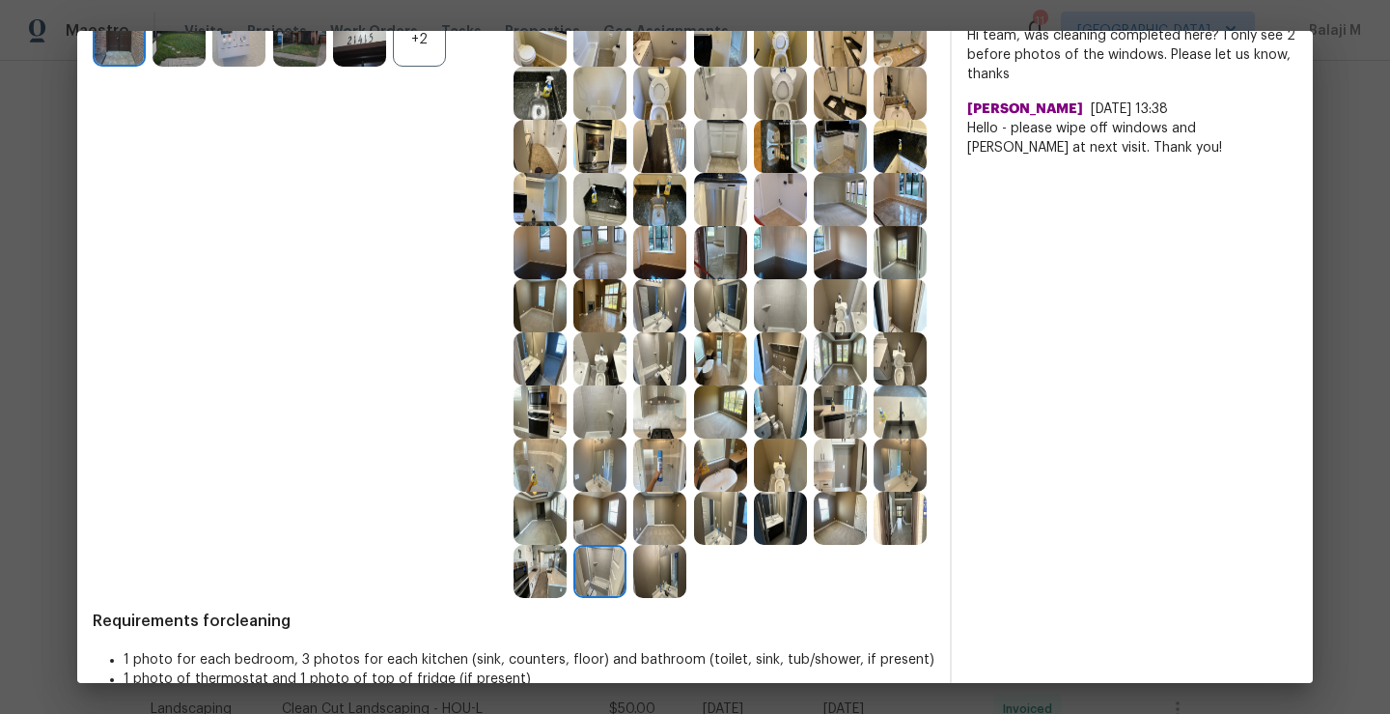
click at [633, 598] on img at bounding box center [659, 571] width 53 height 53
click at [694, 545] on img at bounding box center [720, 517] width 53 height 53
click at [754, 545] on img at bounding box center [780, 517] width 53 height 53
click at [694, 545] on img at bounding box center [720, 517] width 53 height 53
click at [754, 545] on img at bounding box center [780, 517] width 53 height 53
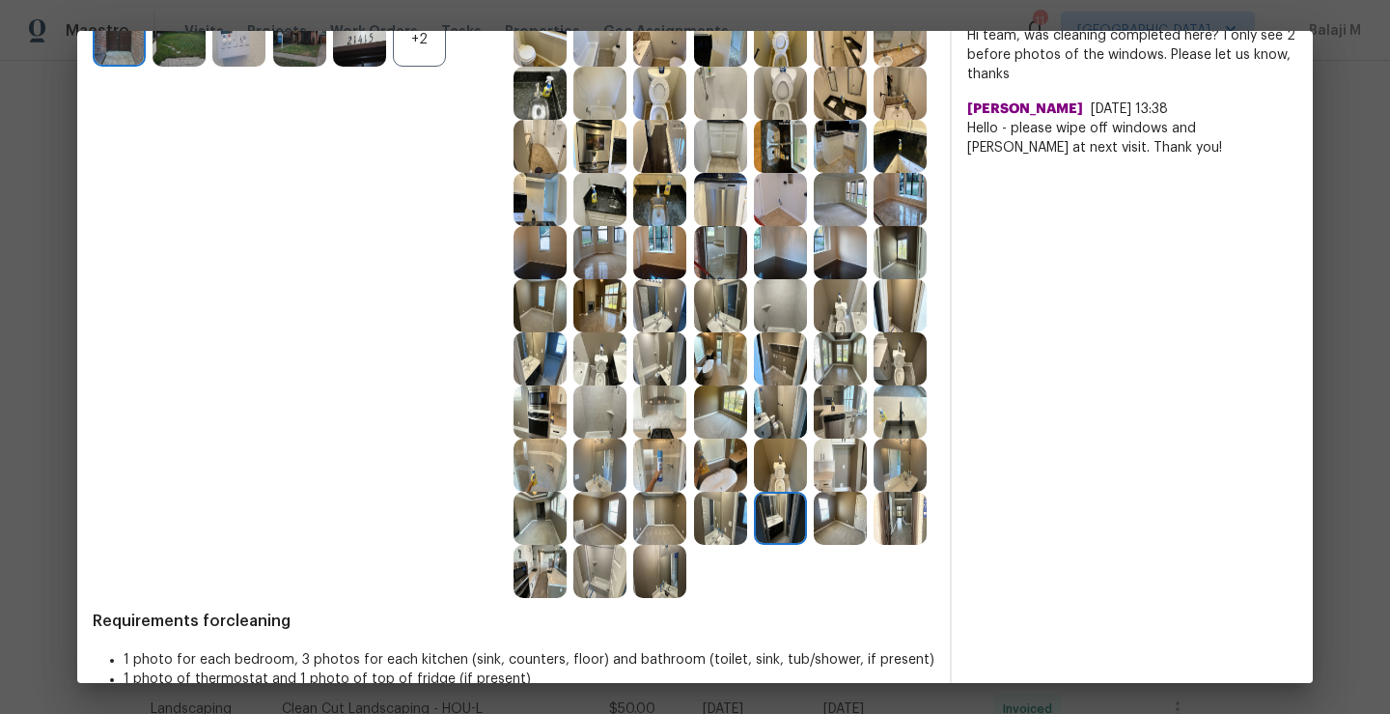
click at [814, 545] on img at bounding box center [840, 517] width 53 height 53
click at [874, 491] on img at bounding box center [900, 464] width 53 height 53
click at [814, 491] on img at bounding box center [840, 464] width 53 height 53
click at [874, 491] on img at bounding box center [900, 464] width 53 height 53
click at [567, 545] on img at bounding box center [540, 517] width 53 height 53
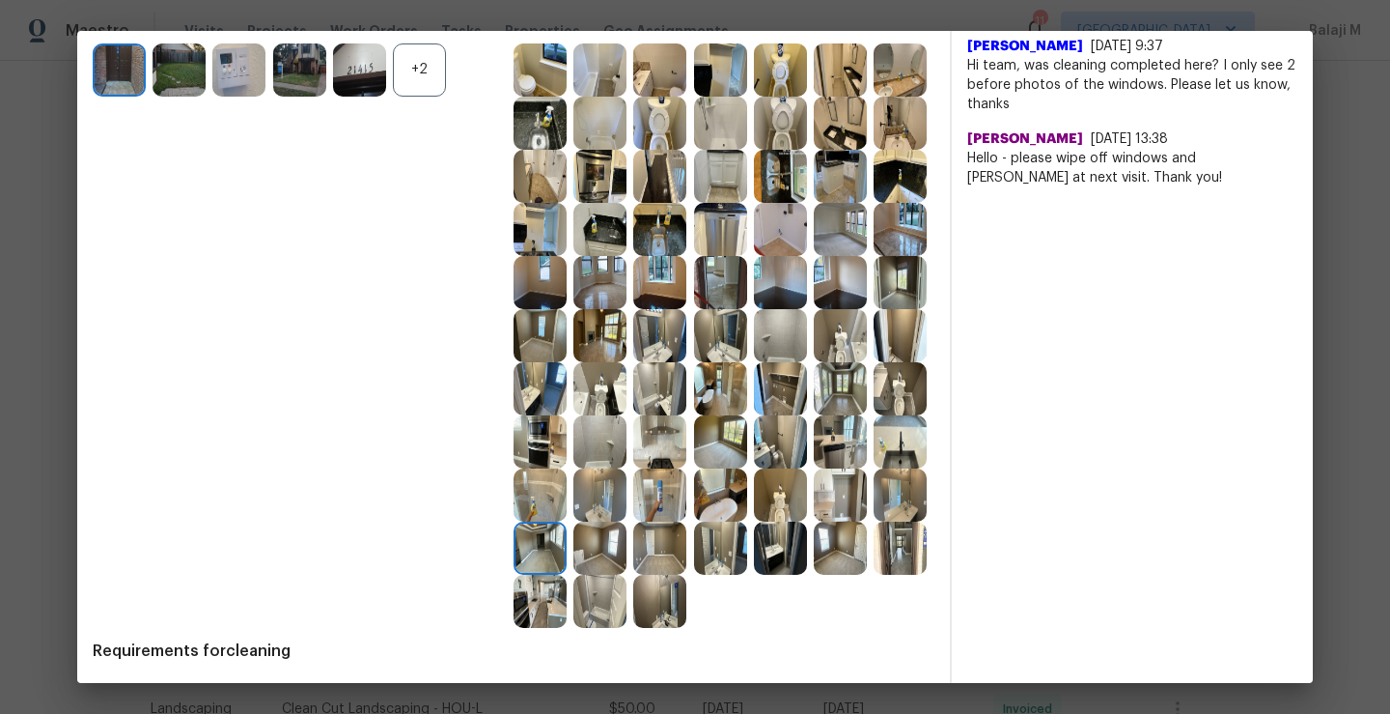
scroll to position [408, 0]
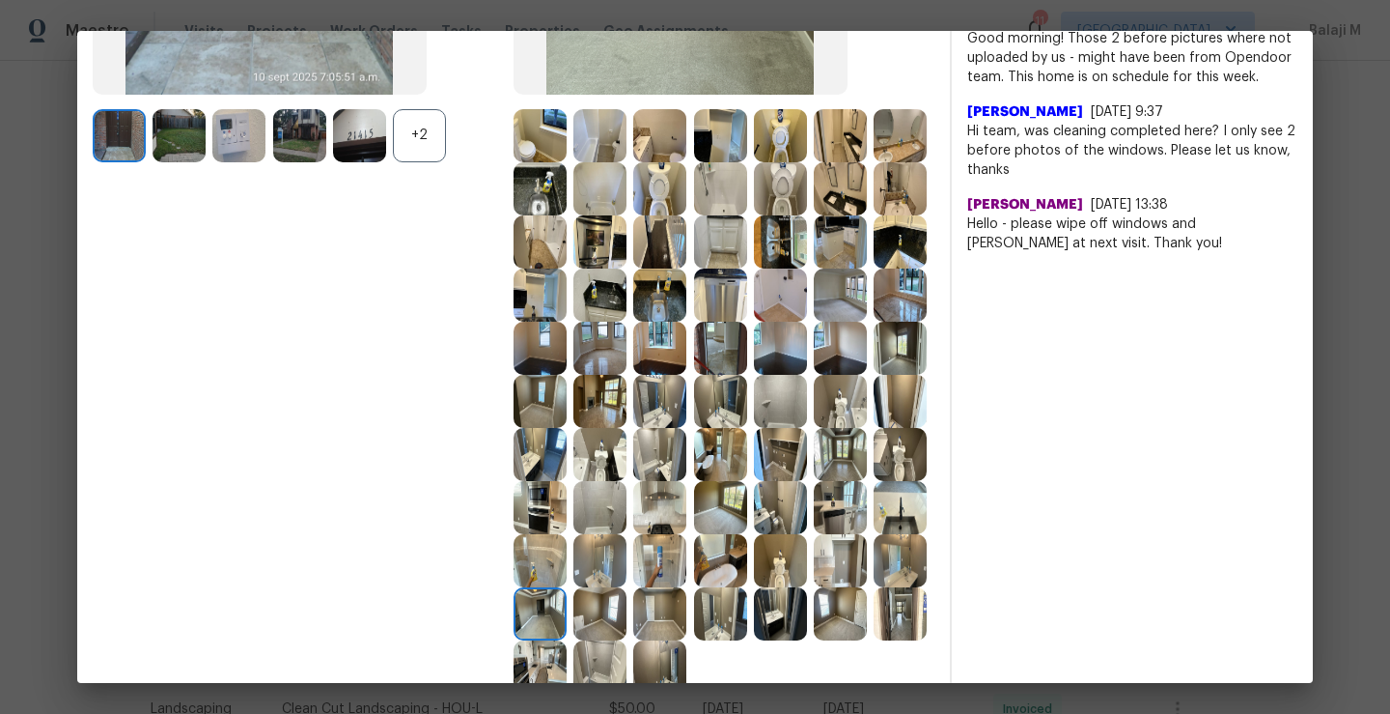
click at [627, 534] on img at bounding box center [600, 507] width 53 height 53
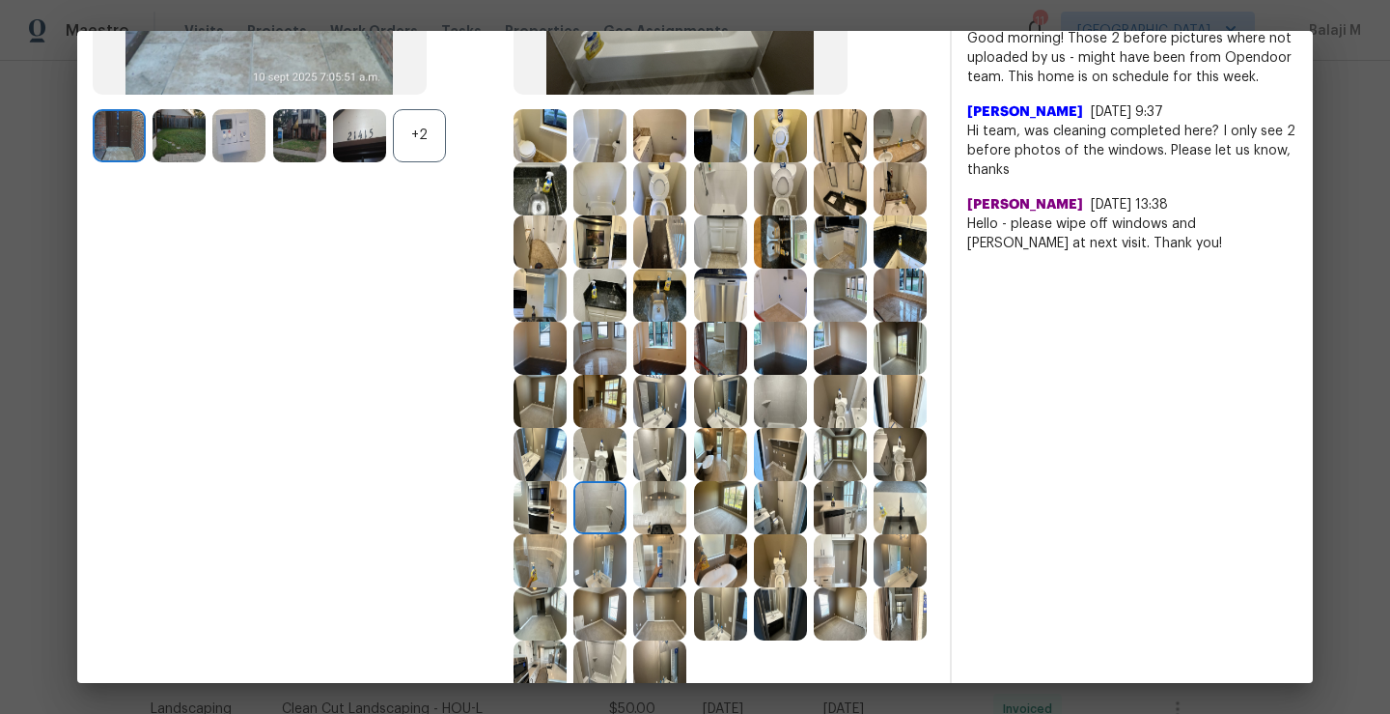
click at [687, 534] on img at bounding box center [659, 507] width 53 height 53
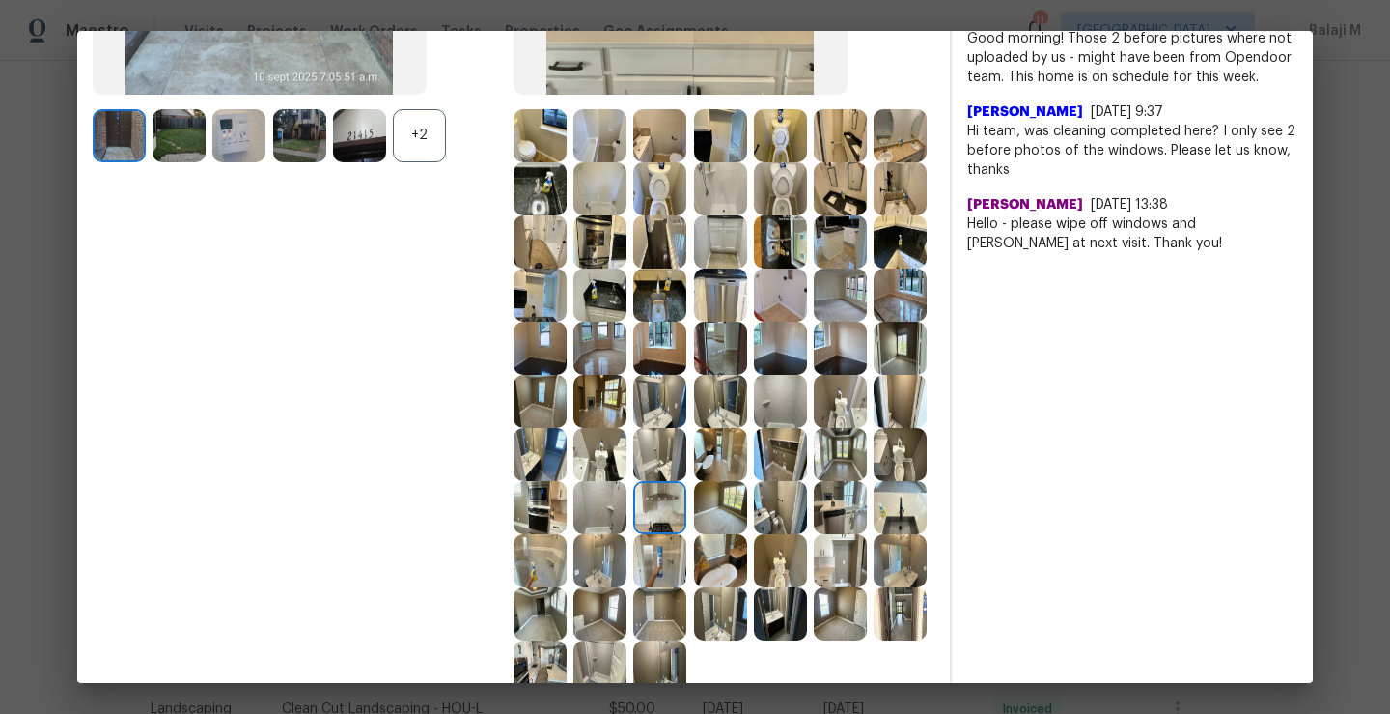
click at [747, 534] on img at bounding box center [720, 507] width 53 height 53
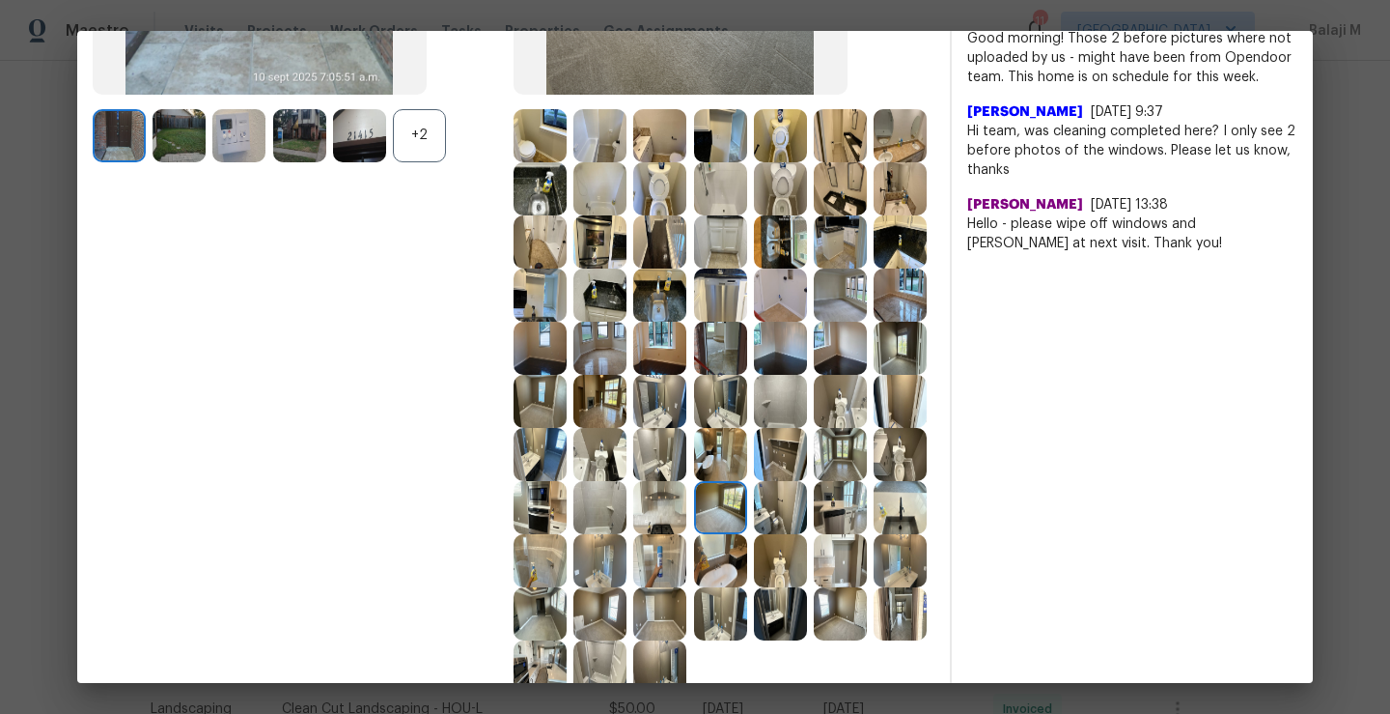
click at [807, 534] on img at bounding box center [780, 507] width 53 height 53
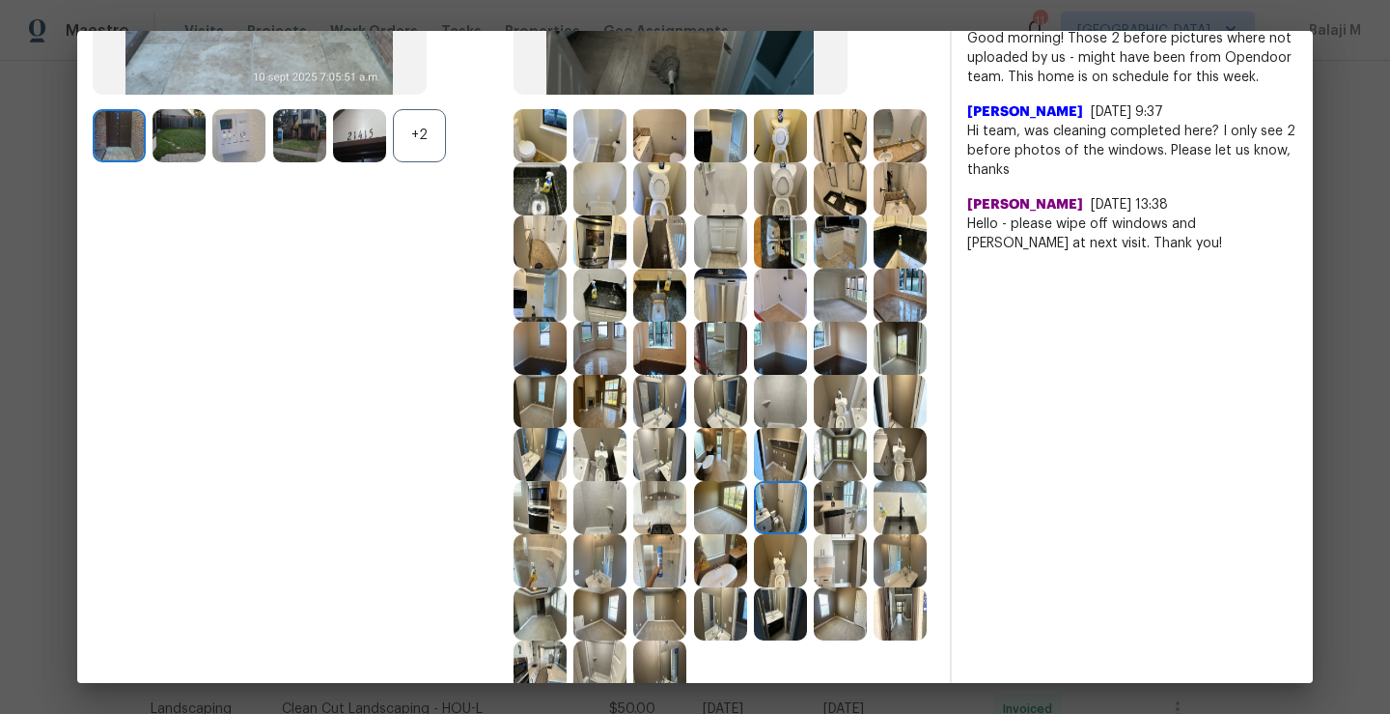
click at [747, 587] on img at bounding box center [720, 560] width 53 height 53
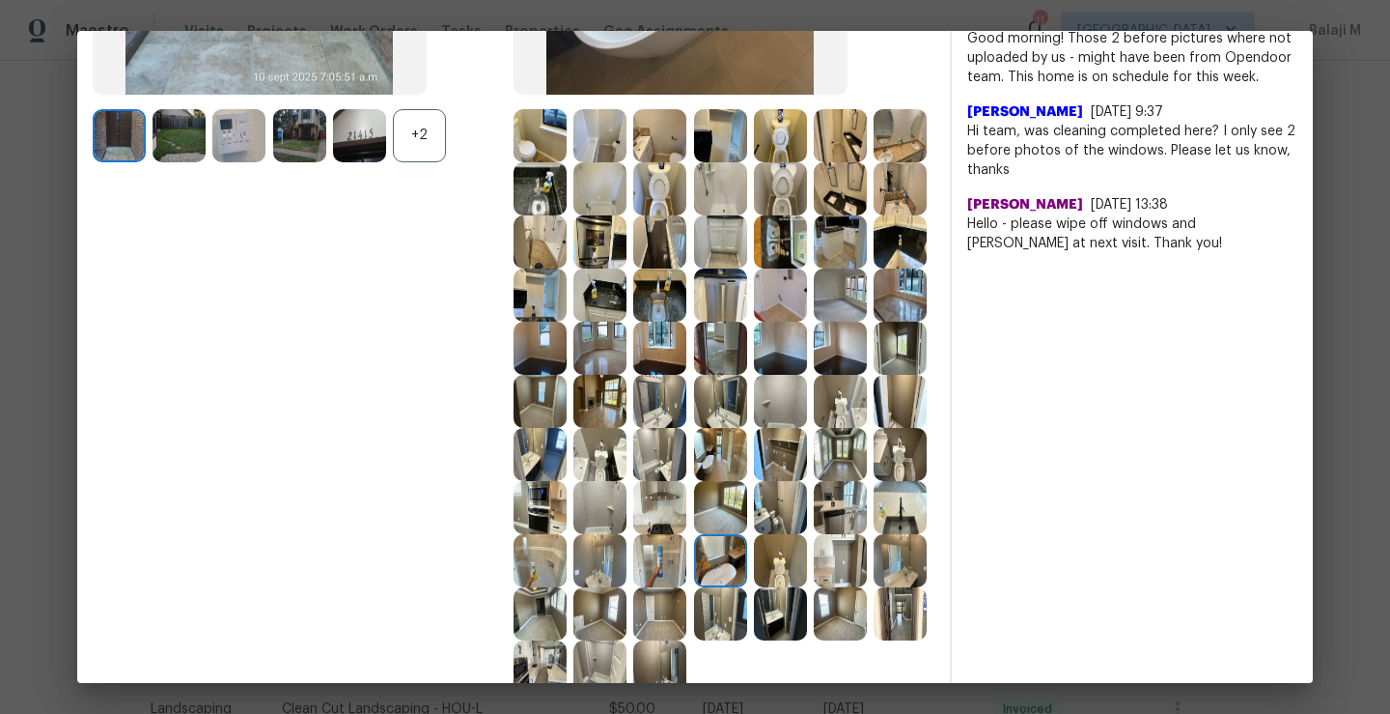
click at [687, 587] on img at bounding box center [659, 560] width 53 height 53
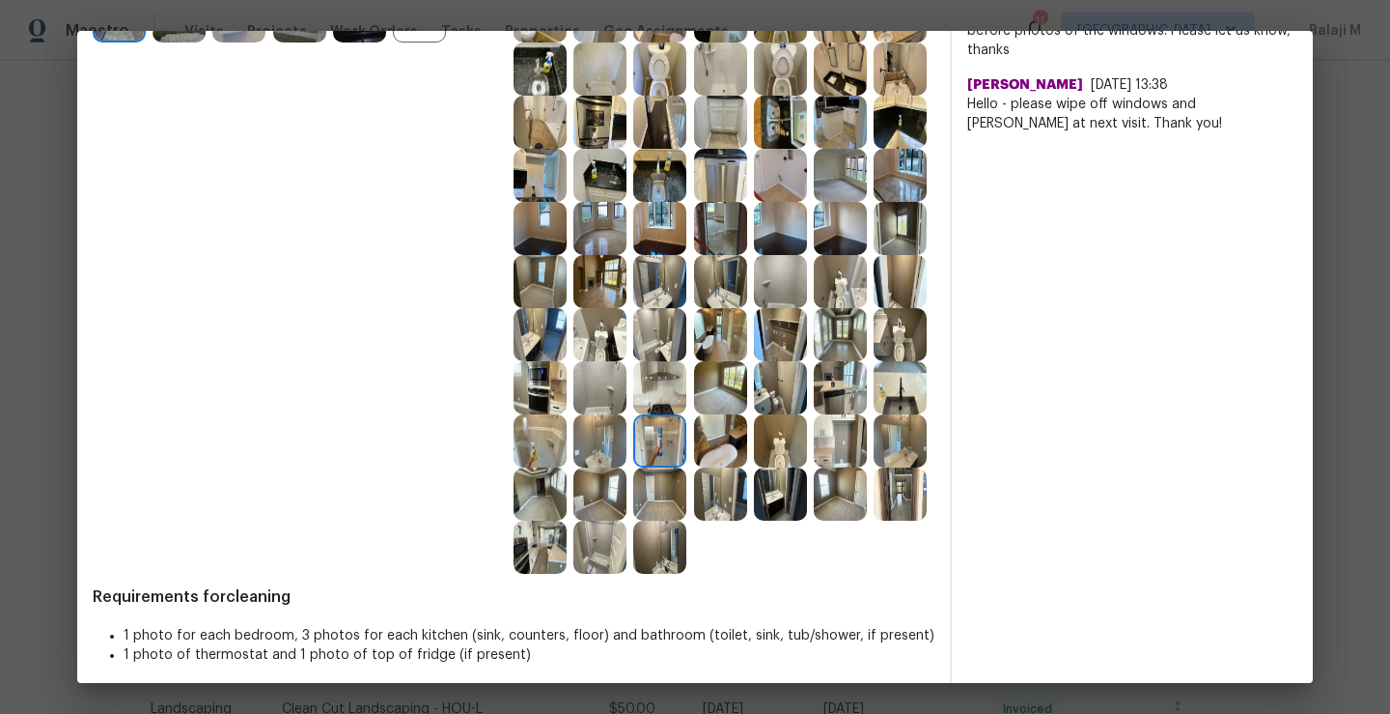
scroll to position [536, 0]
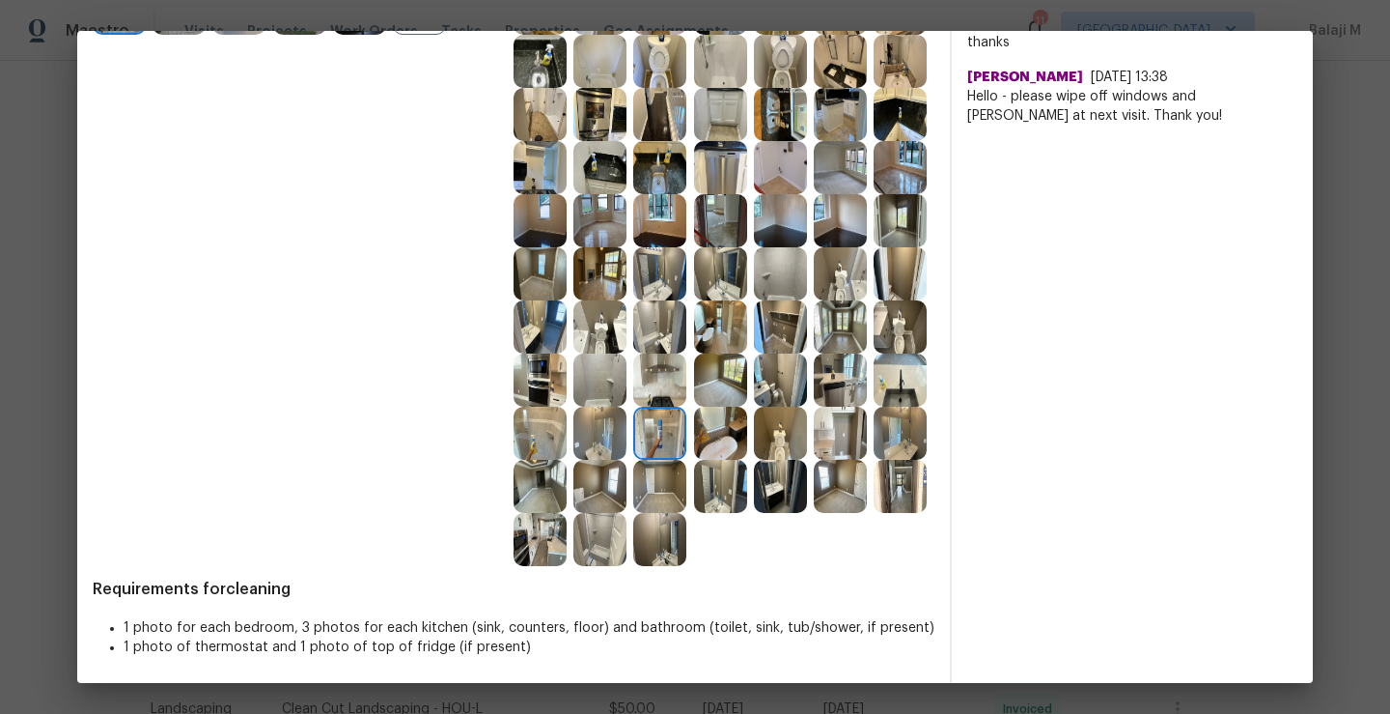
click at [567, 513] on img at bounding box center [540, 486] width 53 height 53
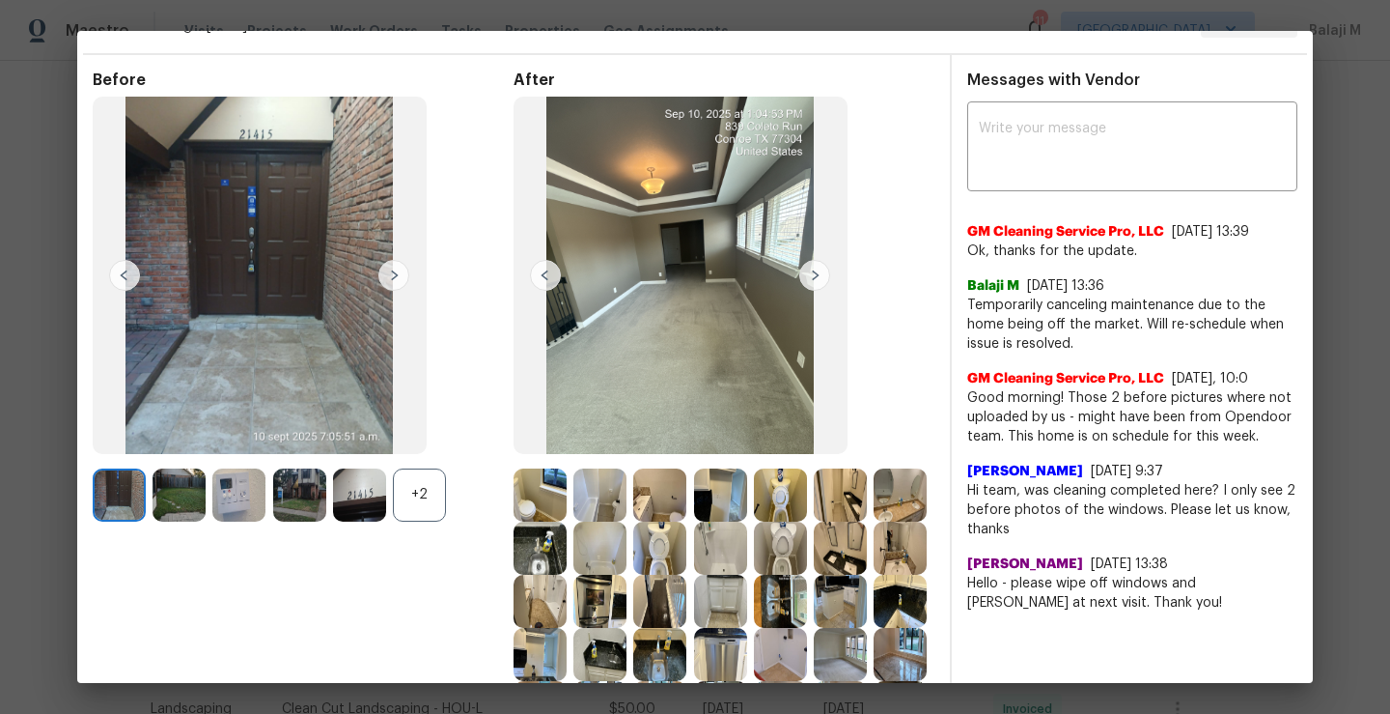
scroll to position [0, 0]
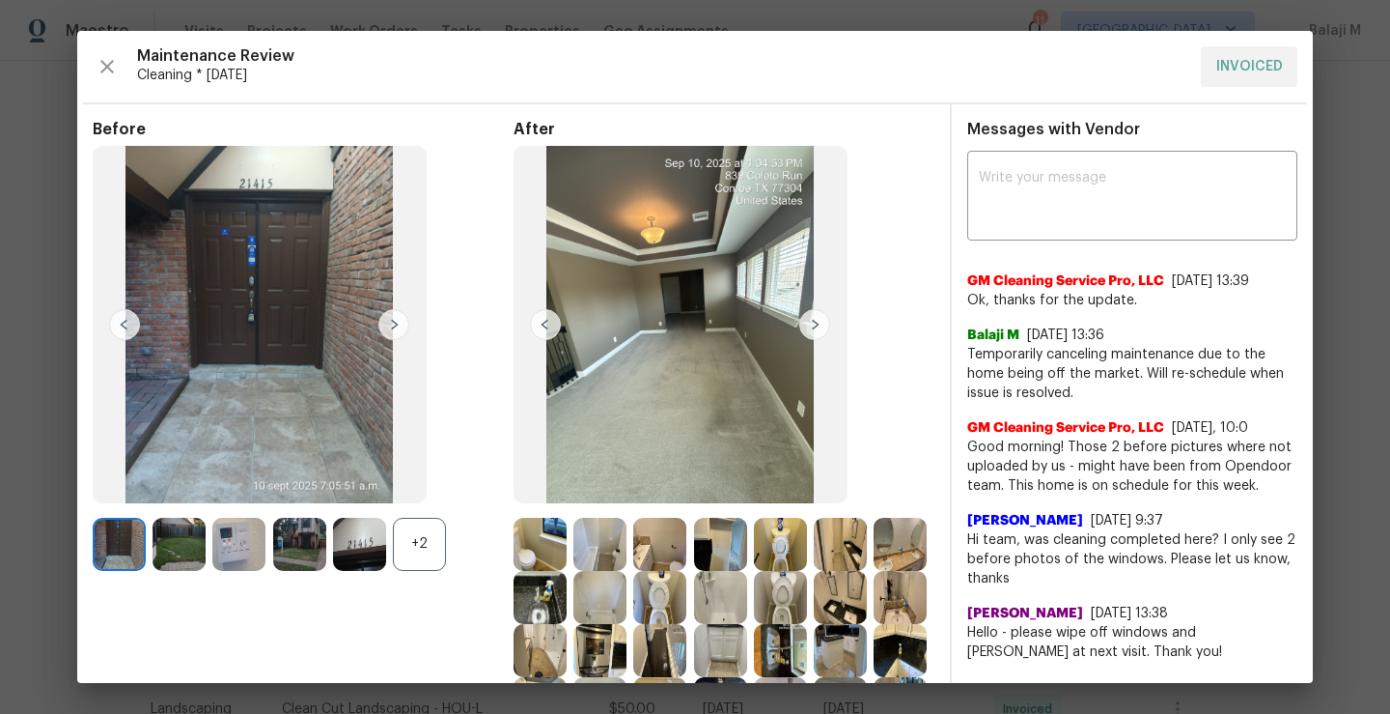
click at [811, 332] on img at bounding box center [815, 324] width 31 height 31
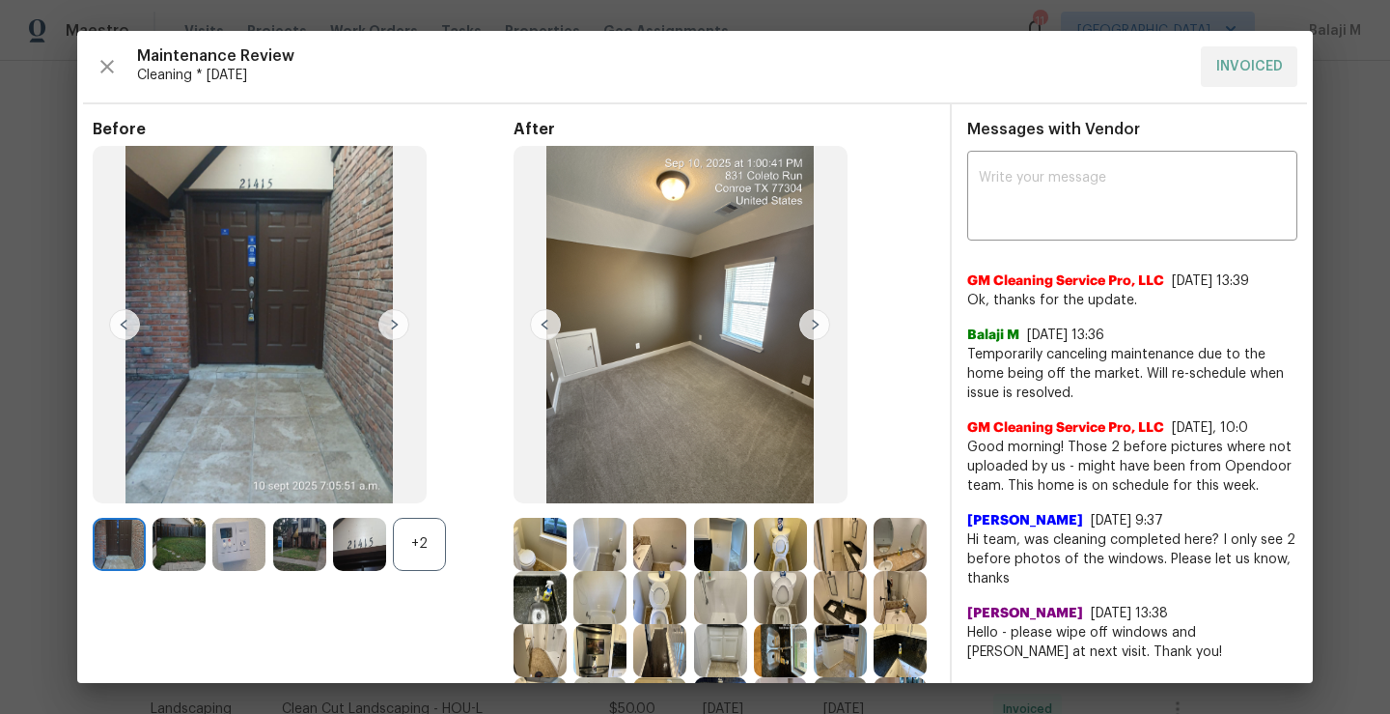
click at [537, 319] on img at bounding box center [545, 324] width 31 height 31
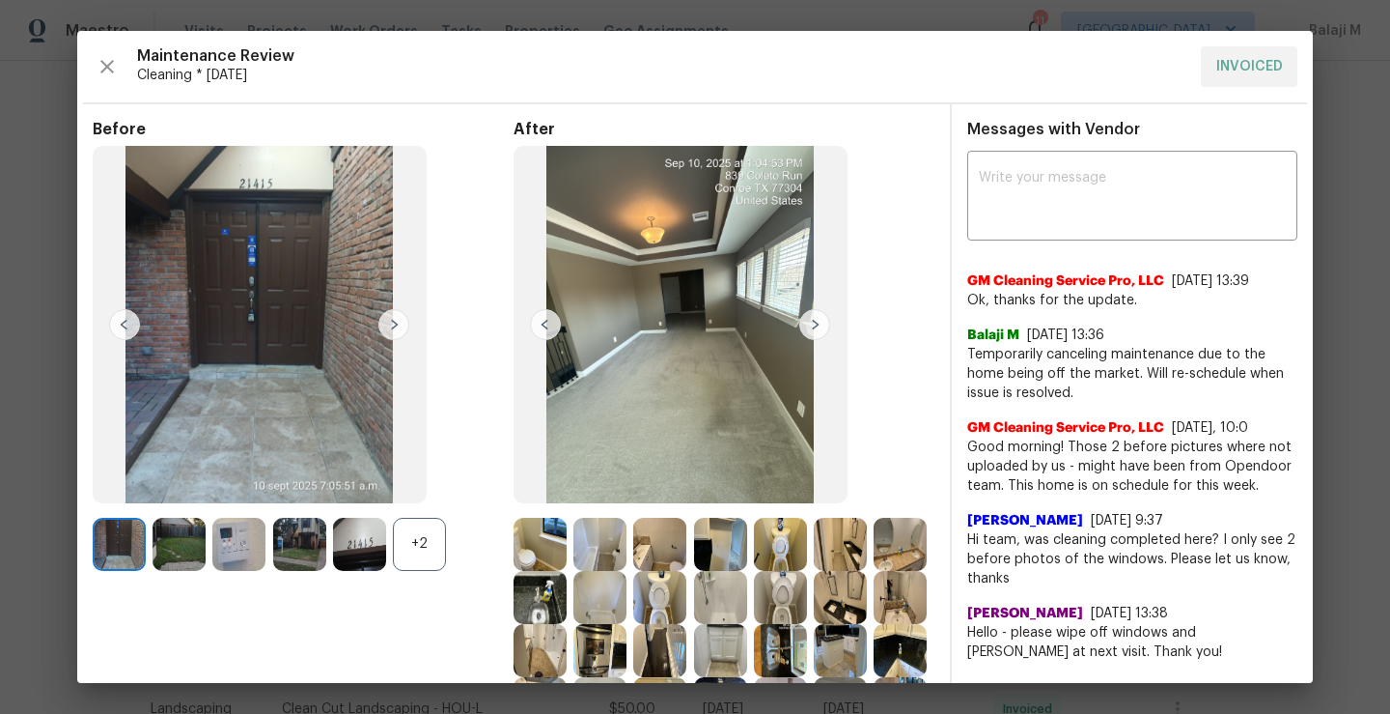
click at [828, 333] on img at bounding box center [681, 324] width 334 height 357
click at [810, 323] on img at bounding box center [815, 324] width 31 height 31
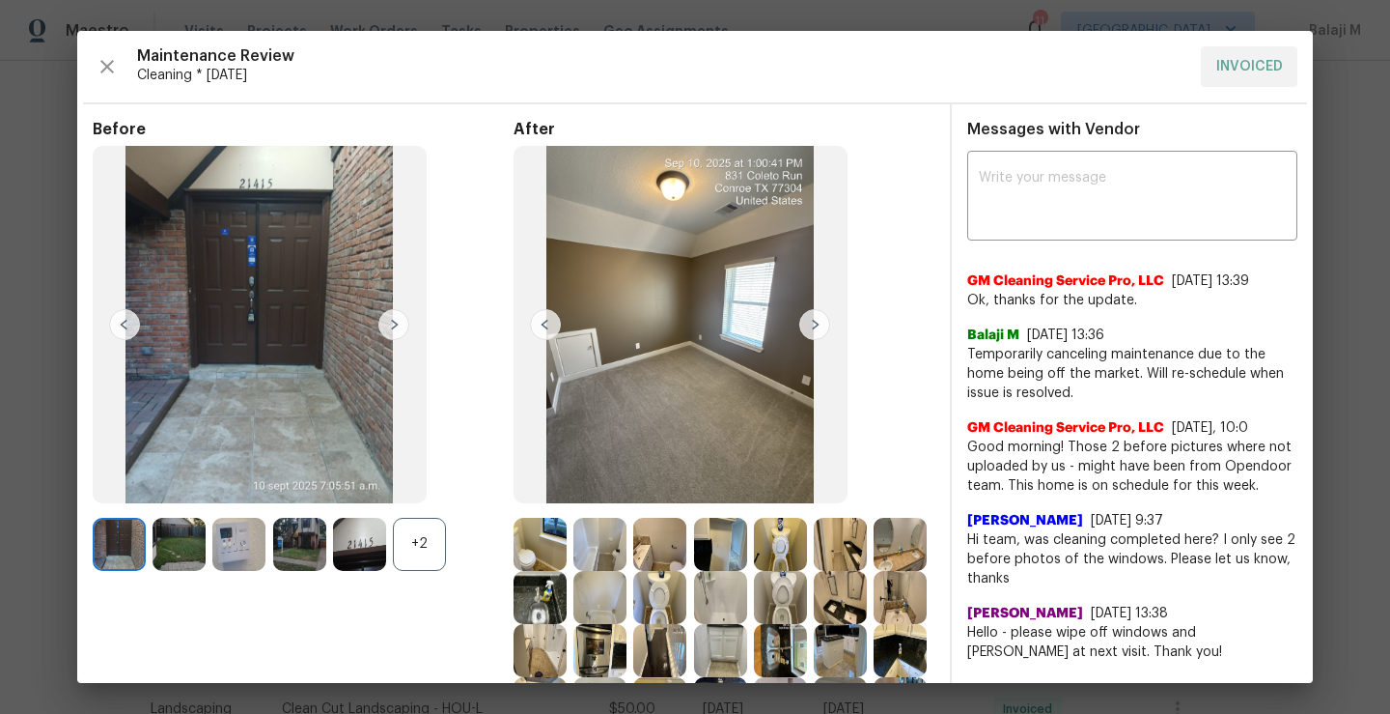
click at [810, 323] on img at bounding box center [815, 324] width 31 height 31
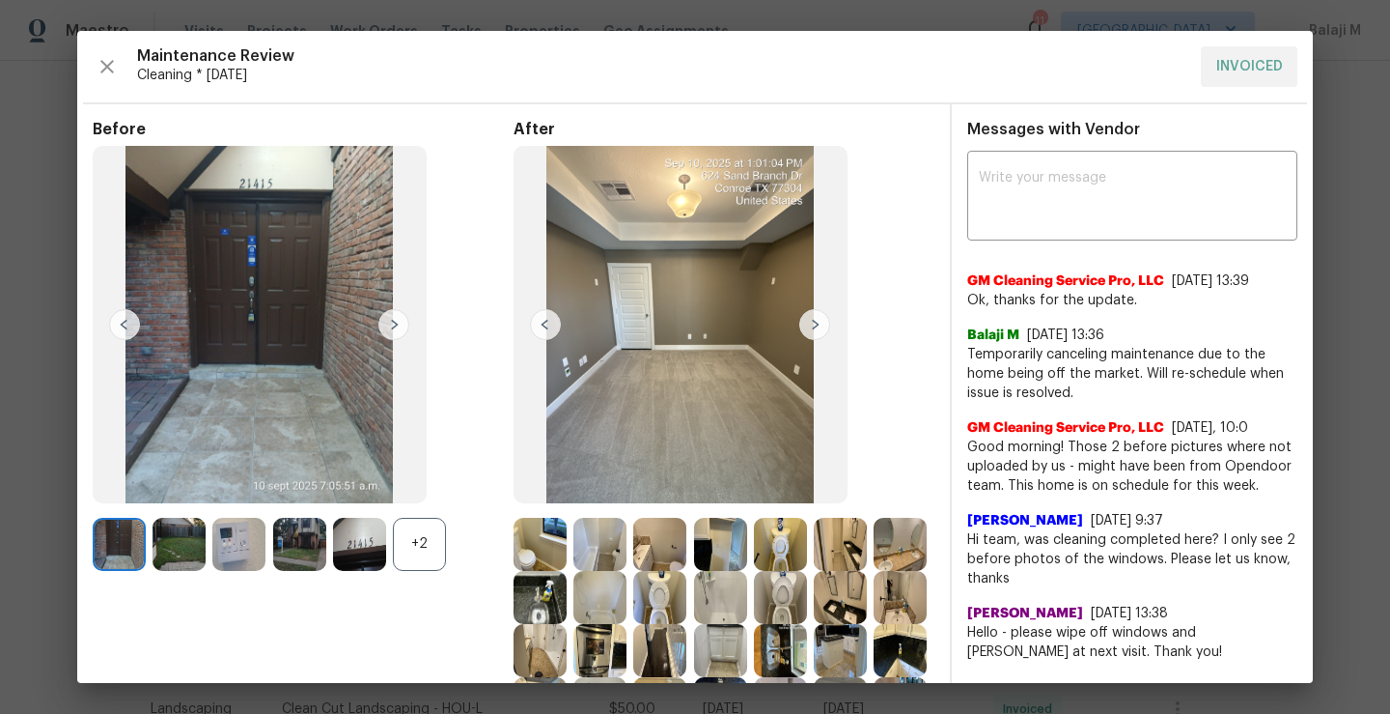
click at [808, 329] on img at bounding box center [815, 324] width 31 height 31
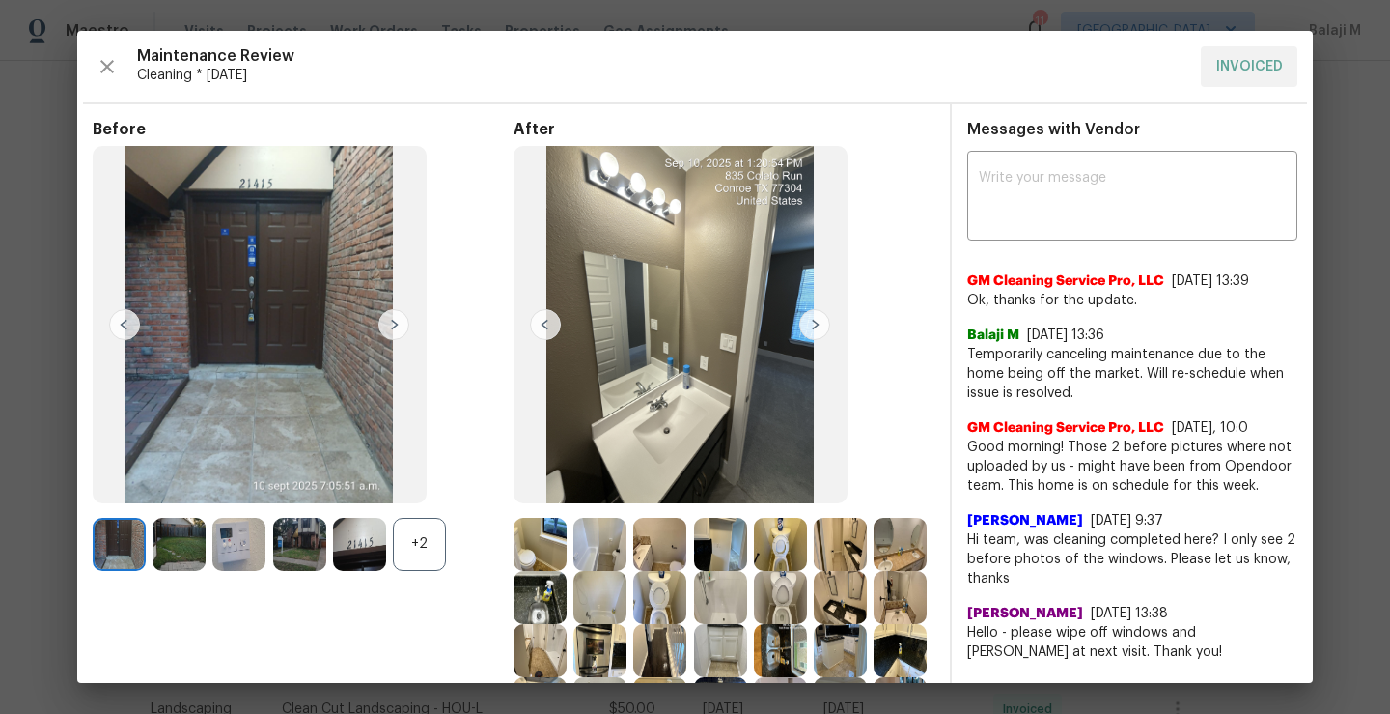
click at [808, 329] on img at bounding box center [815, 324] width 31 height 31
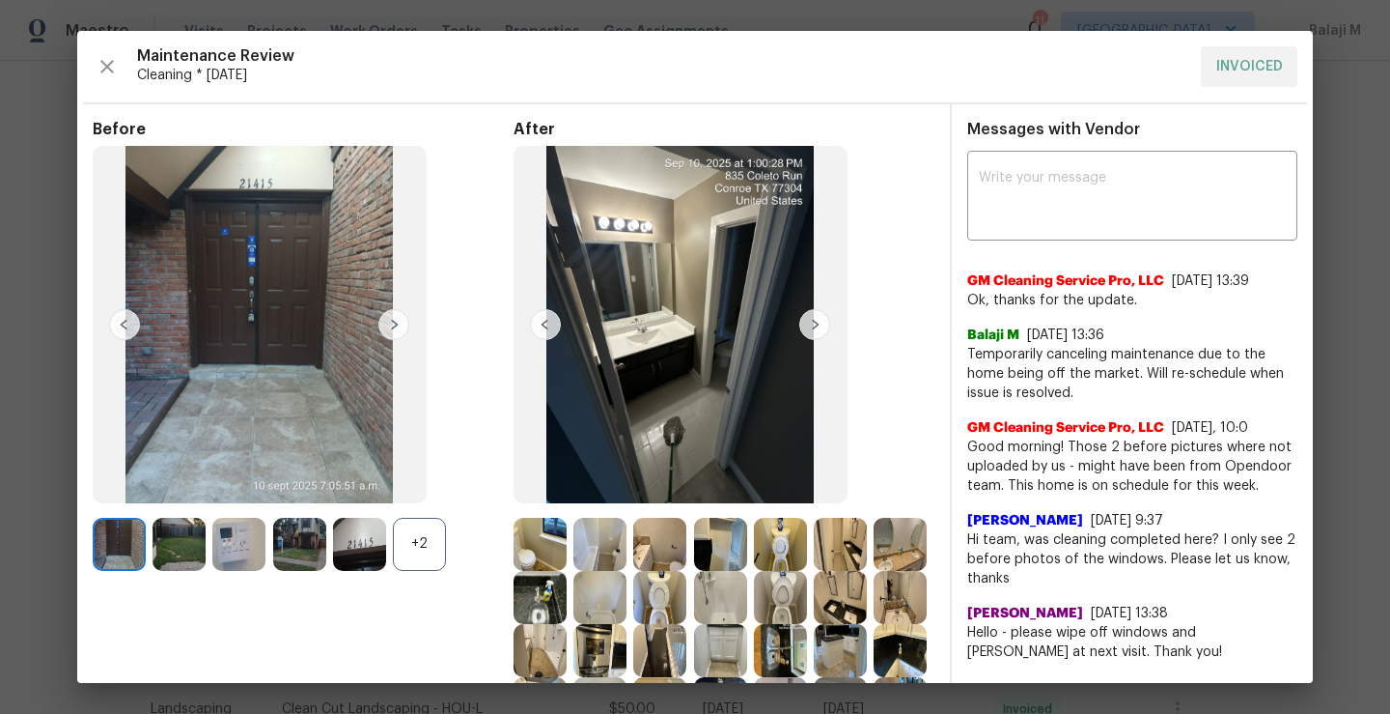
click at [808, 329] on img at bounding box center [815, 324] width 31 height 31
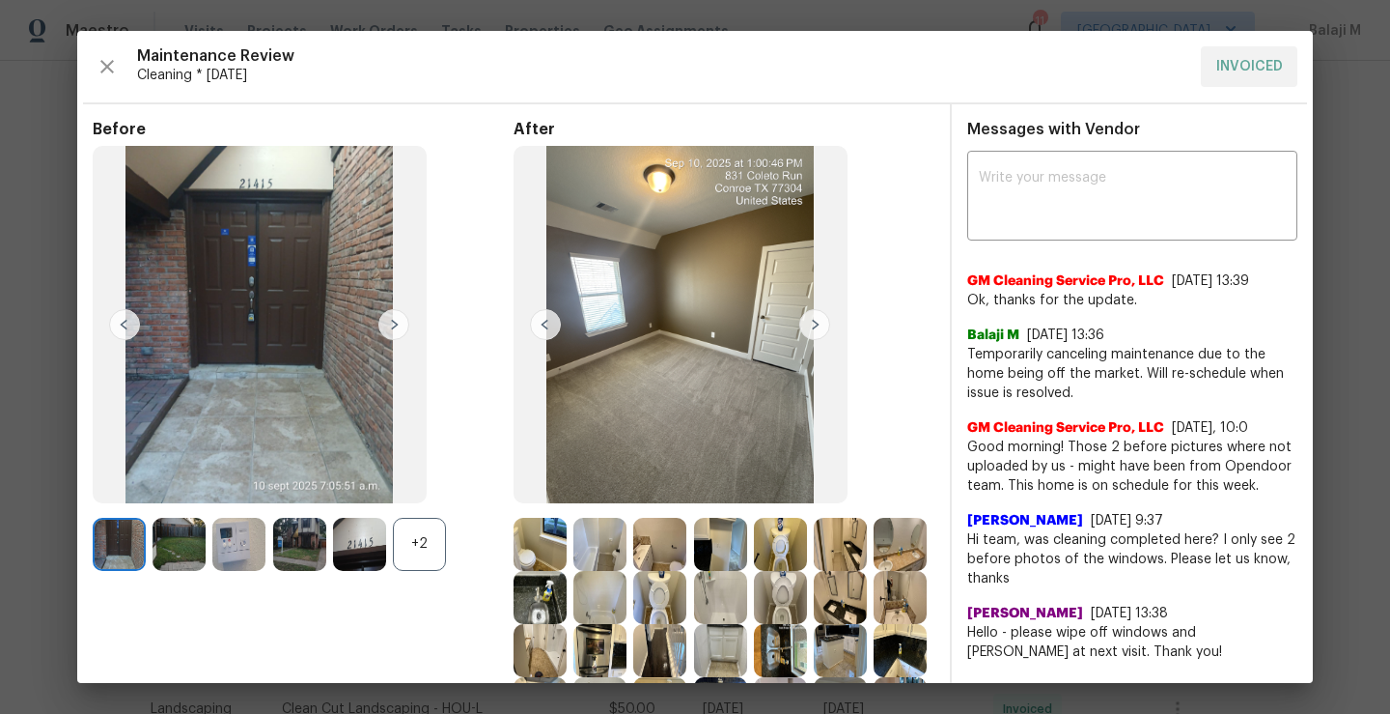
click at [810, 324] on img at bounding box center [815, 324] width 31 height 31
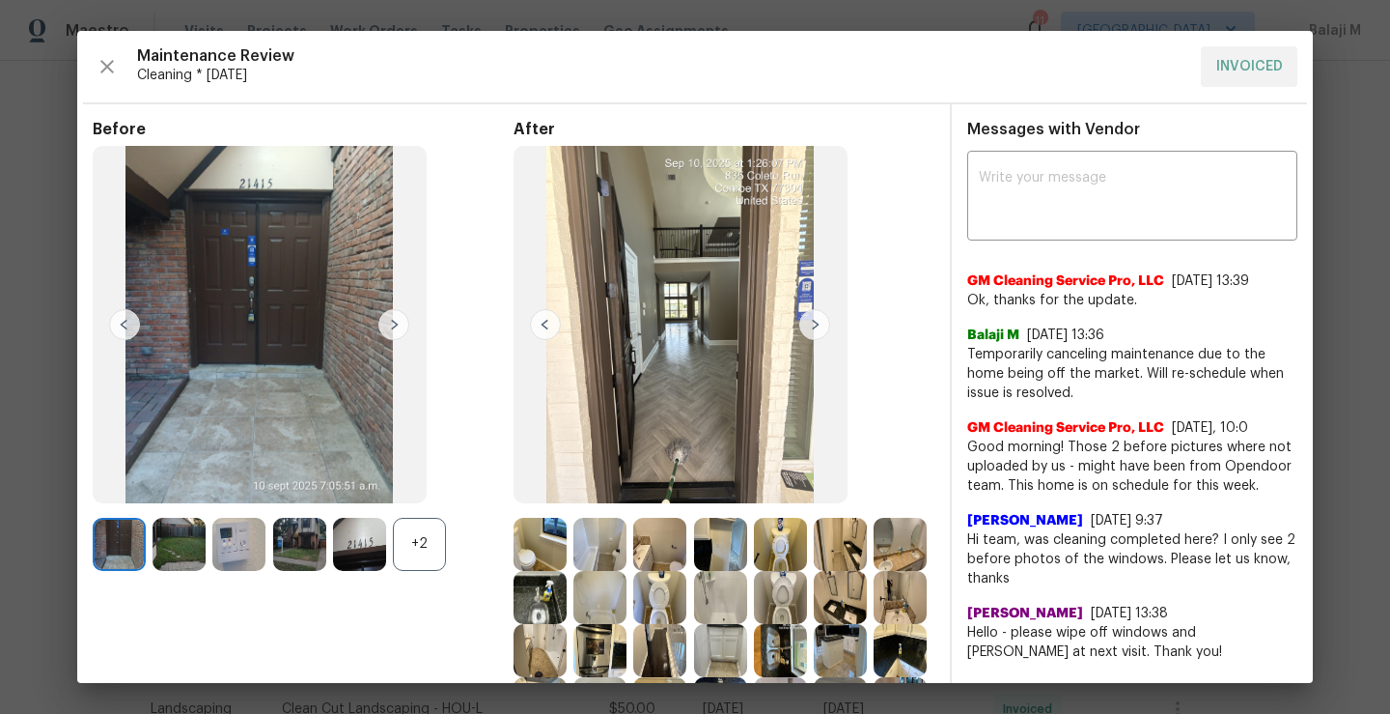
click at [812, 323] on img at bounding box center [815, 324] width 31 height 31
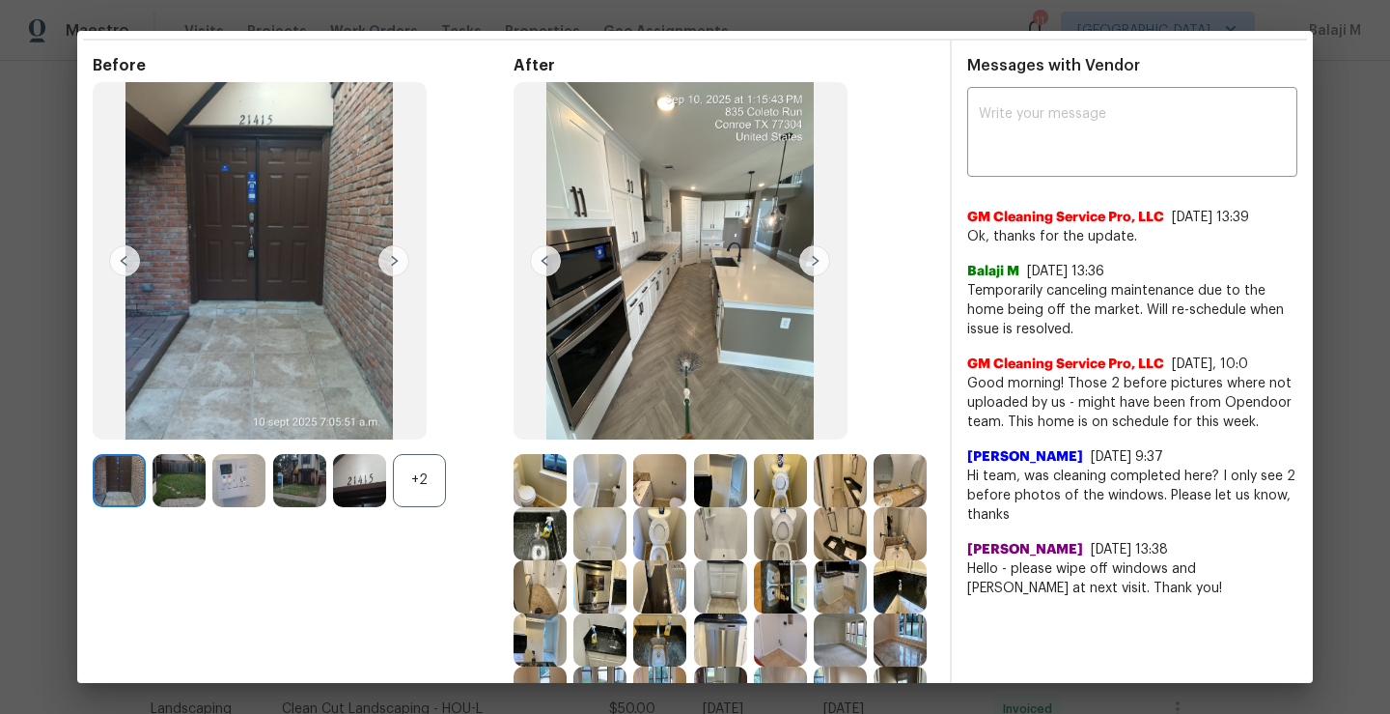
scroll to position [6, 0]
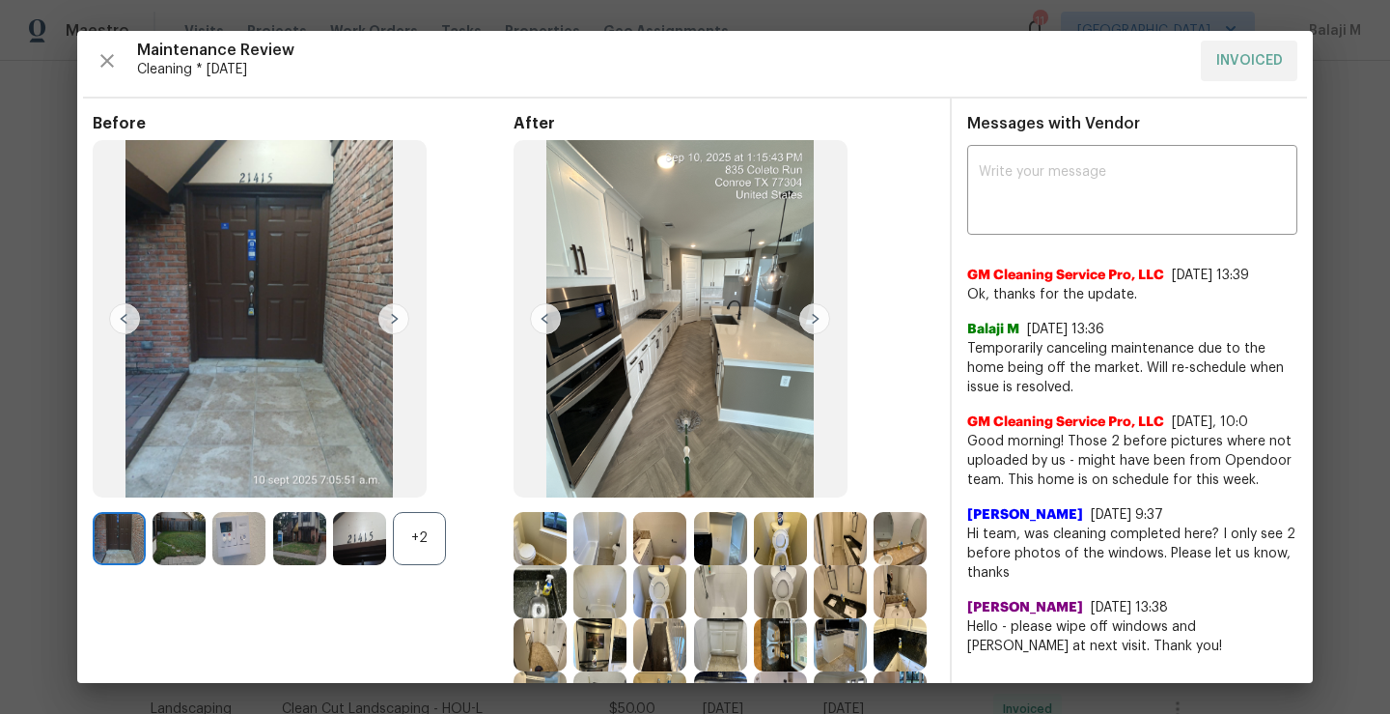
click at [809, 322] on img at bounding box center [815, 318] width 31 height 31
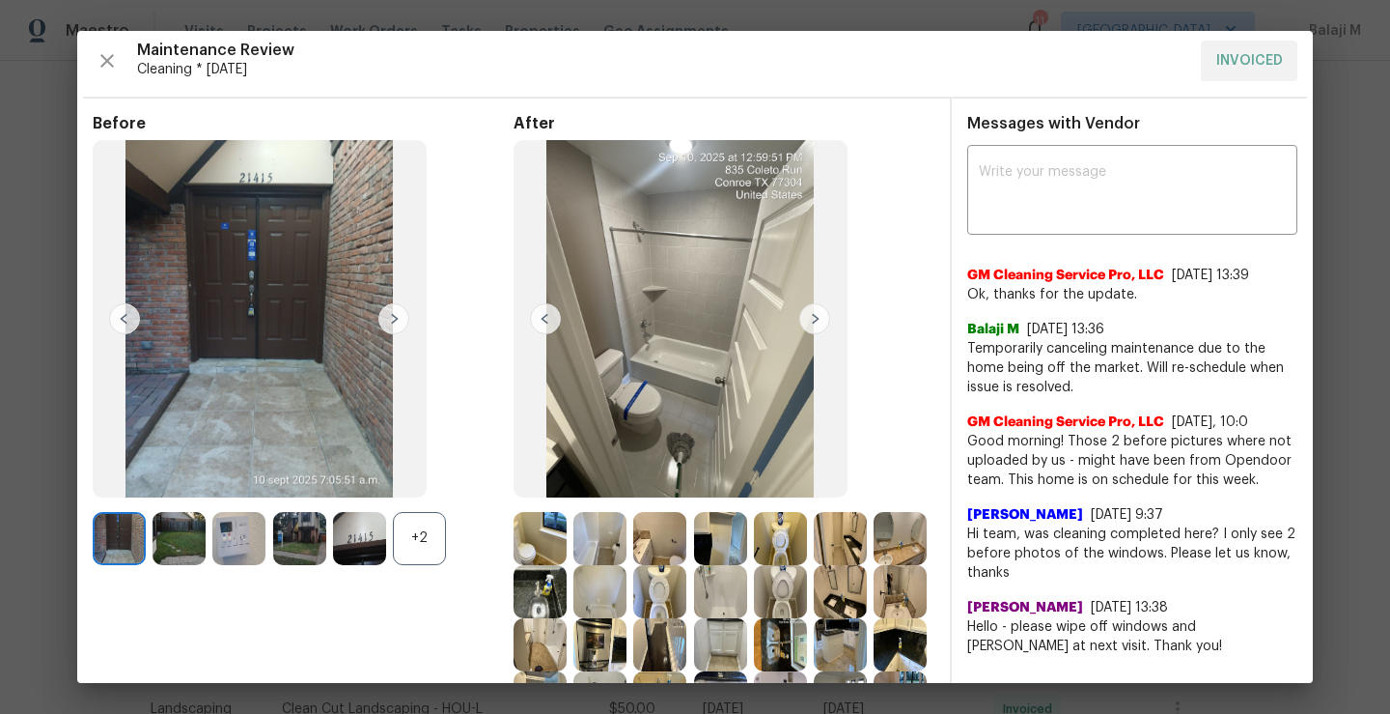
click at [809, 322] on img at bounding box center [815, 318] width 31 height 31
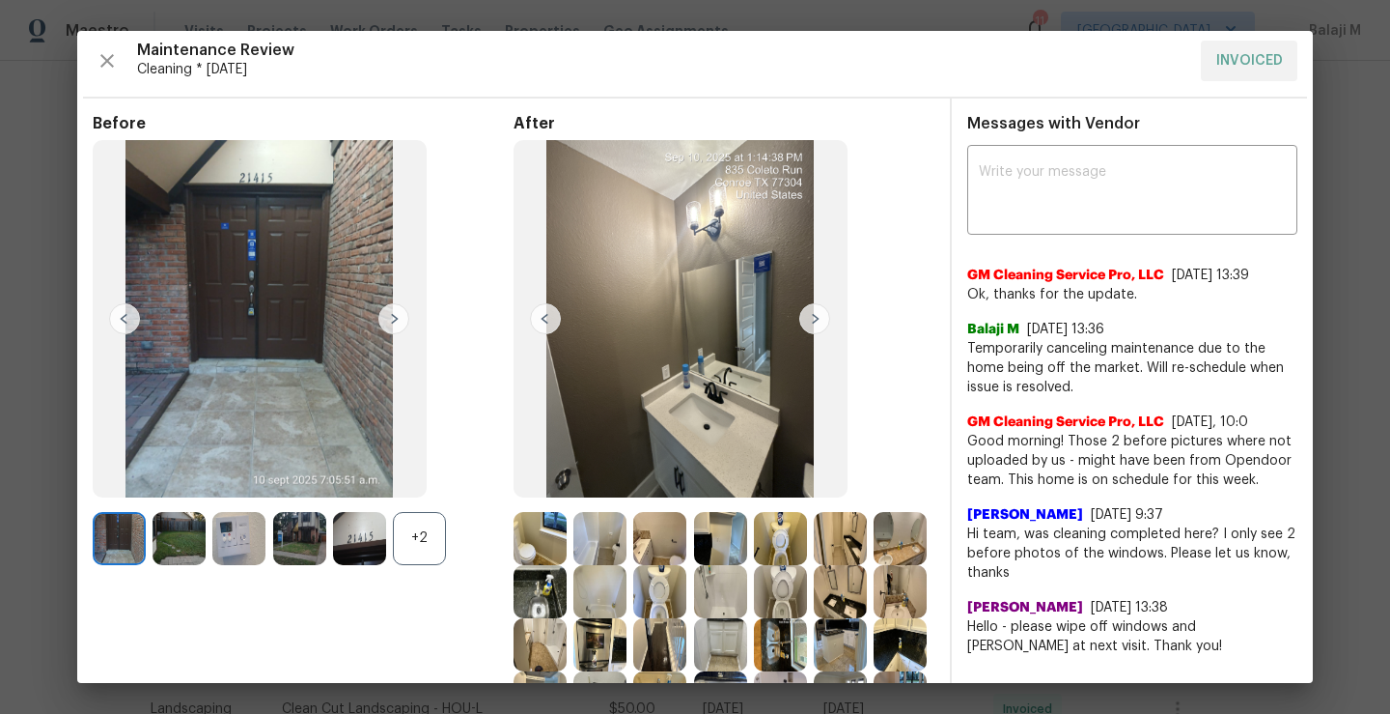
click at [809, 322] on img at bounding box center [815, 318] width 31 height 31
click at [97, 58] on icon "button" at bounding box center [107, 60] width 23 height 23
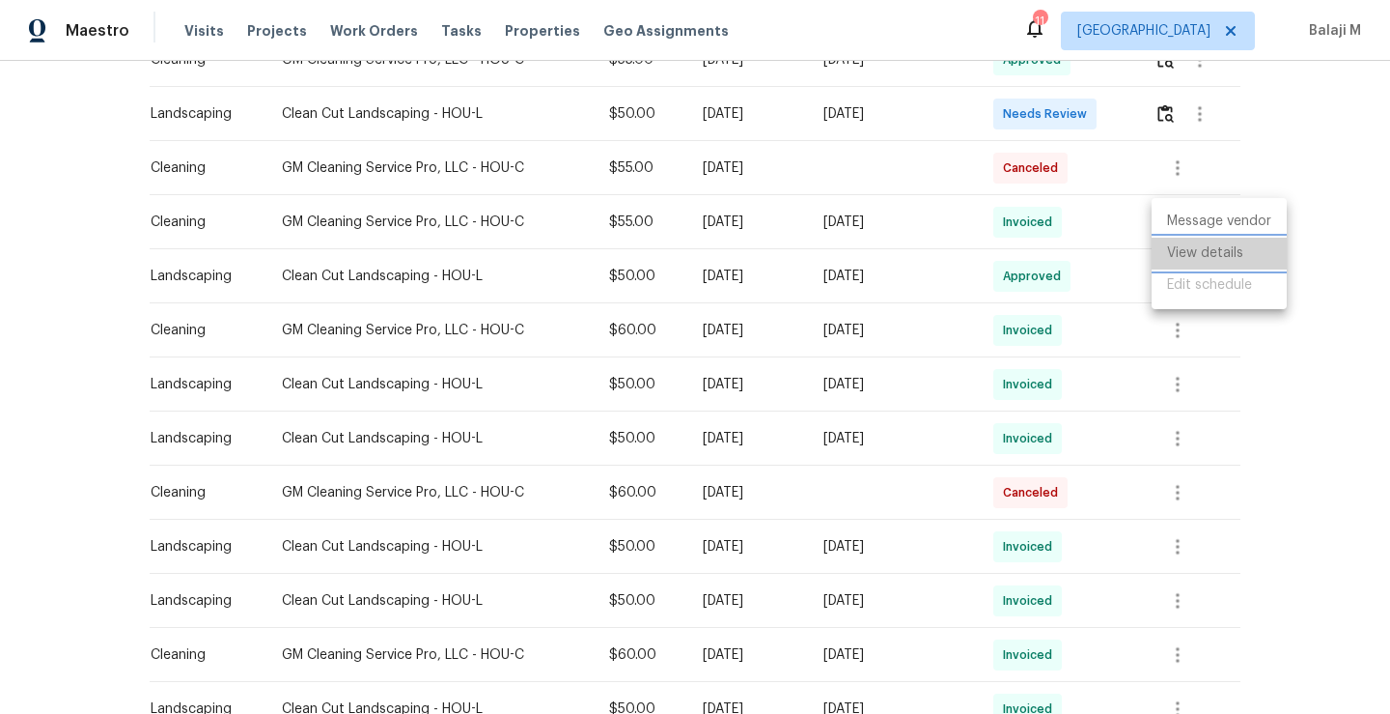
click at [1229, 264] on li "View details" at bounding box center [1219, 254] width 135 height 32
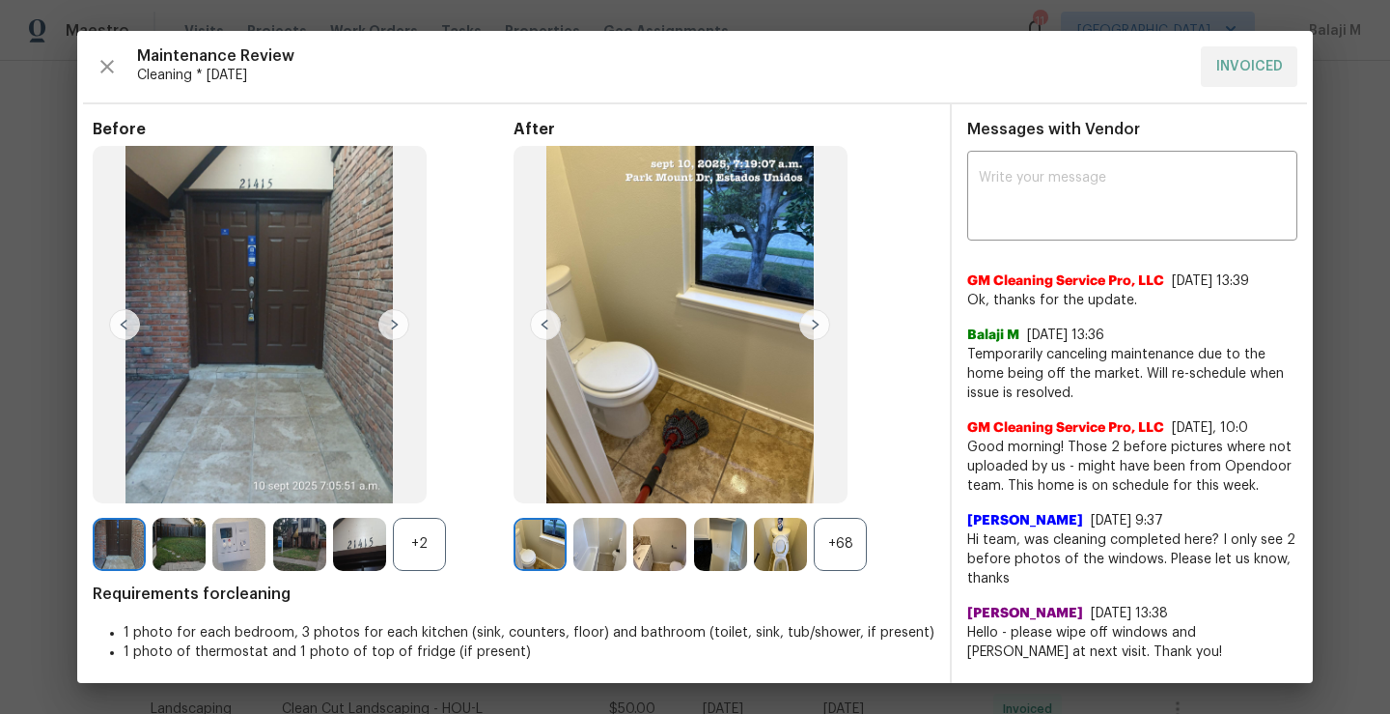
click at [821, 539] on div "+68" at bounding box center [840, 544] width 53 height 53
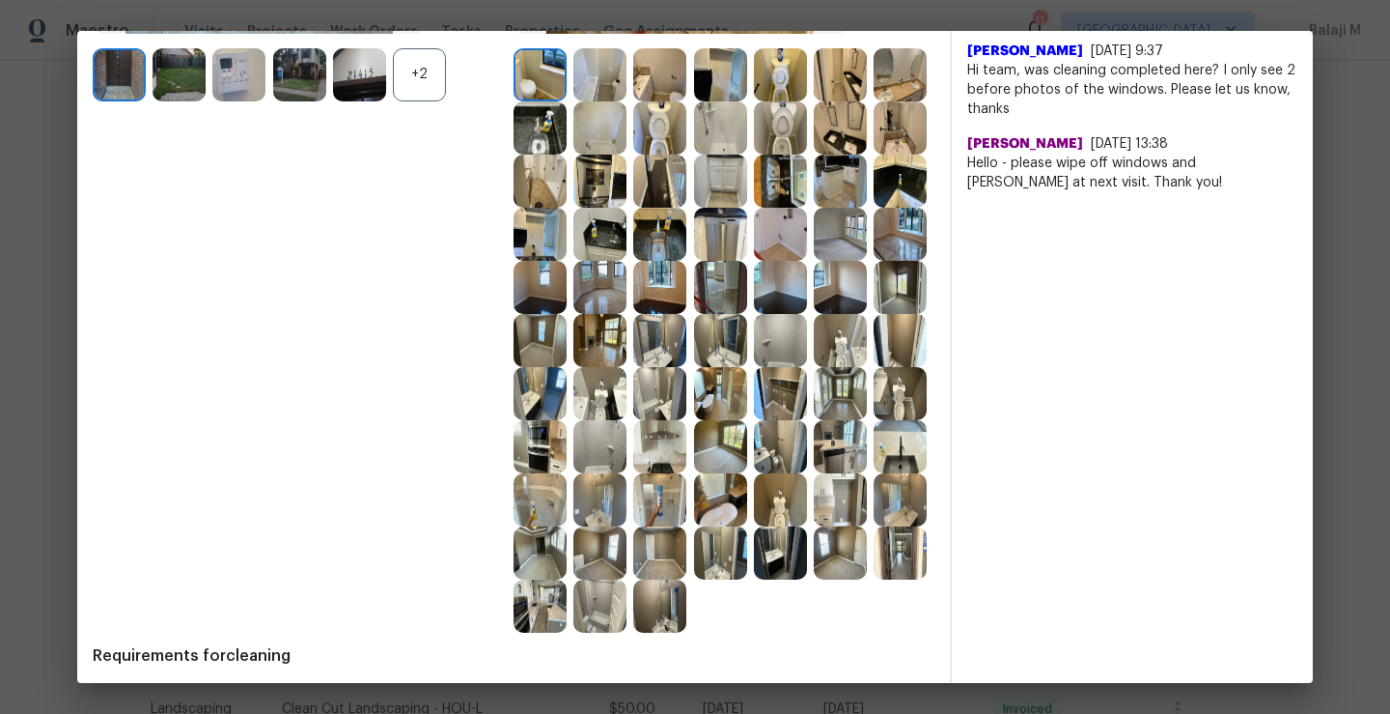
scroll to position [644, 0]
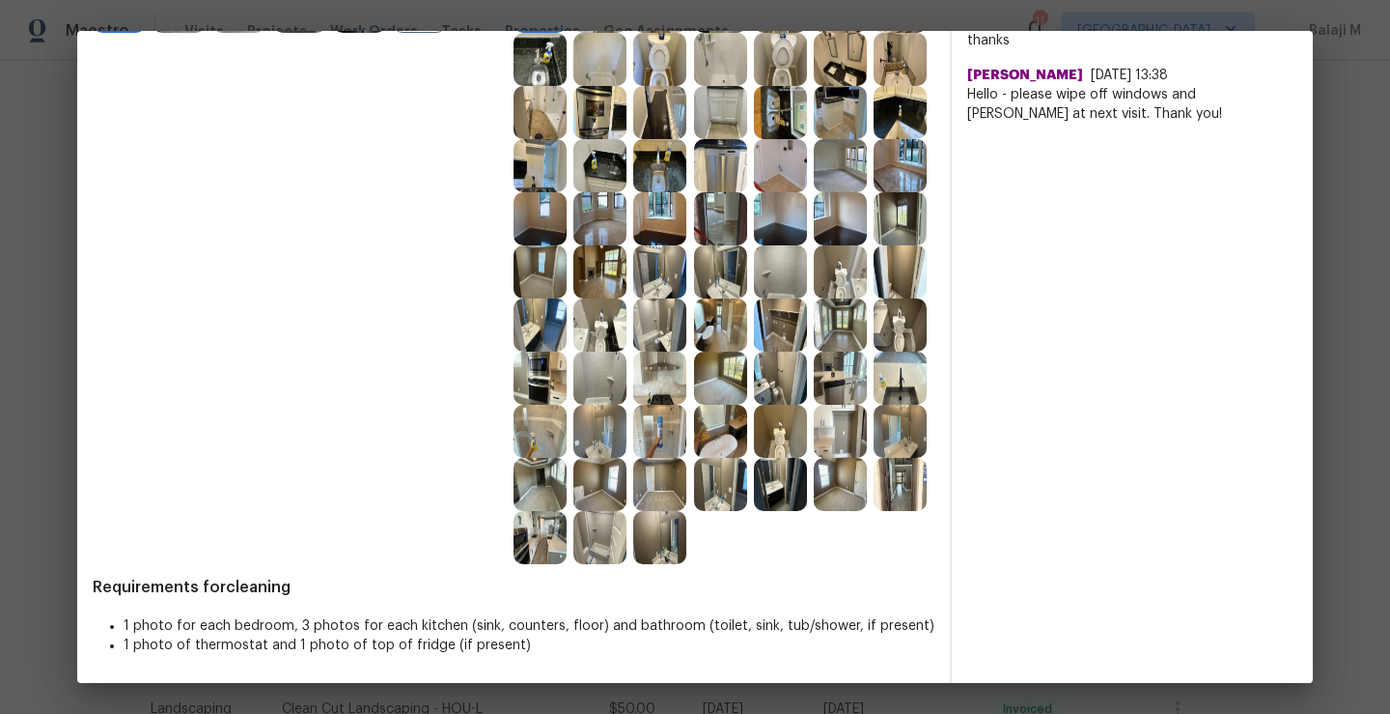
click at [754, 468] on img at bounding box center [780, 484] width 53 height 53
click at [814, 423] on img at bounding box center [840, 431] width 53 height 53
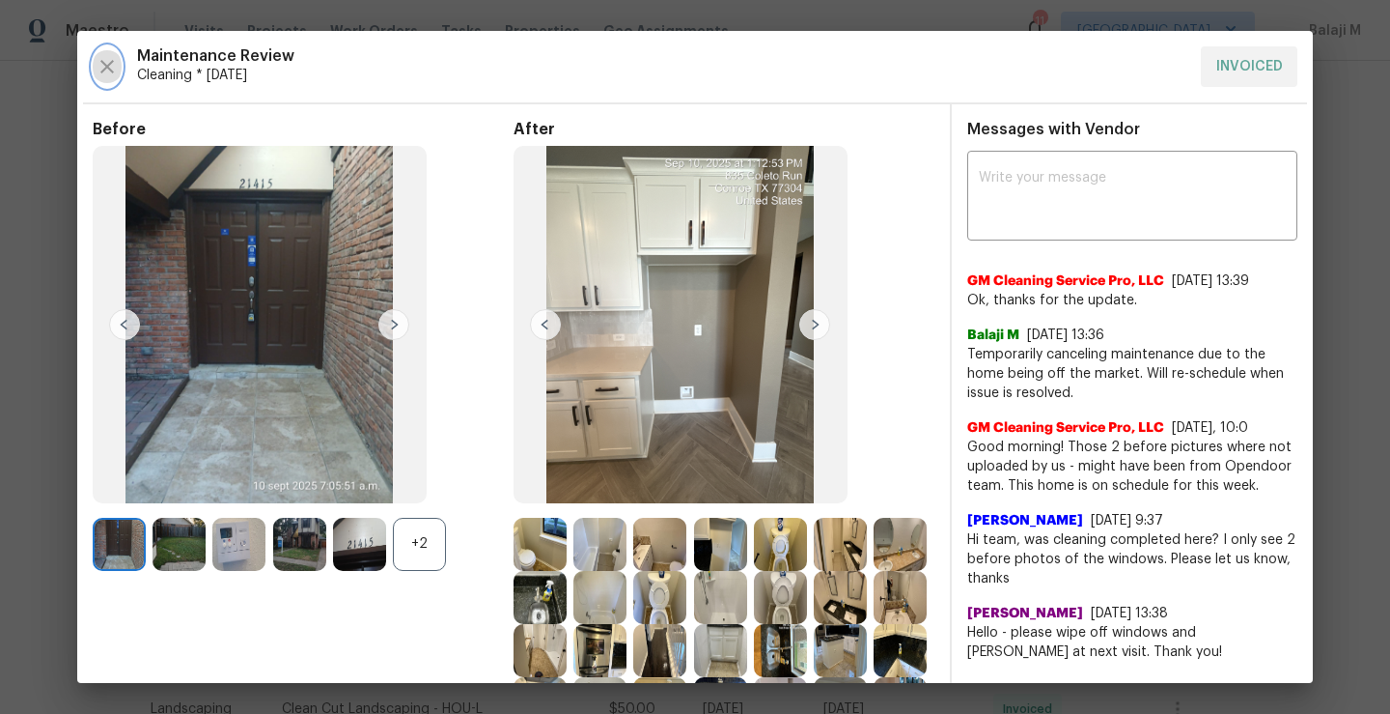
click at [101, 73] on icon "button" at bounding box center [107, 66] width 23 height 23
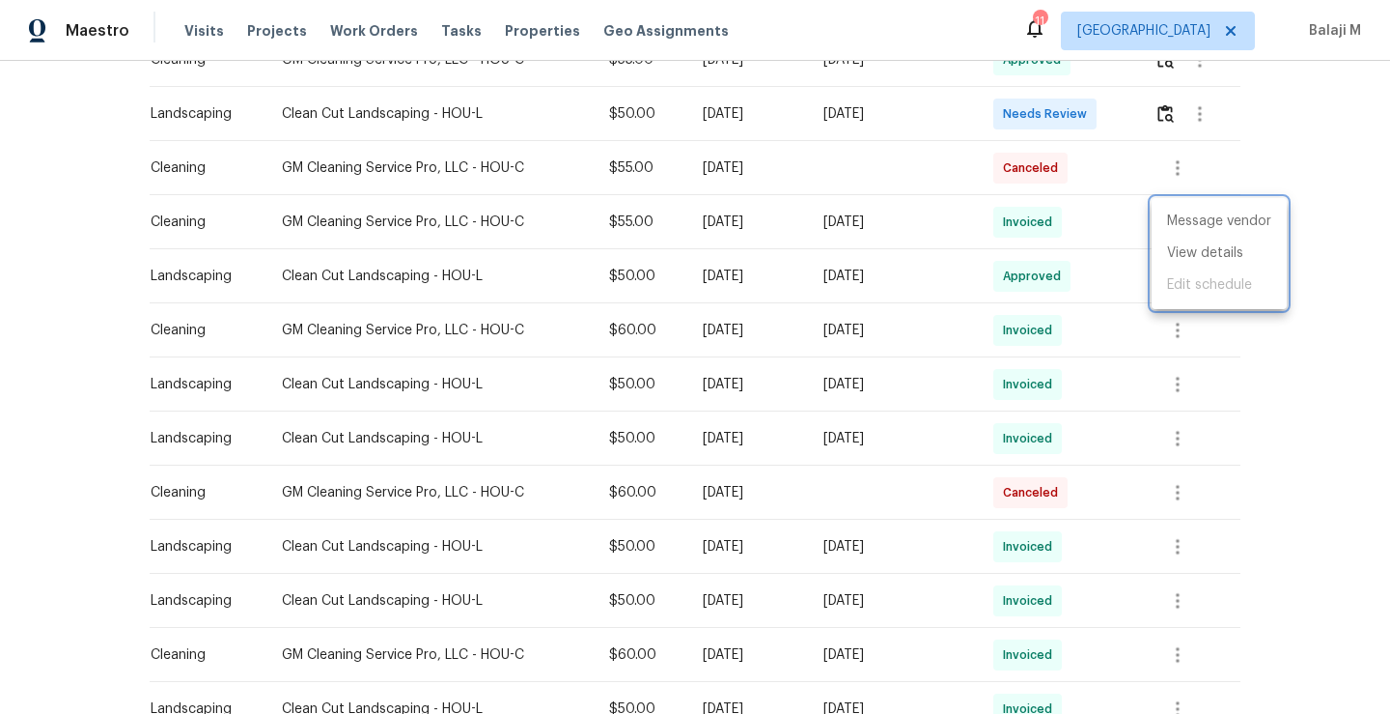
drag, startPoint x: 268, startPoint y: 218, endPoint x: 425, endPoint y: 226, distance: 156.6
click at [425, 226] on div at bounding box center [695, 357] width 1390 height 714
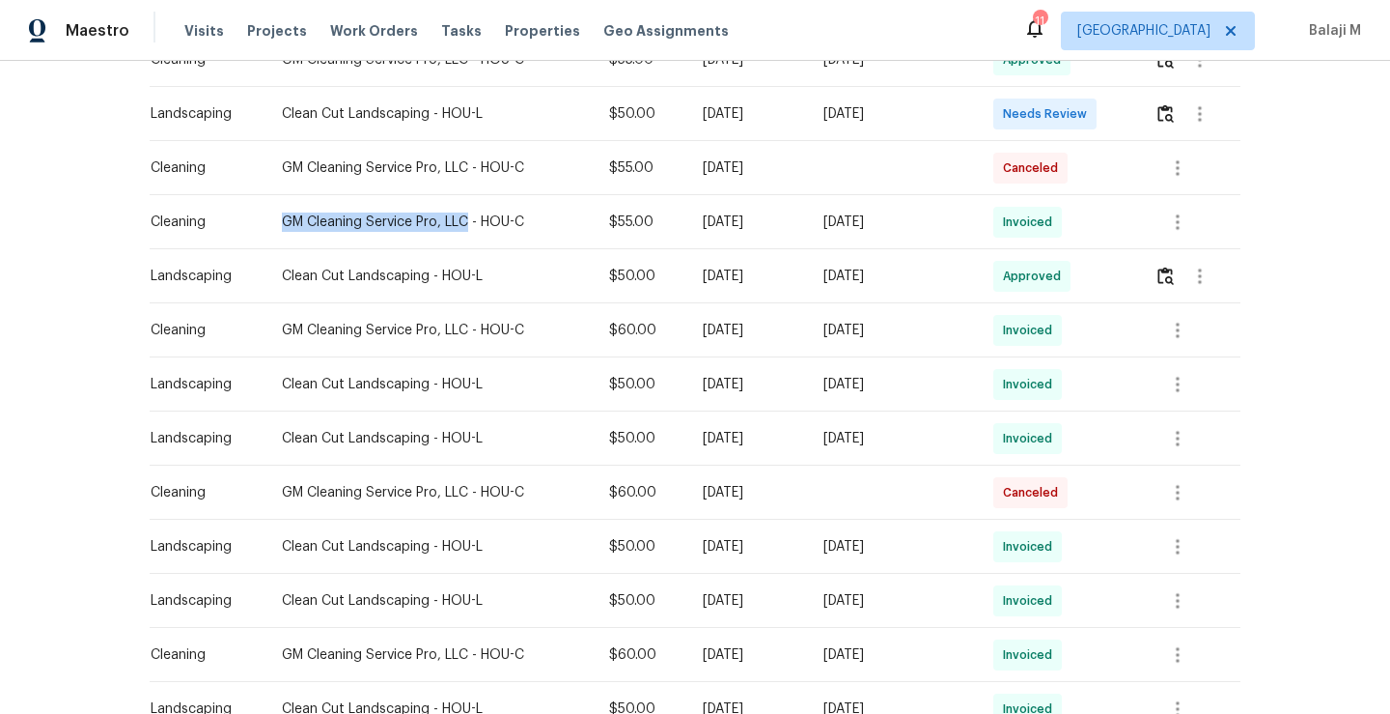
drag, startPoint x: 272, startPoint y: 223, endPoint x: 456, endPoint y: 228, distance: 183.5
click at [456, 228] on div "GM Cleaning Service Pro, LLC - HOU-C" at bounding box center [430, 221] width 296 height 19
copy div "GM Cleaning Service Pro, LLC"
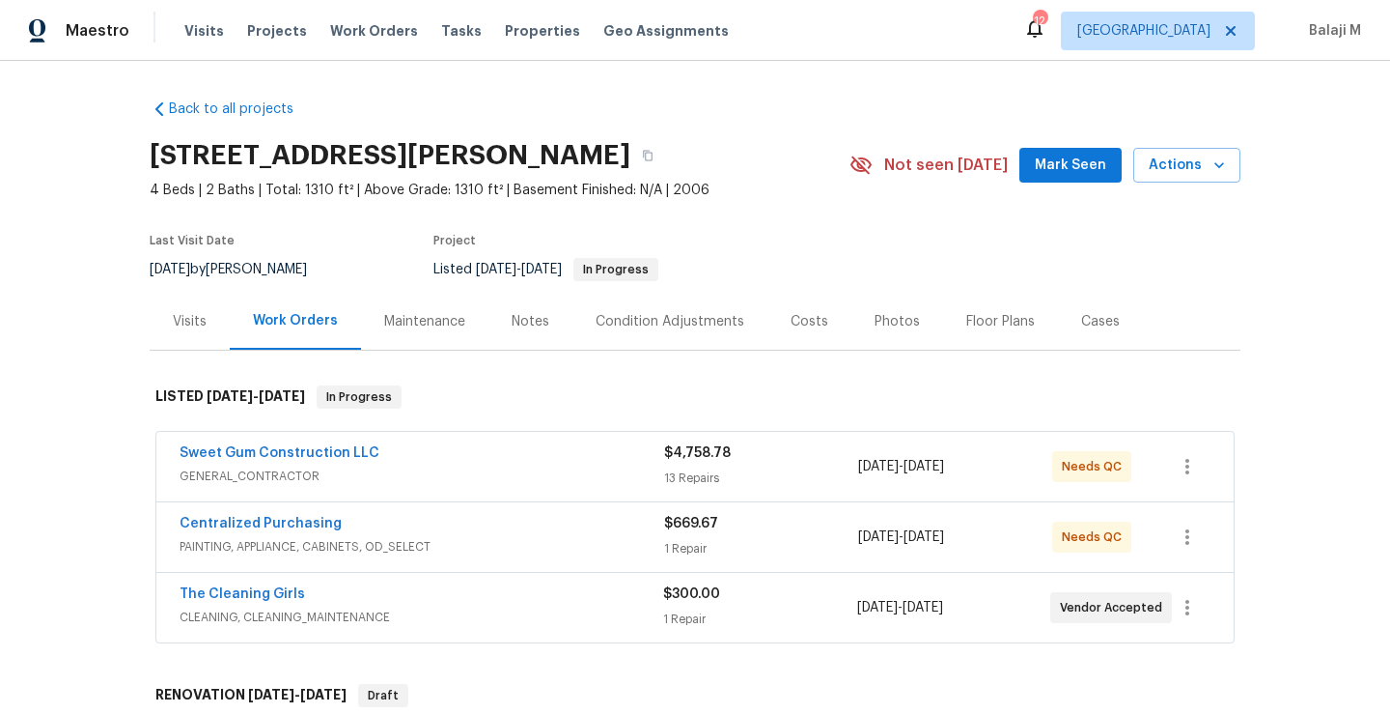
click at [437, 337] on div "Maintenance" at bounding box center [424, 321] width 127 height 57
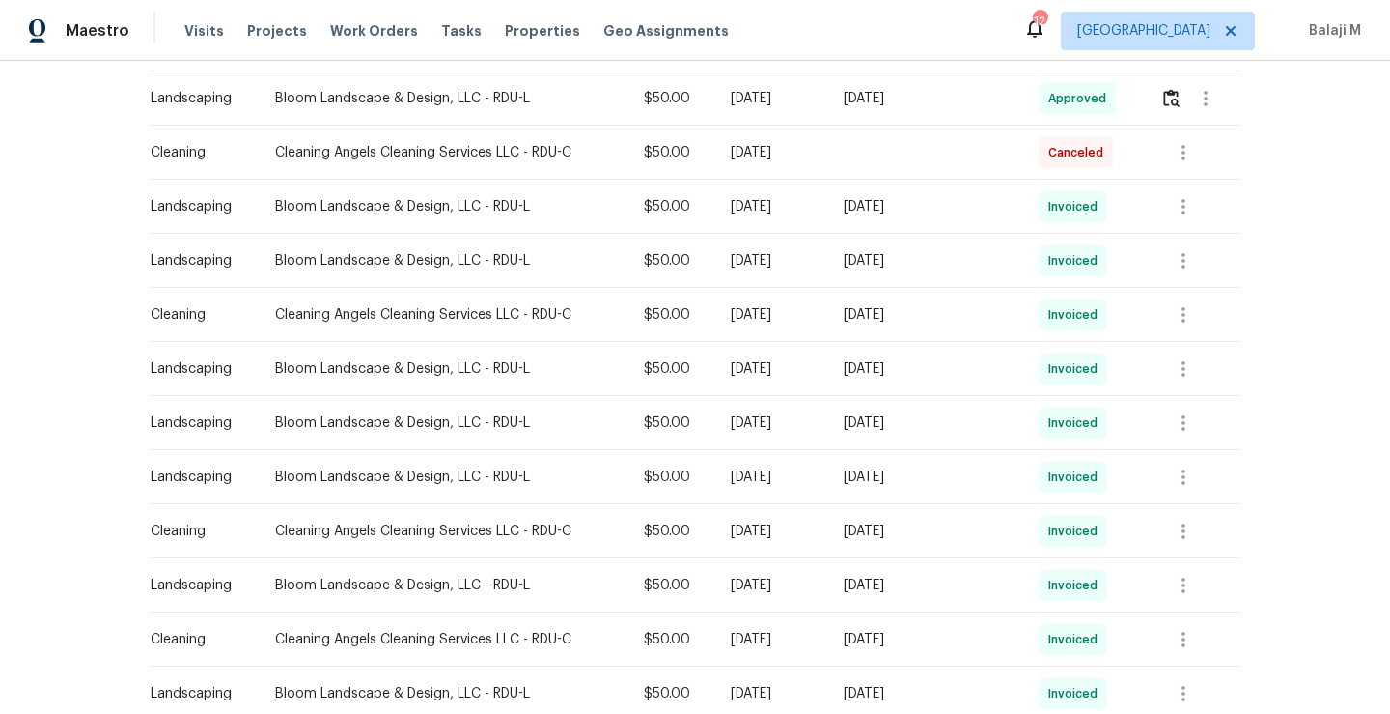
scroll to position [624, 0]
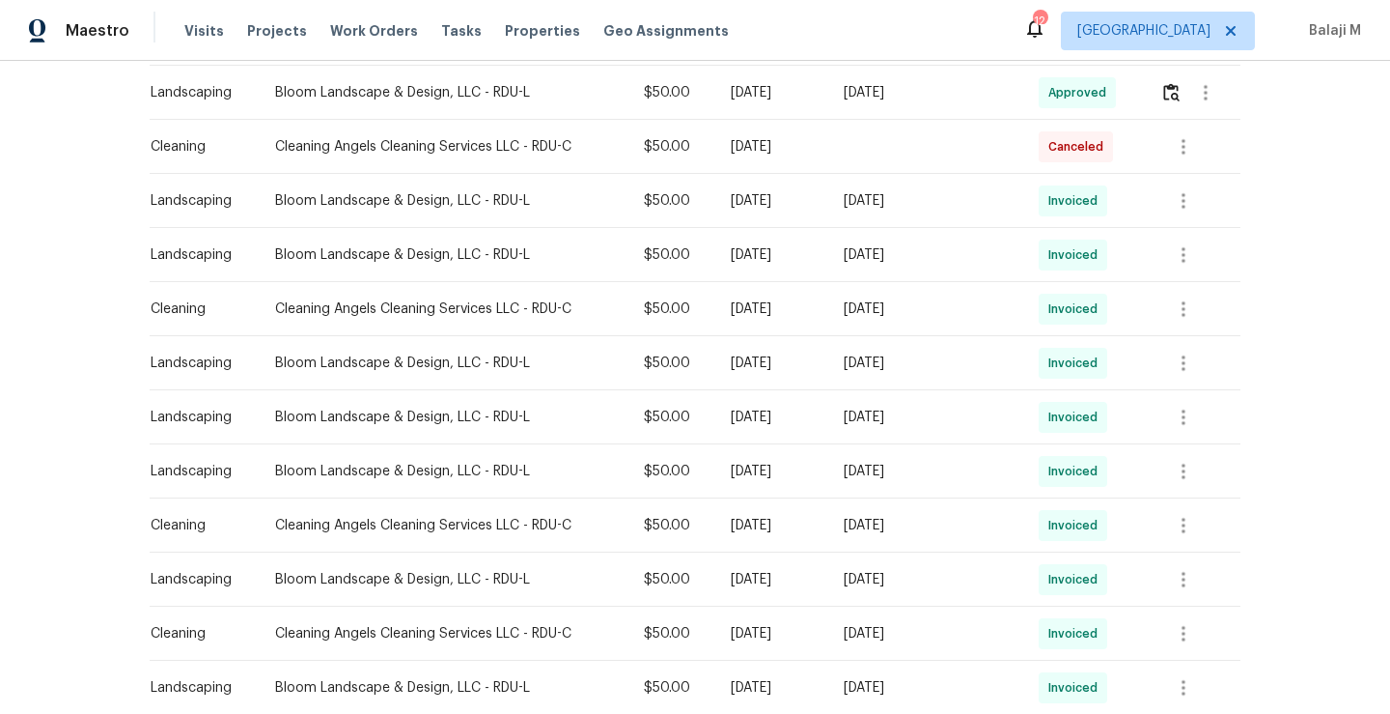
click at [828, 319] on td "[DATE]" at bounding box center [772, 309] width 113 height 54
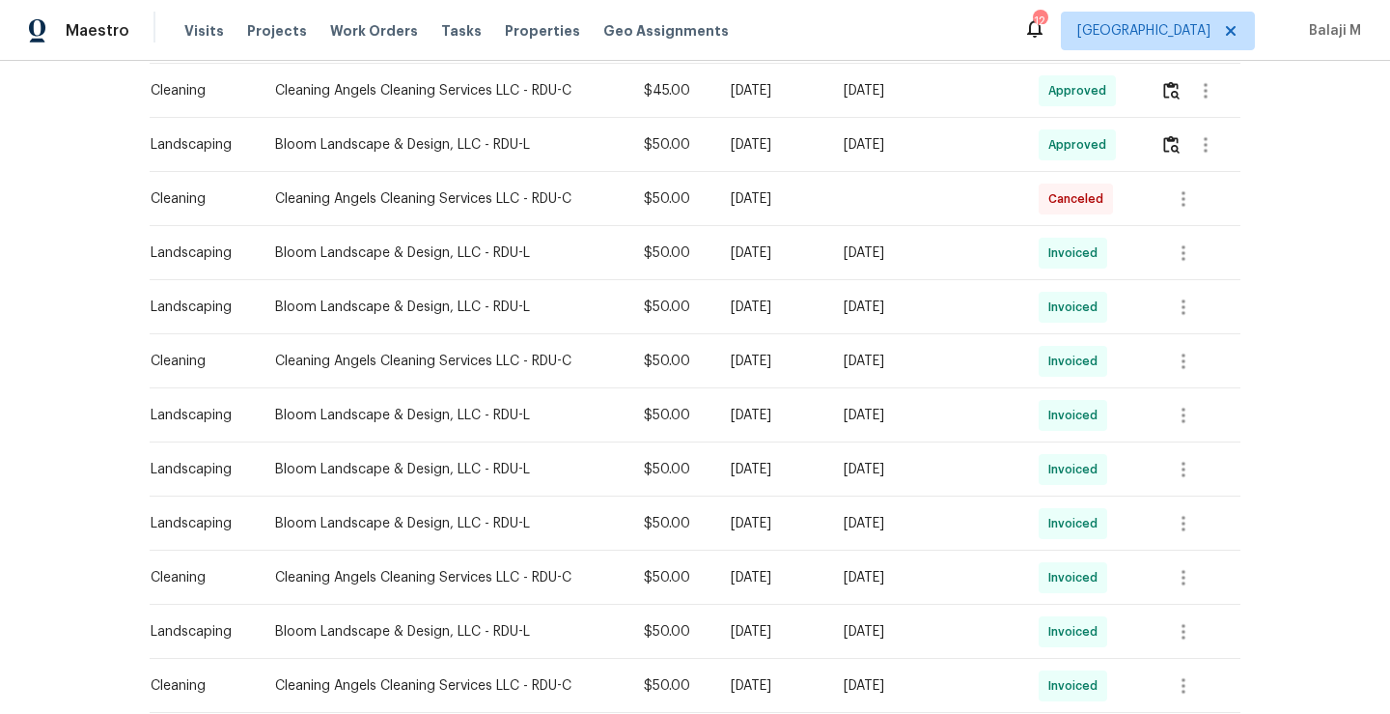
scroll to position [573, 0]
click at [1072, 196] on span "Canceled" at bounding box center [1080, 197] width 63 height 19
click at [1189, 196] on icon "button" at bounding box center [1183, 197] width 23 height 23
click at [827, 216] on div at bounding box center [695, 357] width 1390 height 714
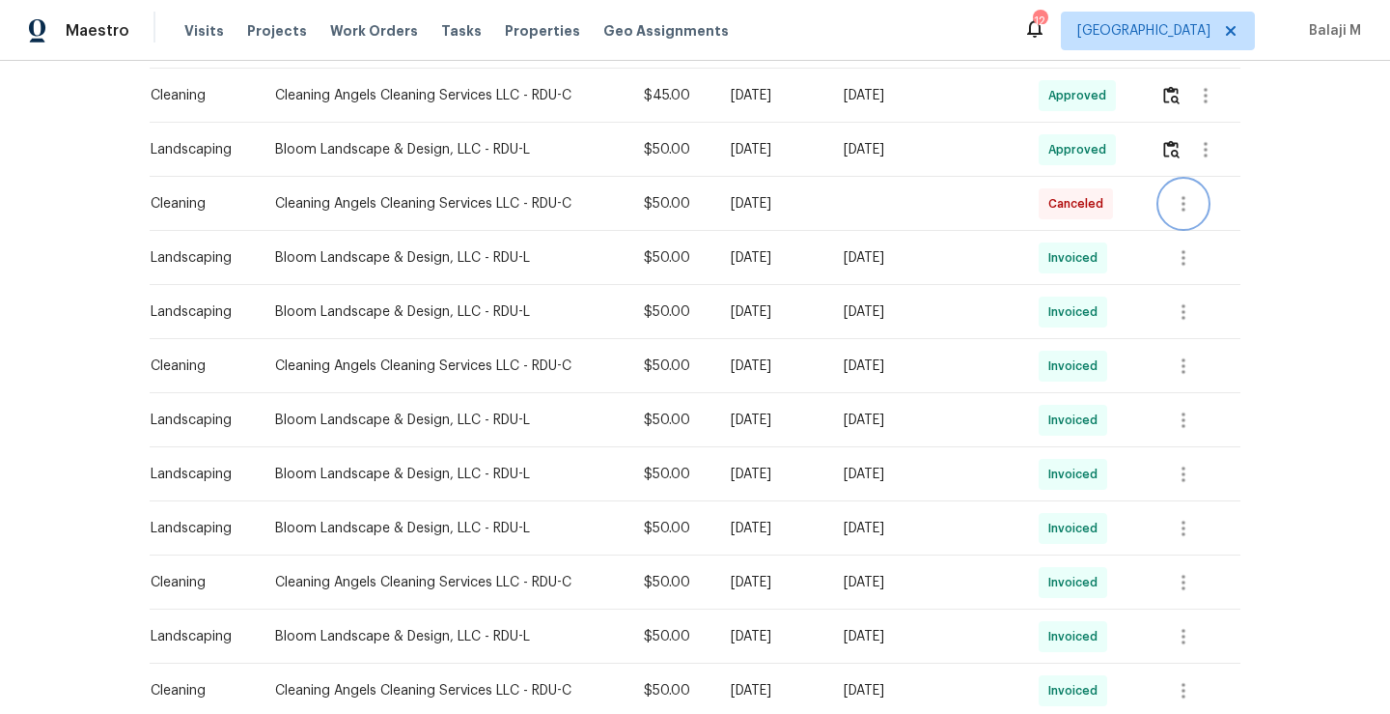
scroll to position [566, 0]
click at [1182, 367] on icon "button" at bounding box center [1184, 366] width 4 height 15
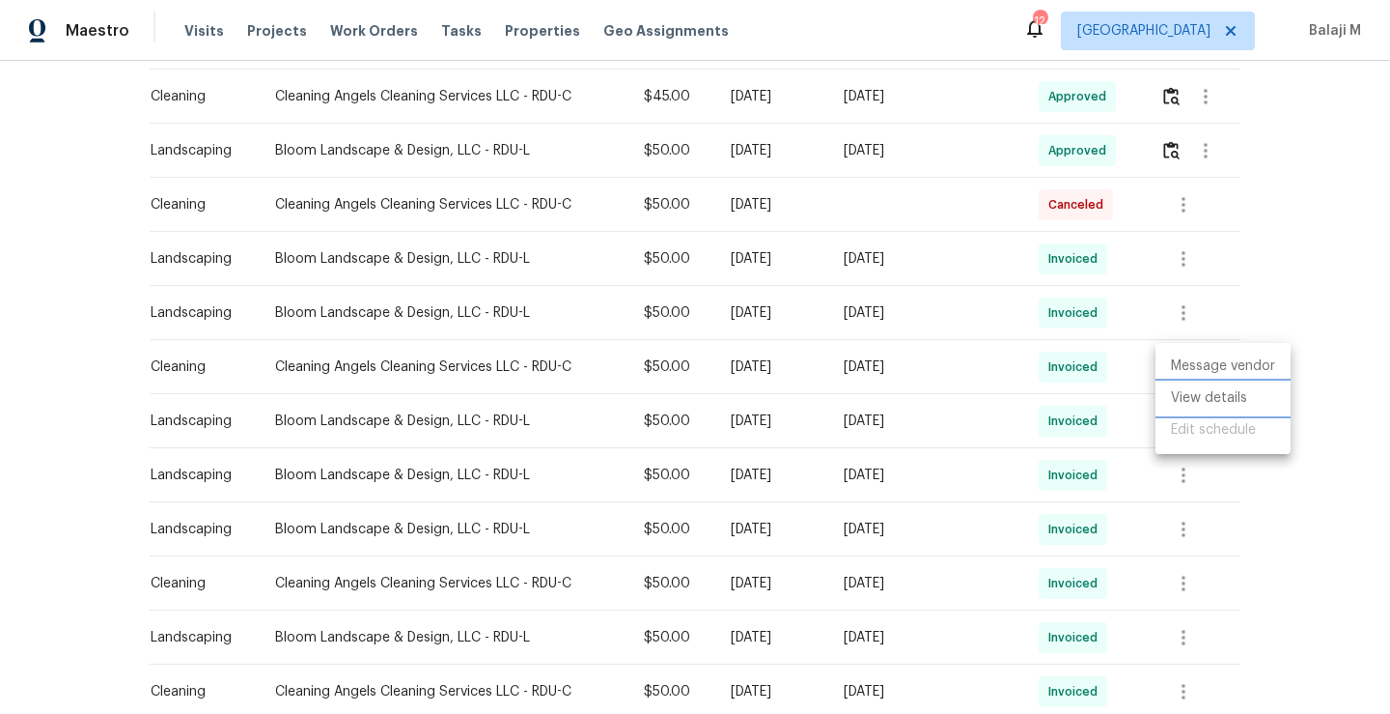
click at [1174, 409] on li "View details" at bounding box center [1223, 398] width 135 height 32
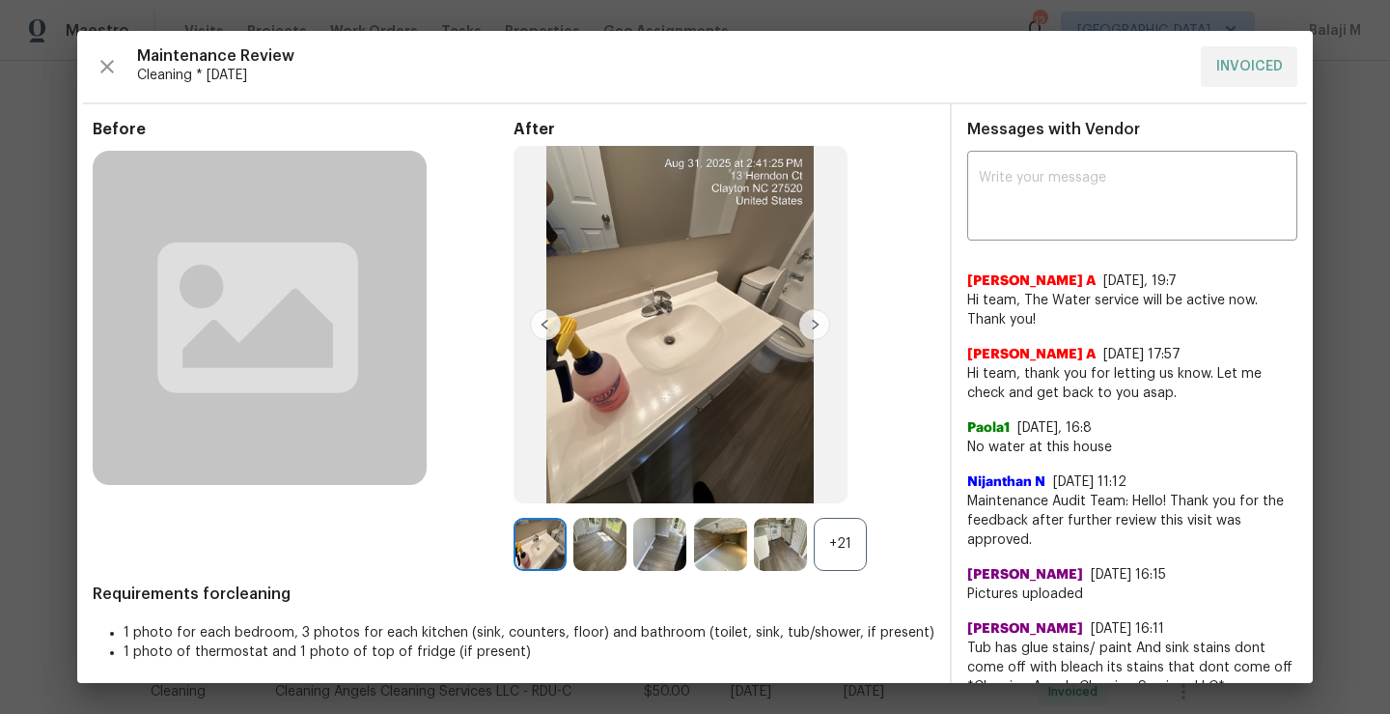
click at [841, 549] on div "+21" at bounding box center [840, 544] width 53 height 53
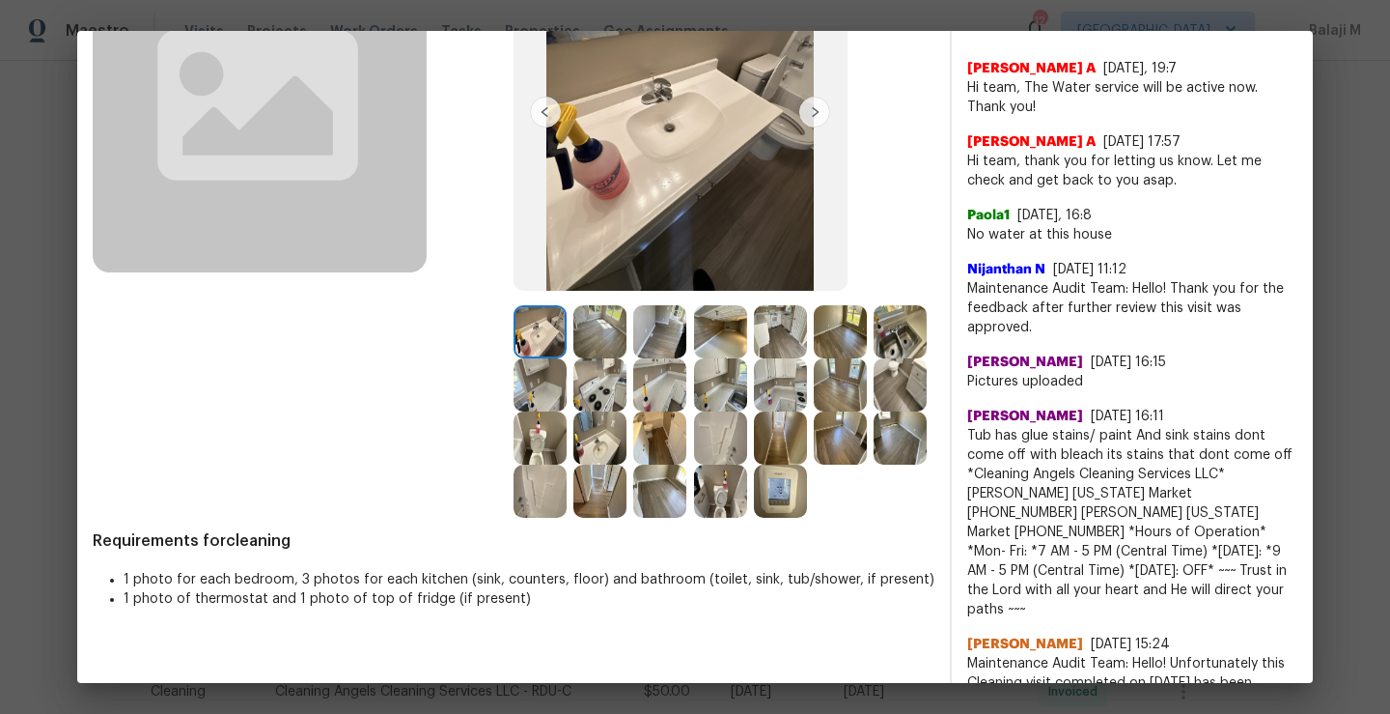
scroll to position [145, 0]
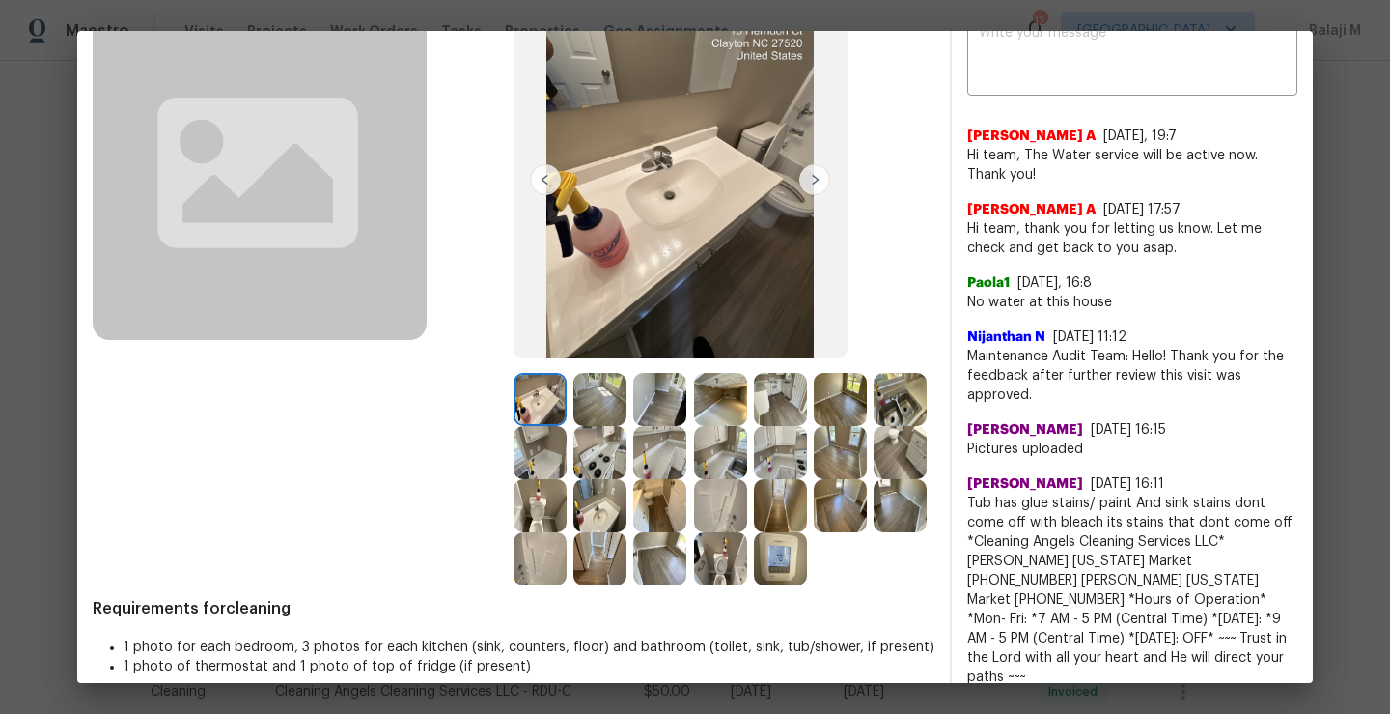
click at [548, 385] on img at bounding box center [540, 399] width 53 height 53
click at [518, 385] on img at bounding box center [540, 399] width 53 height 53
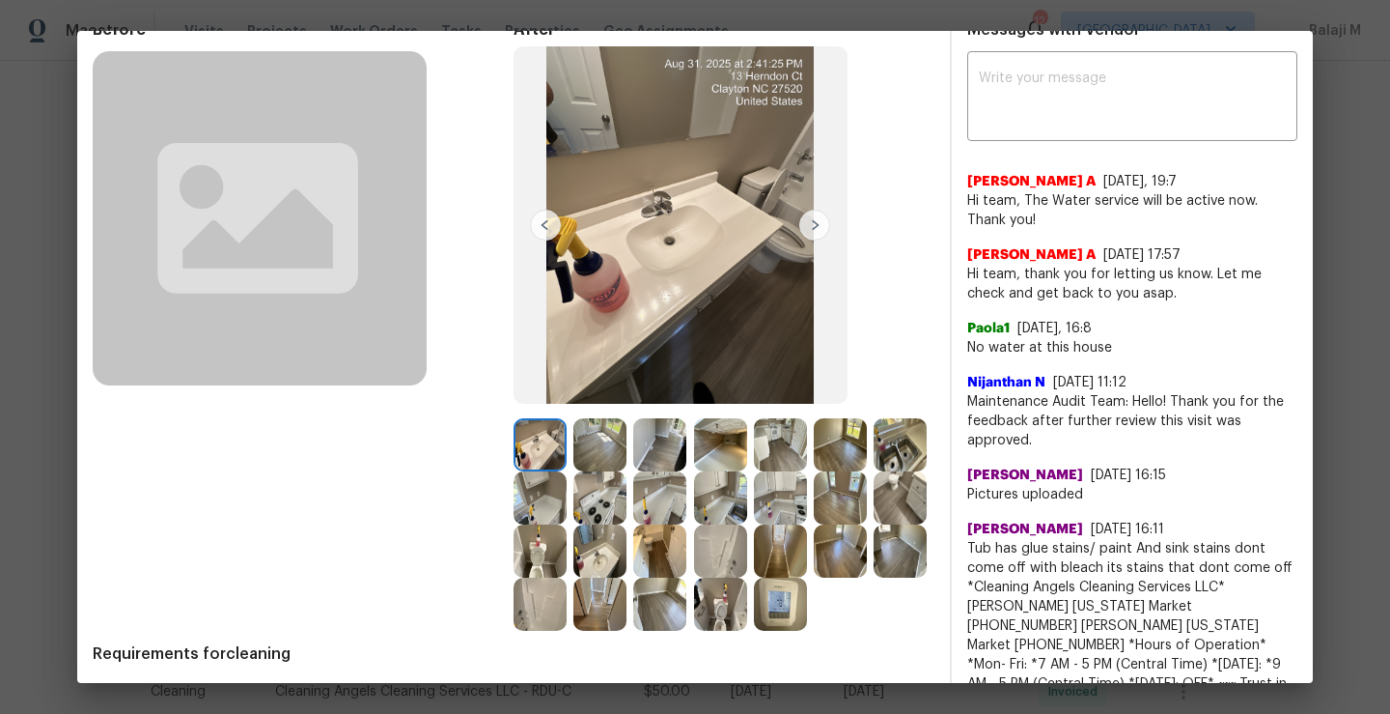
scroll to position [89, 0]
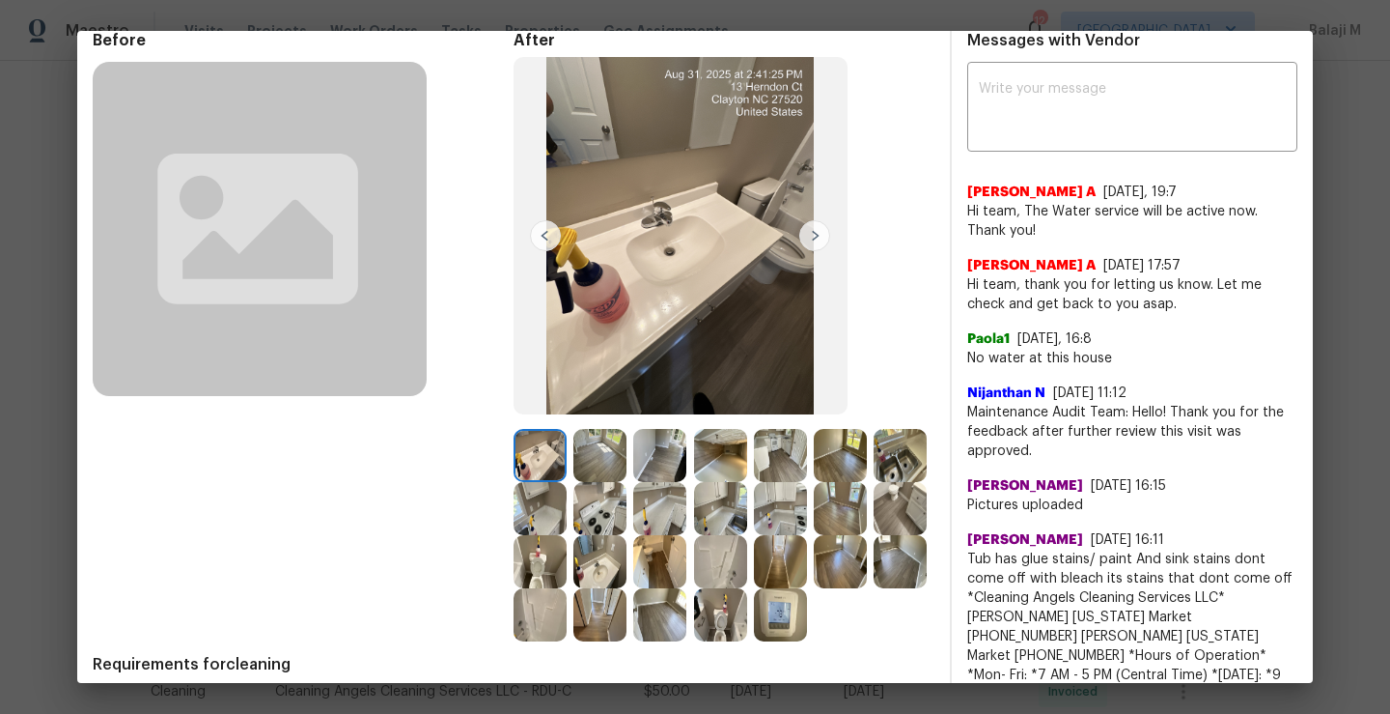
click at [576, 449] on img at bounding box center [600, 455] width 53 height 53
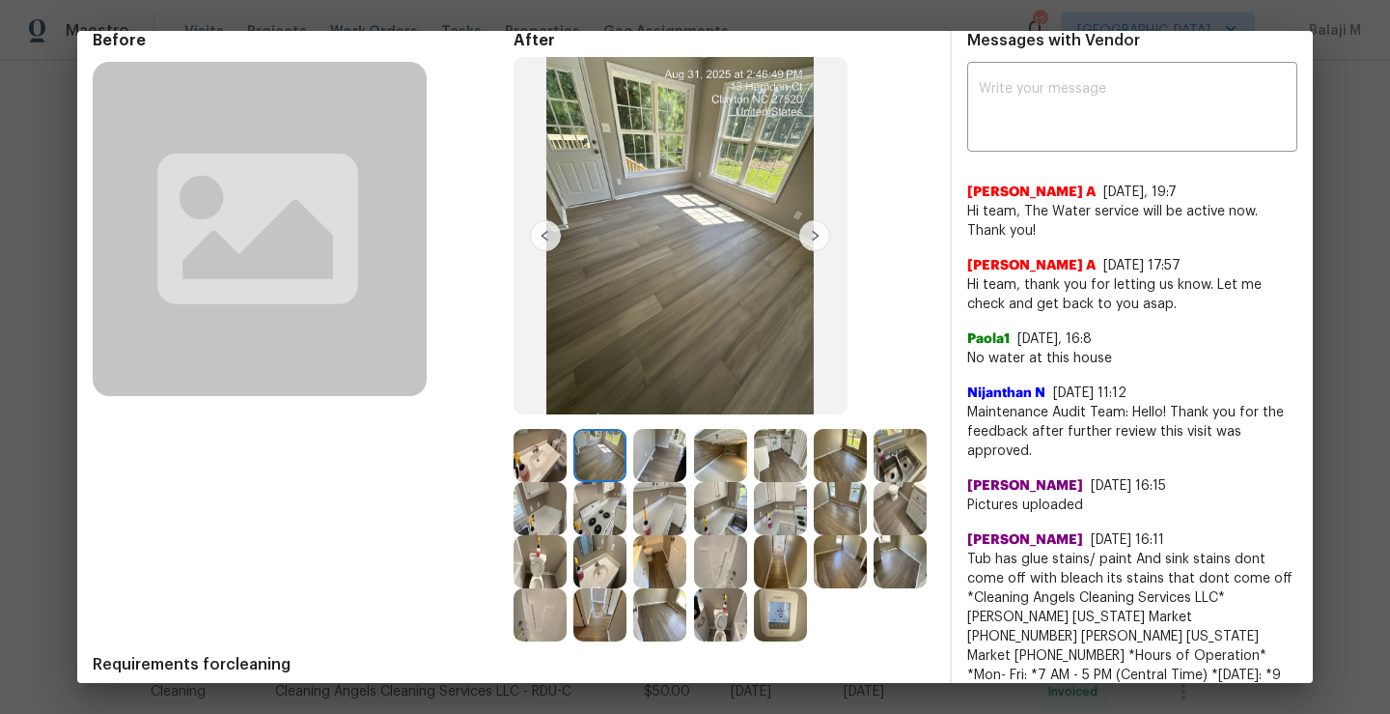
click at [600, 457] on img at bounding box center [600, 455] width 53 height 53
click at [642, 458] on img at bounding box center [659, 455] width 53 height 53
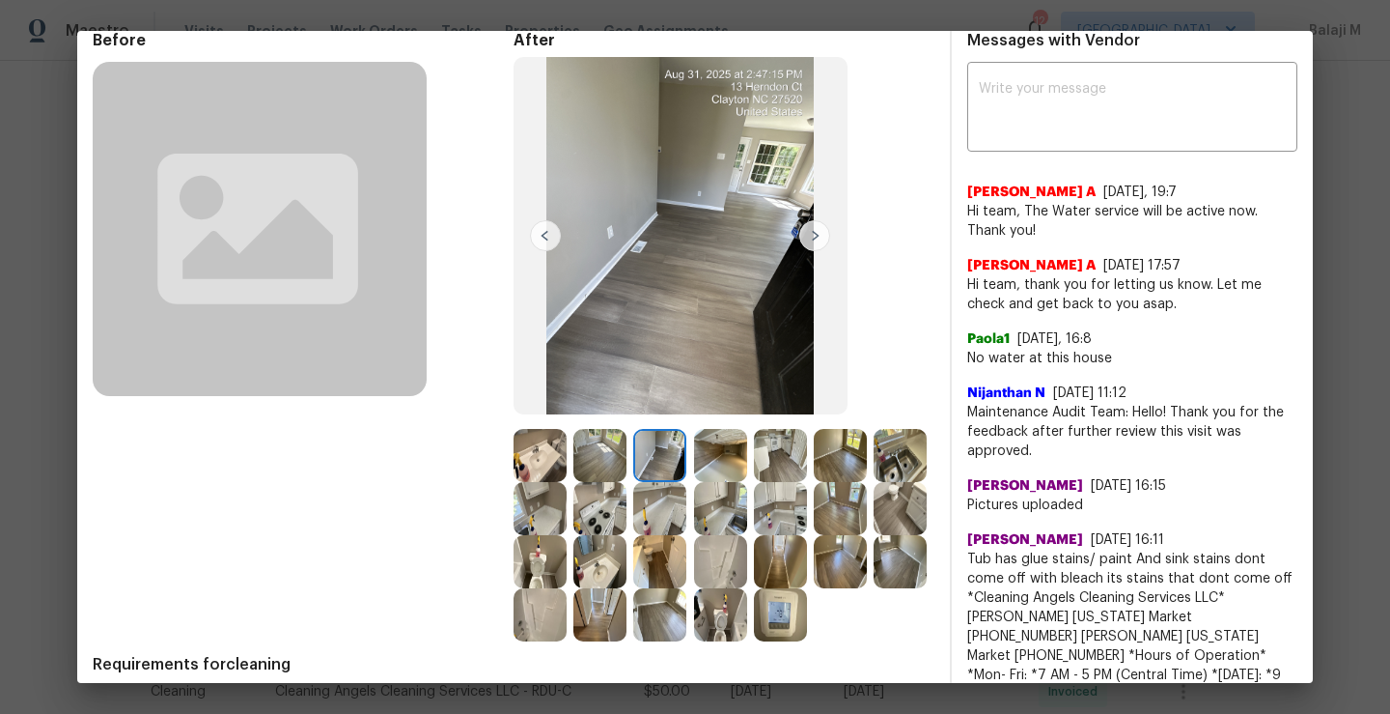
click at [642, 458] on img at bounding box center [659, 455] width 53 height 53
click at [695, 472] on img at bounding box center [720, 455] width 53 height 53
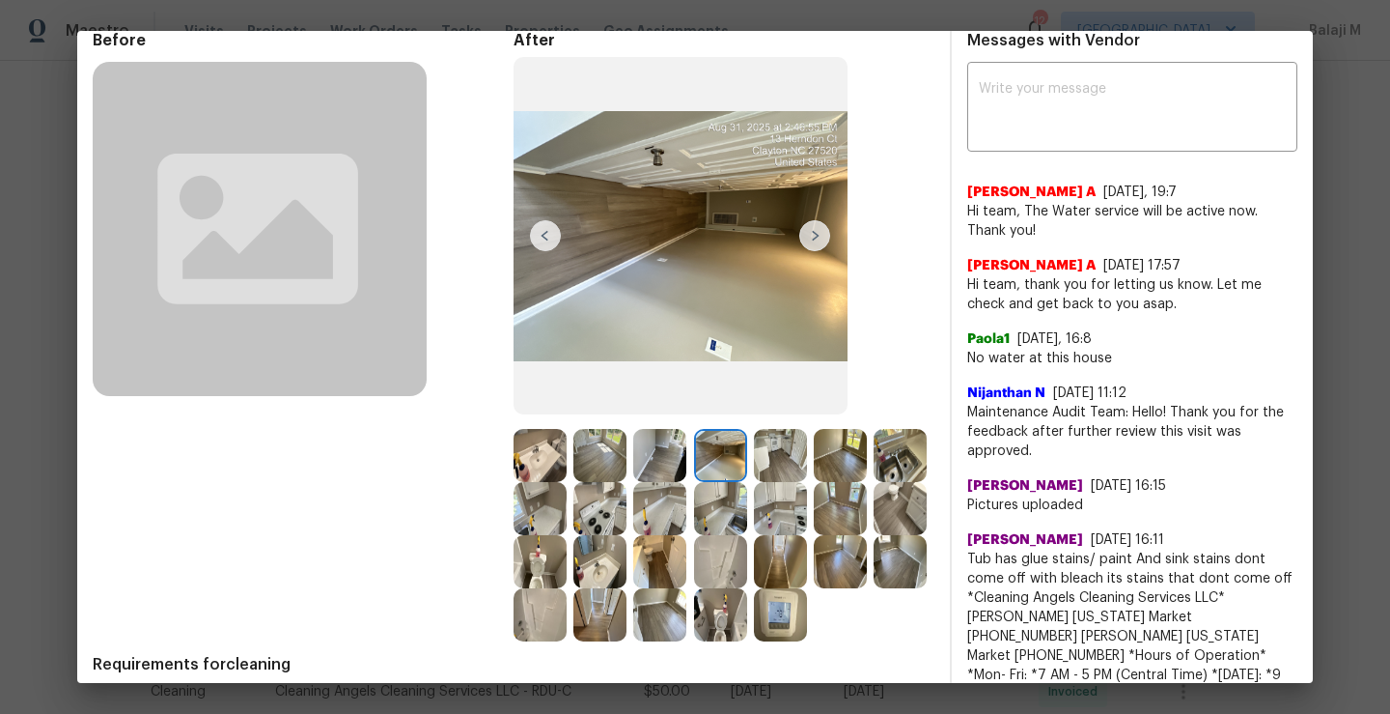
click at [755, 478] on img at bounding box center [780, 455] width 53 height 53
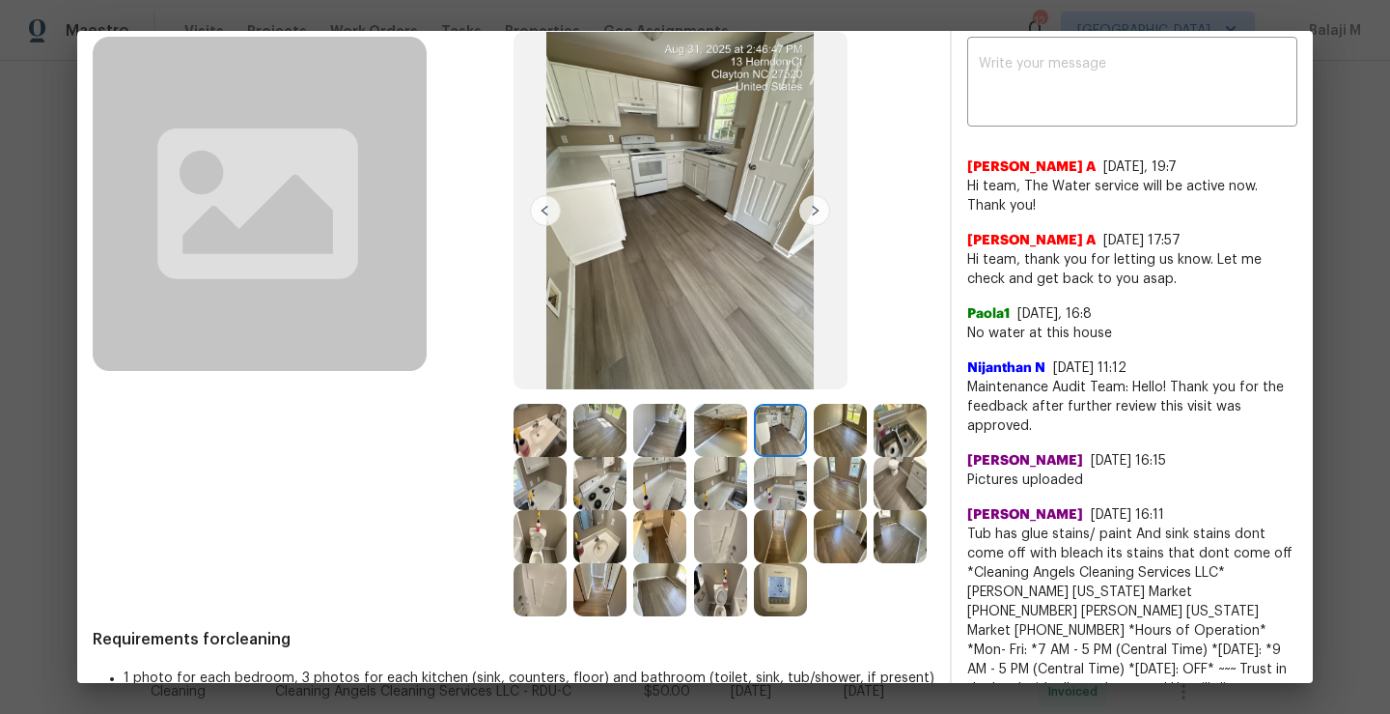
scroll to position [115, 0]
click at [747, 470] on img at bounding box center [720, 482] width 53 height 53
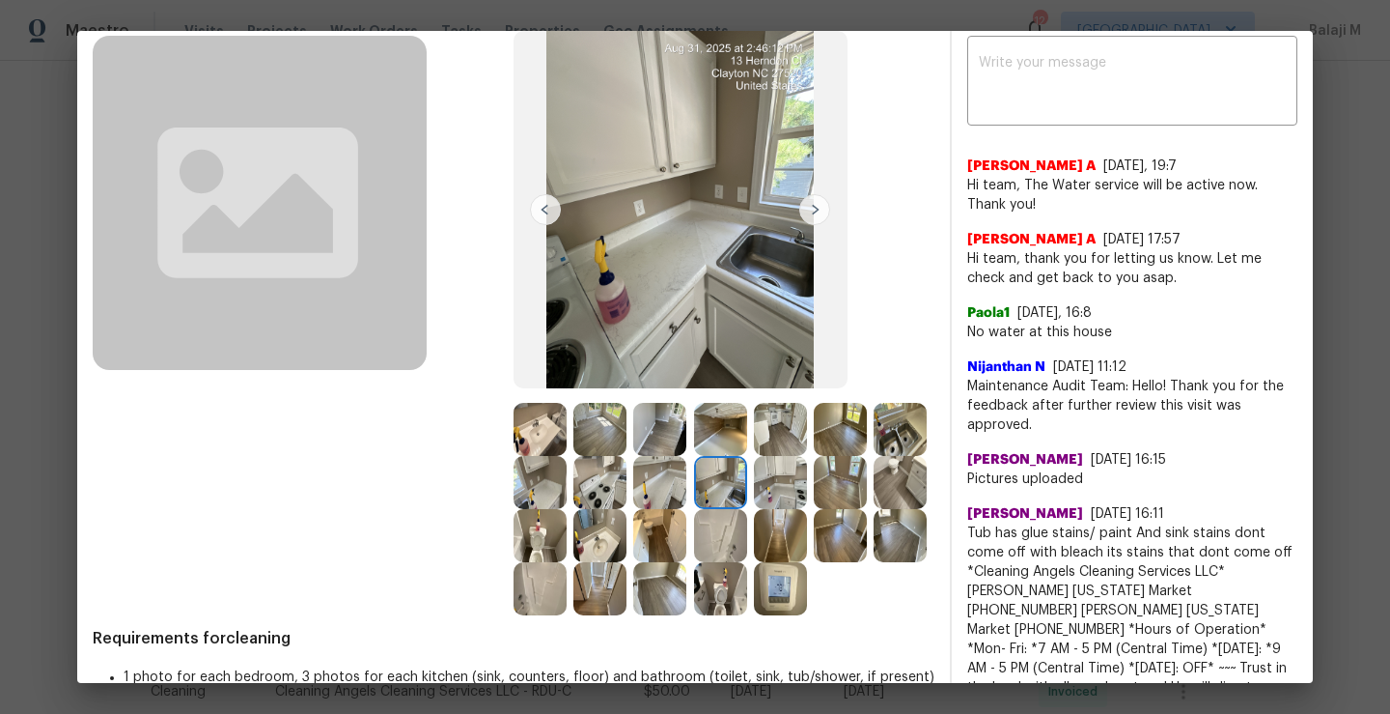
click at [780, 439] on img at bounding box center [780, 429] width 53 height 53
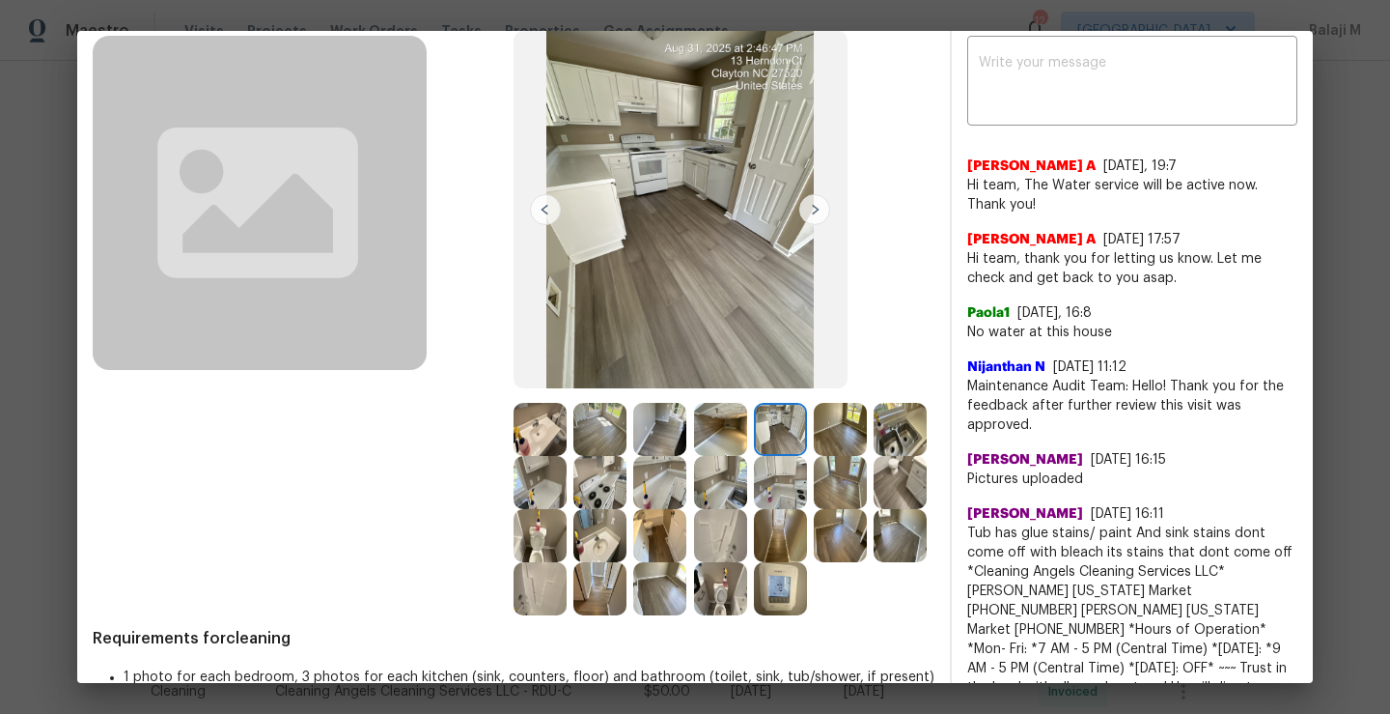
click at [823, 439] on img at bounding box center [840, 429] width 53 height 53
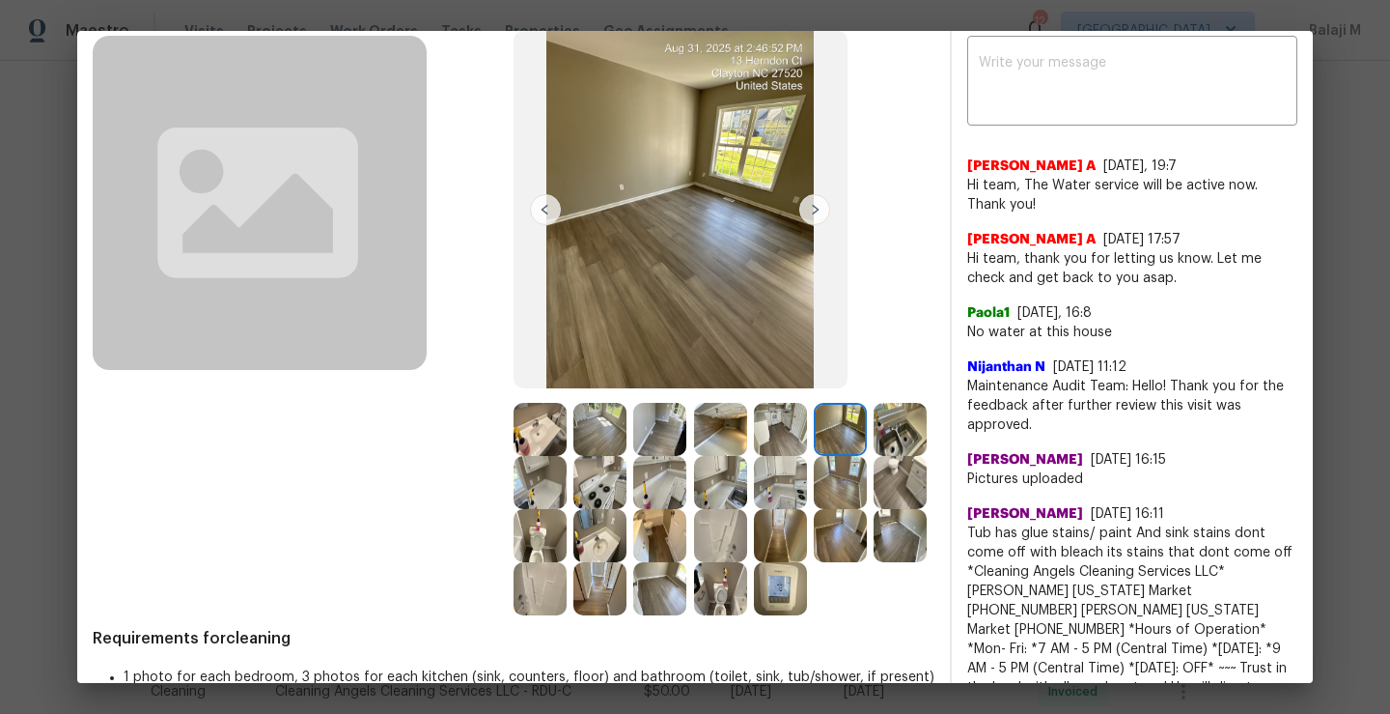
click at [874, 456] on img at bounding box center [900, 429] width 53 height 53
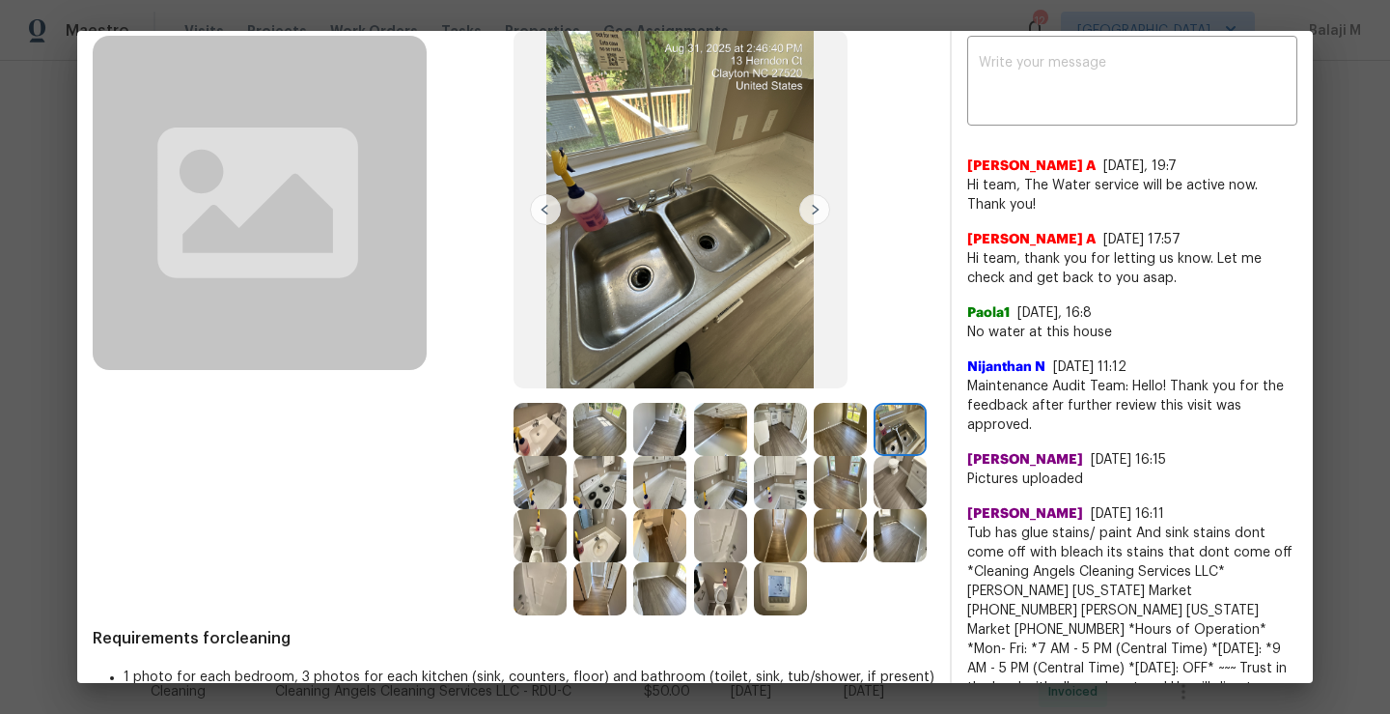
click at [874, 456] on img at bounding box center [900, 429] width 53 height 53
click at [567, 490] on img at bounding box center [540, 482] width 53 height 53
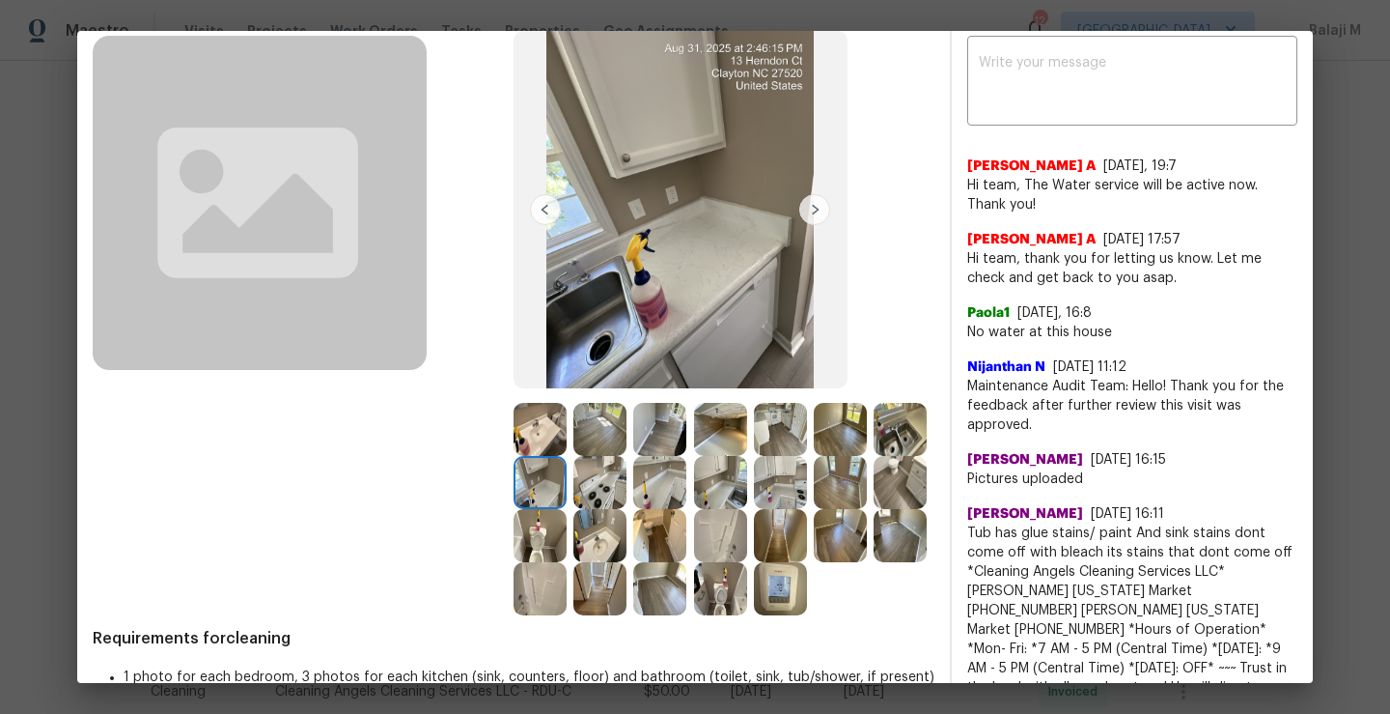
click at [627, 490] on img at bounding box center [600, 482] width 53 height 53
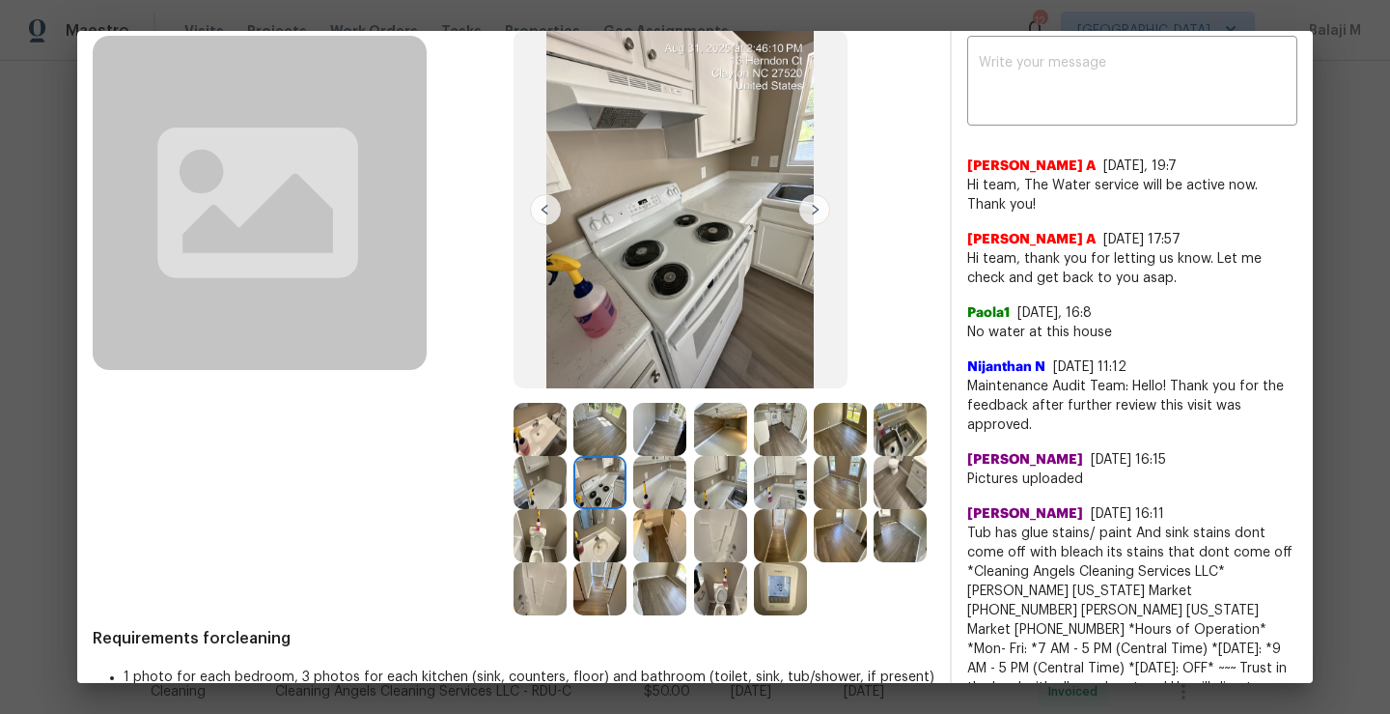
click at [687, 477] on img at bounding box center [659, 482] width 53 height 53
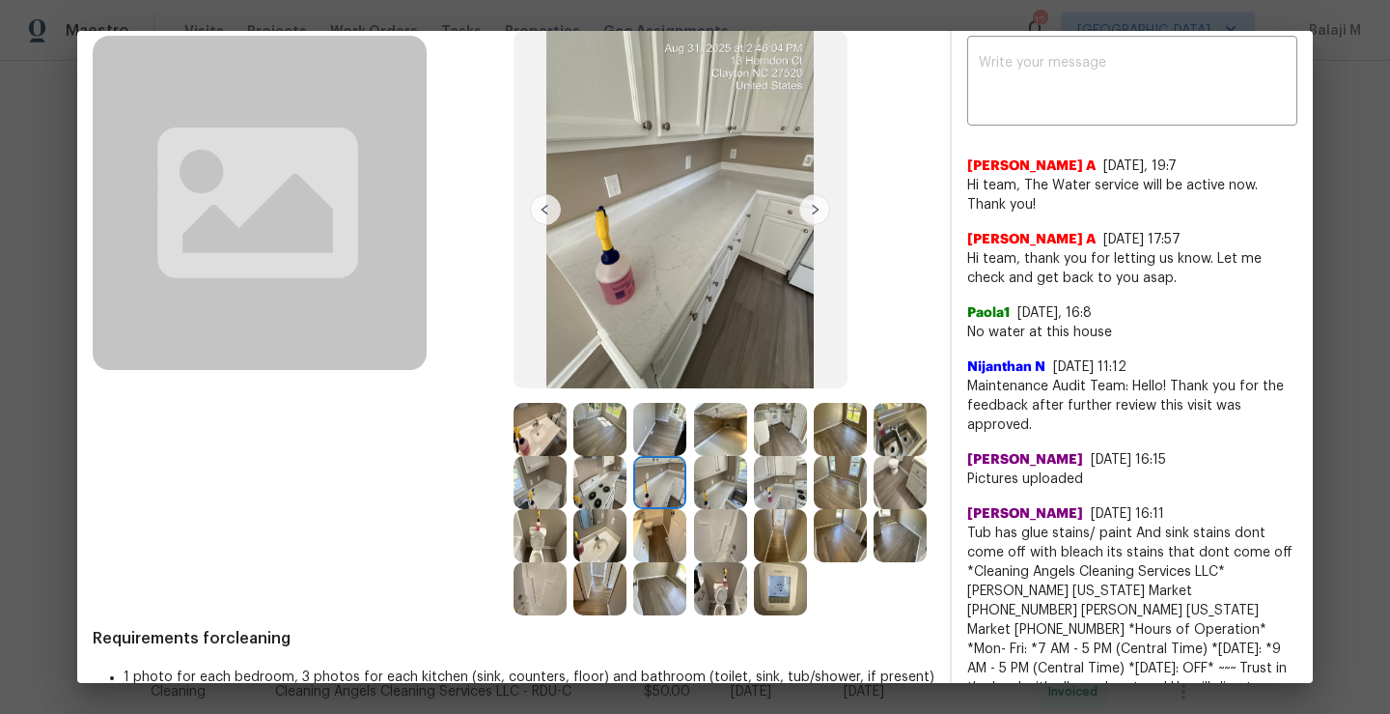
click at [687, 477] on img at bounding box center [659, 482] width 53 height 53
click at [747, 481] on img at bounding box center [720, 482] width 53 height 53
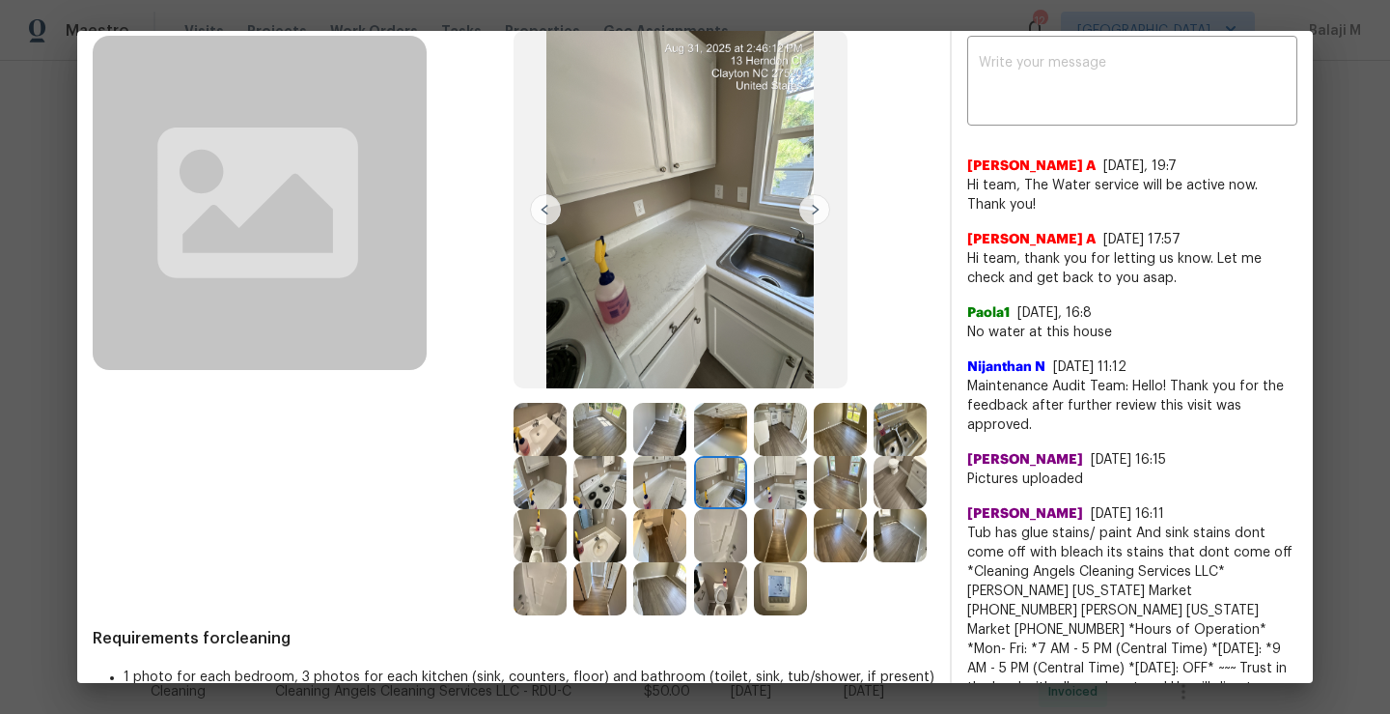
click at [807, 487] on img at bounding box center [780, 482] width 53 height 53
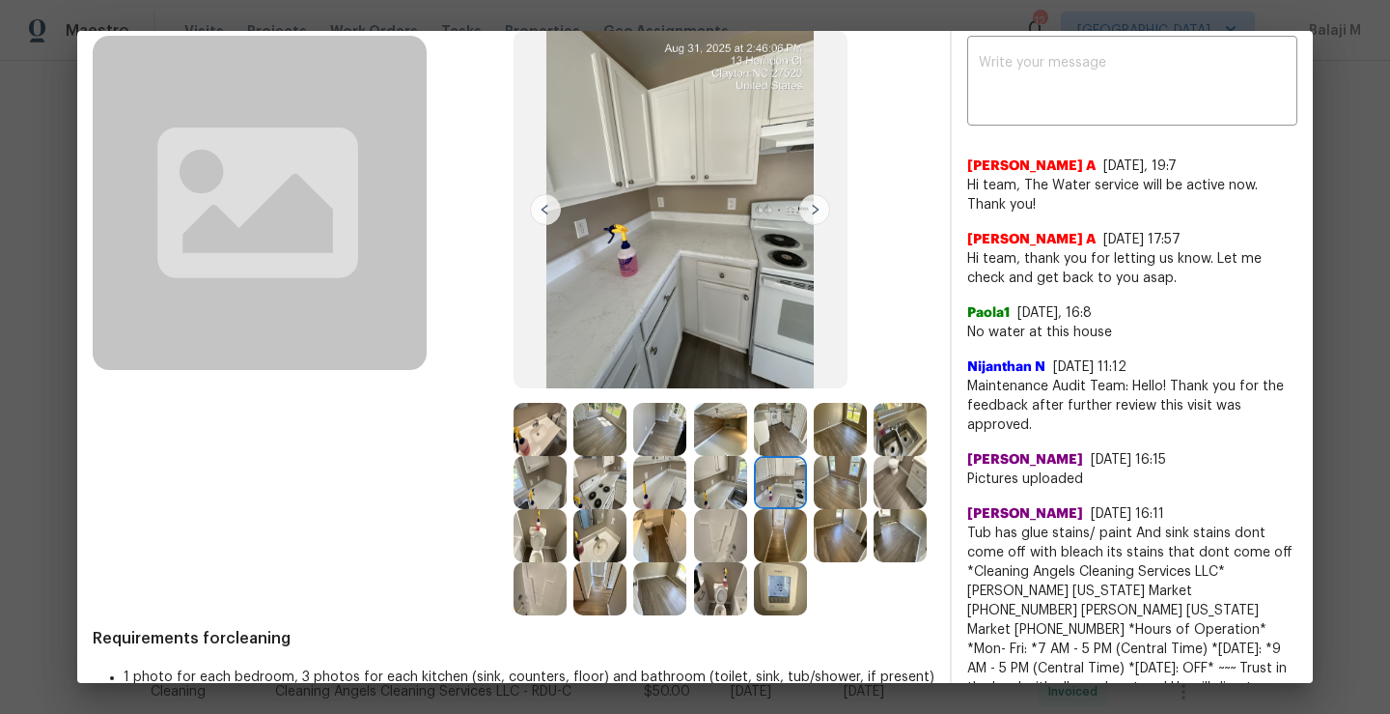
click at [814, 509] on img at bounding box center [840, 482] width 53 height 53
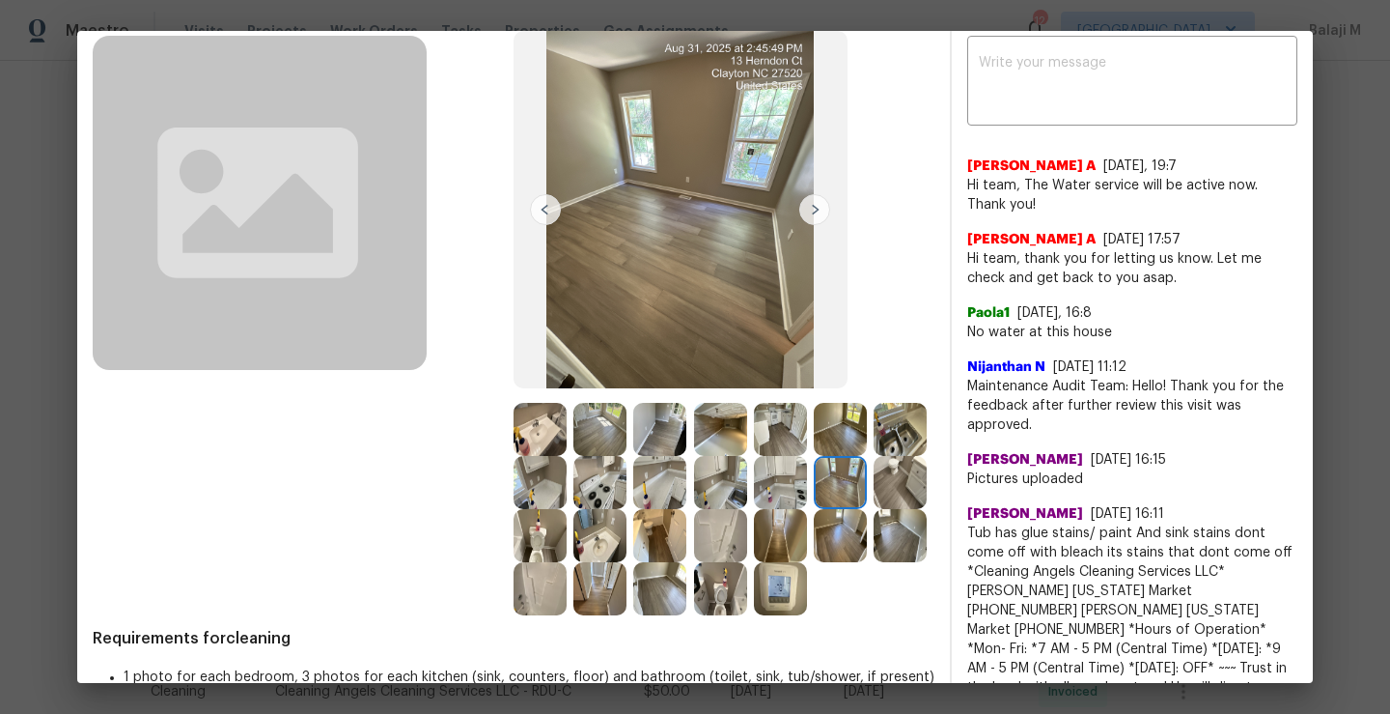
click at [874, 509] on img at bounding box center [900, 482] width 53 height 53
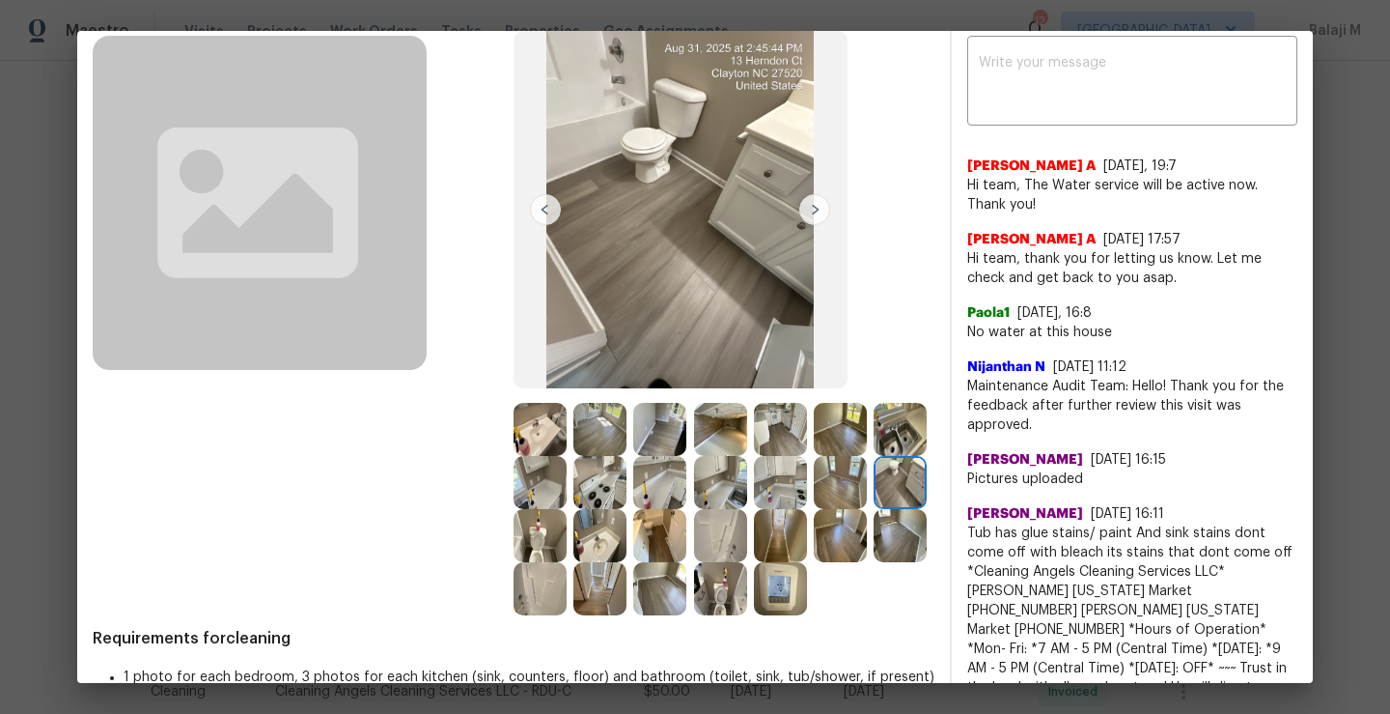
scroll to position [0, 0]
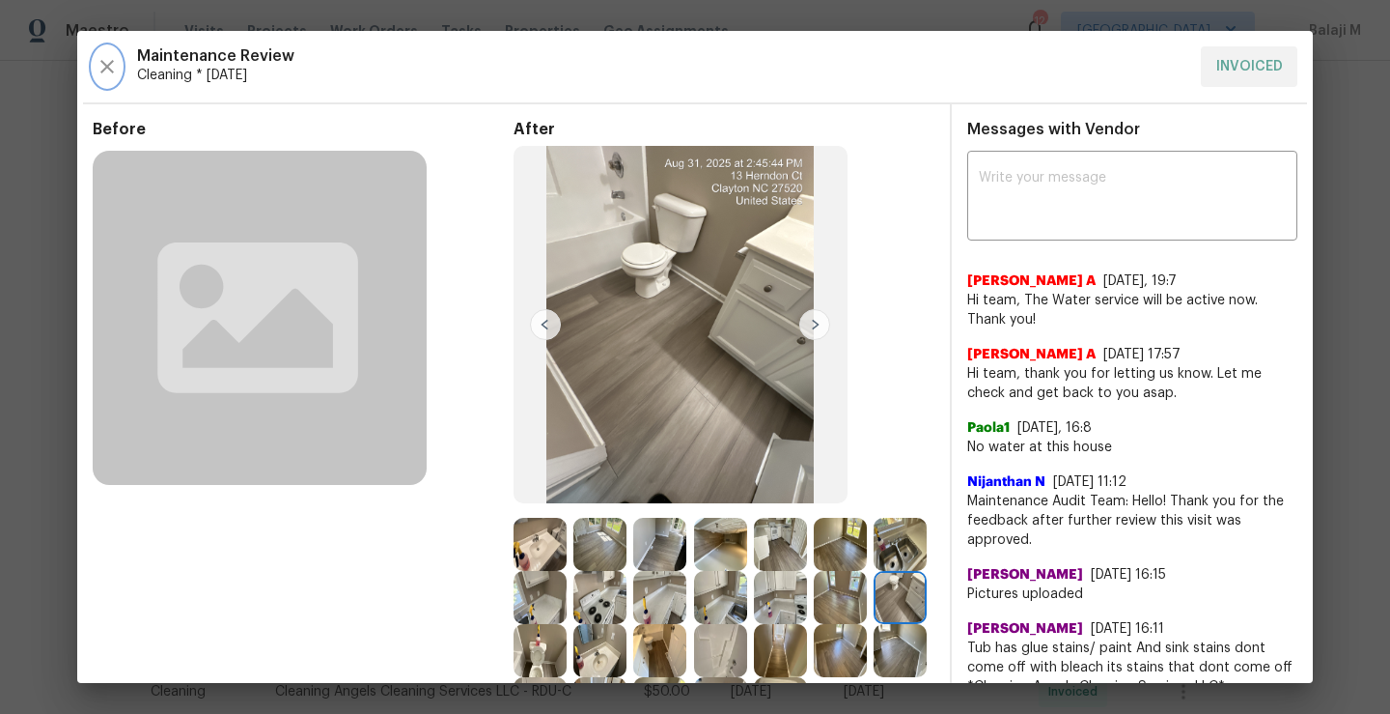
click at [112, 52] on button "button" at bounding box center [107, 66] width 29 height 41
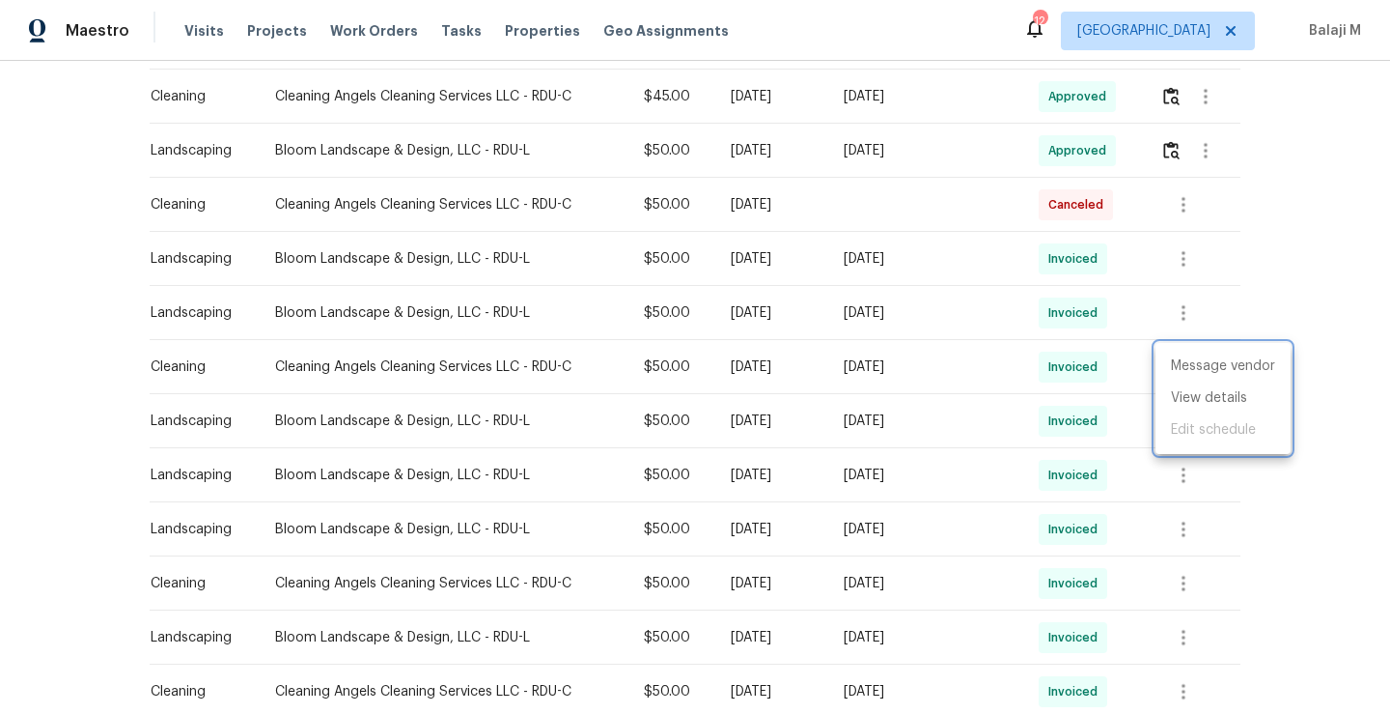
click at [1081, 217] on div at bounding box center [695, 357] width 1390 height 714
click at [812, 206] on div "[DATE]" at bounding box center [772, 204] width 82 height 19
click at [990, 201] on td at bounding box center [925, 205] width 195 height 54
drag, startPoint x: 1040, startPoint y: 202, endPoint x: 1141, endPoint y: 215, distance: 102.3
click at [1142, 218] on tr "Cleaning Cleaning Angels Cleaning Services LLC - RDU-C $50.00 Mon, Sep 08 2025 …" at bounding box center [695, 205] width 1091 height 54
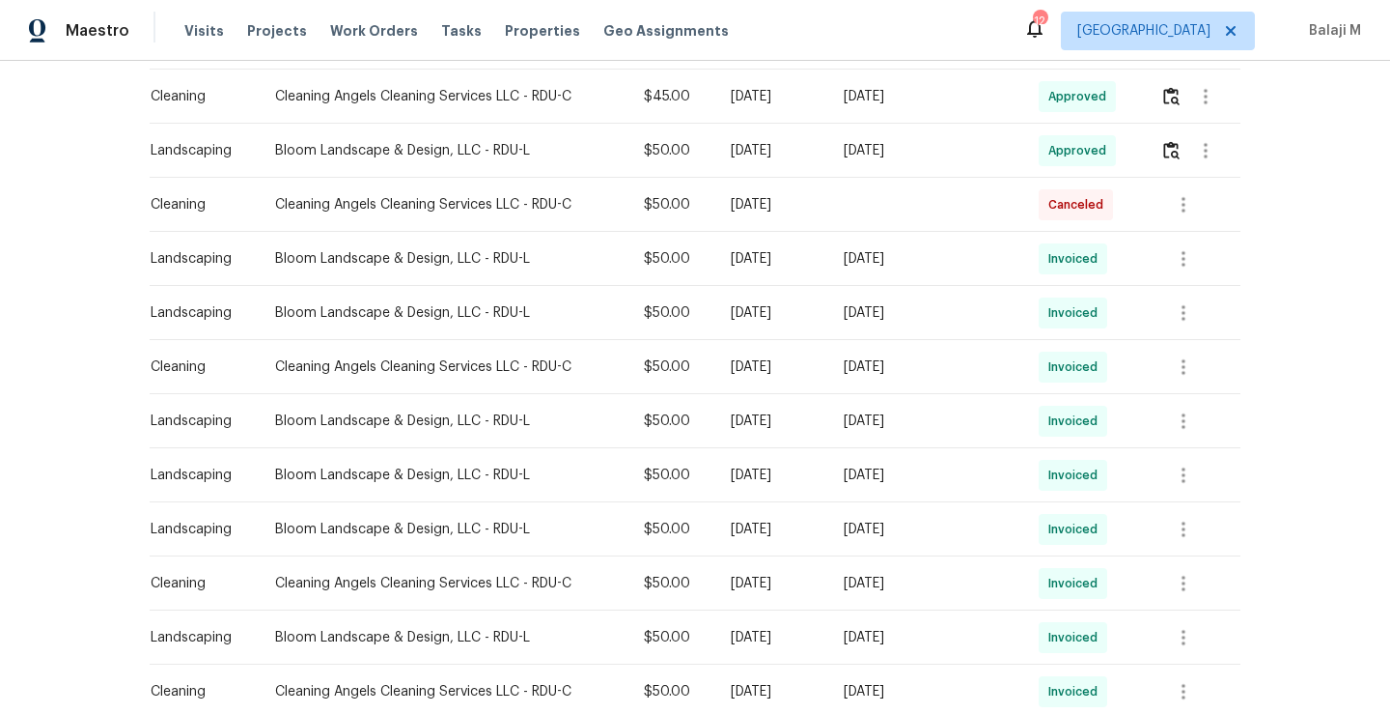
click at [977, 211] on td at bounding box center [925, 205] width 195 height 54
click at [1062, 205] on span "Canceled" at bounding box center [1080, 204] width 63 height 19
click at [1070, 205] on span "Canceled" at bounding box center [1080, 204] width 63 height 19
drag, startPoint x: 1049, startPoint y: 205, endPoint x: 1105, endPoint y: 204, distance: 56.0
click at [1105, 204] on span "Canceled" at bounding box center [1080, 204] width 63 height 19
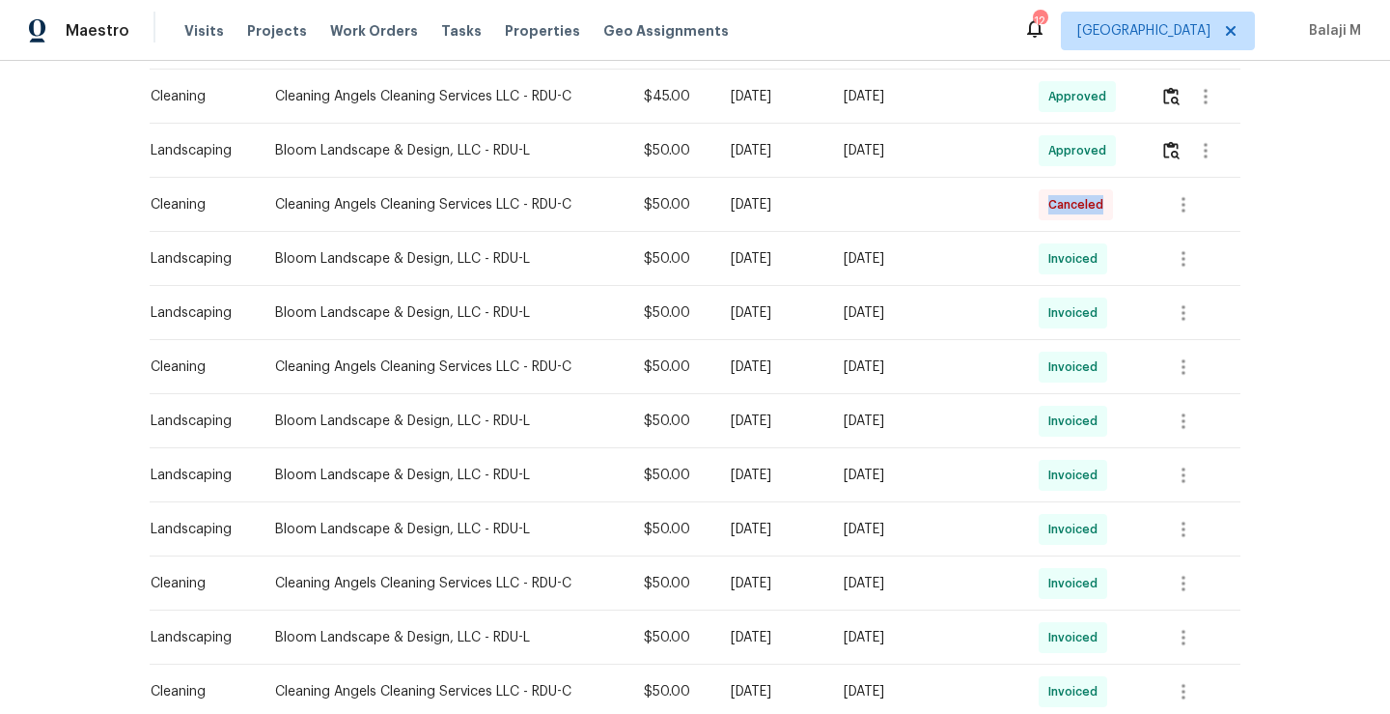
click at [1105, 204] on span "Canceled" at bounding box center [1080, 204] width 63 height 19
click at [1073, 212] on span "Canceled" at bounding box center [1080, 204] width 63 height 19
click at [1073, 211] on span "Canceled" at bounding box center [1080, 204] width 63 height 19
drag, startPoint x: 1037, startPoint y: 212, endPoint x: 1087, endPoint y: 210, distance: 50.3
click at [1088, 210] on td "Canceled" at bounding box center [1085, 205] width 122 height 54
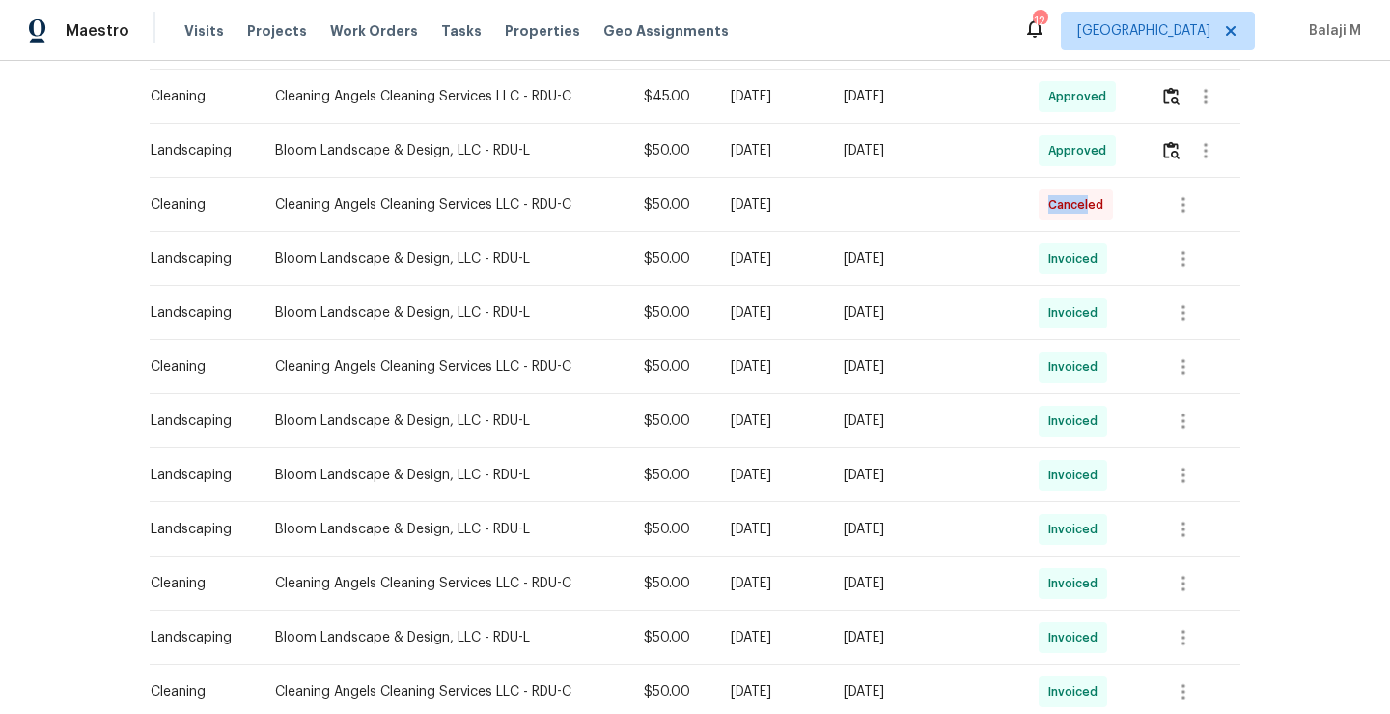
click at [1084, 210] on span "Canceled" at bounding box center [1080, 204] width 63 height 19
click at [1223, 207] on div at bounding box center [1200, 205] width 79 height 46
click at [1197, 206] on button "button" at bounding box center [1184, 205] width 46 height 46
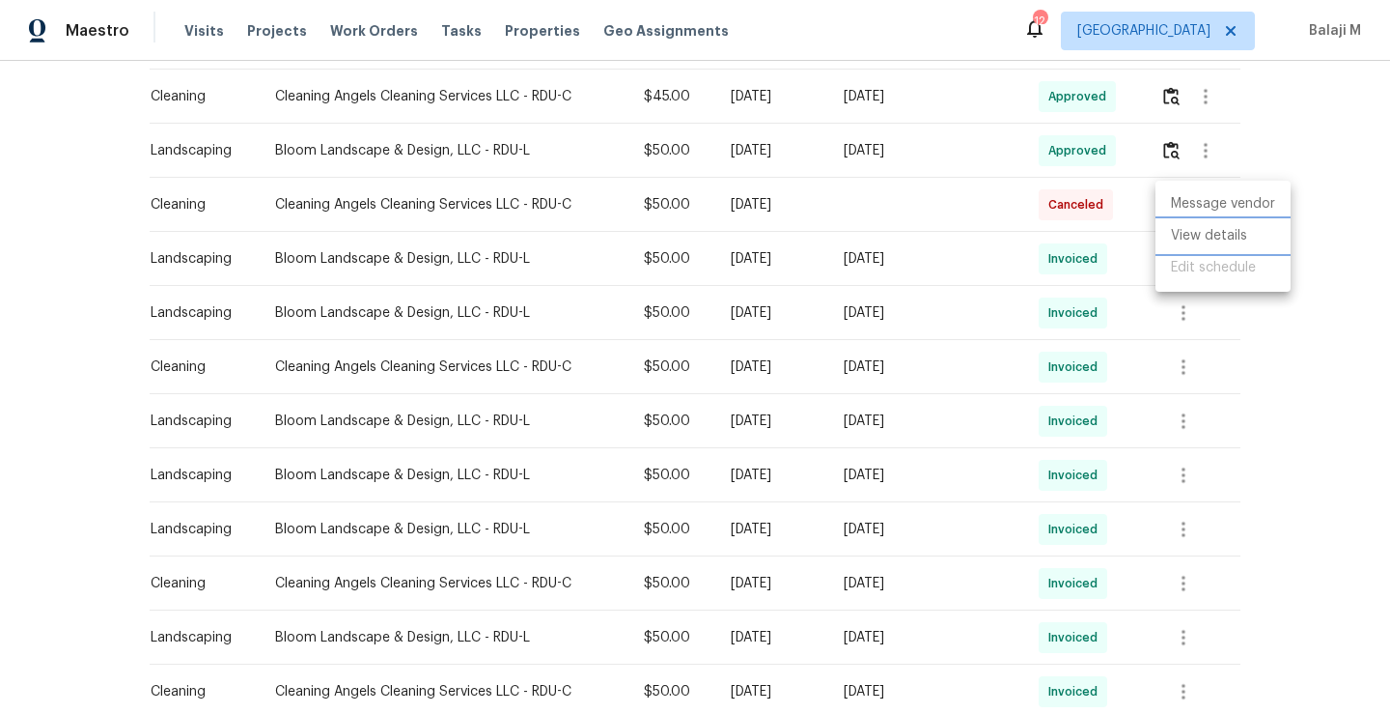
click at [1201, 228] on li "View details" at bounding box center [1223, 236] width 135 height 32
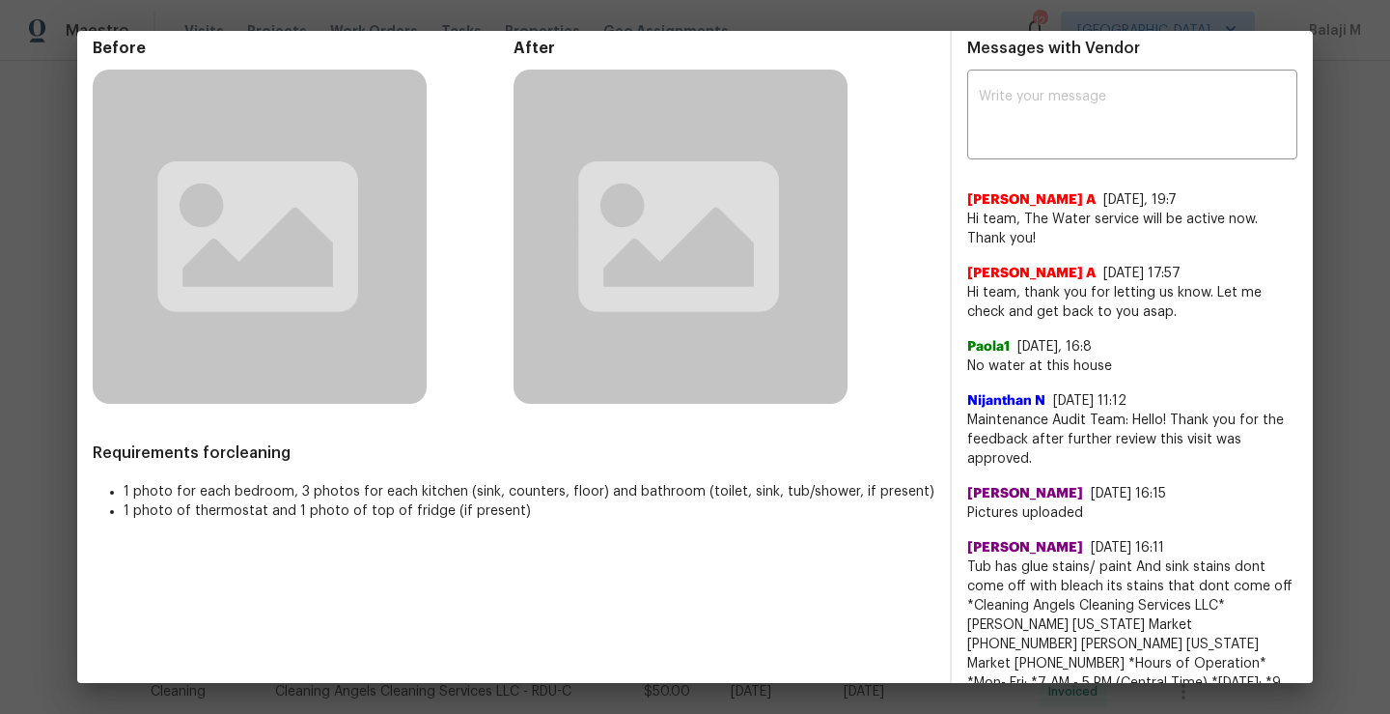
scroll to position [44, 0]
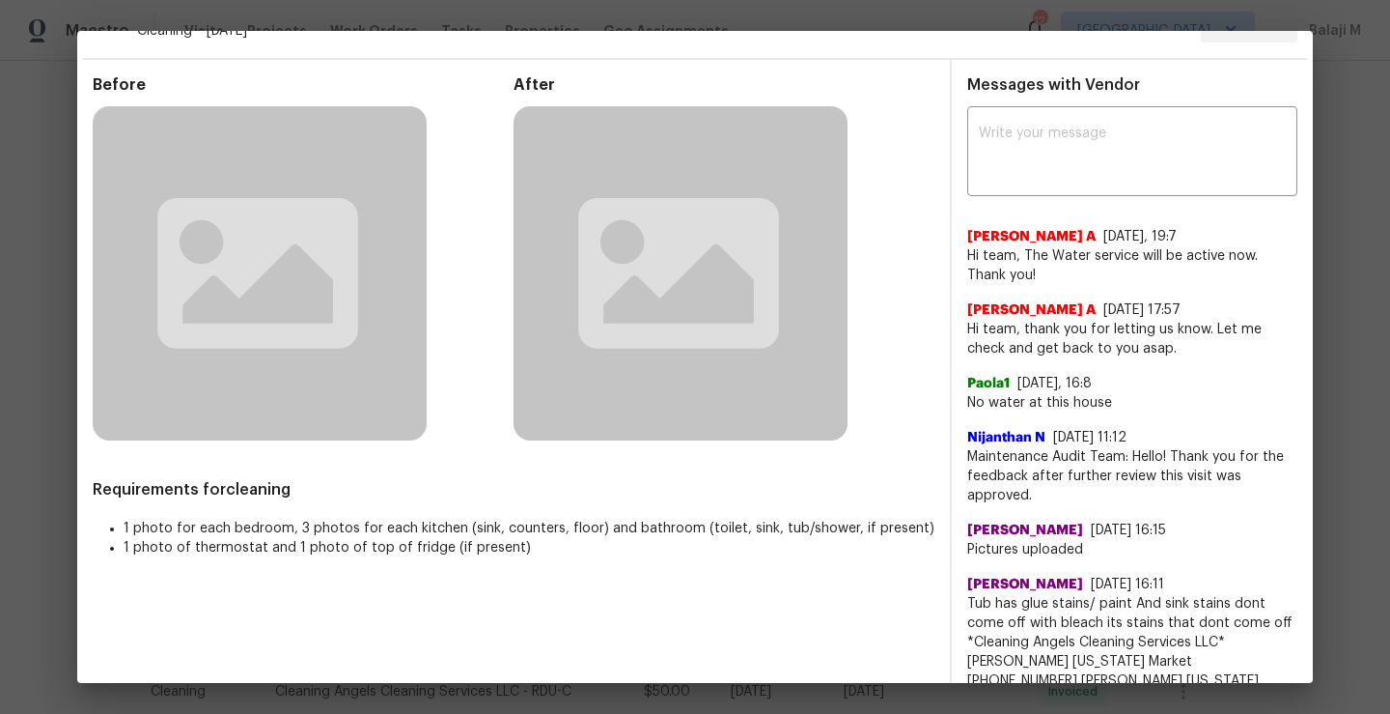
drag, startPoint x: 1025, startPoint y: 224, endPoint x: 1108, endPoint y: 225, distance: 82.1
click at [1108, 225] on div "Afredi A 8/12/25, 19:7 Hi team, The Water service will be active now. Thank you!" at bounding box center [1133, 247] width 330 height 73
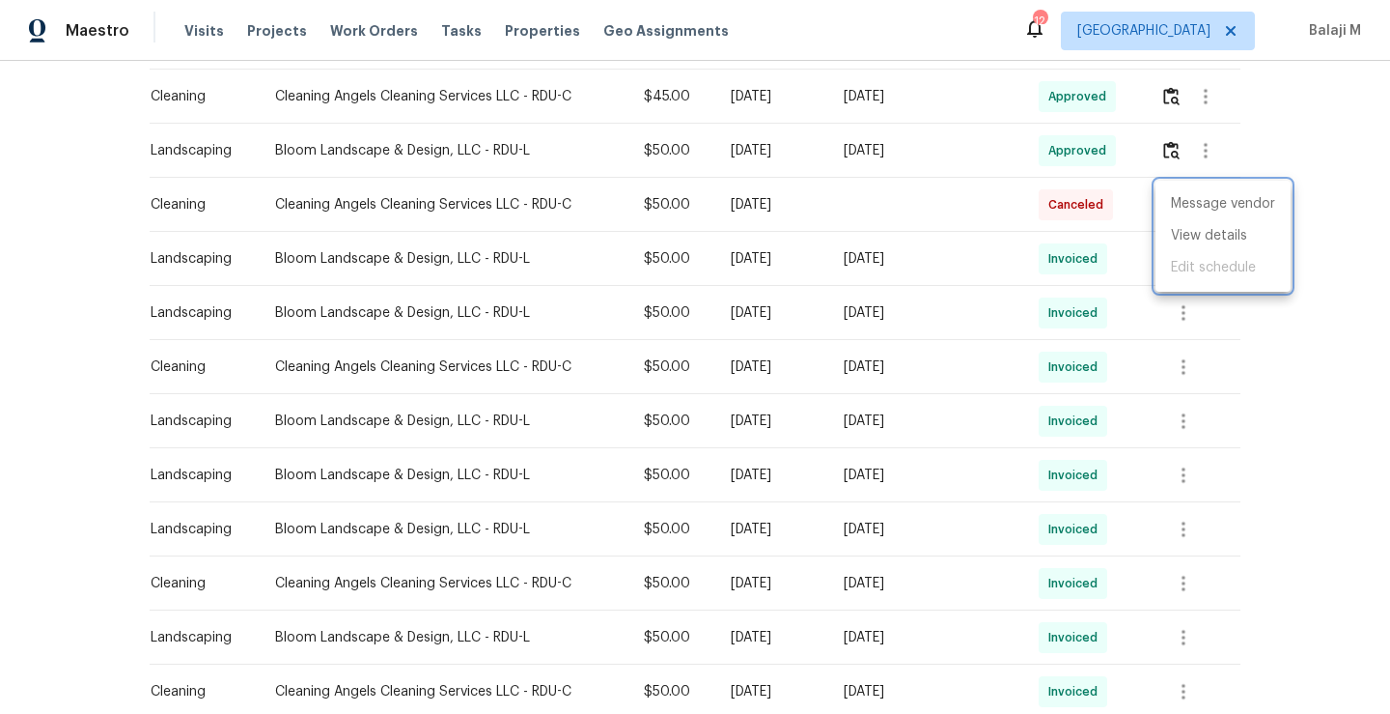
click at [926, 219] on div at bounding box center [695, 357] width 1390 height 714
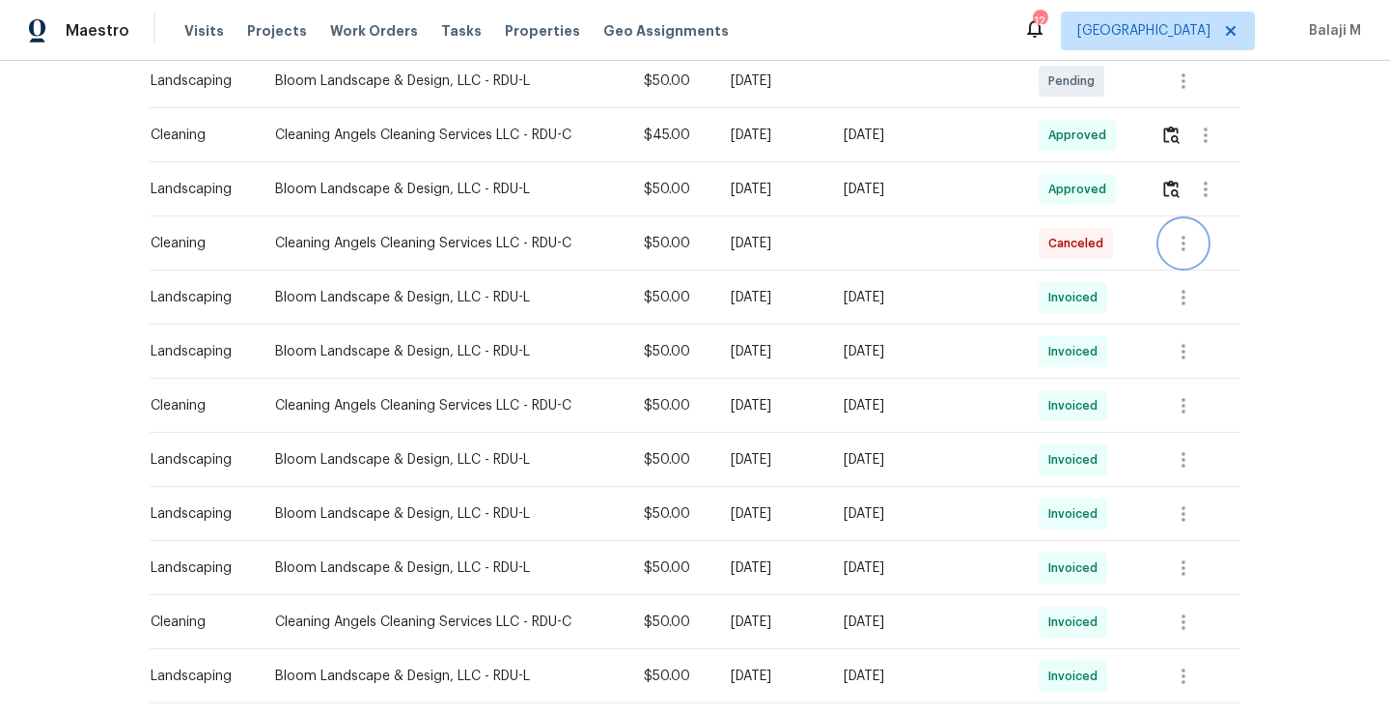
scroll to position [524, 0]
drag, startPoint x: 774, startPoint y: 137, endPoint x: 995, endPoint y: 141, distance: 220.2
click at [997, 141] on tr "Cleaning Cleaning Angels Cleaning Services LLC - RDU-C $45.00 Mon, Sep 15 2025 …" at bounding box center [695, 138] width 1091 height 54
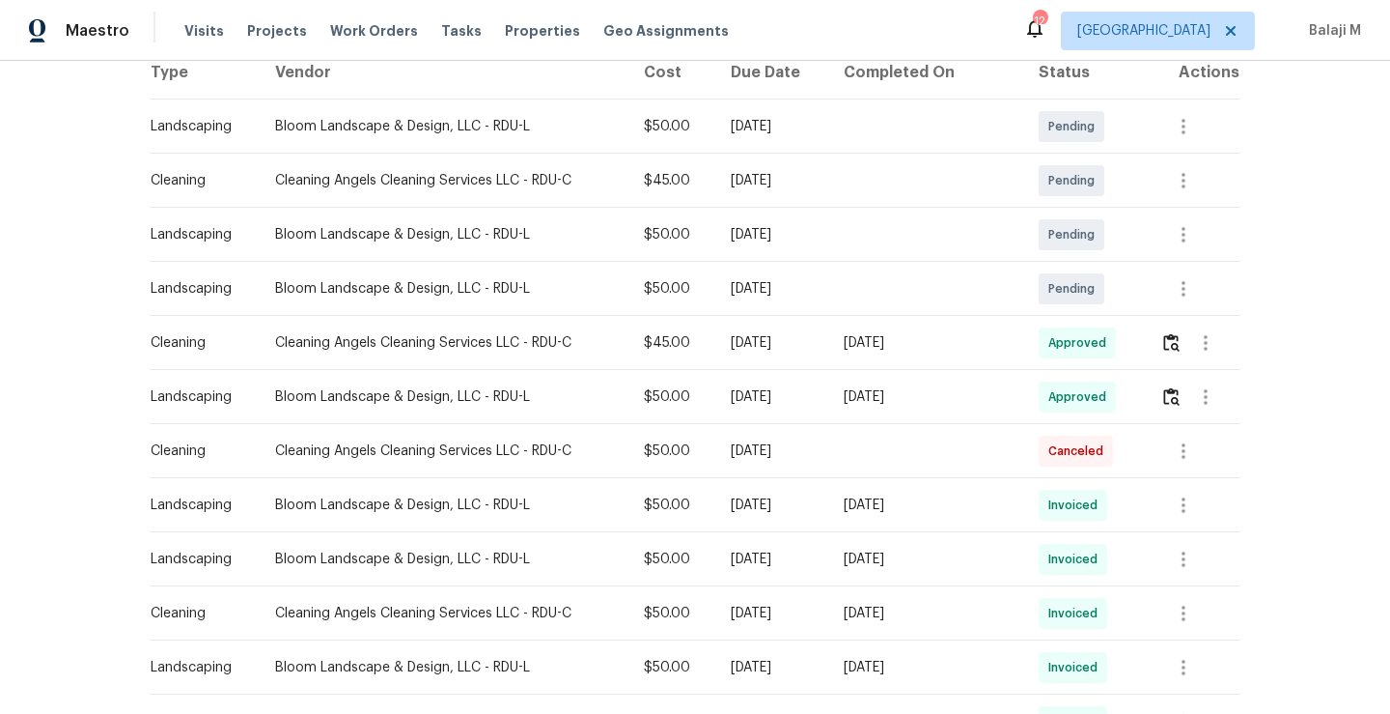
scroll to position [304, 0]
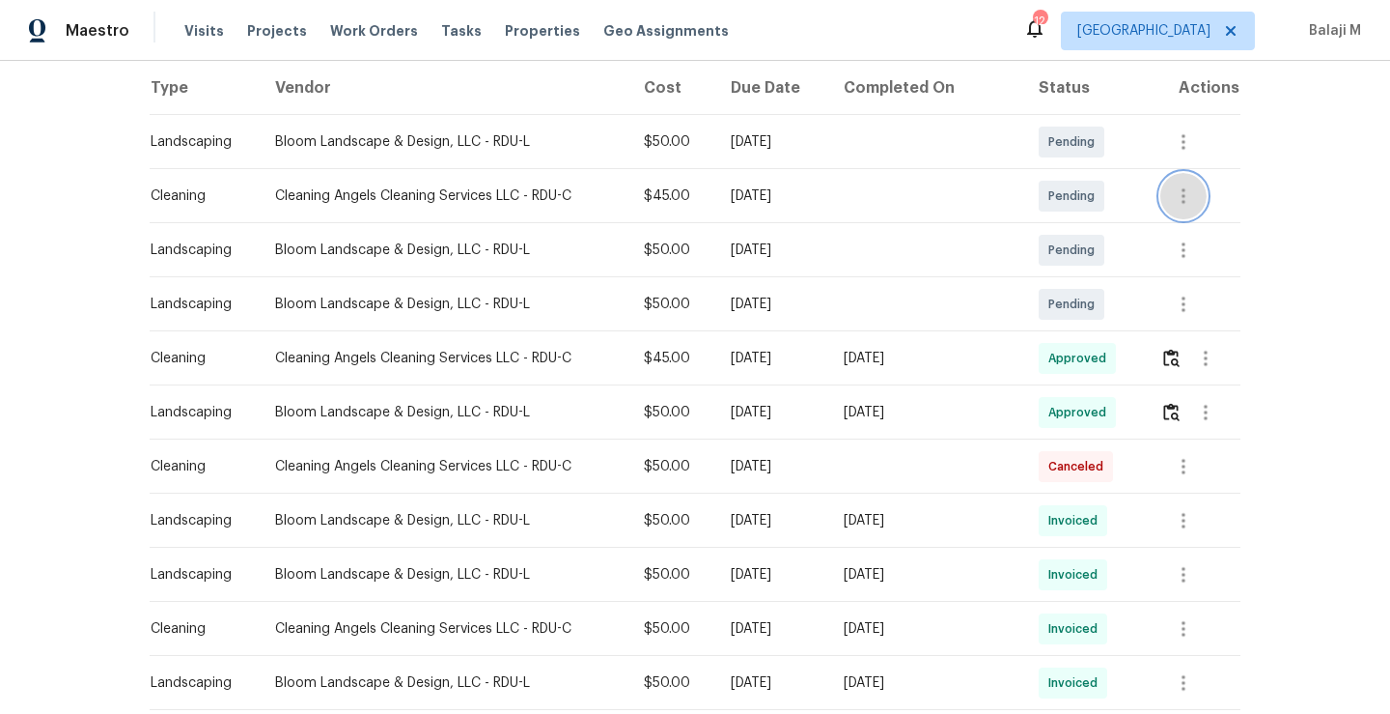
click at [1172, 202] on icon "button" at bounding box center [1183, 195] width 23 height 23
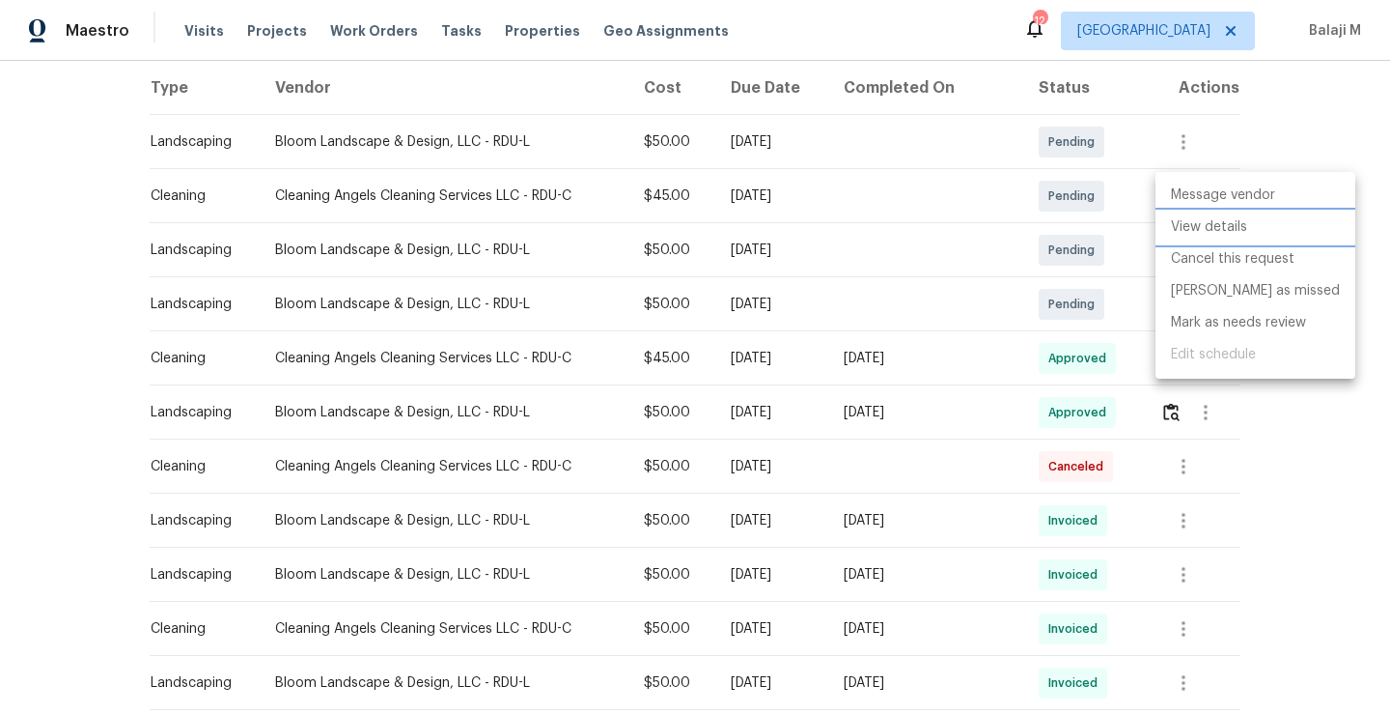
click at [1183, 219] on li "View details" at bounding box center [1256, 227] width 200 height 32
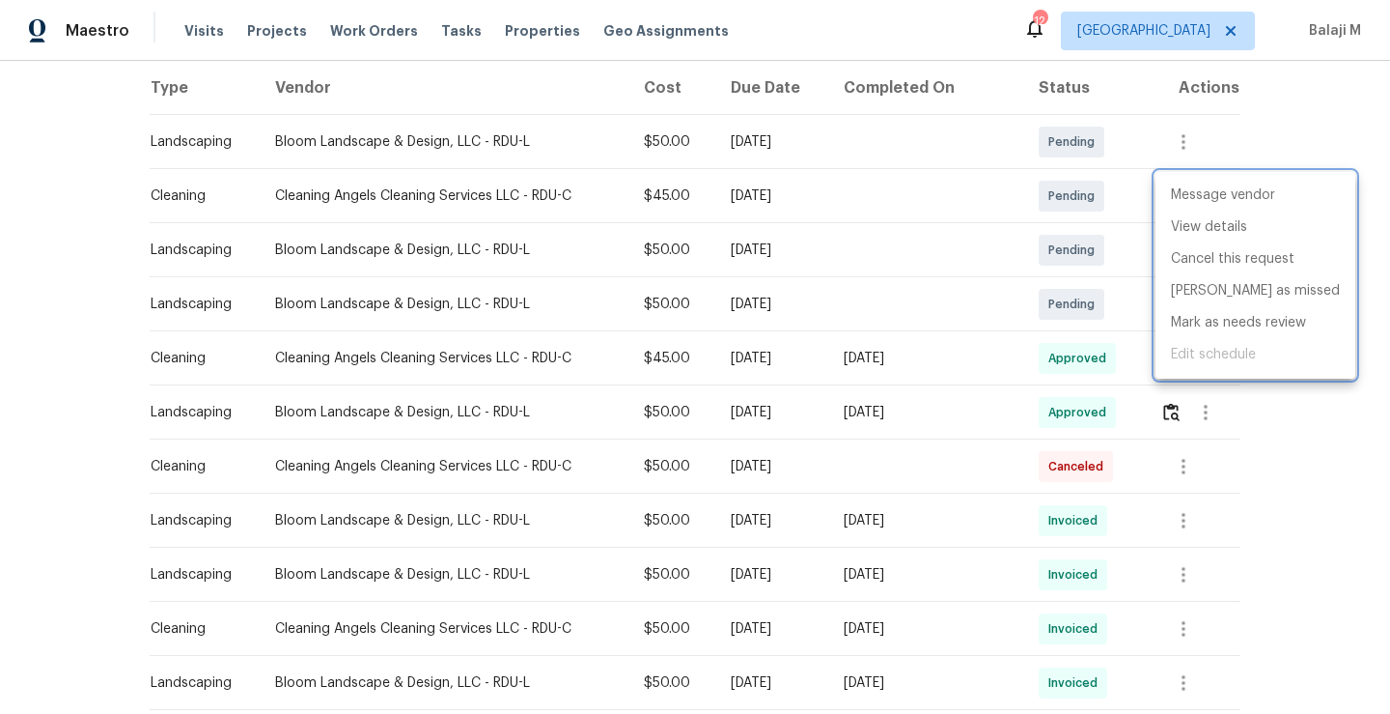
click at [914, 183] on div at bounding box center [695, 357] width 1390 height 714
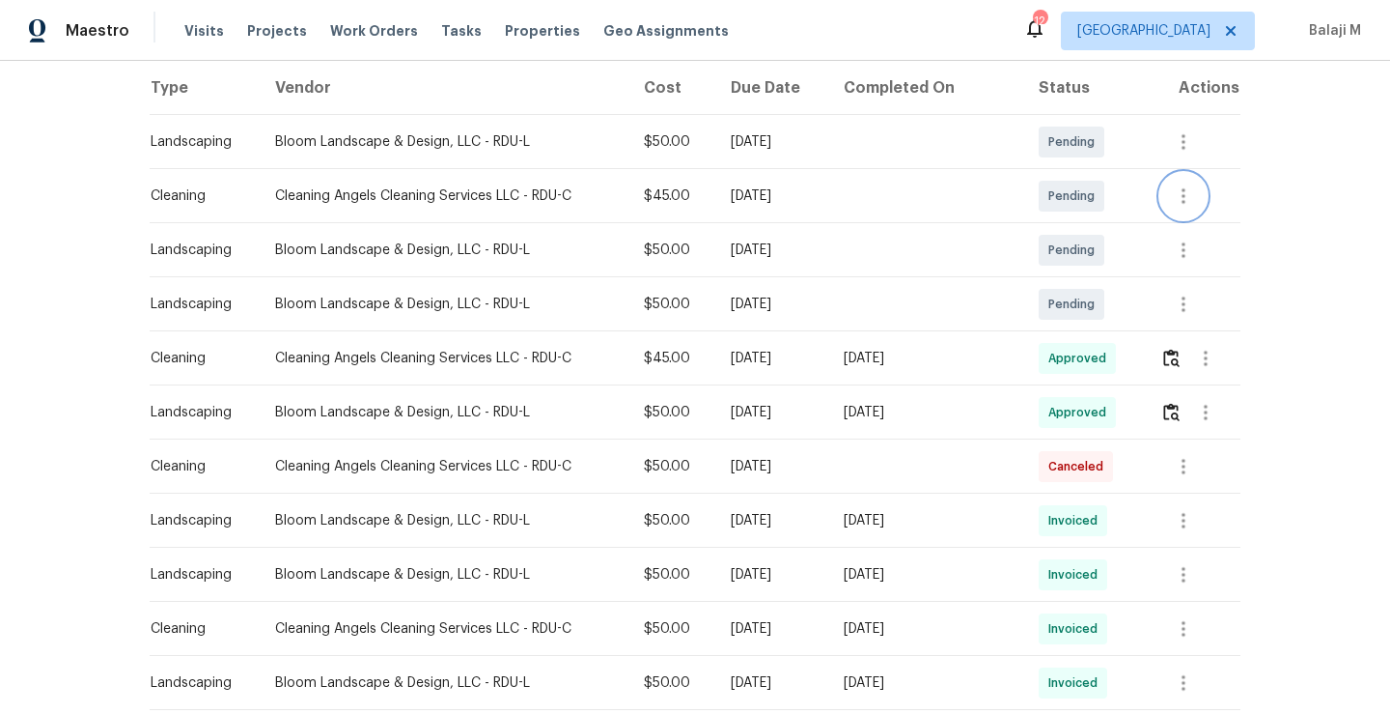
click at [1196, 190] on button "button" at bounding box center [1184, 196] width 46 height 46
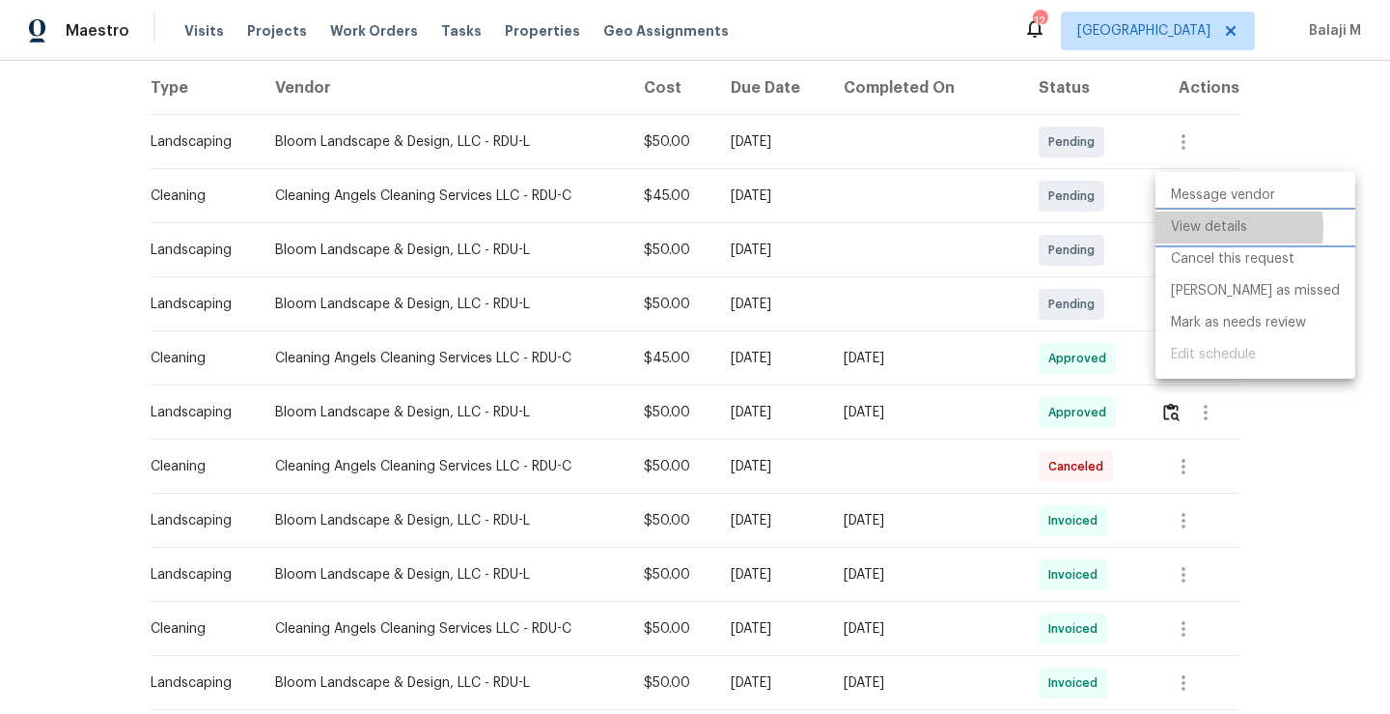
click at [1199, 229] on li "View details" at bounding box center [1256, 227] width 200 height 32
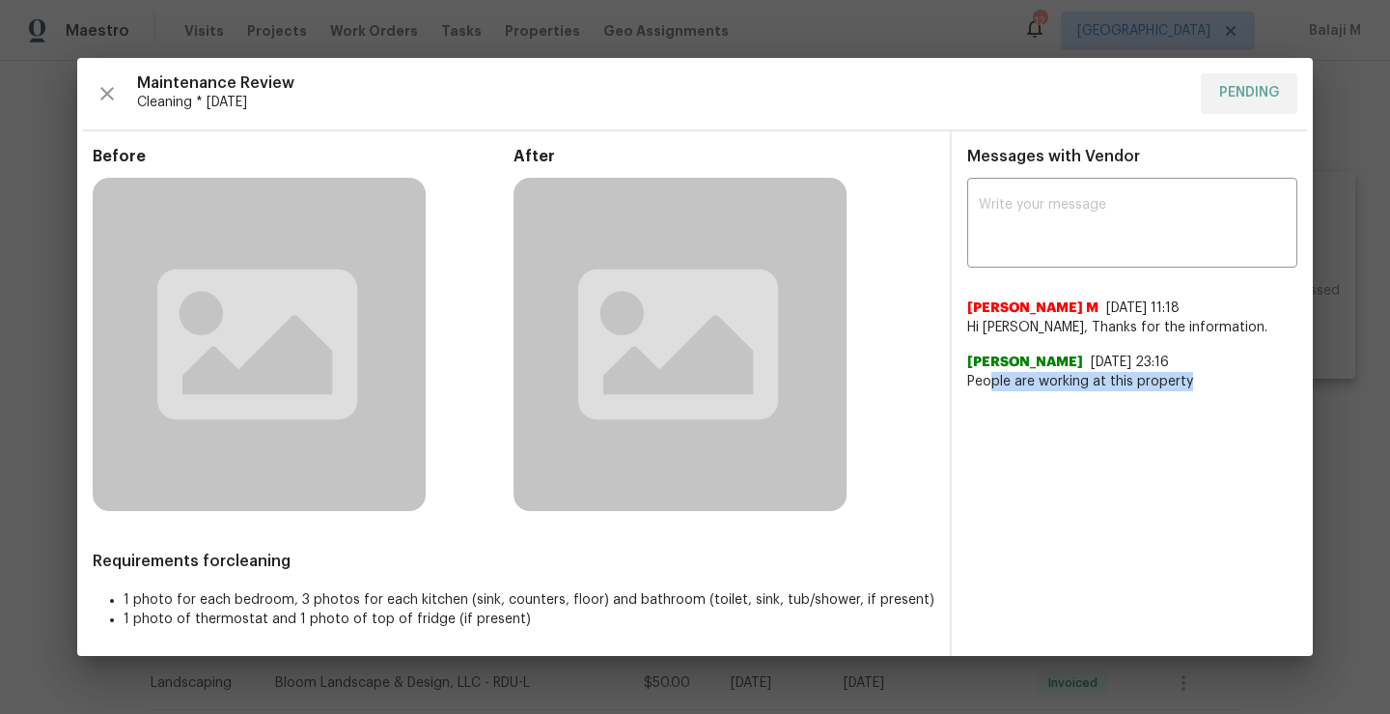
drag, startPoint x: 995, startPoint y: 373, endPoint x: 1194, endPoint y: 379, distance: 200.0
click at [1194, 379] on span "People are working at this property" at bounding box center [1133, 381] width 330 height 19
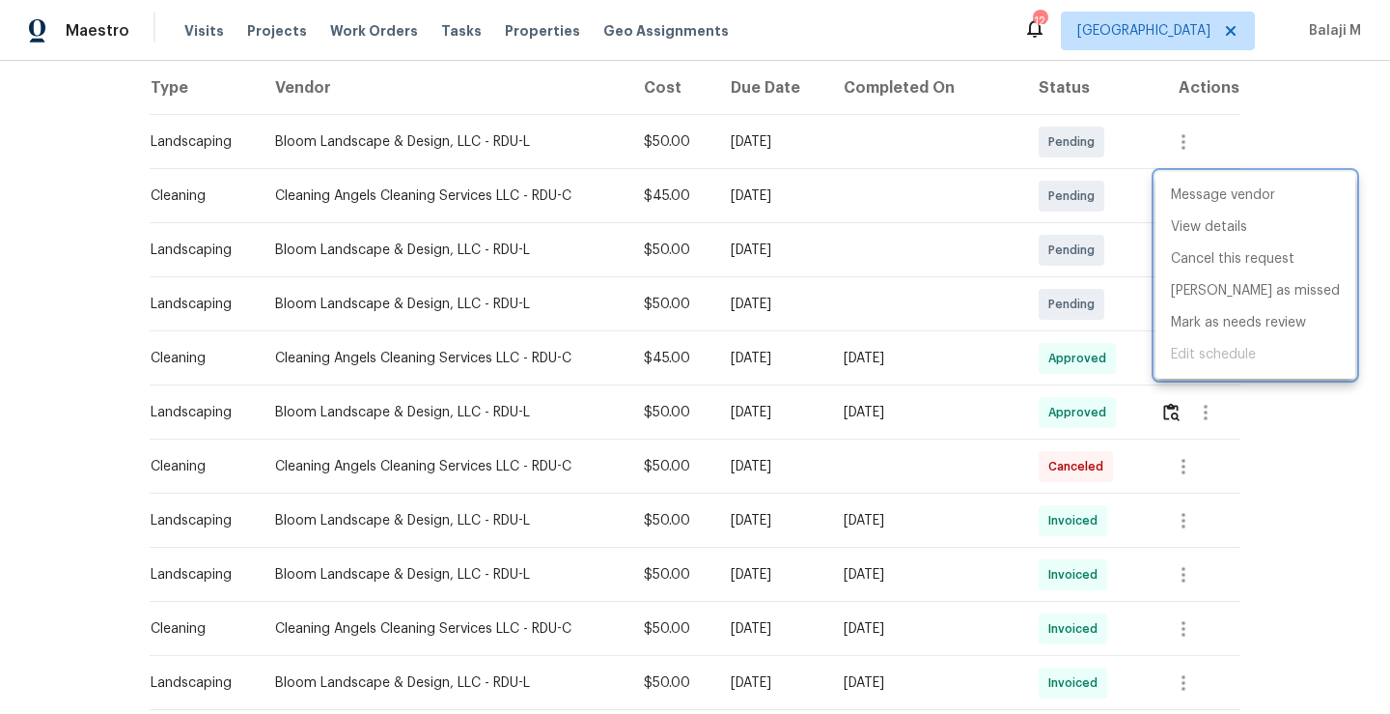
click at [513, 235] on div at bounding box center [695, 357] width 1390 height 714
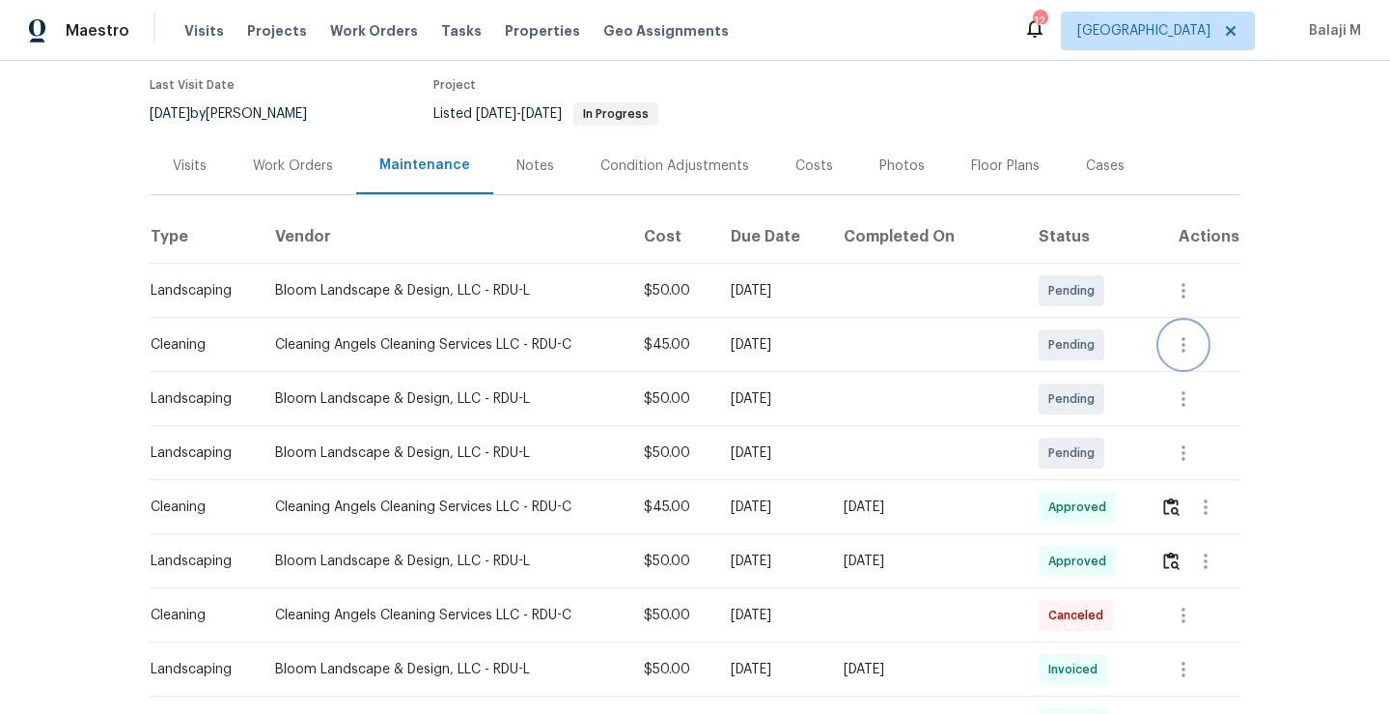
scroll to position [0, 0]
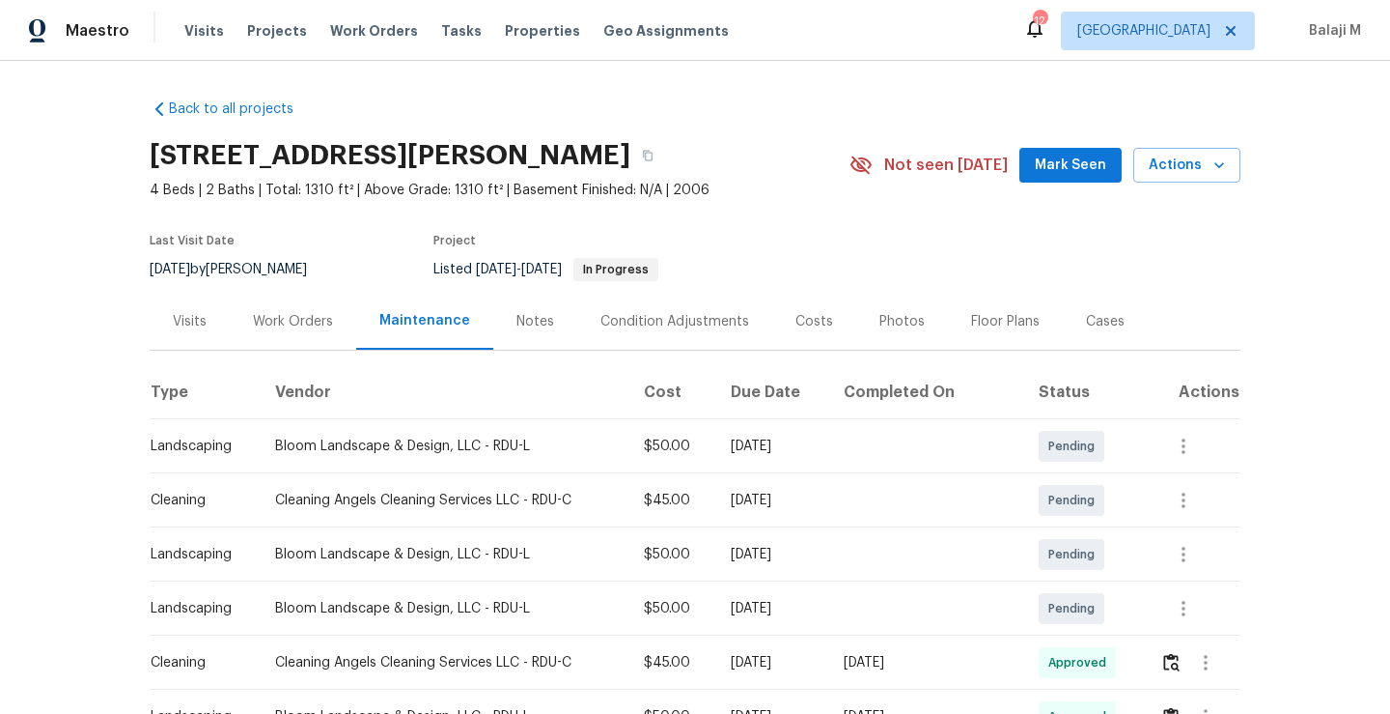
click at [297, 323] on div "Work Orders" at bounding box center [293, 321] width 80 height 19
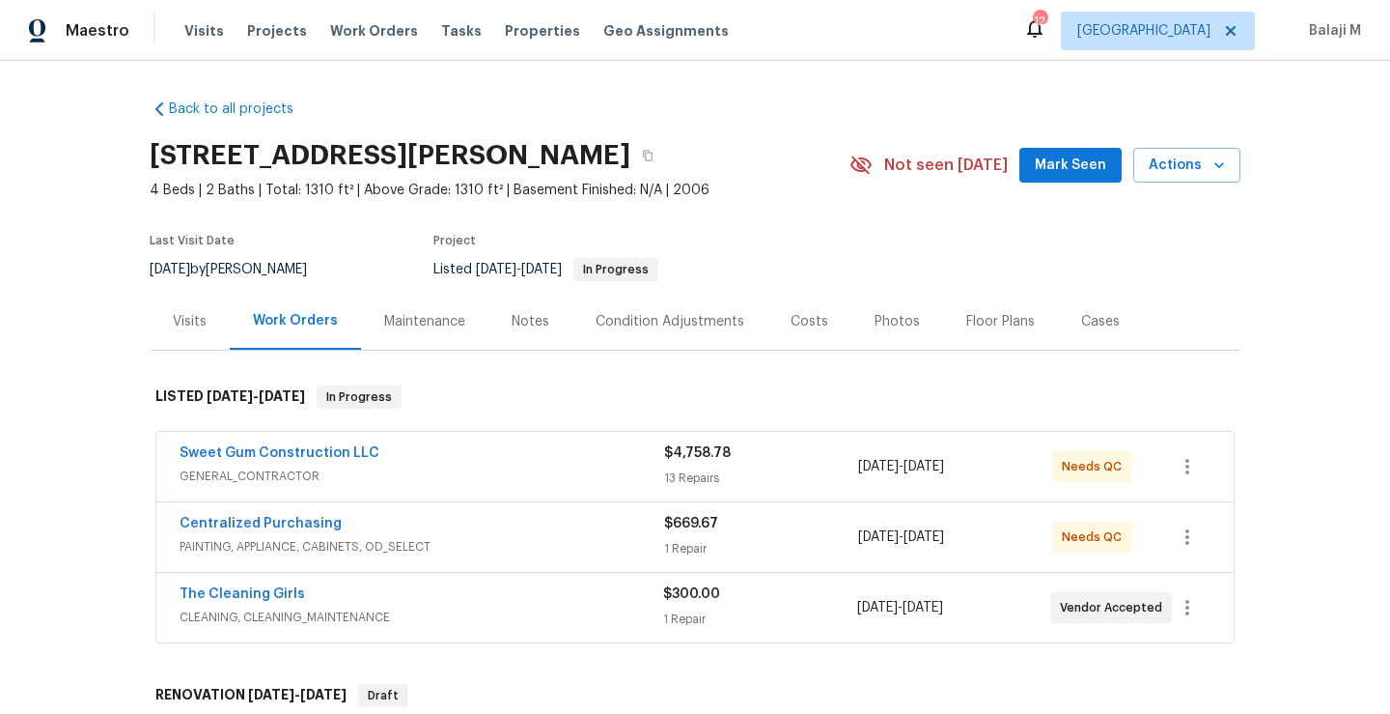
click at [182, 328] on div "Visits" at bounding box center [190, 321] width 34 height 19
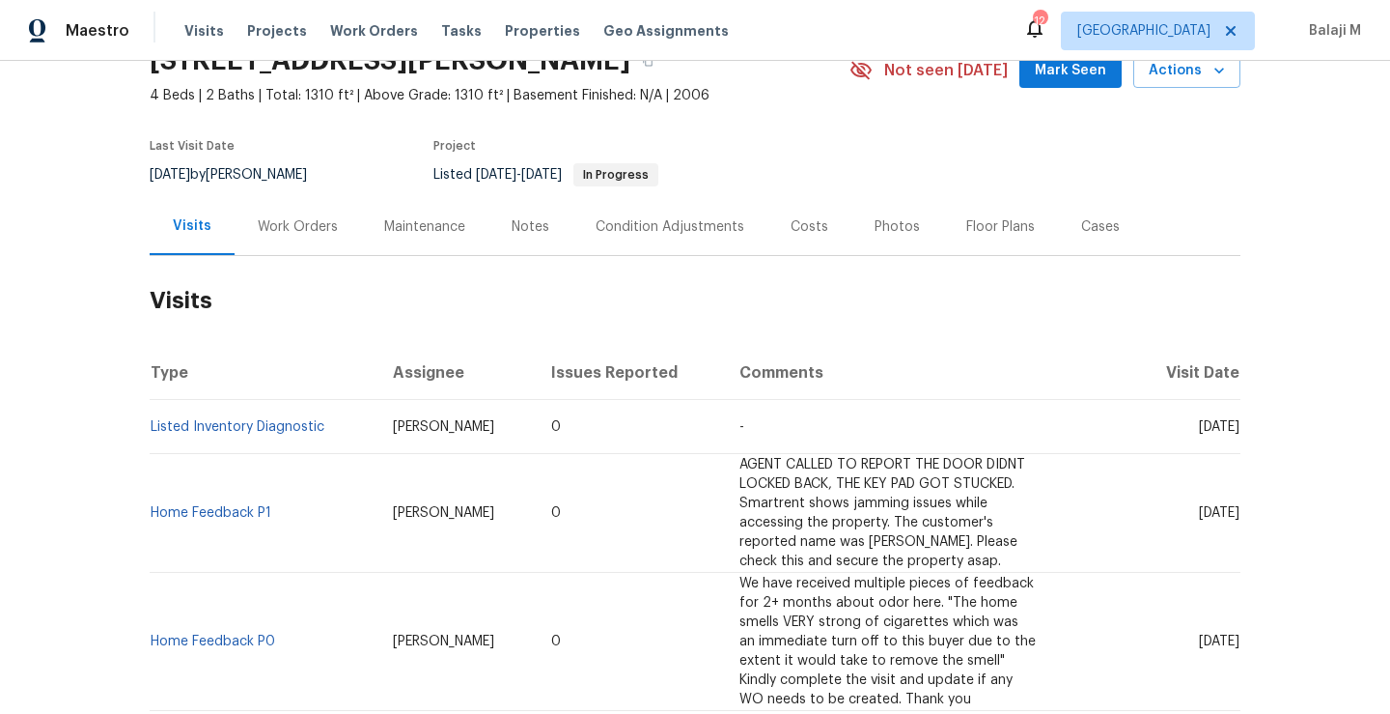
scroll to position [256, 0]
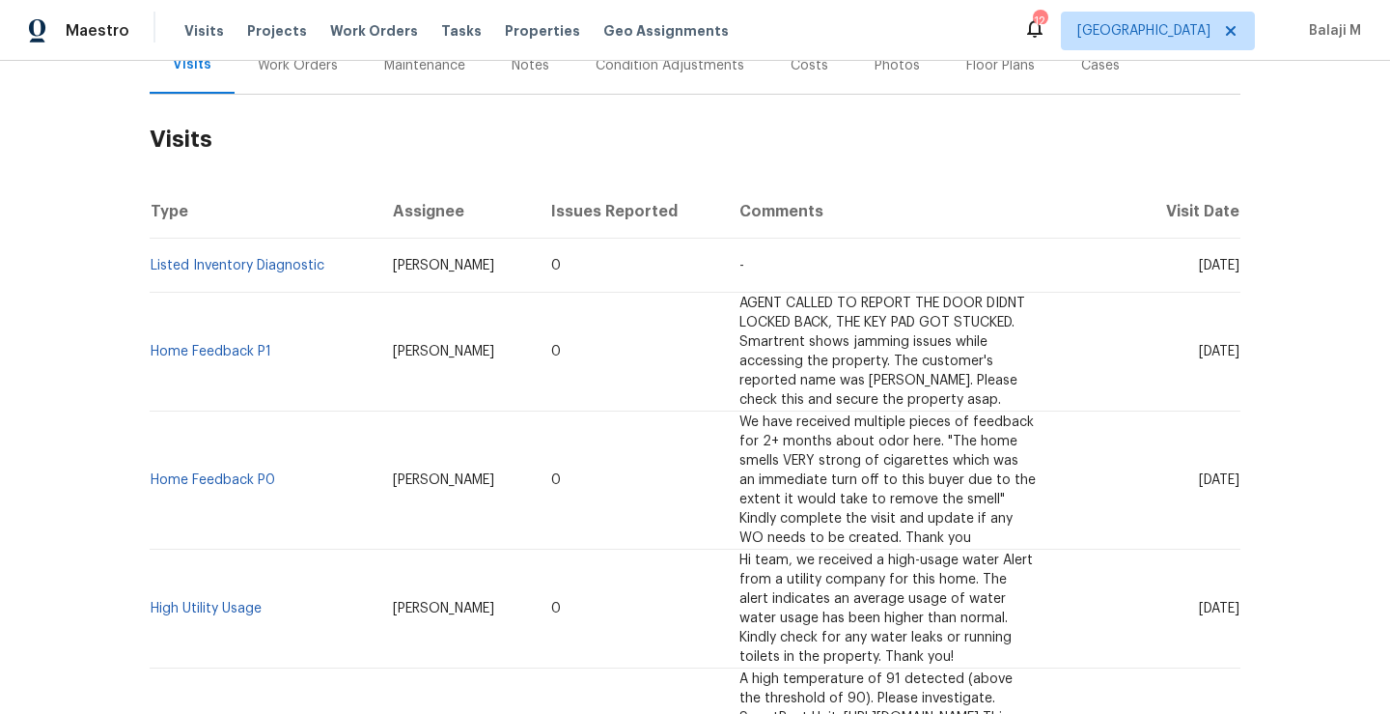
click at [384, 257] on td "Hunter Anderson" at bounding box center [457, 266] width 158 height 54
click at [326, 257] on td "Listed Inventory Diagnostic" at bounding box center [264, 266] width 228 height 54
click at [397, 260] on span "Hunter Anderson" at bounding box center [443, 266] width 101 height 14
click at [449, 316] on td "Amanda Horton" at bounding box center [457, 352] width 158 height 119
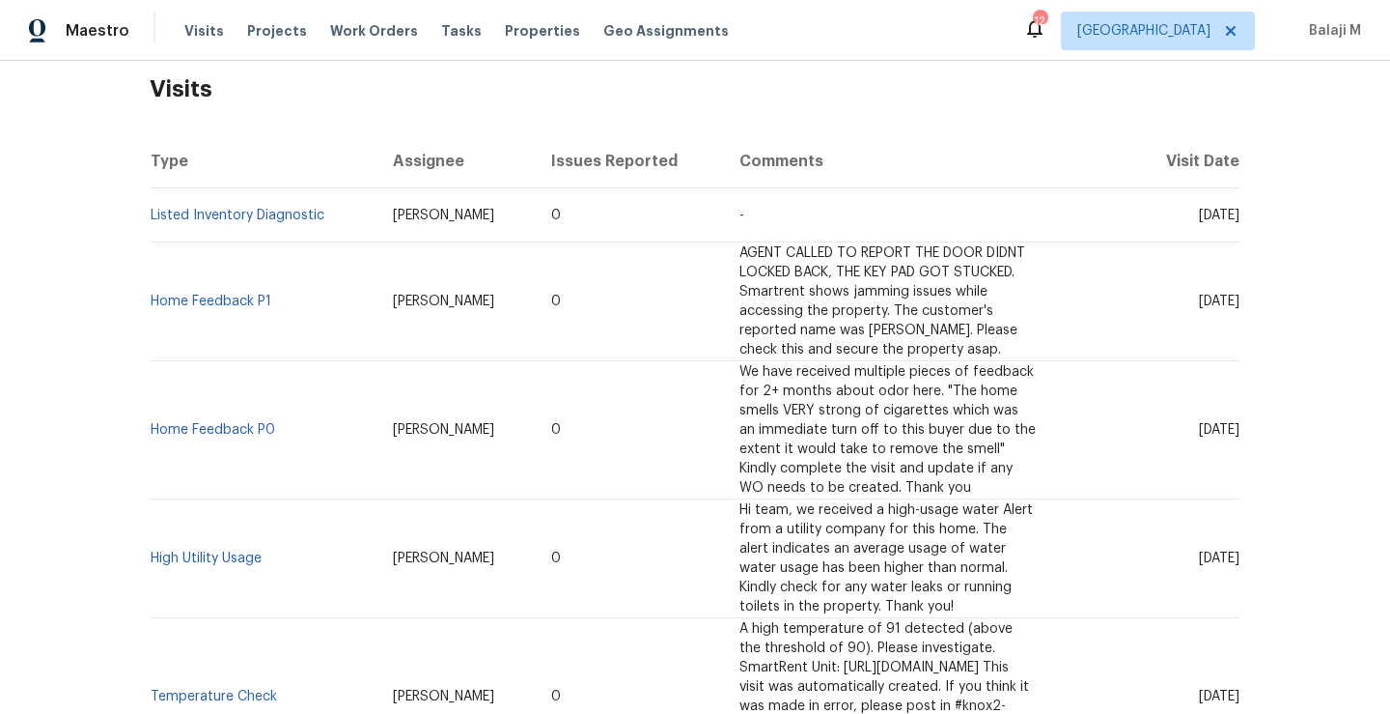
scroll to position [199, 0]
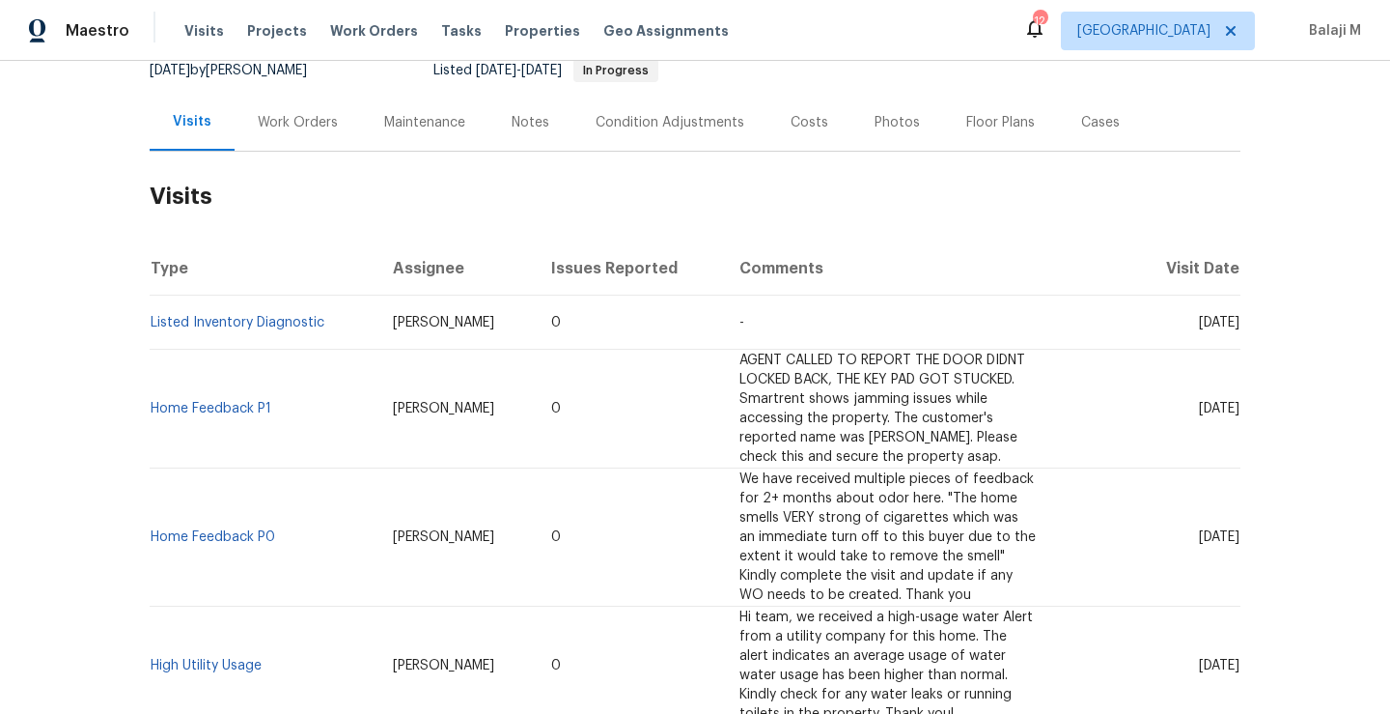
click at [323, 129] on div "Work Orders" at bounding box center [298, 122] width 80 height 19
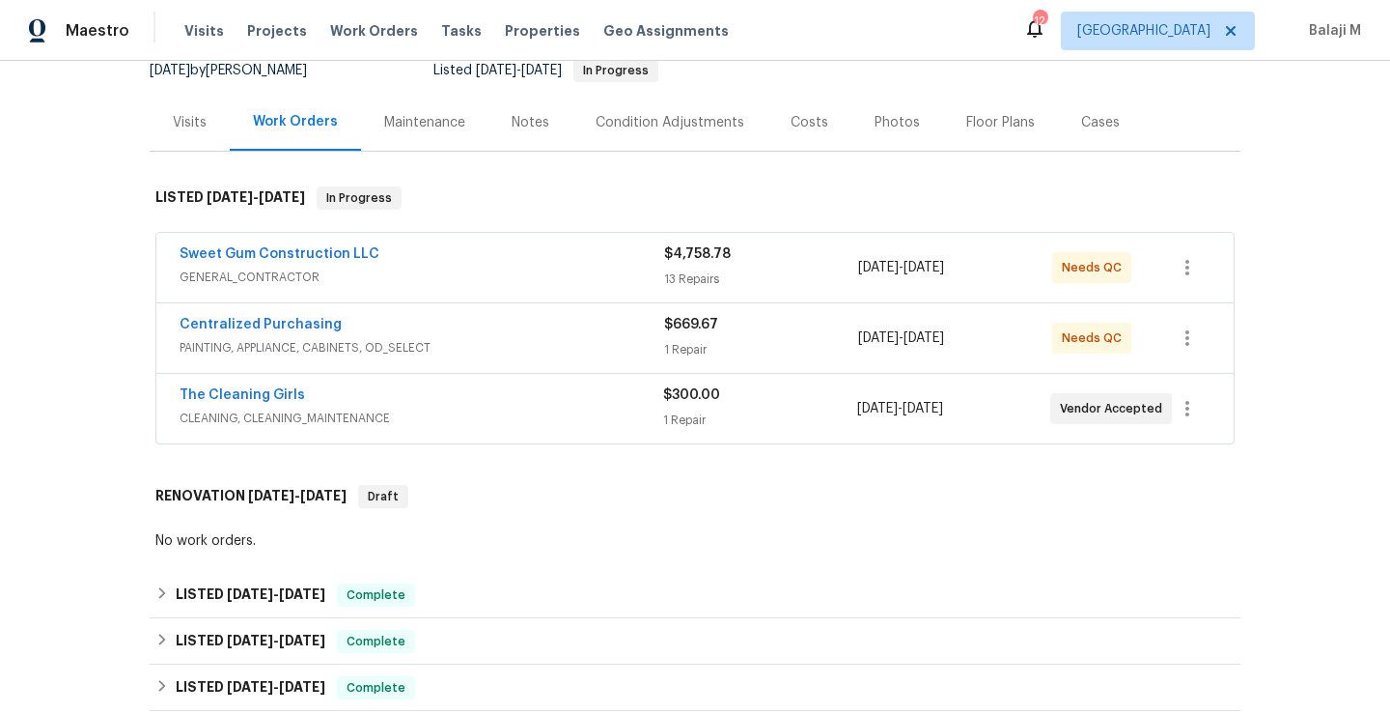
scroll to position [226, 0]
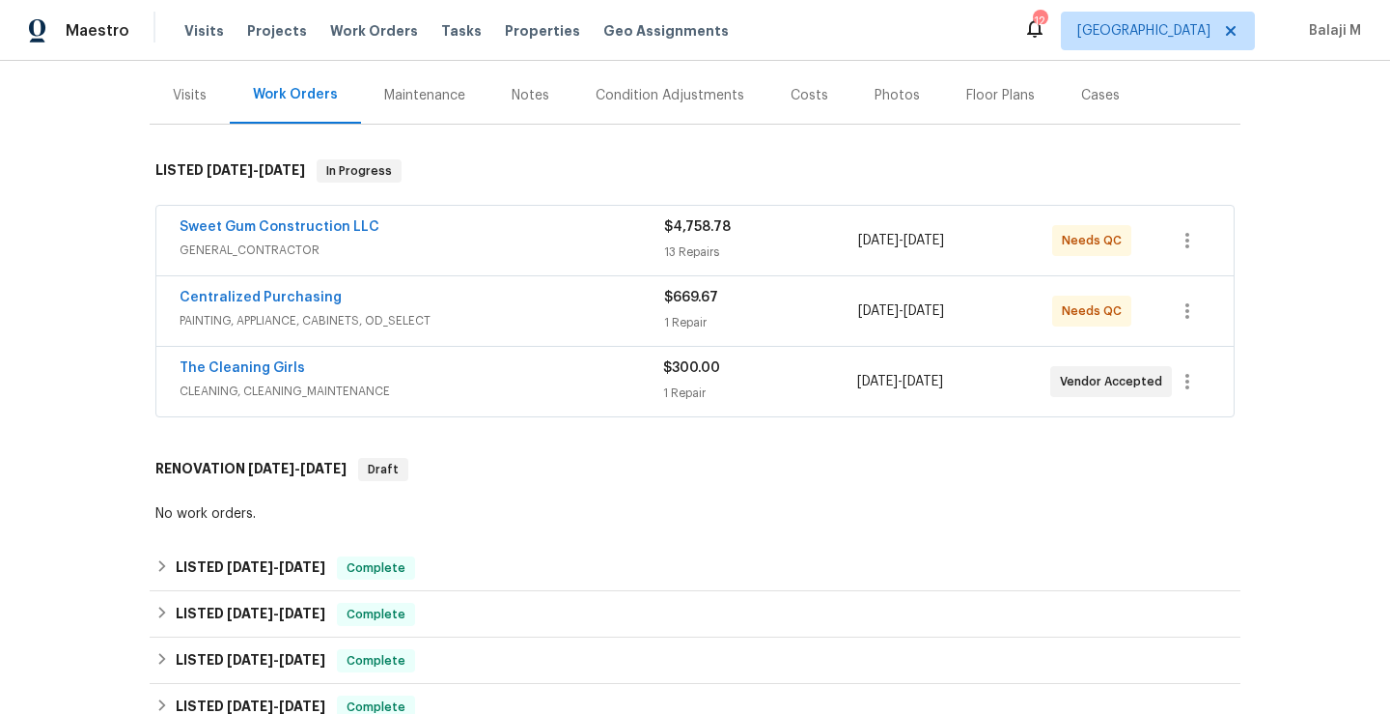
click at [452, 245] on span "GENERAL_CONTRACTOR" at bounding box center [422, 249] width 485 height 19
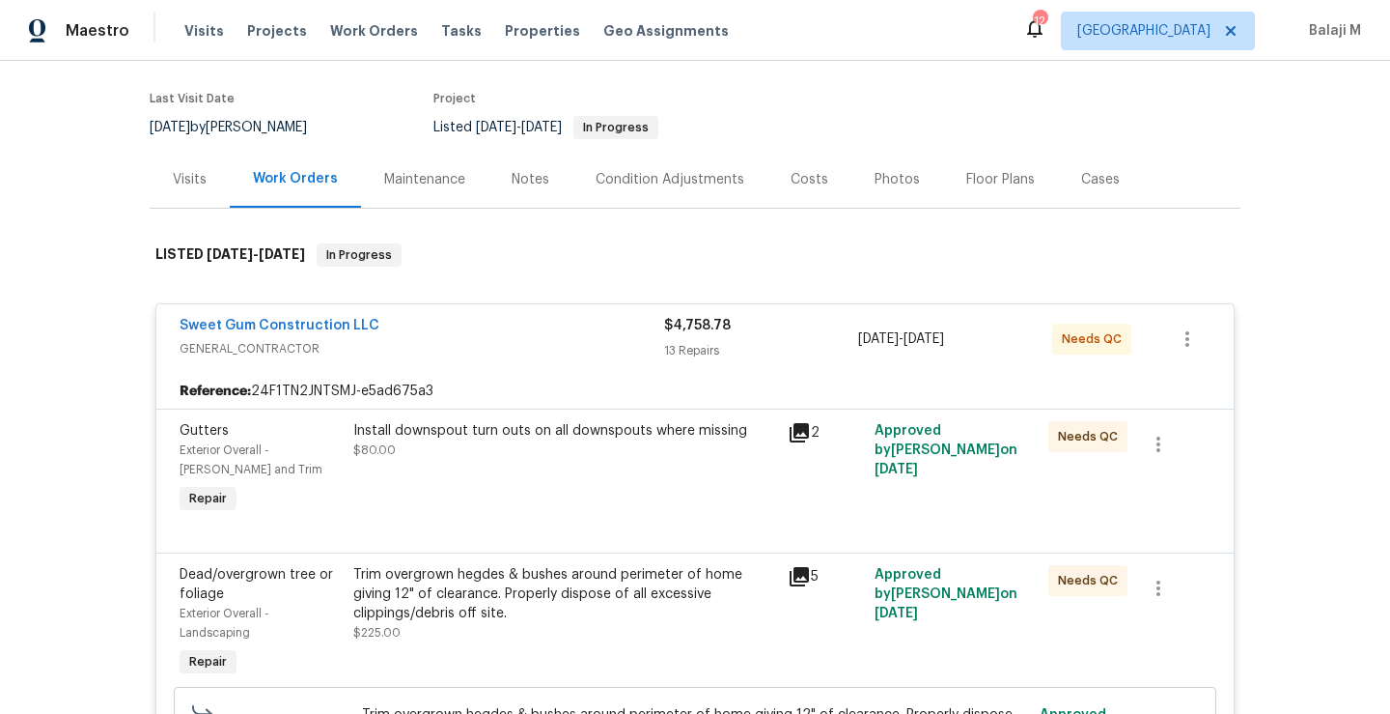
scroll to position [60, 0]
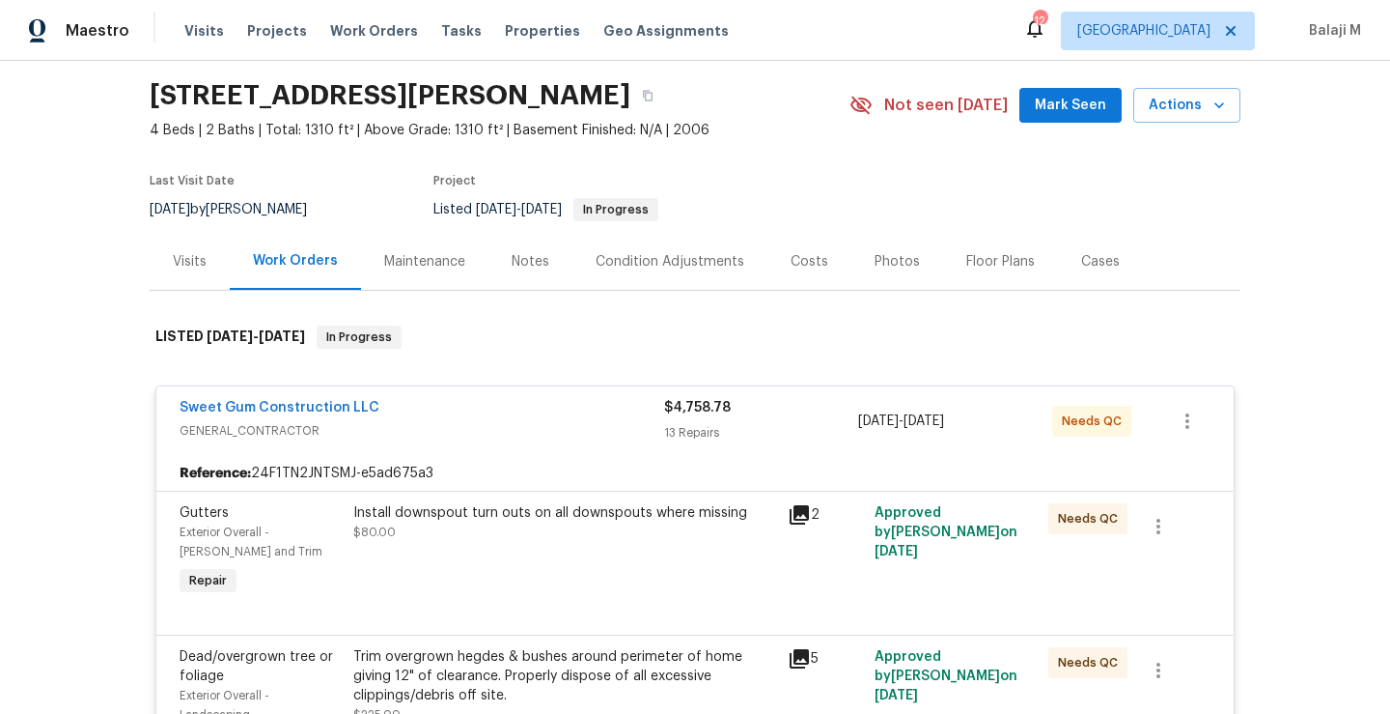
click at [404, 259] on div "Maintenance" at bounding box center [424, 261] width 81 height 19
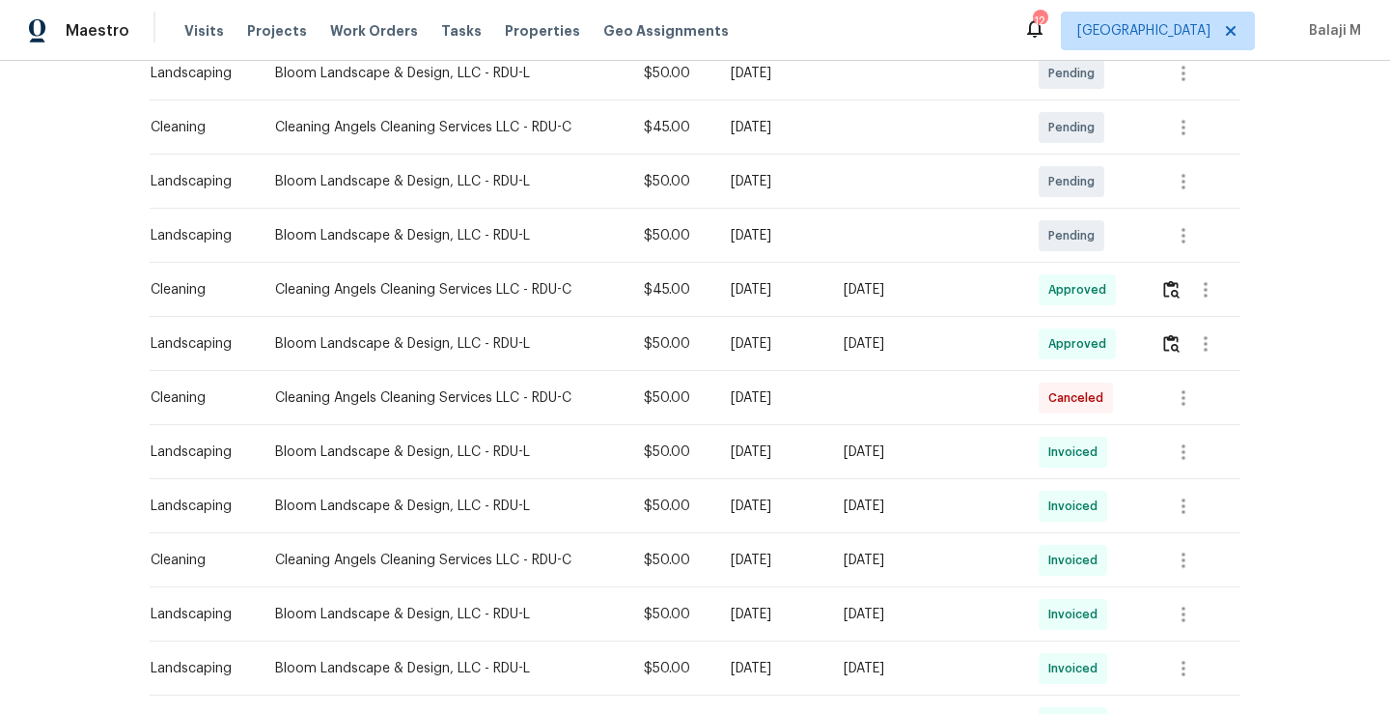
scroll to position [410, 0]
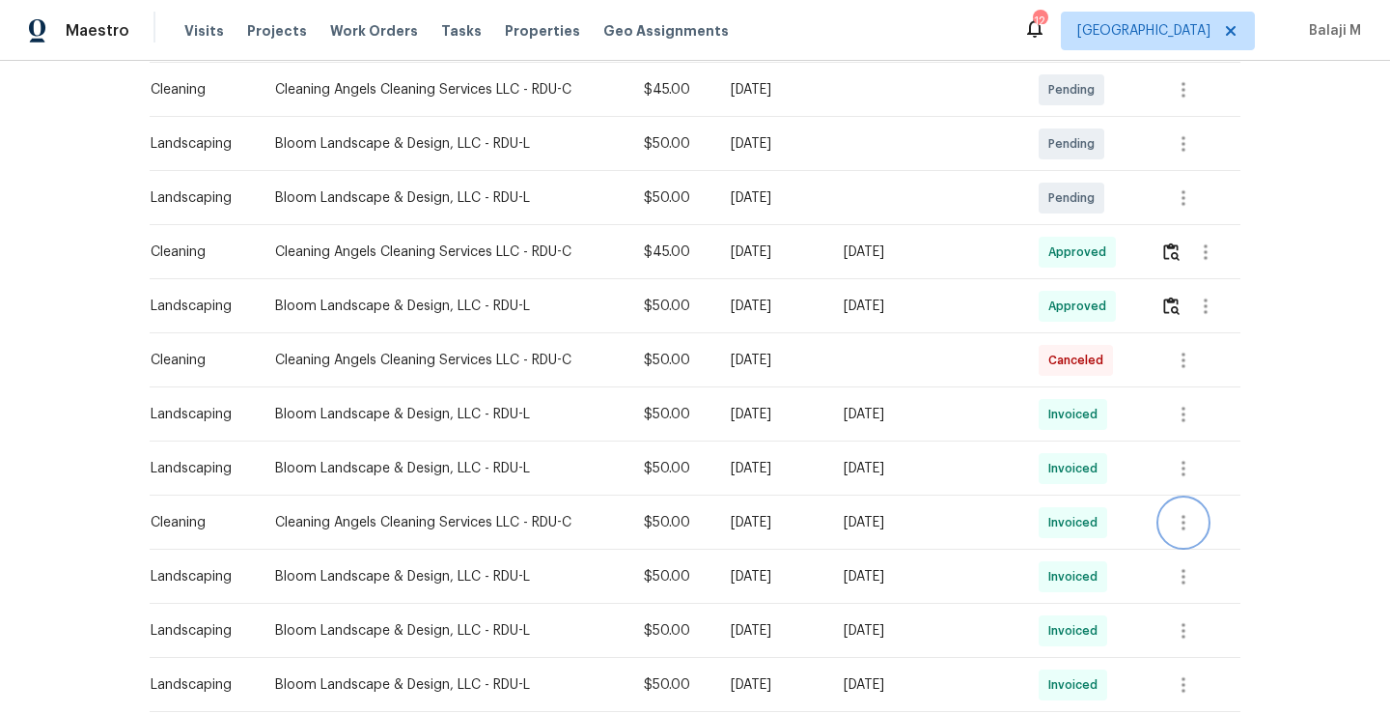
click at [1172, 526] on icon "button" at bounding box center [1183, 522] width 23 height 23
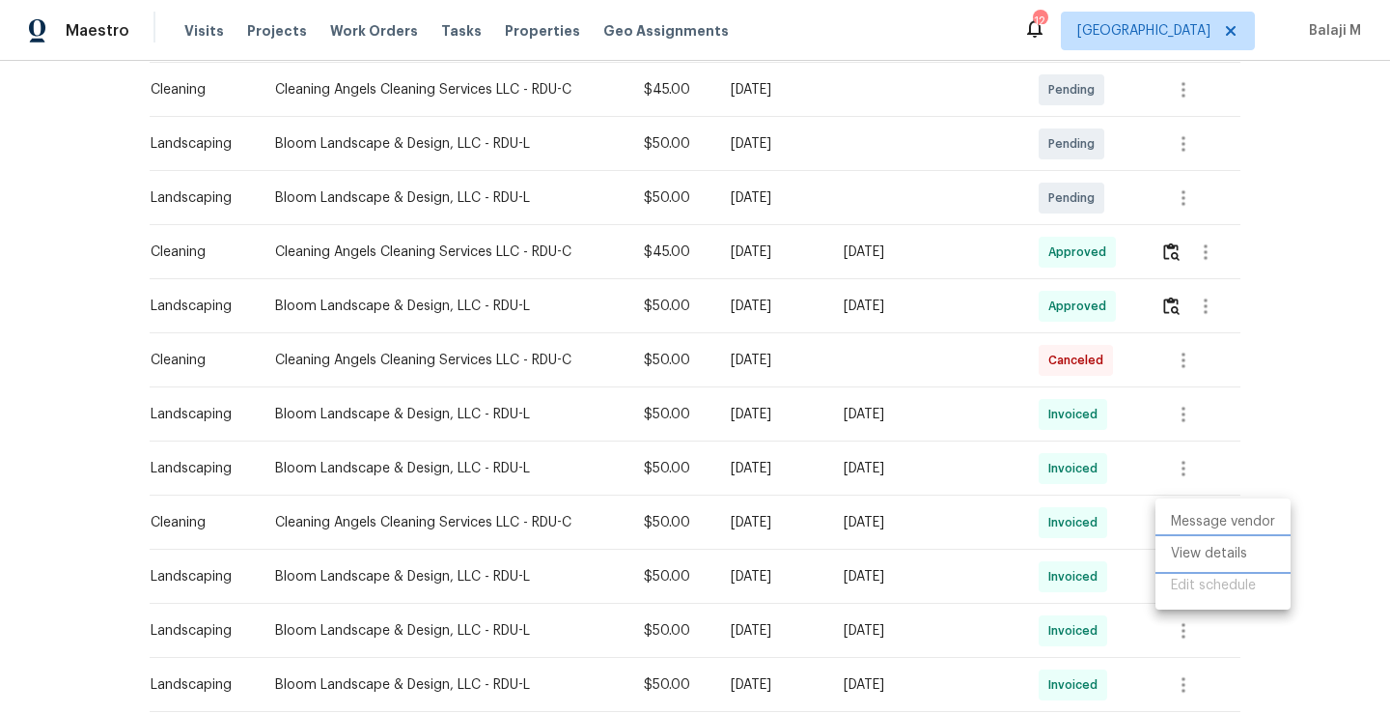
click at [1179, 561] on li "View details" at bounding box center [1223, 554] width 135 height 32
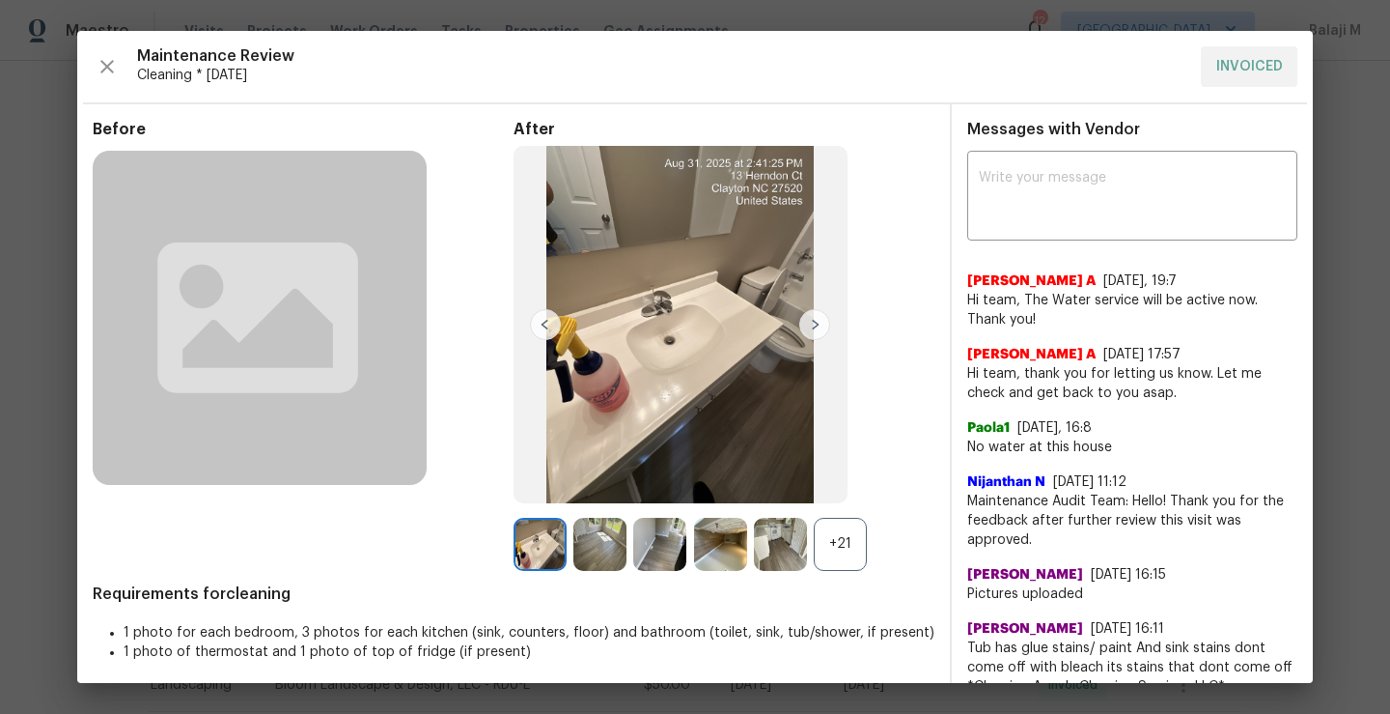
click at [842, 541] on div "+21" at bounding box center [840, 544] width 53 height 53
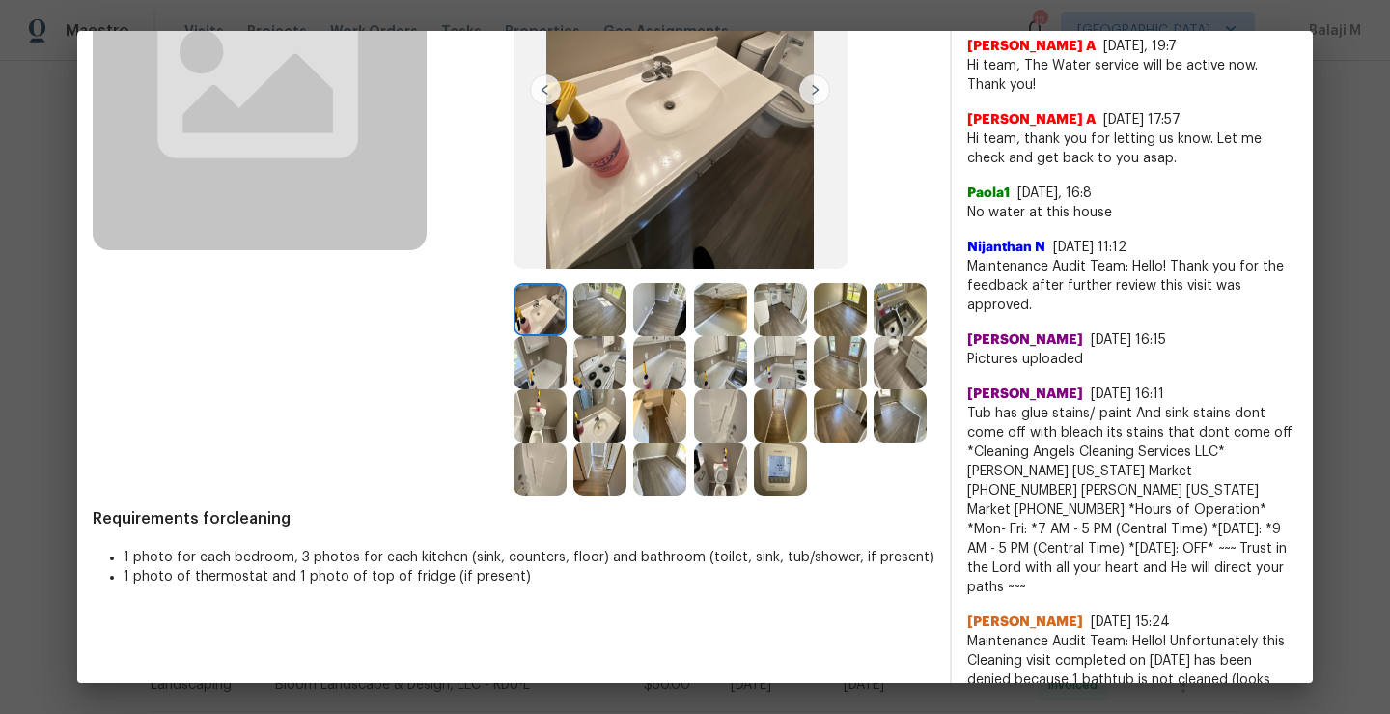
scroll to position [282, 0]
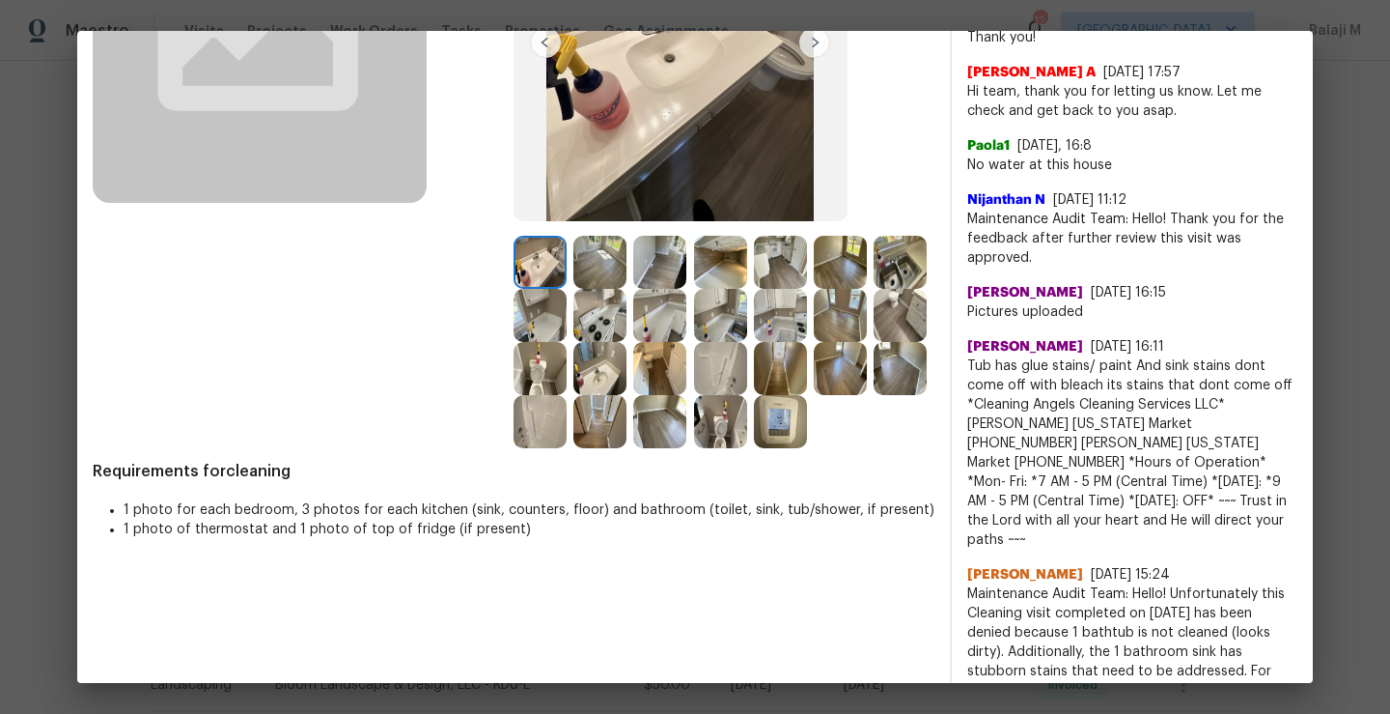
click at [754, 448] on img at bounding box center [780, 421] width 53 height 53
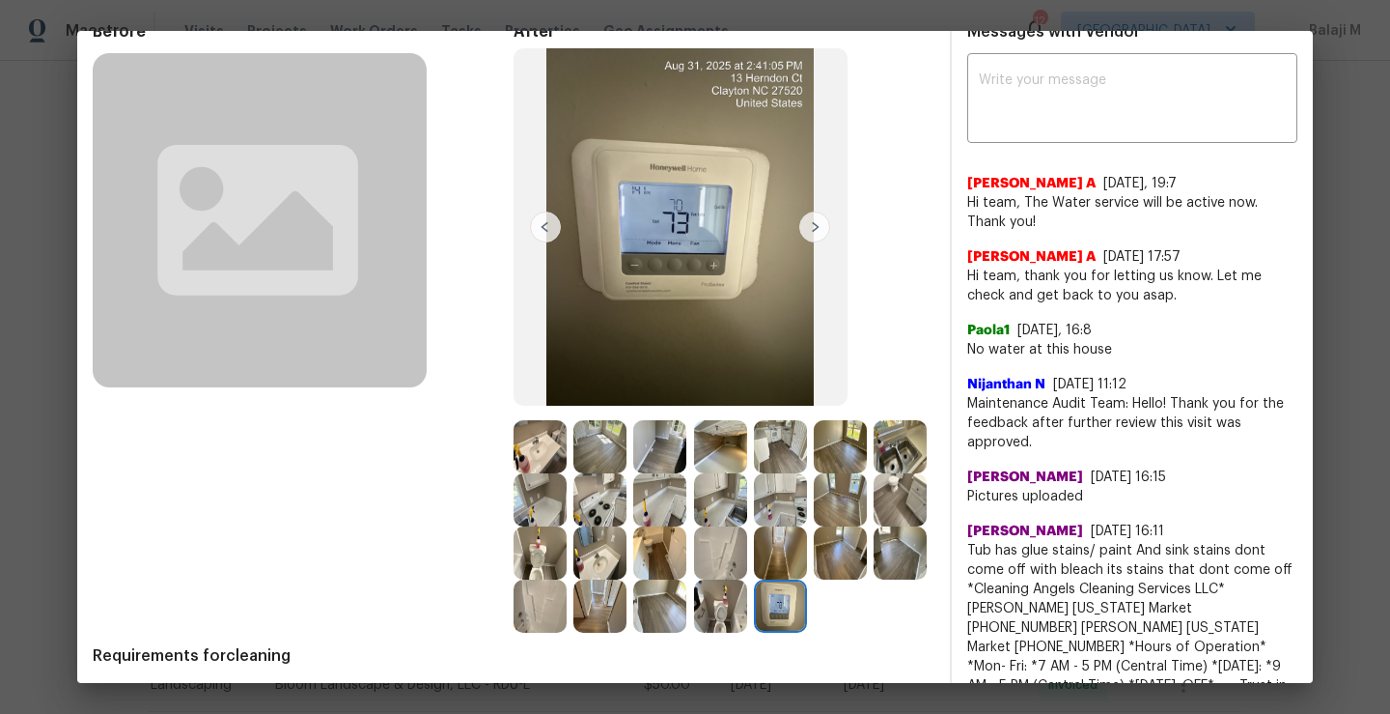
scroll to position [106, 0]
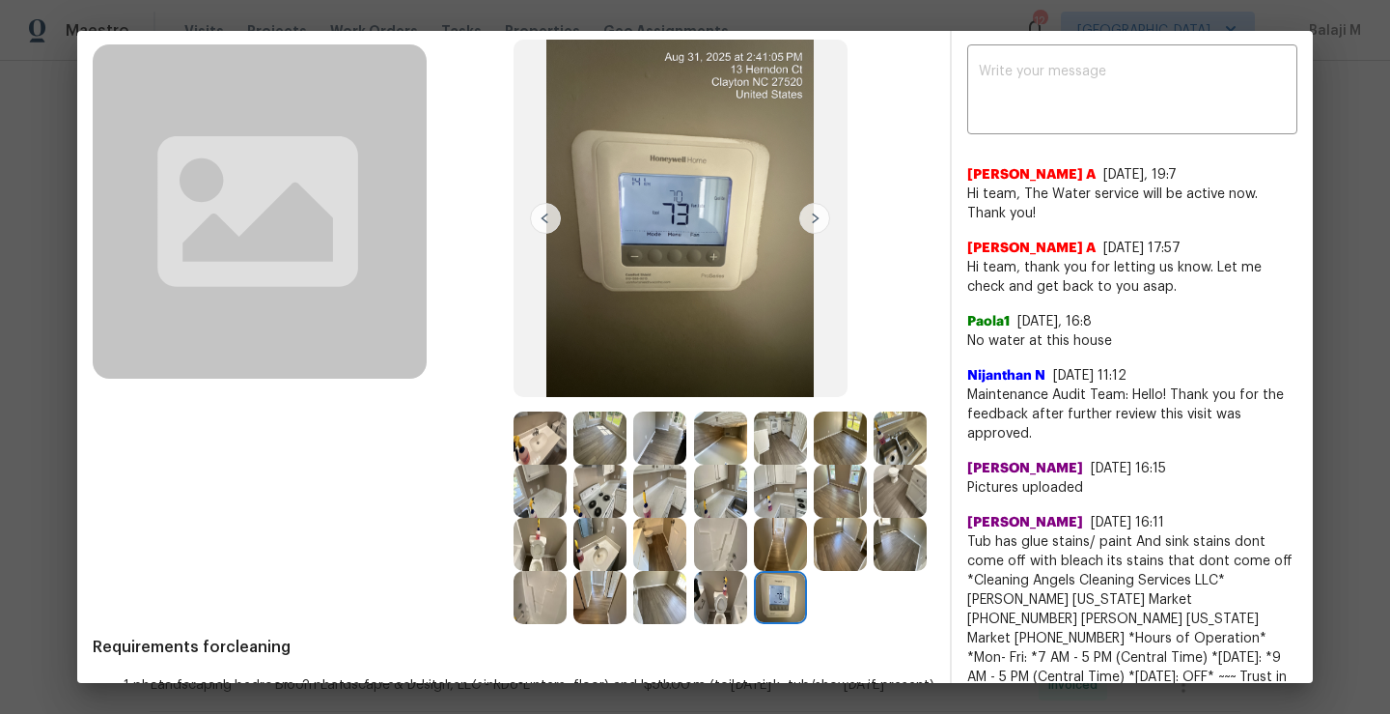
click at [694, 624] on img at bounding box center [720, 597] width 53 height 53
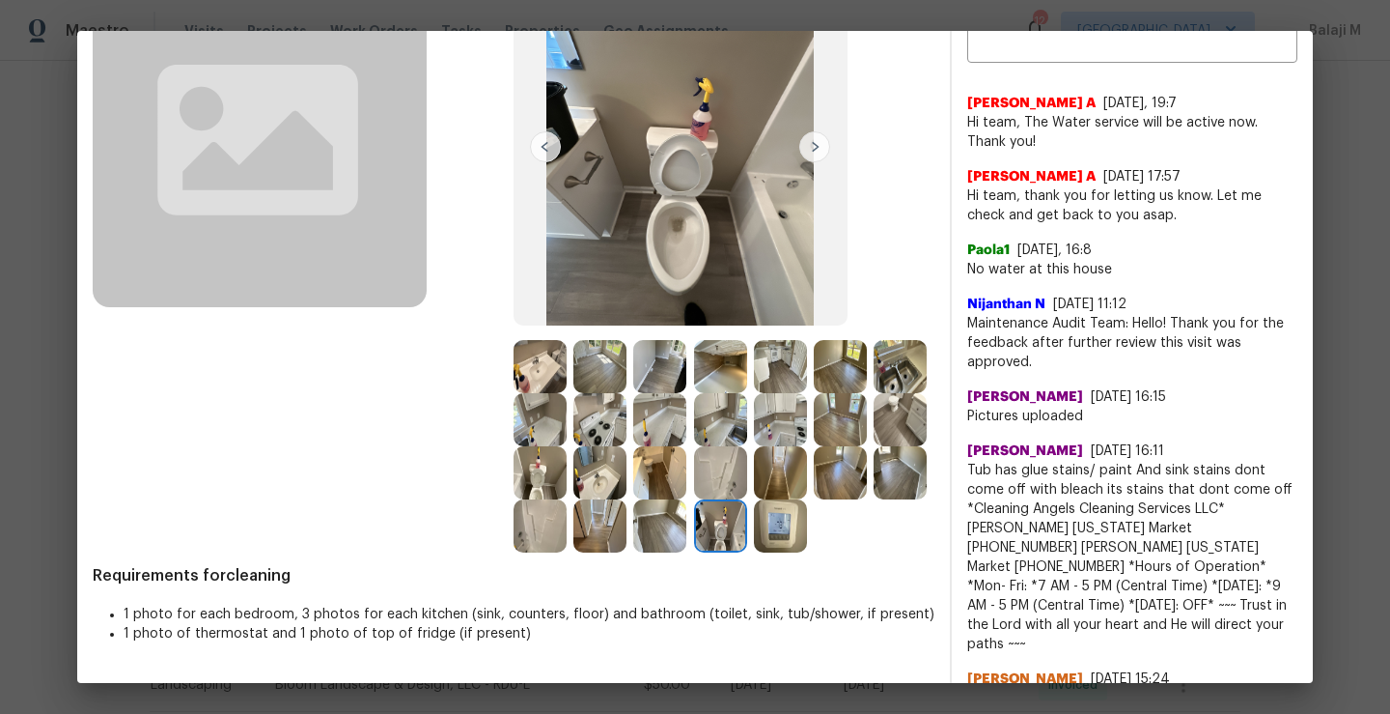
scroll to position [157, 0]
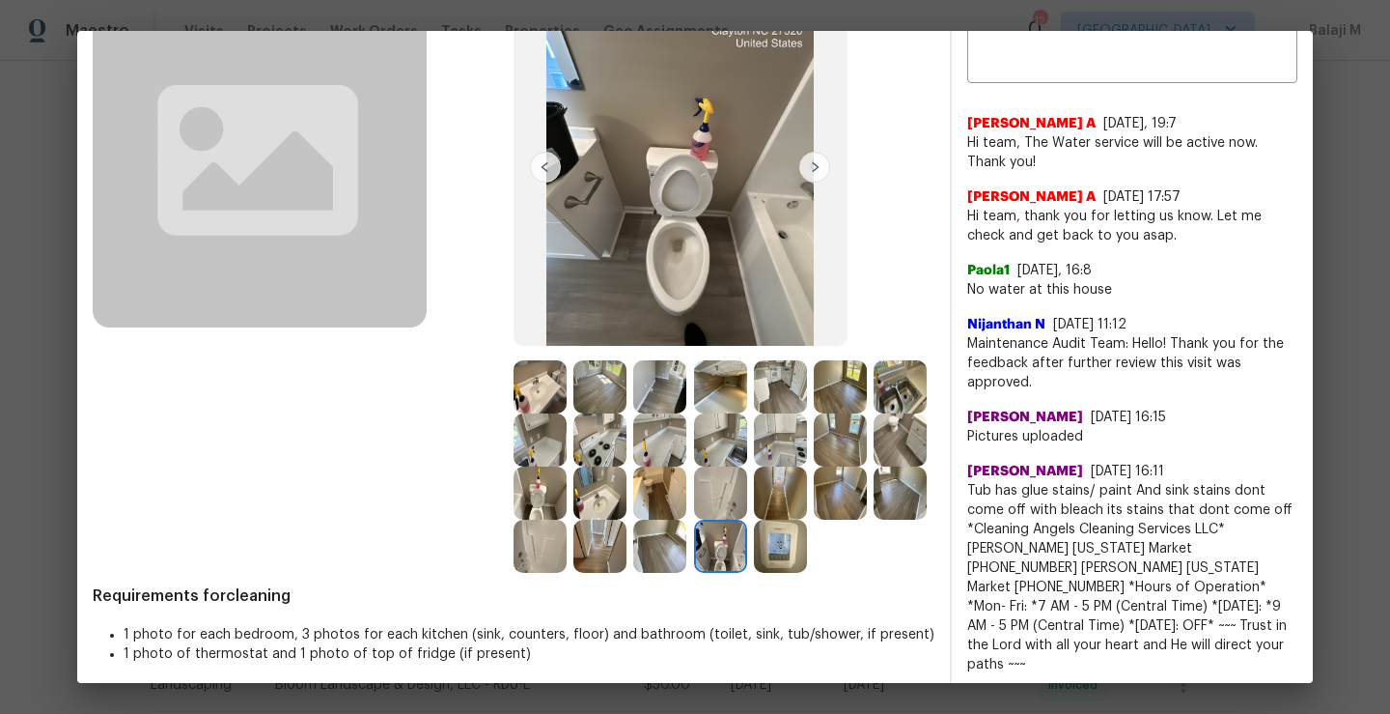
click at [687, 550] on img at bounding box center [659, 545] width 53 height 53
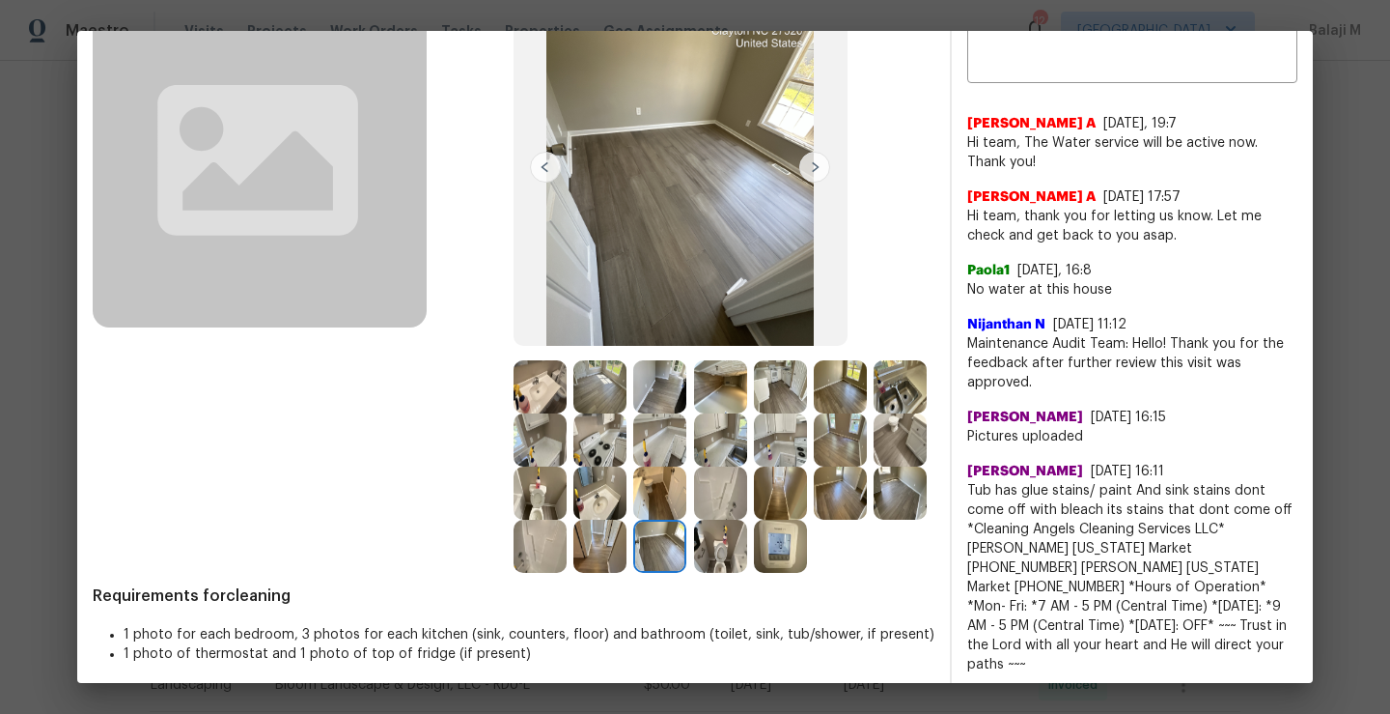
click at [627, 543] on img at bounding box center [600, 545] width 53 height 53
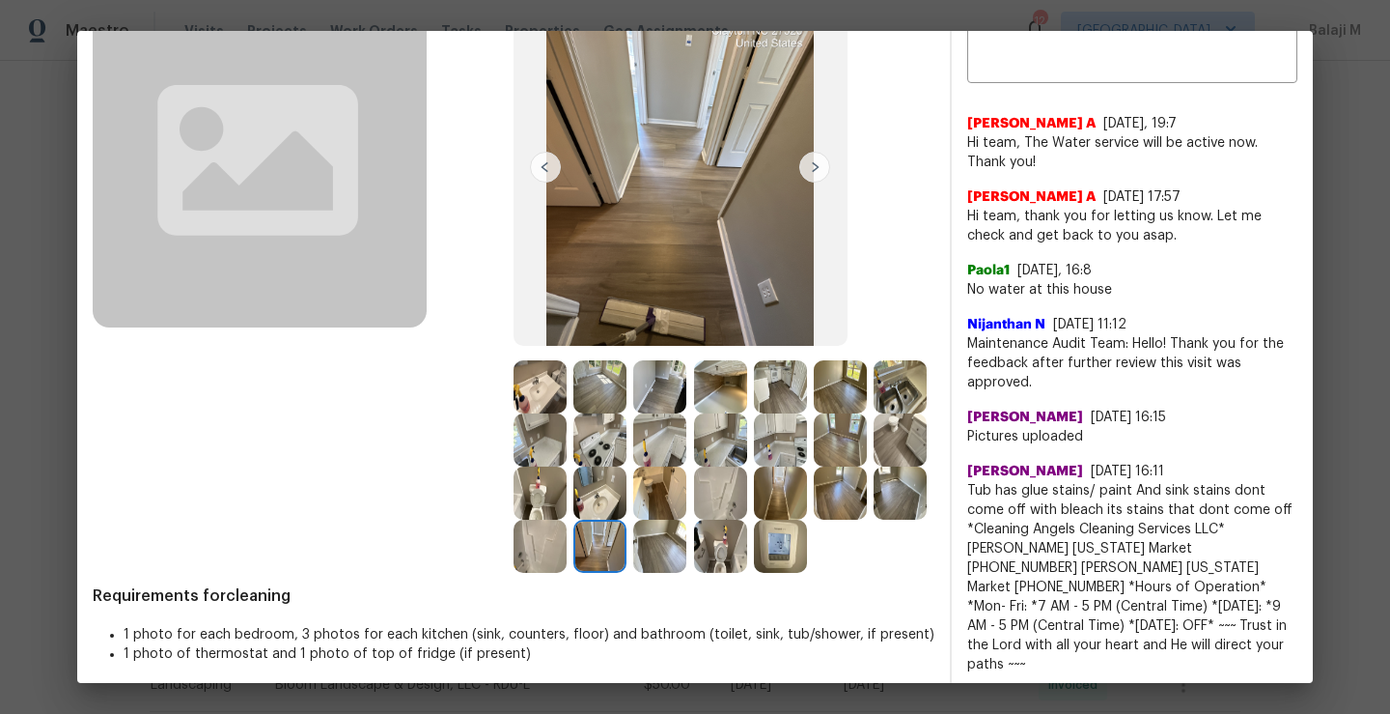
click at [567, 544] on img at bounding box center [540, 545] width 53 height 53
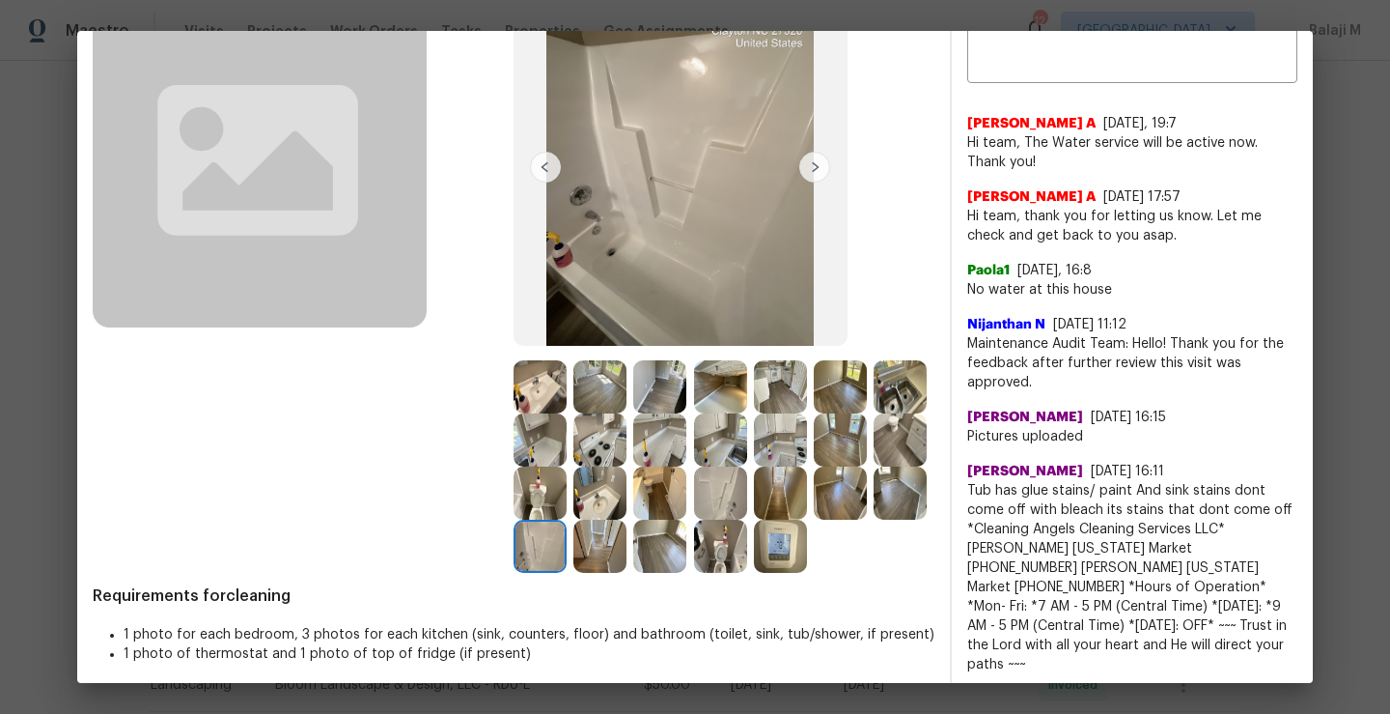
click at [874, 519] on img at bounding box center [900, 492] width 53 height 53
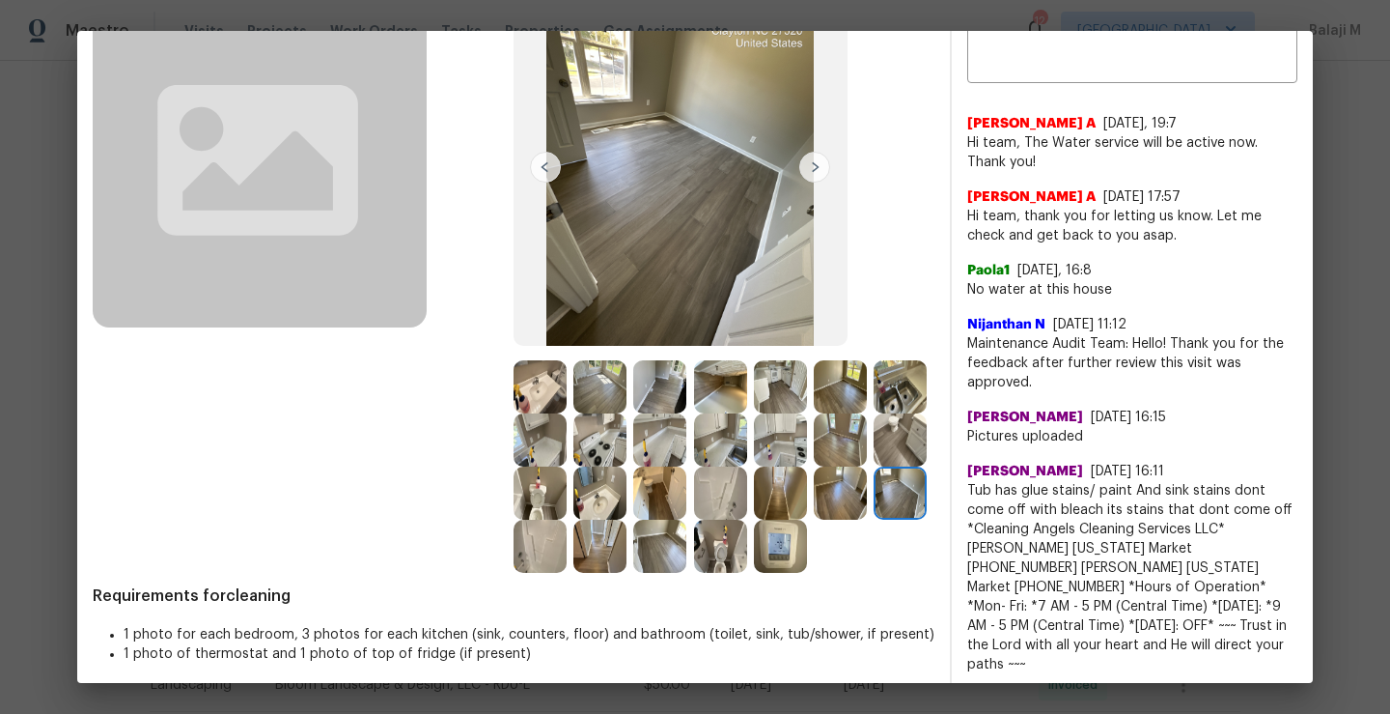
click at [814, 519] on img at bounding box center [840, 492] width 53 height 53
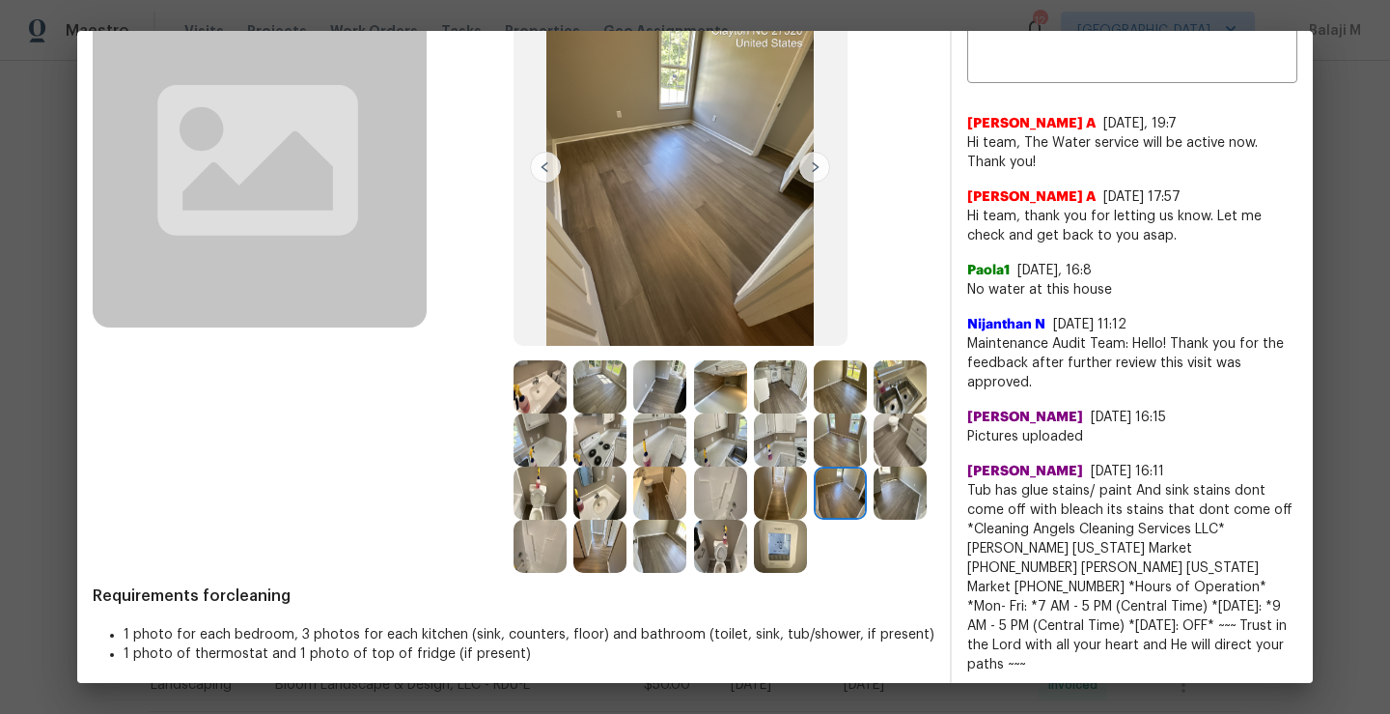
click at [814, 519] on img at bounding box center [840, 492] width 53 height 53
click at [754, 519] on img at bounding box center [780, 492] width 53 height 53
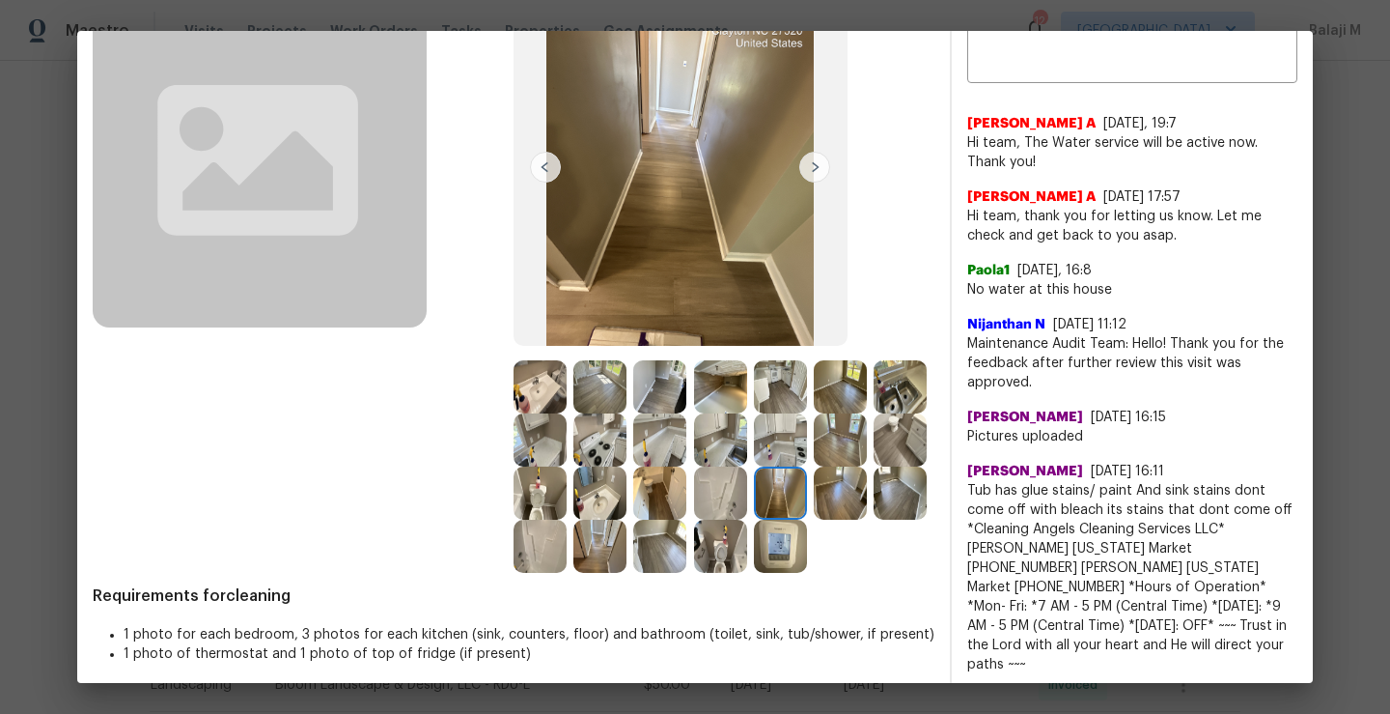
scroll to position [133, 0]
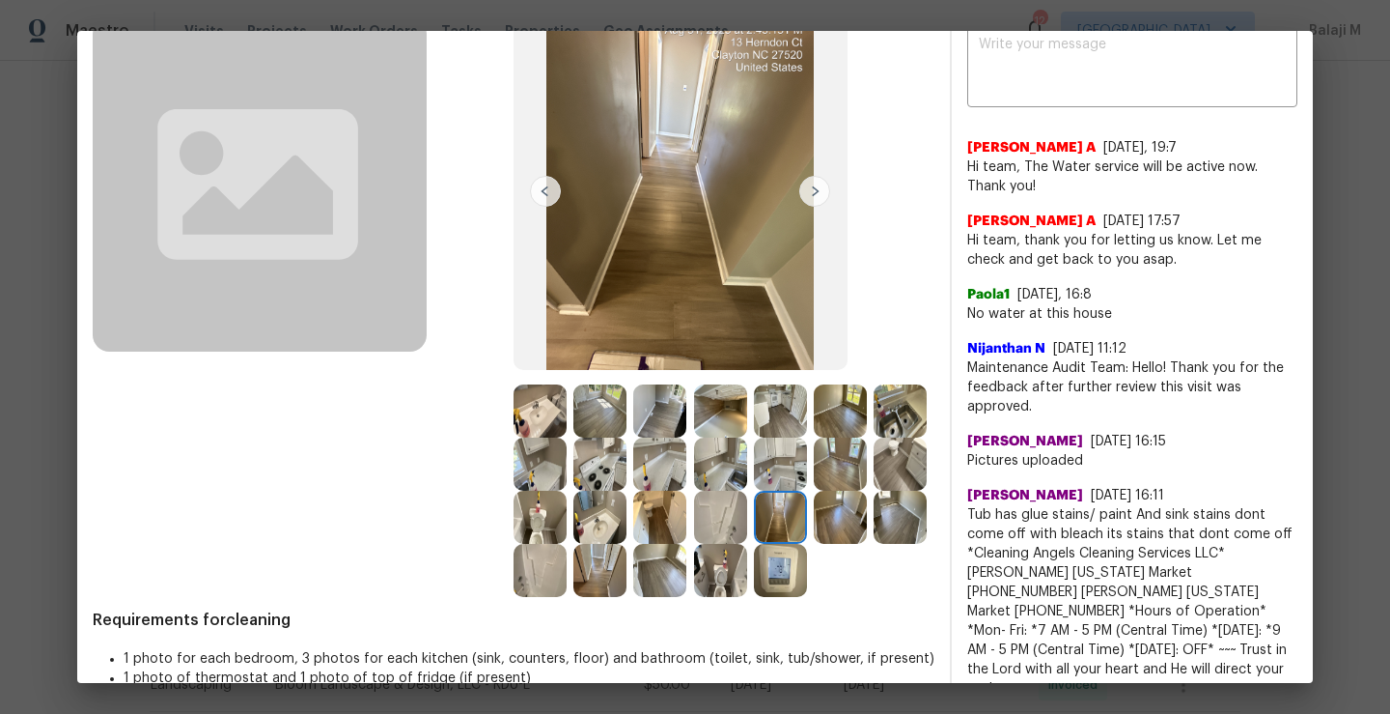
click at [874, 491] on img at bounding box center [900, 463] width 53 height 53
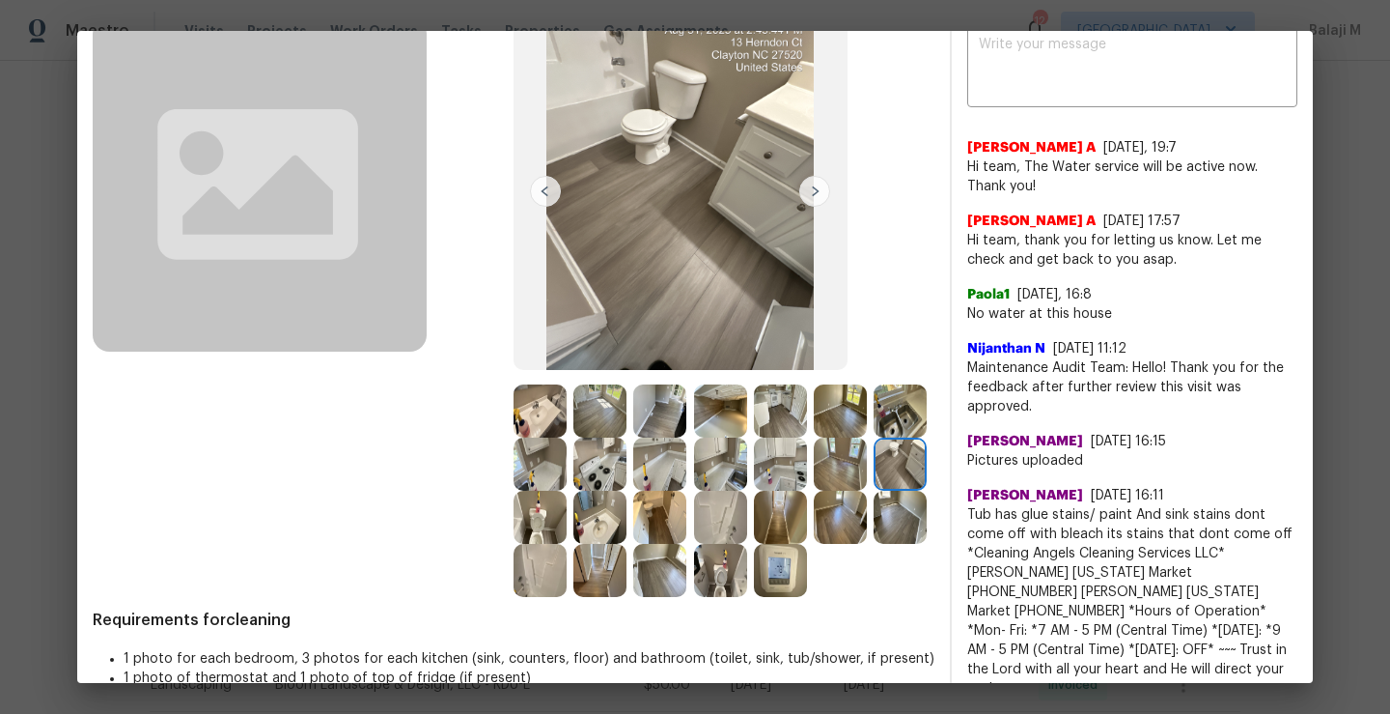
click at [567, 525] on img at bounding box center [540, 517] width 53 height 53
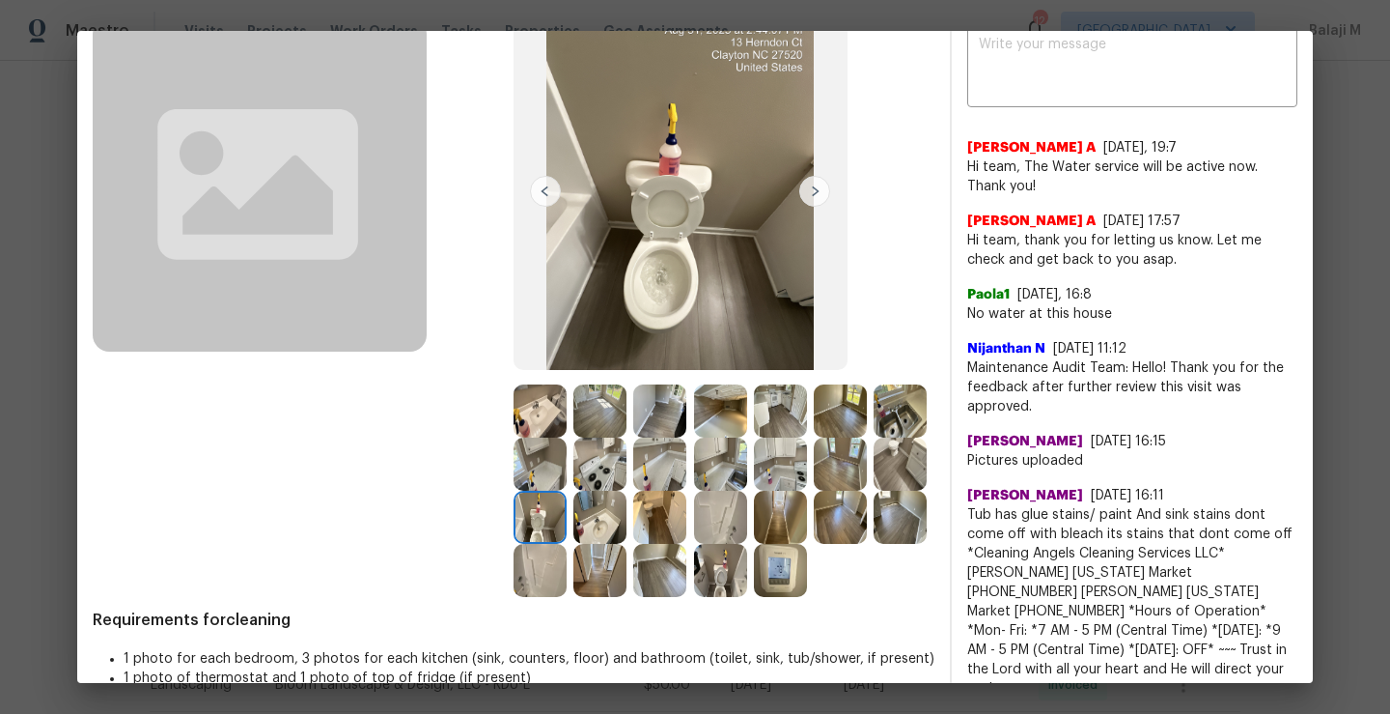
click at [627, 527] on img at bounding box center [600, 517] width 53 height 53
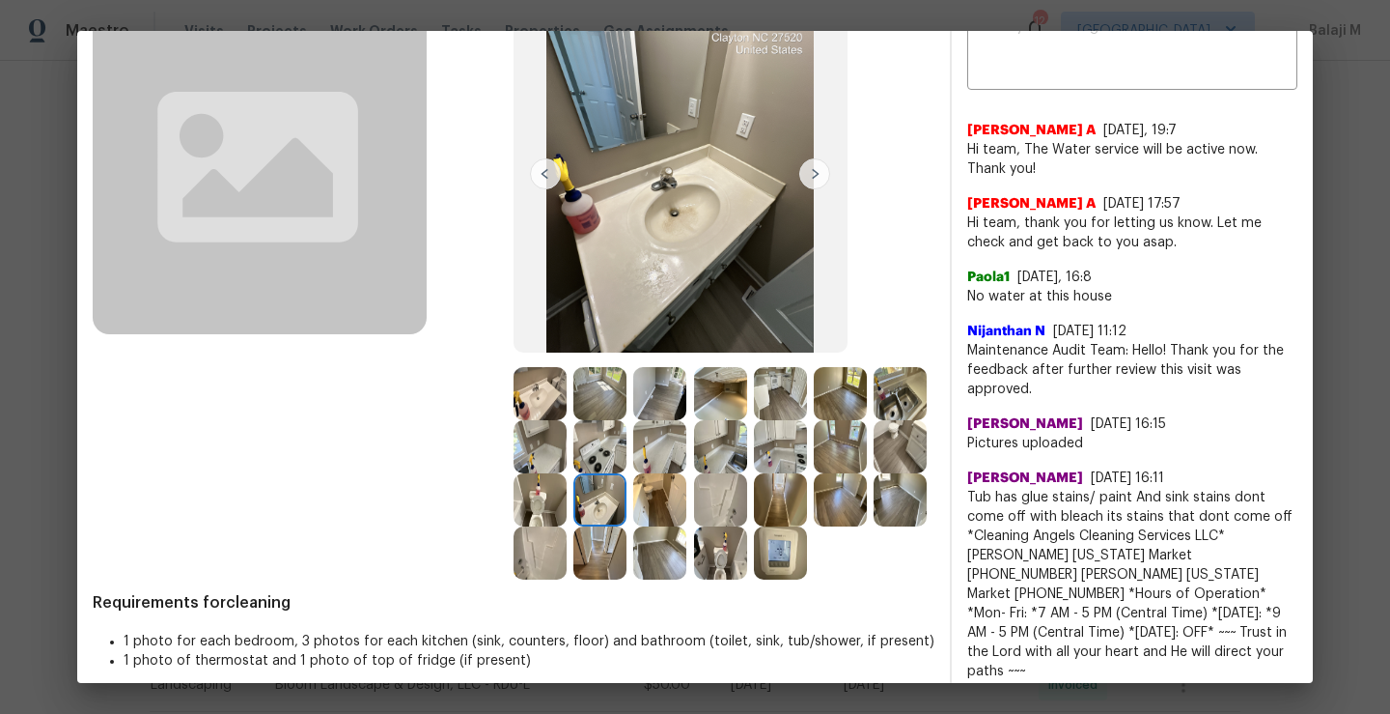
scroll to position [162, 0]
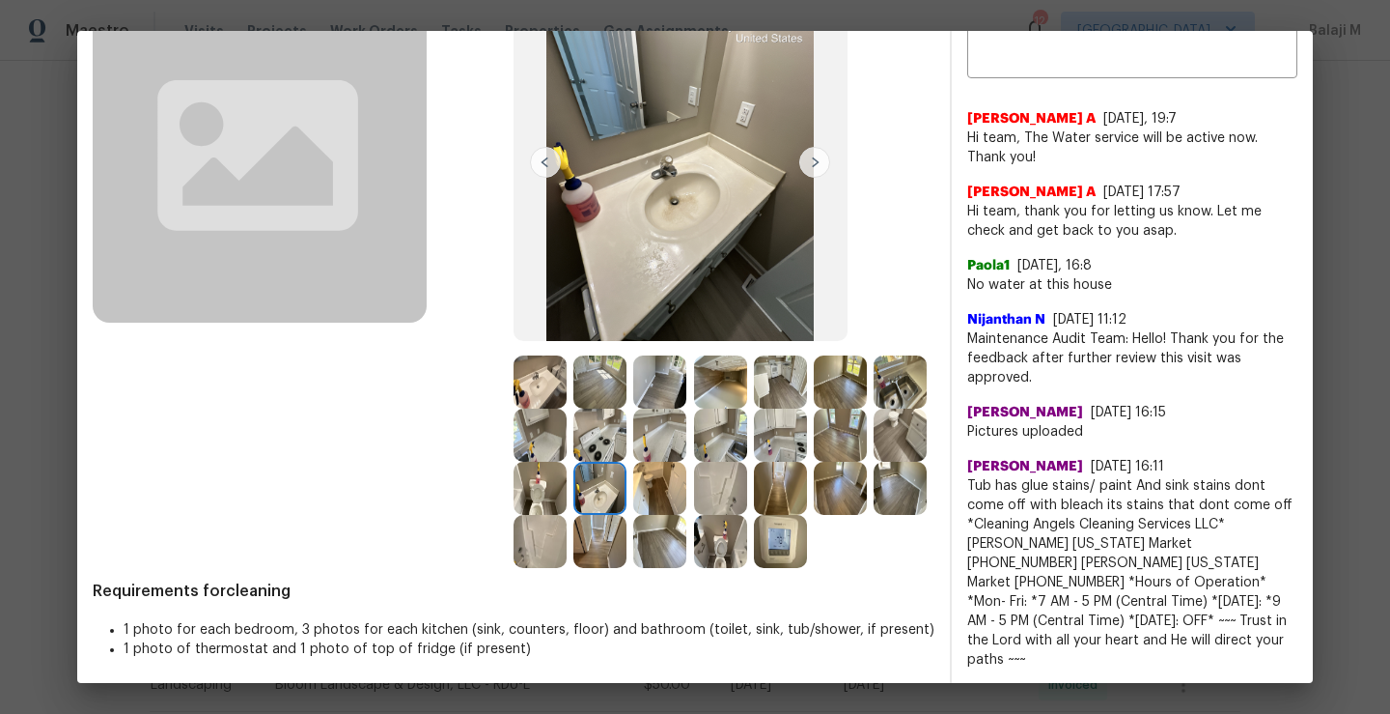
click at [627, 486] on img at bounding box center [600, 488] width 53 height 53
click at [567, 500] on img at bounding box center [540, 488] width 53 height 53
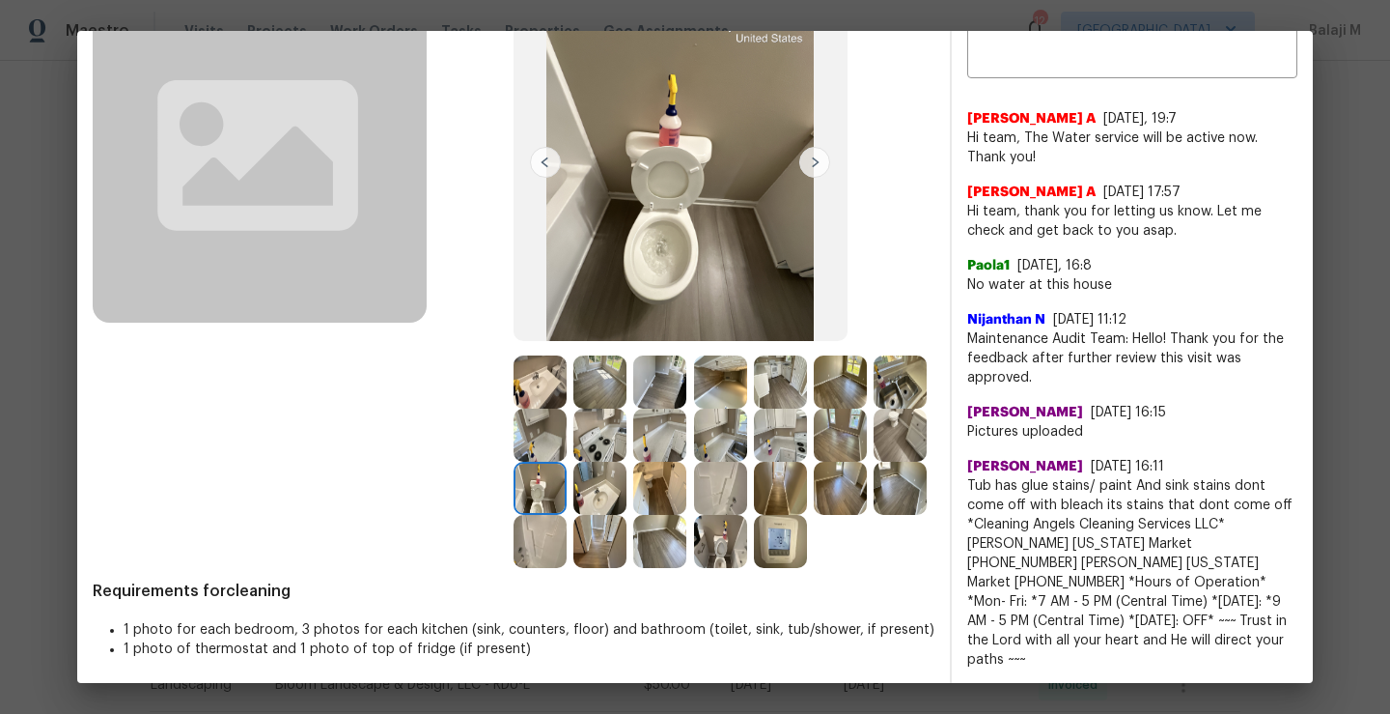
click at [567, 501] on img at bounding box center [540, 488] width 53 height 53
click at [627, 517] on img at bounding box center [600, 541] width 53 height 53
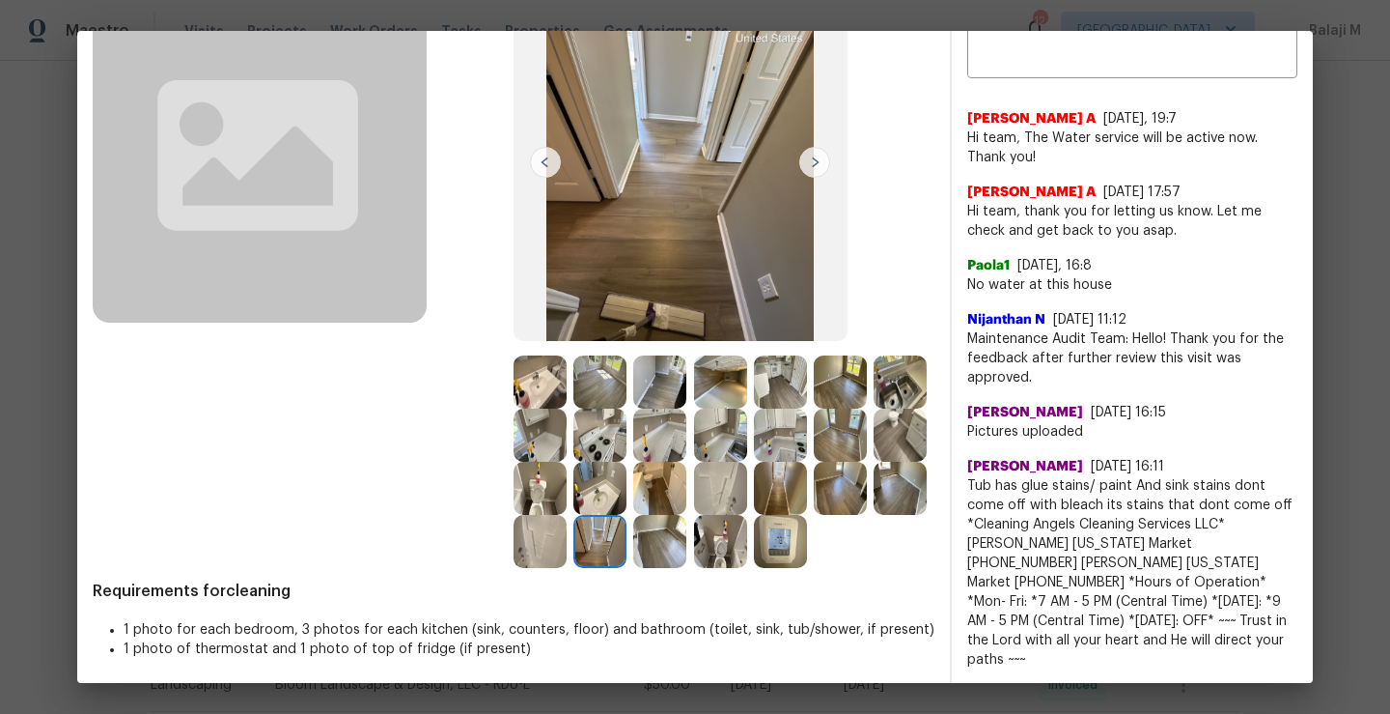
click at [627, 493] on img at bounding box center [600, 488] width 53 height 53
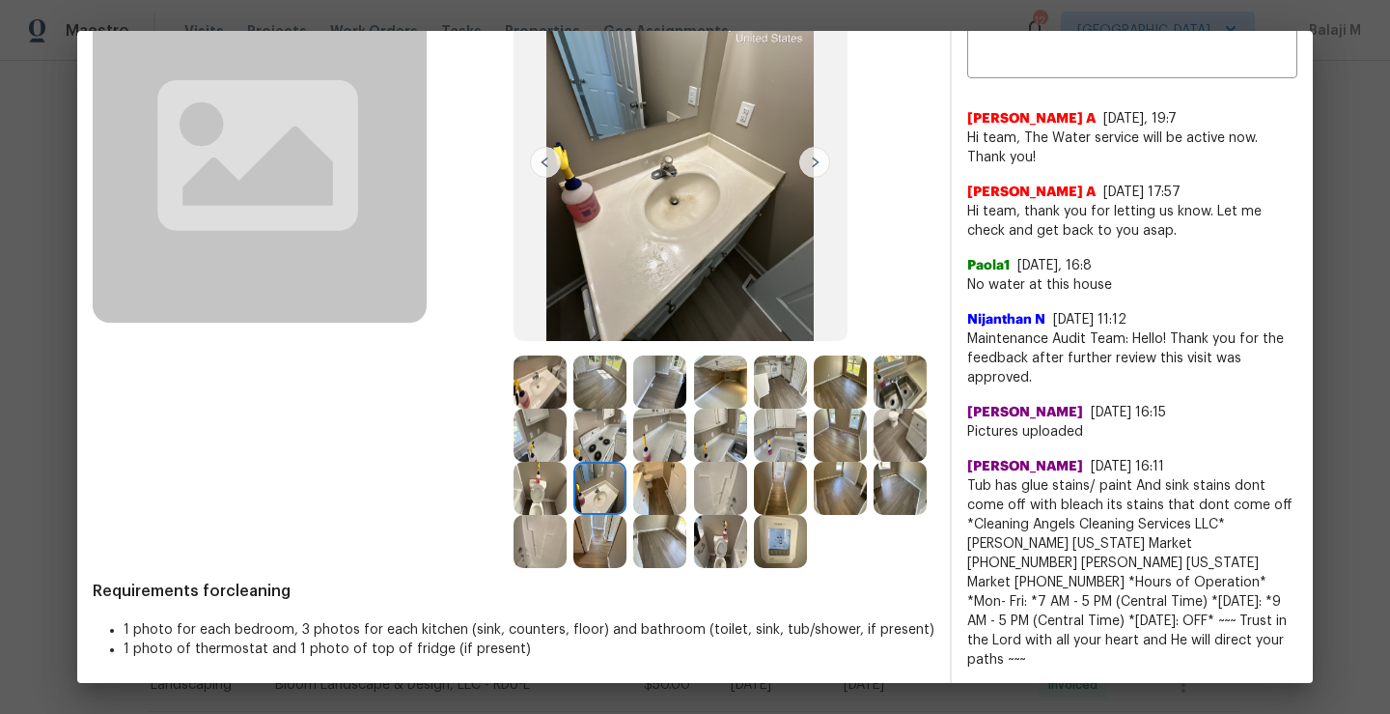
click at [747, 491] on img at bounding box center [720, 488] width 53 height 53
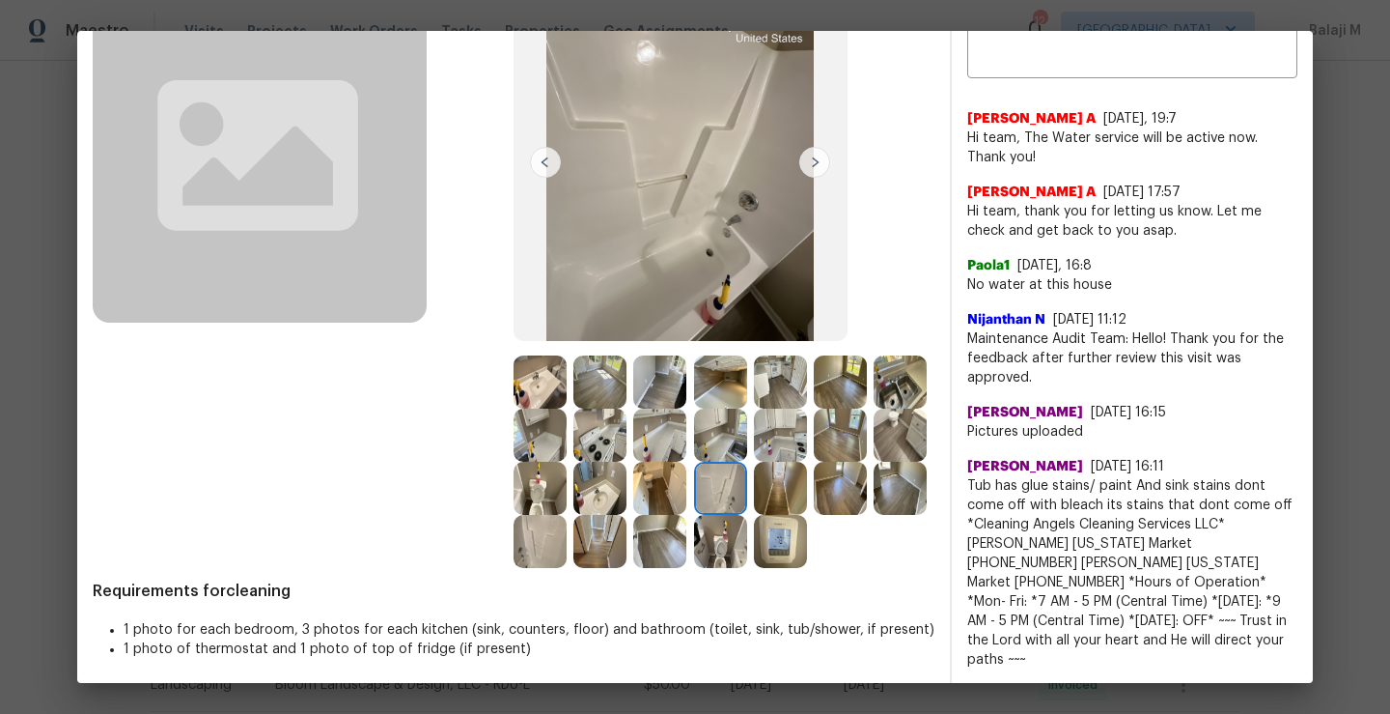
click at [694, 568] on img at bounding box center [720, 541] width 53 height 53
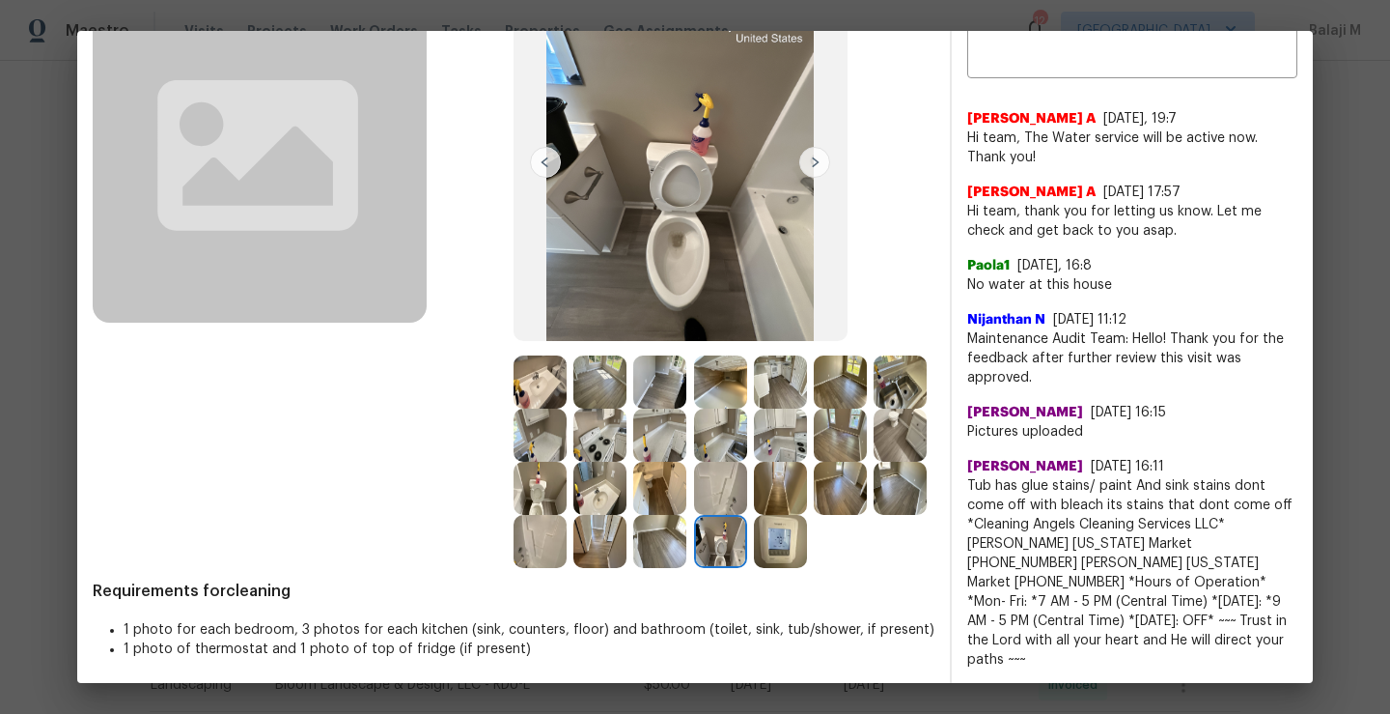
click at [814, 515] on img at bounding box center [840, 488] width 53 height 53
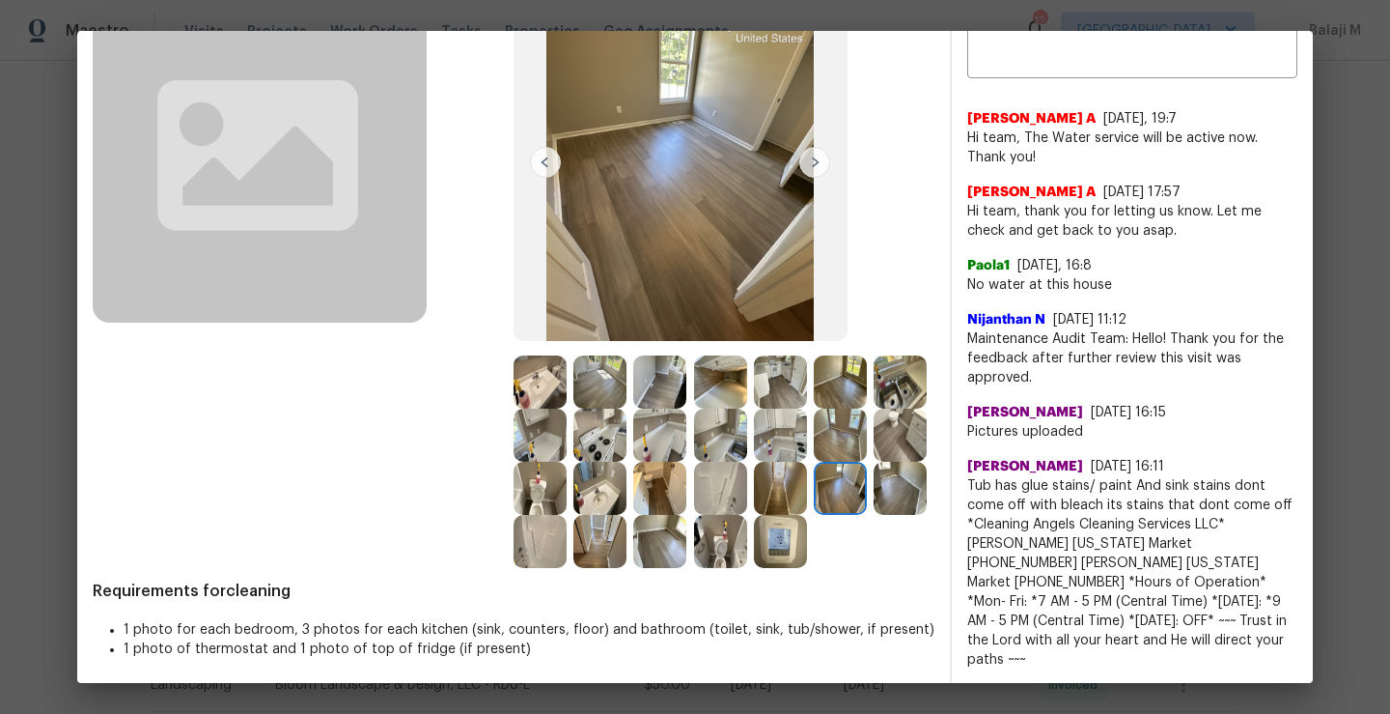
click at [567, 541] on img at bounding box center [540, 541] width 53 height 53
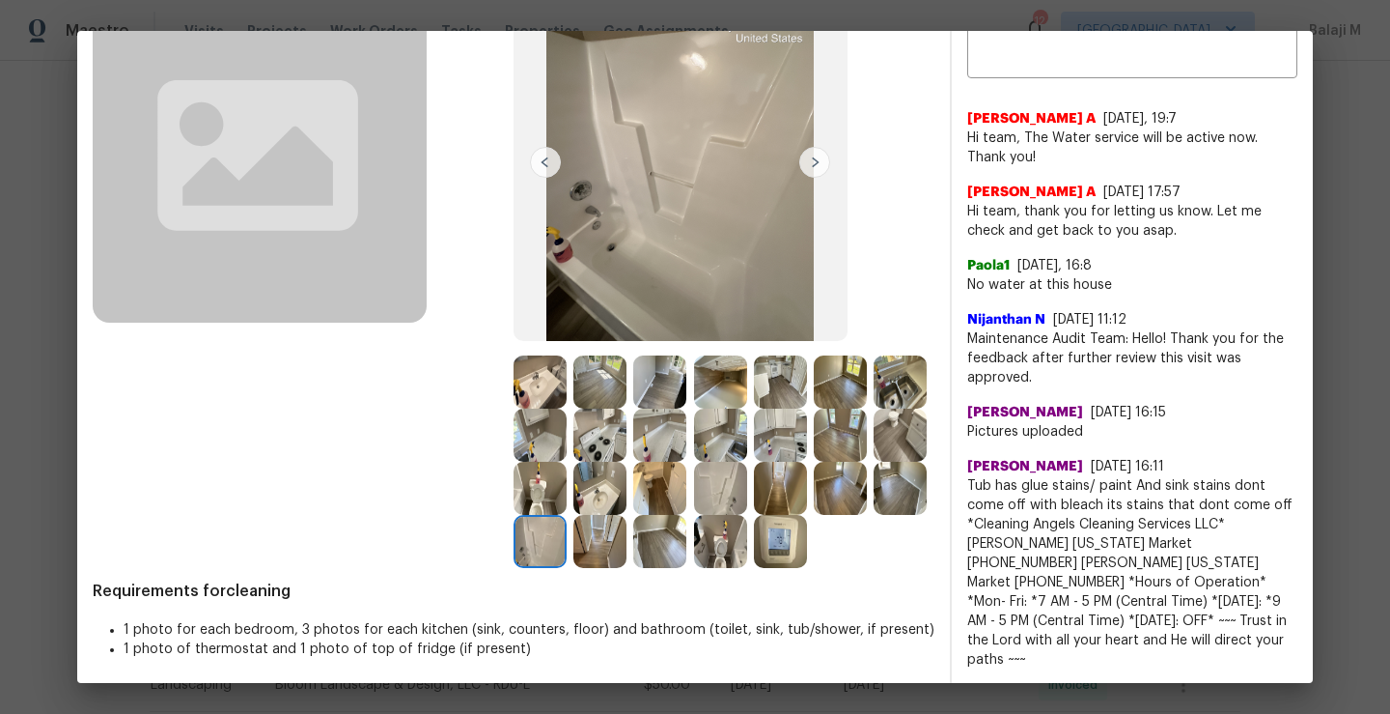
click at [627, 485] on img at bounding box center [600, 488] width 53 height 53
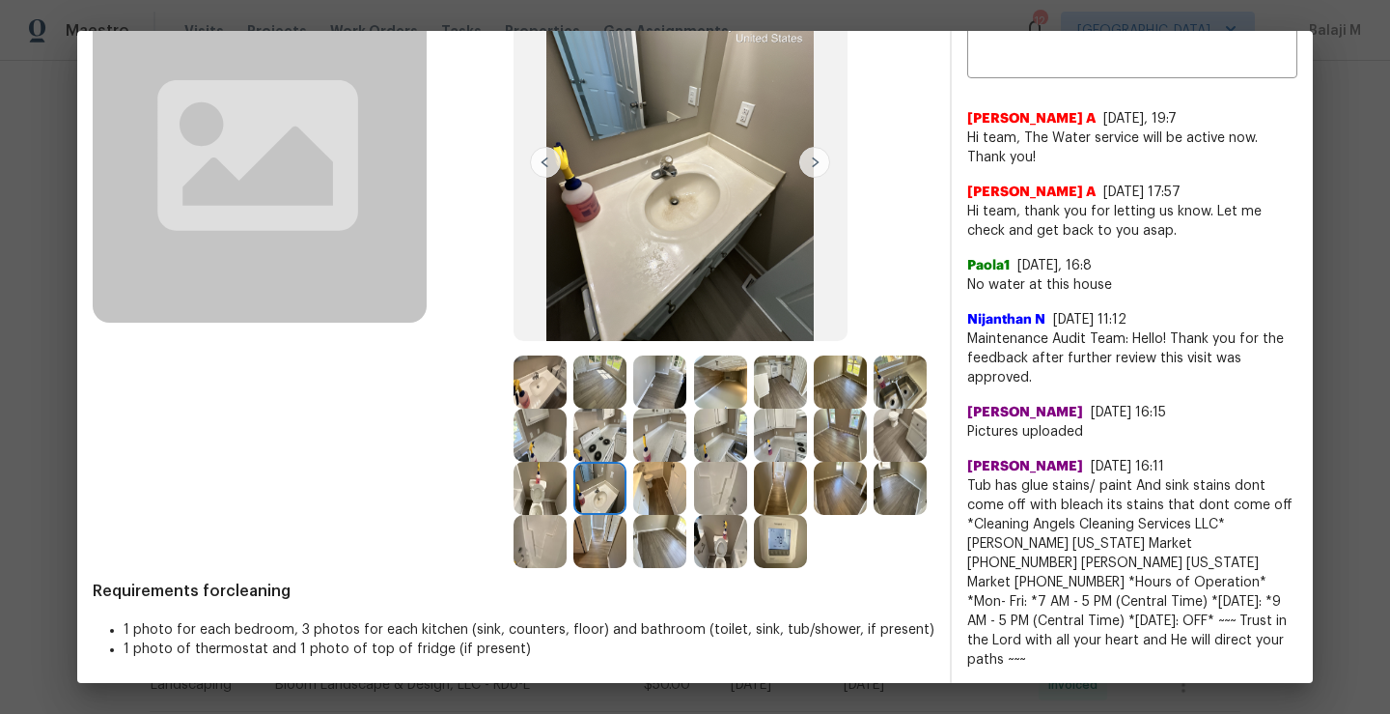
click at [874, 462] on div at bounding box center [904, 434] width 60 height 53
click at [567, 492] on img at bounding box center [540, 488] width 53 height 53
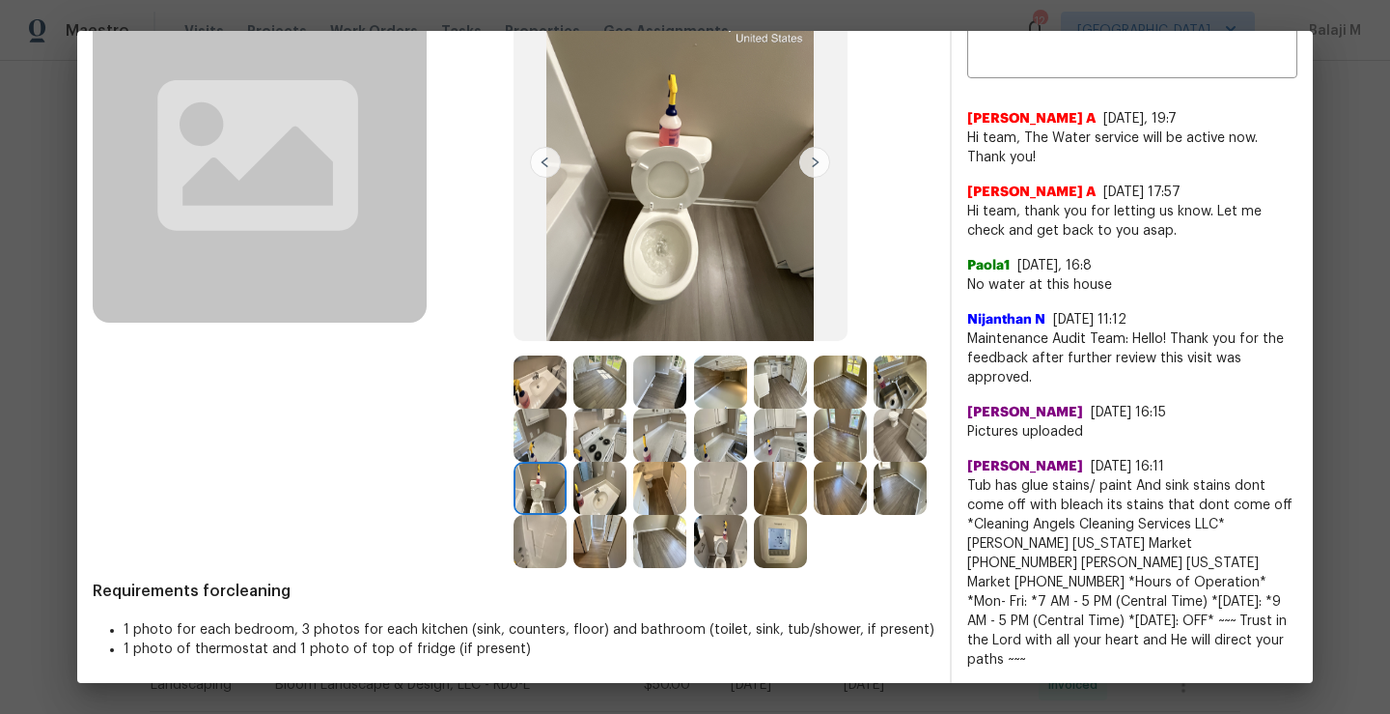
click at [627, 492] on img at bounding box center [600, 488] width 53 height 53
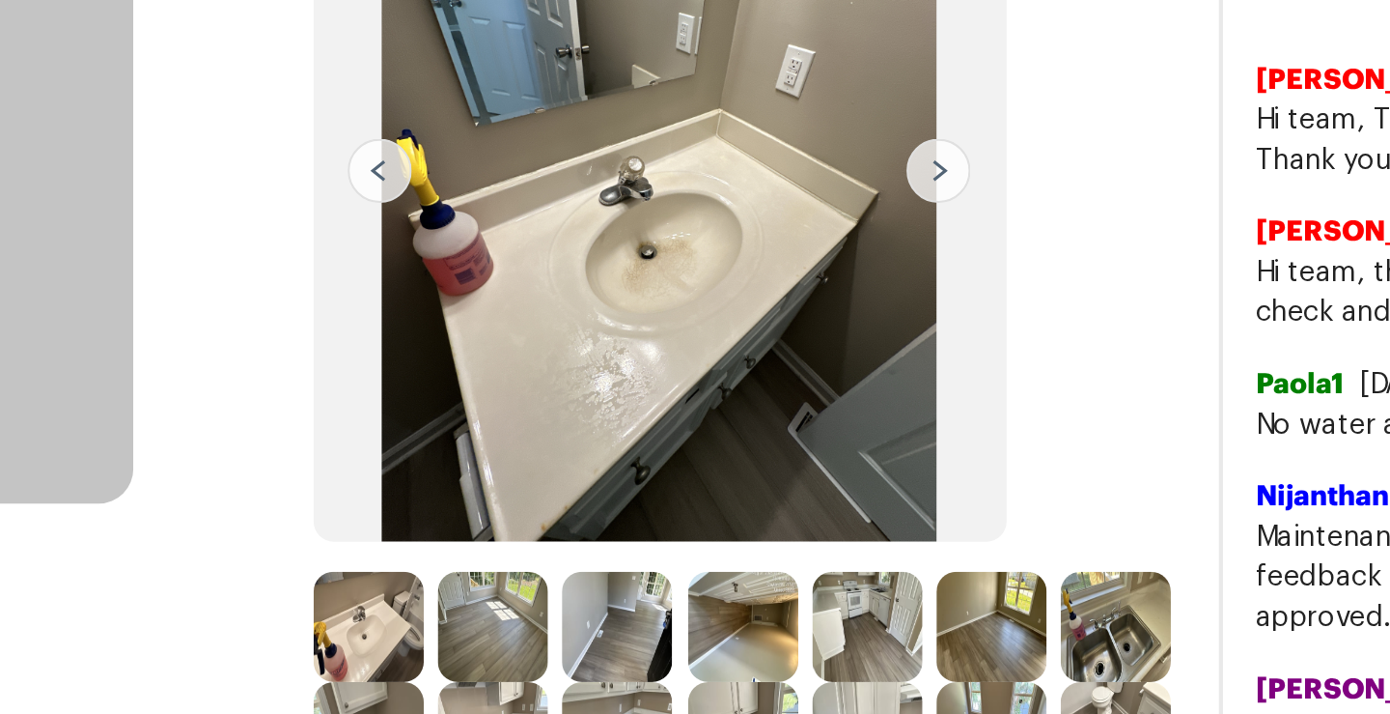
scroll to position [34, 0]
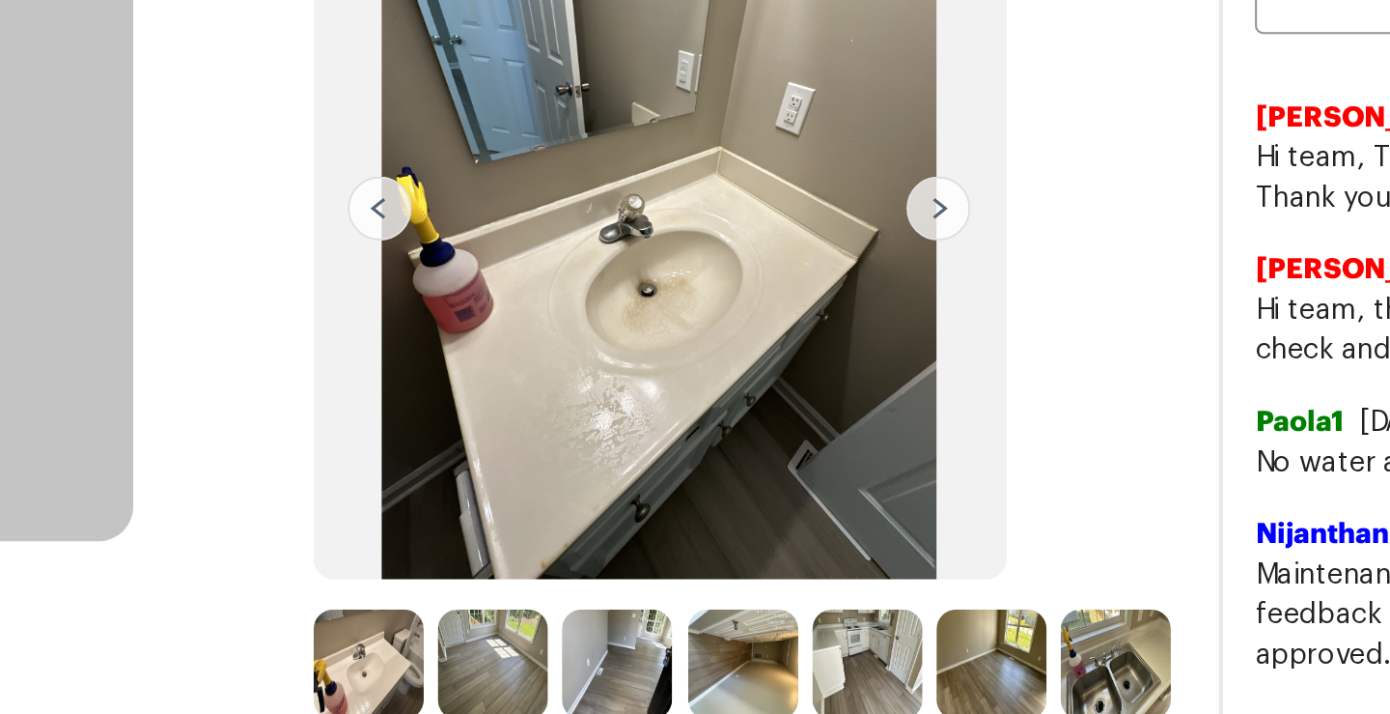
click at [547, 507] on img at bounding box center [540, 510] width 53 height 53
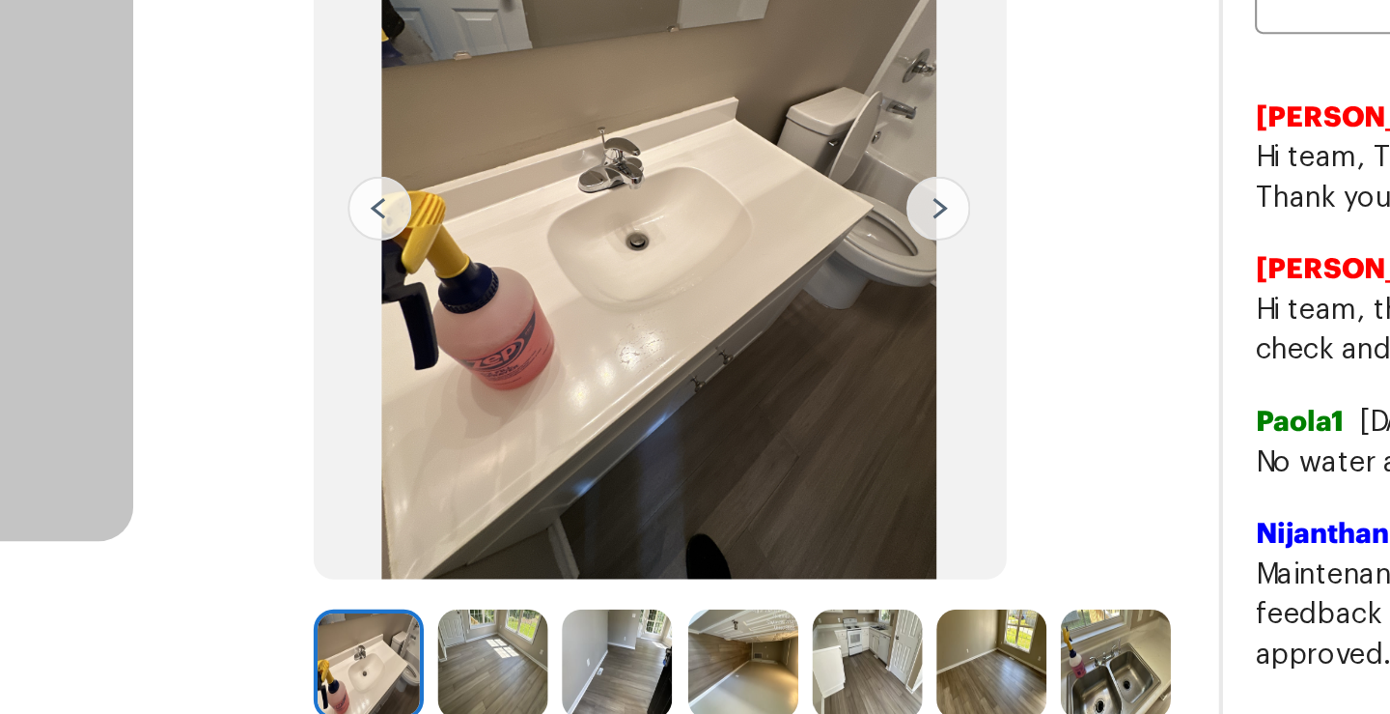
click at [534, 509] on img at bounding box center [540, 510] width 53 height 53
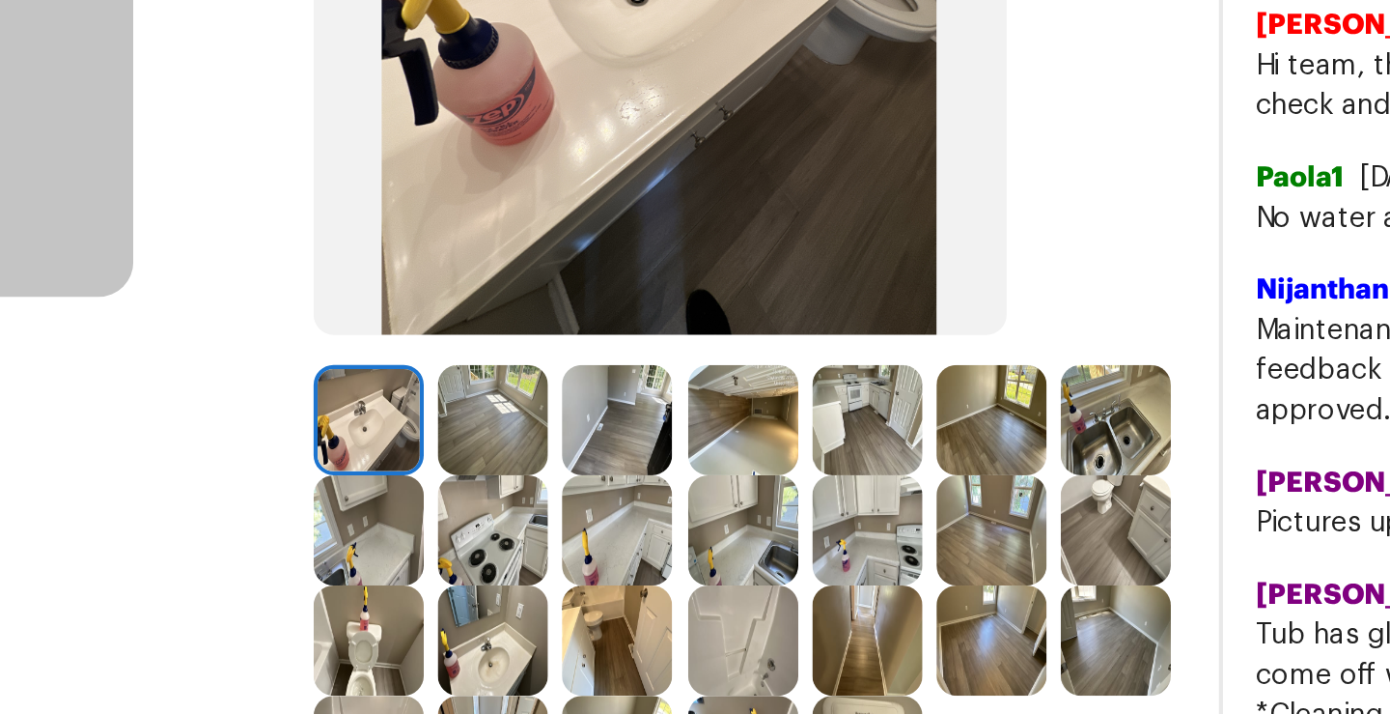
scroll to position [161, 0]
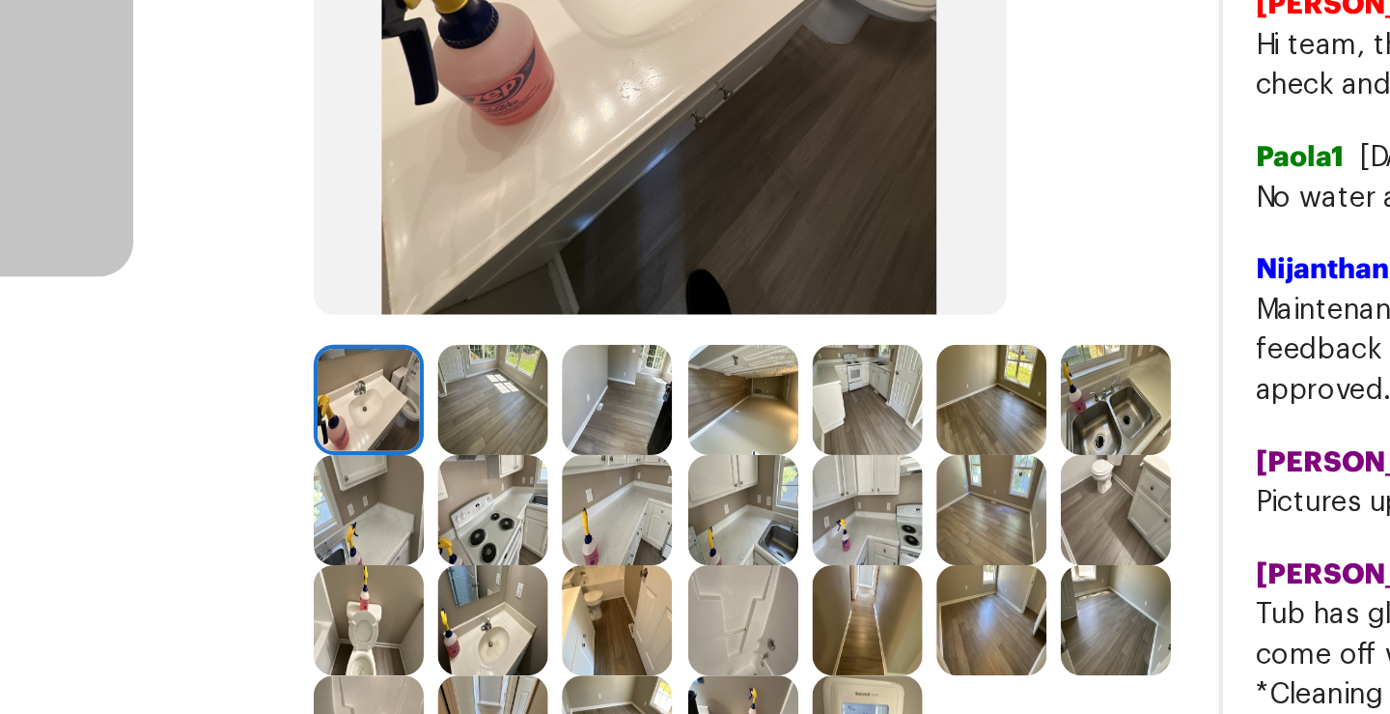
click at [567, 457] on img at bounding box center [540, 435] width 53 height 53
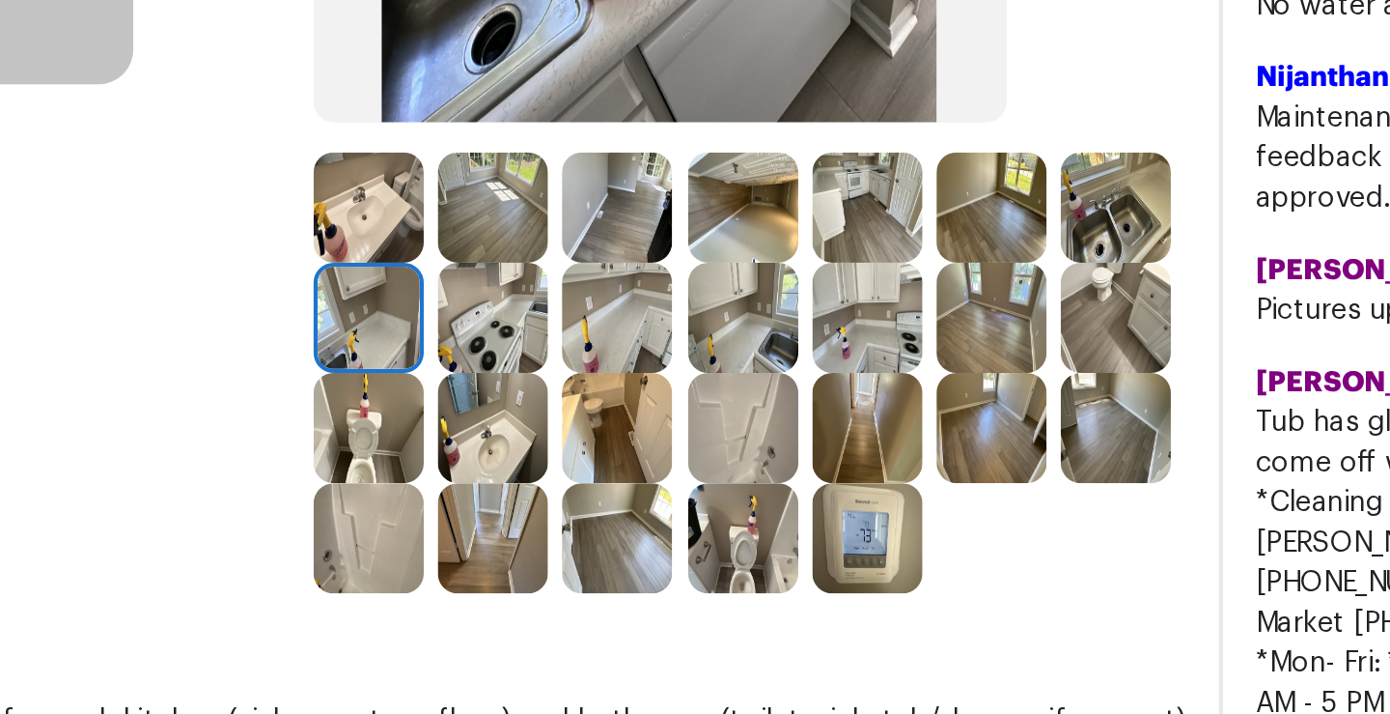
scroll to position [265, 0]
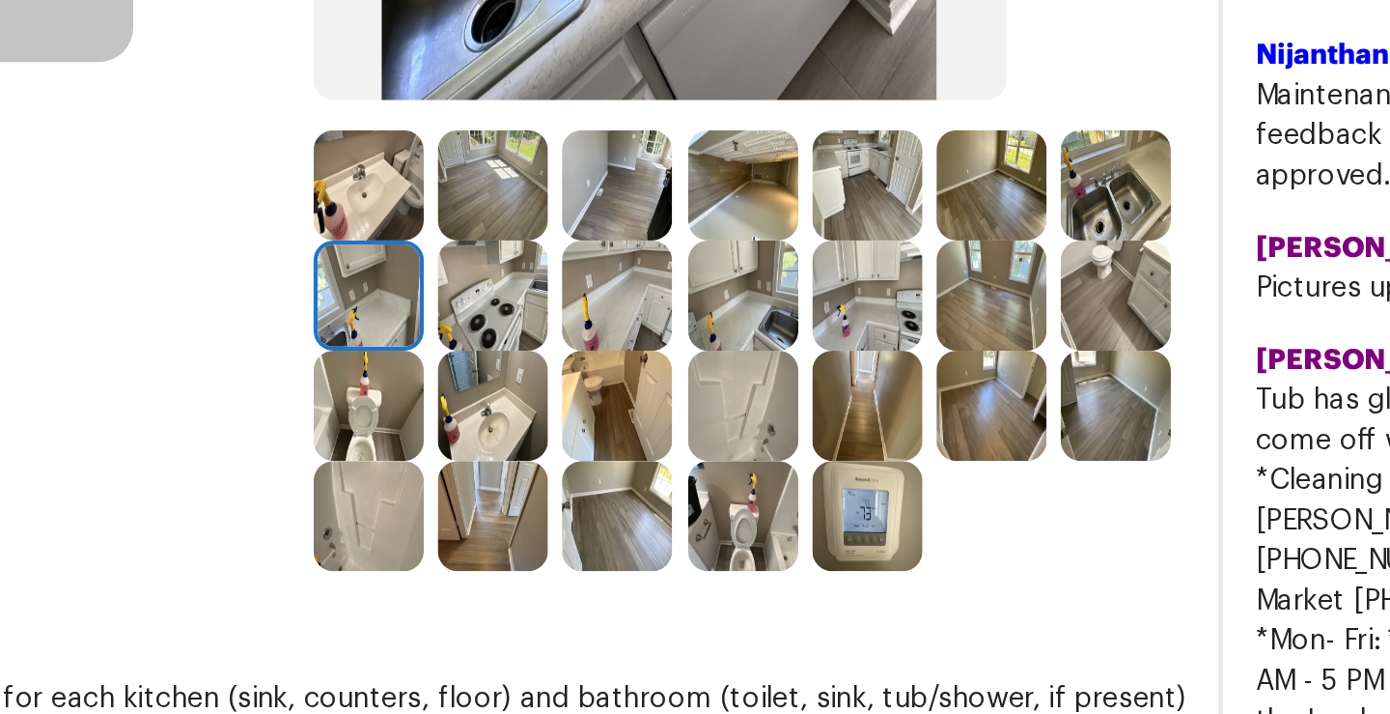
click at [694, 465] on img at bounding box center [720, 438] width 53 height 53
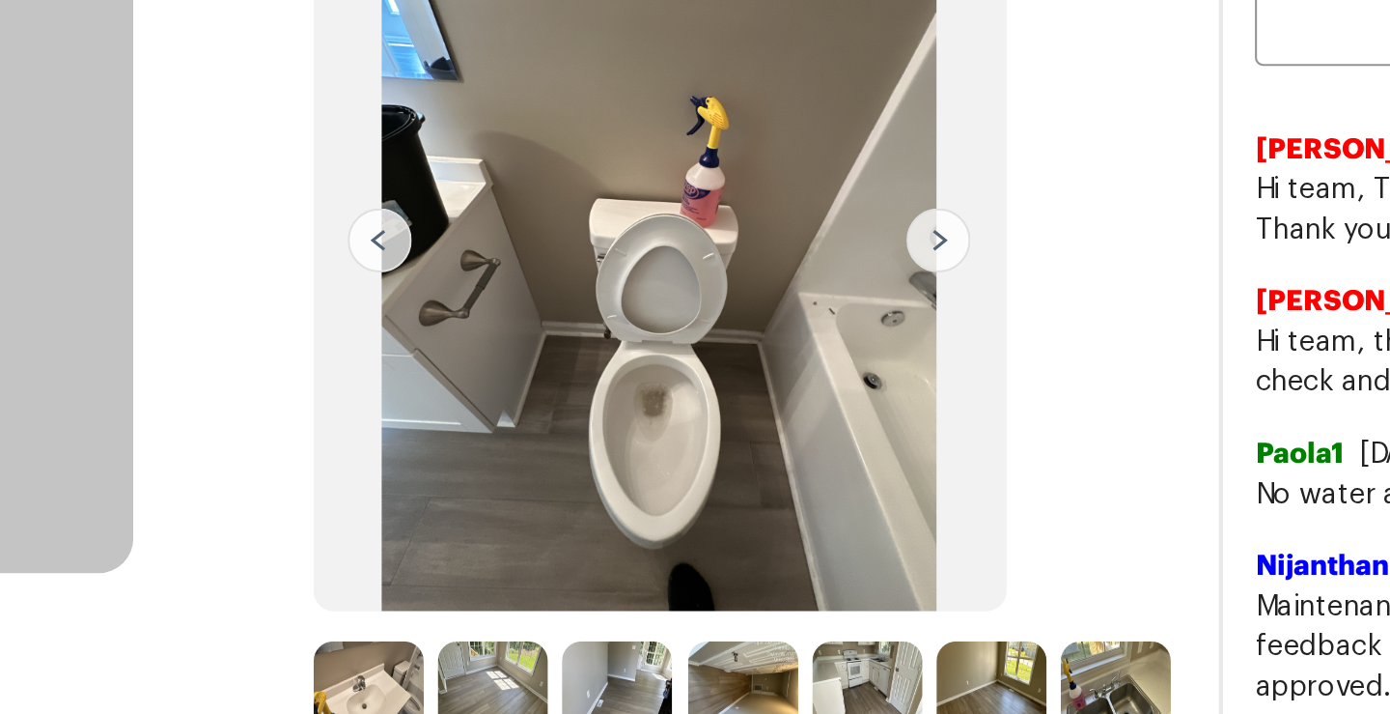
scroll to position [14, 0]
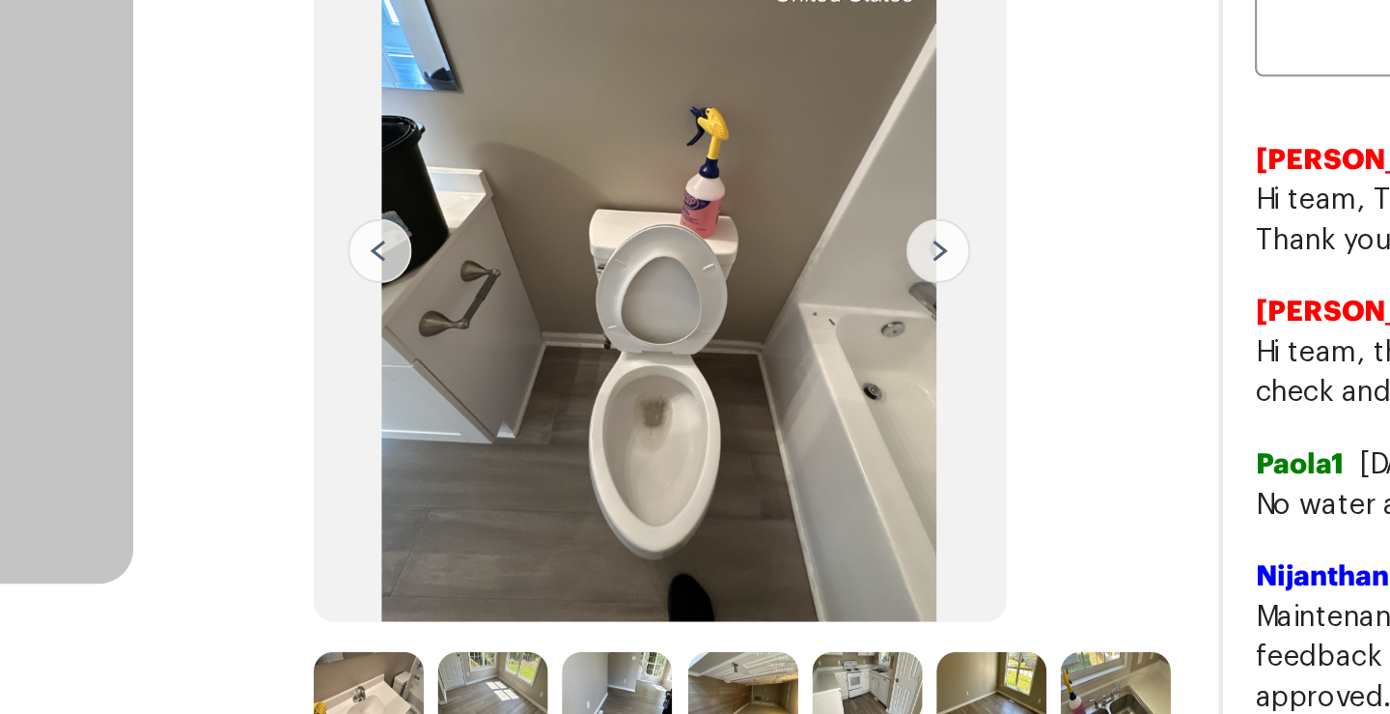
click at [750, 340] on img at bounding box center [681, 310] width 334 height 357
click at [753, 351] on img at bounding box center [681, 310] width 334 height 357
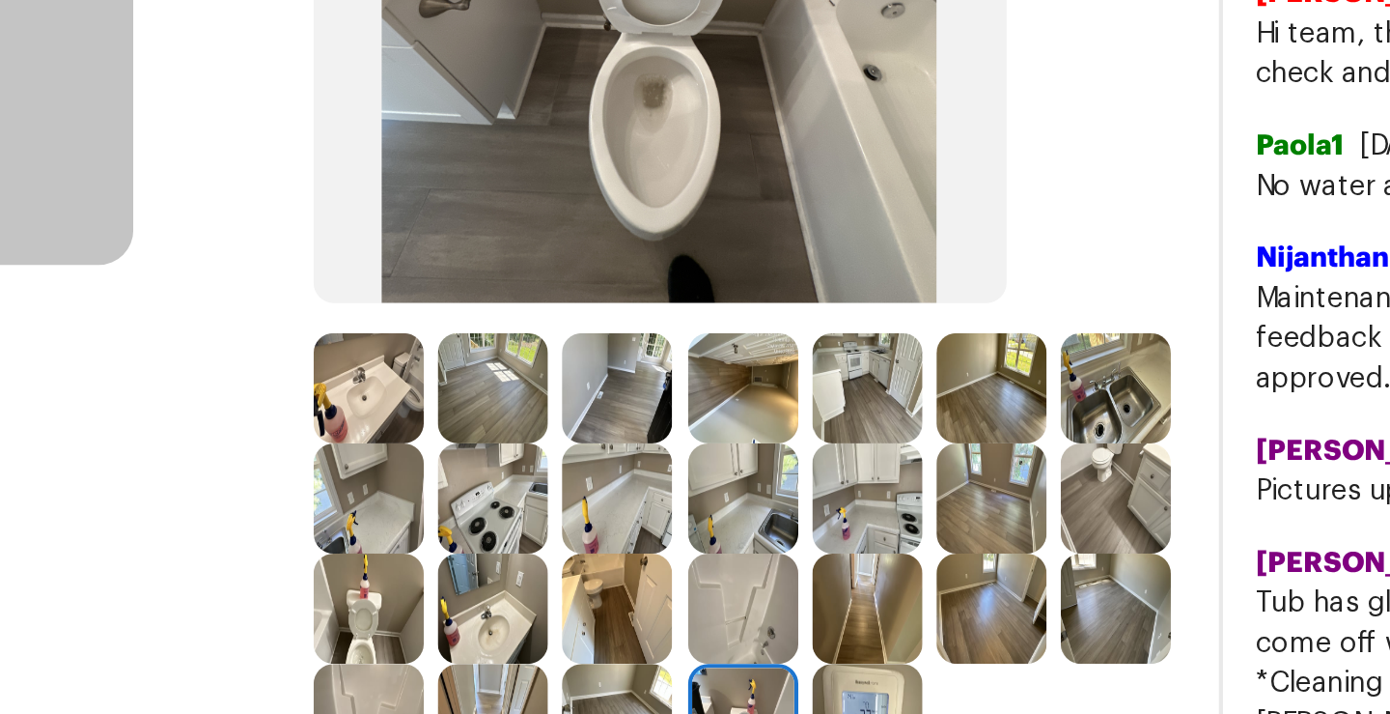
scroll to position [182, 0]
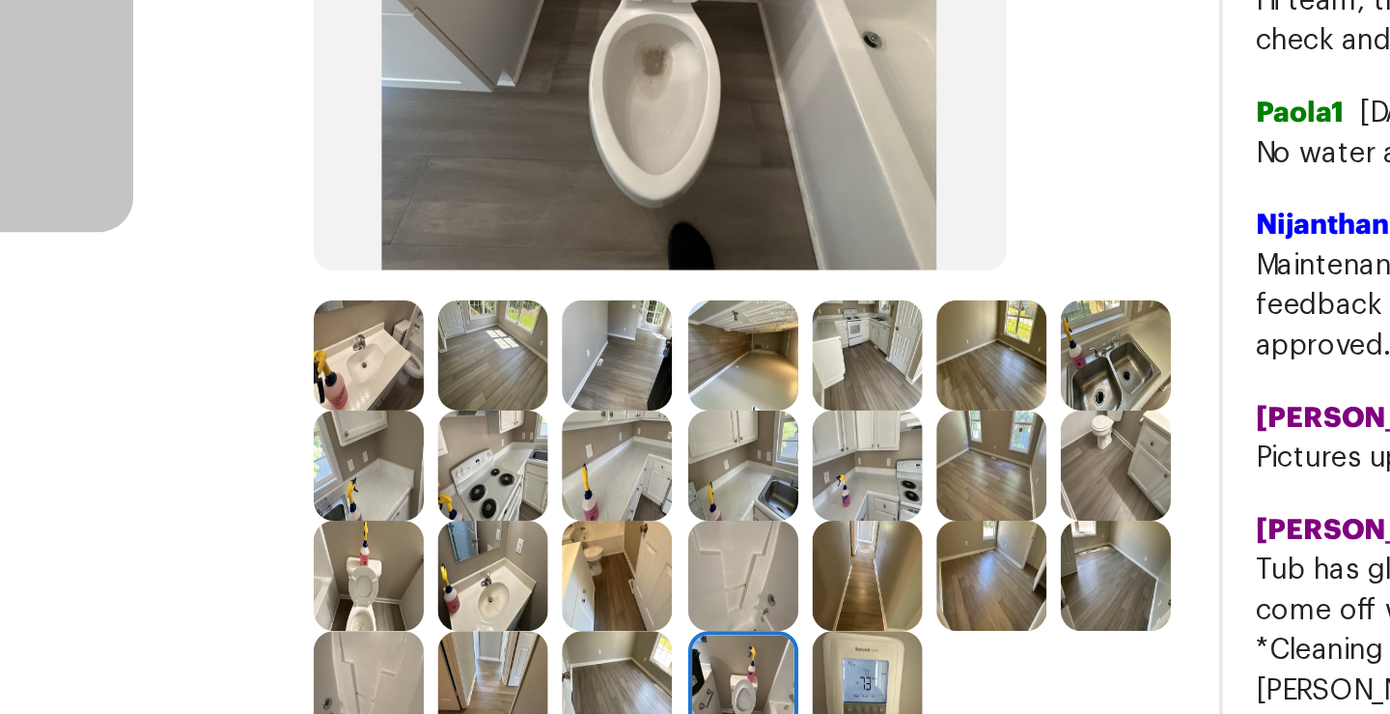
click at [652, 364] on img at bounding box center [659, 361] width 53 height 53
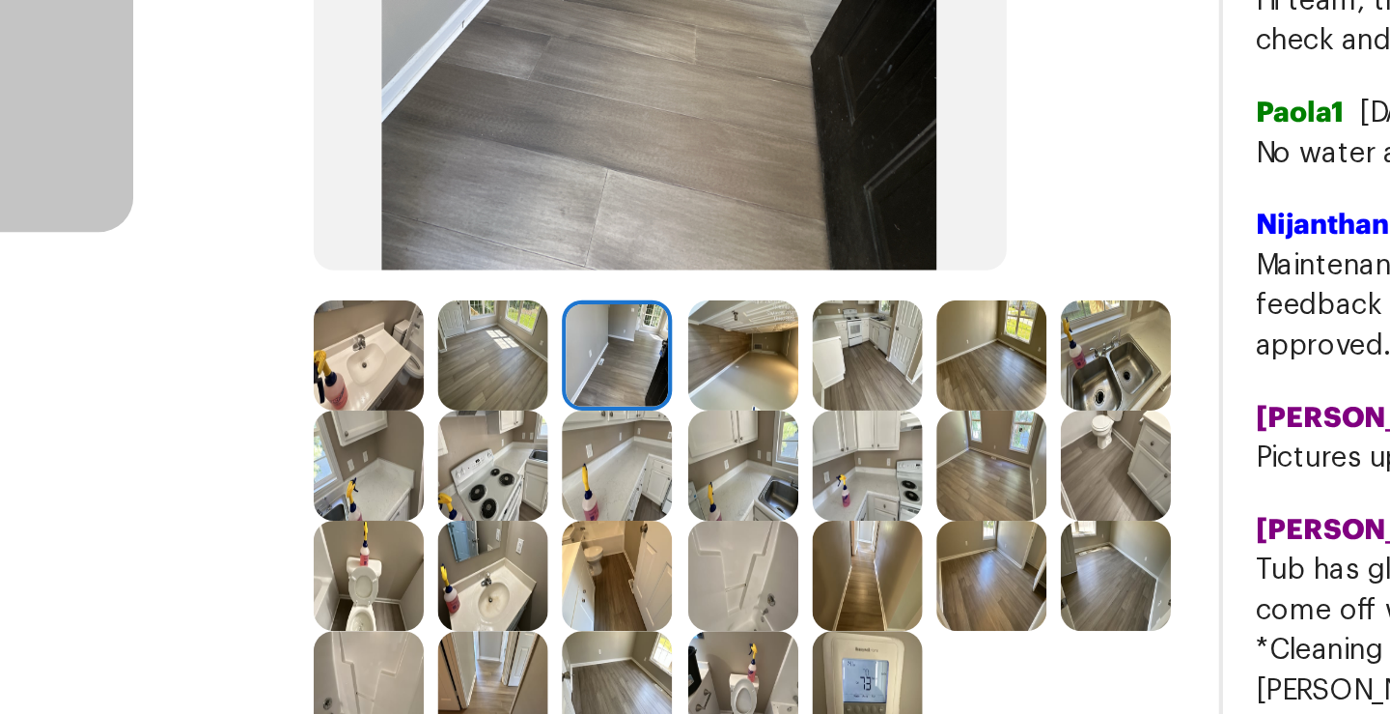
click at [768, 370] on img at bounding box center [780, 361] width 53 height 53
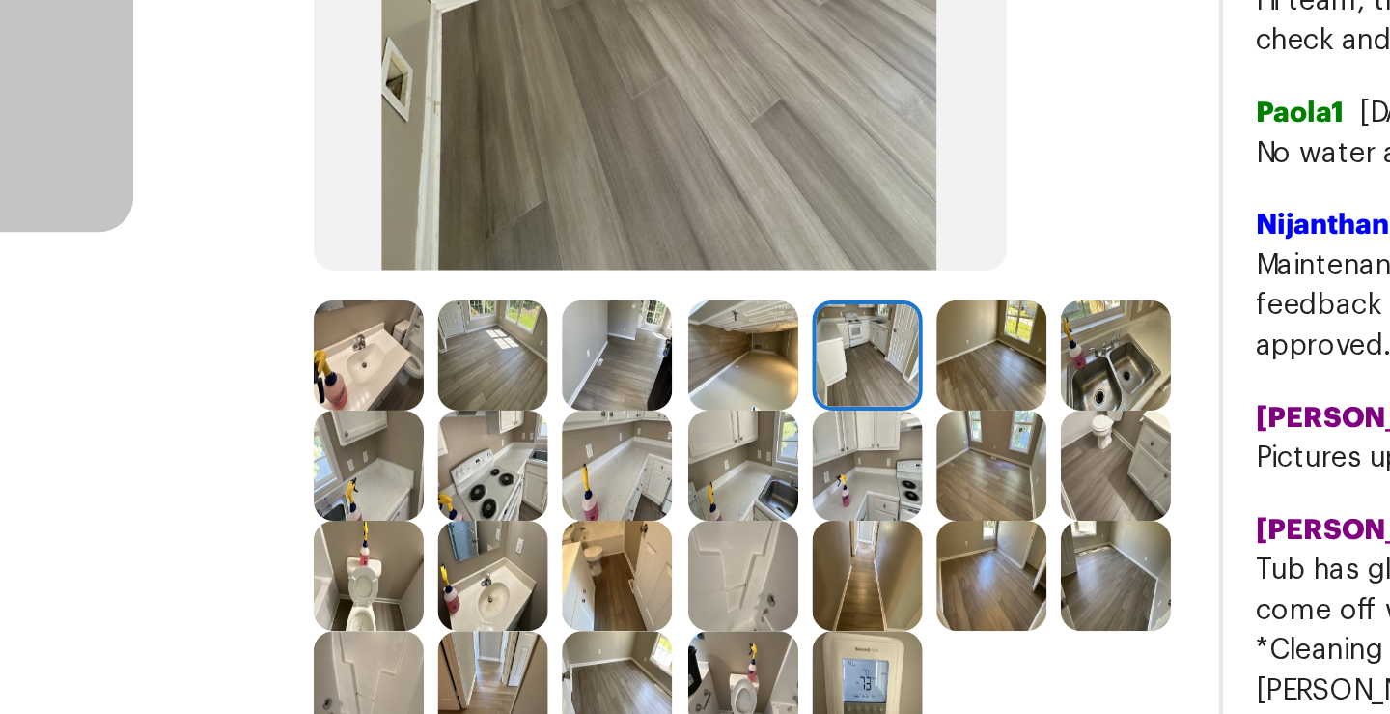
click at [708, 359] on img at bounding box center [720, 361] width 53 height 53
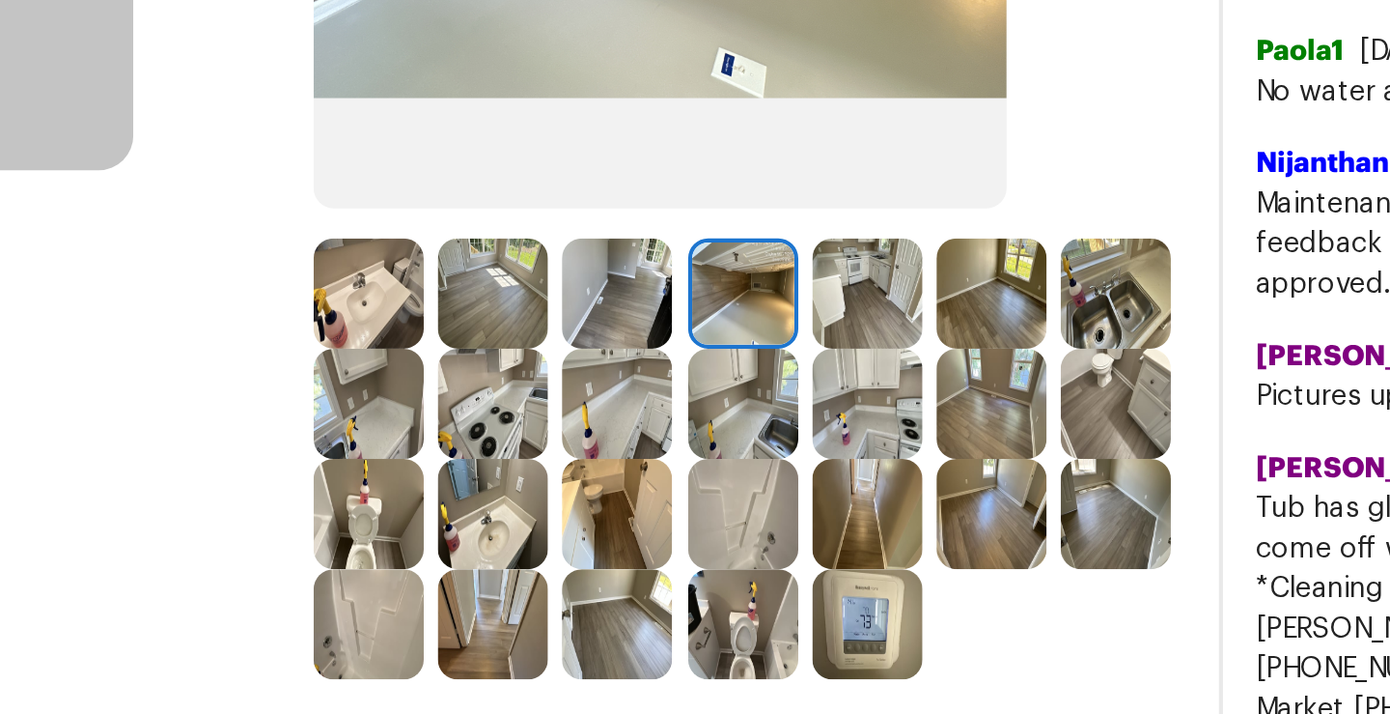
scroll to position [305, 0]
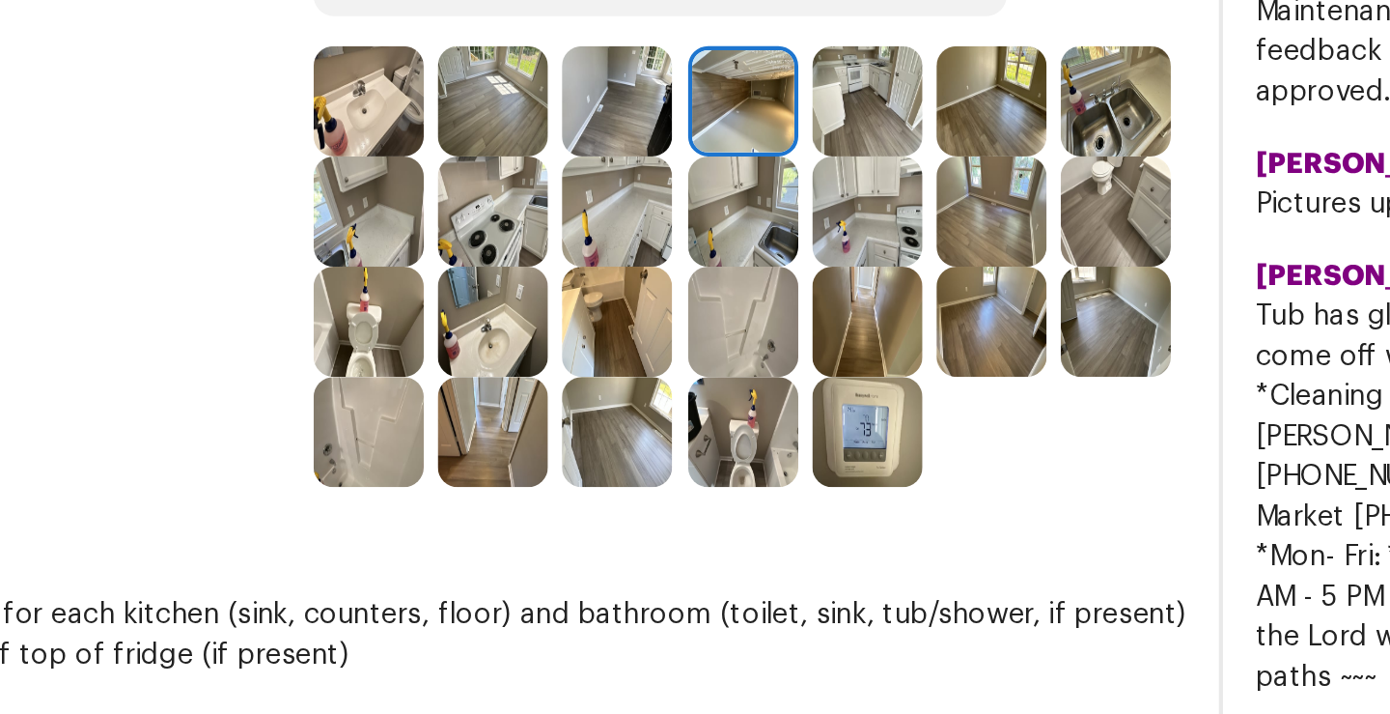
click at [694, 425] on img at bounding box center [720, 398] width 53 height 53
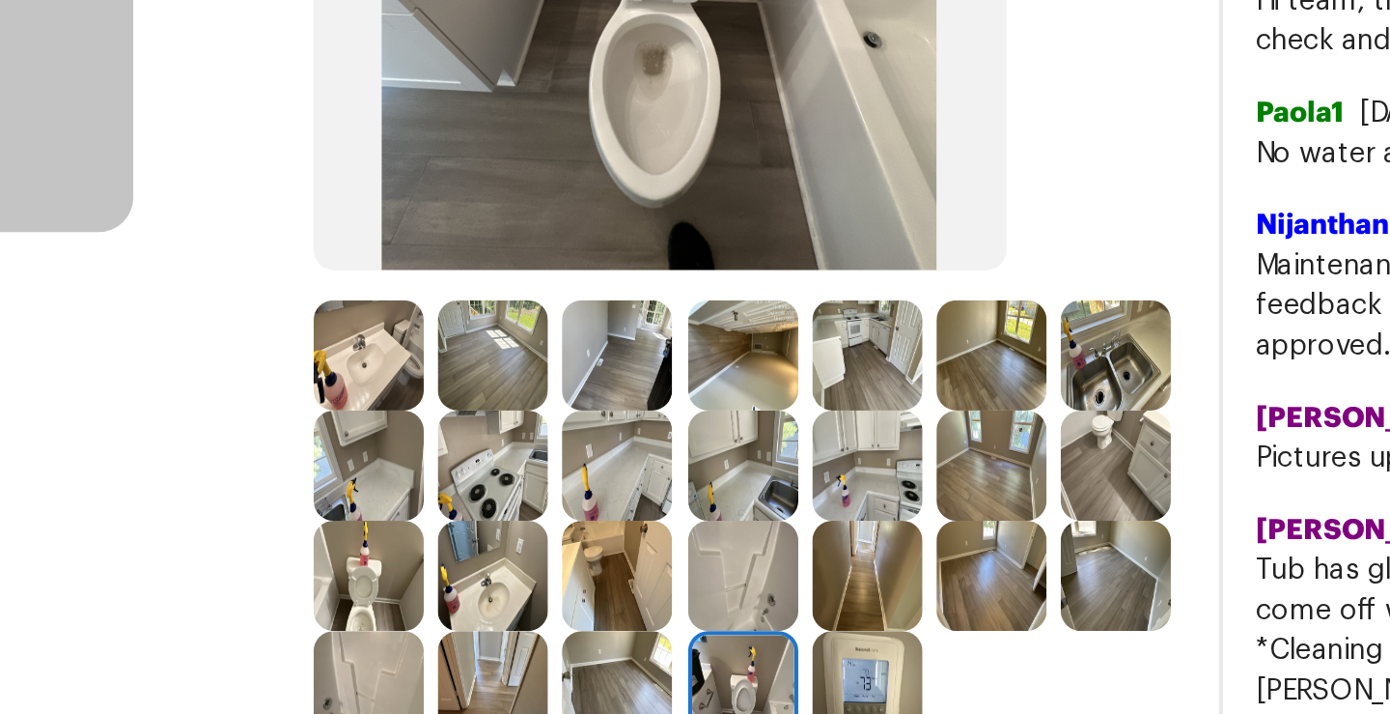
scroll to position [0, 0]
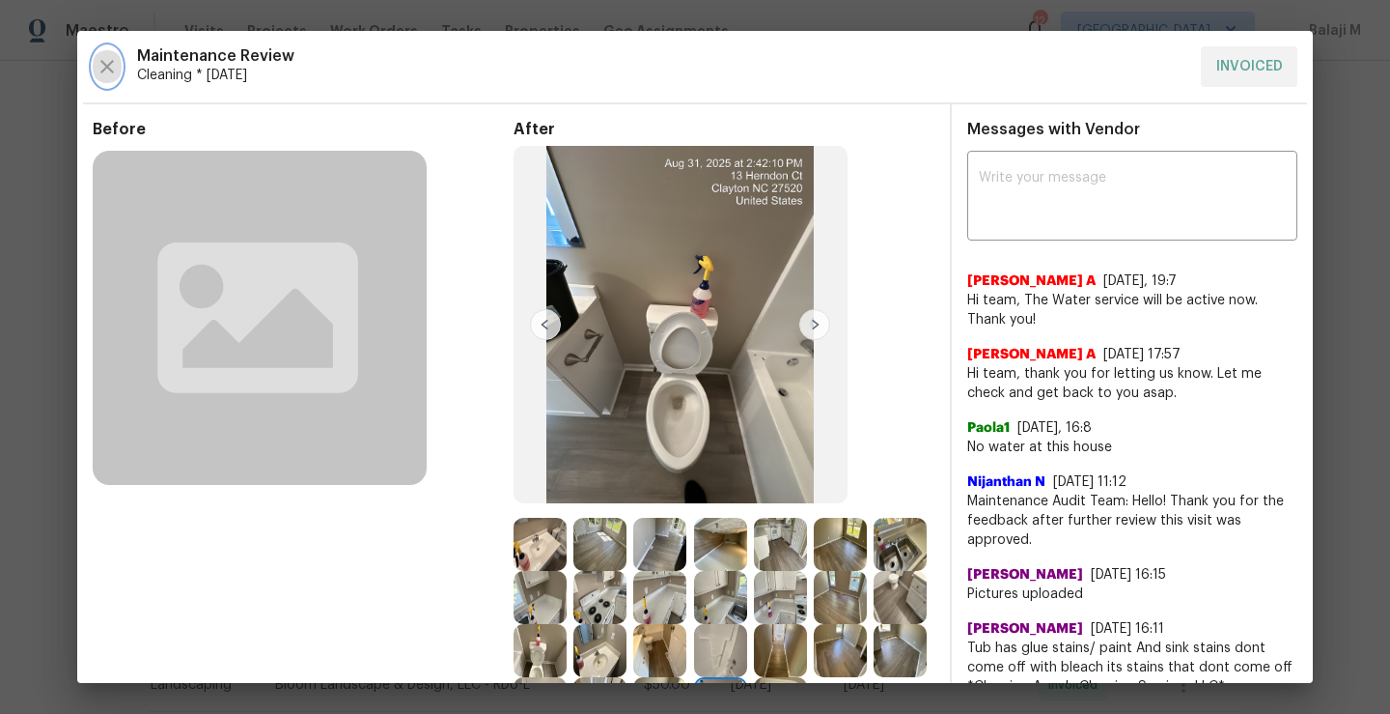
click at [101, 68] on icon "button" at bounding box center [107, 66] width 23 height 23
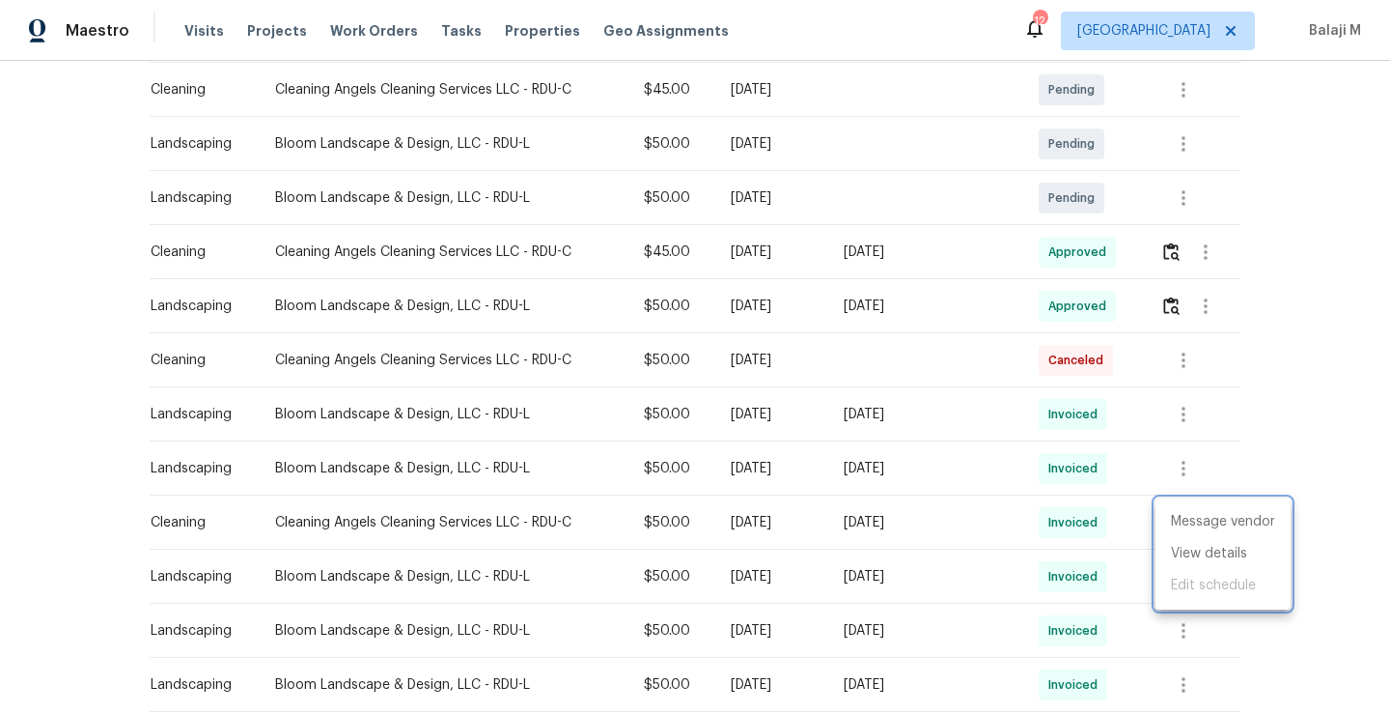
click at [422, 414] on div at bounding box center [695, 357] width 1390 height 714
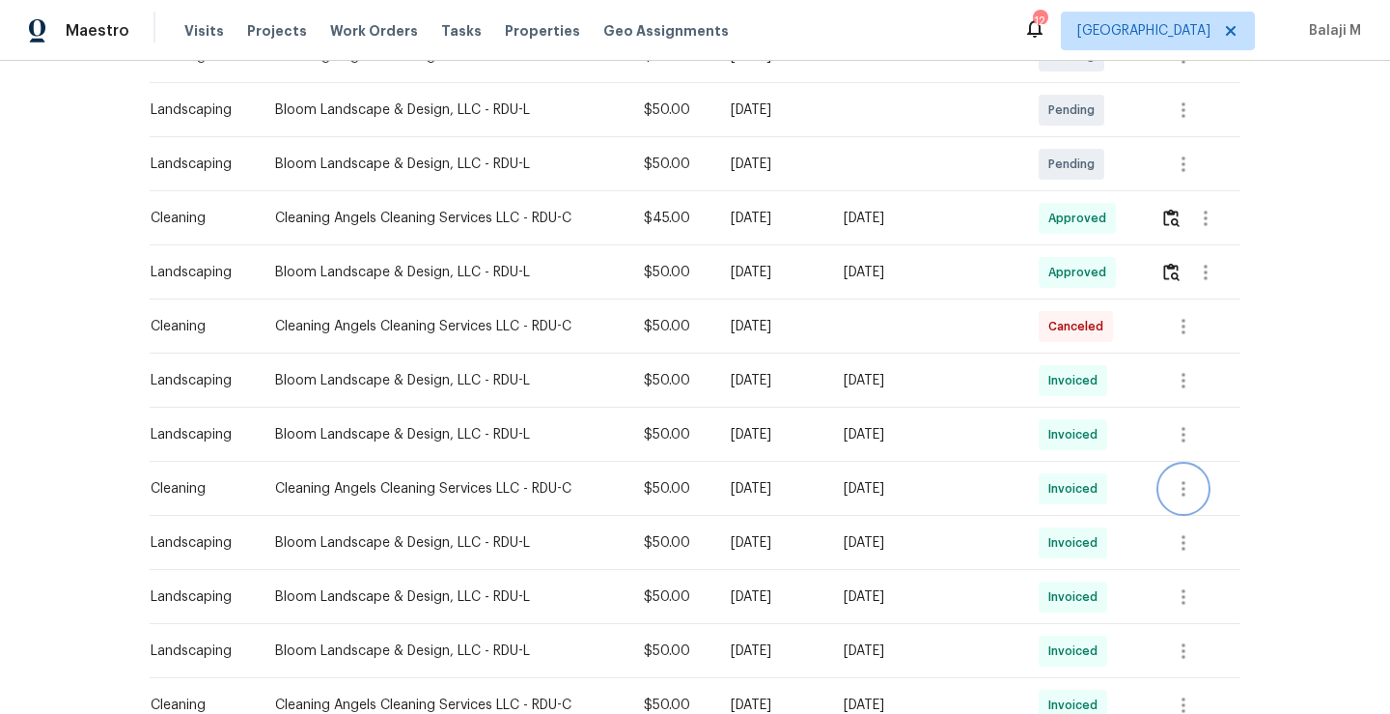
scroll to position [445, 0]
click at [1056, 312] on div "Canceled" at bounding box center [1076, 325] width 74 height 31
click at [1066, 336] on div "Canceled" at bounding box center [1076, 325] width 74 height 31
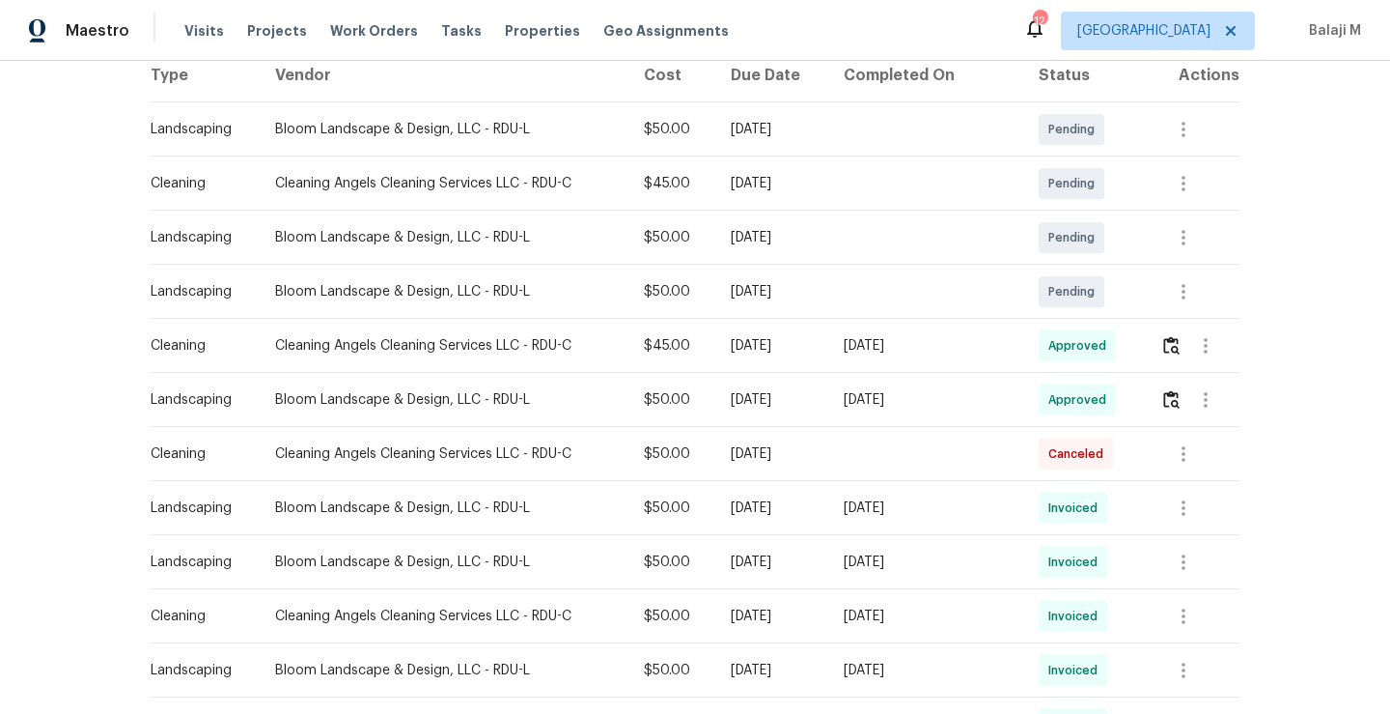
click at [1081, 169] on div "Pending" at bounding box center [1072, 183] width 66 height 31
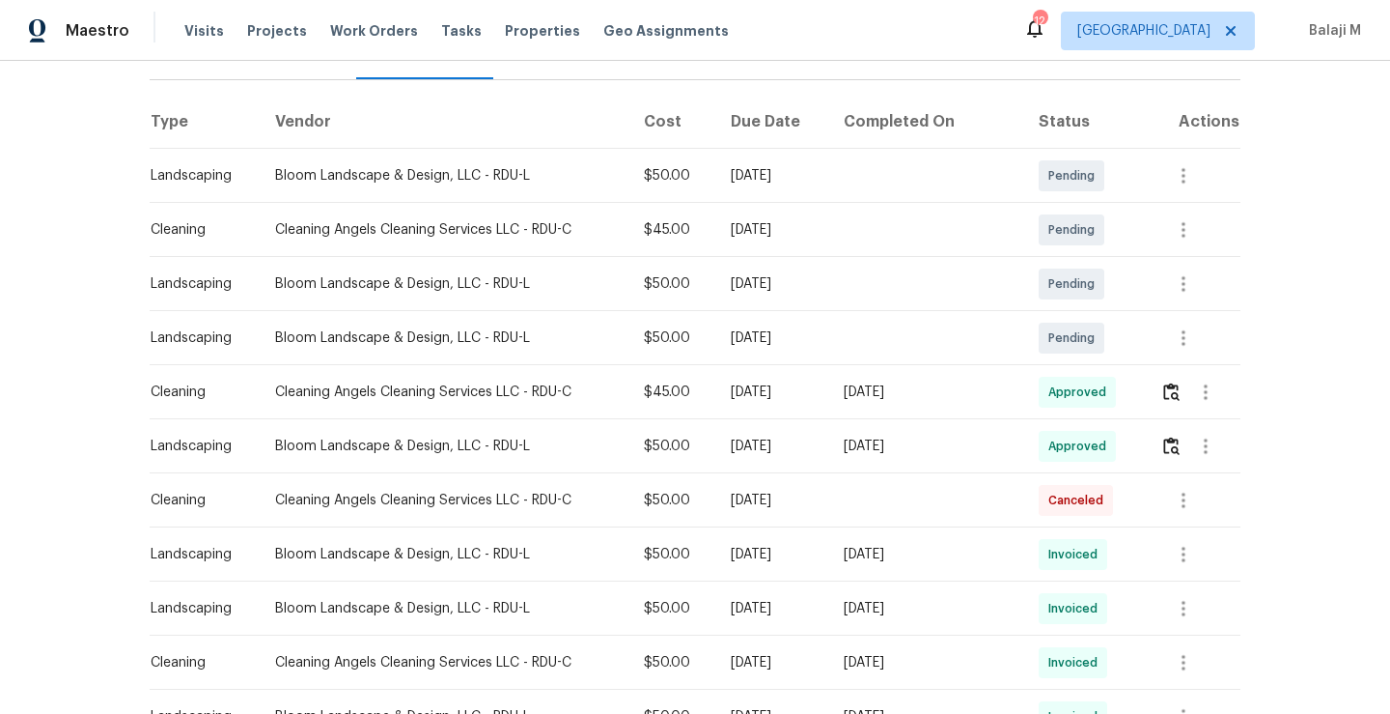
scroll to position [267, 0]
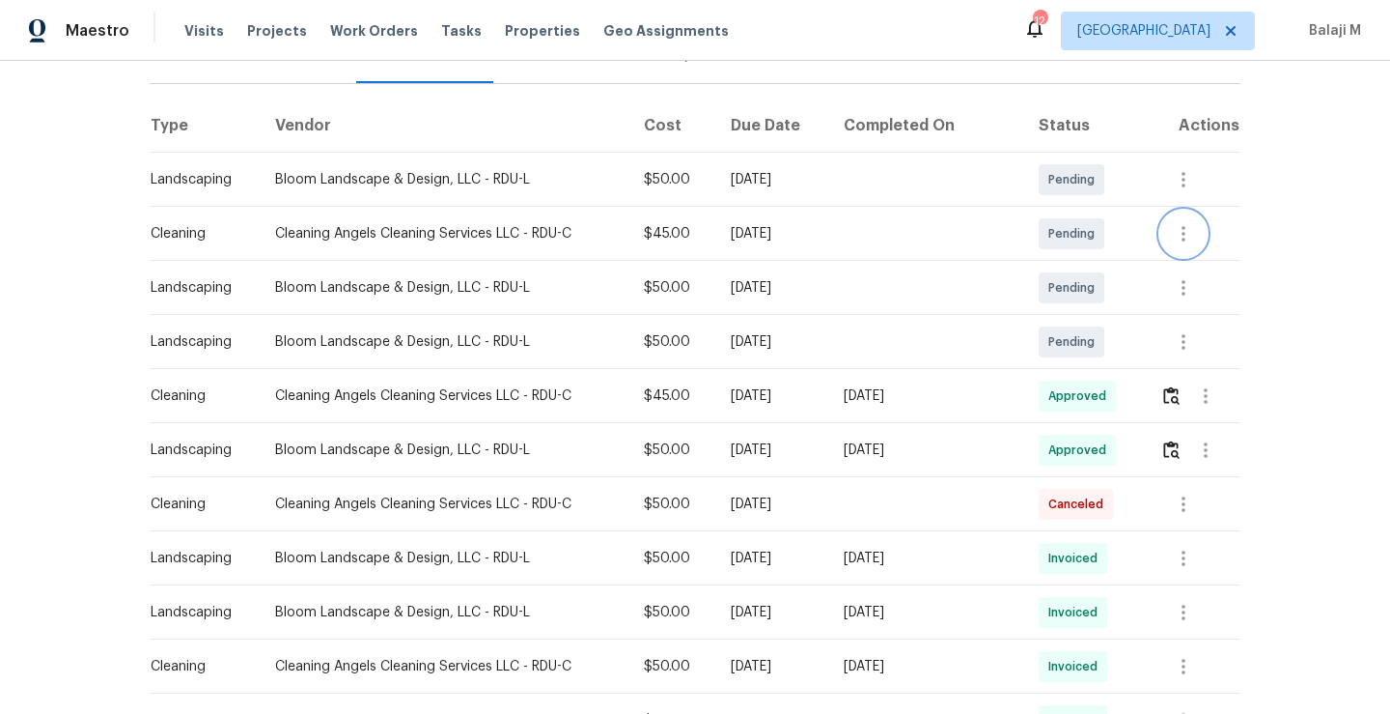
click at [1182, 223] on icon "button" at bounding box center [1183, 233] width 23 height 23
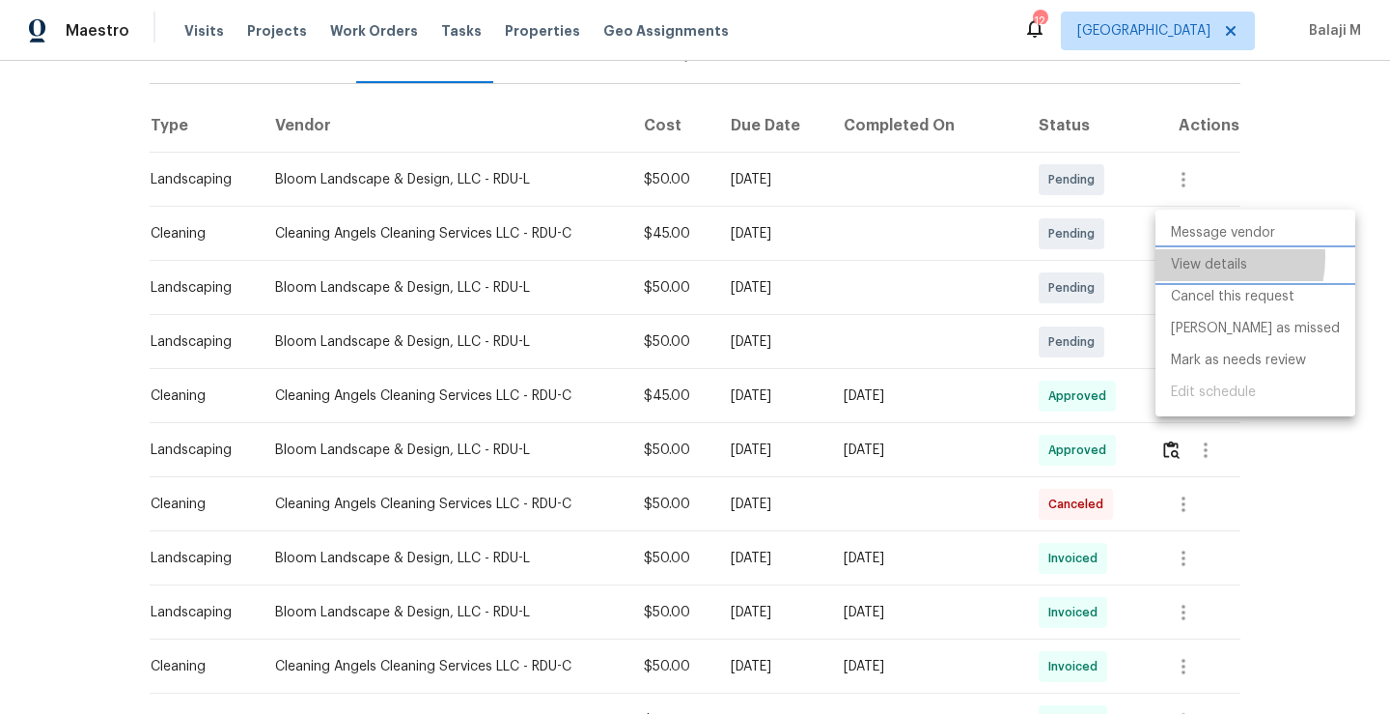
click at [1200, 257] on li "View details" at bounding box center [1256, 265] width 200 height 32
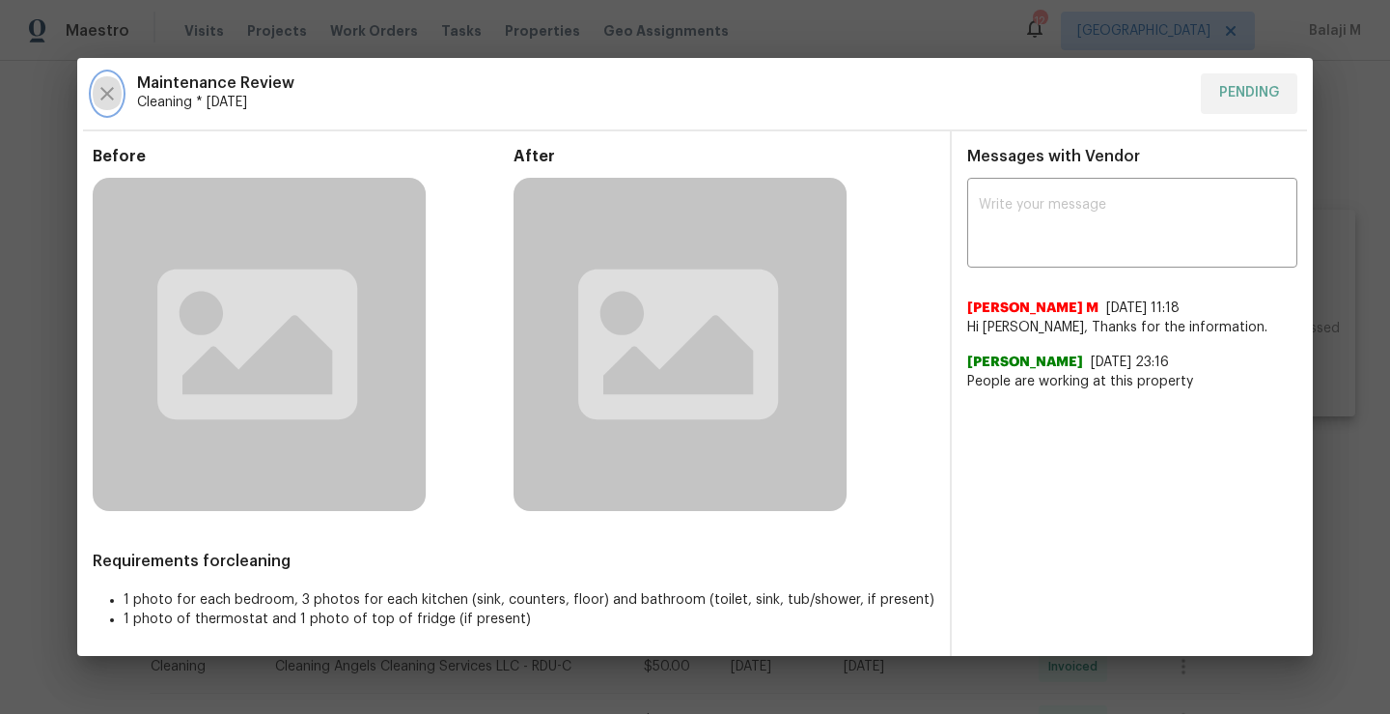
click at [103, 92] on icon "button" at bounding box center [107, 93] width 23 height 23
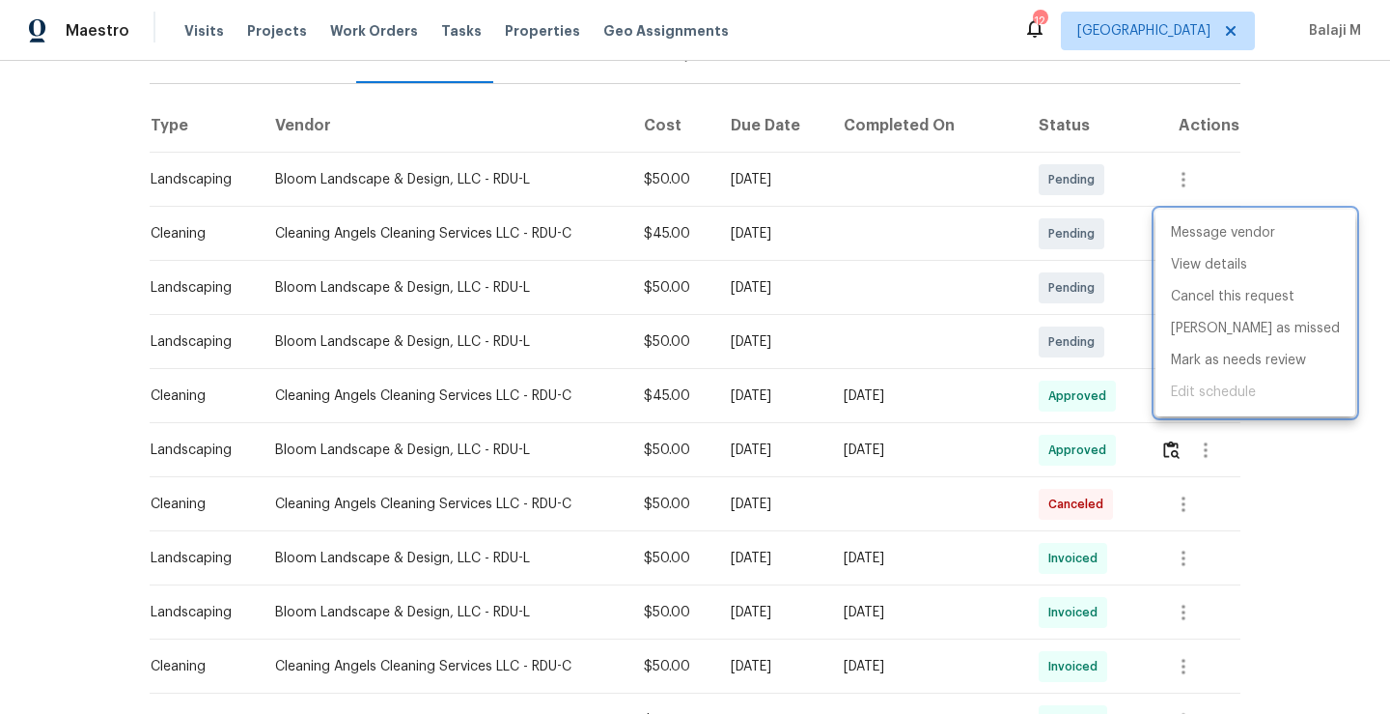
click at [923, 482] on div at bounding box center [695, 357] width 1390 height 714
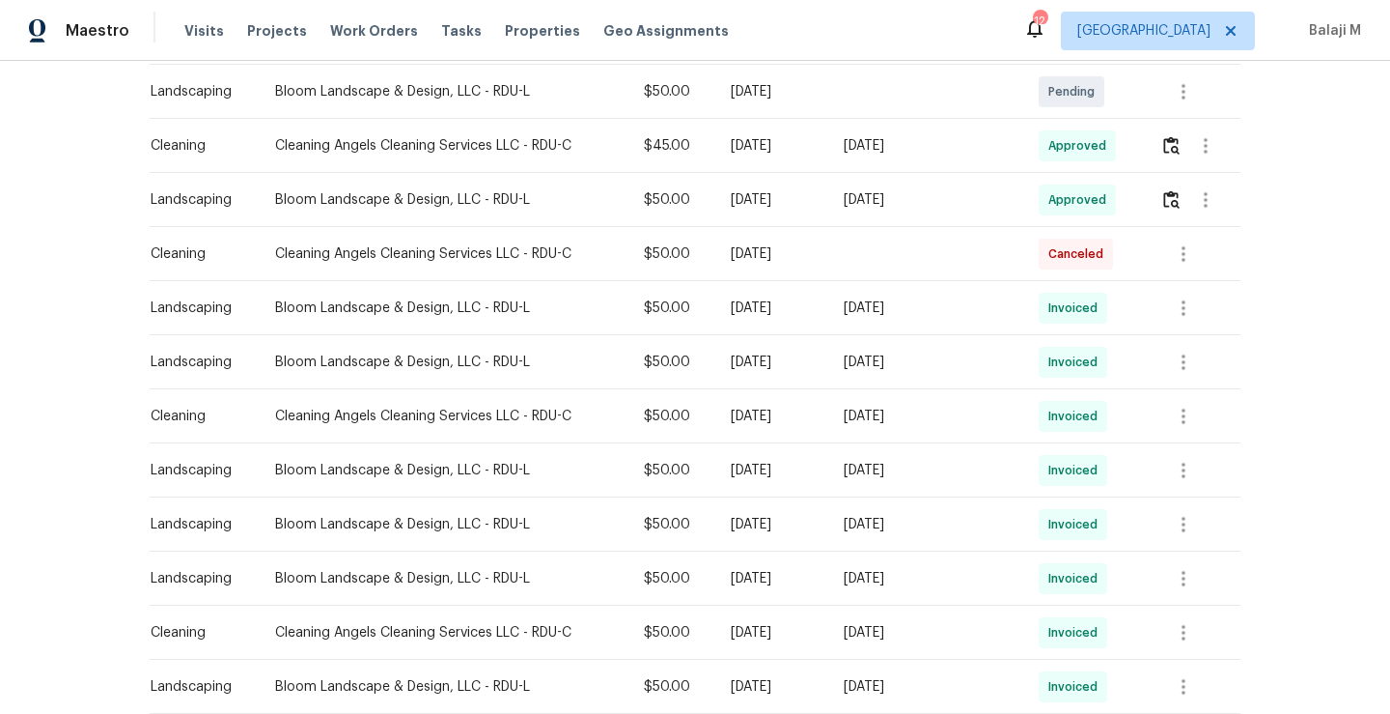
scroll to position [529, 0]
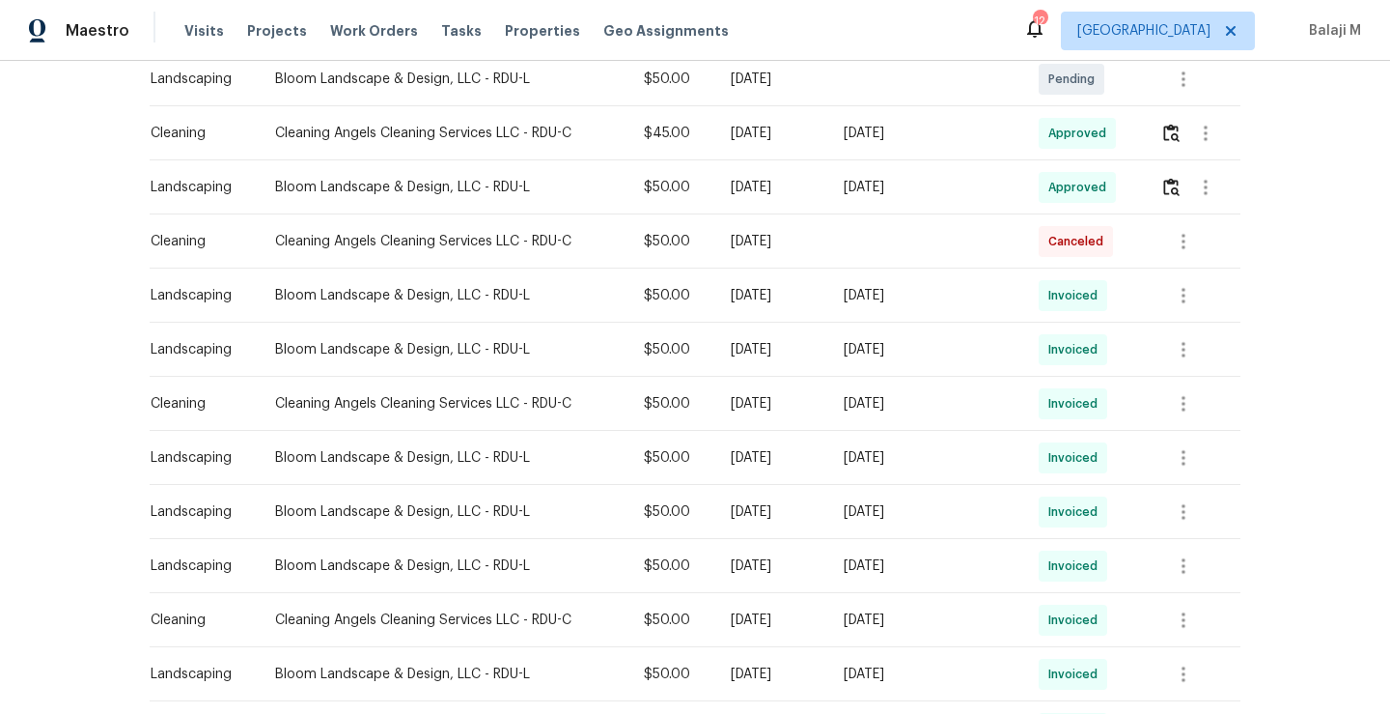
drag, startPoint x: 933, startPoint y: 405, endPoint x: 997, endPoint y: 407, distance: 64.7
click at [997, 407] on div "Mon, Sep 01 2025" at bounding box center [926, 403] width 164 height 19
drag, startPoint x: 924, startPoint y: 298, endPoint x: 1006, endPoint y: 301, distance: 82.1
click at [1006, 301] on div "Sat, Sep 13 2025" at bounding box center [926, 295] width 164 height 19
click at [751, 498] on td "Mon, Aug 18 2025" at bounding box center [772, 512] width 113 height 54
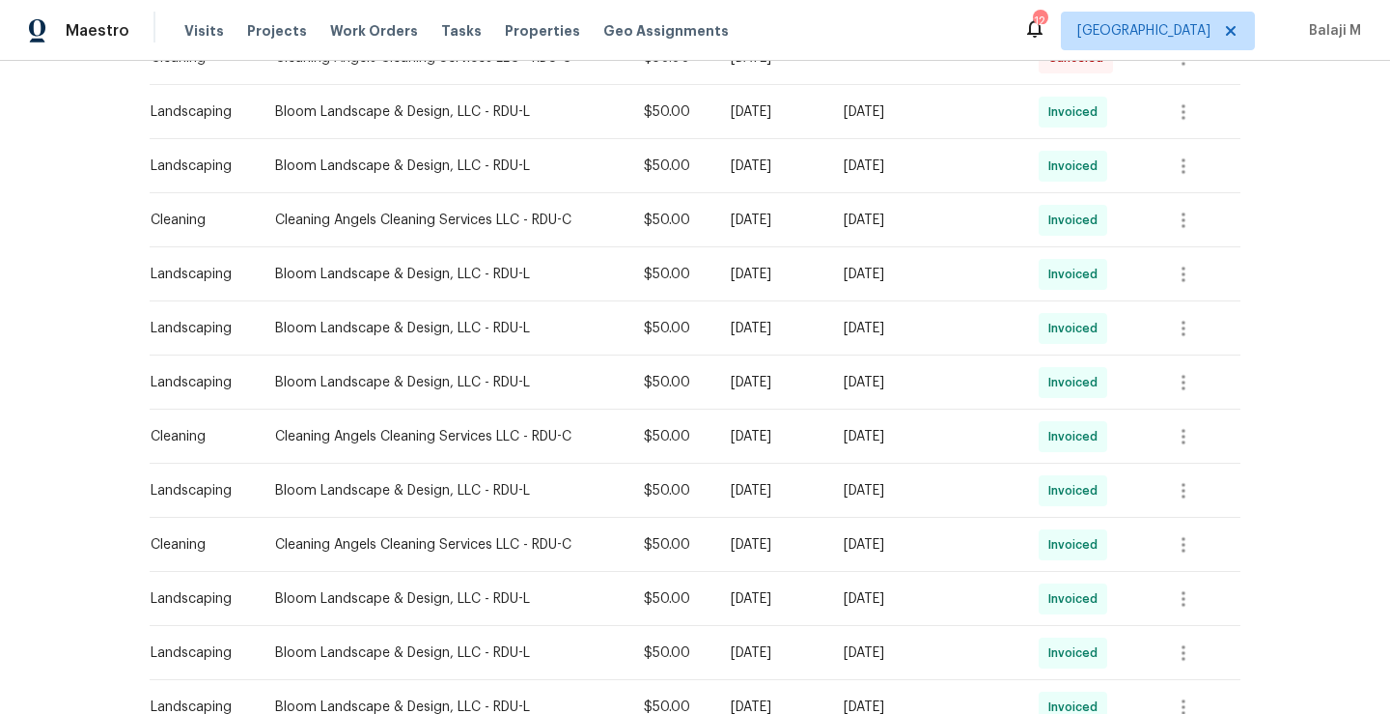
scroll to position [332, 0]
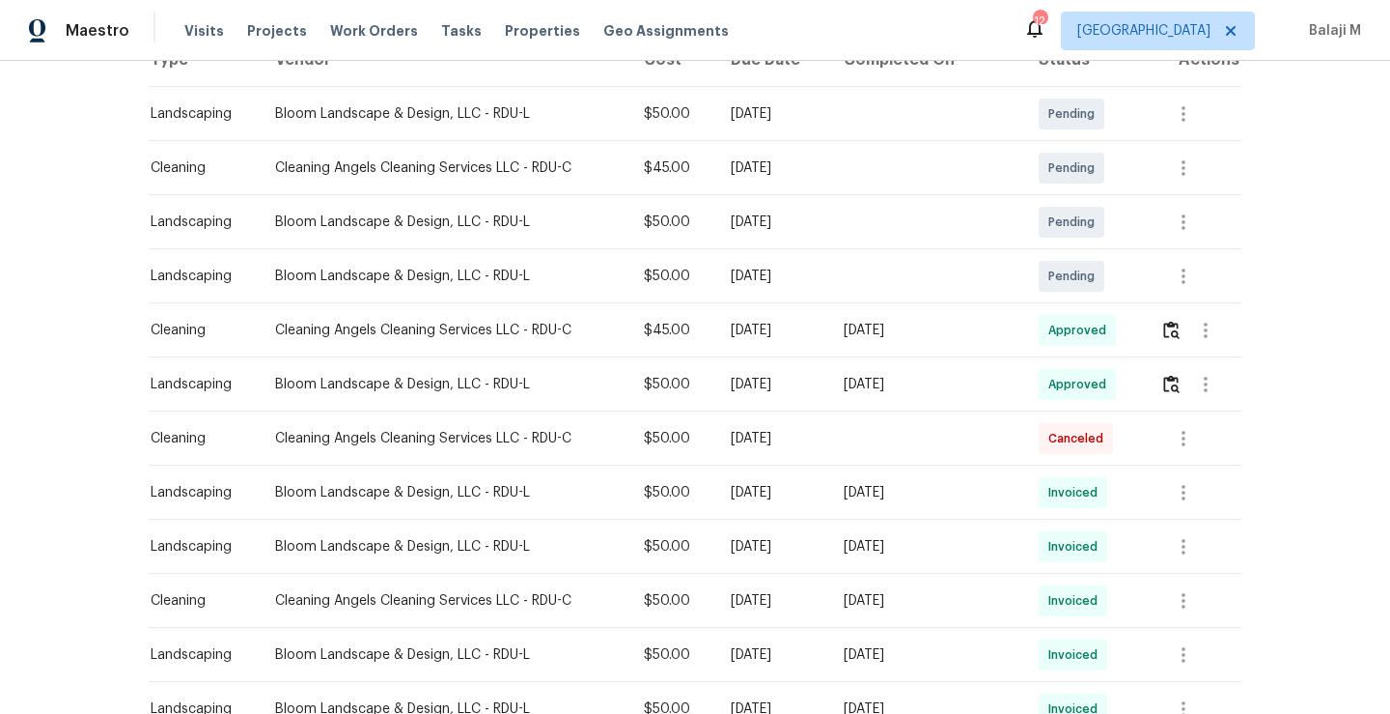
click at [767, 451] on td "[DATE]" at bounding box center [772, 438] width 113 height 54
click at [766, 440] on div "[DATE]" at bounding box center [772, 438] width 82 height 19
drag, startPoint x: 766, startPoint y: 440, endPoint x: 825, endPoint y: 440, distance: 58.9
click at [813, 440] on div "[DATE]" at bounding box center [772, 438] width 82 height 19
drag, startPoint x: 720, startPoint y: 439, endPoint x: 936, endPoint y: 445, distance: 215.4
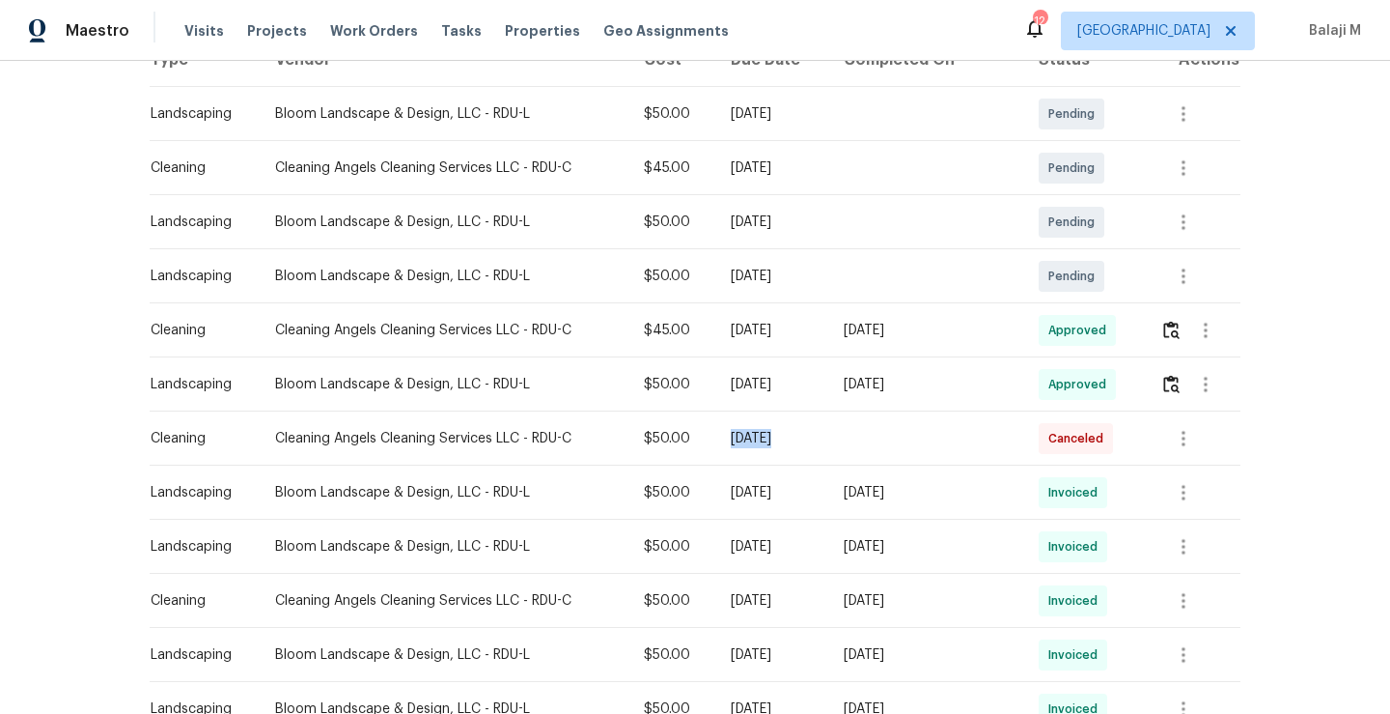
click at [936, 445] on tr "Cleaning Cleaning Angels Cleaning Services LLC - RDU-C $50.00 Mon, Sep 08 2025 …" at bounding box center [695, 438] width 1091 height 54
click at [890, 471] on td "Sat, Sep 13 2025" at bounding box center [925, 492] width 195 height 54
drag, startPoint x: 759, startPoint y: 446, endPoint x: 730, endPoint y: 446, distance: 29.0
click at [734, 444] on div "[DATE]" at bounding box center [772, 438] width 82 height 19
drag, startPoint x: 717, startPoint y: 439, endPoint x: 864, endPoint y: 437, distance: 146.8
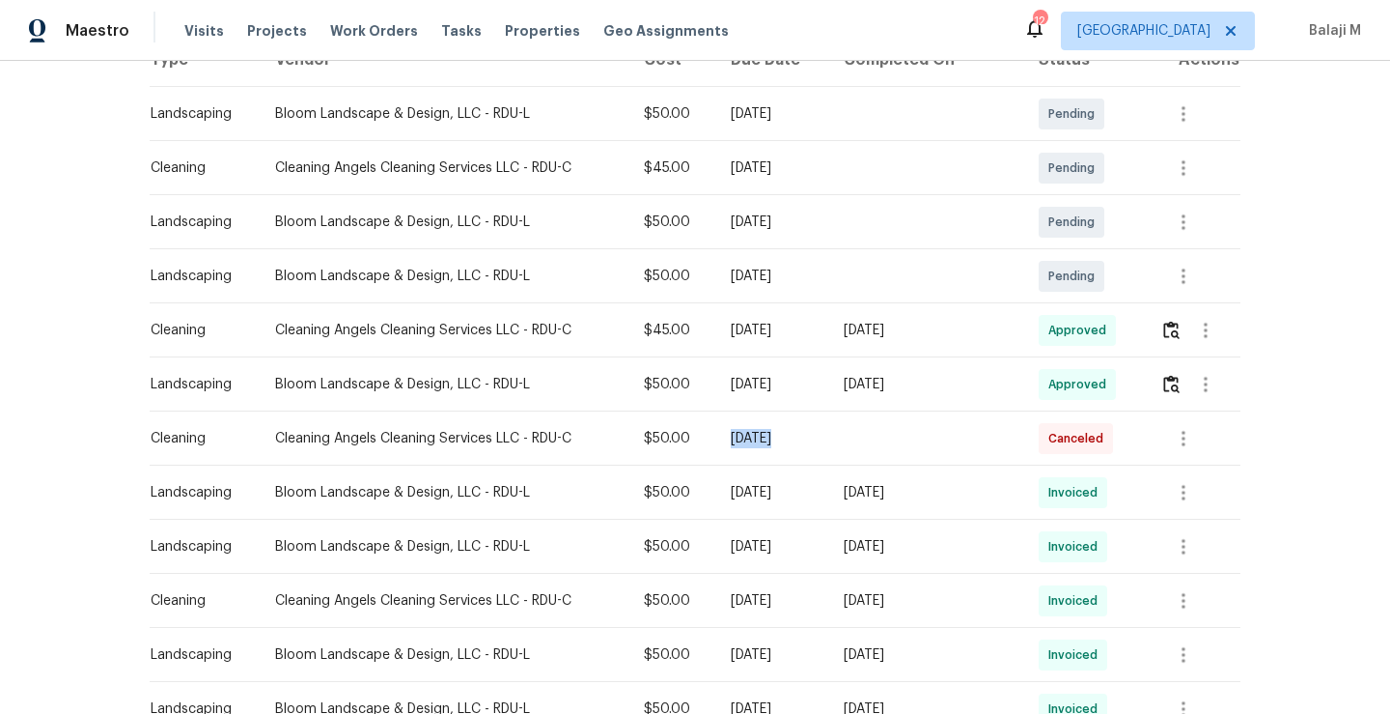
click at [828, 437] on td "[DATE]" at bounding box center [772, 438] width 113 height 54
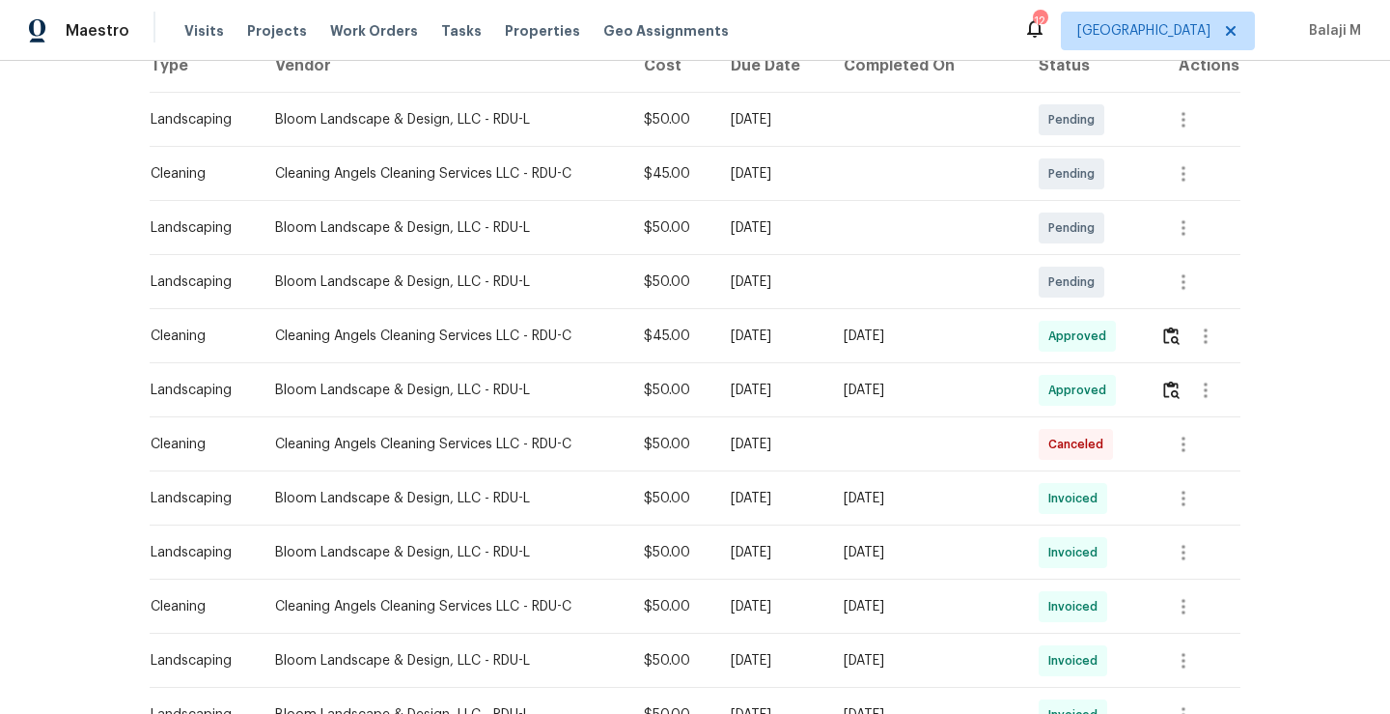
scroll to position [328, 0]
drag, startPoint x: 864, startPoint y: 437, endPoint x: 1113, endPoint y: 436, distance: 249.1
click at [1113, 436] on tr "Cleaning Cleaning Angels Cleaning Services LLC - RDU-C $50.00 Mon, Sep 08 2025 …" at bounding box center [695, 442] width 1091 height 54
click at [901, 455] on td at bounding box center [925, 442] width 195 height 54
drag, startPoint x: 821, startPoint y: 442, endPoint x: 880, endPoint y: 442, distance: 58.9
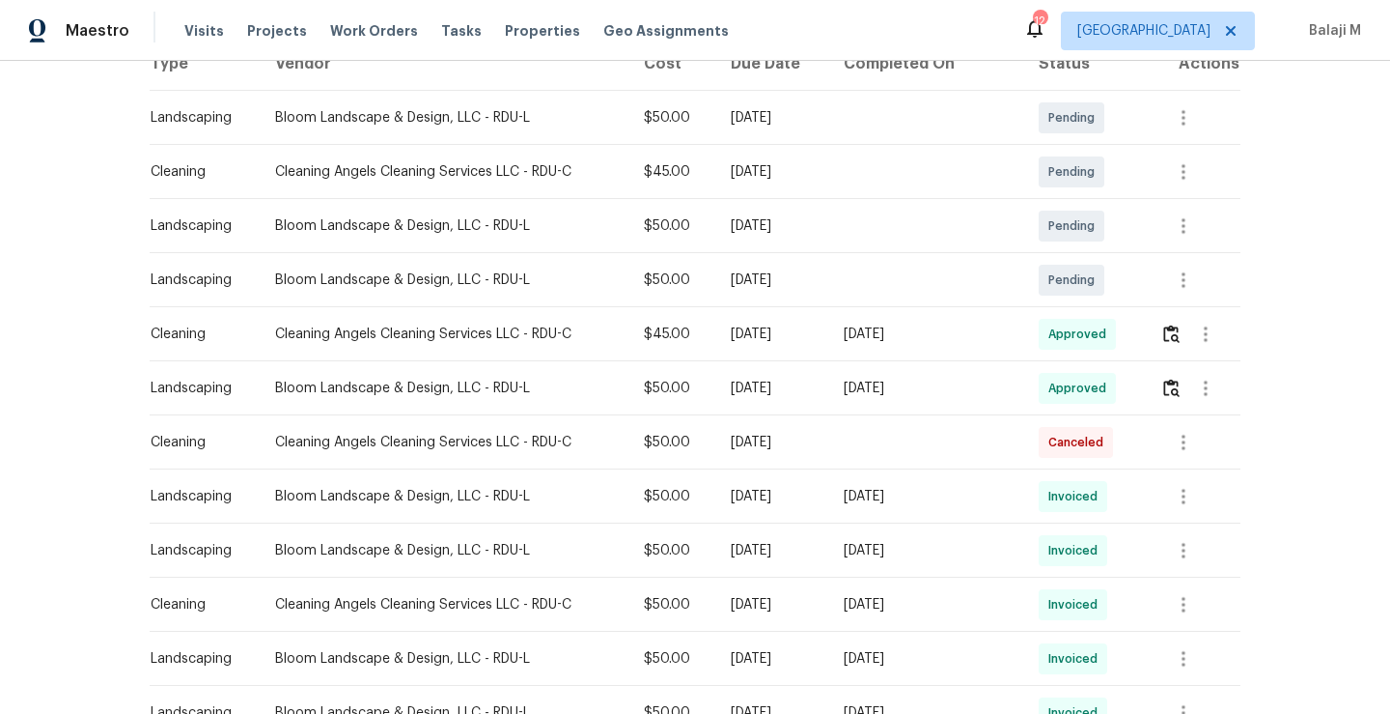
click at [880, 442] on tr "Cleaning Cleaning Angels Cleaning Services LLC - RDU-C $50.00 Mon, Sep 08 2025 …" at bounding box center [695, 442] width 1091 height 54
drag, startPoint x: 715, startPoint y: 440, endPoint x: 954, endPoint y: 436, distance: 239.5
click at [954, 436] on tr "Cleaning Cleaning Angels Cleaning Services LLC - RDU-C $50.00 Mon, Sep 08 2025 …" at bounding box center [695, 442] width 1091 height 54
click at [949, 443] on td at bounding box center [925, 442] width 195 height 54
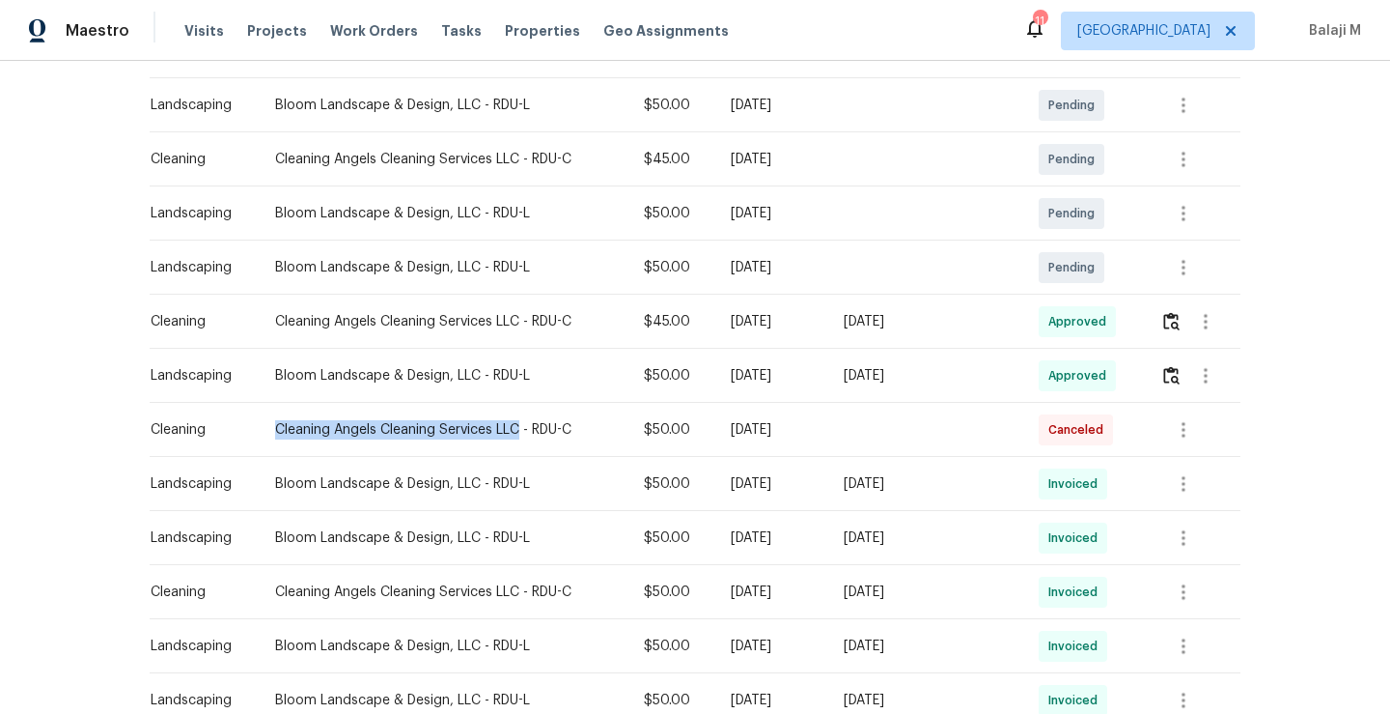
drag, startPoint x: 268, startPoint y: 424, endPoint x: 512, endPoint y: 435, distance: 243.6
click at [512, 435] on div "Cleaning Angels Cleaning Services LLC - RDU-C" at bounding box center [444, 429] width 338 height 19
copy div "Cleaning Angels Cleaning Services LLC"
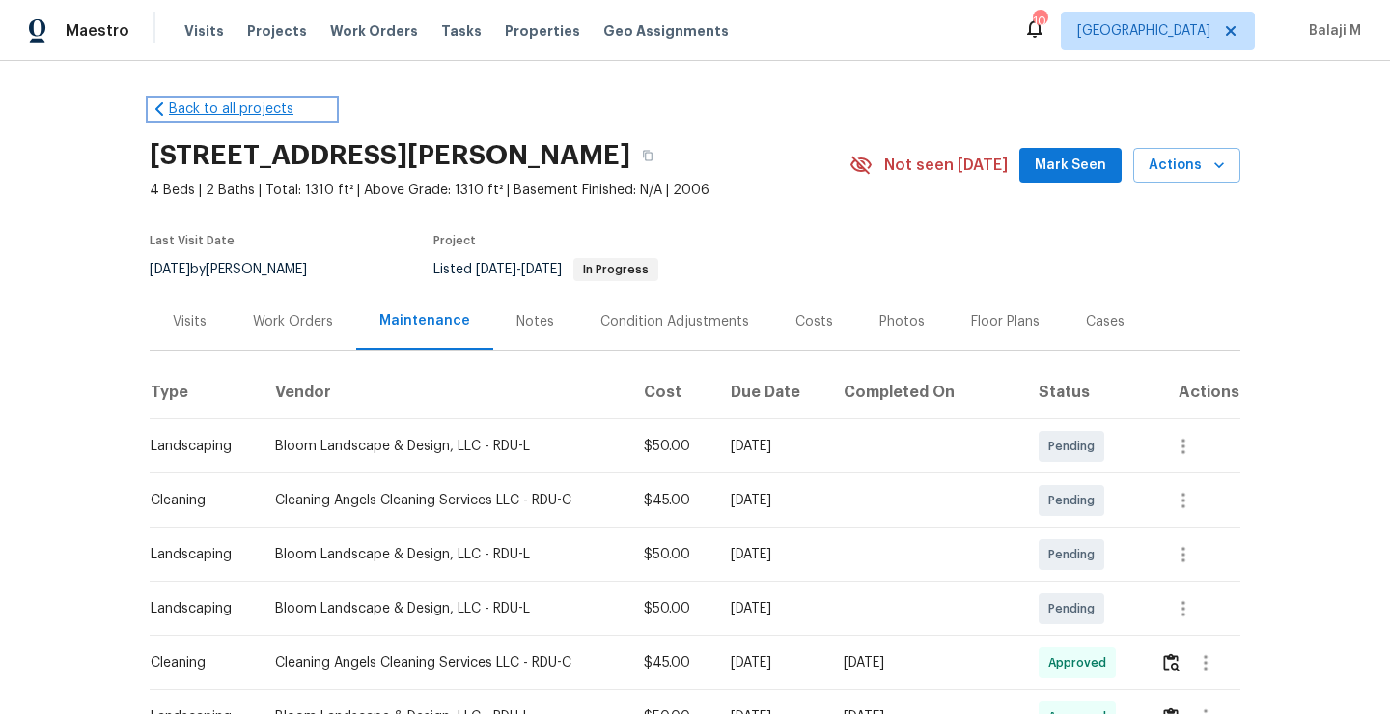
click at [213, 103] on link "Back to all projects" at bounding box center [242, 108] width 185 height 19
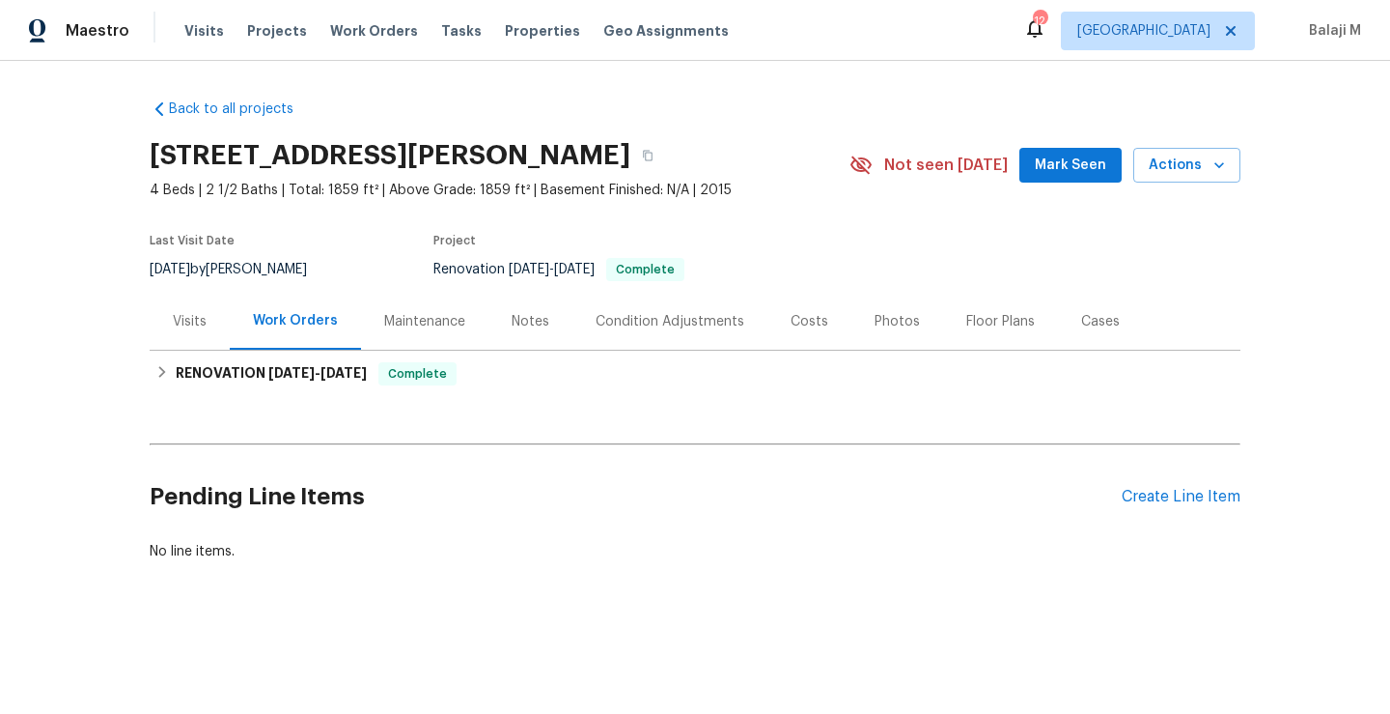
click at [435, 323] on div "Maintenance" at bounding box center [424, 321] width 81 height 19
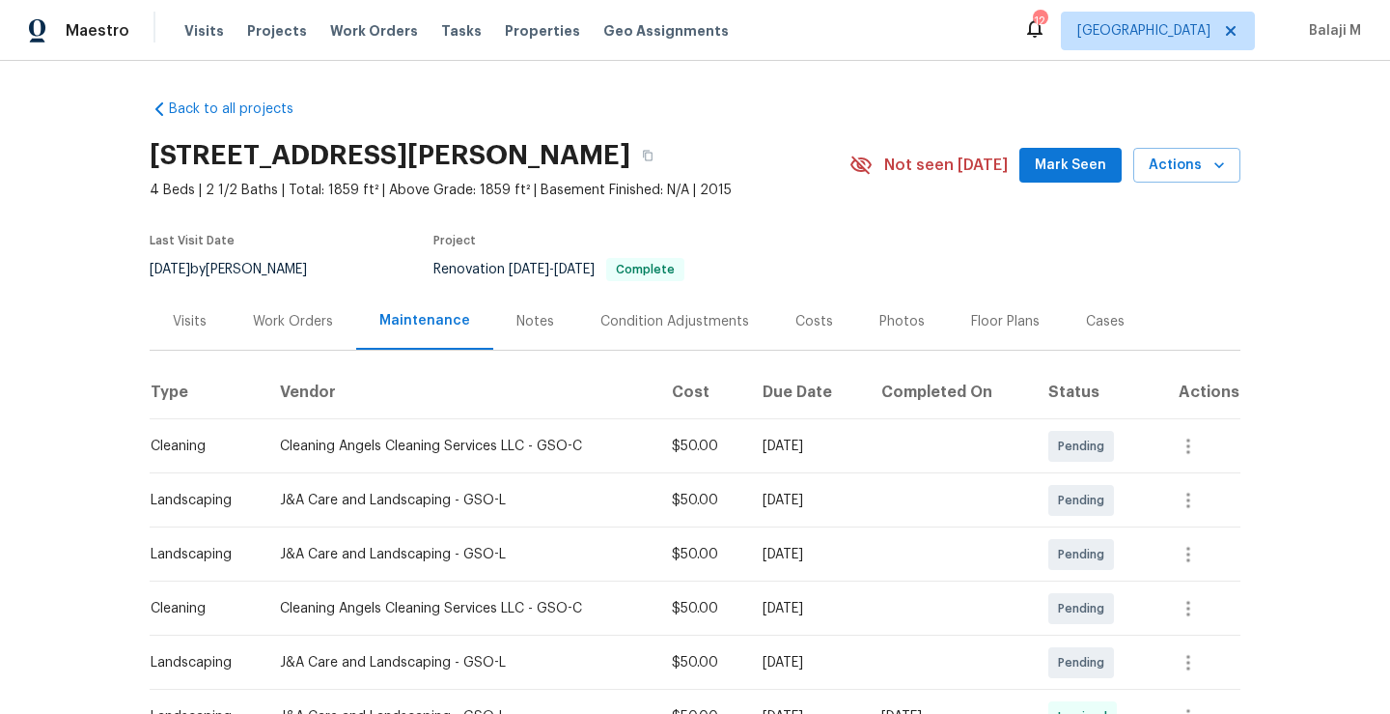
scroll to position [268, 0]
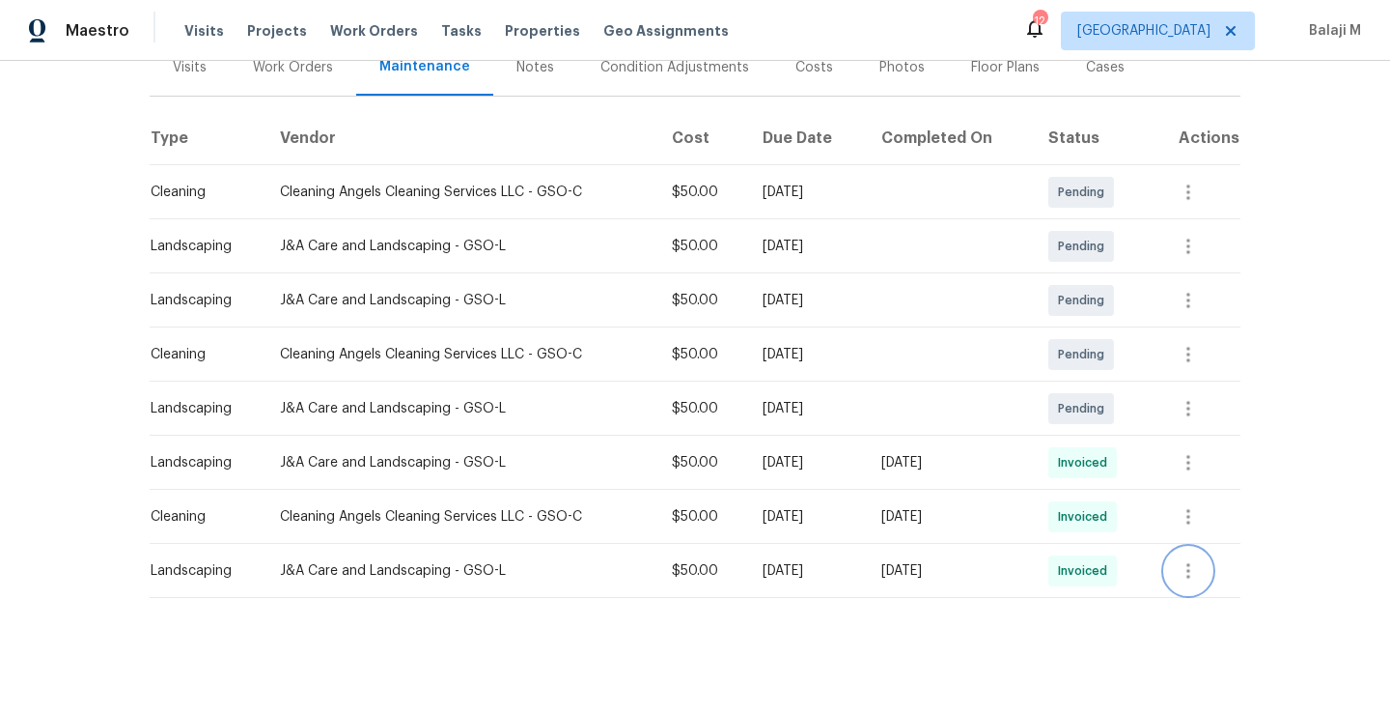
click at [1187, 559] on icon "button" at bounding box center [1188, 570] width 23 height 23
click at [1214, 589] on li "View details" at bounding box center [1233, 588] width 135 height 32
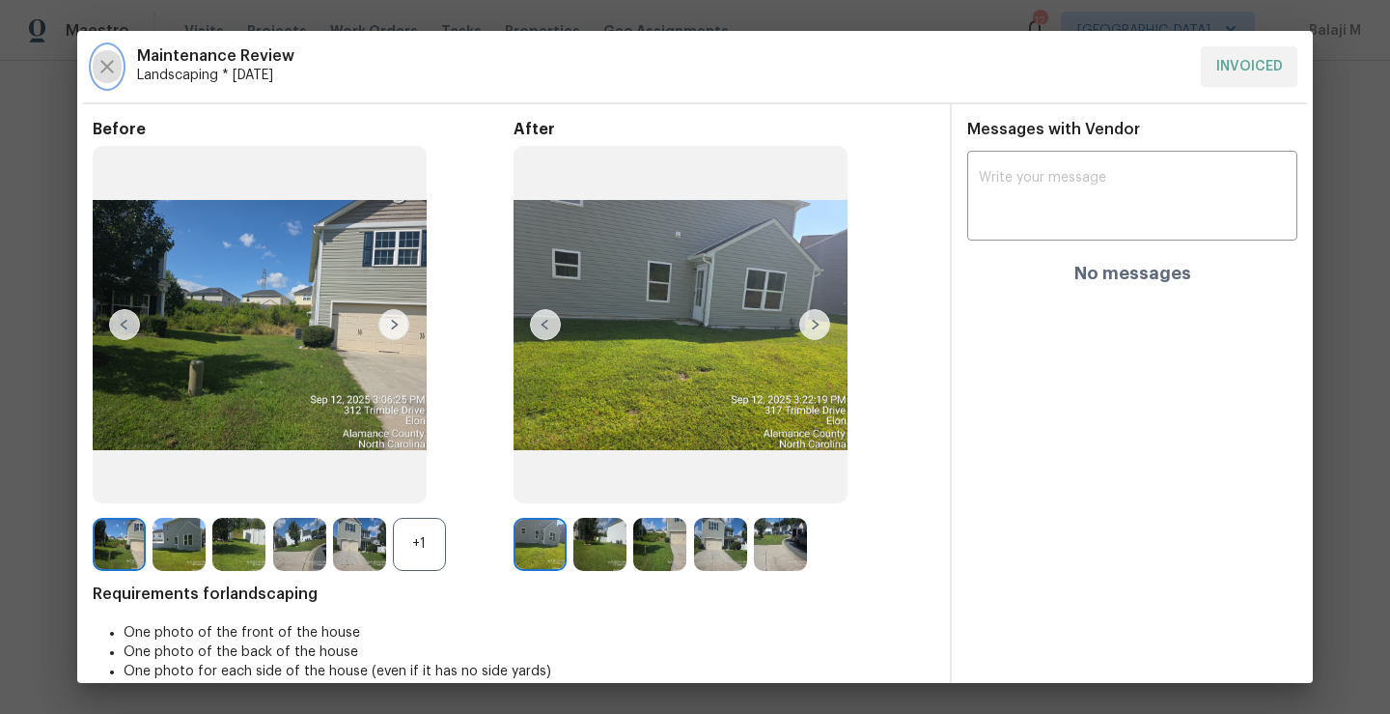
click at [101, 64] on icon "button" at bounding box center [107, 66] width 23 height 23
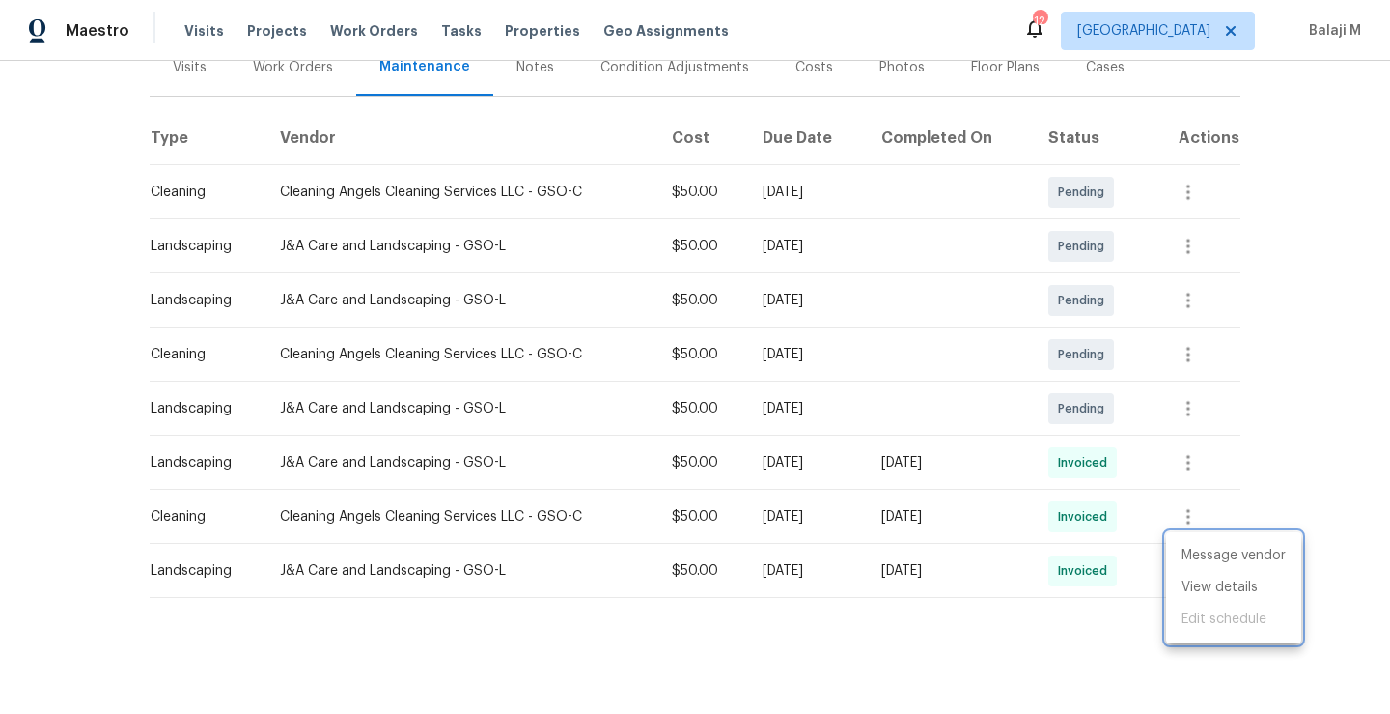
click at [377, 334] on div at bounding box center [695, 357] width 1390 height 714
click at [1188, 559] on icon "button" at bounding box center [1188, 570] width 23 height 23
click at [1195, 589] on li "View details" at bounding box center [1233, 588] width 135 height 32
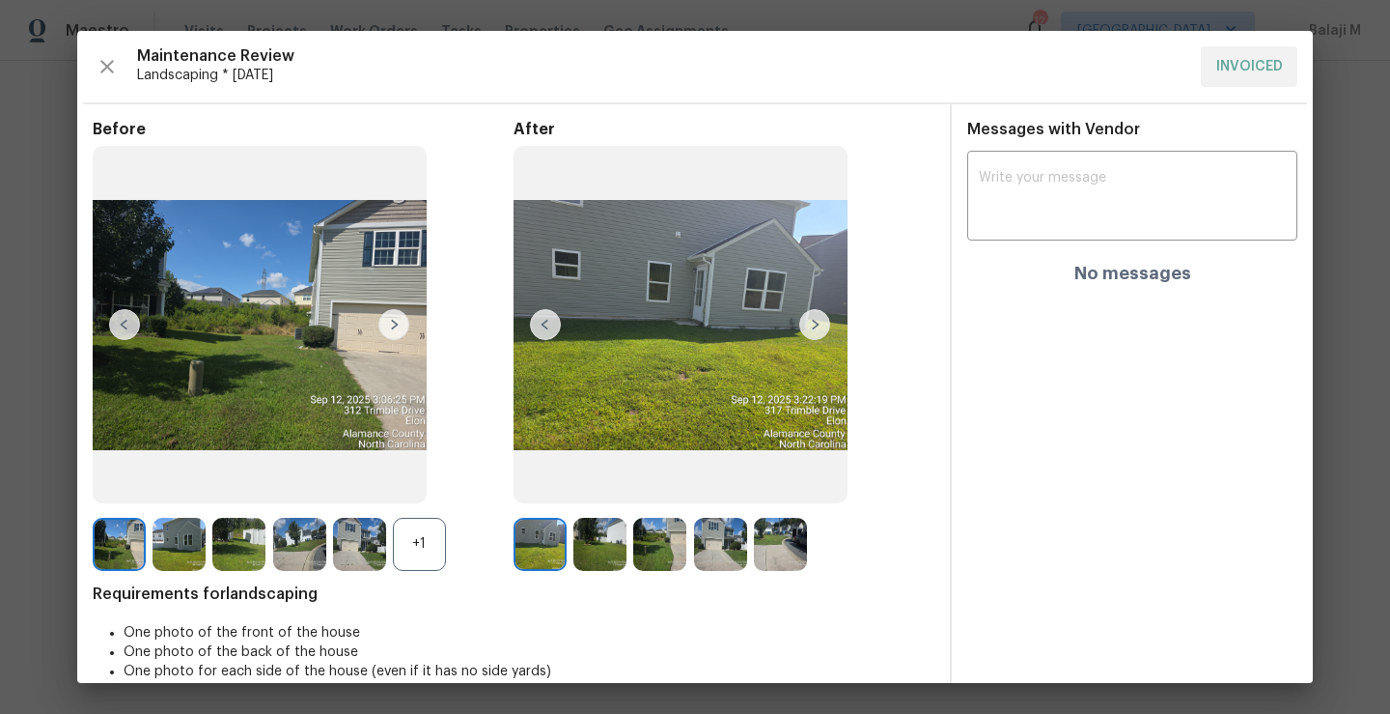
click at [393, 323] on img at bounding box center [394, 324] width 31 height 31
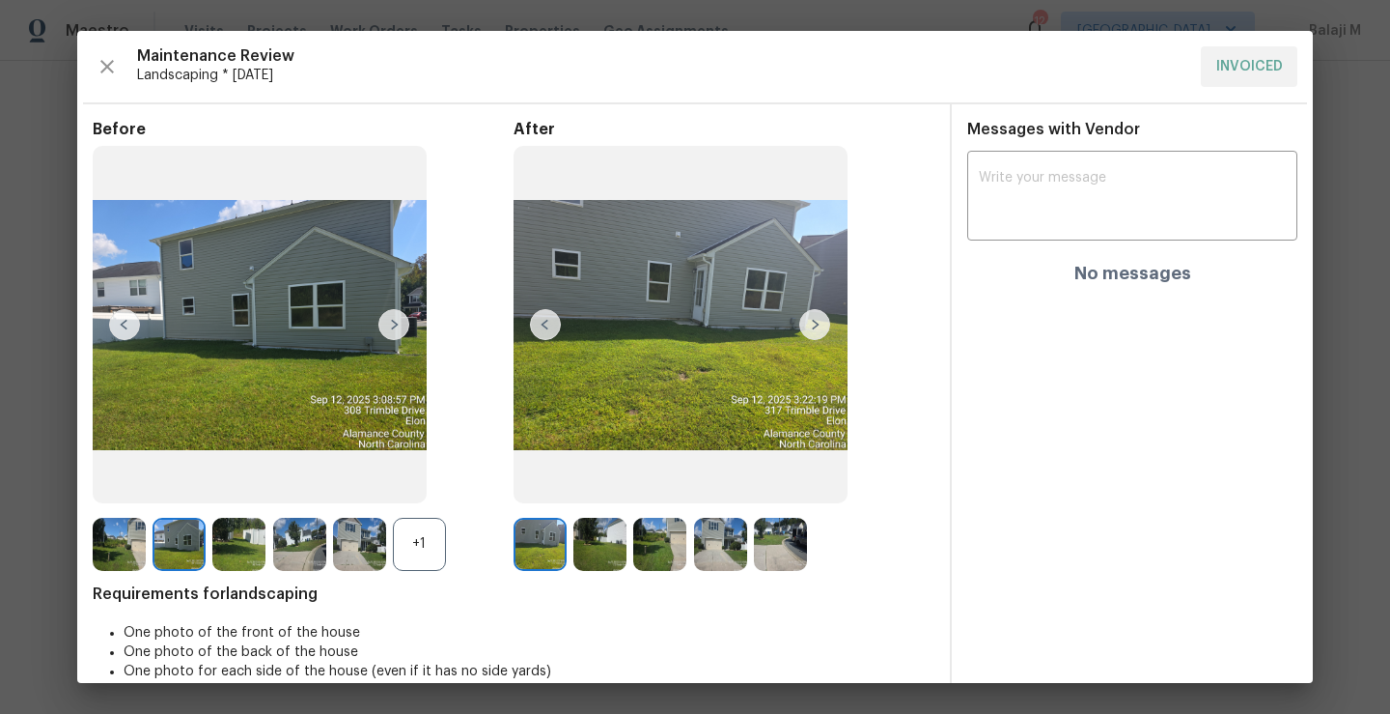
click at [429, 561] on div "+1" at bounding box center [419, 544] width 53 height 53
click at [529, 525] on img at bounding box center [540, 544] width 53 height 53
click at [827, 322] on img at bounding box center [681, 324] width 334 height 357
click at [811, 325] on img at bounding box center [815, 324] width 31 height 31
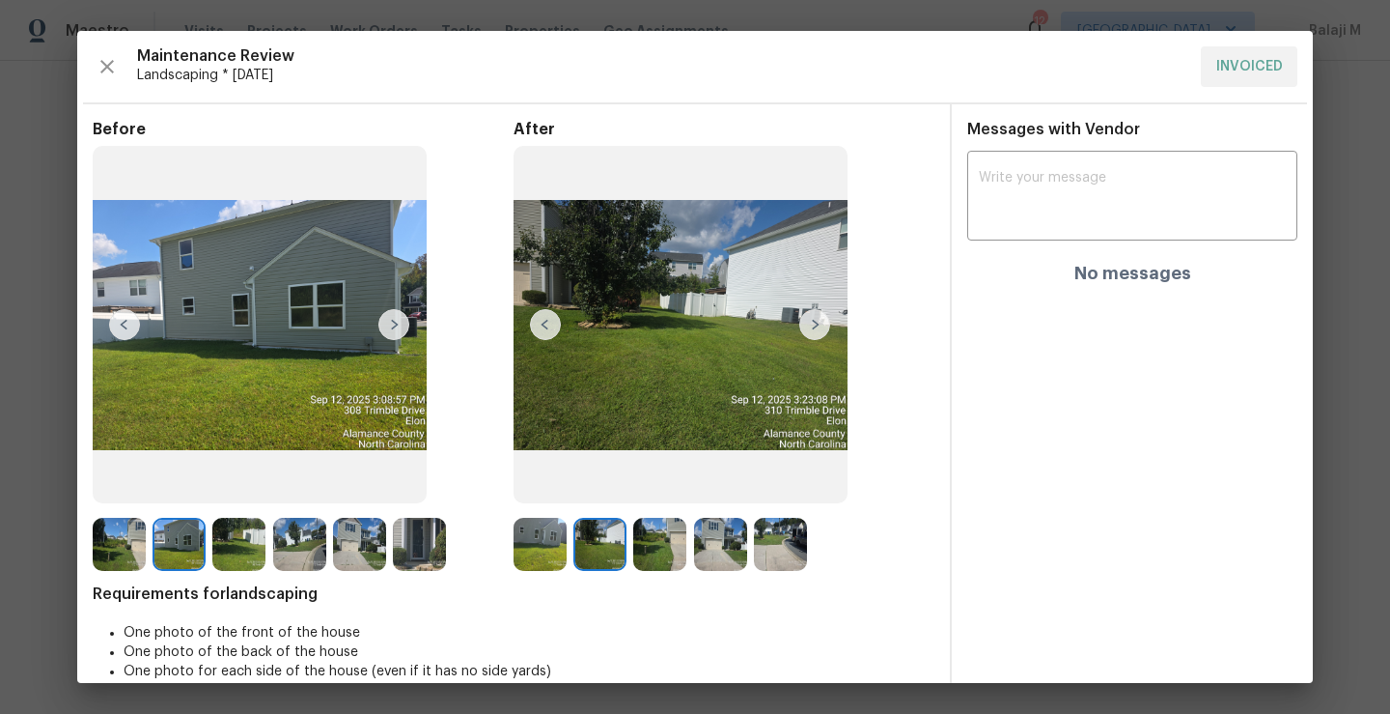
click at [814, 331] on img at bounding box center [815, 324] width 31 height 31
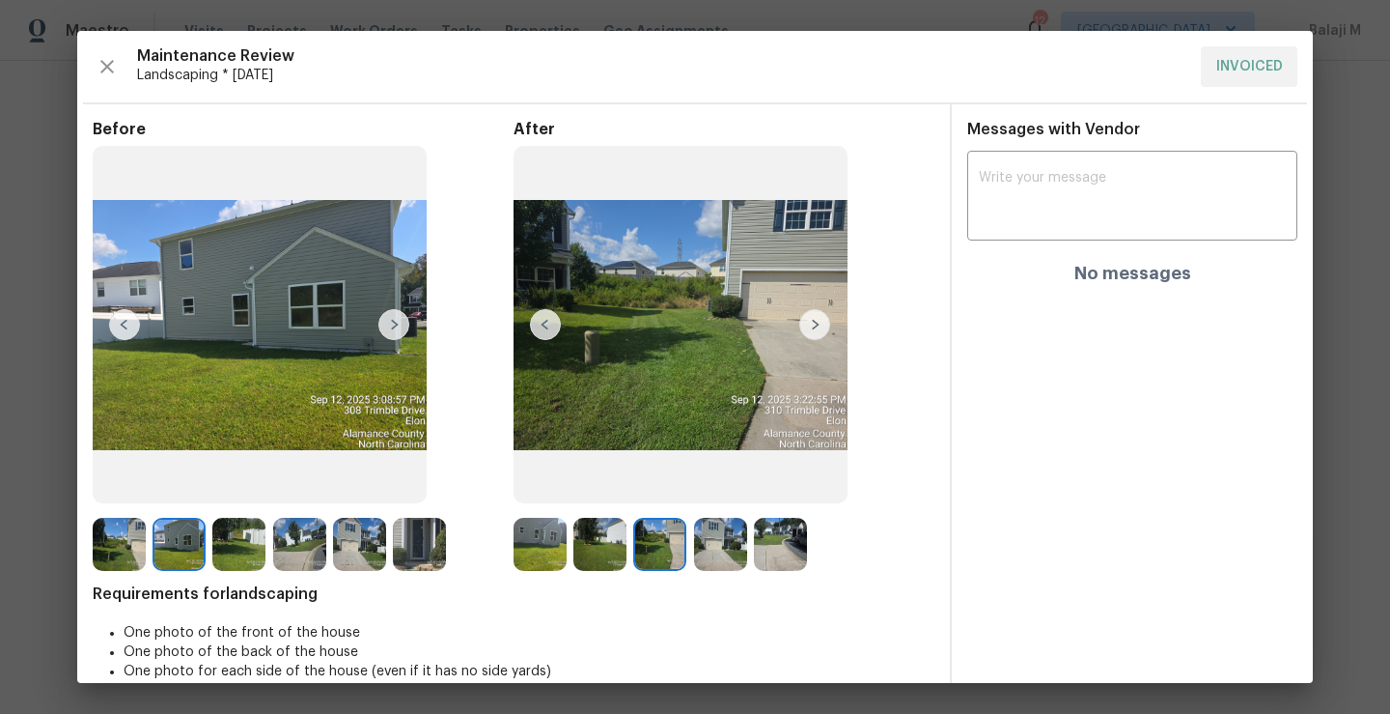
click at [590, 542] on img at bounding box center [600, 544] width 53 height 53
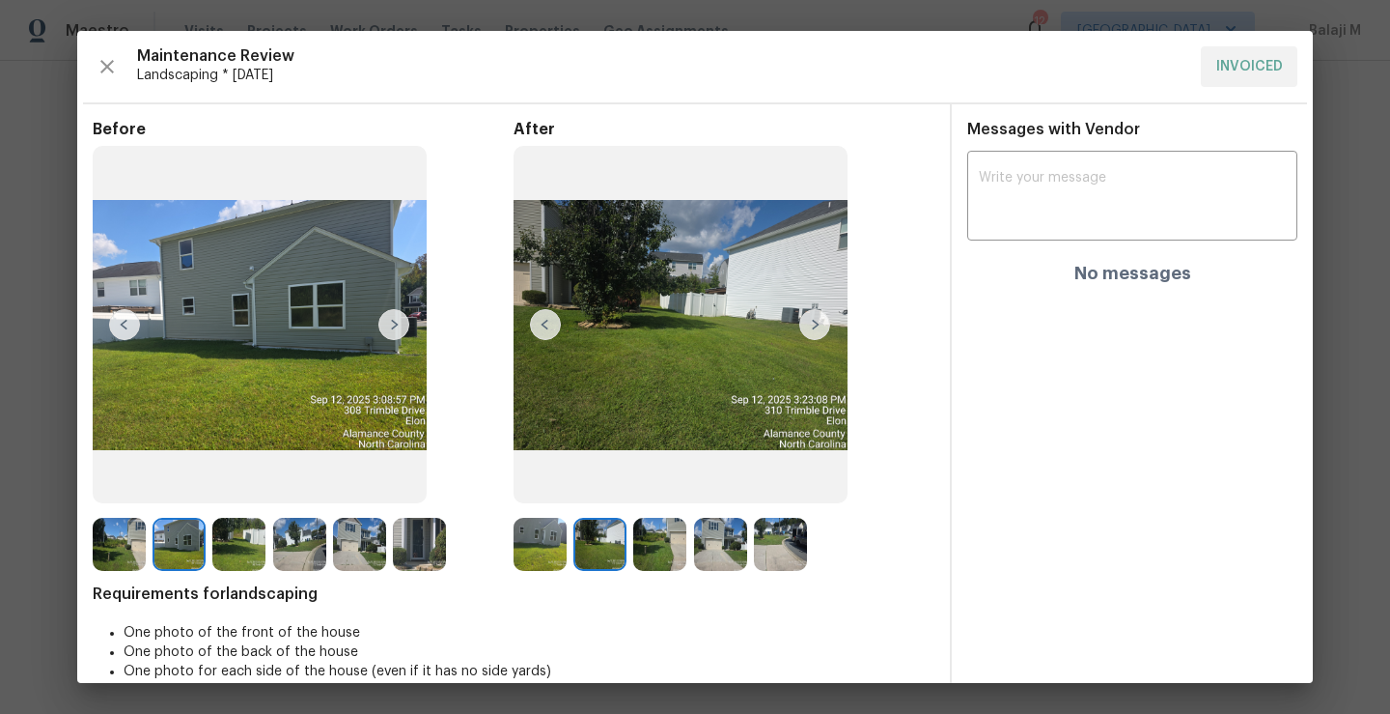
click at [590, 542] on img at bounding box center [600, 544] width 53 height 53
click at [804, 327] on img at bounding box center [815, 324] width 31 height 31
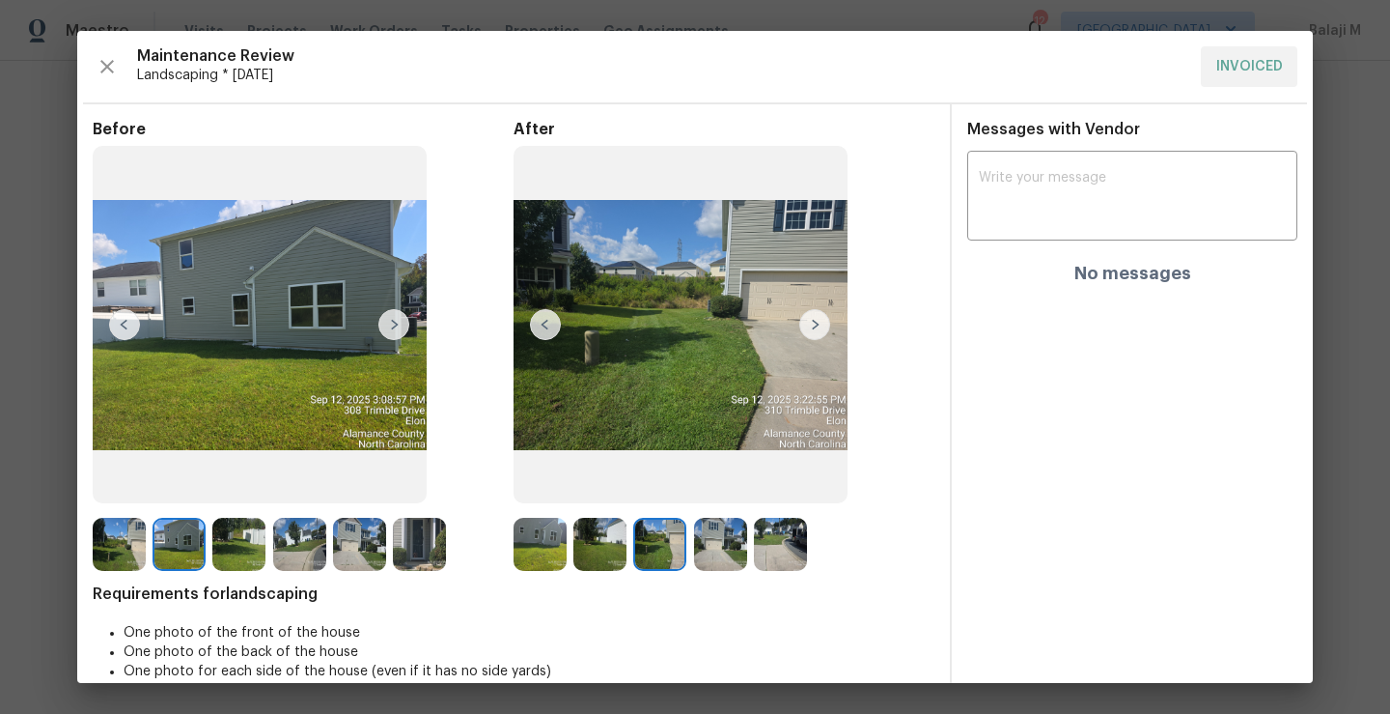
click at [804, 327] on img at bounding box center [815, 324] width 31 height 31
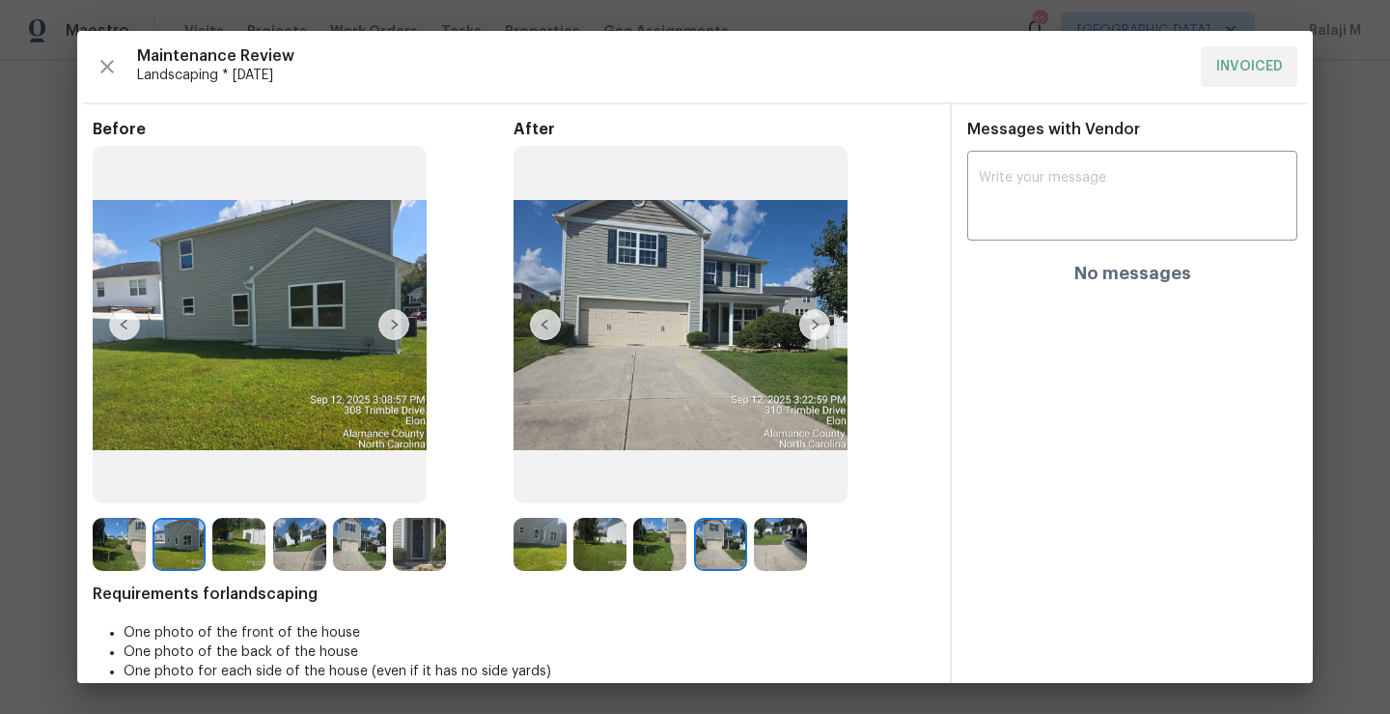
click at [804, 327] on img at bounding box center [815, 324] width 31 height 31
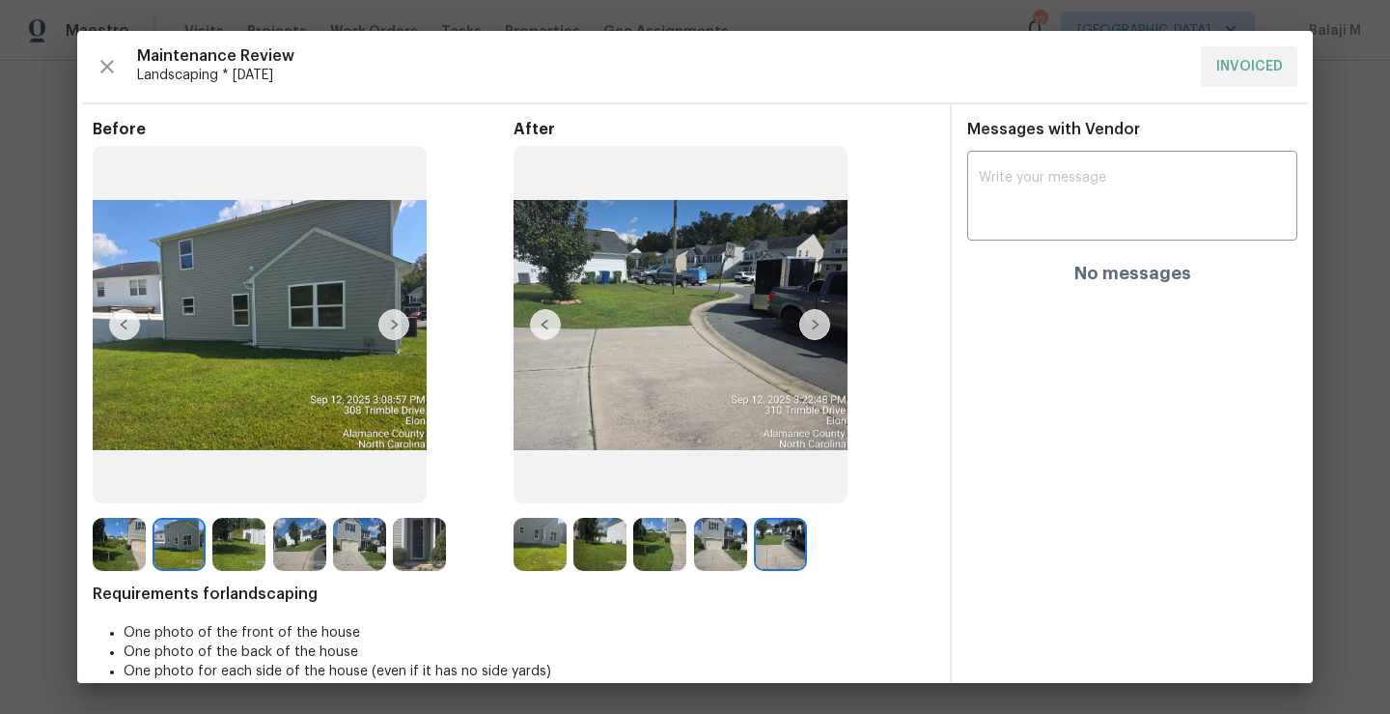
click at [721, 539] on img at bounding box center [720, 544] width 53 height 53
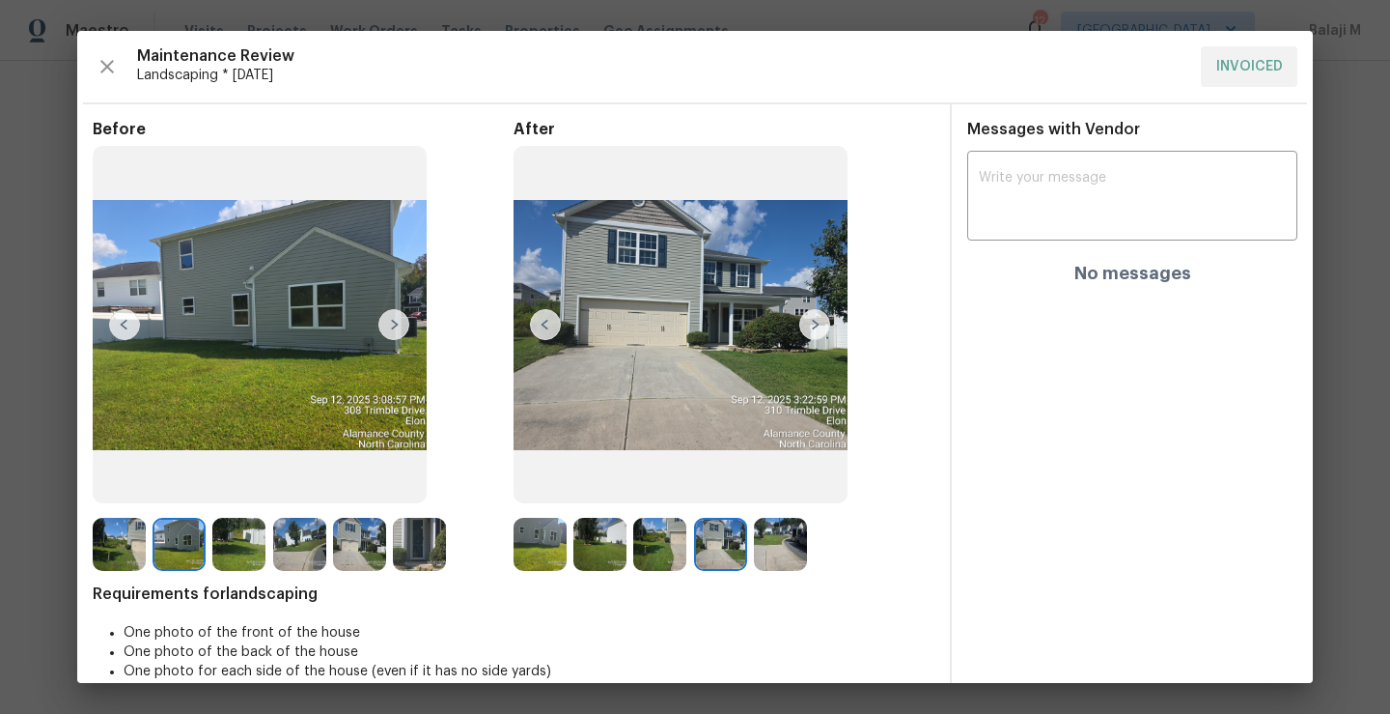
click at [785, 533] on img at bounding box center [780, 544] width 53 height 53
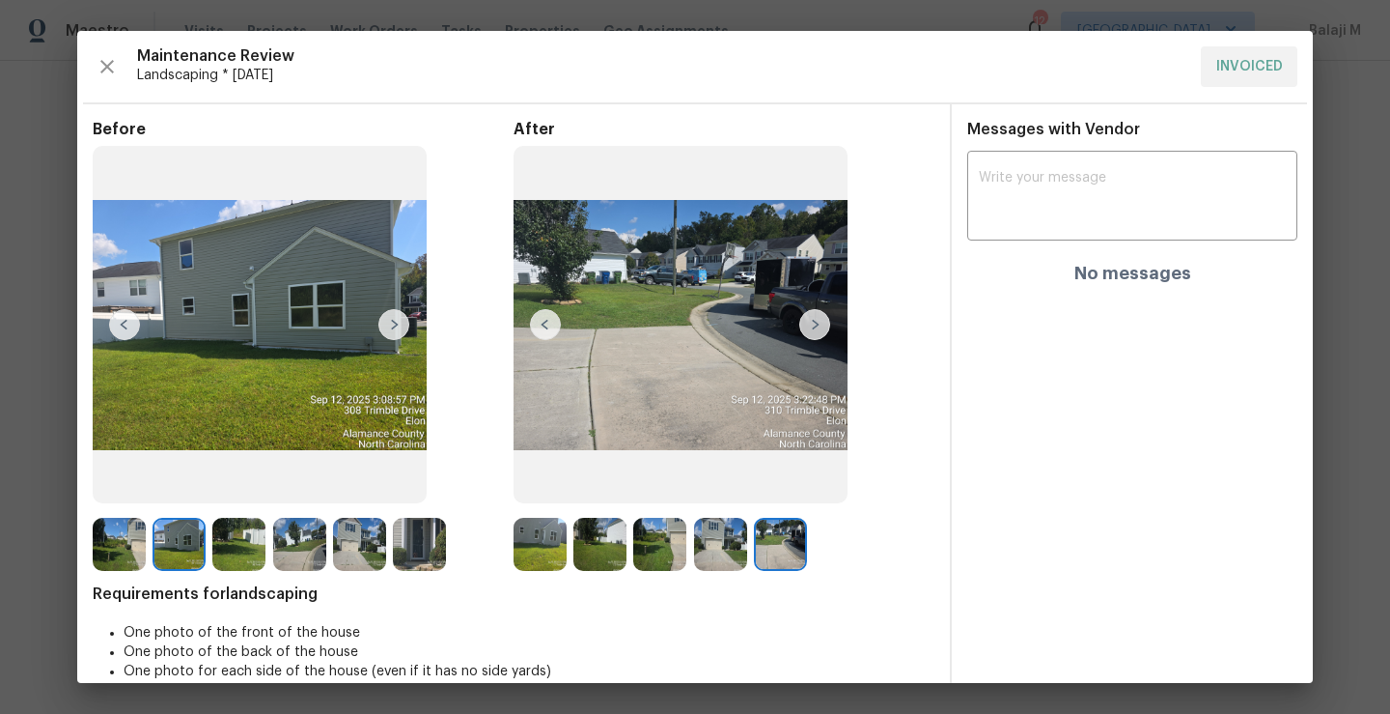
click at [716, 556] on img at bounding box center [720, 544] width 53 height 53
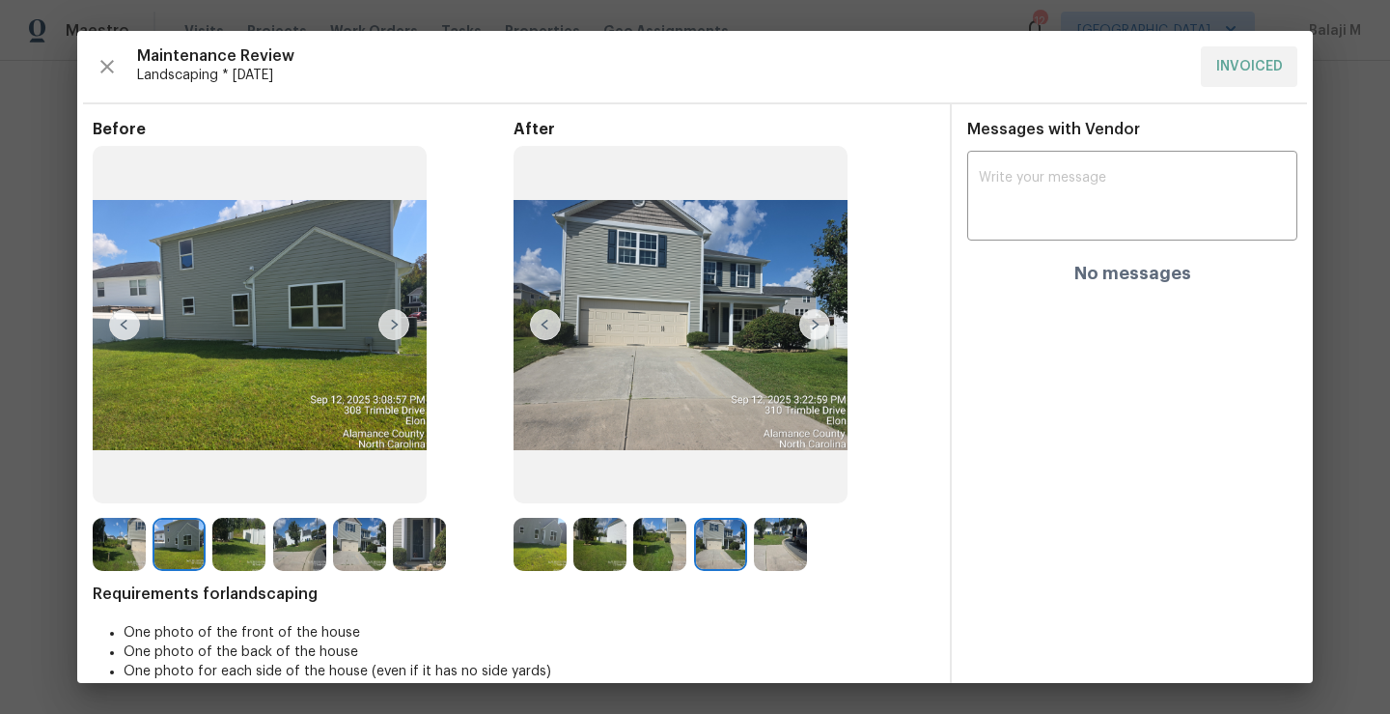
click at [648, 554] on img at bounding box center [659, 544] width 53 height 53
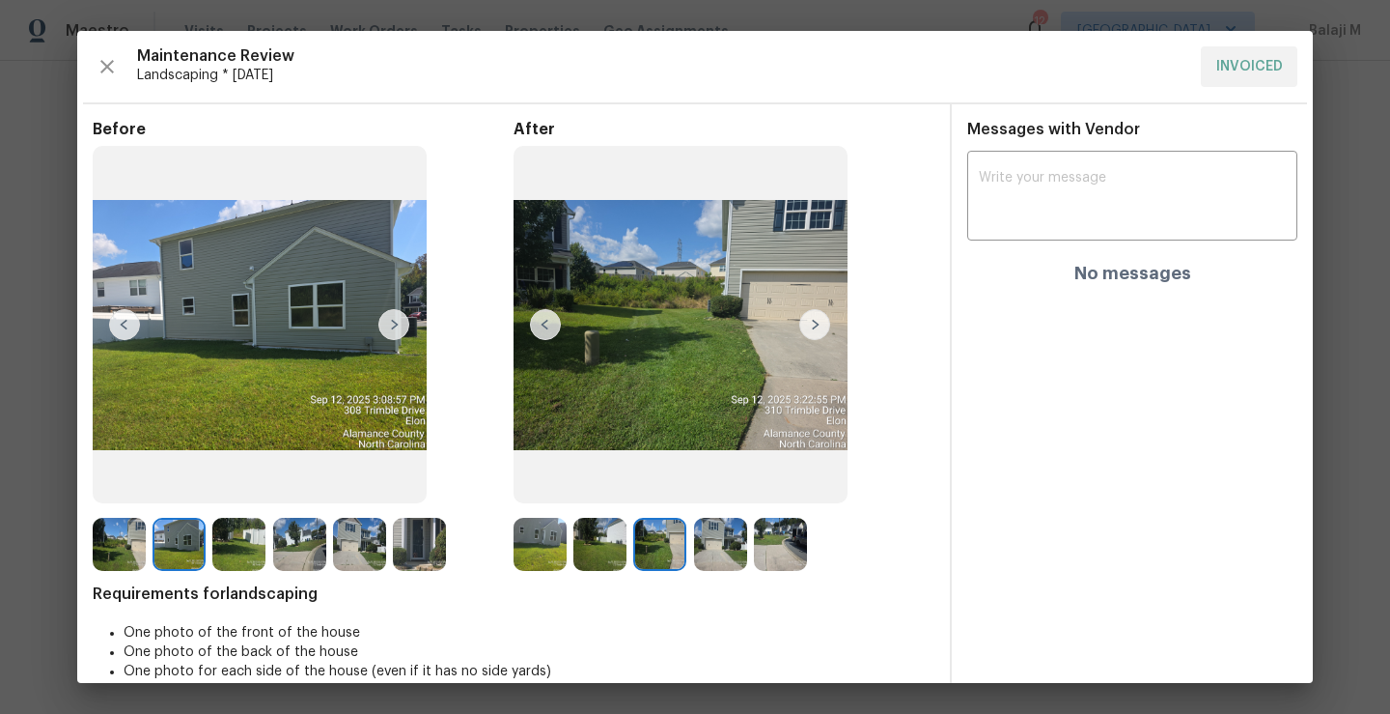
click at [555, 545] on img at bounding box center [540, 544] width 53 height 53
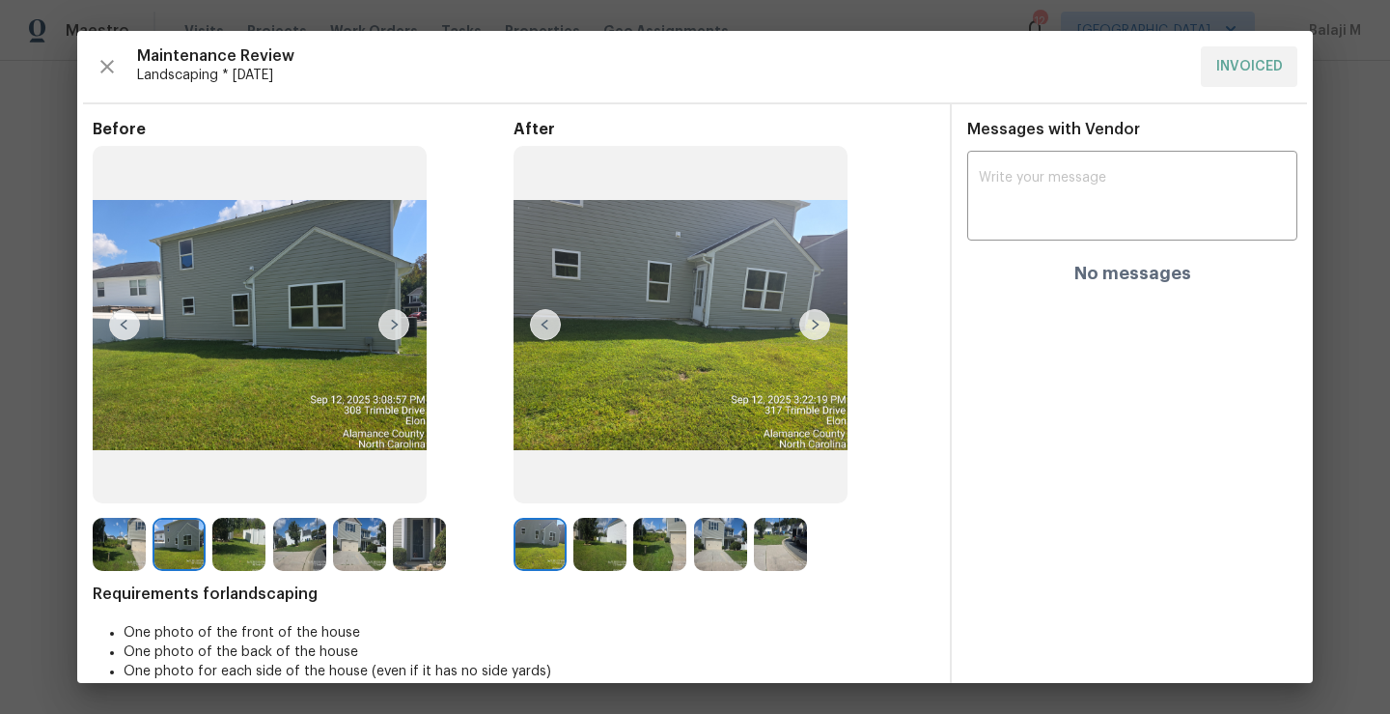
click at [370, 548] on img at bounding box center [359, 544] width 53 height 53
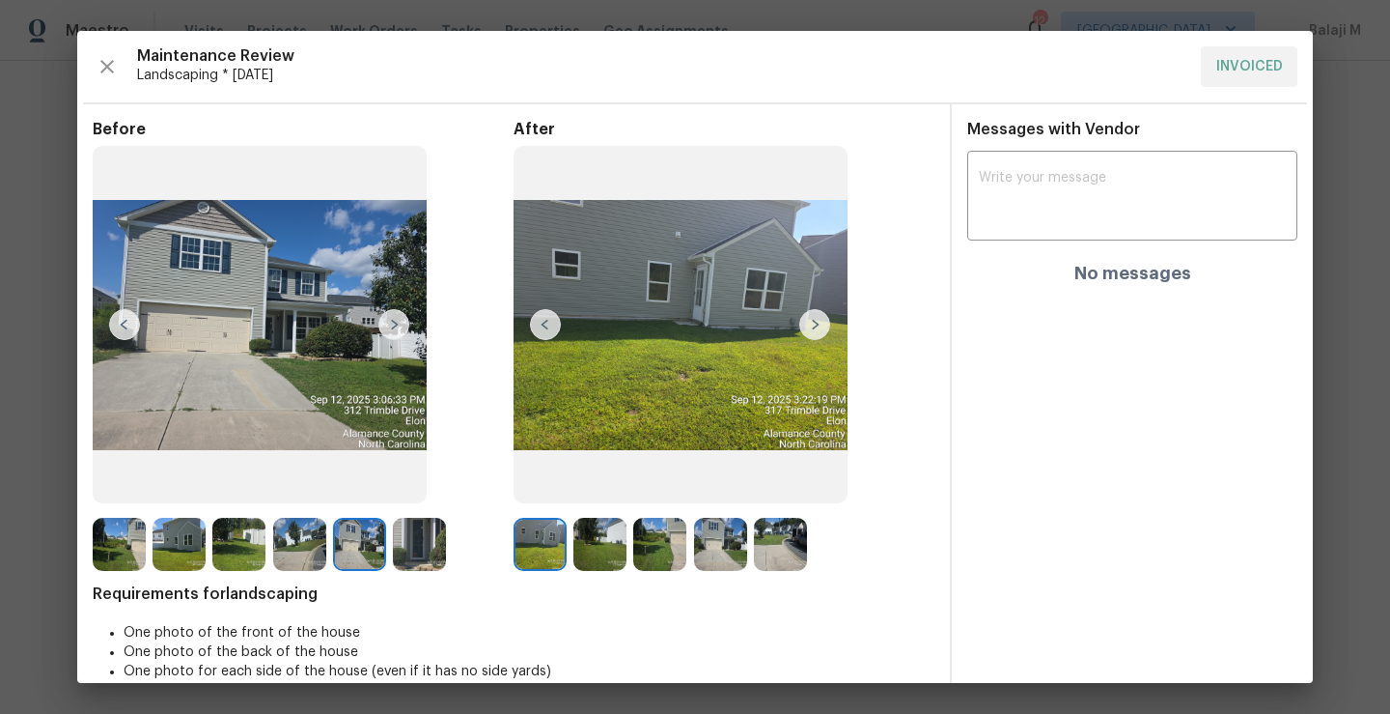
click at [418, 543] on img at bounding box center [419, 544] width 53 height 53
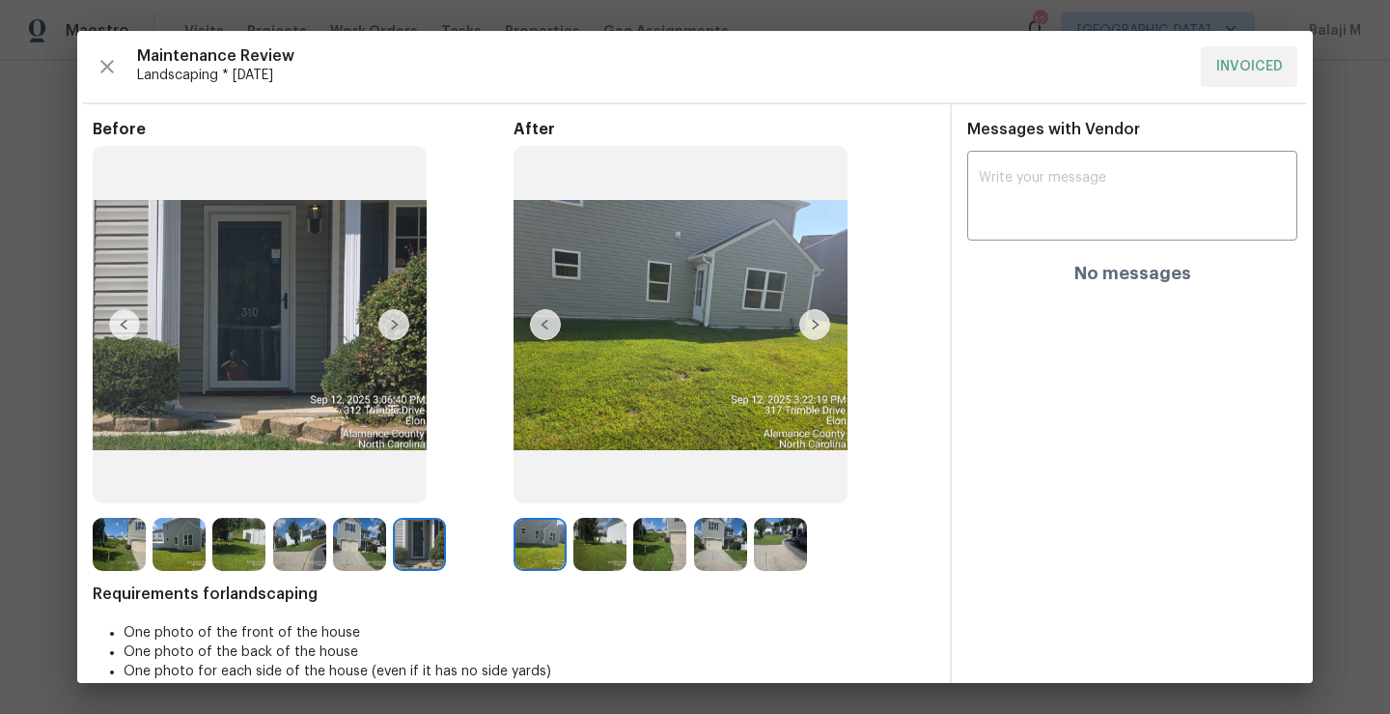
click at [418, 543] on img at bounding box center [419, 544] width 53 height 53
click at [1345, 396] on div at bounding box center [695, 357] width 1390 height 714
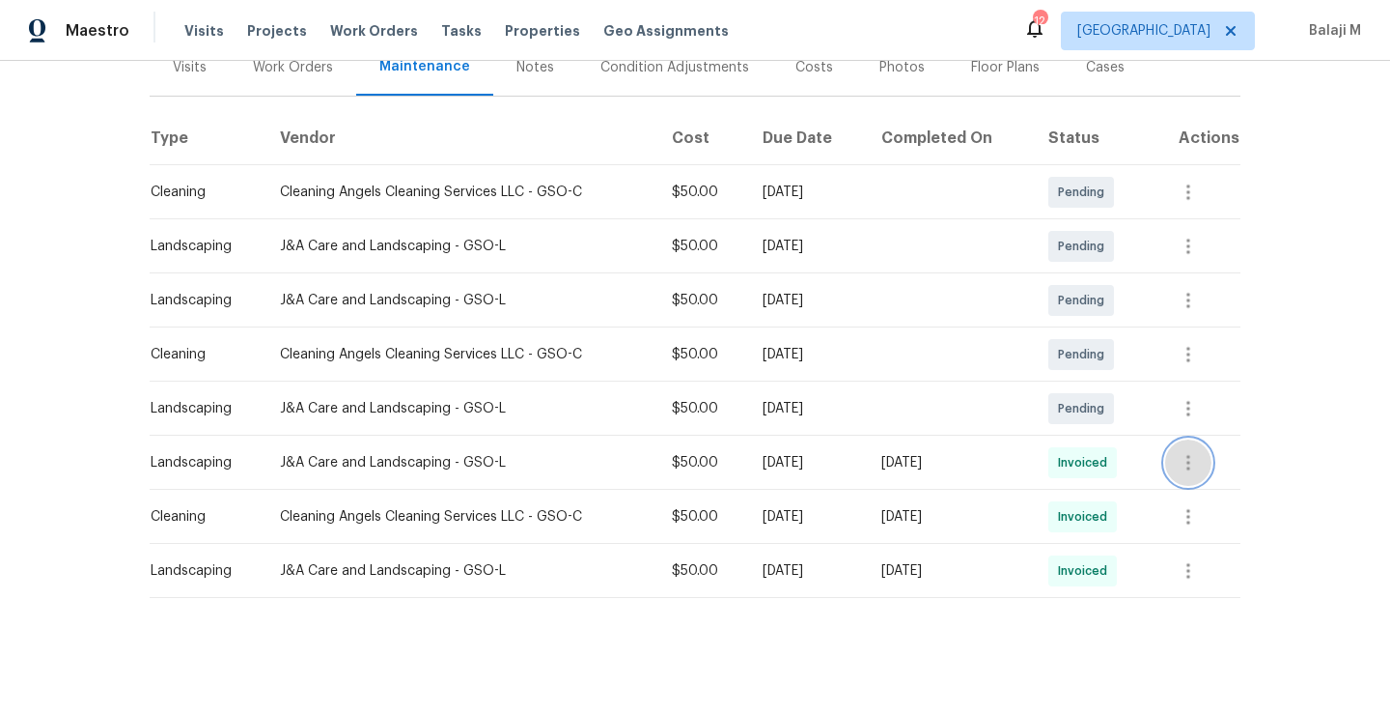
click at [1187, 454] on icon "button" at bounding box center [1188, 462] width 23 height 23
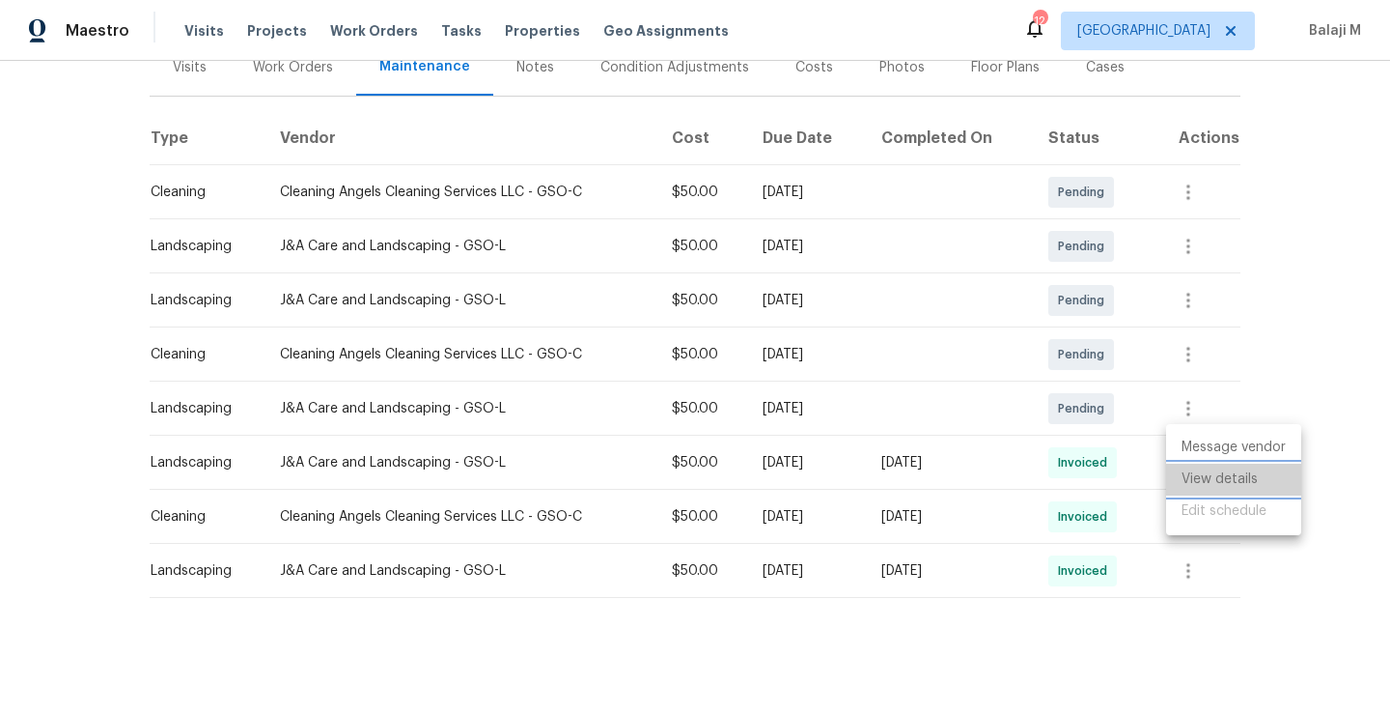
click at [1187, 472] on li "View details" at bounding box center [1233, 479] width 135 height 32
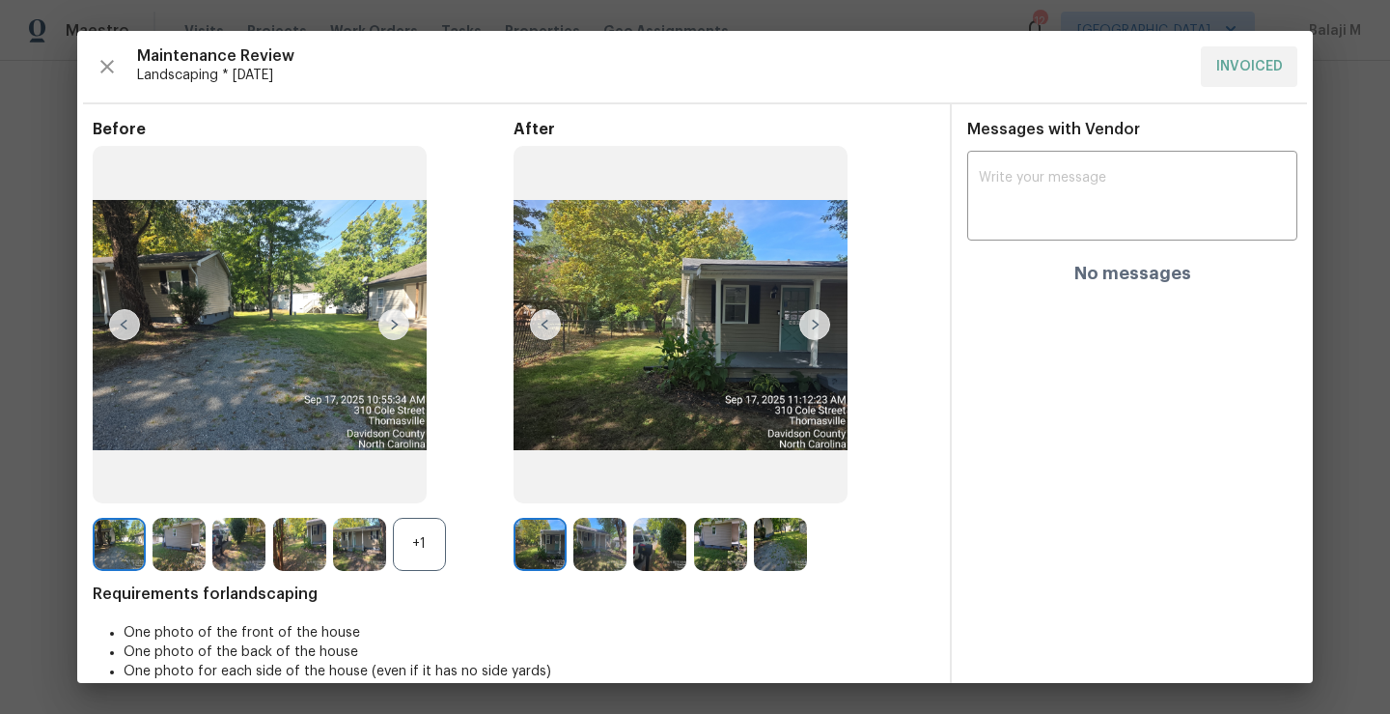
click at [419, 572] on div "Before +1 After Requirements for landscaping One photo of the front of the hous…" at bounding box center [514, 414] width 842 height 589
click at [419, 553] on div "+1" at bounding box center [419, 544] width 53 height 53
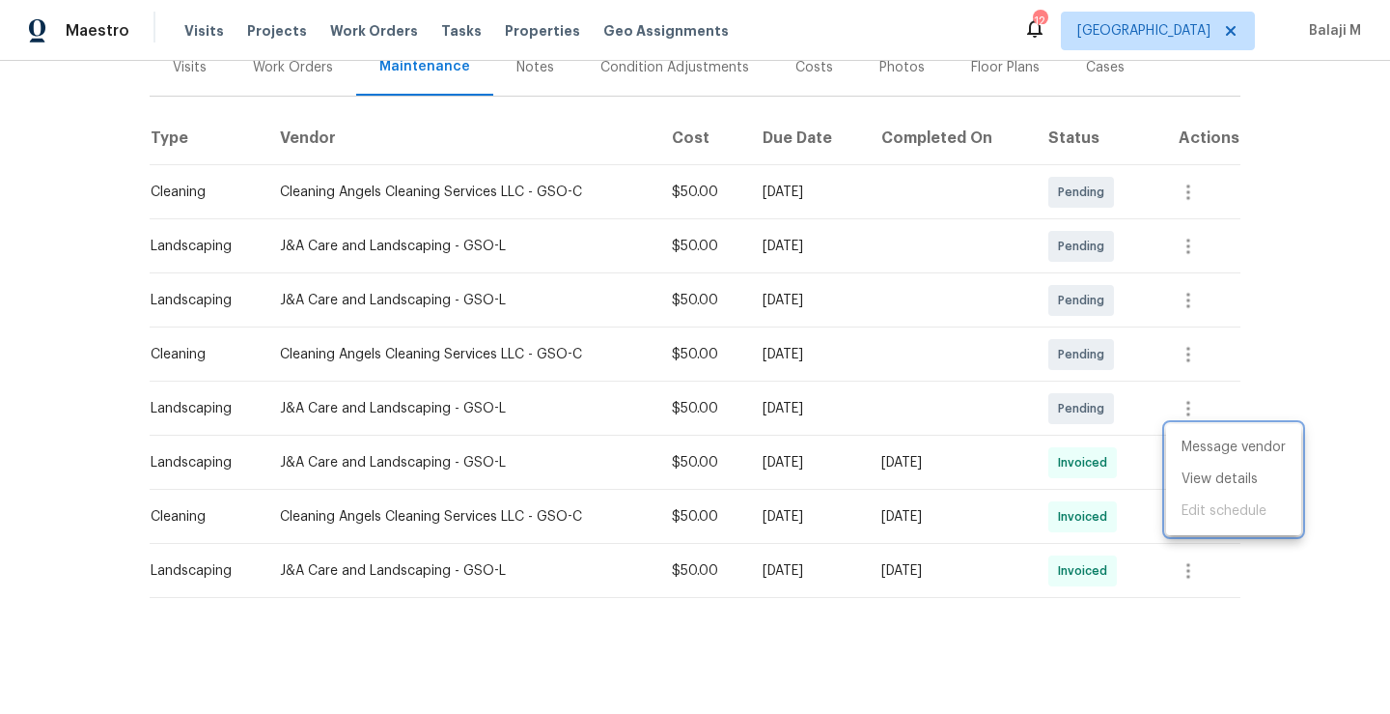
click at [690, 286] on div at bounding box center [695, 357] width 1390 height 714
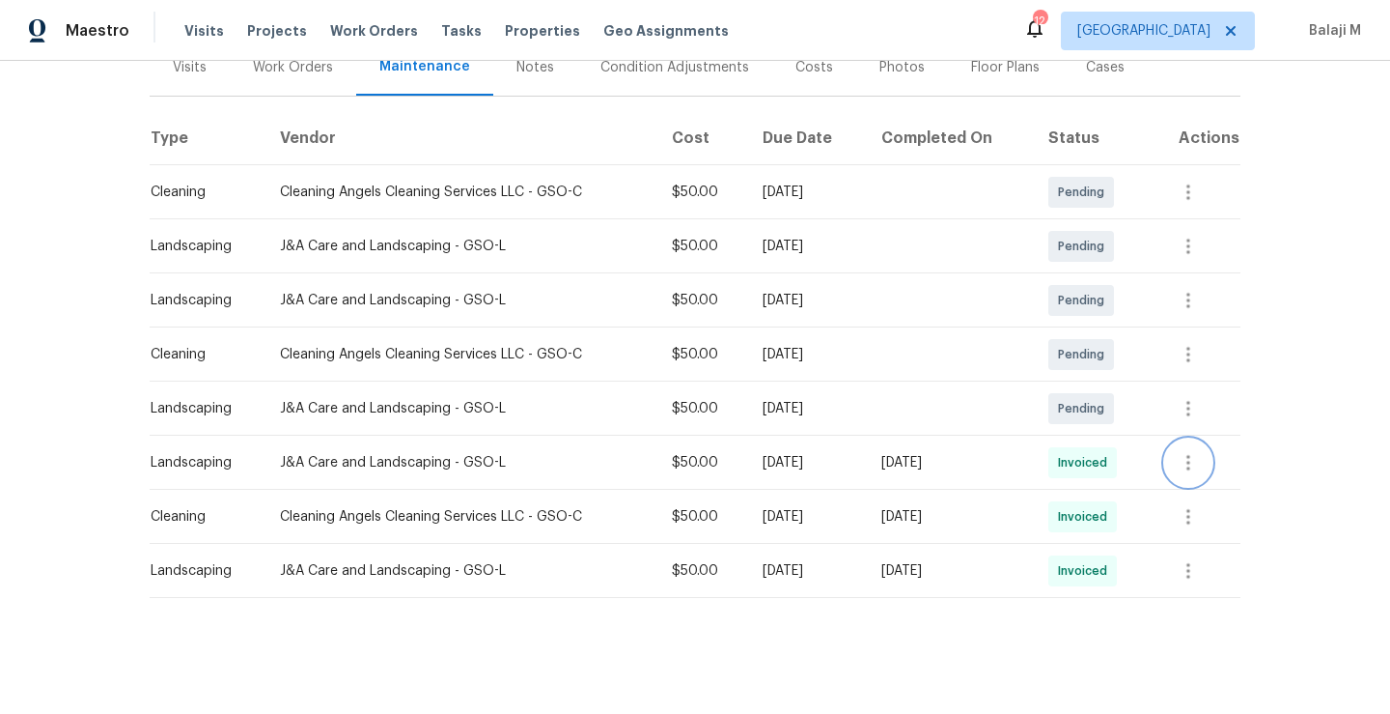
scroll to position [0, 0]
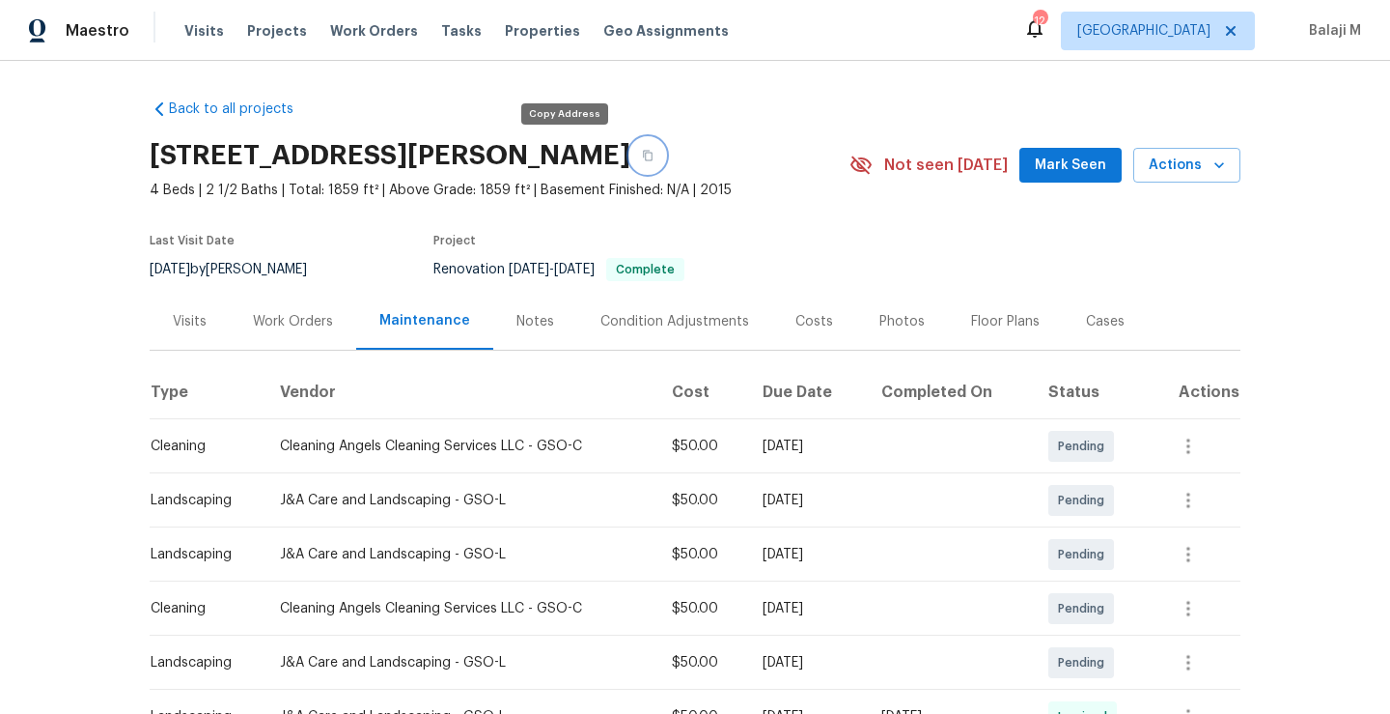
click at [631, 154] on button "button" at bounding box center [648, 155] width 35 height 35
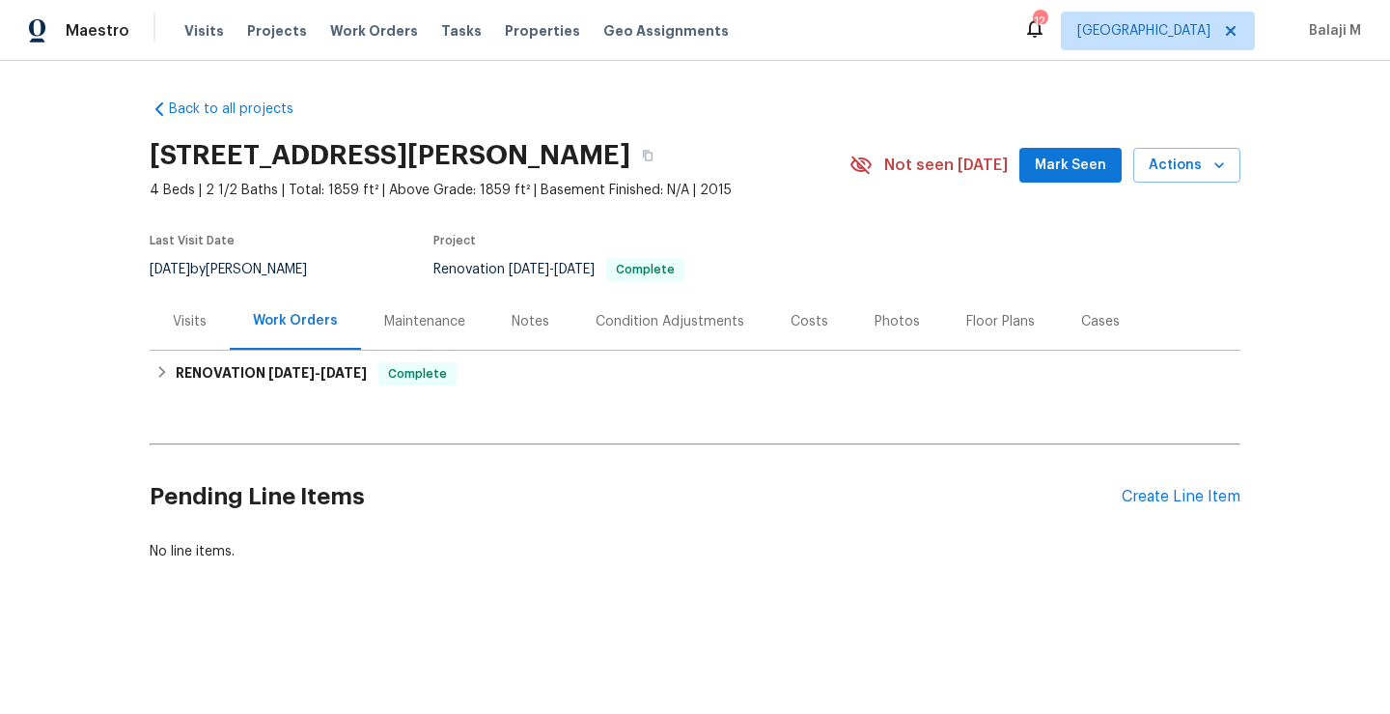
click at [423, 328] on div "Maintenance" at bounding box center [424, 321] width 81 height 19
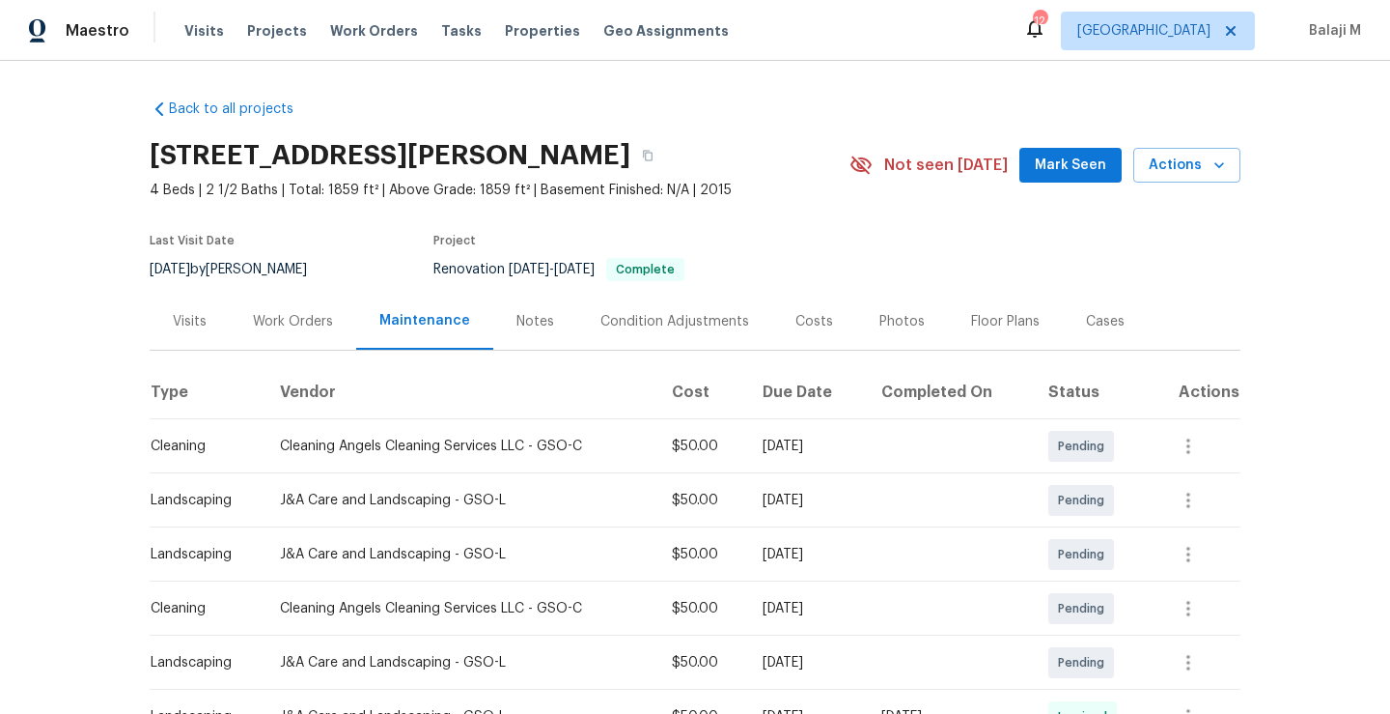
scroll to position [268, 0]
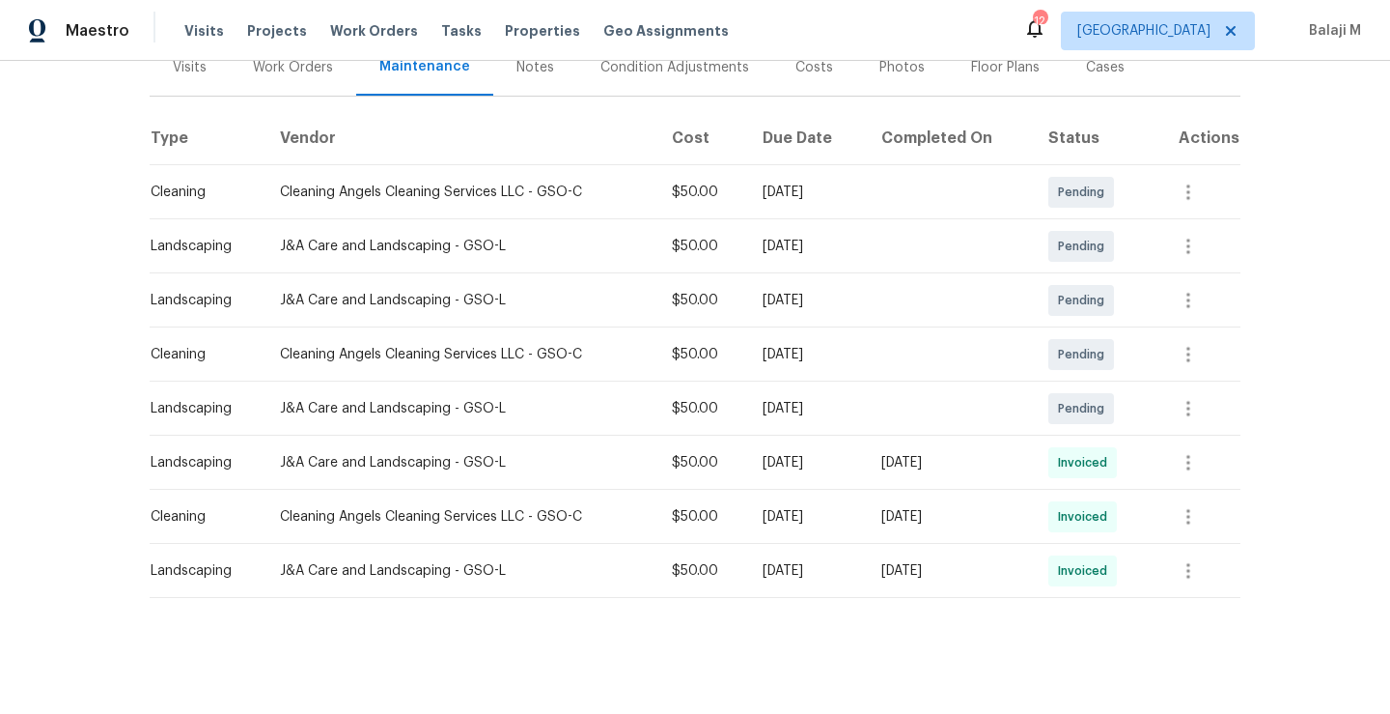
click at [995, 453] on div "[DATE]" at bounding box center [950, 462] width 136 height 19
drag, startPoint x: 936, startPoint y: 450, endPoint x: 1039, endPoint y: 449, distance: 103.3
click at [1033, 449] on td "[DATE]" at bounding box center [949, 462] width 167 height 54
drag, startPoint x: 926, startPoint y: 449, endPoint x: 1000, endPoint y: 442, distance: 74.7
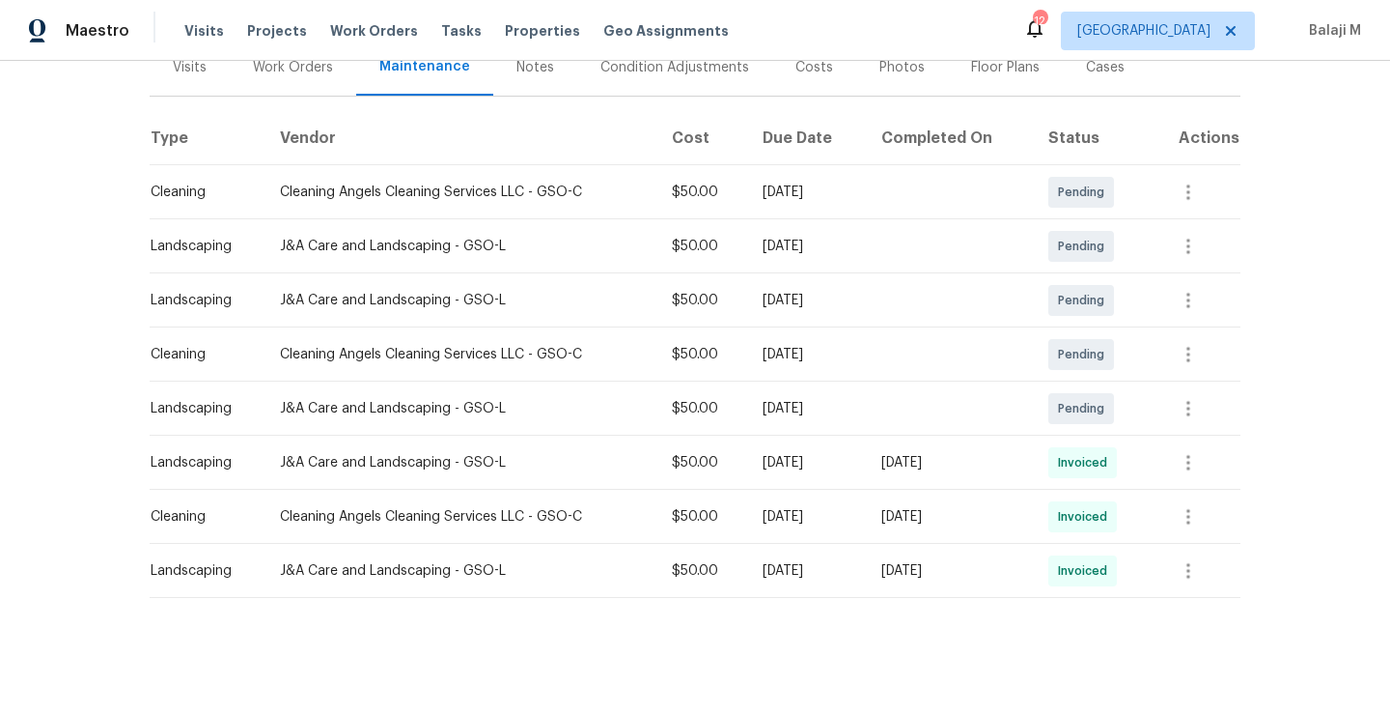
click at [1000, 453] on div "[DATE]" at bounding box center [950, 462] width 136 height 19
click at [915, 467] on td "[DATE]" at bounding box center [949, 462] width 167 height 54
click at [848, 568] on td "[DATE]" at bounding box center [806, 571] width 118 height 54
click at [959, 562] on div "[DATE]" at bounding box center [950, 570] width 136 height 19
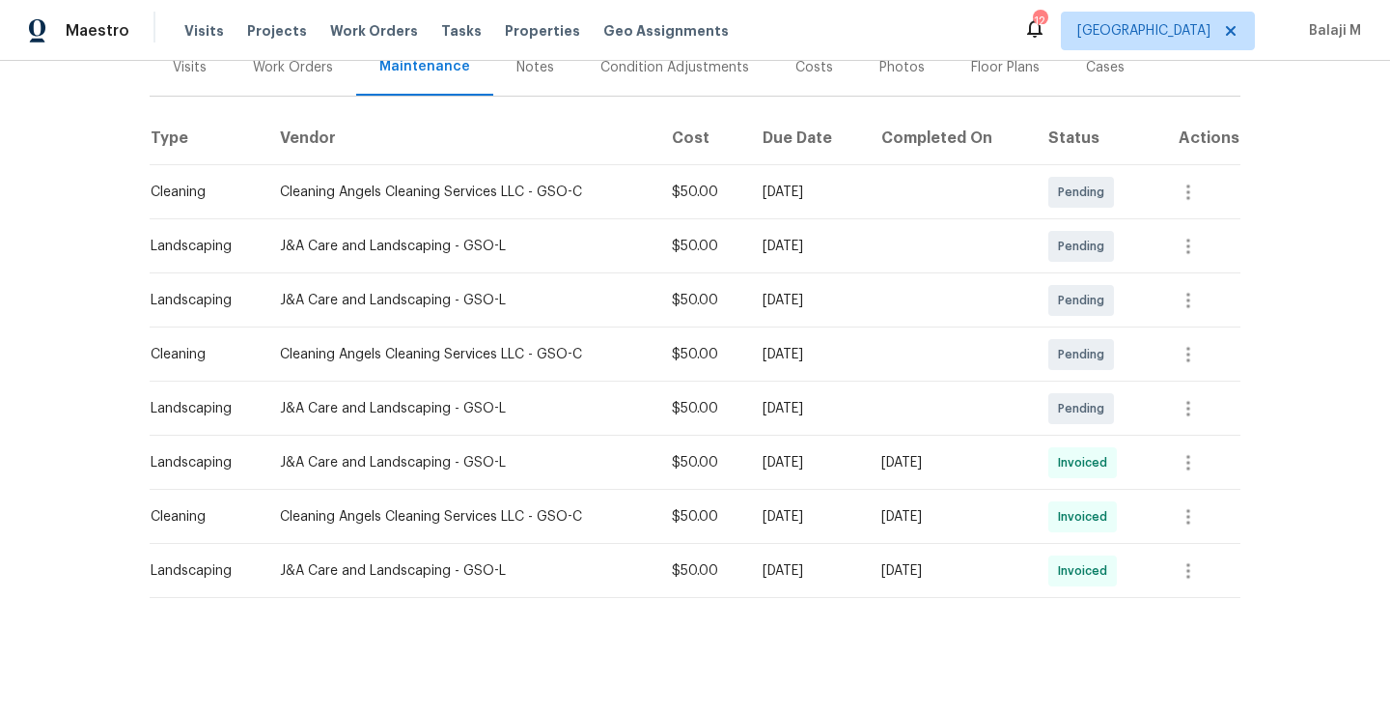
drag, startPoint x: 946, startPoint y: 562, endPoint x: 967, endPoint y: 563, distance: 20.3
click at [967, 563] on div "[DATE]" at bounding box center [950, 570] width 136 height 19
click at [1188, 559] on icon "button" at bounding box center [1188, 570] width 23 height 23
click at [1200, 589] on li "View details" at bounding box center [1233, 588] width 135 height 32
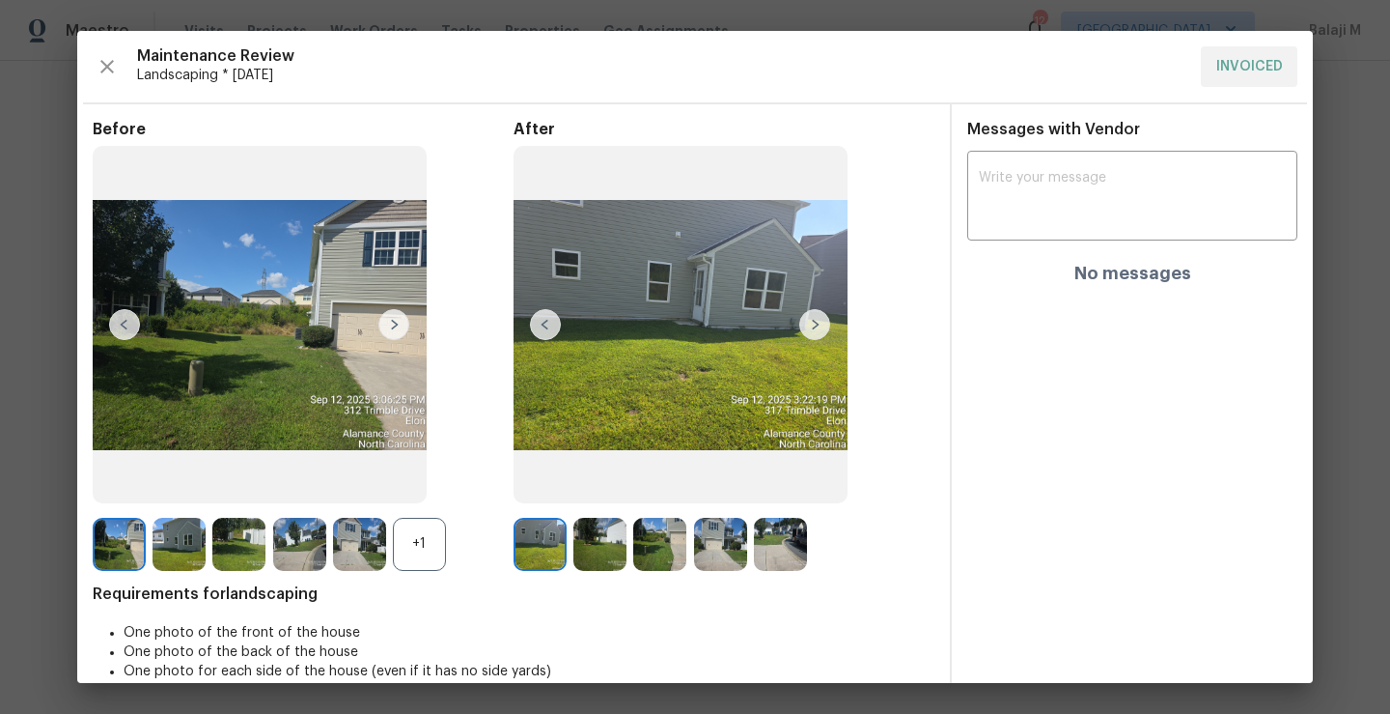
click at [811, 329] on img at bounding box center [815, 324] width 31 height 31
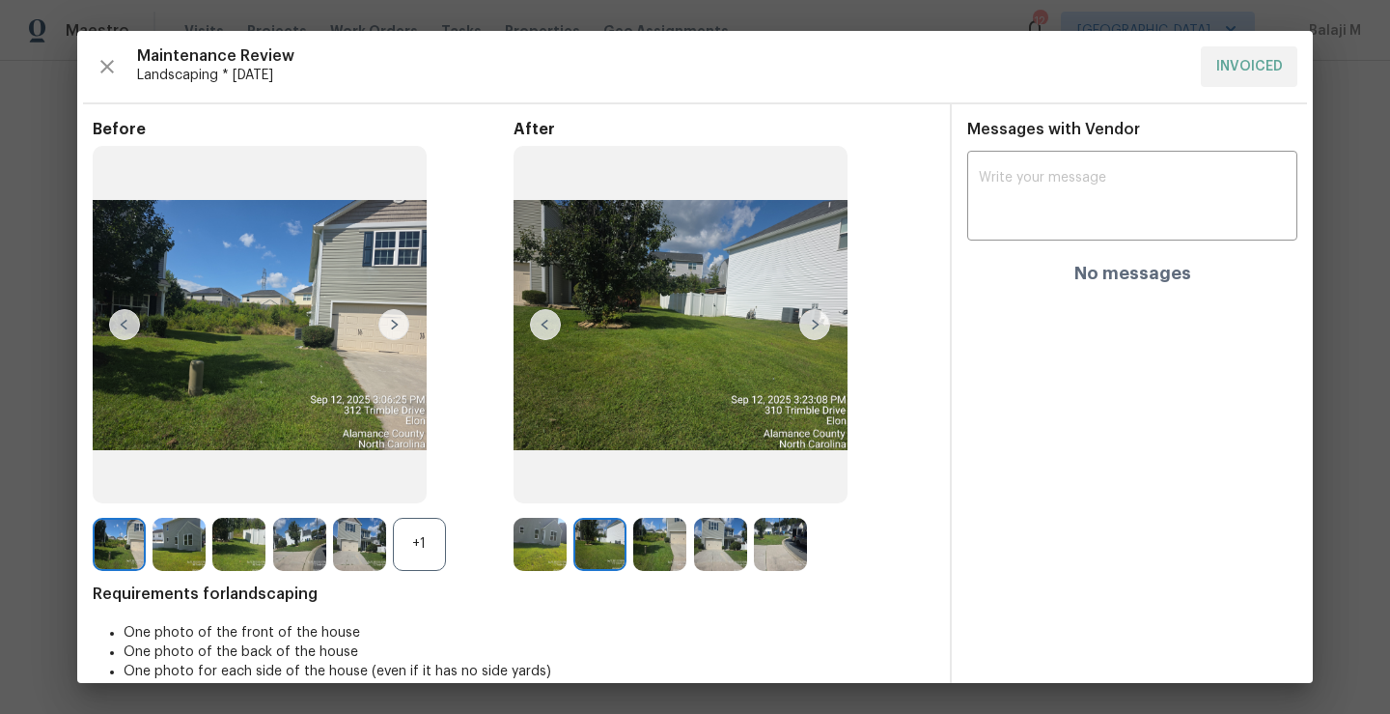
click at [809, 327] on img at bounding box center [815, 324] width 31 height 31
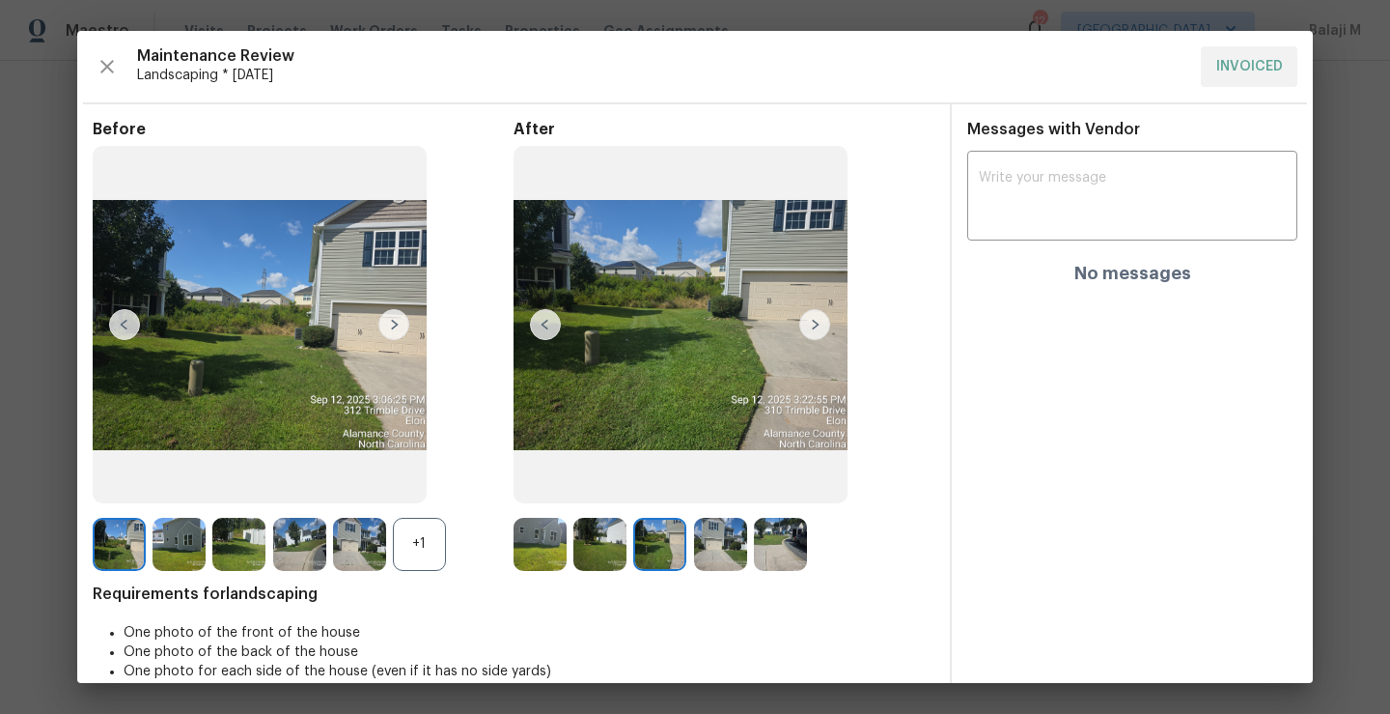
click at [809, 327] on img at bounding box center [815, 324] width 31 height 31
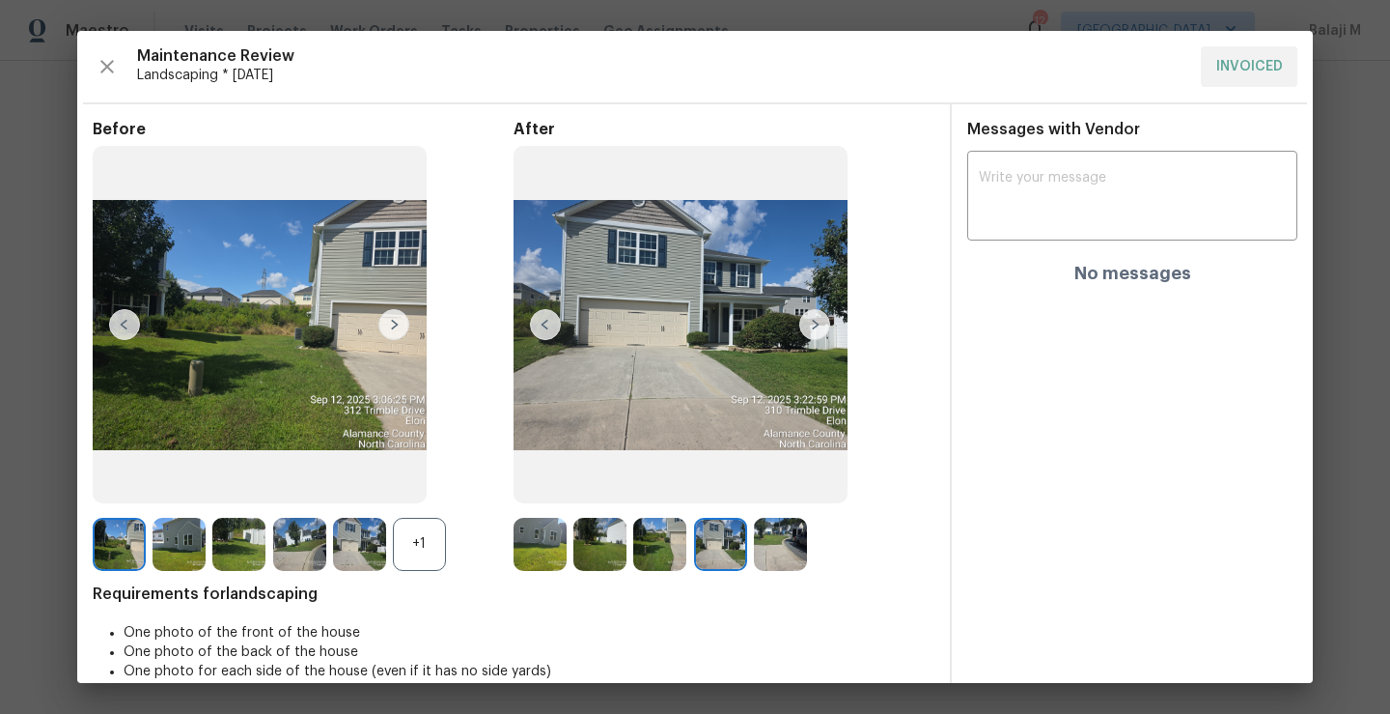
click at [809, 327] on img at bounding box center [815, 324] width 31 height 31
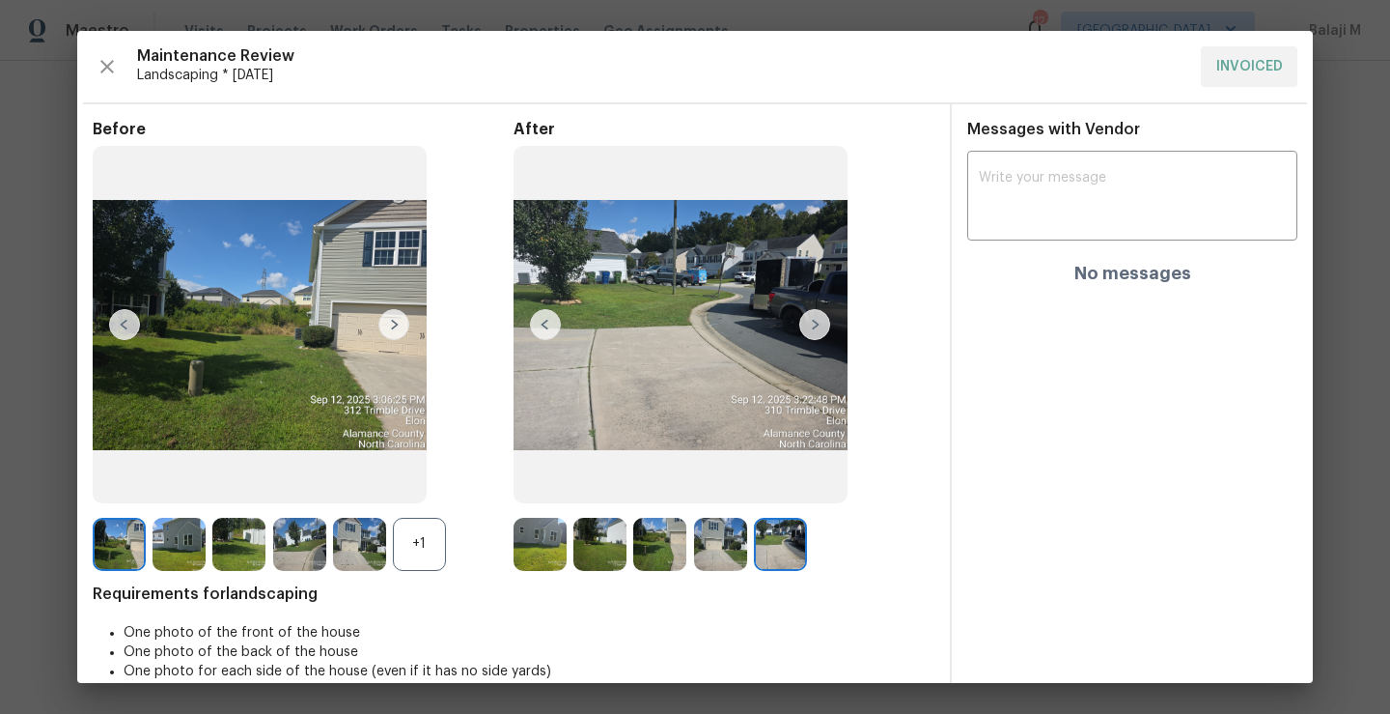
click at [809, 327] on img at bounding box center [815, 324] width 31 height 31
click at [109, 75] on icon "button" at bounding box center [107, 66] width 23 height 23
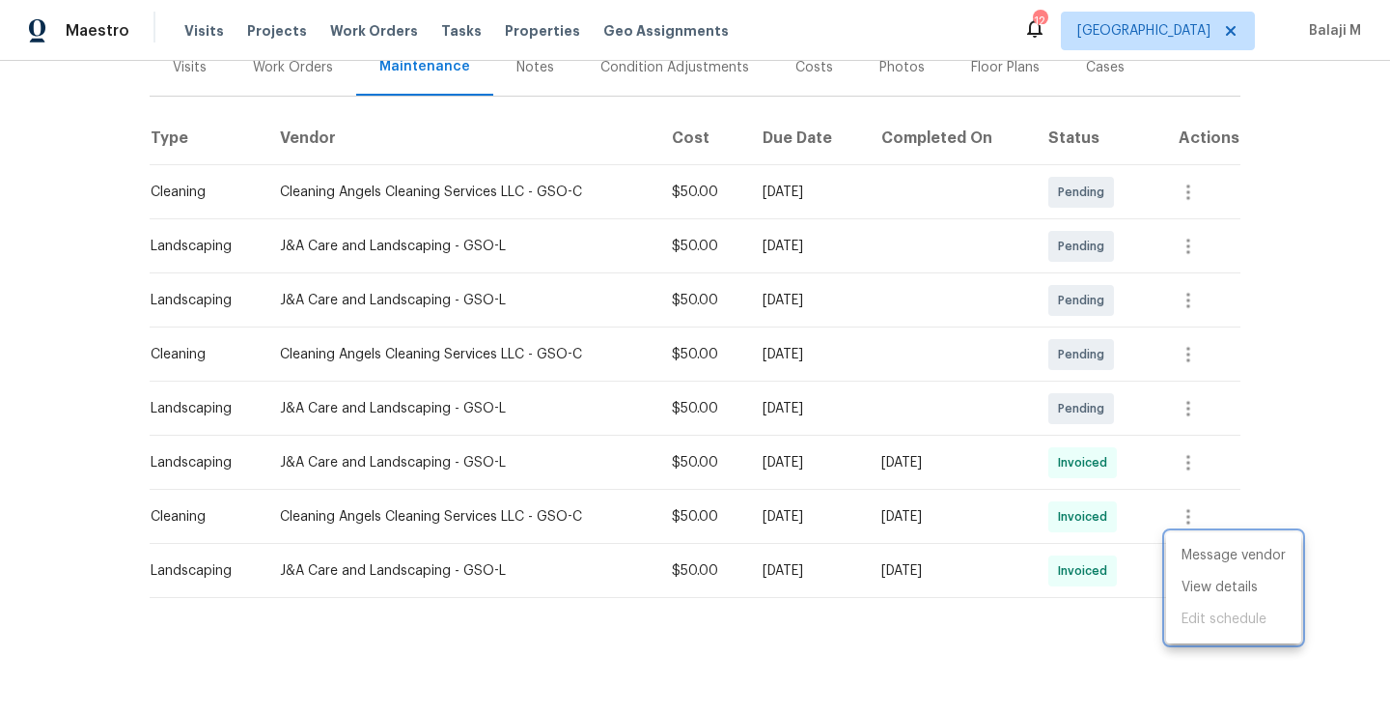
click at [946, 486] on div at bounding box center [695, 357] width 1390 height 714
click at [946, 514] on td "[DATE]" at bounding box center [949, 517] width 167 height 54
click at [938, 511] on div "[DATE]" at bounding box center [950, 516] width 136 height 19
click at [949, 509] on div "[DATE]" at bounding box center [950, 516] width 136 height 19
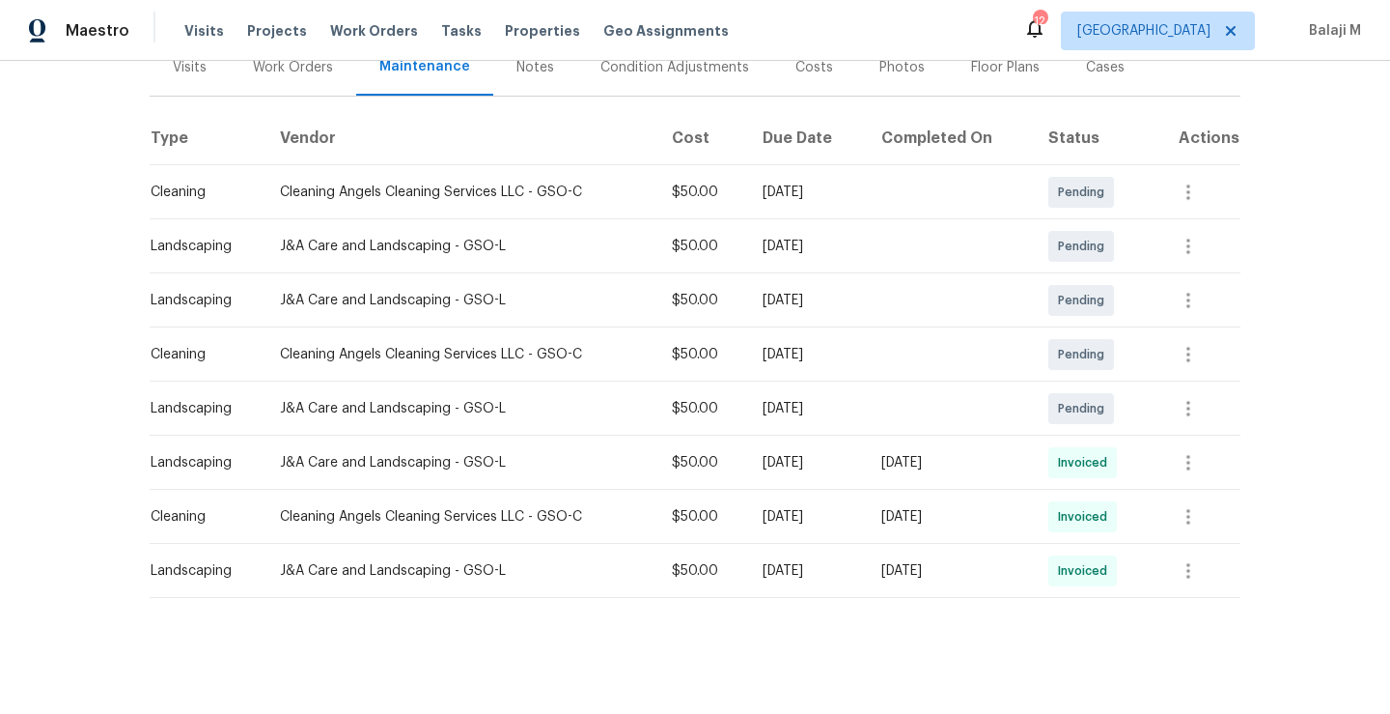
click at [939, 454] on div "[DATE]" at bounding box center [950, 462] width 136 height 19
click at [970, 453] on div "[DATE]" at bounding box center [950, 462] width 136 height 19
drag, startPoint x: 916, startPoint y: 449, endPoint x: 1017, endPoint y: 452, distance: 100.5
click at [1017, 453] on div "[DATE]" at bounding box center [950, 462] width 136 height 19
click at [976, 453] on div "[DATE]" at bounding box center [950, 462] width 136 height 19
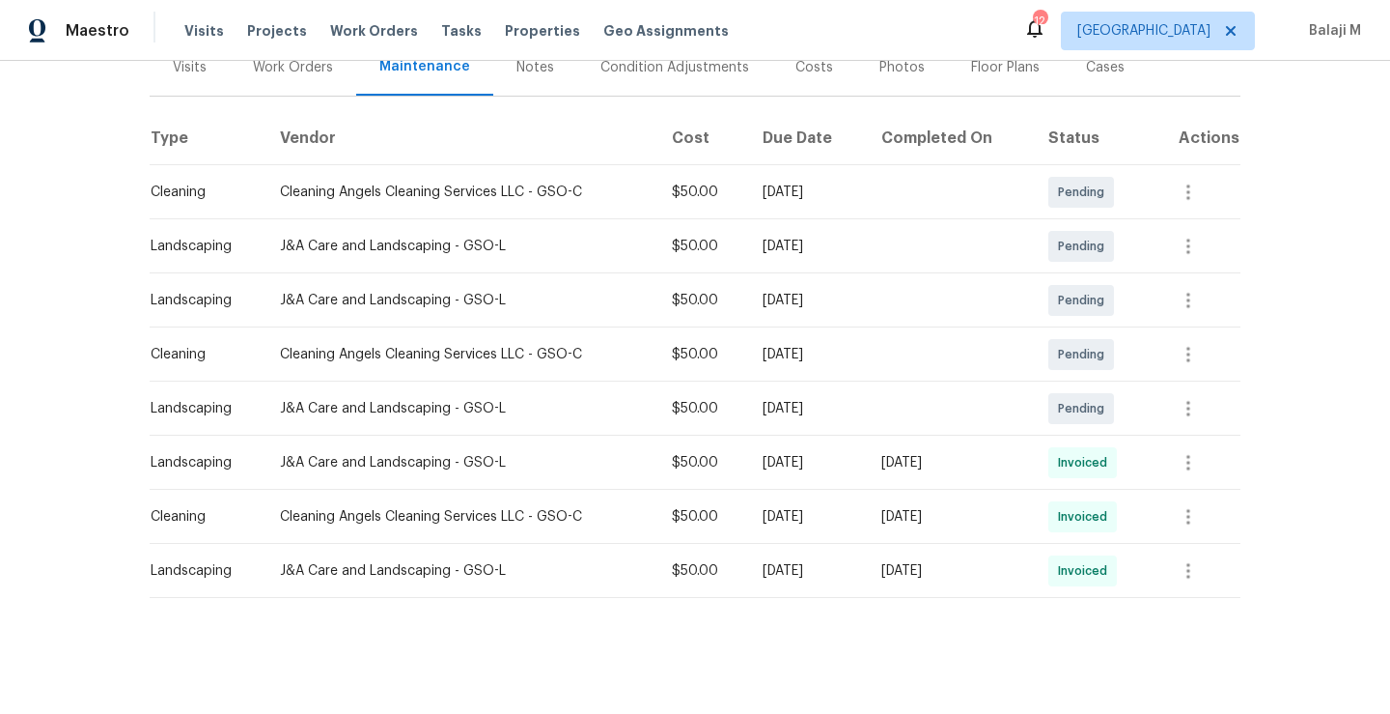
drag, startPoint x: 267, startPoint y: 440, endPoint x: 826, endPoint y: 468, distance: 558.8
click at [826, 468] on tr "Landscaping J&A Care and Landscaping - GSO-L $50.00 [DATE] [DATE] Invoiced" at bounding box center [695, 462] width 1091 height 54
click at [800, 454] on div "[DATE]" at bounding box center [806, 462] width 87 height 19
drag, startPoint x: 897, startPoint y: 448, endPoint x: 1055, endPoint y: 450, distance: 158.4
click at [1056, 450] on tr "Landscaping J&A Care and Landscaping - GSO-L $50.00 Mon, Sep 15 2025 Wed, Sep 1…" at bounding box center [695, 462] width 1091 height 54
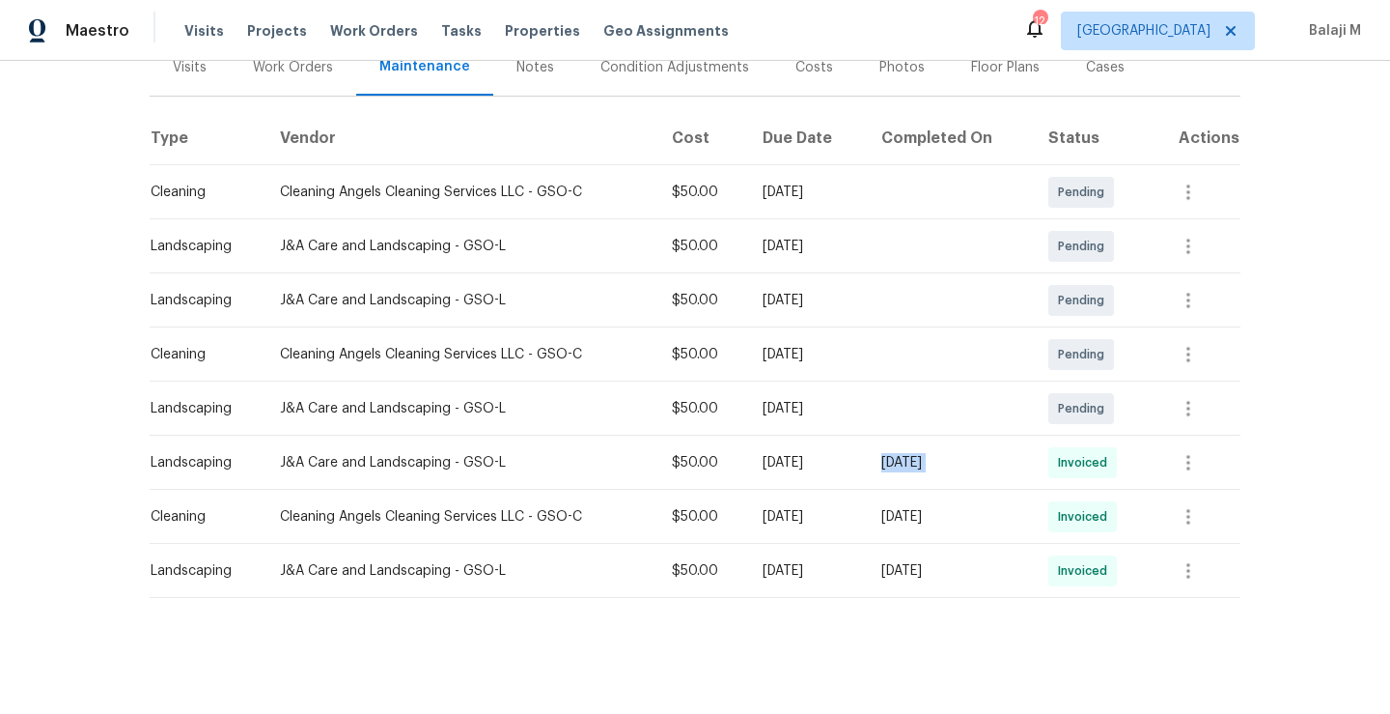
drag, startPoint x: 873, startPoint y: 515, endPoint x: 1008, endPoint y: 503, distance: 135.7
click at [1008, 503] on tr "Cleaning Cleaning Angels Cleaning Services LLC - GSO-C $50.00 Mon, Sep 08 2025 …" at bounding box center [695, 517] width 1091 height 54
click at [992, 490] on td "Tue, Sep 16 2025" at bounding box center [949, 517] width 167 height 54
click at [1009, 463] on td "Wed, Sep 17 2025" at bounding box center [949, 462] width 167 height 54
click at [1166, 451] on button "button" at bounding box center [1188, 462] width 46 height 46
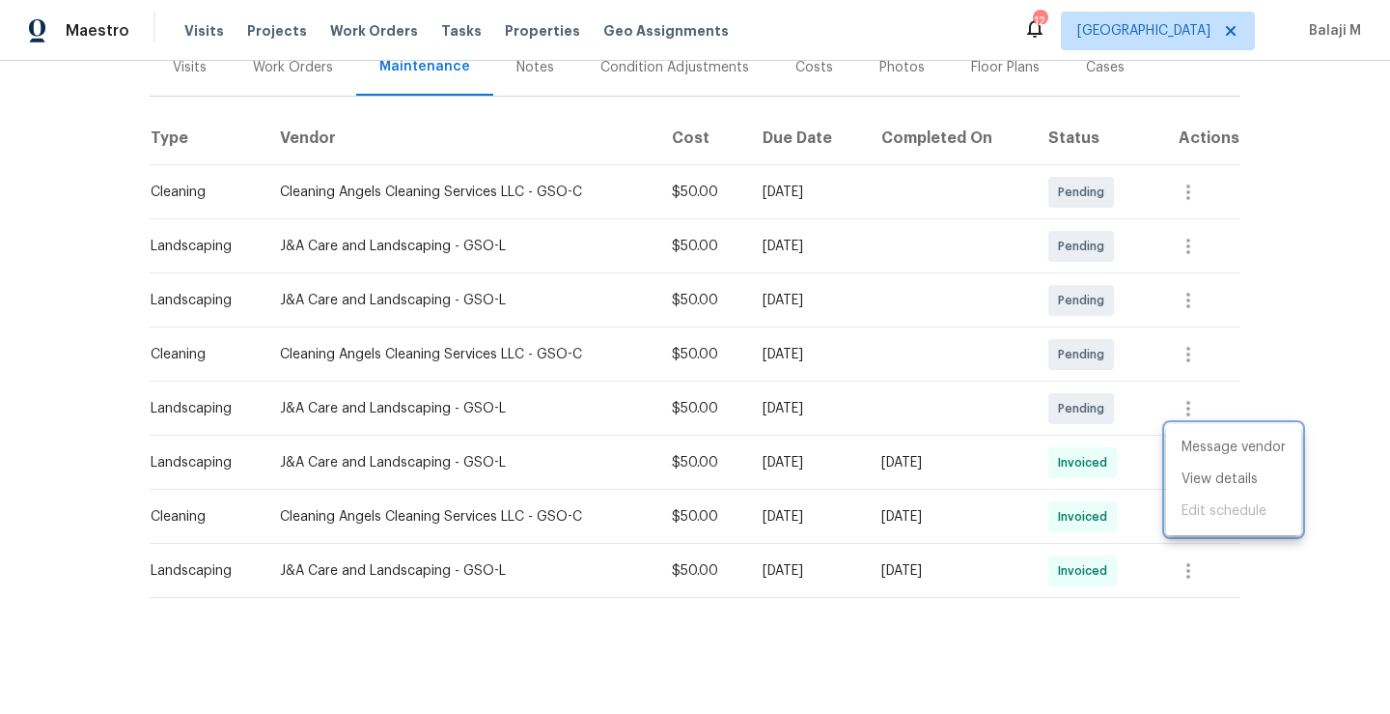
click at [1001, 469] on div at bounding box center [695, 357] width 1390 height 714
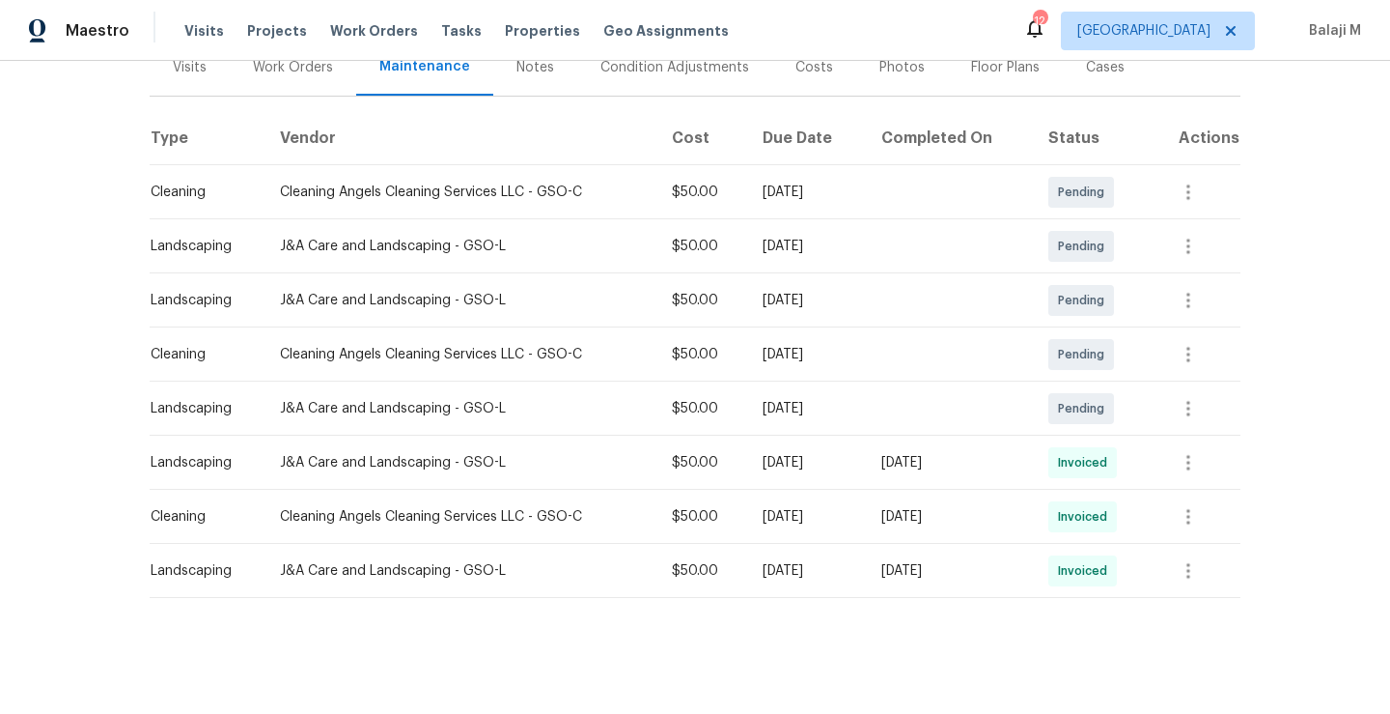
click at [1011, 453] on div "Wed, Sep 17 2025" at bounding box center [950, 462] width 136 height 19
click at [912, 346] on td at bounding box center [949, 354] width 167 height 54
drag, startPoint x: 734, startPoint y: 334, endPoint x: 894, endPoint y: 342, distance: 160.5
click at [894, 342] on tr "Cleaning Cleaning Angels Cleaning Services LLC - GSO-C $50.00 Mon, Sep 22 2025 …" at bounding box center [695, 354] width 1091 height 54
click at [916, 453] on div "Wed, Sep 17 2025" at bounding box center [950, 462] width 136 height 19
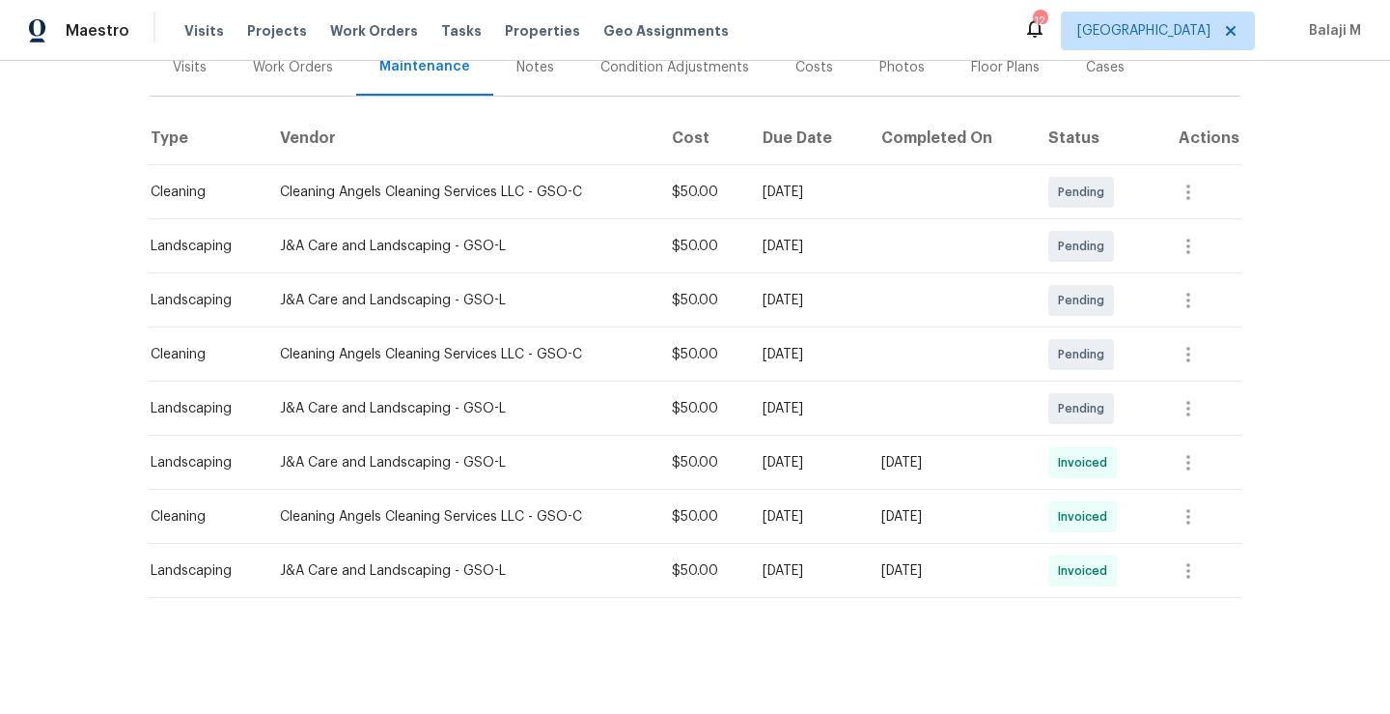
click at [943, 460] on td "Wed, Sep 17 2025" at bounding box center [949, 462] width 167 height 54
drag, startPoint x: 898, startPoint y: 444, endPoint x: 1013, endPoint y: 447, distance: 114.9
click at [1013, 453] on div "Wed, Sep 17 2025" at bounding box center [950, 462] width 136 height 19
click at [1191, 455] on icon "button" at bounding box center [1189, 462] width 4 height 15
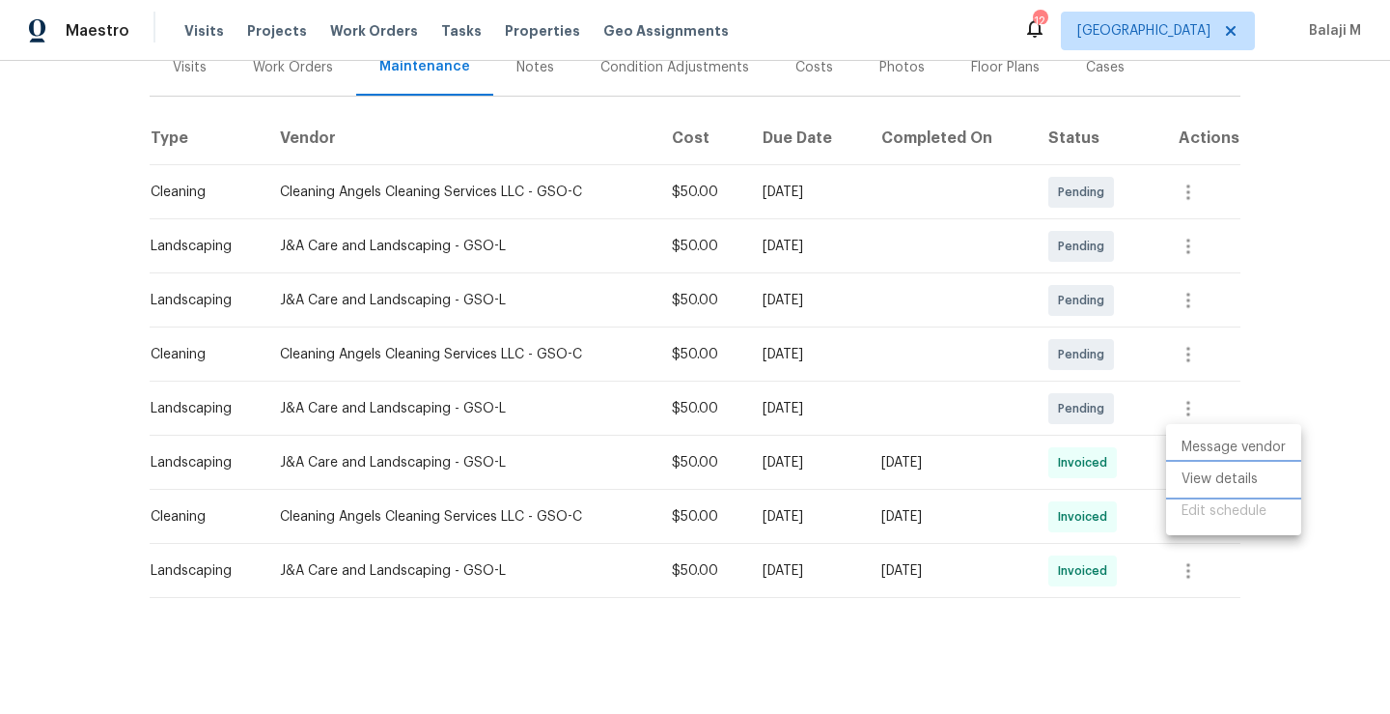
click at [1202, 485] on li "View details" at bounding box center [1233, 479] width 135 height 32
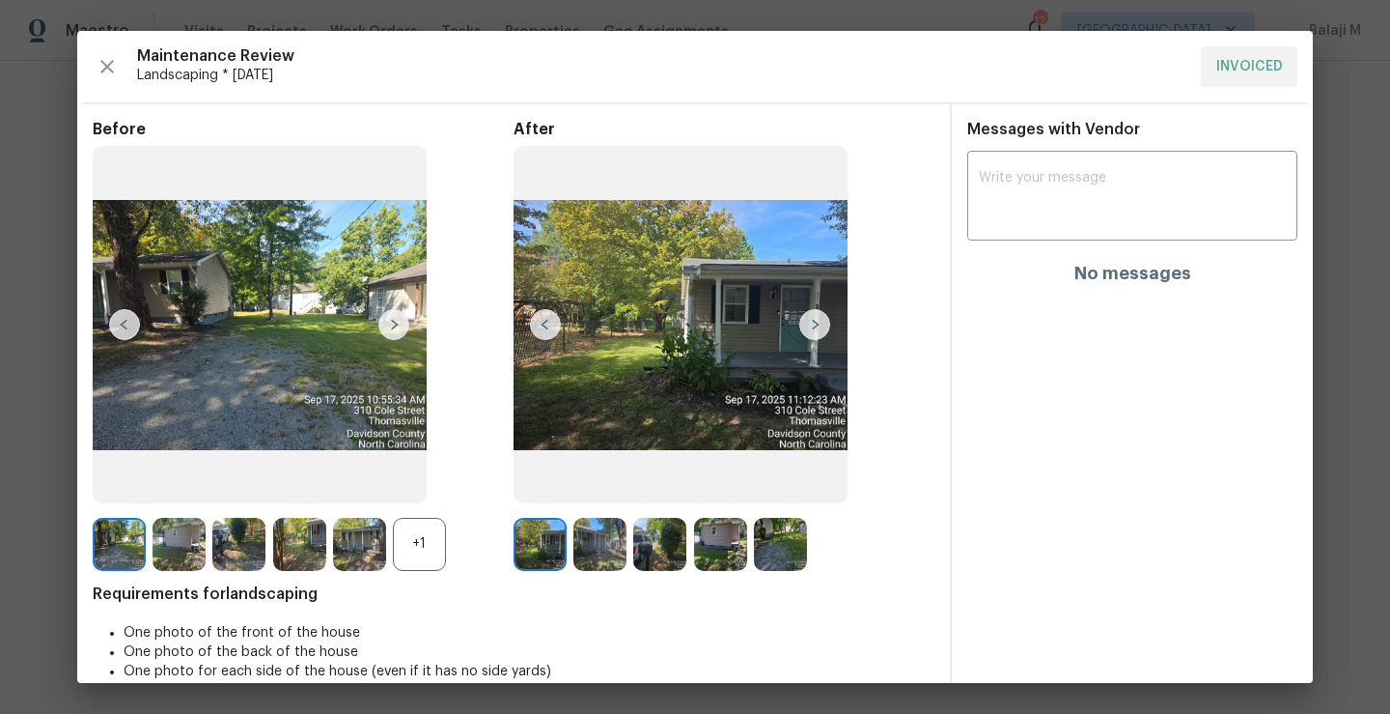
click at [816, 332] on img at bounding box center [815, 324] width 31 height 31
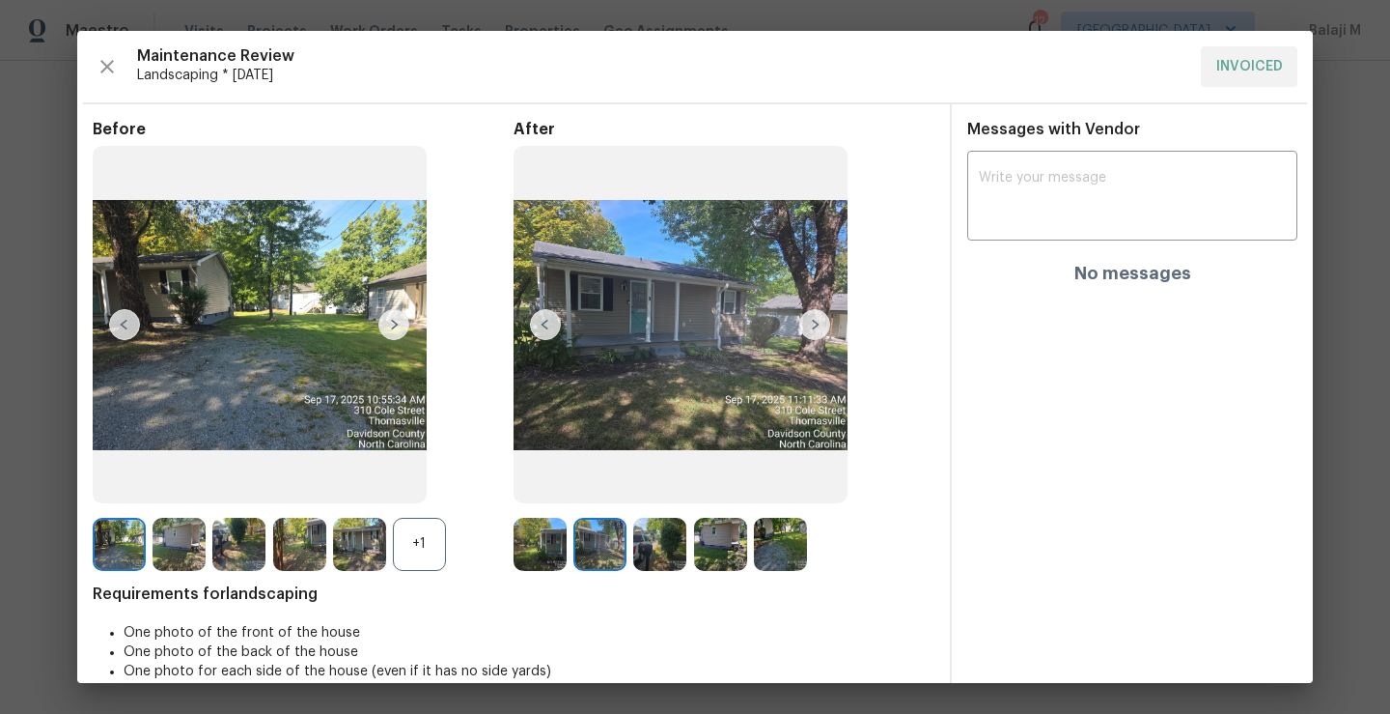
click at [812, 325] on img at bounding box center [815, 324] width 31 height 31
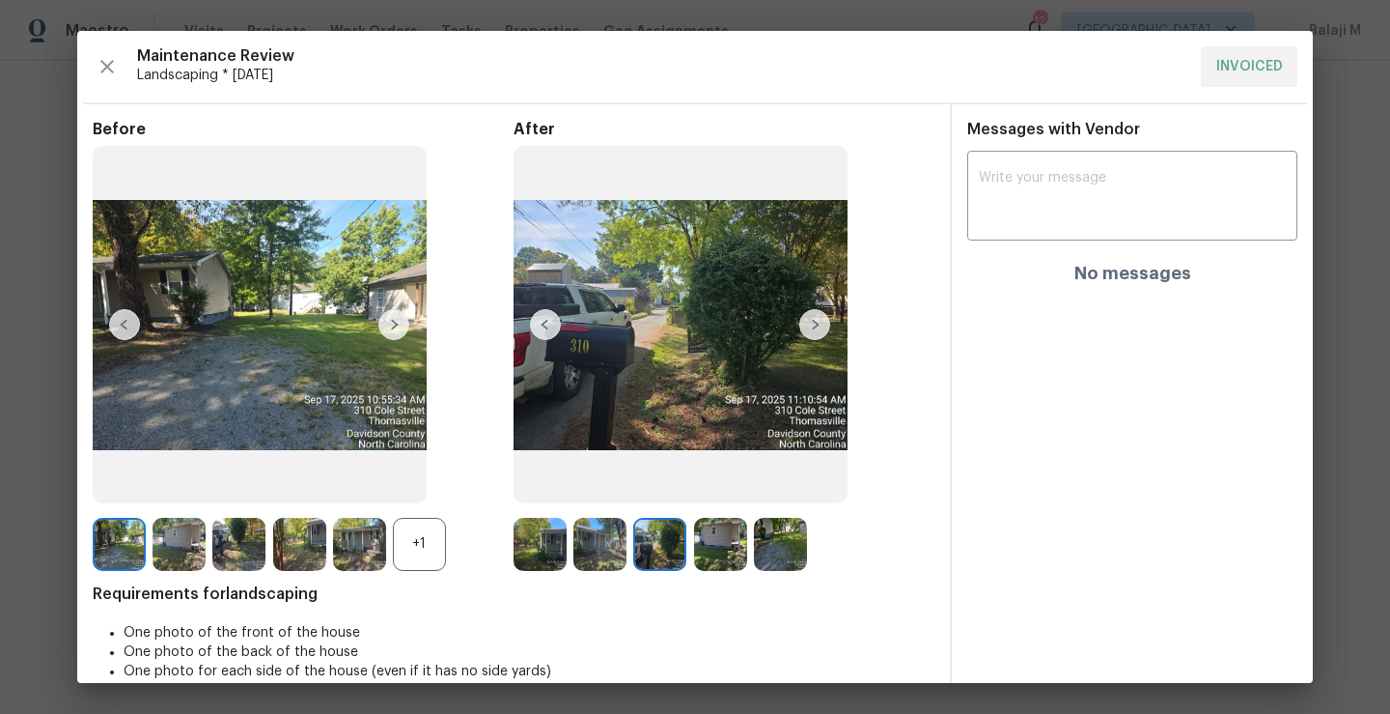
click at [817, 322] on img at bounding box center [815, 324] width 31 height 31
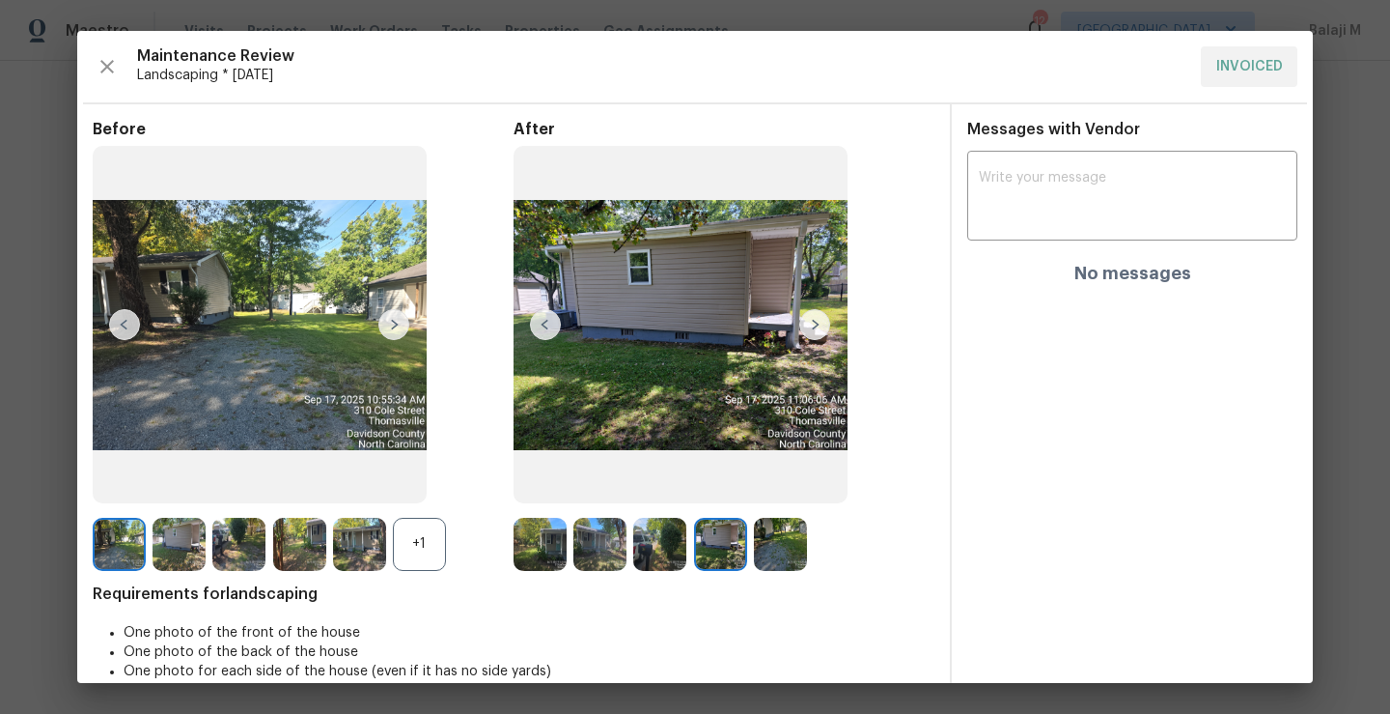
click at [703, 547] on img at bounding box center [720, 544] width 53 height 53
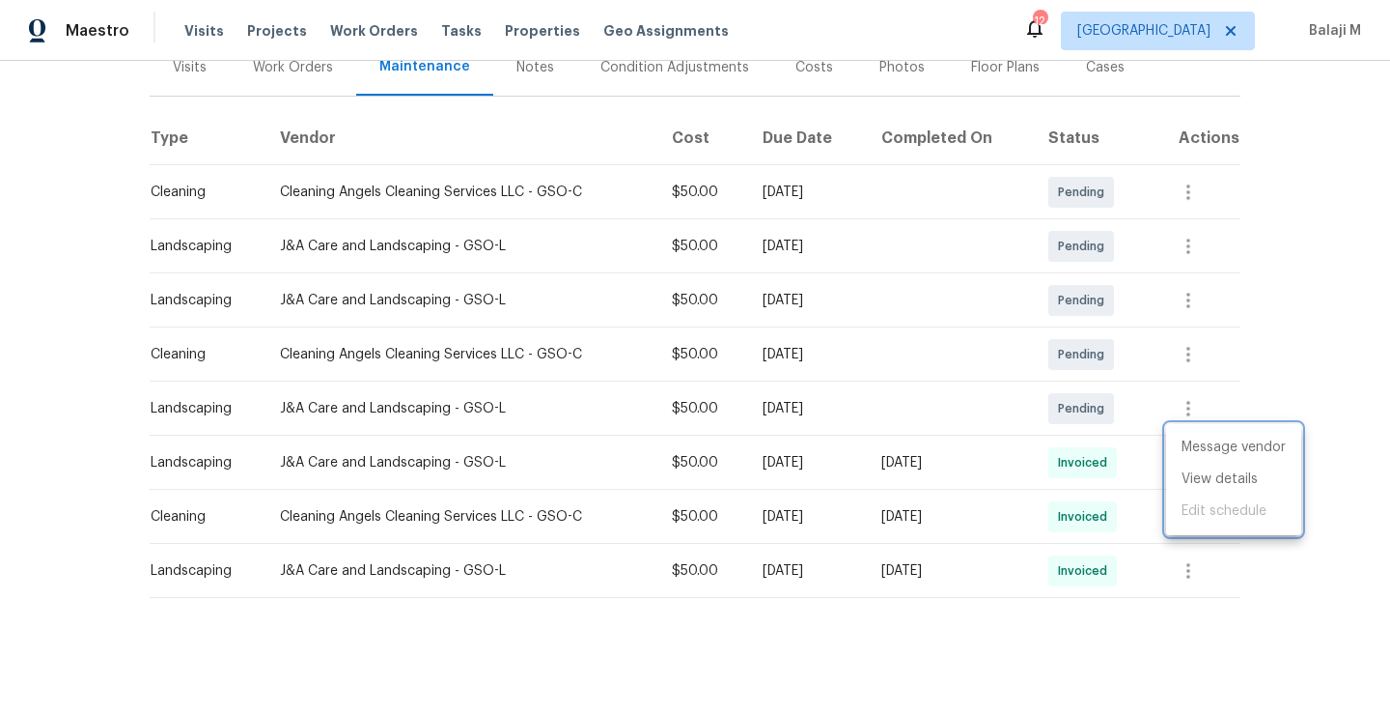
click at [1183, 552] on div at bounding box center [695, 357] width 1390 height 714
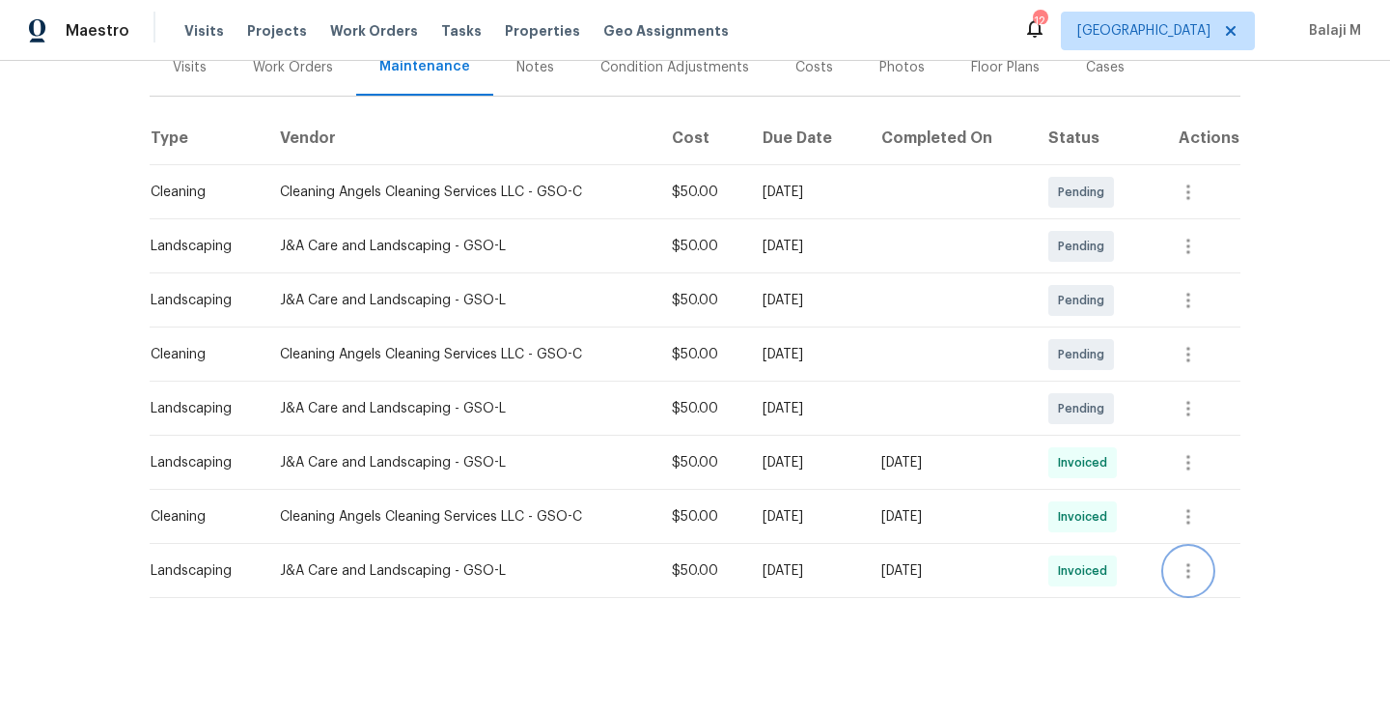
click at [1196, 559] on icon "button" at bounding box center [1188, 570] width 23 height 23
click at [1214, 572] on li "View details" at bounding box center [1233, 588] width 135 height 32
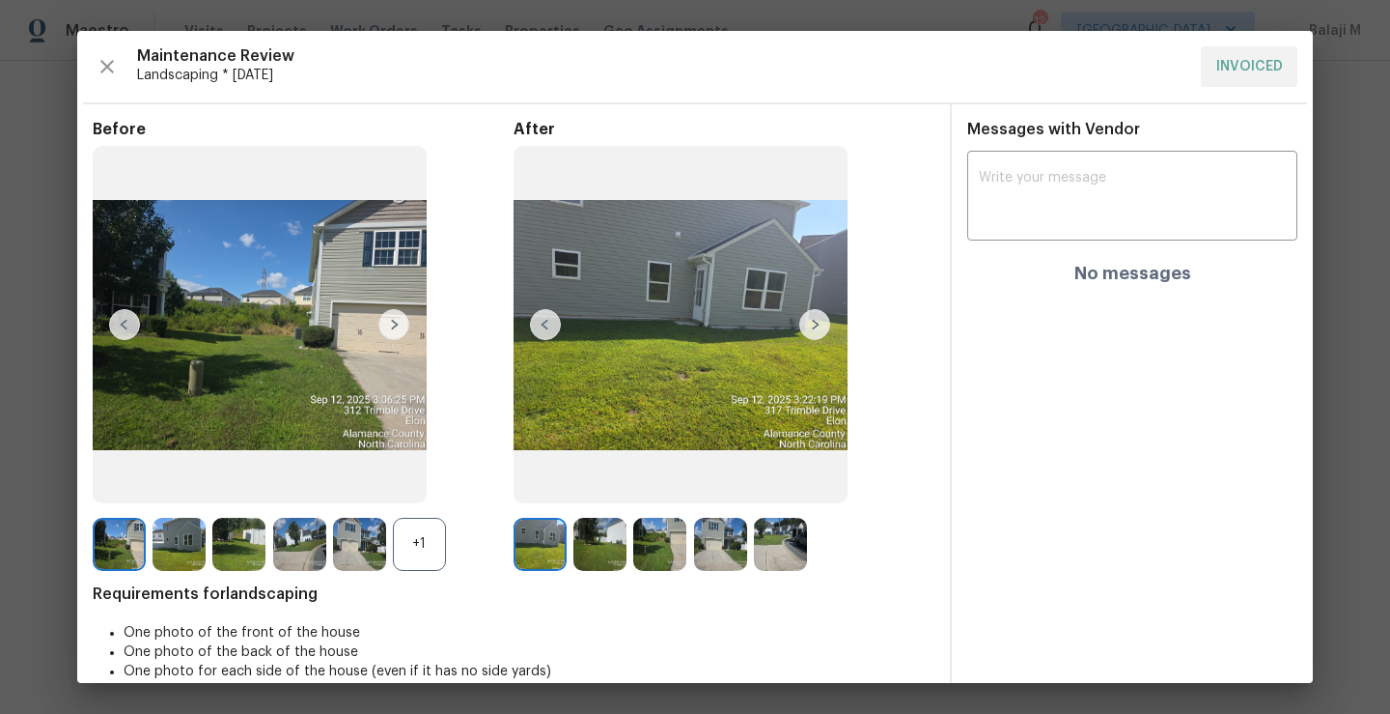
click at [435, 550] on div "+1" at bounding box center [419, 544] width 53 height 53
click at [434, 528] on img at bounding box center [419, 544] width 53 height 53
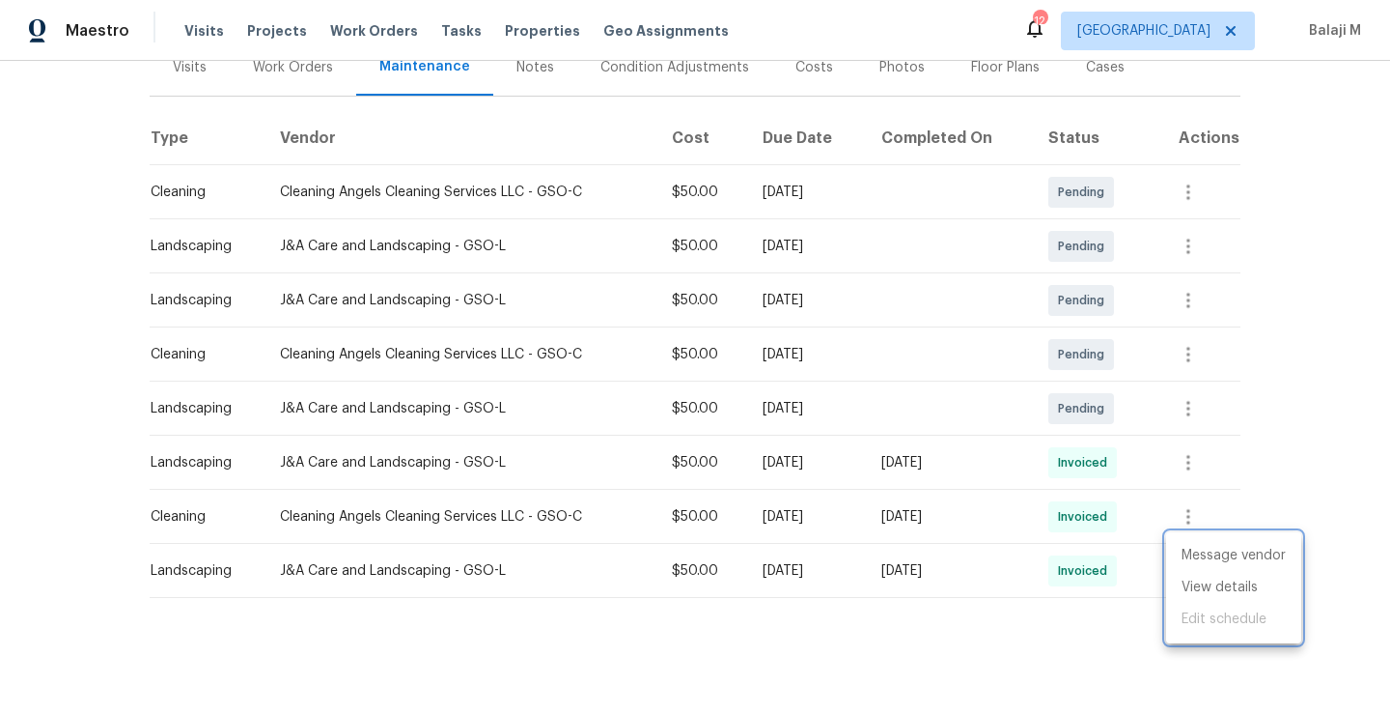
click at [602, 132] on div at bounding box center [695, 357] width 1390 height 714
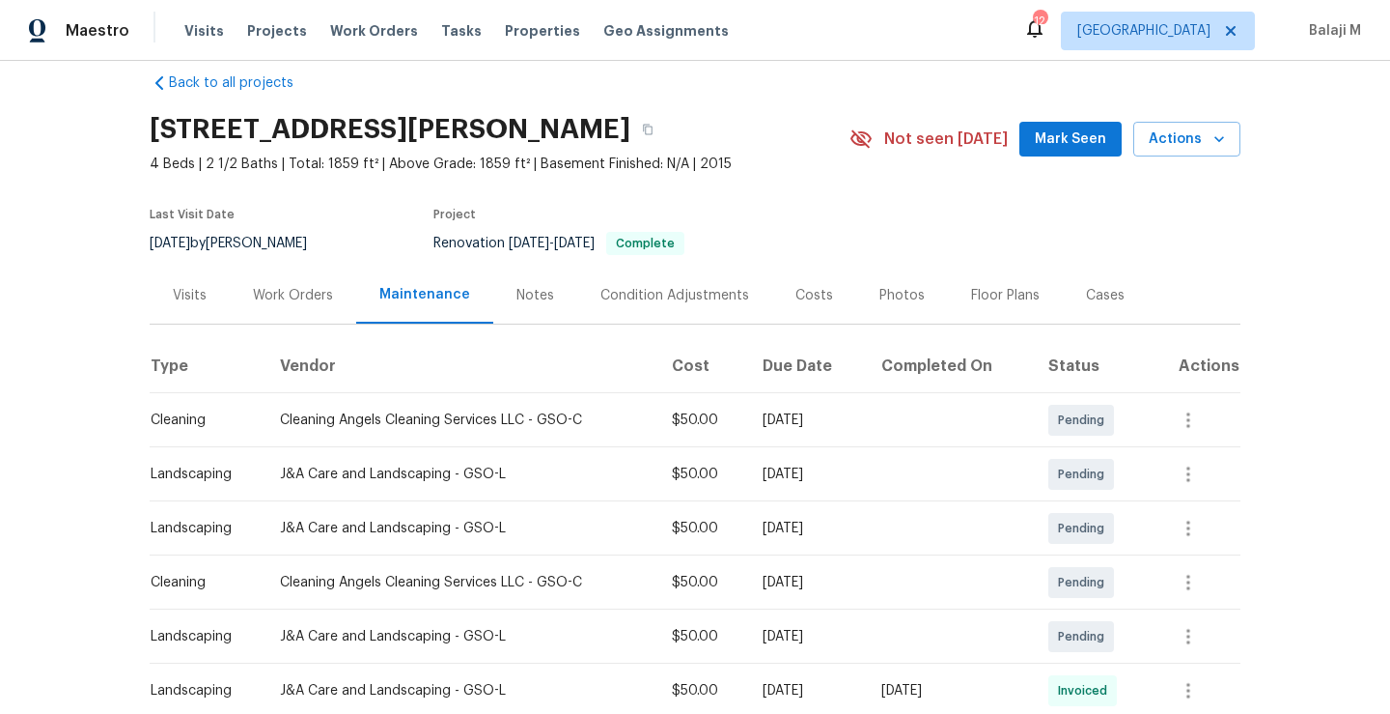
scroll to position [0, 0]
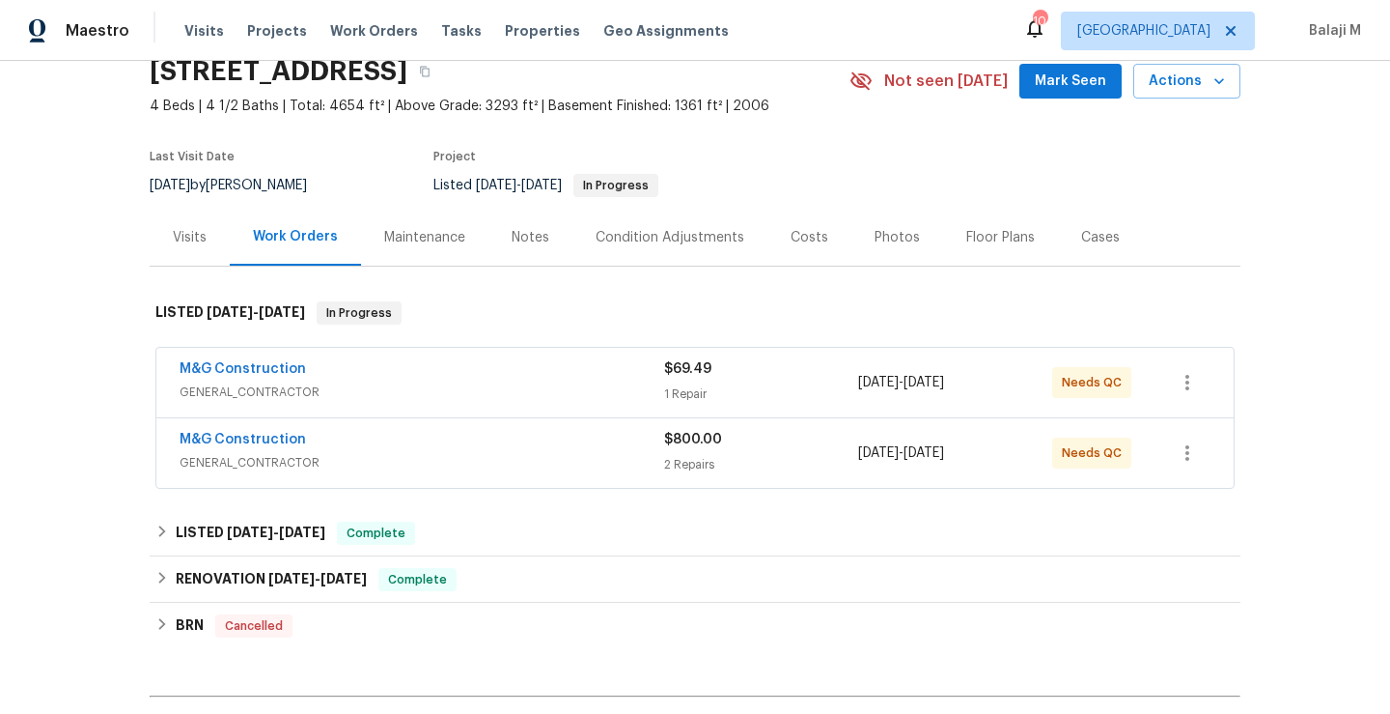
scroll to position [92, 0]
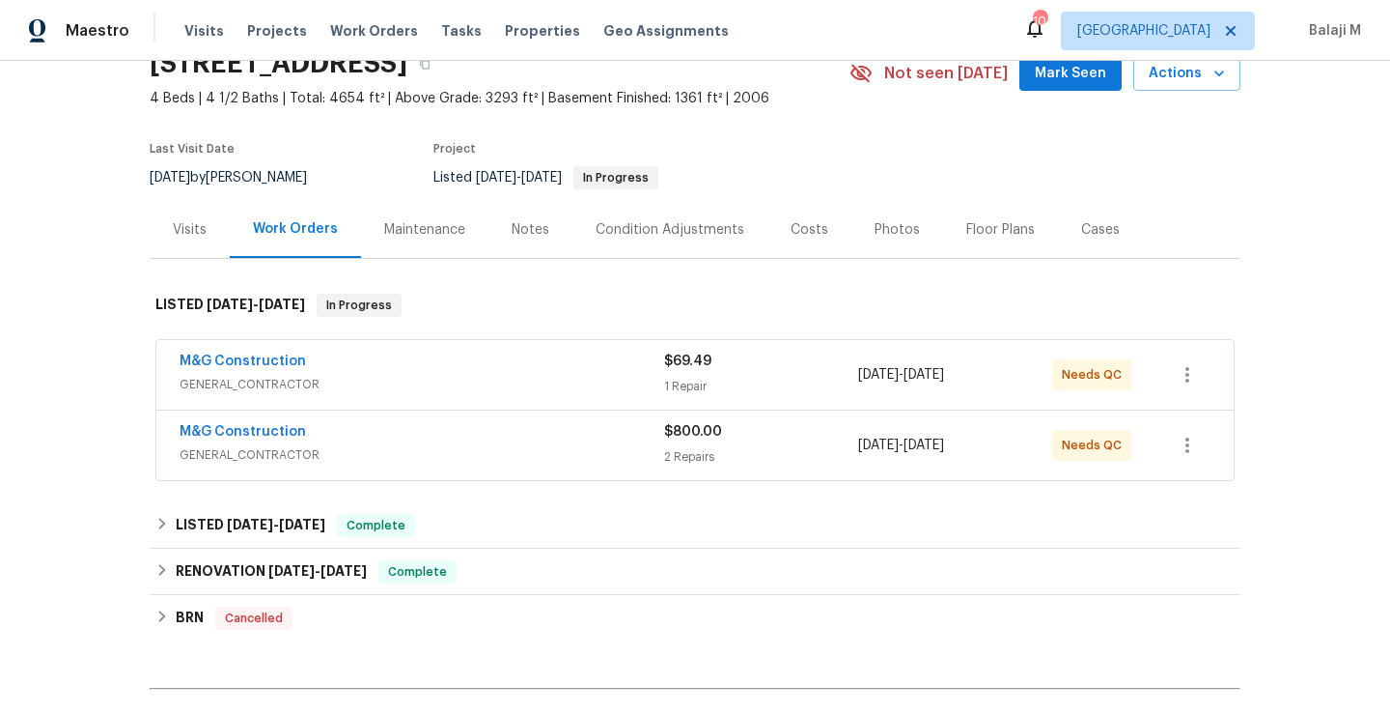
click at [408, 252] on div "Maintenance" at bounding box center [424, 229] width 127 height 57
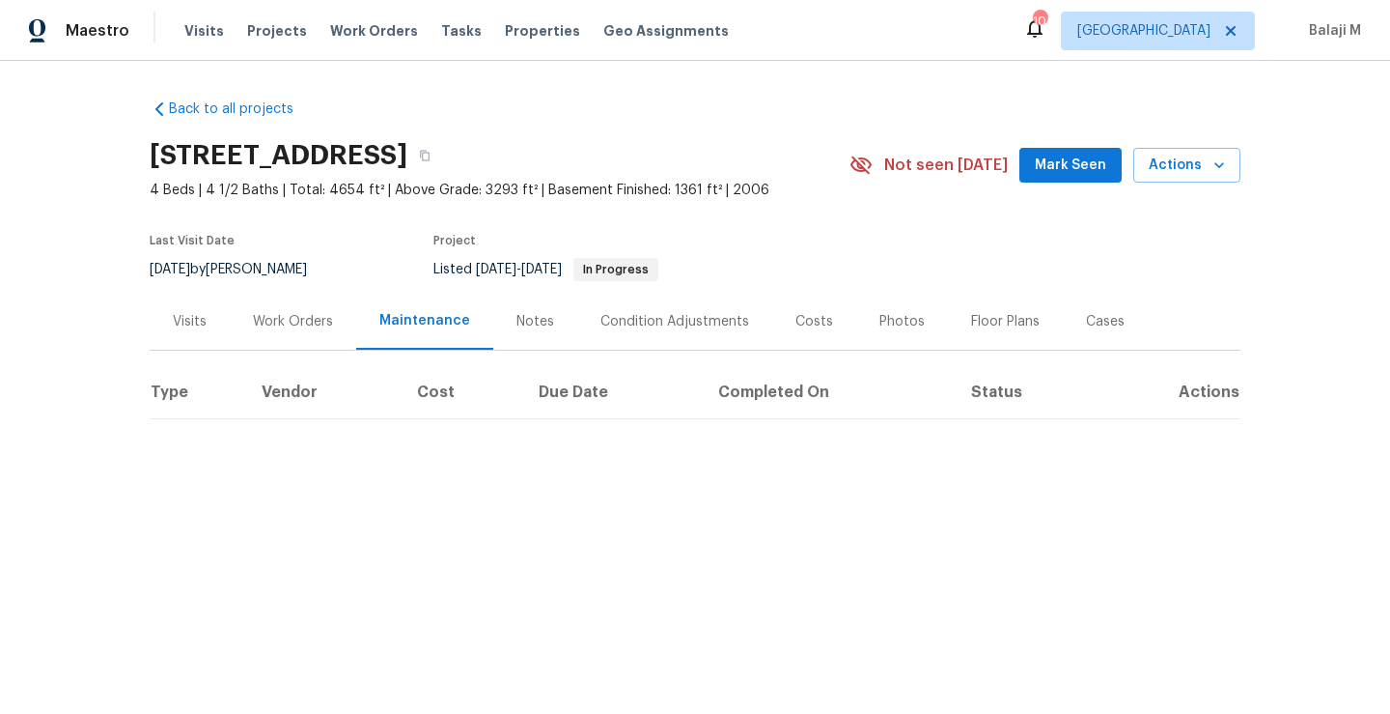
click at [408, 219] on section "[STREET_ADDRESS] 4 Beds | 4 1/2 Baths | Total: 4654 ft² | Above Grade: 3293 ft²…" at bounding box center [695, 211] width 1091 height 162
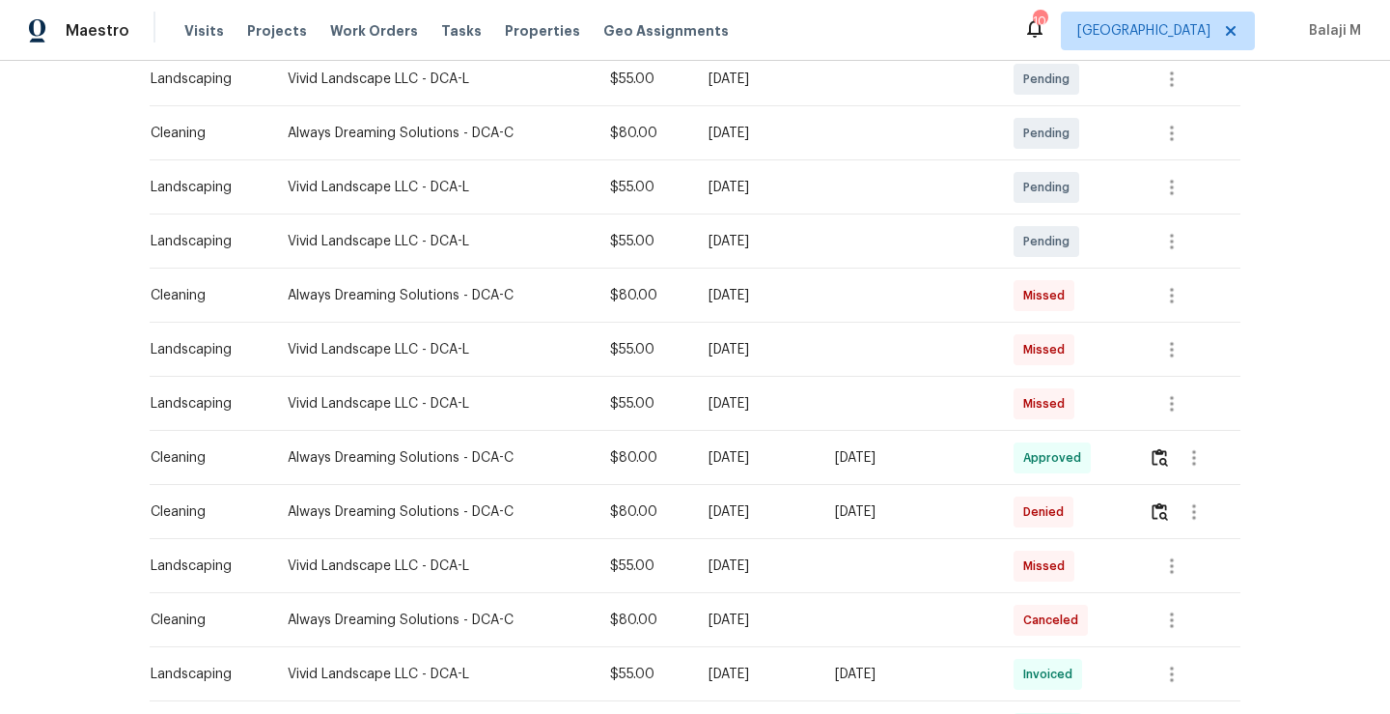
scroll to position [419, 0]
click at [758, 356] on div "[DATE]" at bounding box center [757, 351] width 96 height 19
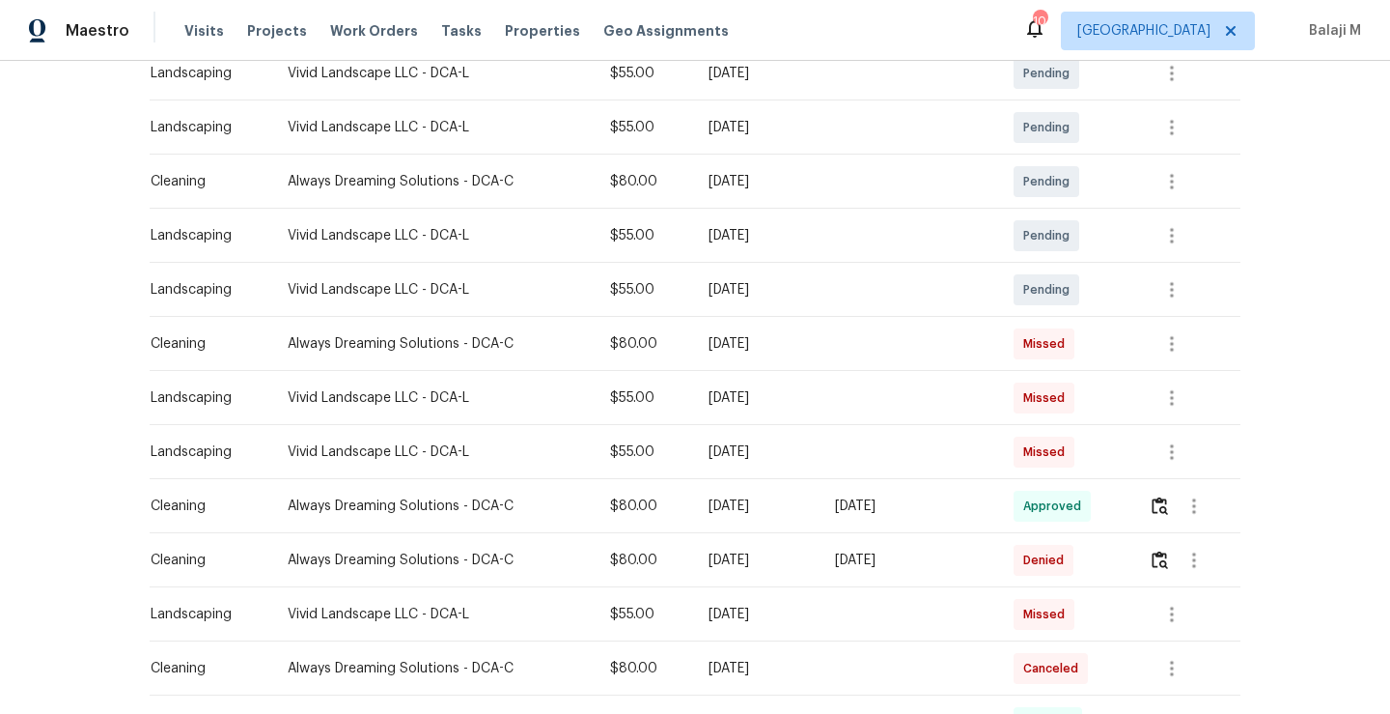
scroll to position [420, 0]
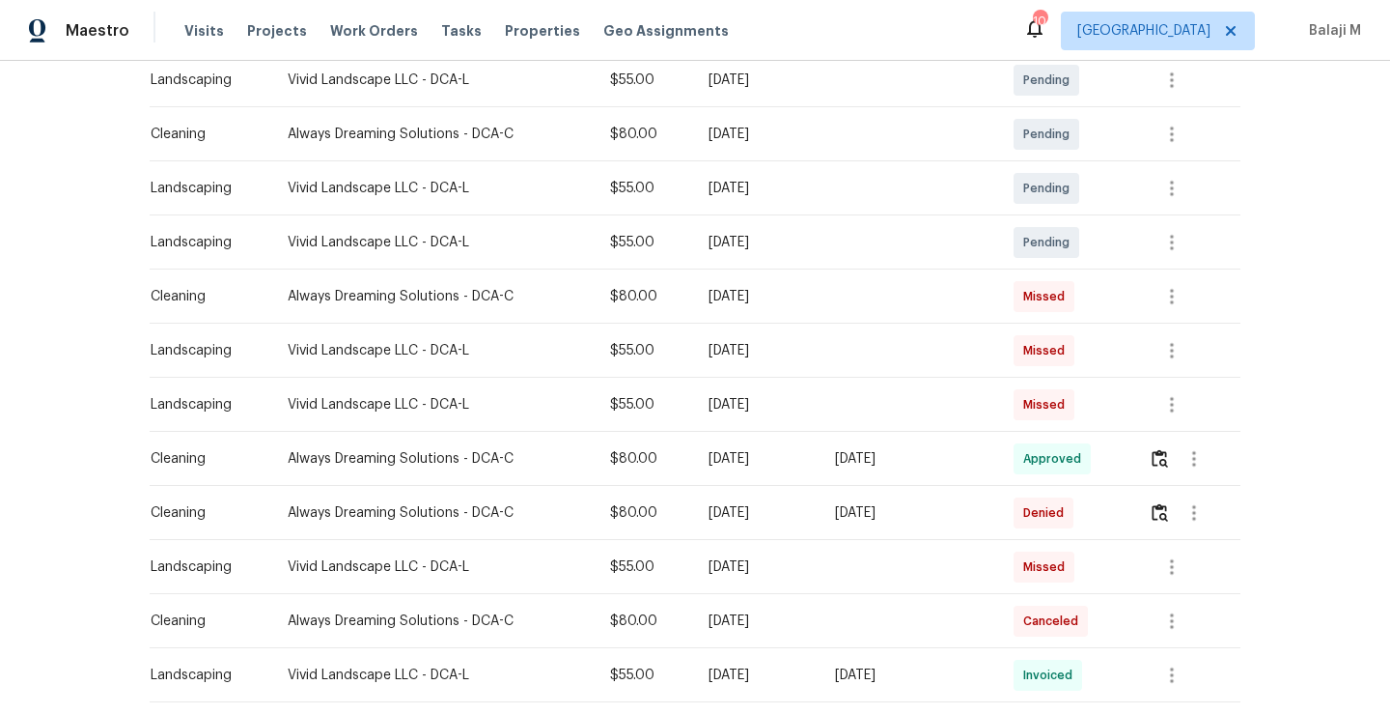
click at [758, 356] on div "[DATE]" at bounding box center [757, 350] width 96 height 19
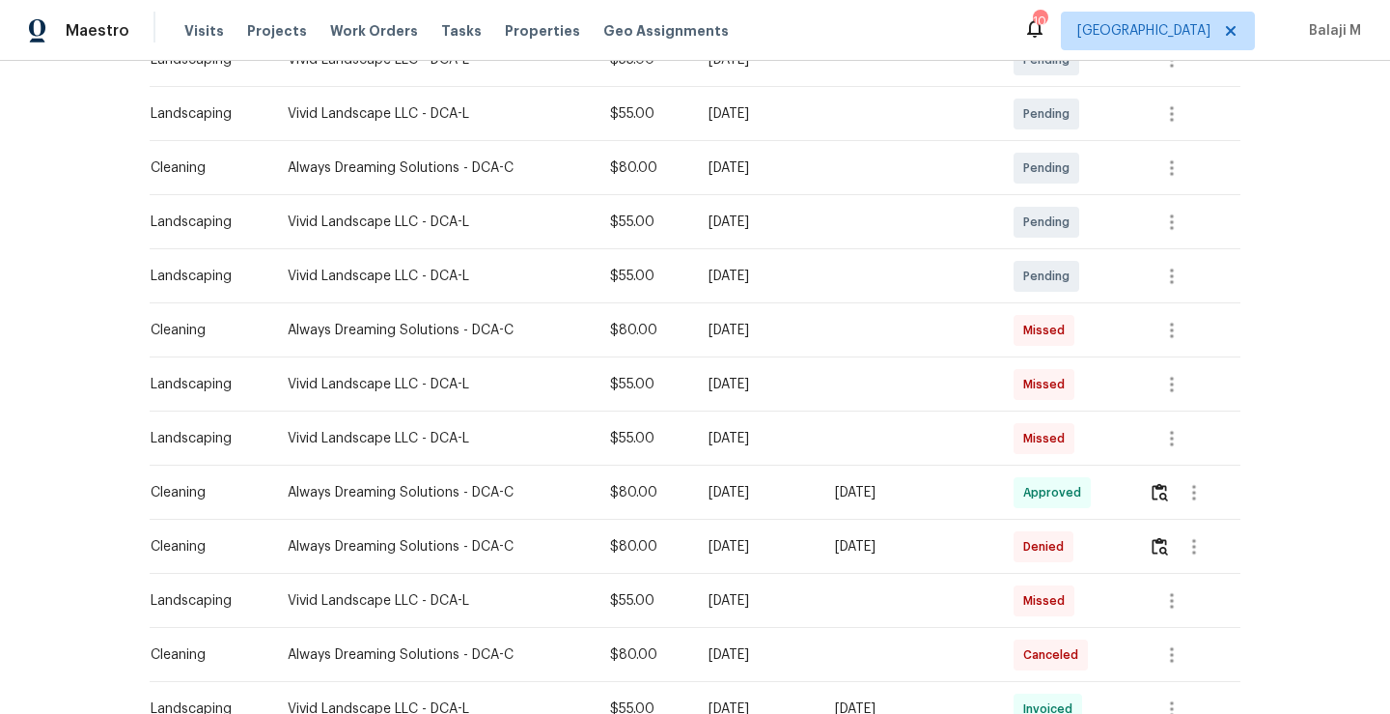
scroll to position [430, 0]
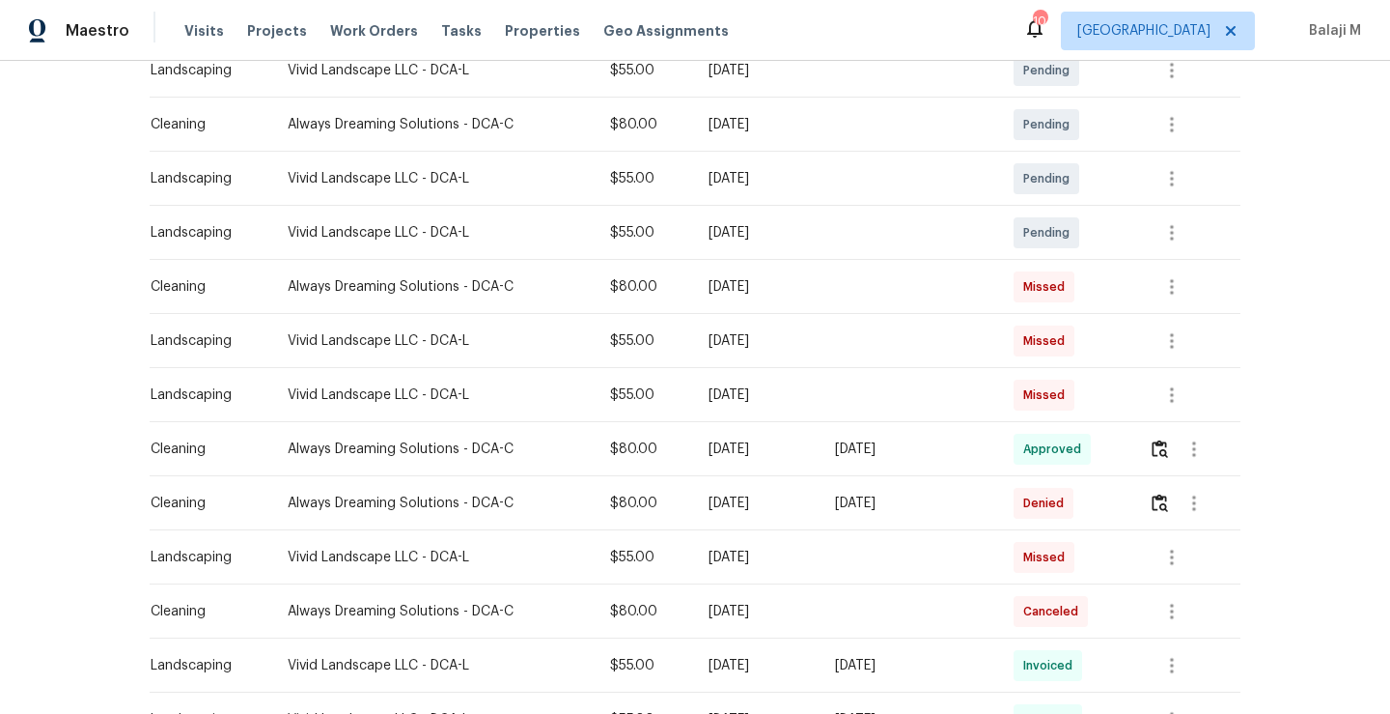
click at [897, 299] on td at bounding box center [909, 287] width 179 height 54
click at [709, 290] on div "[DATE]" at bounding box center [757, 286] width 96 height 19
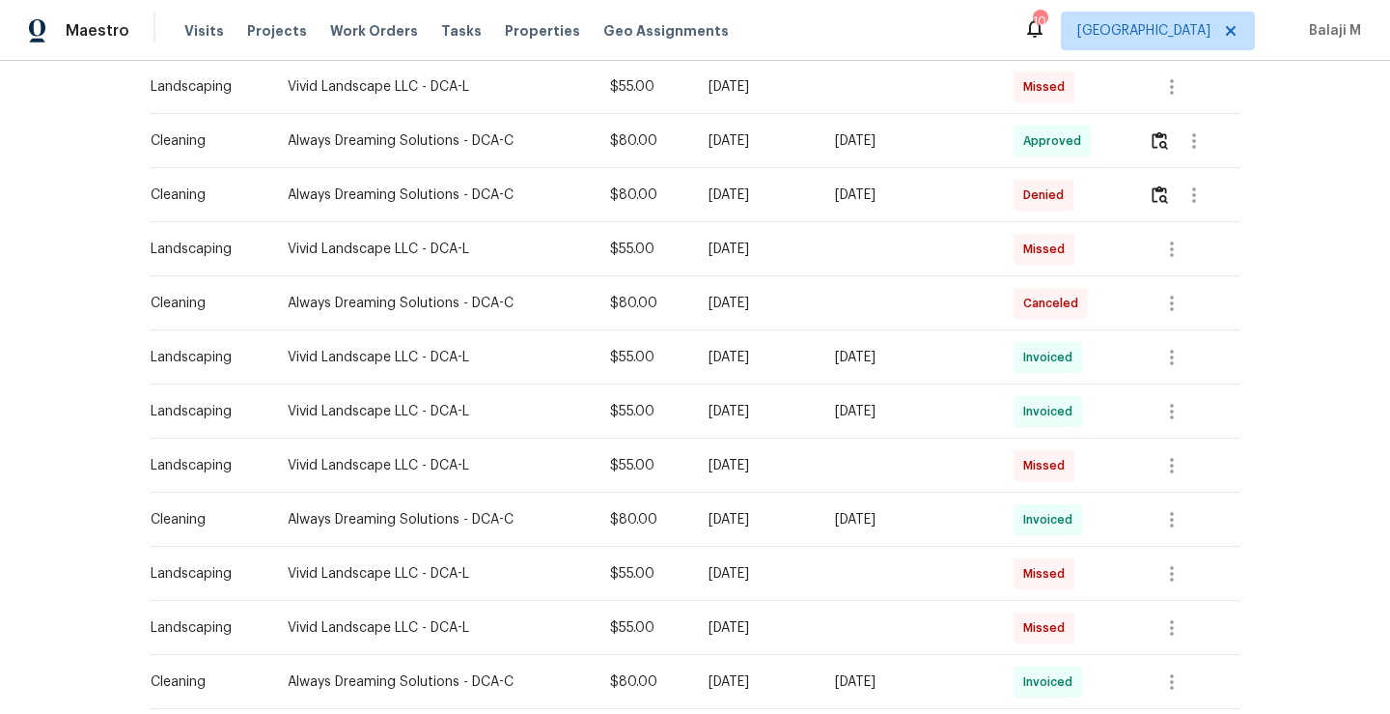
scroll to position [734, 0]
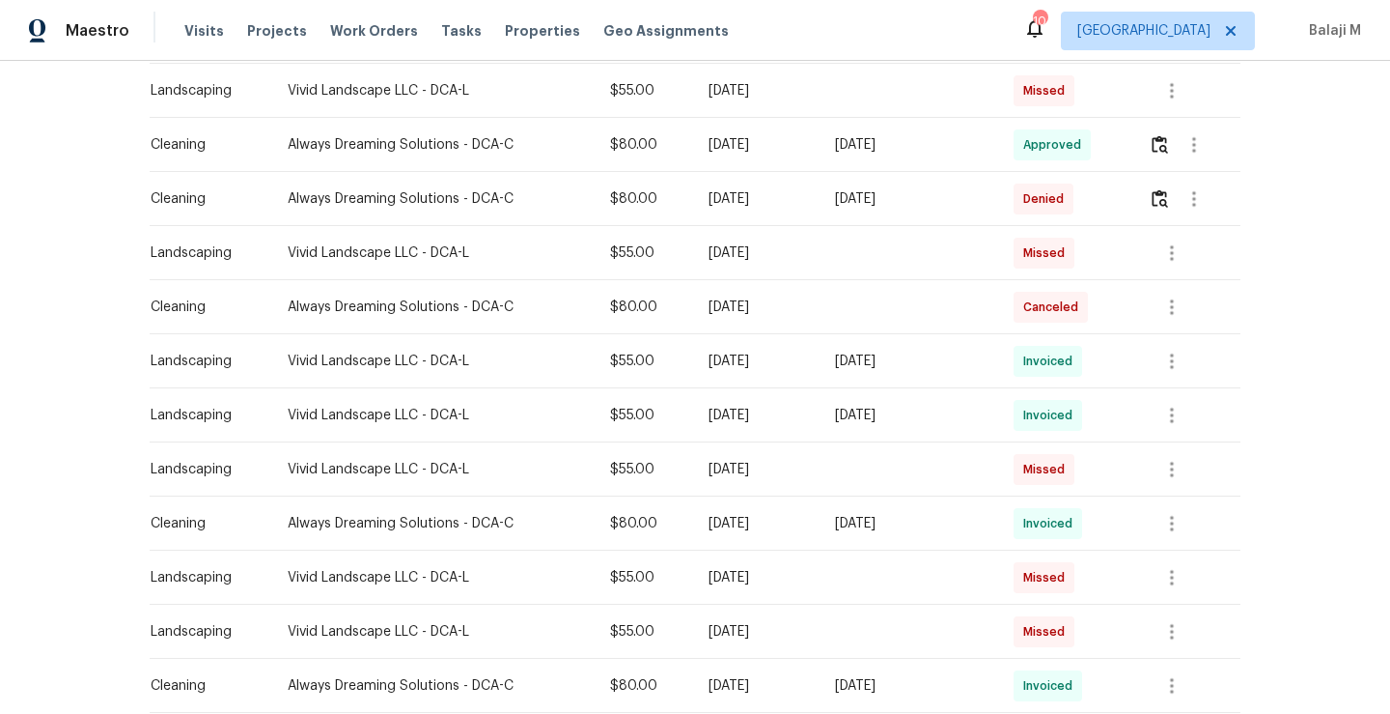
drag, startPoint x: 878, startPoint y: 359, endPoint x: 919, endPoint y: 359, distance: 41.5
click at [919, 358] on div "[DATE]" at bounding box center [909, 360] width 148 height 19
click at [919, 359] on div "[DATE]" at bounding box center [909, 360] width 148 height 19
click at [919, 430] on td "[DATE]" at bounding box center [909, 415] width 179 height 54
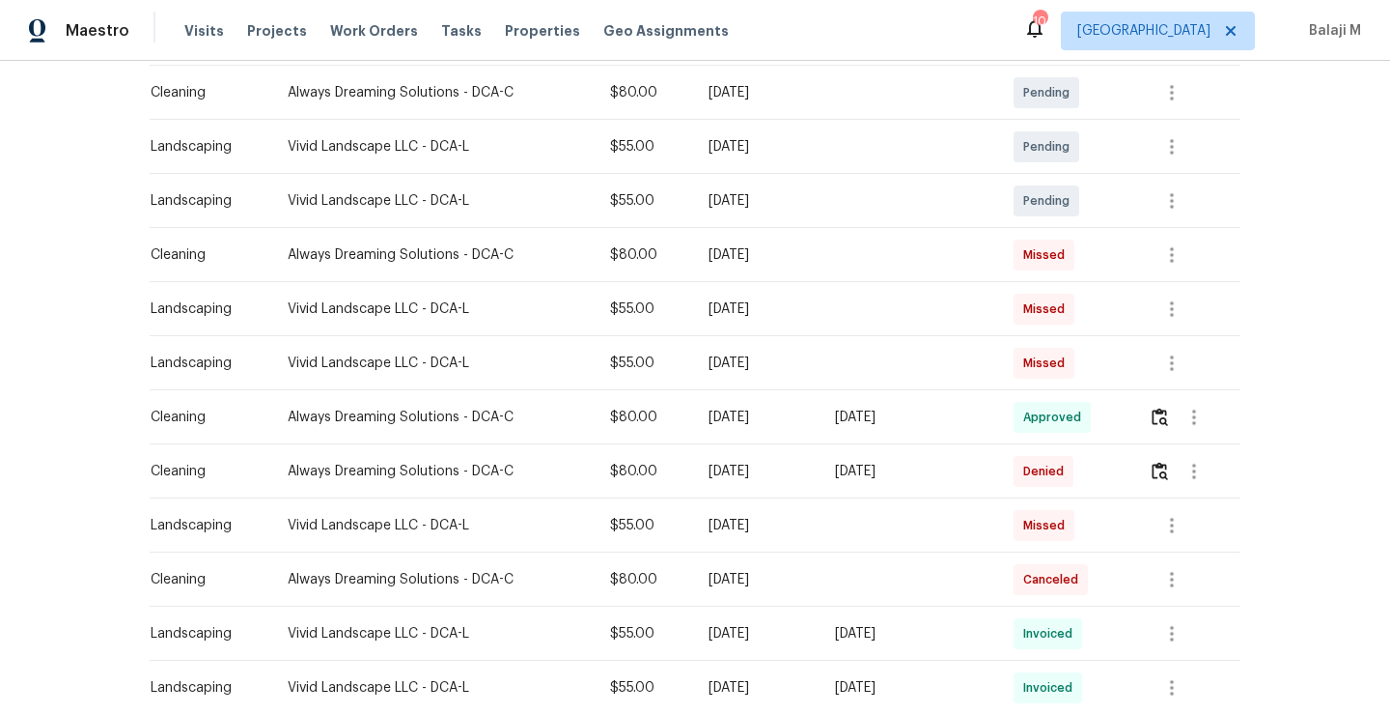
scroll to position [461, 0]
click at [728, 249] on div "[DATE]" at bounding box center [757, 255] width 96 height 19
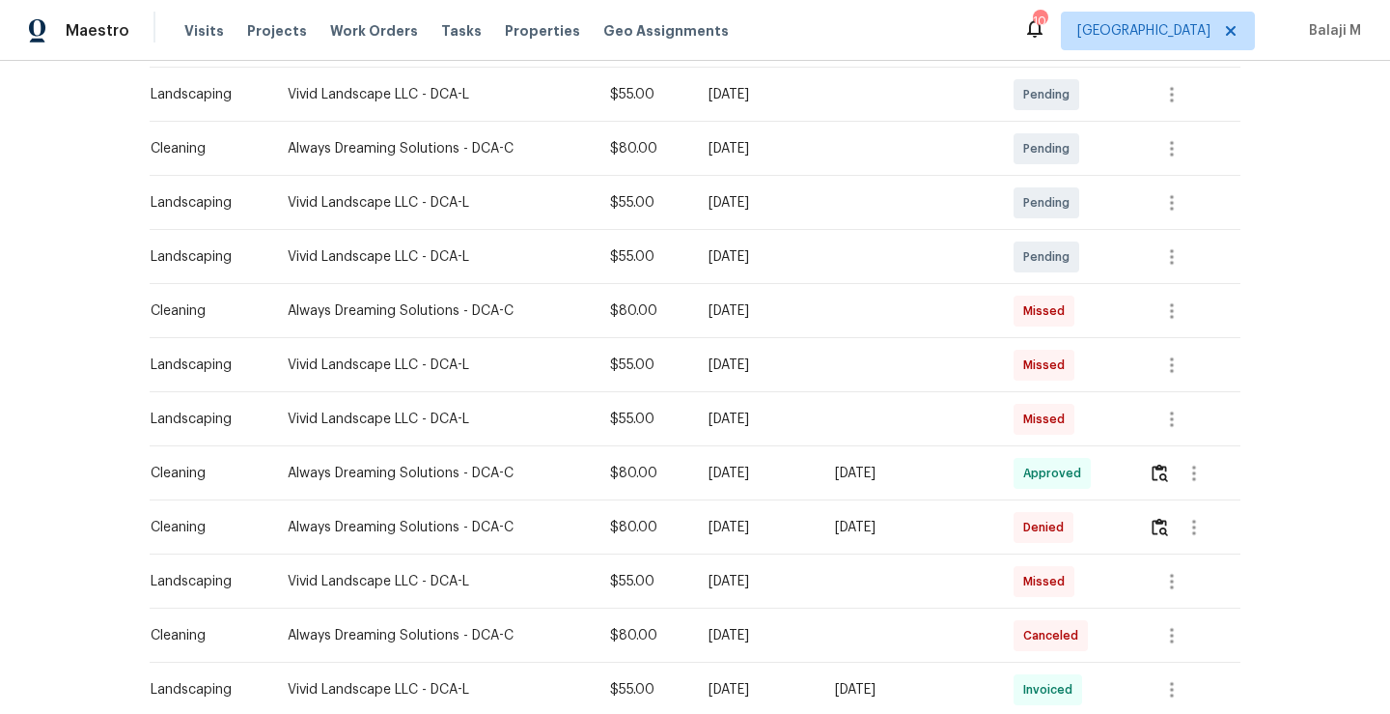
scroll to position [394, 0]
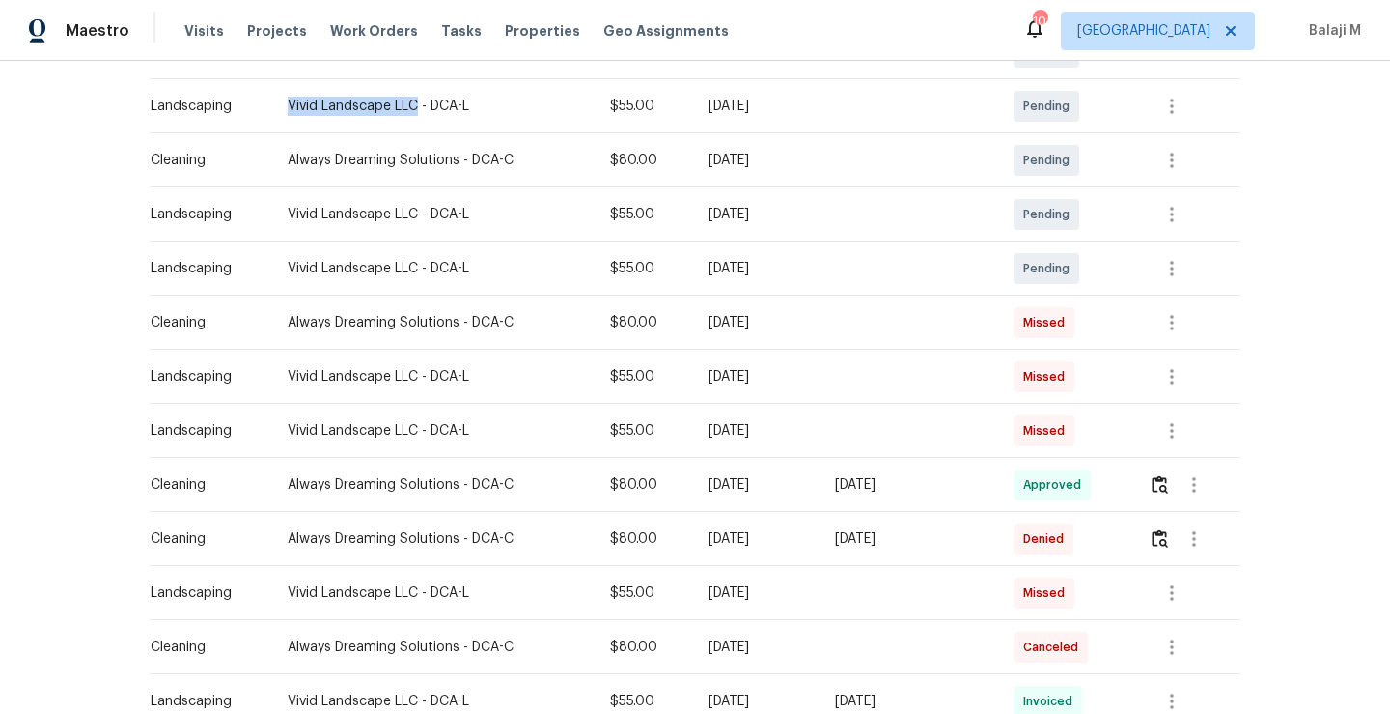
drag, startPoint x: 328, startPoint y: 93, endPoint x: 407, endPoint y: 97, distance: 79.3
click at [407, 97] on td "Vivid Landscape LLC - DCA-L" at bounding box center [433, 106] width 323 height 54
drag, startPoint x: 326, startPoint y: 159, endPoint x: 391, endPoint y: 159, distance: 64.7
click at [391, 159] on div "Always Dreaming Solutions - DCA-C" at bounding box center [434, 160] width 292 height 19
drag, startPoint x: 283, startPoint y: 206, endPoint x: 409, endPoint y: 206, distance: 126.5
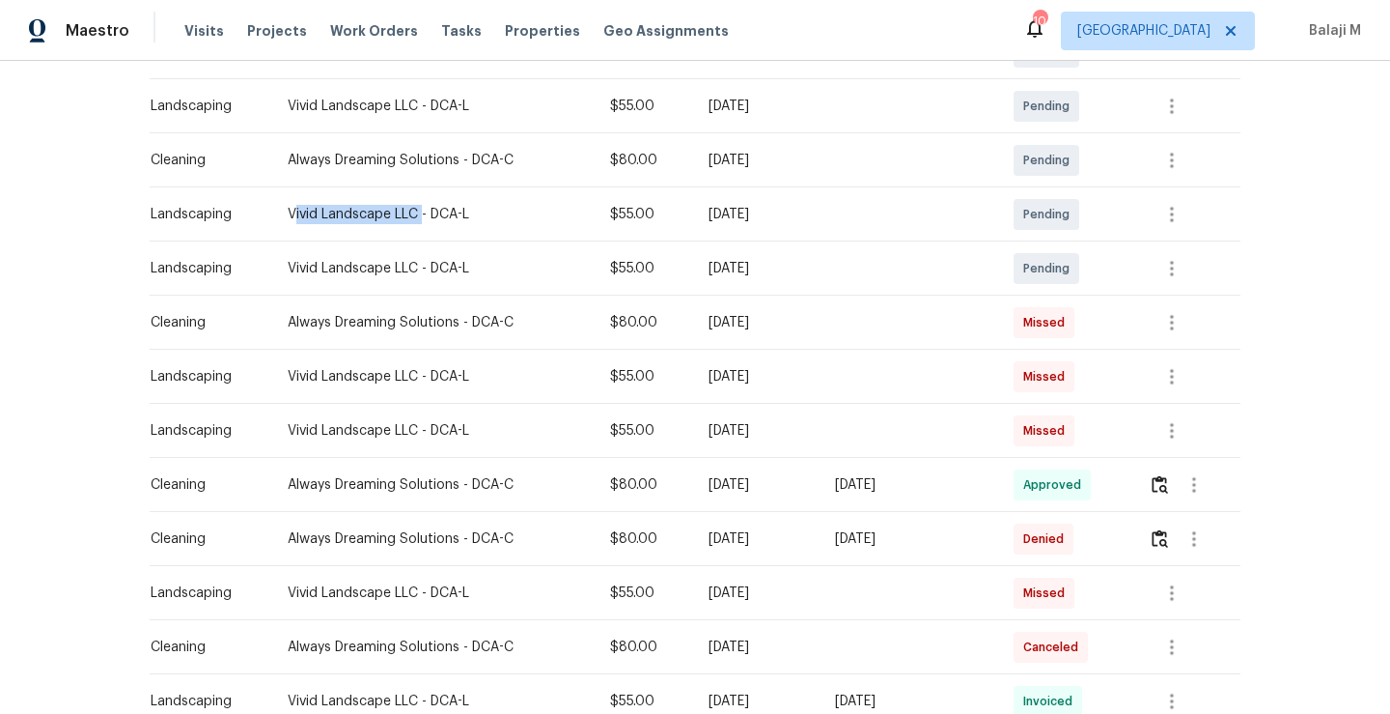
click at [409, 206] on div "Vivid Landscape LLC - DCA-L" at bounding box center [434, 214] width 292 height 19
drag, startPoint x: 272, startPoint y: 257, endPoint x: 451, endPoint y: 257, distance: 178.6
click at [451, 257] on td "Vivid Landscape LLC - DCA-L" at bounding box center [433, 268] width 323 height 54
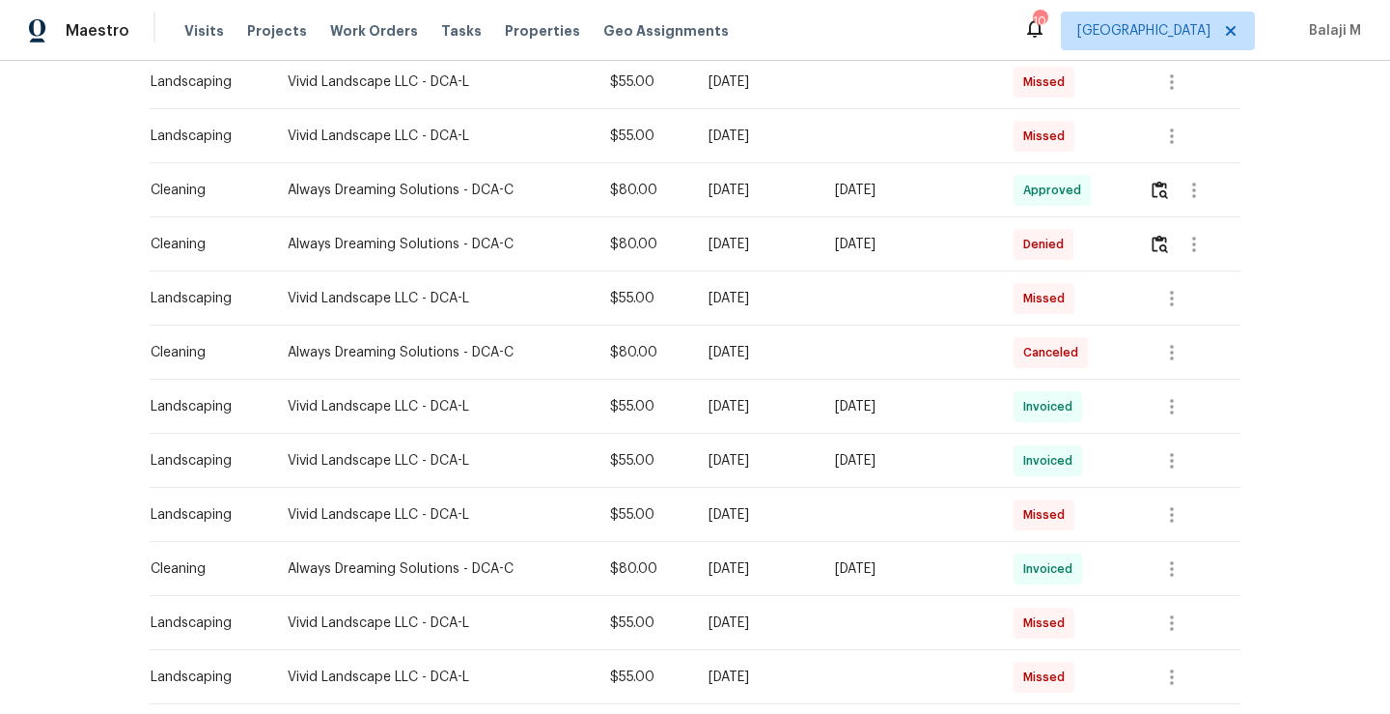
scroll to position [689, 0]
drag, startPoint x: 891, startPoint y: 410, endPoint x: 954, endPoint y: 400, distance: 63.7
click at [954, 400] on div "[DATE]" at bounding box center [909, 405] width 148 height 19
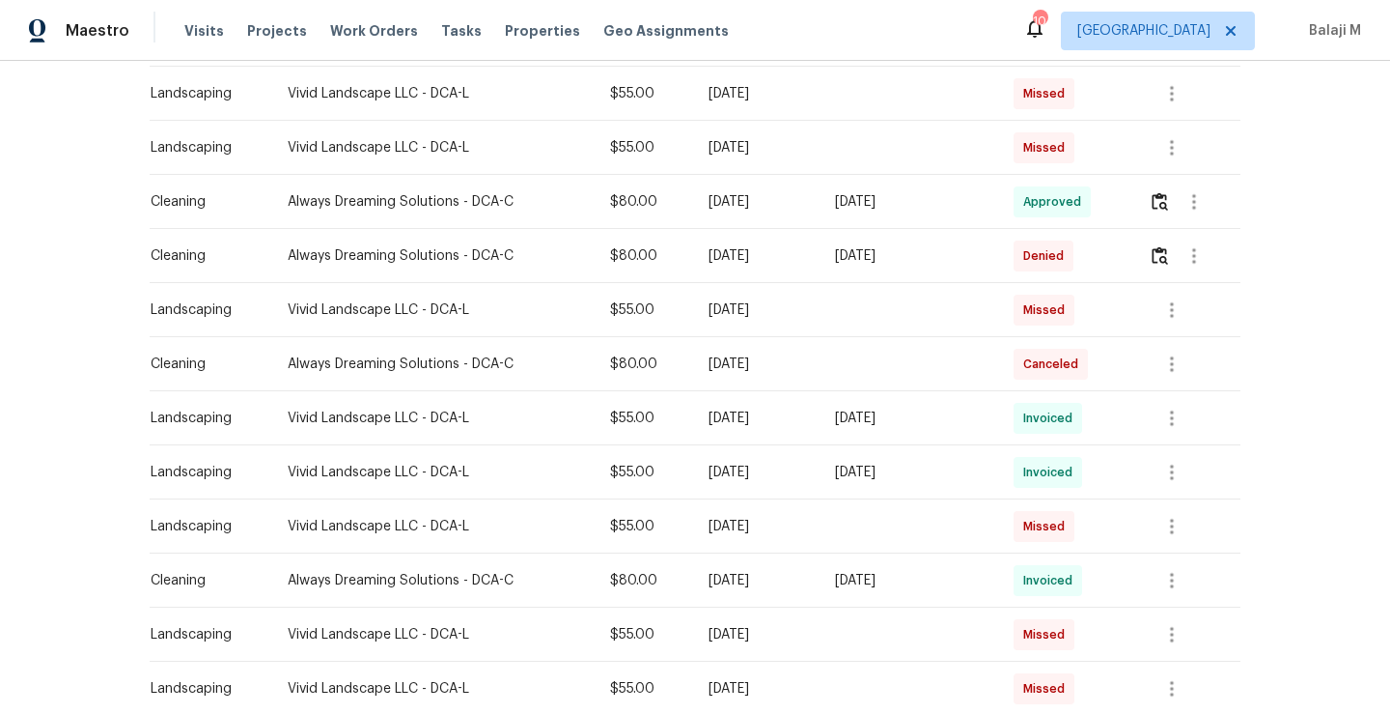
scroll to position [684, 0]
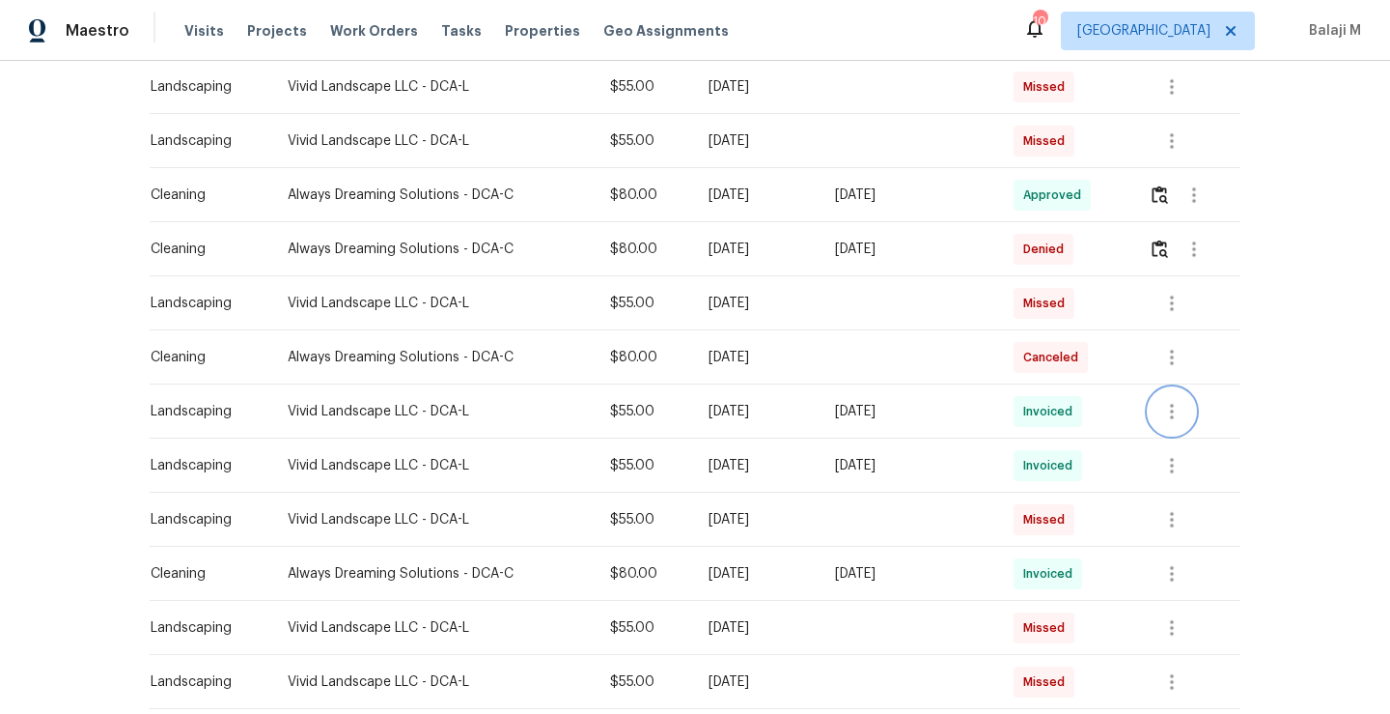
click at [1169, 419] on icon "button" at bounding box center [1172, 411] width 23 height 23
click at [1189, 452] on li "View details" at bounding box center [1215, 443] width 135 height 32
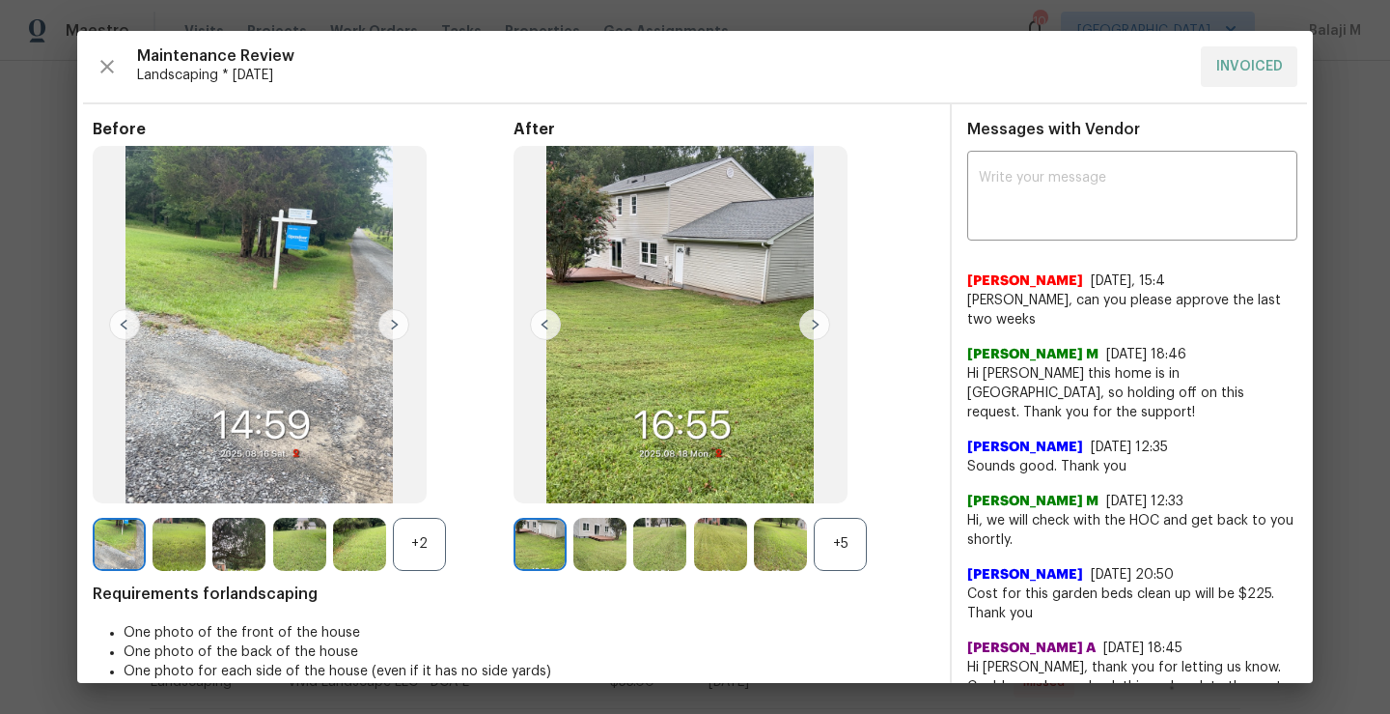
click at [828, 557] on div "+5" at bounding box center [840, 544] width 53 height 53
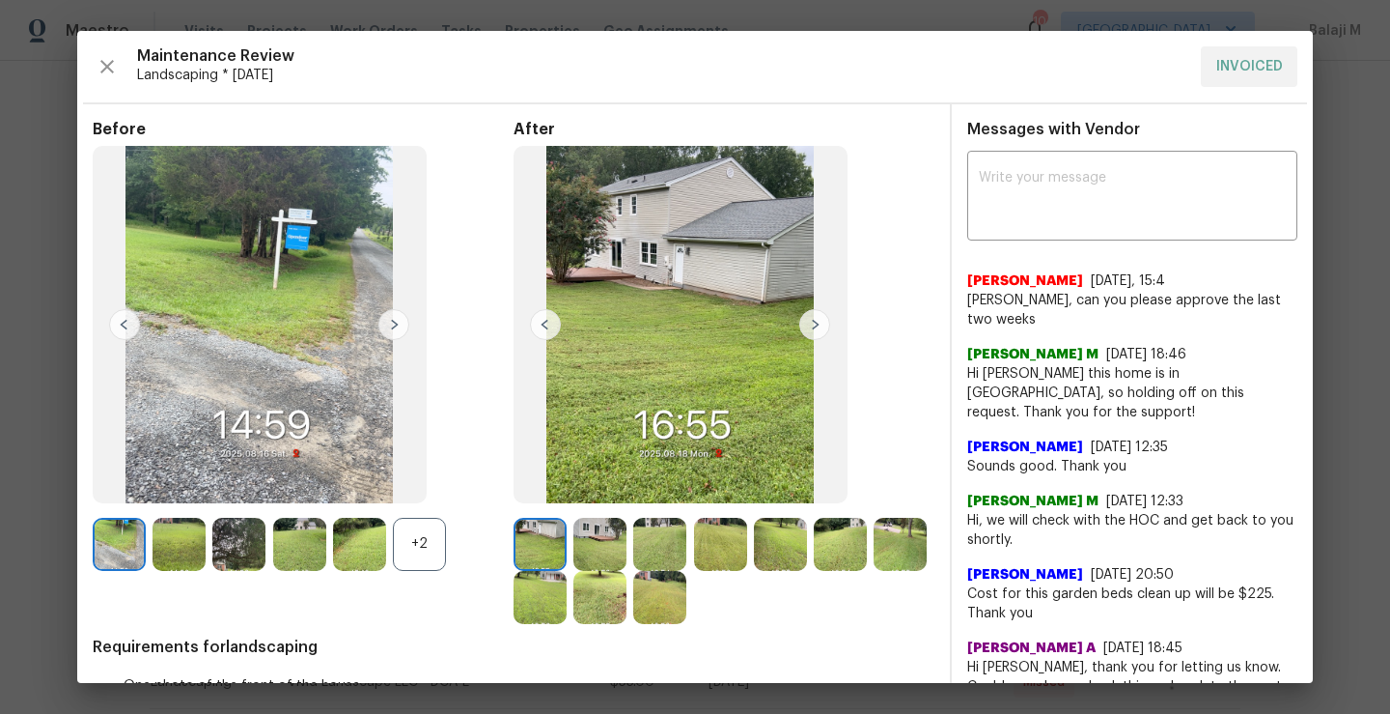
click at [587, 530] on img at bounding box center [600, 544] width 53 height 53
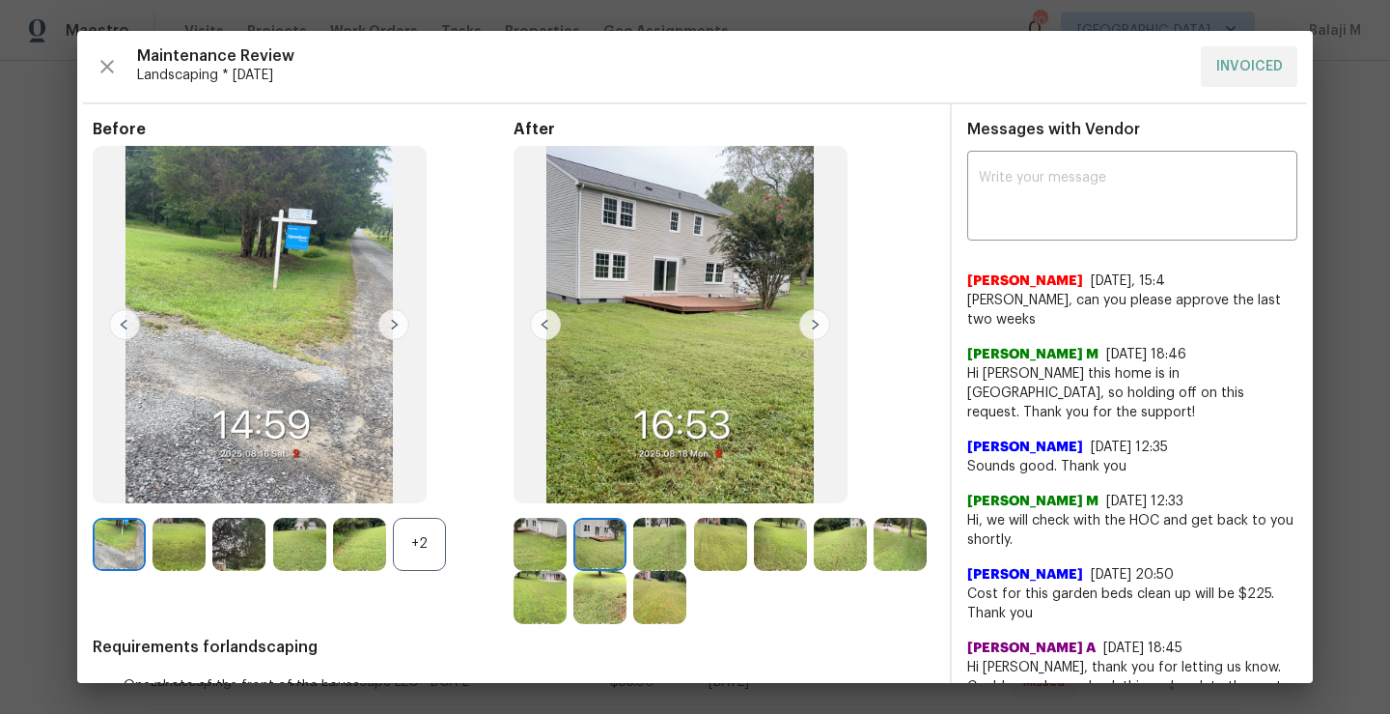
click at [657, 544] on img at bounding box center [659, 544] width 53 height 53
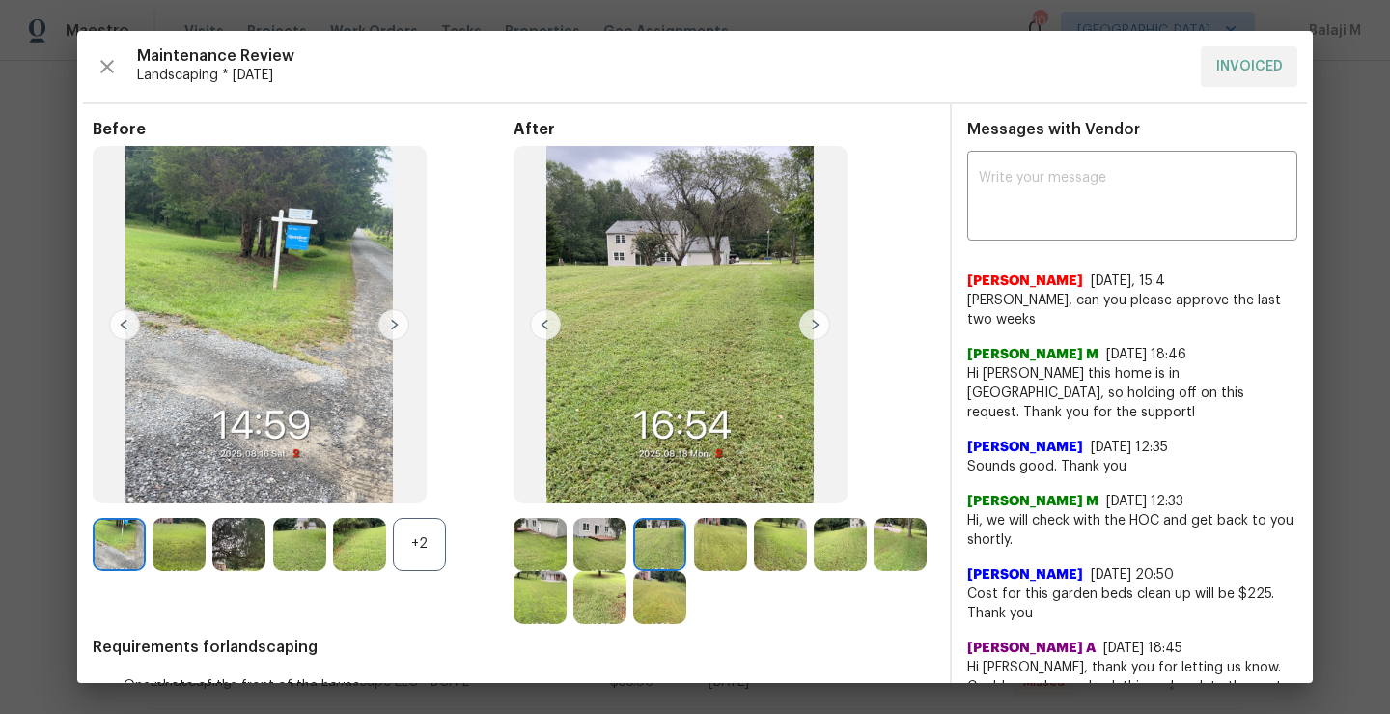
click at [715, 552] on img at bounding box center [720, 544] width 53 height 53
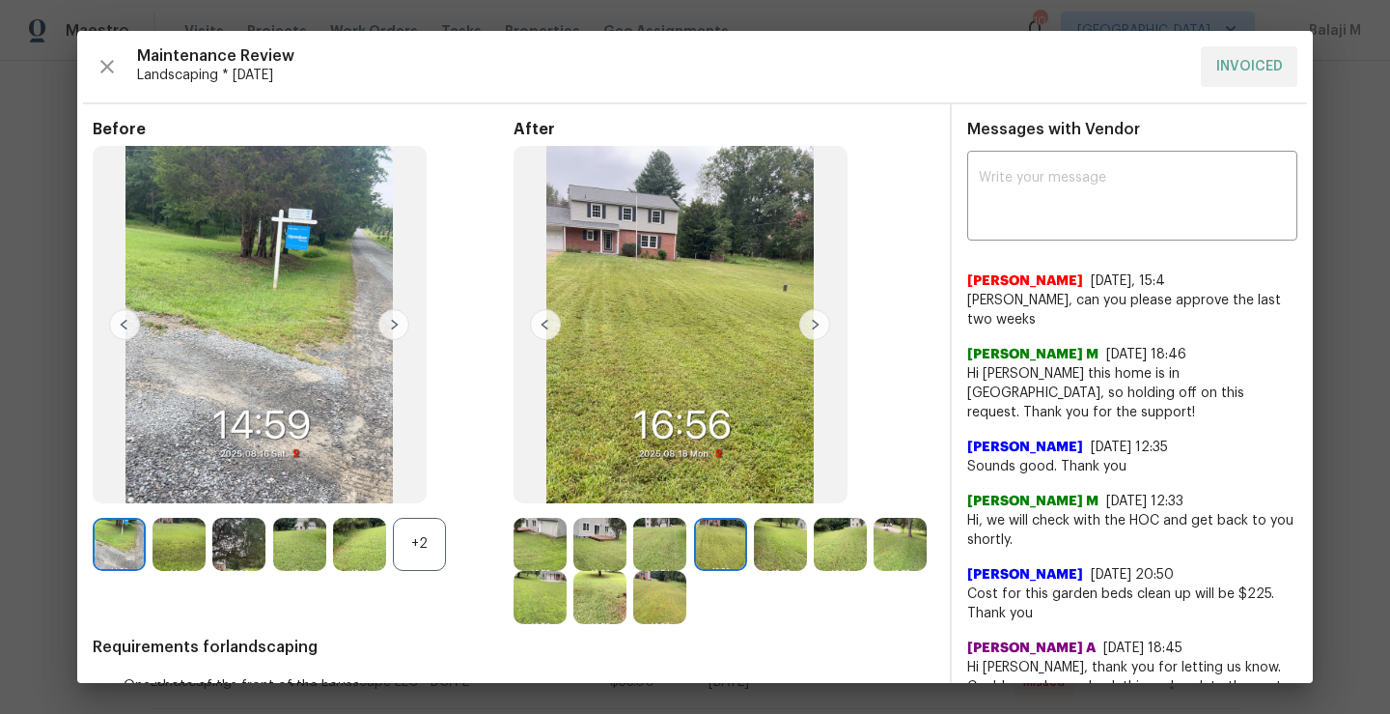
click at [802, 573] on div at bounding box center [724, 571] width 421 height 106
click at [772, 553] on img at bounding box center [780, 544] width 53 height 53
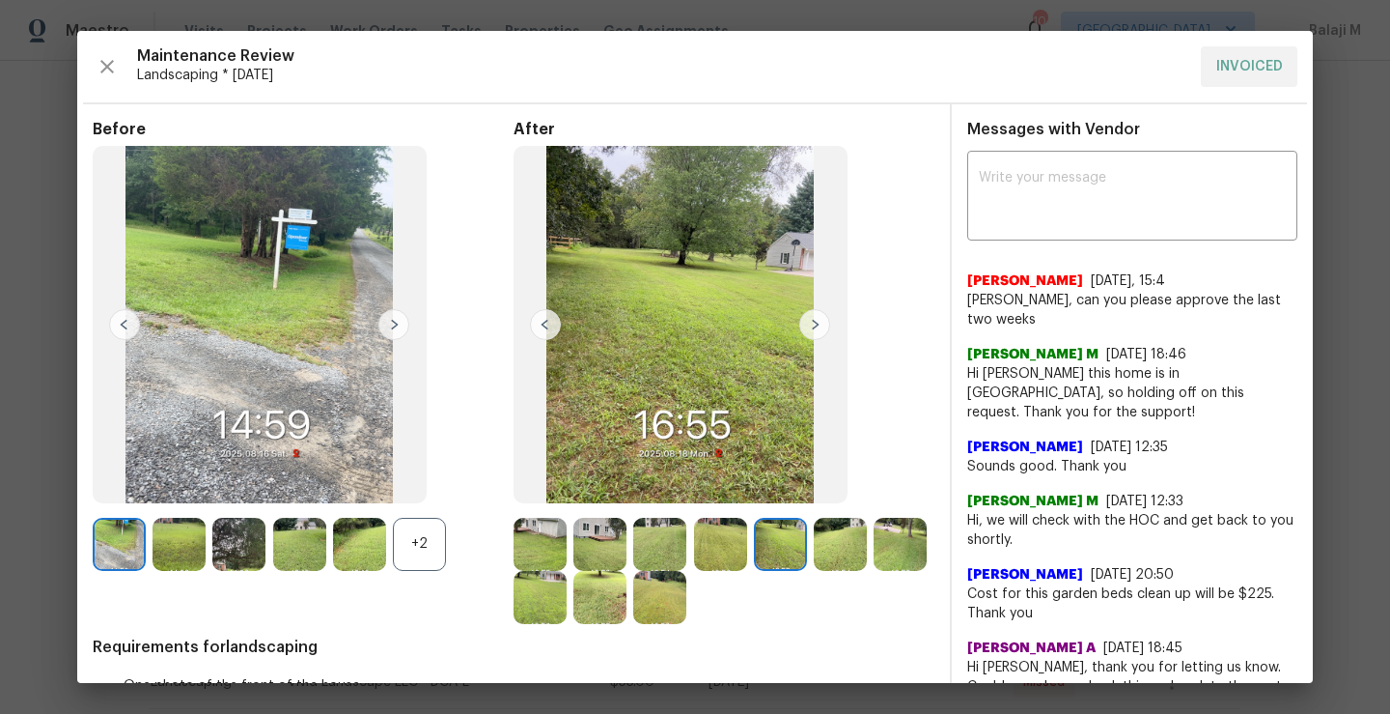
click at [412, 537] on div "+2" at bounding box center [419, 544] width 53 height 53
click at [344, 562] on img at bounding box center [359, 544] width 53 height 53
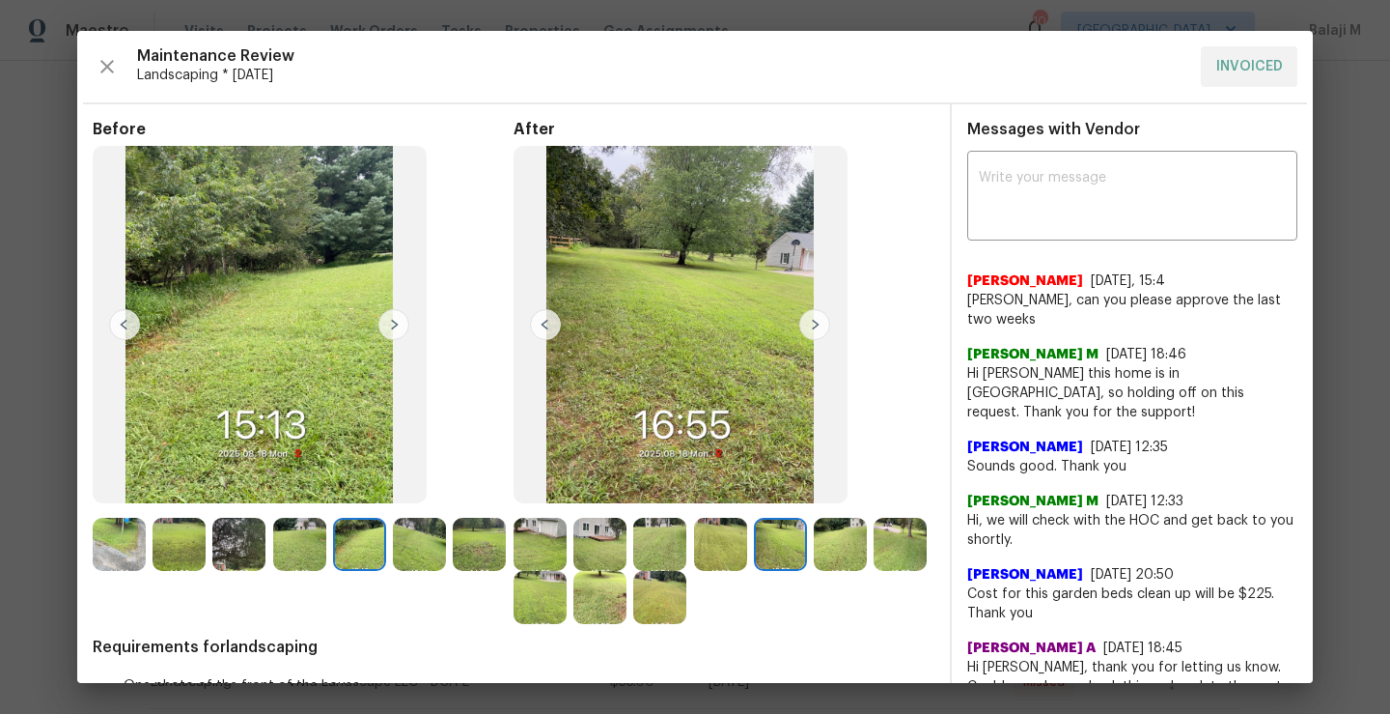
click at [388, 563] on div at bounding box center [363, 544] width 60 height 53
click at [413, 563] on img at bounding box center [419, 544] width 53 height 53
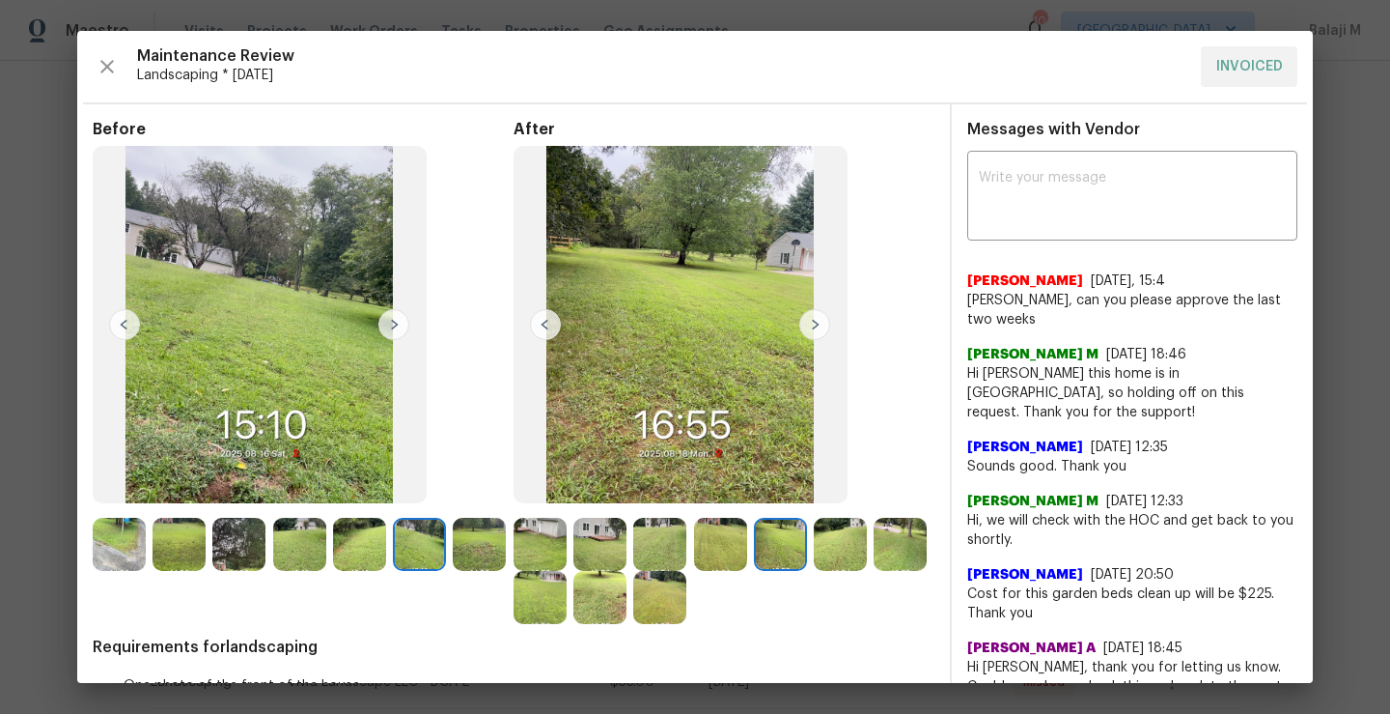
click at [687, 612] on img at bounding box center [659, 597] width 53 height 53
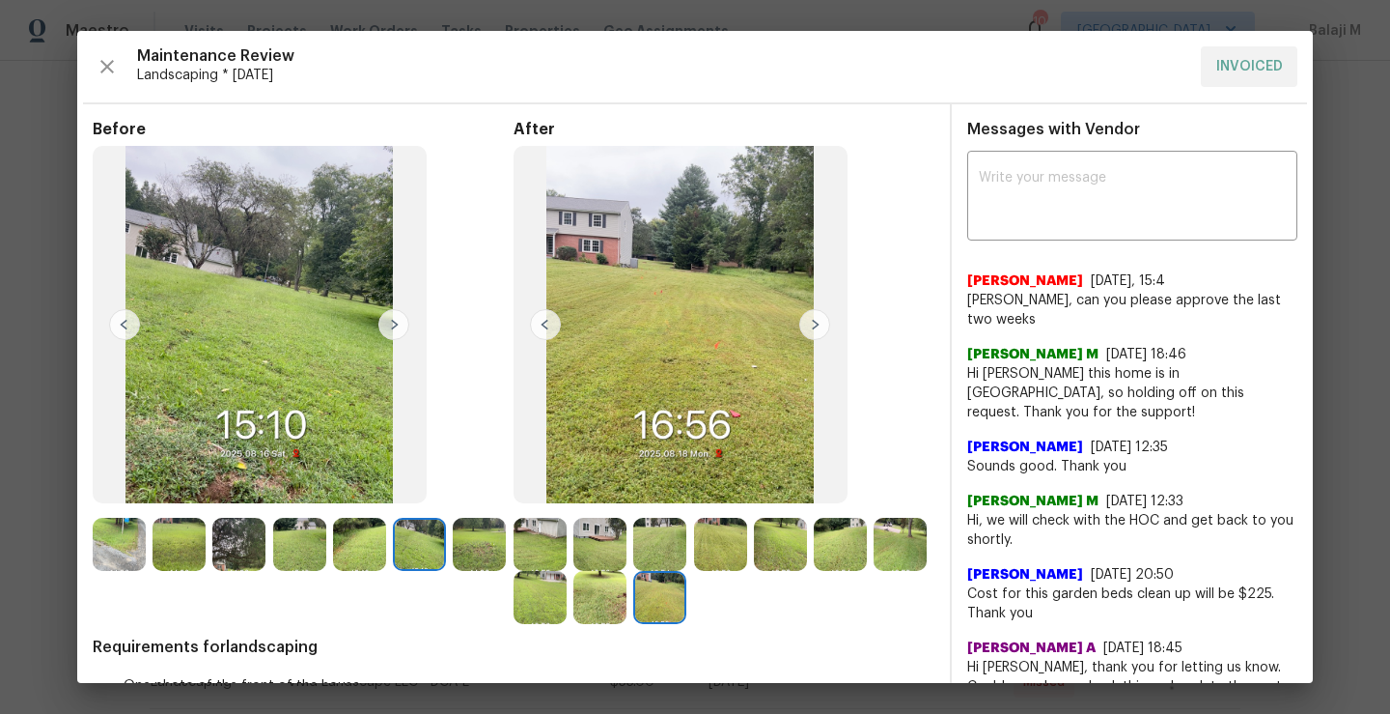
click at [627, 601] on img at bounding box center [600, 597] width 53 height 53
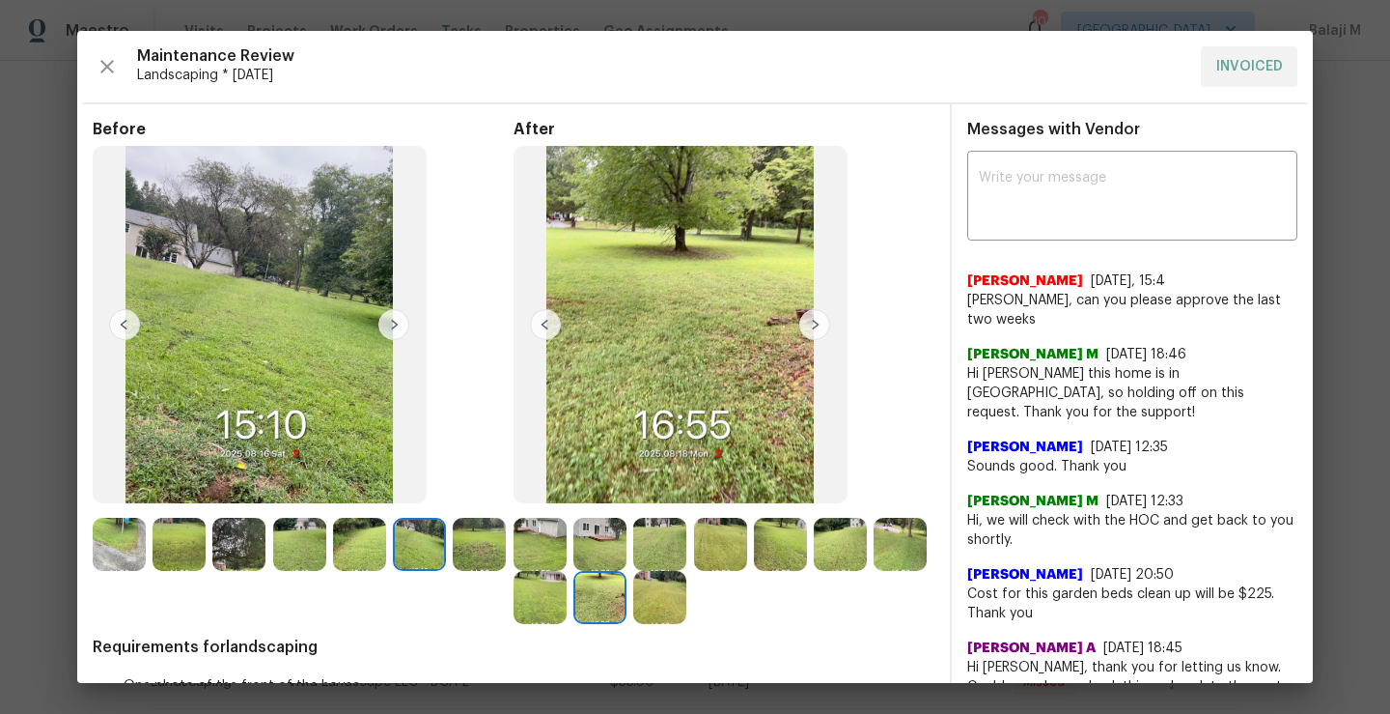
click at [567, 606] on img at bounding box center [540, 597] width 53 height 53
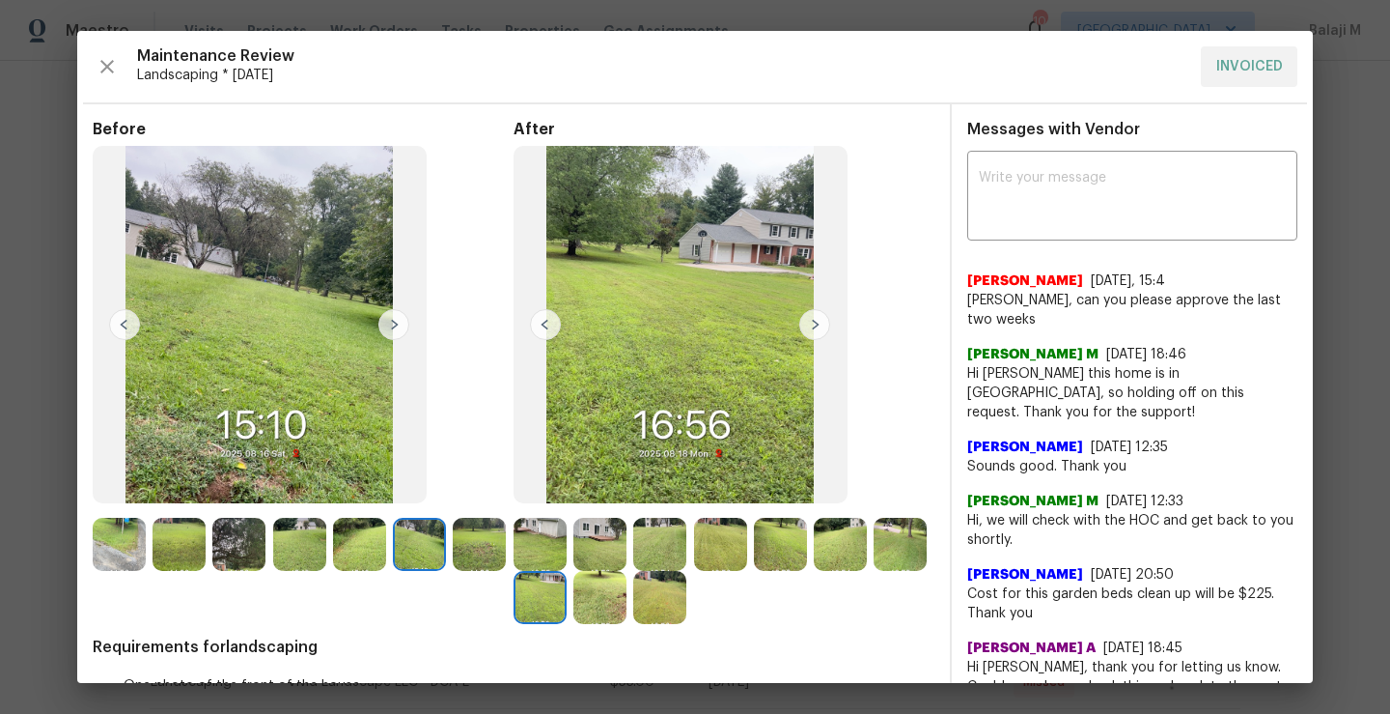
click at [874, 571] on img at bounding box center [900, 544] width 53 height 53
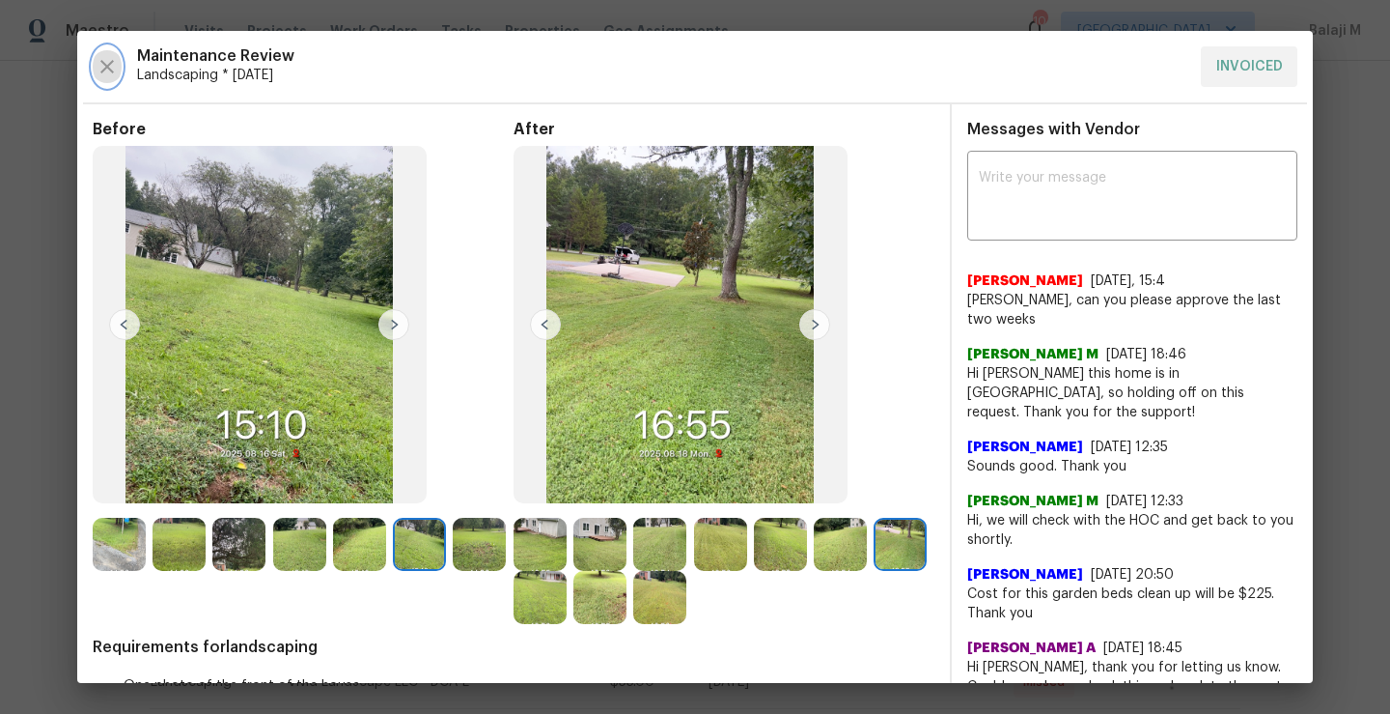
click at [116, 66] on icon "button" at bounding box center [107, 66] width 23 height 23
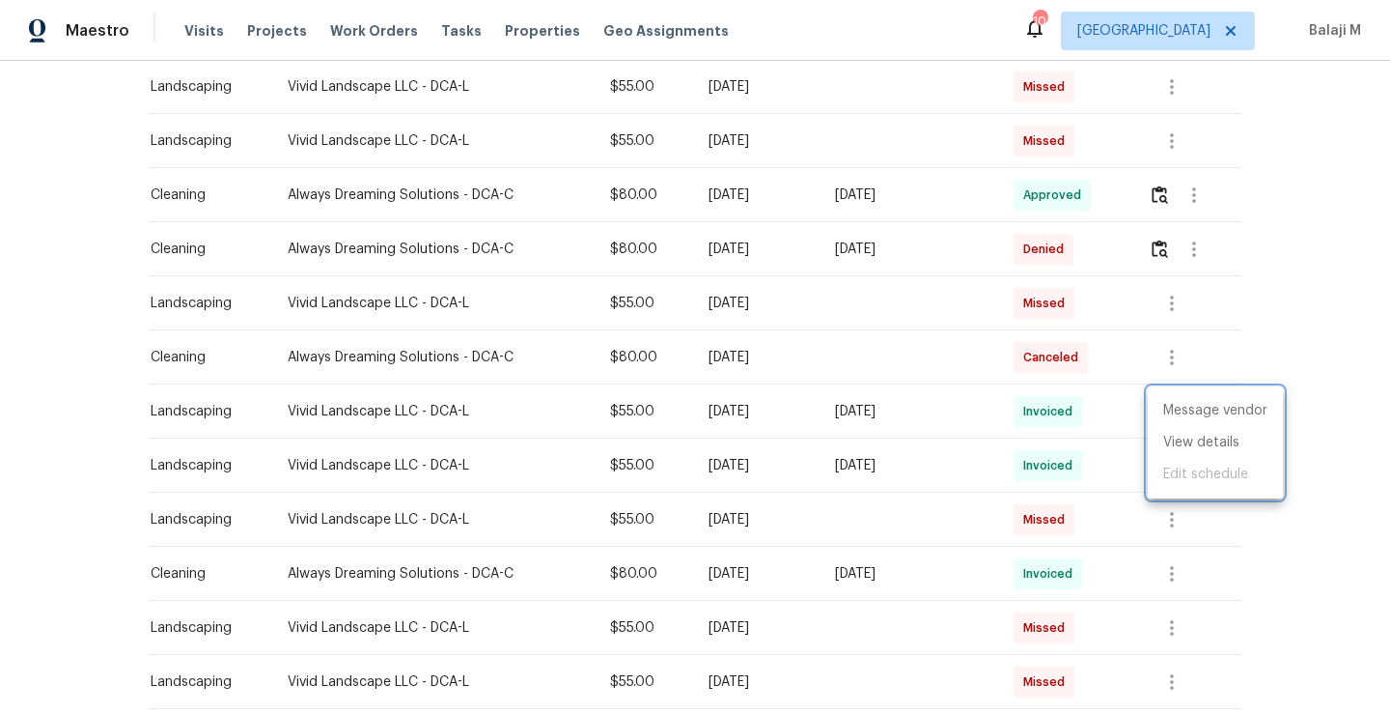
click at [716, 422] on div at bounding box center [695, 357] width 1390 height 714
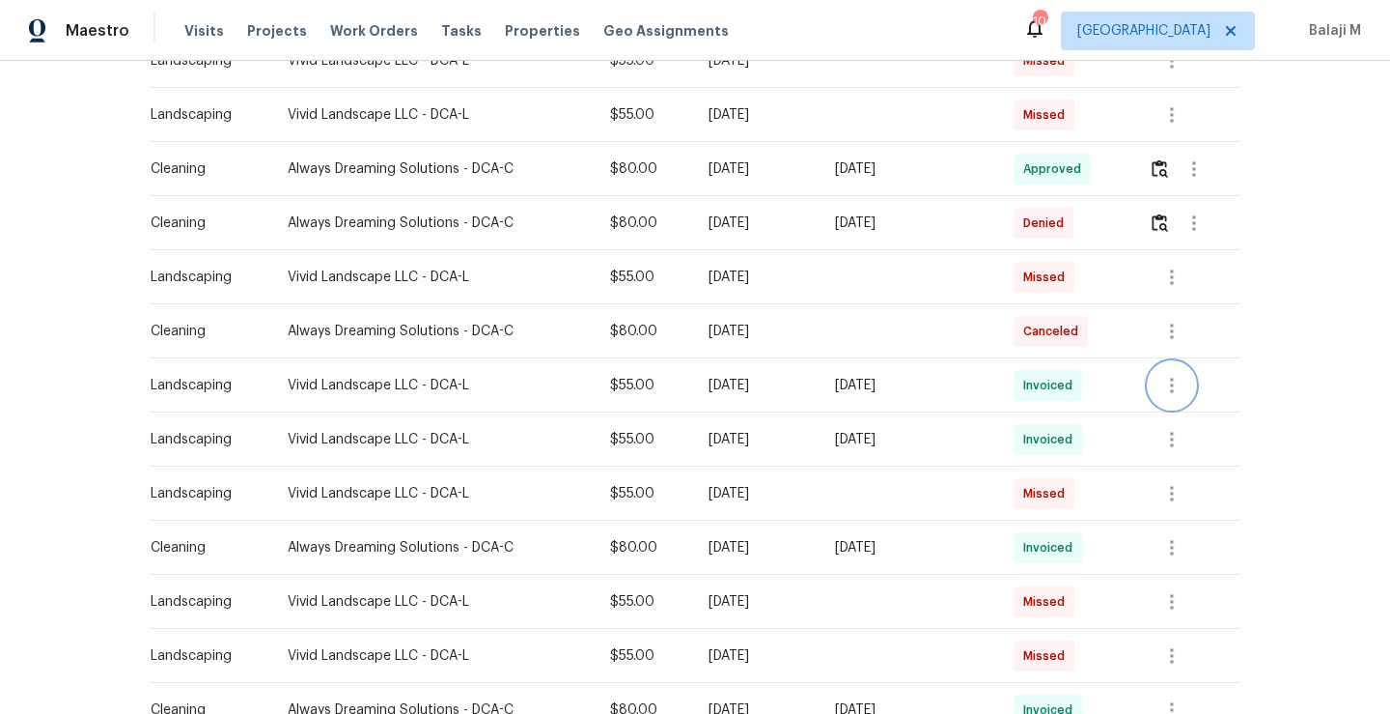
scroll to position [712, 0]
drag, startPoint x: 273, startPoint y: 381, endPoint x: 407, endPoint y: 387, distance: 133.4
click at [407, 387] on div "Vivid Landscape LLC - DCA-L" at bounding box center [434, 383] width 292 height 19
copy div "Vivid Landscape LLC"
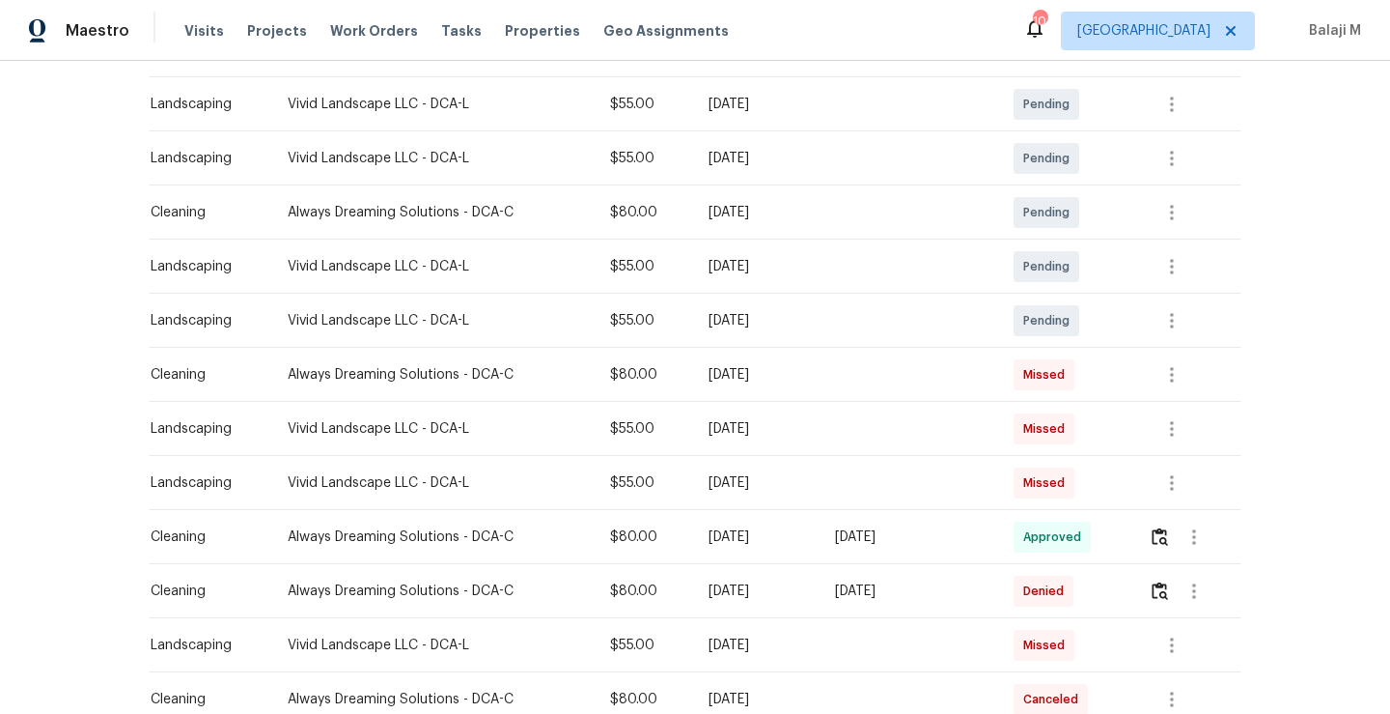
scroll to position [0, 0]
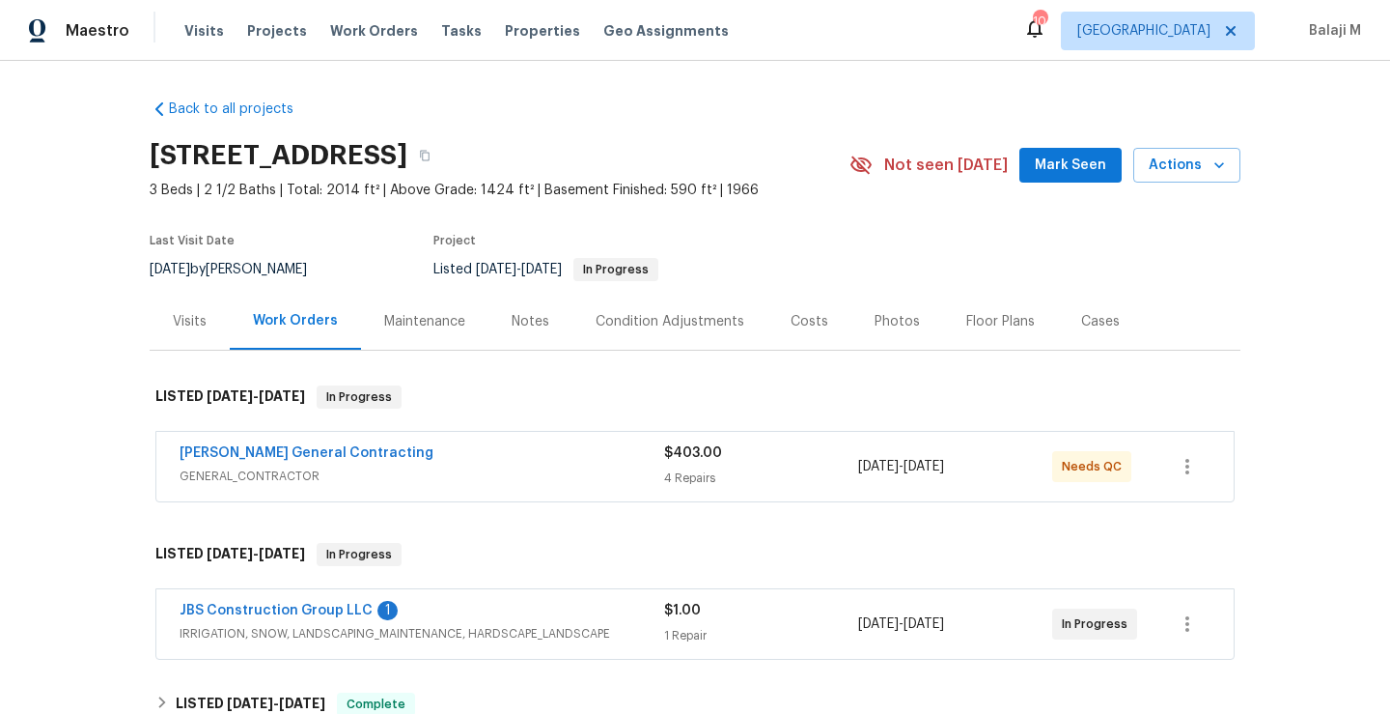
scroll to position [22, 0]
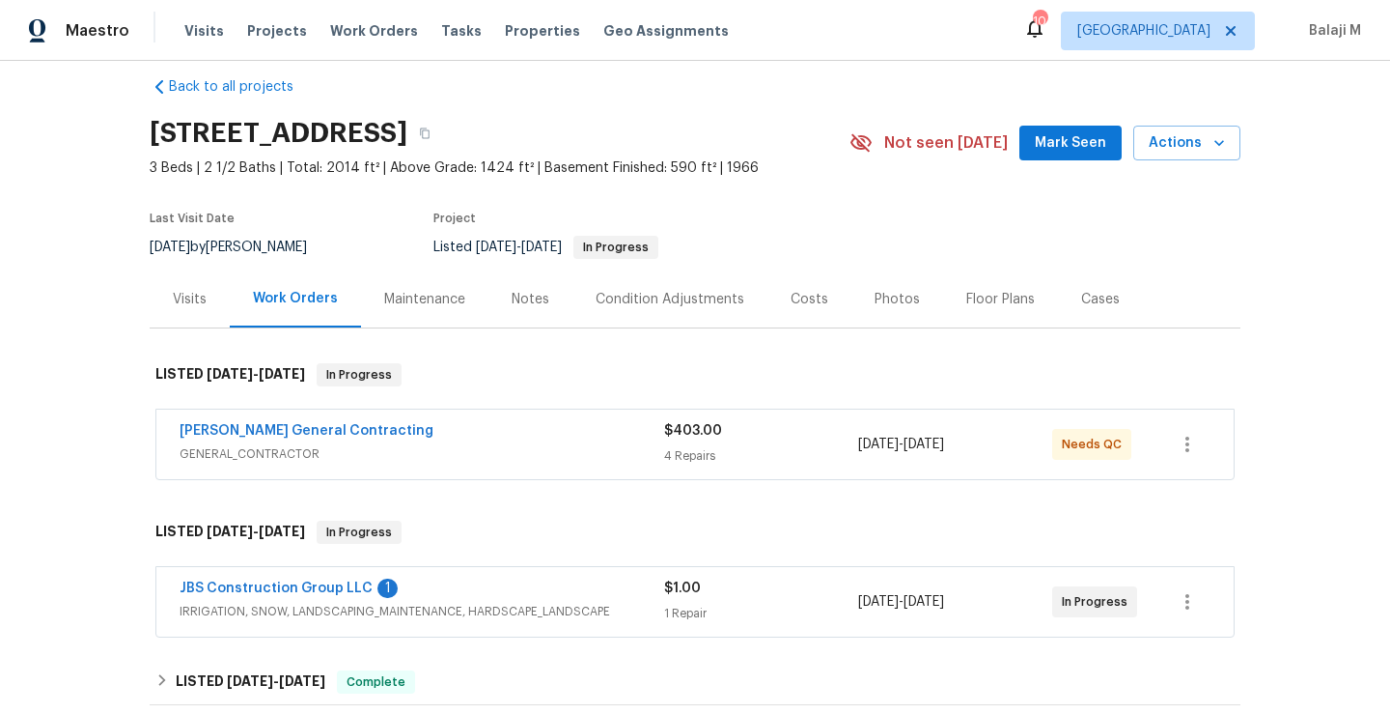
click at [448, 291] on div "Maintenance" at bounding box center [424, 299] width 81 height 19
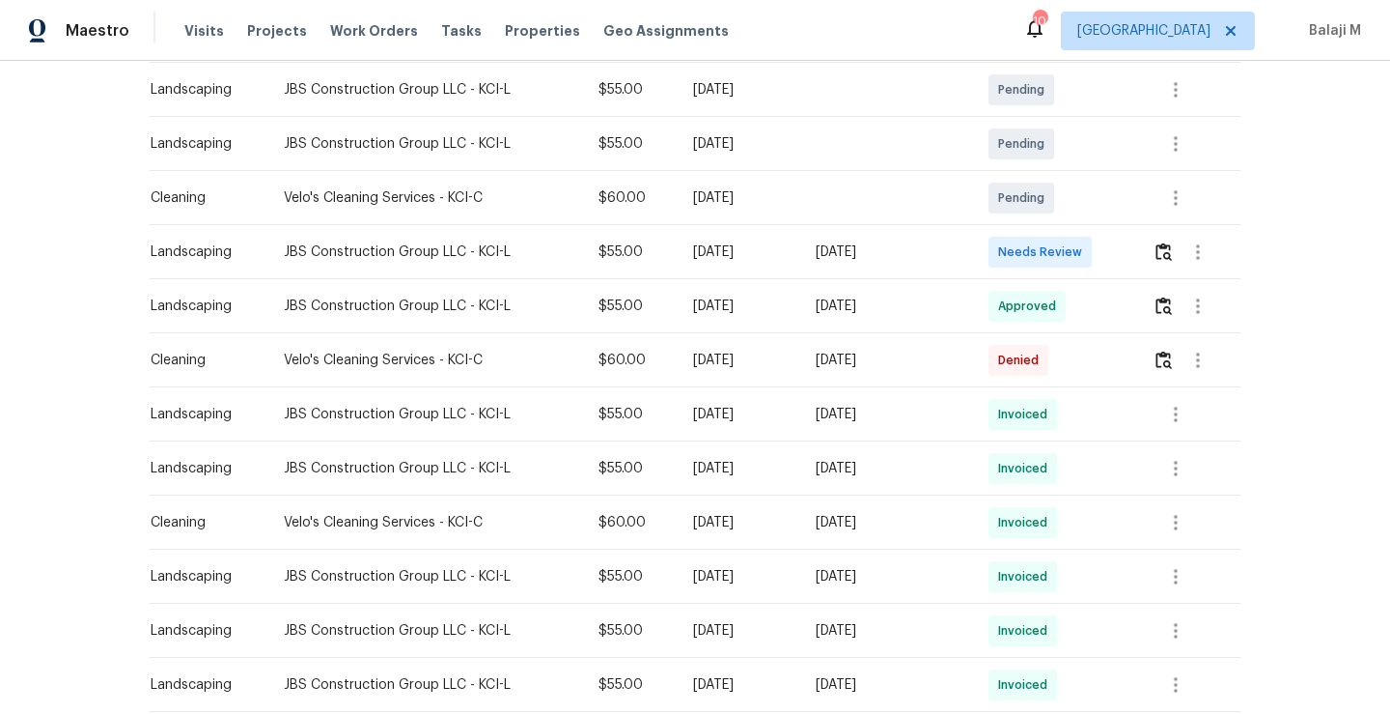
scroll to position [468, 0]
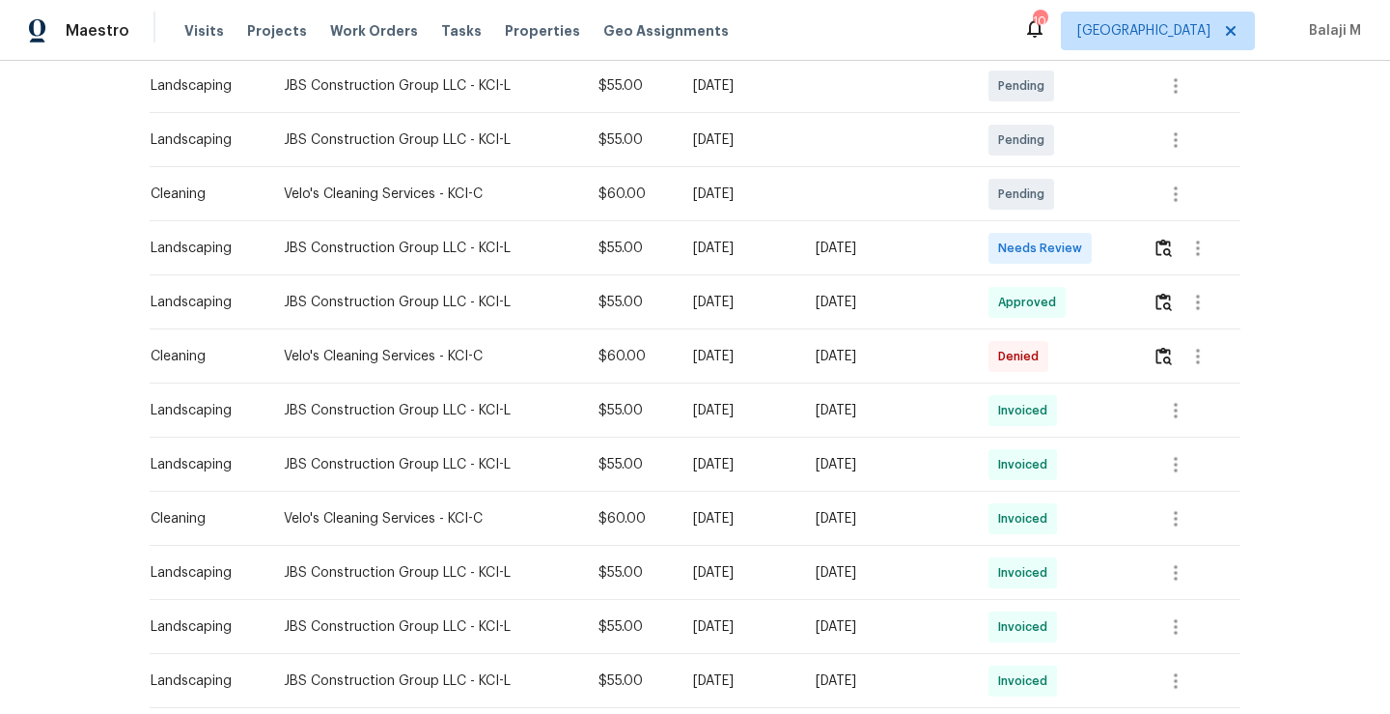
click at [744, 309] on div "[DATE]" at bounding box center [739, 302] width 92 height 19
drag, startPoint x: 726, startPoint y: 309, endPoint x: 812, endPoint y: 308, distance: 85.9
click at [800, 309] on td "[DATE]" at bounding box center [739, 302] width 123 height 54
drag, startPoint x: 813, startPoint y: 361, endPoint x: 943, endPoint y: 363, distance: 130.4
click at [943, 363] on tr "Cleaning Velo's Cleaning Services - KCI-C $60.00 [DATE] [DATE] Denied" at bounding box center [695, 356] width 1091 height 54
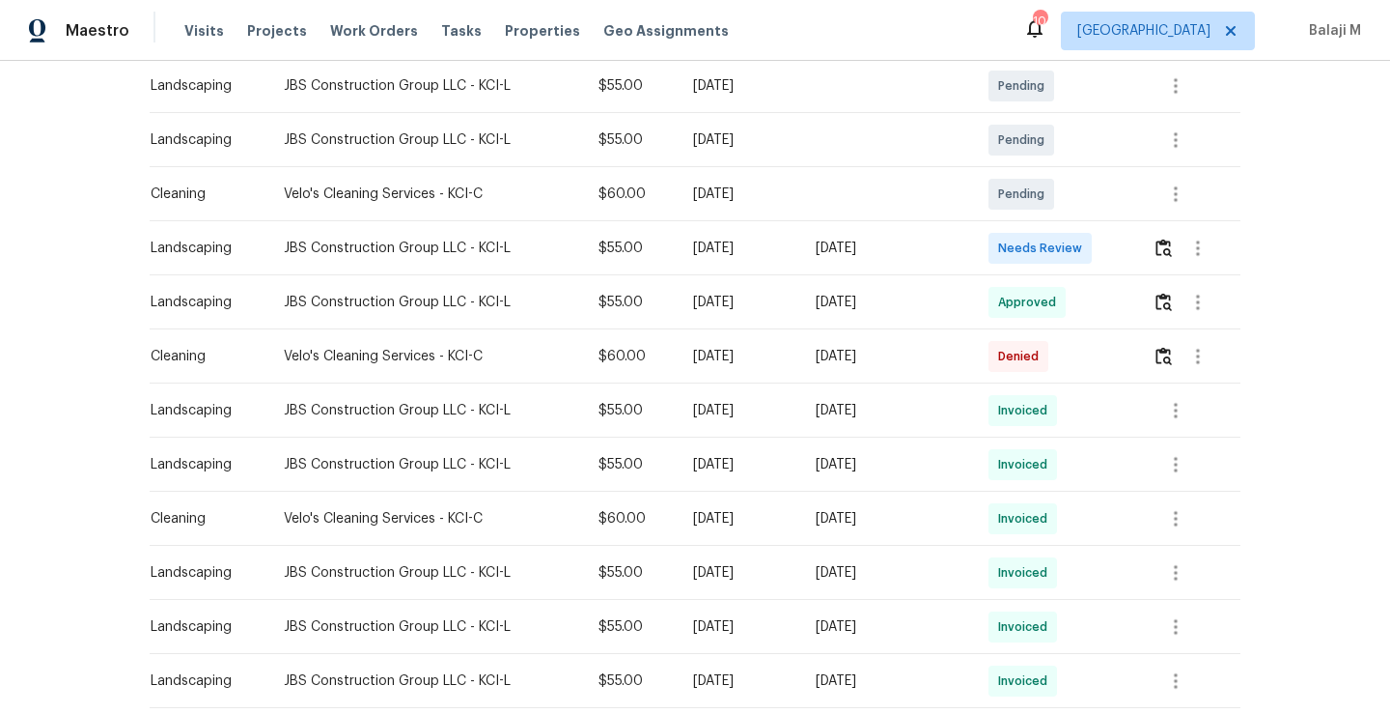
drag, startPoint x: 831, startPoint y: 416, endPoint x: 929, endPoint y: 416, distance: 97.5
click at [929, 416] on div "[DATE]" at bounding box center [887, 410] width 142 height 19
